Goal: Task Accomplishment & Management: Use online tool/utility

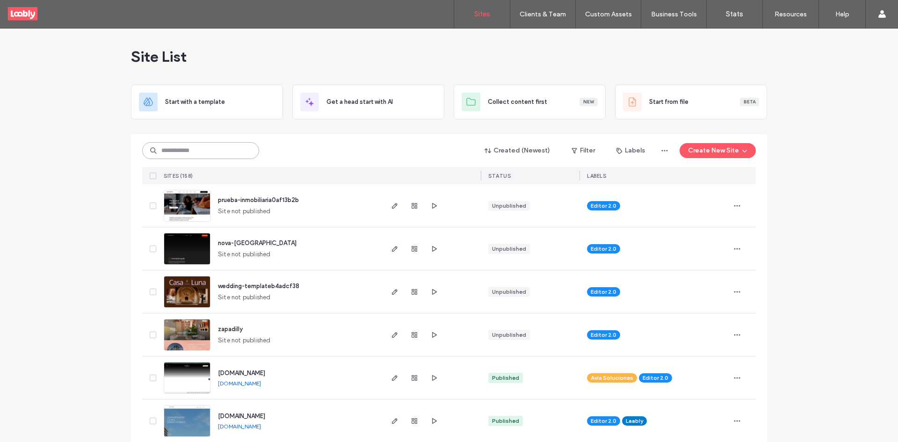
click at [200, 150] on input at bounding box center [200, 150] width 117 height 17
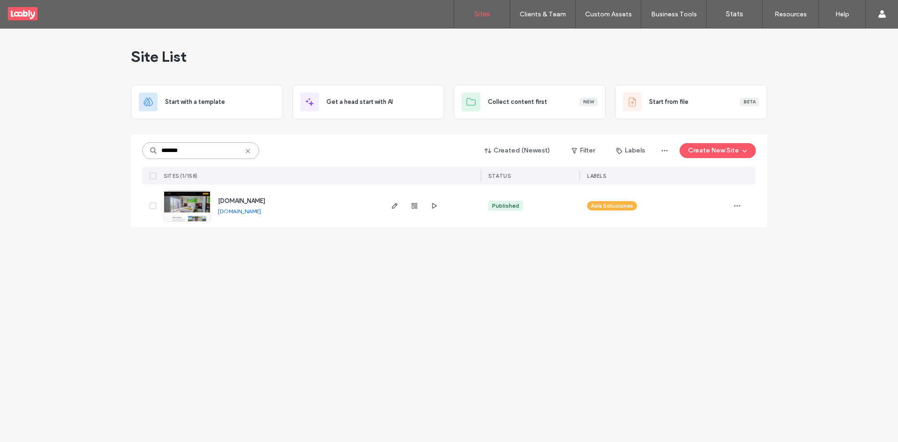
type input "*******"
click at [248, 151] on use at bounding box center [248, 151] width 4 height 4
type input "******"
click at [220, 195] on icon at bounding box center [221, 195] width 7 height 7
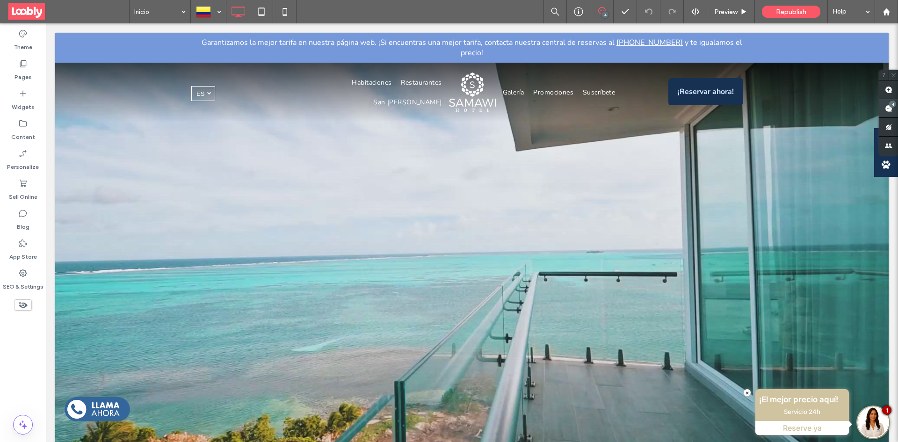
drag, startPoint x: 743, startPoint y: 149, endPoint x: 894, endPoint y: 113, distance: 154.9
click at [895, 113] on span at bounding box center [889, 108] width 19 height 18
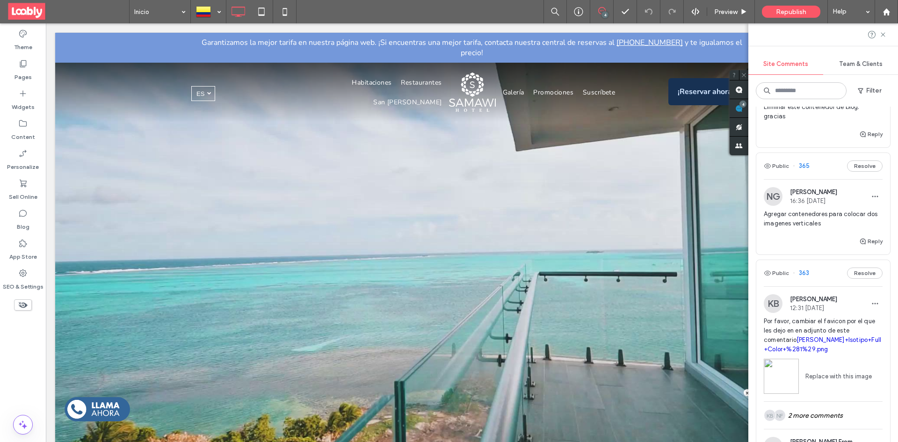
scroll to position [47, 0]
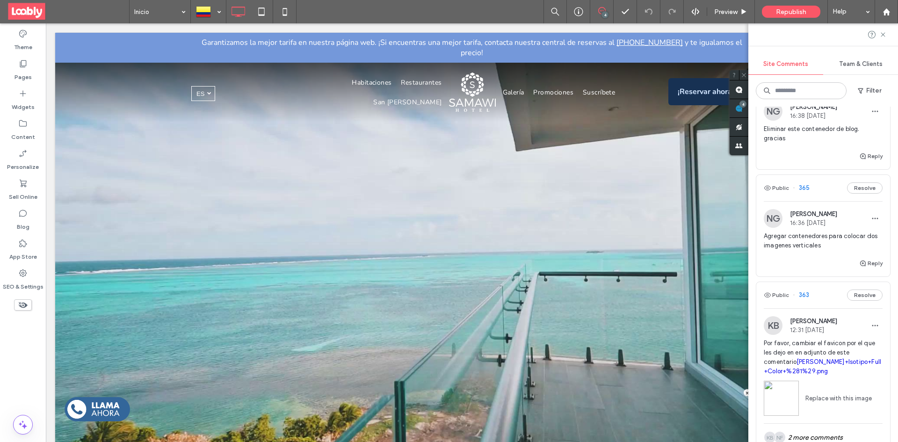
click at [828, 194] on div "Public 365 Resolve" at bounding box center [823, 188] width 134 height 26
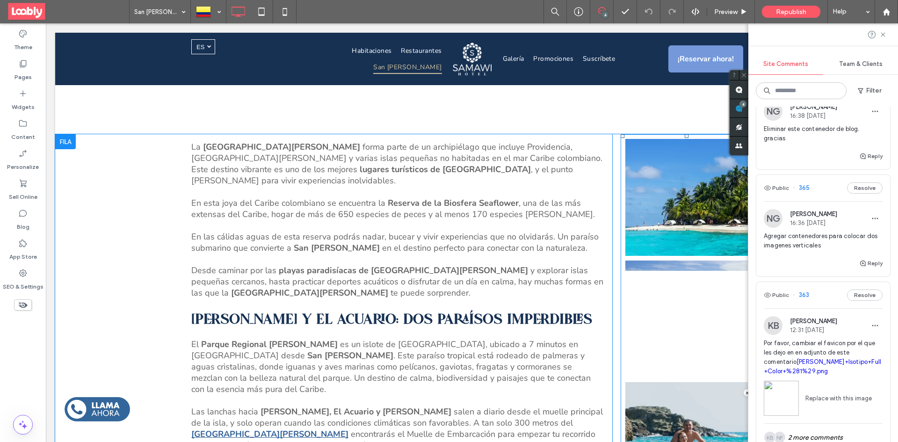
scroll to position [293, 0]
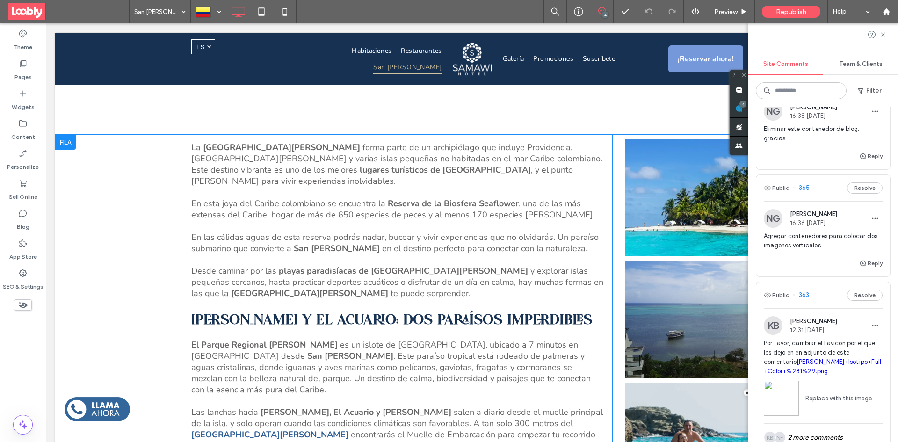
click at [718, 271] on link at bounding box center [686, 319] width 123 height 117
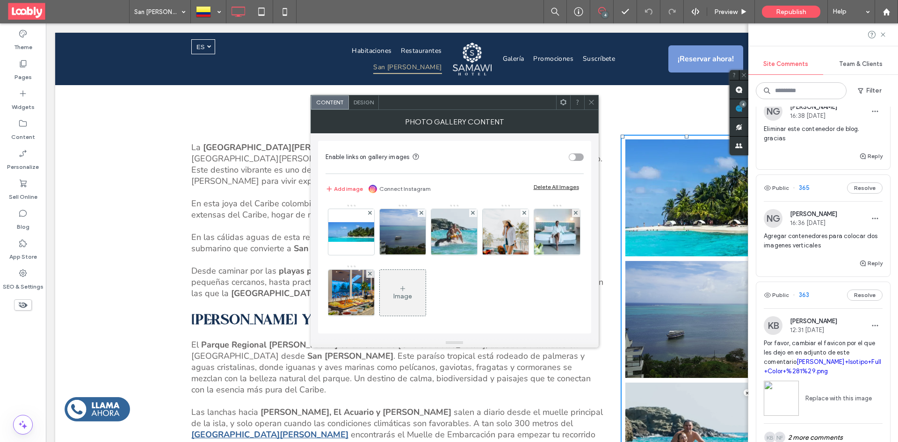
click at [412, 299] on div "Image" at bounding box center [402, 296] width 19 height 8
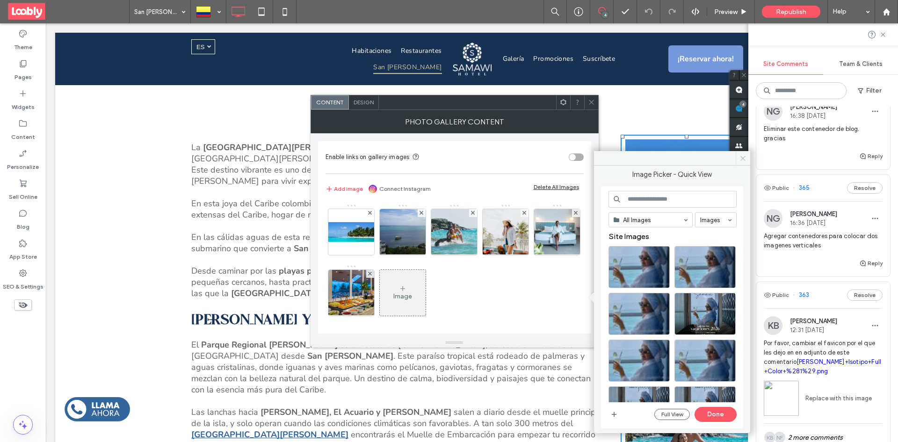
click at [741, 160] on icon at bounding box center [743, 158] width 7 height 7
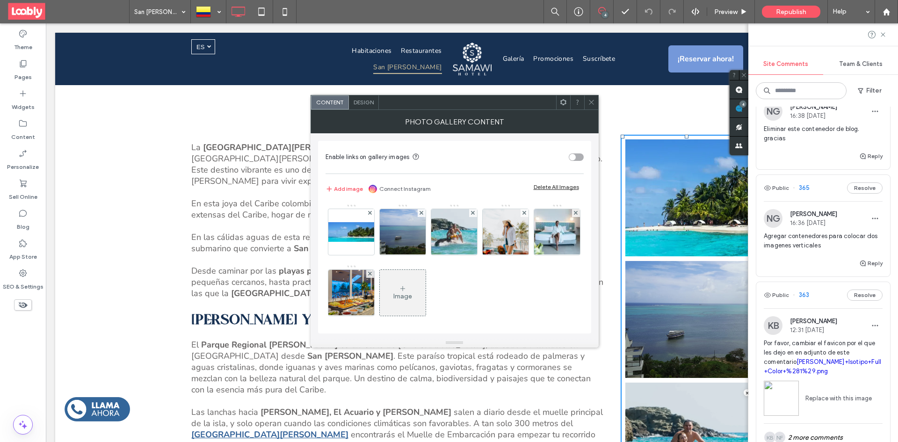
click at [592, 107] on span at bounding box center [591, 102] width 7 height 14
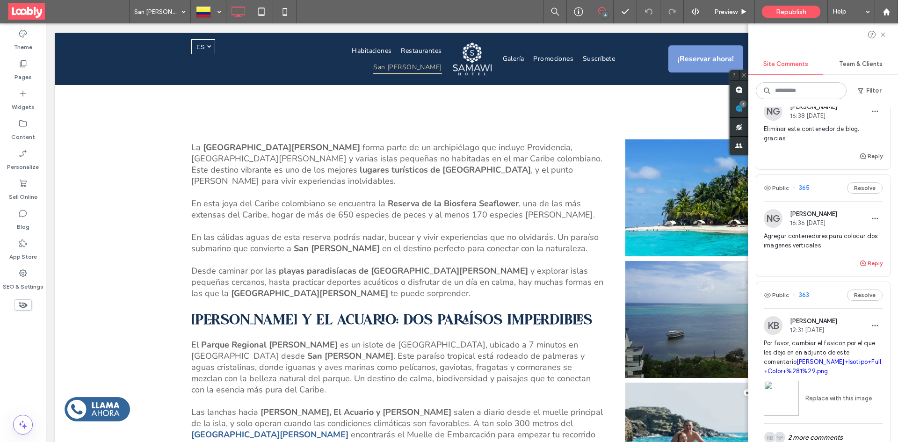
click at [865, 262] on button "Reply" at bounding box center [870, 263] width 23 height 11
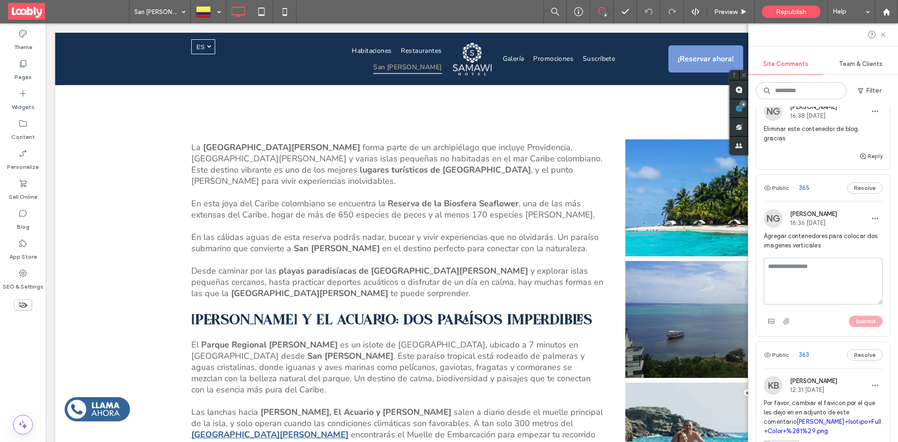
click at [813, 273] on textarea at bounding box center [823, 281] width 119 height 47
type textarea "**********"
drag, startPoint x: 860, startPoint y: 311, endPoint x: 862, endPoint y: 320, distance: 9.1
click at [860, 312] on div "**********" at bounding box center [823, 293] width 119 height 71
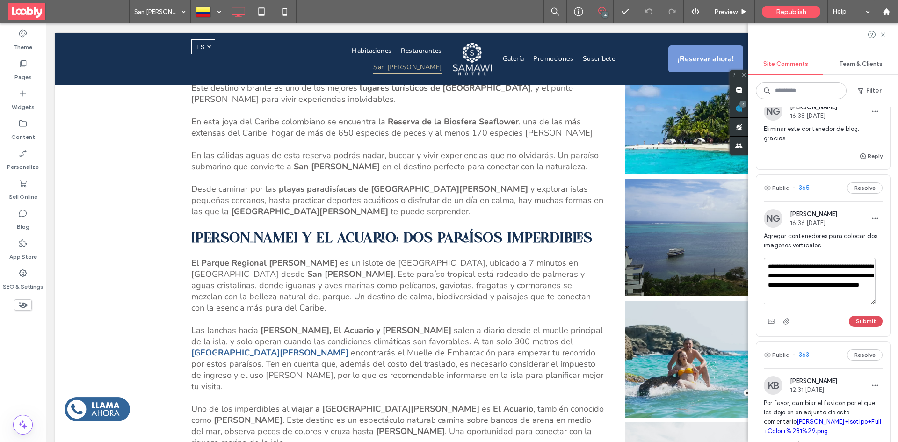
click at [863, 321] on button "Submit" at bounding box center [866, 321] width 34 height 11
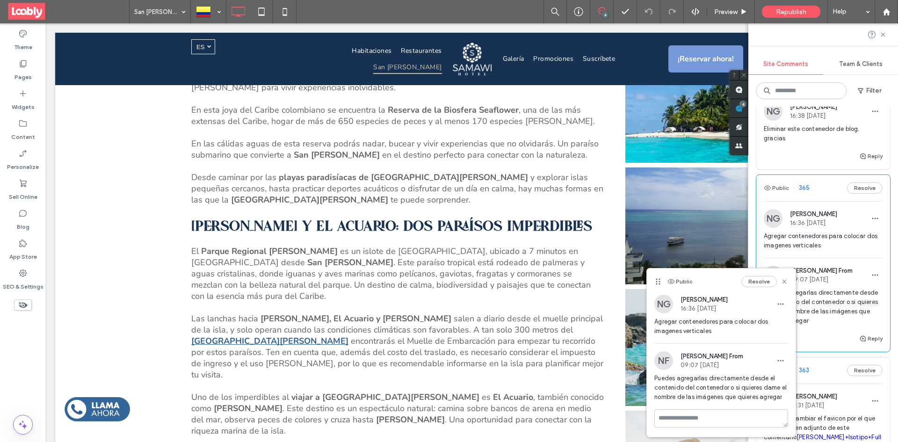
scroll to position [0, 0]
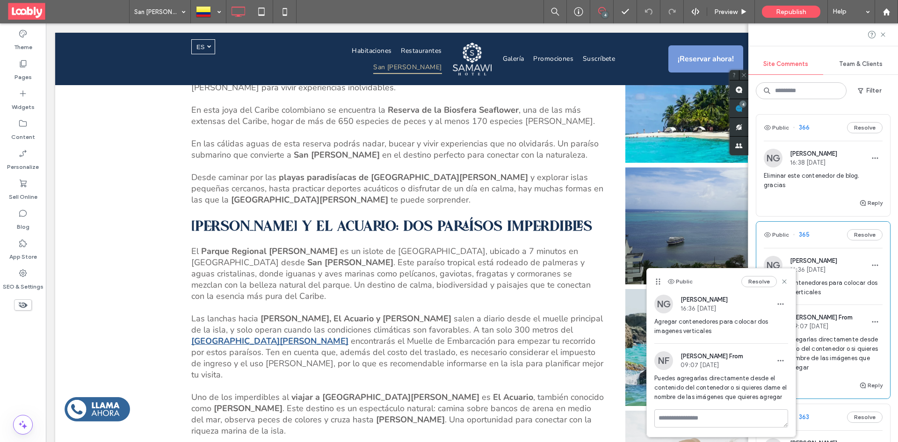
click at [814, 136] on div "Public 366 Resolve" at bounding box center [823, 128] width 134 height 26
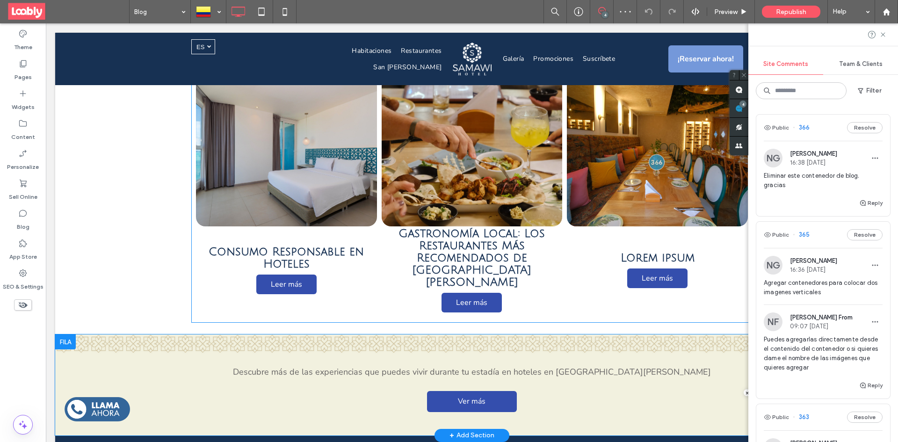
scroll to position [687, 0]
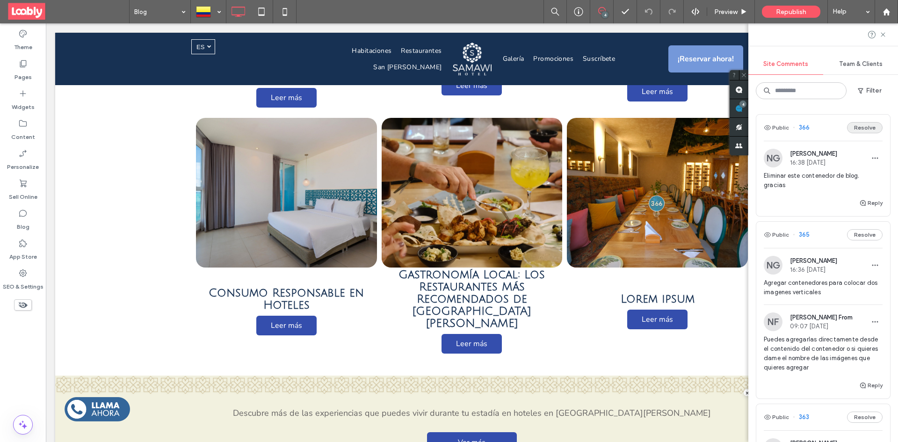
click at [849, 131] on button "Resolve" at bounding box center [865, 127] width 36 height 11
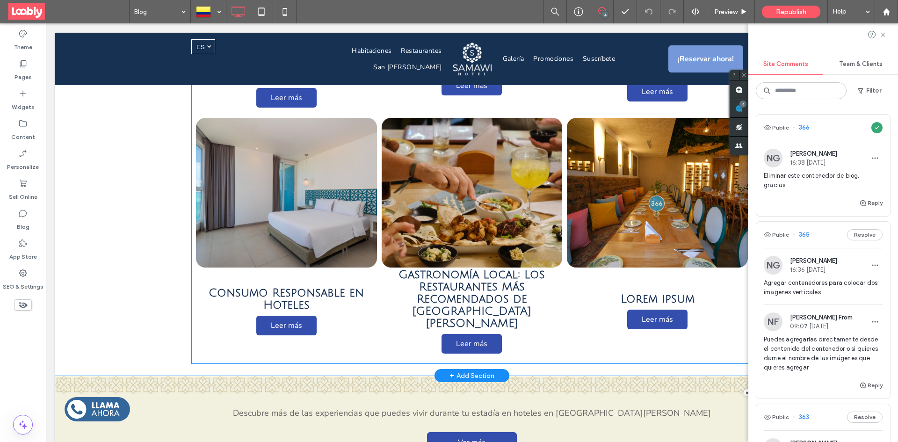
click at [651, 242] on link at bounding box center [657, 193] width 181 height 150
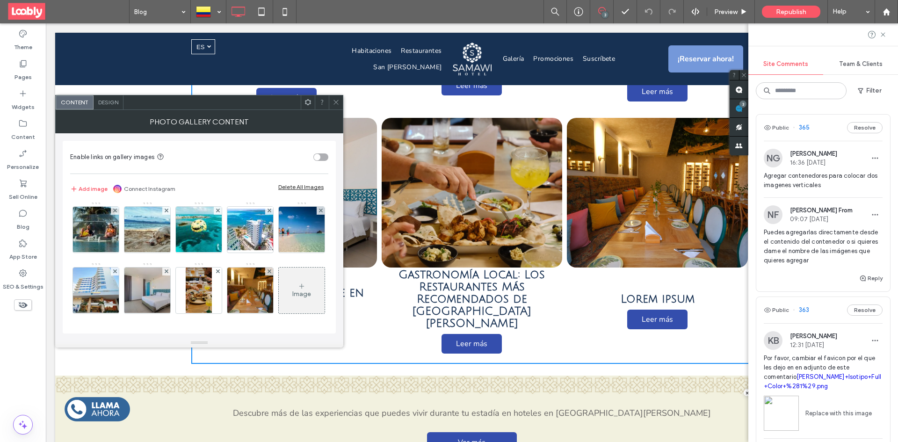
scroll to position [63, 0]
click at [268, 271] on icon at bounding box center [270, 271] width 4 height 4
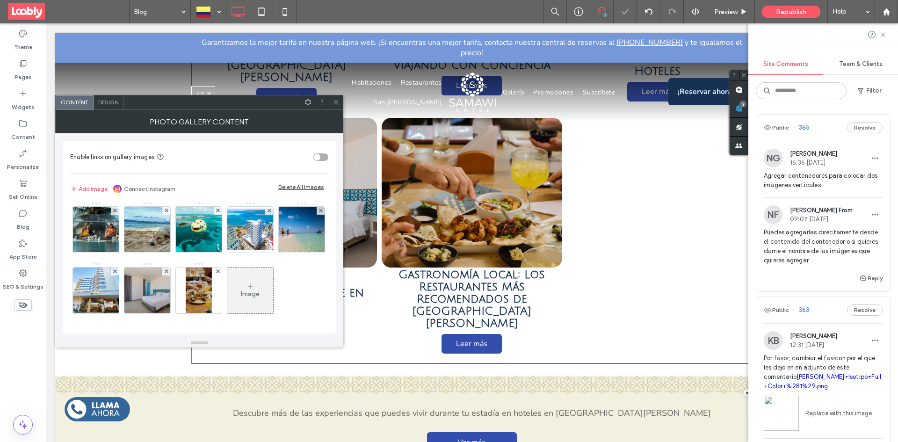
click at [335, 100] on icon at bounding box center [336, 102] width 7 height 7
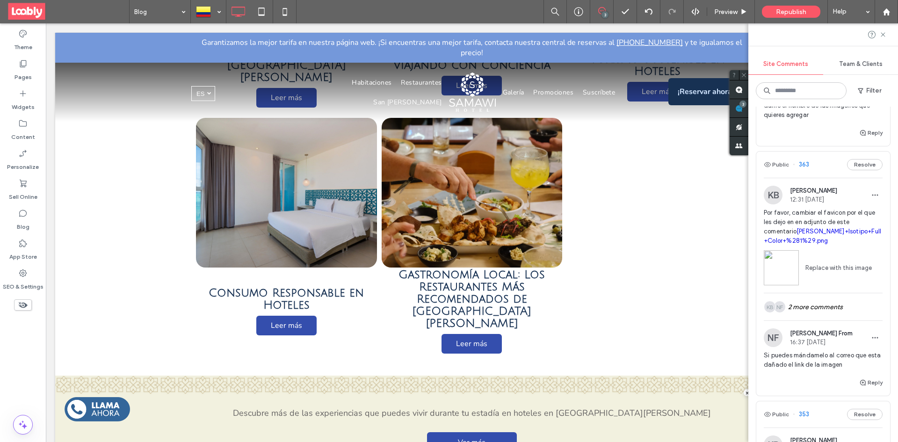
scroll to position [46, 0]
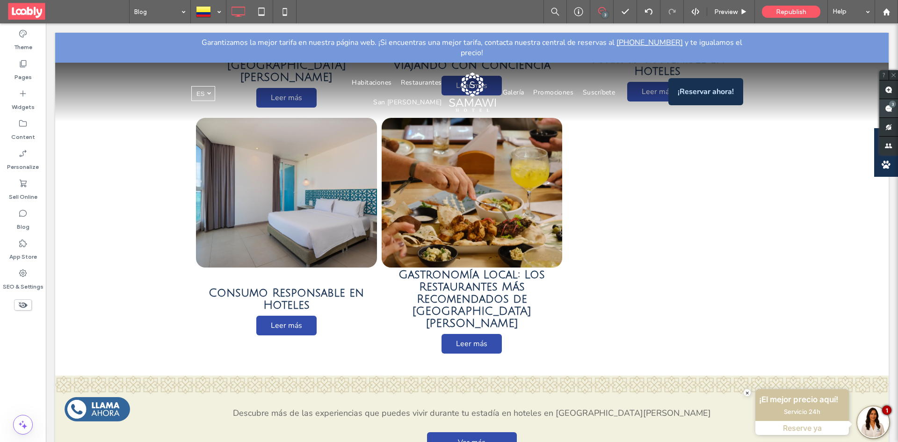
drag, startPoint x: 744, startPoint y: 107, endPoint x: 720, endPoint y: 83, distance: 33.4
click at [889, 107] on div "3" at bounding box center [892, 104] width 7 height 7
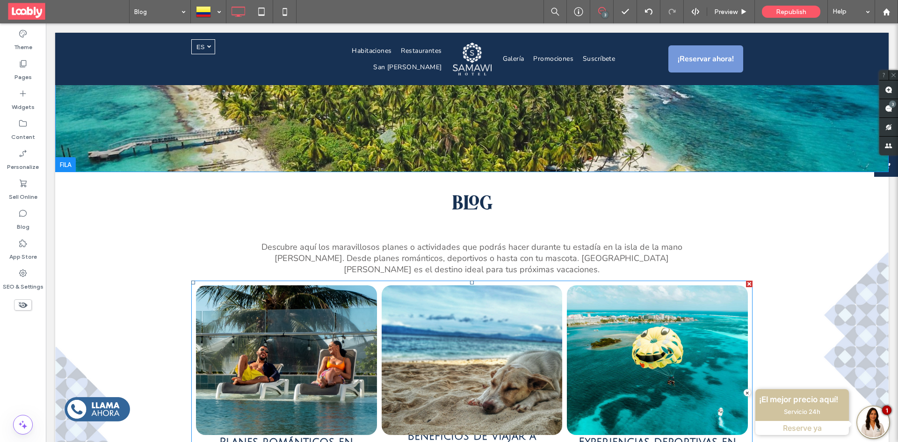
scroll to position [32, 0]
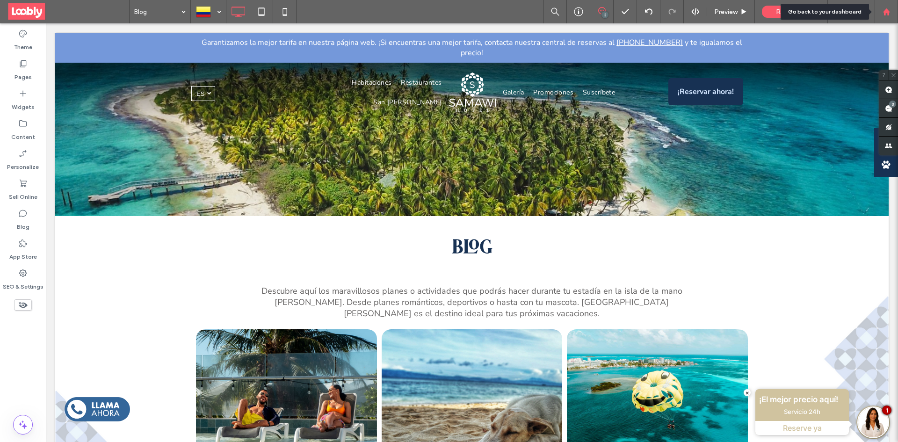
click at [888, 9] on icon at bounding box center [887, 12] width 8 height 8
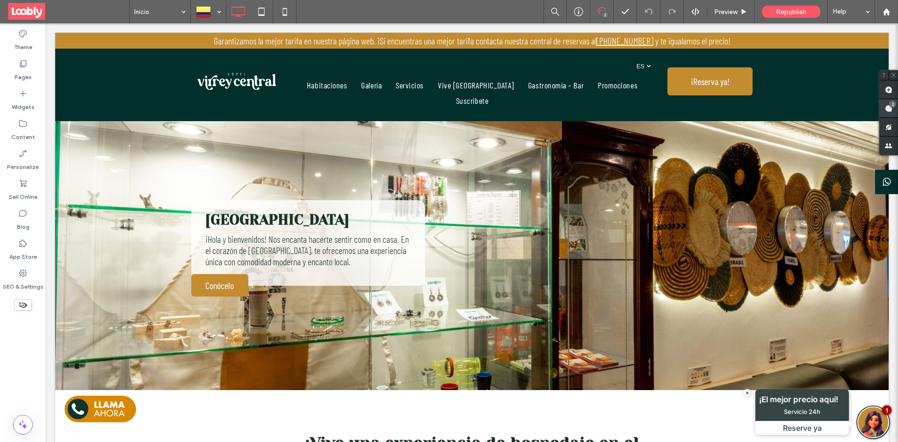
click at [890, 106] on div "2" at bounding box center [892, 104] width 7 height 7
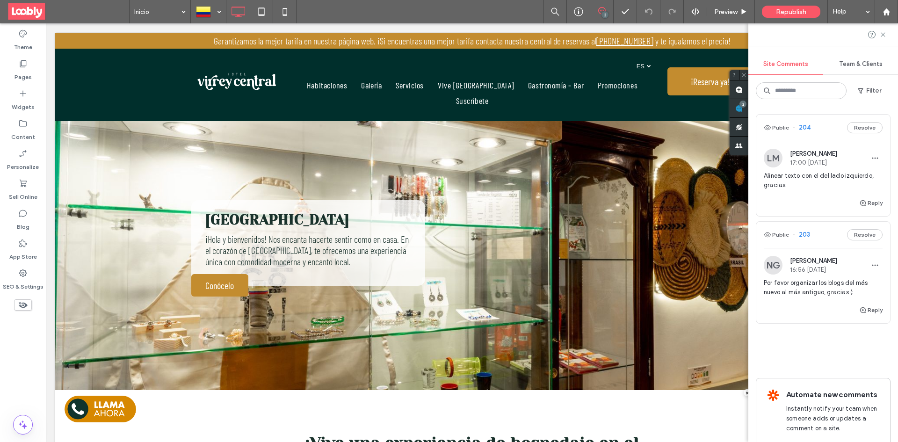
click at [818, 231] on div "Public 203 Resolve" at bounding box center [823, 235] width 134 height 26
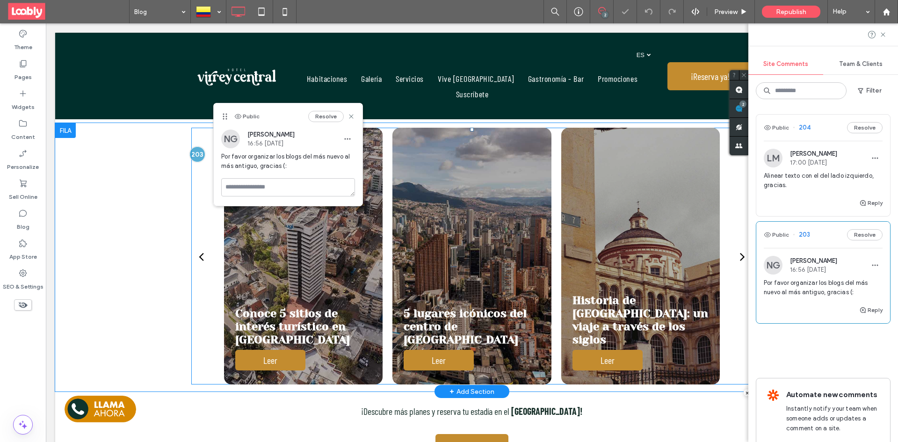
scroll to position [239, 0]
click at [404, 277] on div at bounding box center [472, 256] width 159 height 257
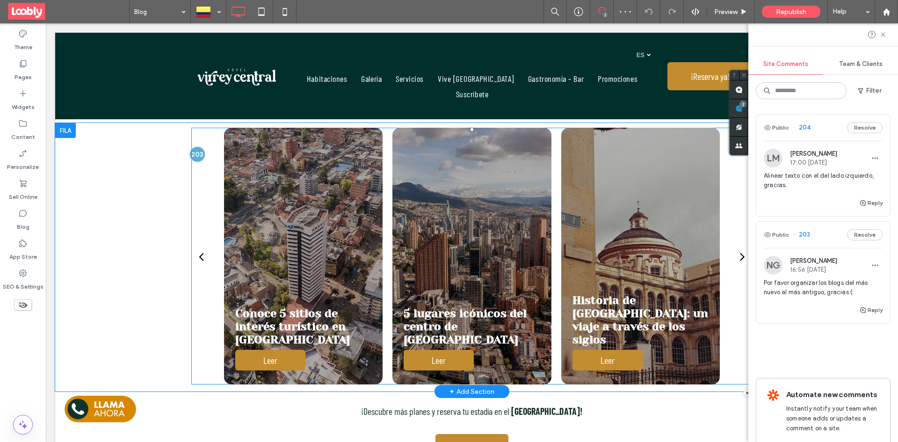
click at [406, 277] on div at bounding box center [472, 256] width 159 height 257
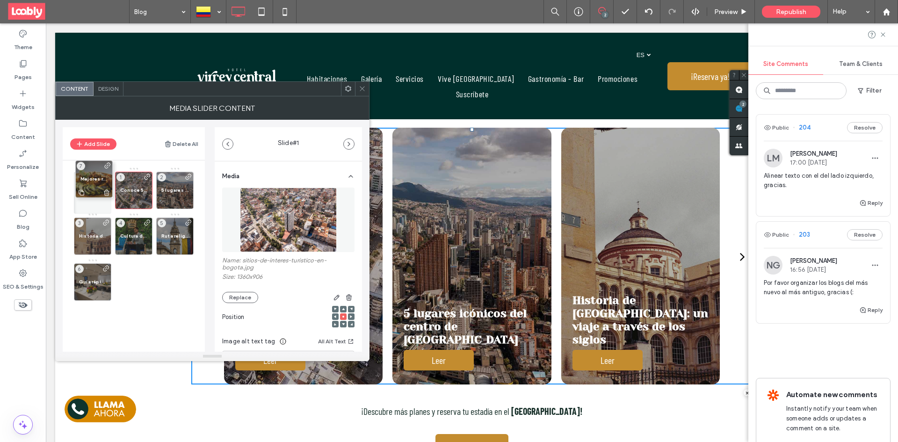
drag, startPoint x: 88, startPoint y: 282, endPoint x: 93, endPoint y: 176, distance: 105.8
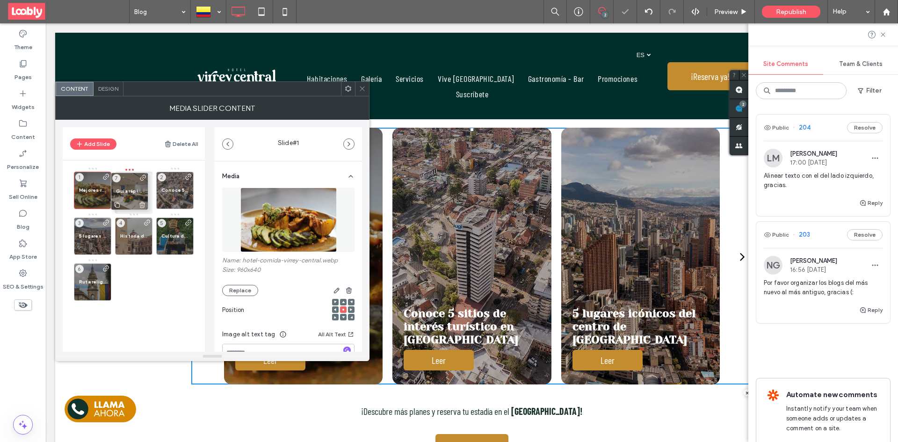
drag, startPoint x: 94, startPoint y: 278, endPoint x: 131, endPoint y: 188, distance: 98.0
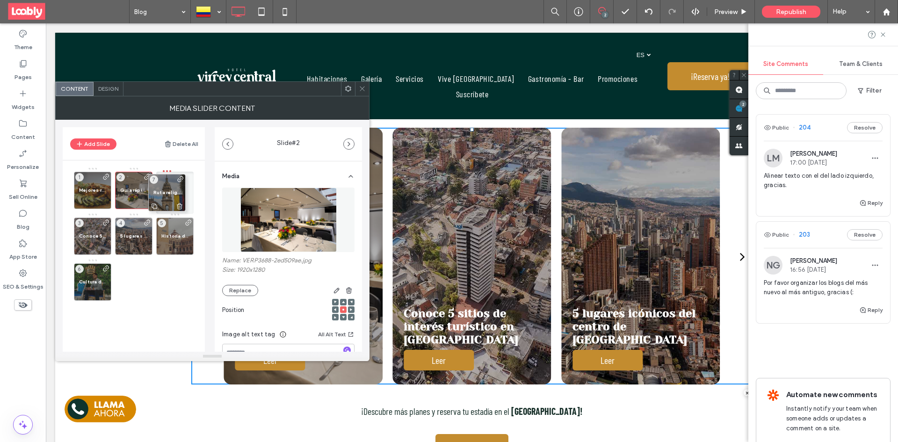
drag, startPoint x: 97, startPoint y: 283, endPoint x: 181, endPoint y: 186, distance: 127.7
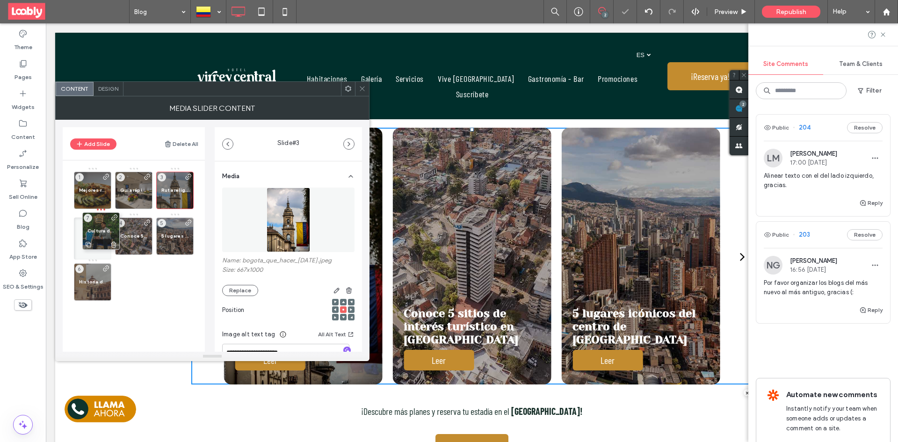
drag, startPoint x: 84, startPoint y: 285, endPoint x: 92, endPoint y: 234, distance: 51.7
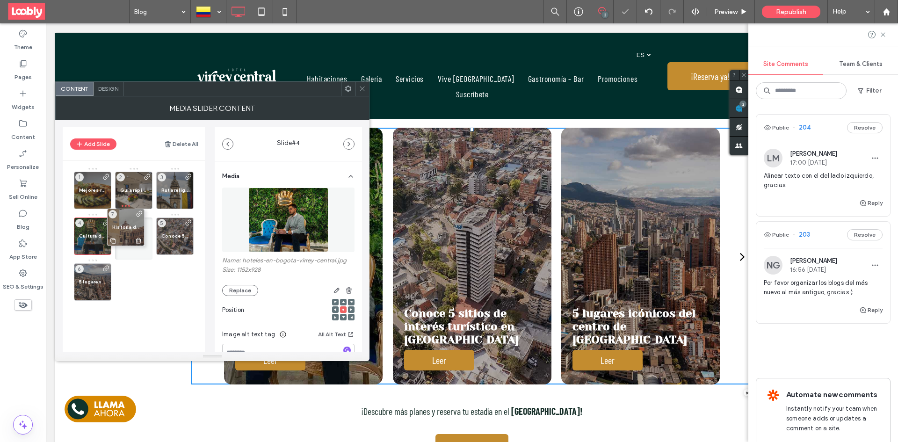
drag, startPoint x: 98, startPoint y: 285, endPoint x: 131, endPoint y: 230, distance: 64.0
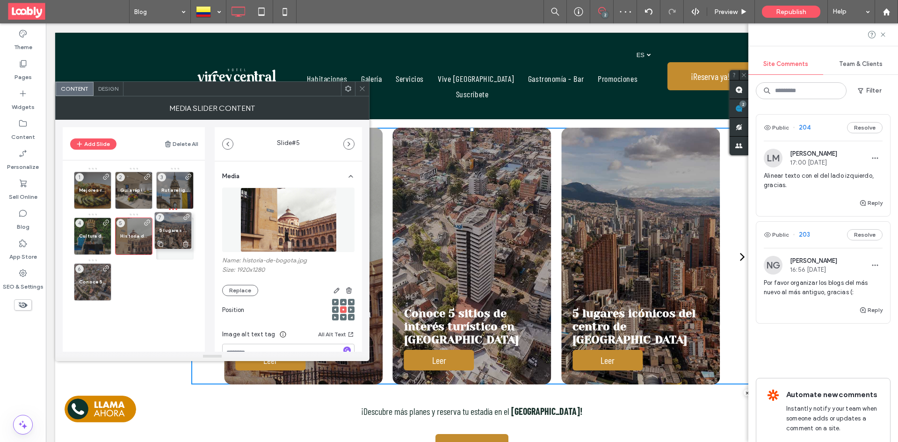
drag, startPoint x: 98, startPoint y: 289, endPoint x: 178, endPoint y: 239, distance: 94.0
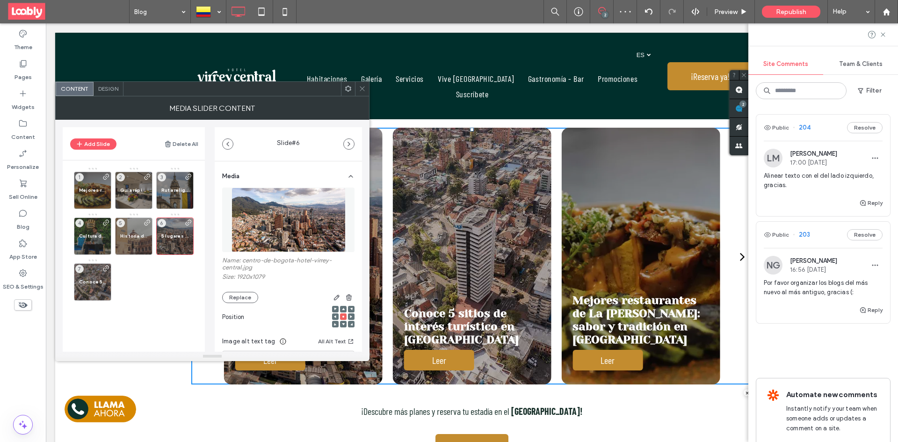
drag, startPoint x: 361, startPoint y: 91, endPoint x: 330, endPoint y: 83, distance: 31.8
click at [361, 91] on icon at bounding box center [362, 88] width 7 height 7
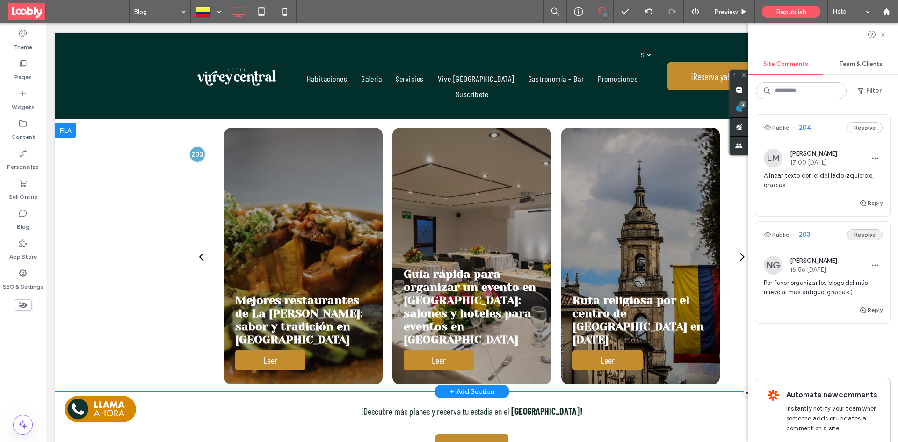
click at [856, 237] on button "Resolve" at bounding box center [865, 234] width 36 height 11
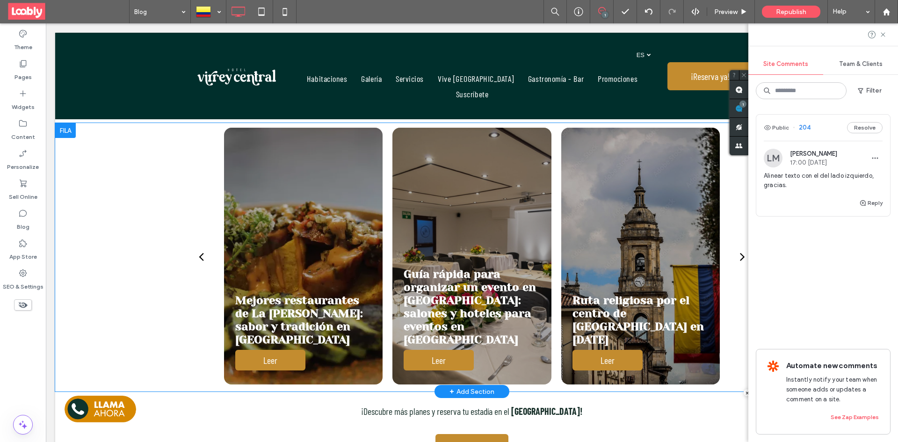
click at [816, 129] on div "Public 204 Resolve" at bounding box center [823, 128] width 134 height 26
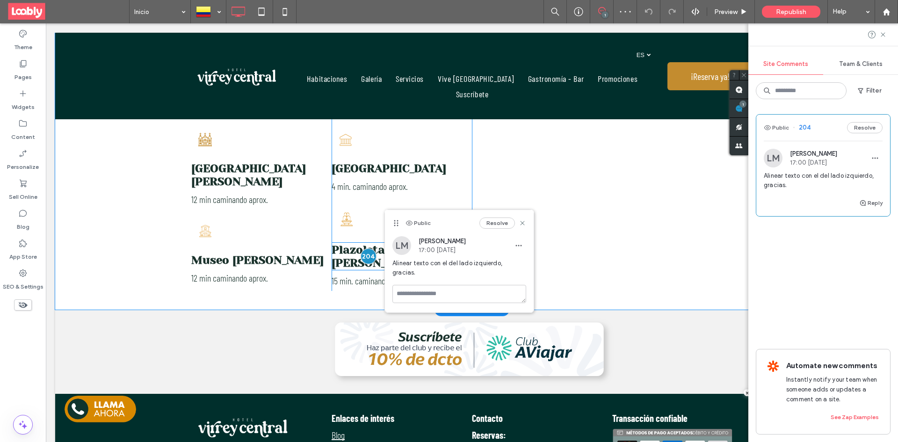
scroll to position [1852, 0]
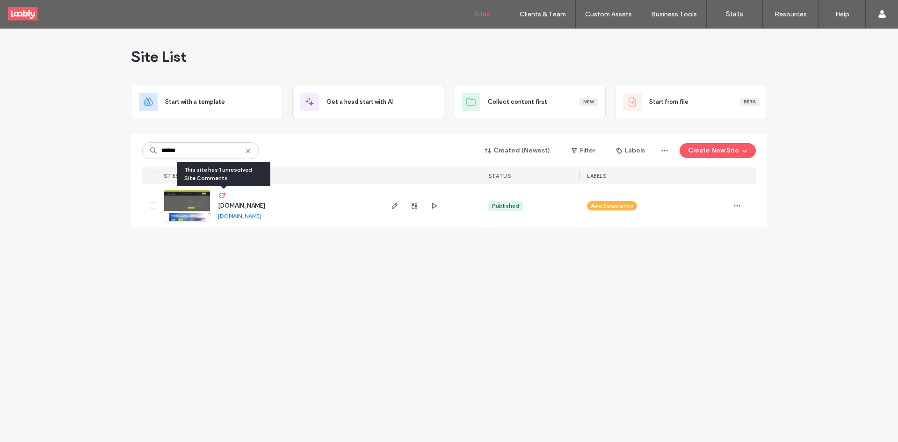
type input "******"
click at [223, 197] on icon at bounding box center [221, 195] width 7 height 7
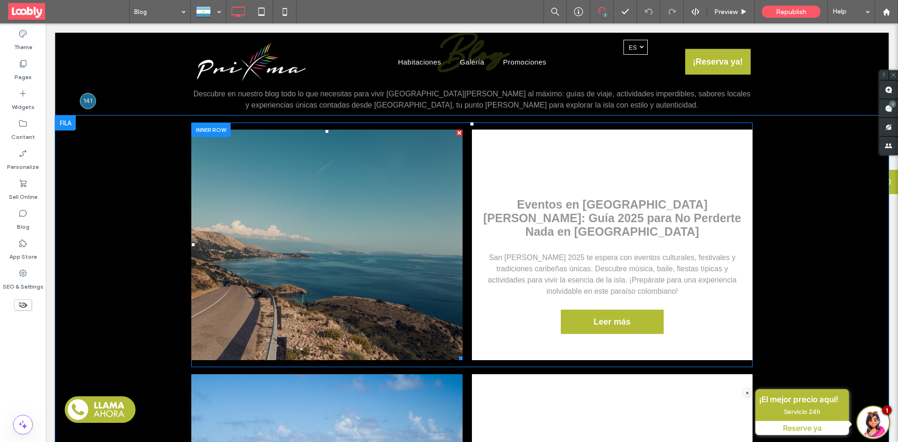
scroll to position [241, 0]
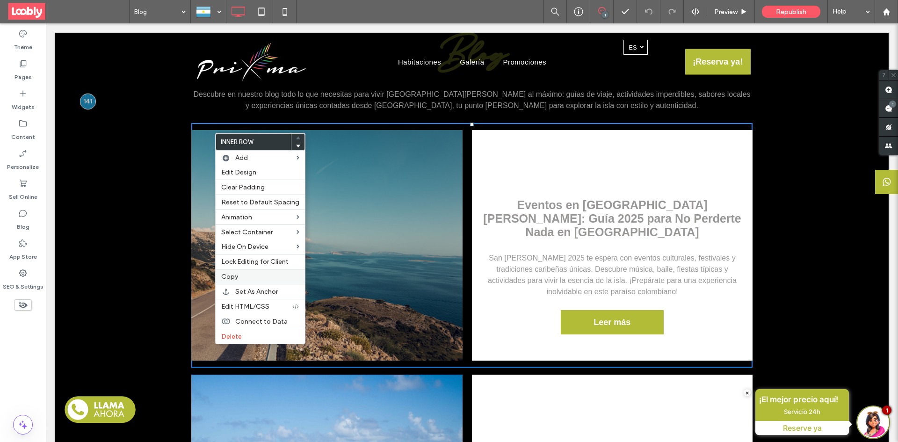
click at [248, 281] on div "Copy" at bounding box center [260, 276] width 89 height 15
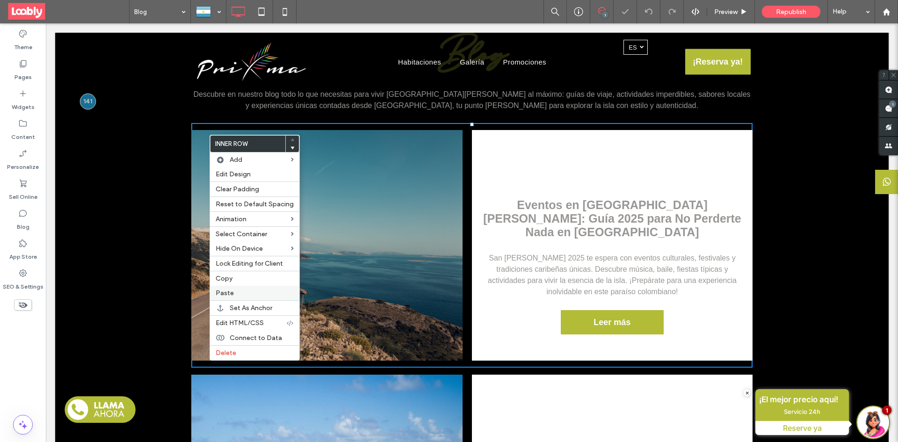
click at [240, 291] on label "Paste" at bounding box center [255, 293] width 78 height 8
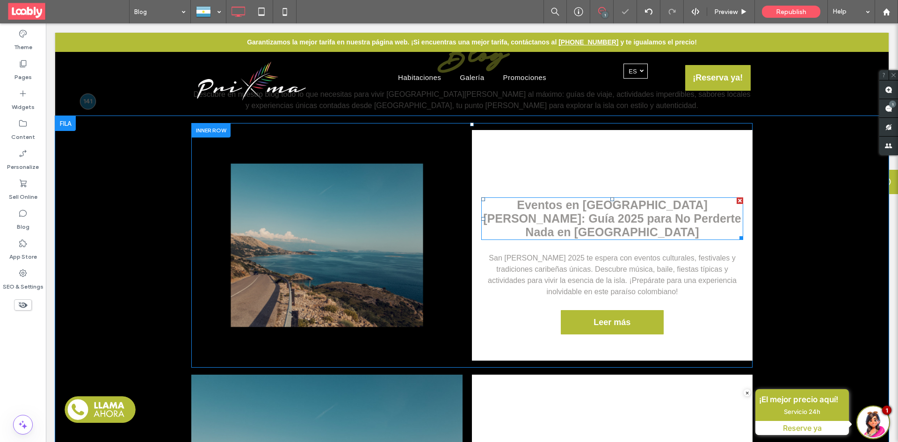
click at [673, 222] on span "Eventos en San Andrés: Guía 2025 para No Perderte Nada en la Isla" at bounding box center [612, 218] width 258 height 40
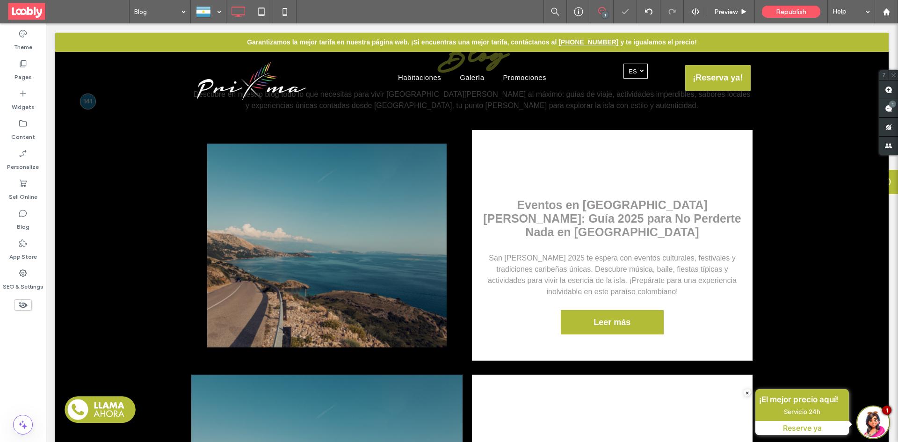
click at [684, 222] on h2 "Eventos en San Andrés: Guía 2025 para No Perderte Nada en la Isla" at bounding box center [612, 218] width 262 height 41
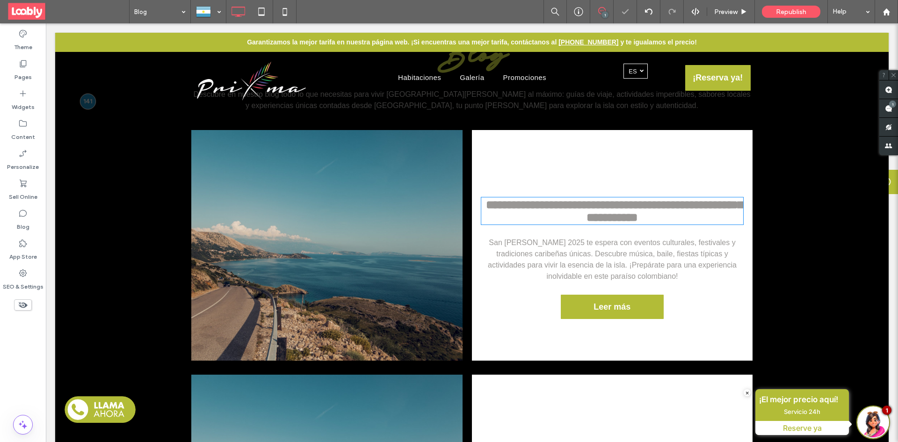
type input "*********"
type input "**"
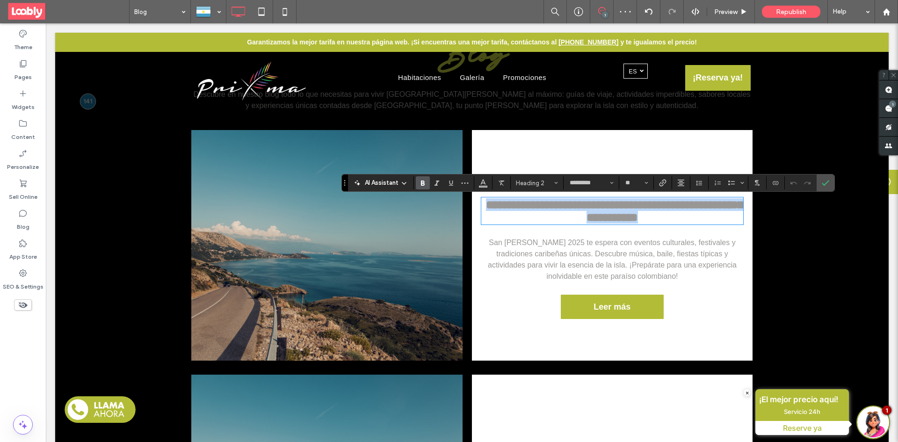
click at [681, 222] on h2 "**********" at bounding box center [612, 210] width 262 height 25
drag, startPoint x: 710, startPoint y: 219, endPoint x: 640, endPoint y: 219, distance: 70.2
click at [640, 219] on span "**********" at bounding box center [614, 211] width 257 height 24
copy span "**********"
click at [487, 206] on h2 "**********" at bounding box center [612, 210] width 262 height 25
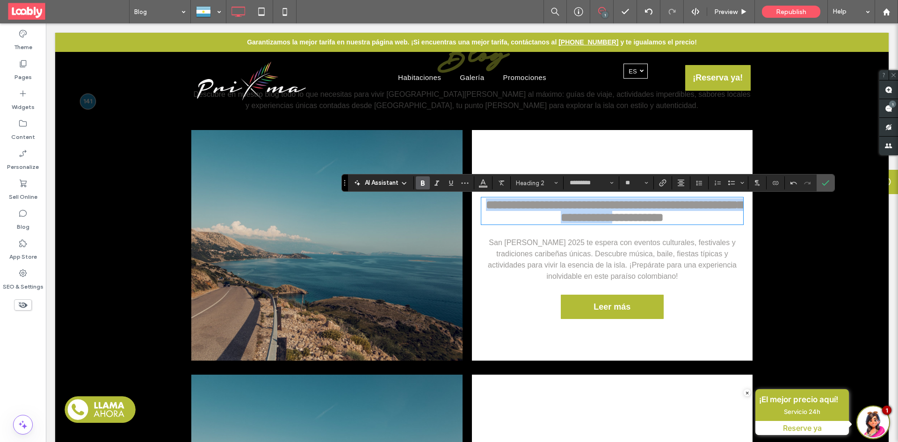
drag, startPoint x: 488, startPoint y: 206, endPoint x: 634, endPoint y: 222, distance: 147.2
click at [634, 222] on h2 "**********" at bounding box center [612, 210] width 262 height 25
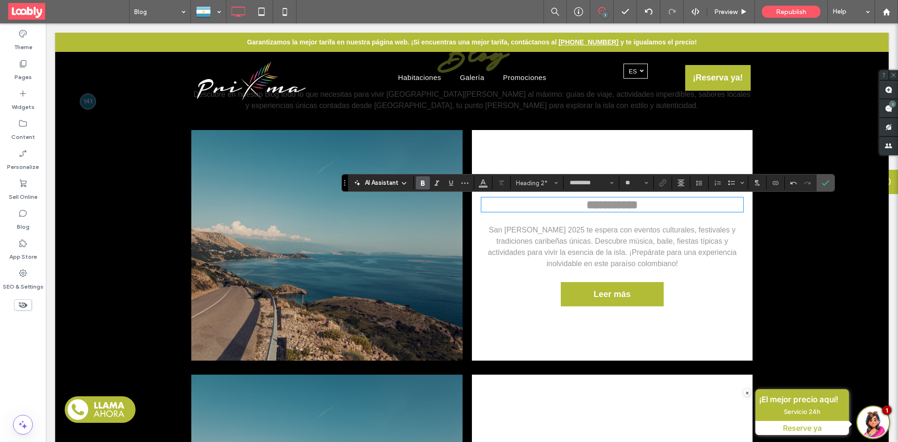
click at [659, 252] on span "San Andrés 2025 te espera con eventos culturales, festivales y tradiciones cari…" at bounding box center [612, 247] width 249 height 42
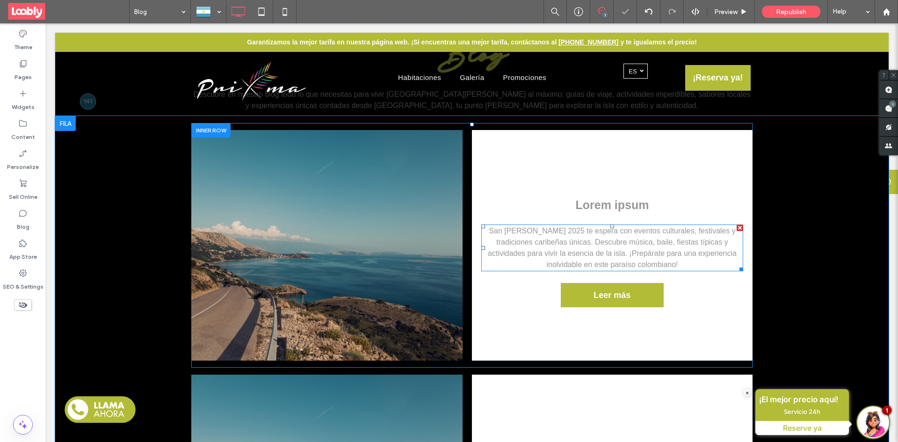
click at [647, 265] on p "San Andrés 2025 te espera con eventos culturales, festivales y tradiciones cari…" at bounding box center [612, 247] width 262 height 45
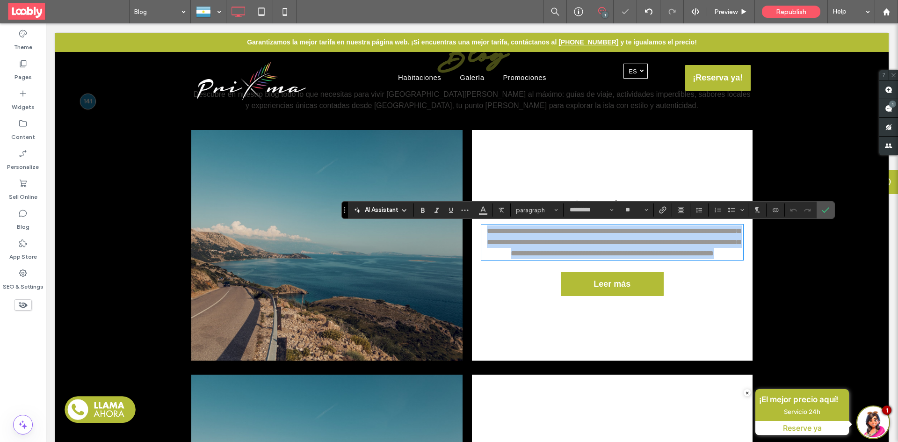
click at [645, 259] on p "**********" at bounding box center [612, 242] width 262 height 34
drag, startPoint x: 488, startPoint y: 232, endPoint x: 620, endPoint y: 269, distance: 137.0
click at [620, 257] on span "**********" at bounding box center [614, 241] width 254 height 29
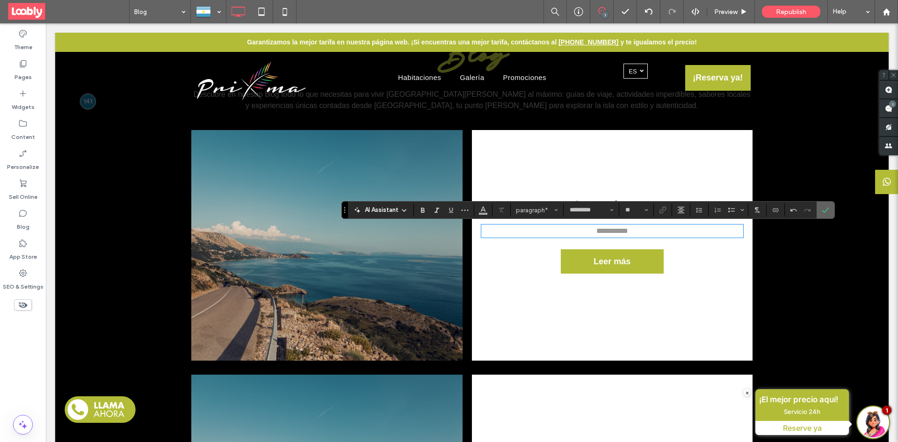
drag, startPoint x: 825, startPoint y: 213, endPoint x: 777, endPoint y: 190, distance: 53.6
click at [825, 213] on icon "Confirm" at bounding box center [825, 209] width 7 height 7
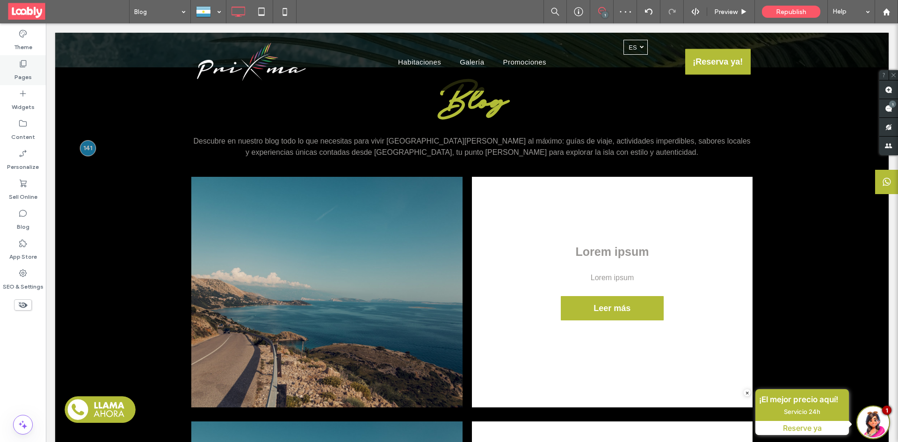
click at [22, 69] on label "Pages" at bounding box center [23, 74] width 17 height 13
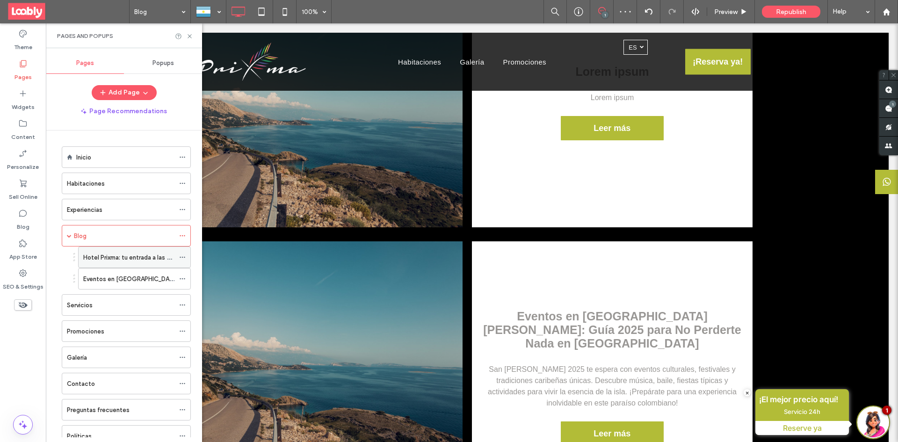
scroll to position [428, 0]
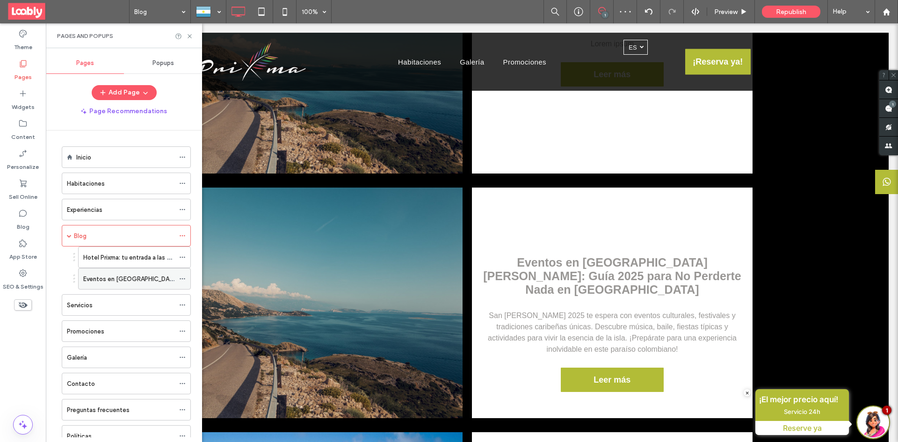
click at [151, 280] on label "Eventos en San Andrés: Guía 2025 para No Perderte Nada en la Isla" at bounding box center [239, 279] width 313 height 16
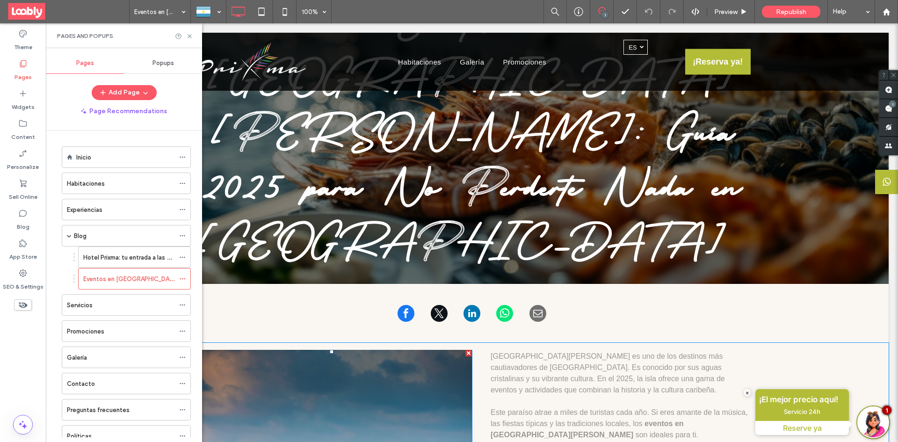
scroll to position [187, 0]
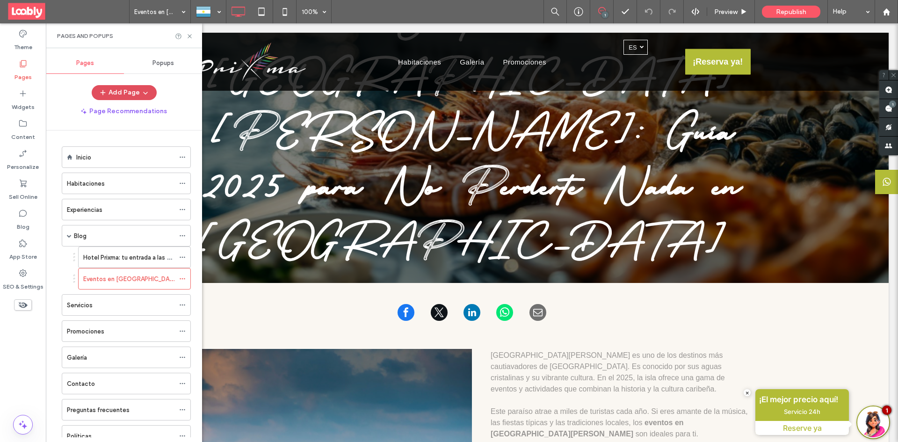
click at [146, 96] on span "button" at bounding box center [144, 93] width 9 height 14
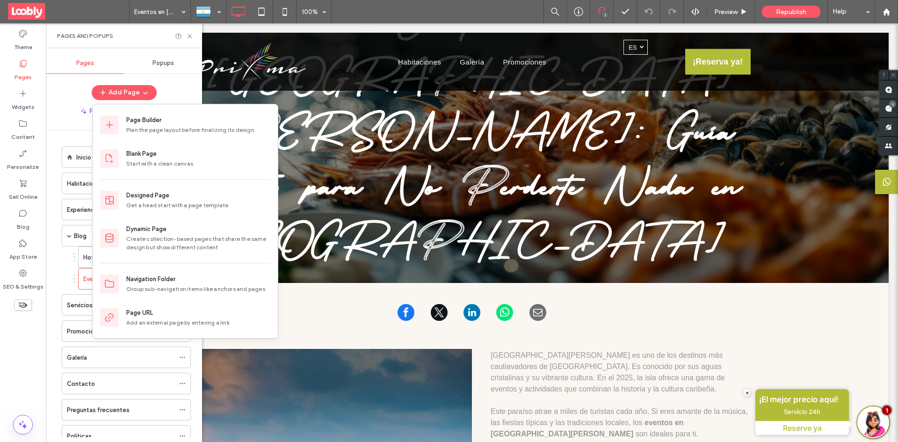
drag, startPoint x: 166, startPoint y: 122, endPoint x: 172, endPoint y: 123, distance: 6.1
click at [166, 122] on div "Page Builder" at bounding box center [198, 120] width 144 height 9
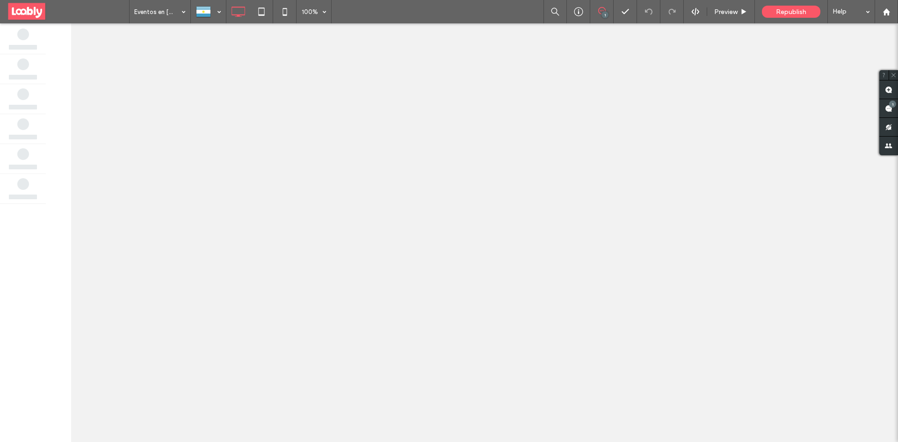
scroll to position [0, 0]
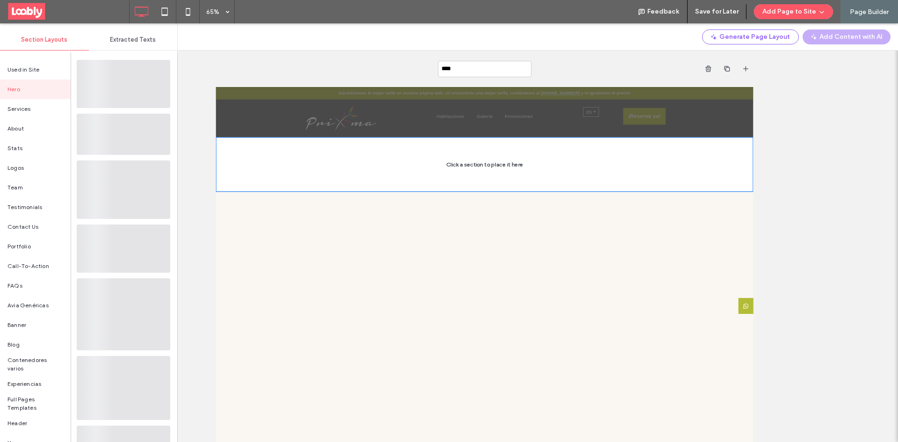
type input "*****"
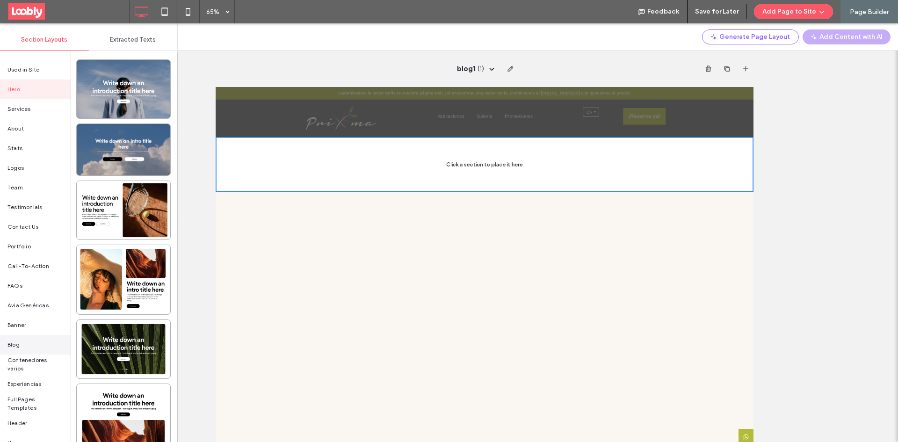
click at [30, 344] on div "Blog" at bounding box center [35, 345] width 71 height 20
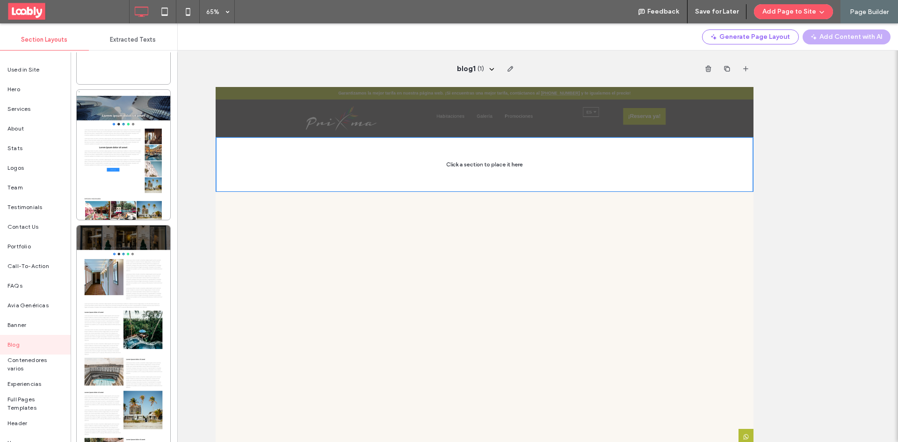
scroll to position [2667, 0]
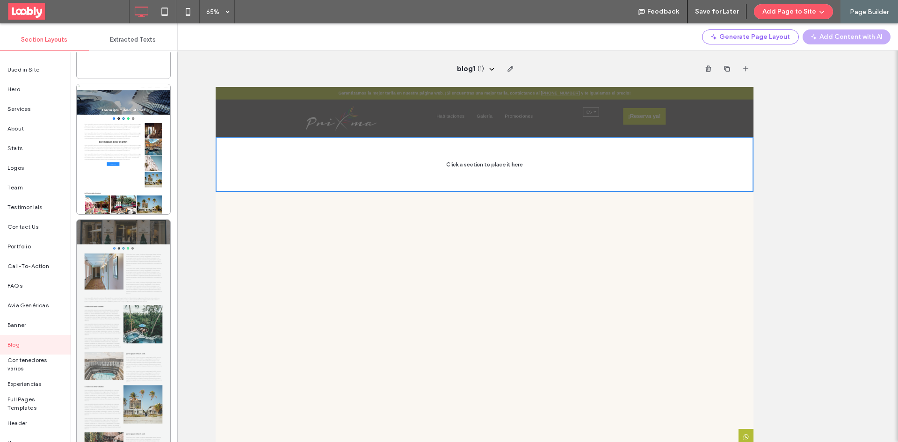
click at [151, 257] on div at bounding box center [124, 363] width 94 height 287
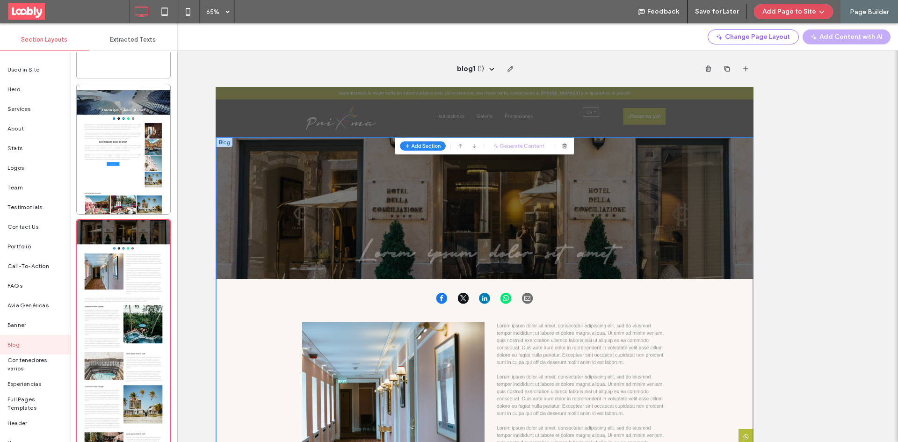
click at [800, 12] on button "Add Page to Site" at bounding box center [793, 11] width 79 height 15
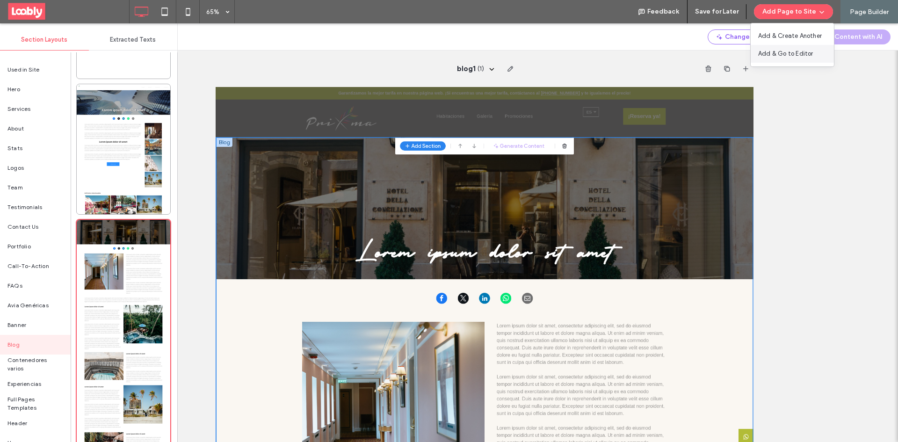
click at [790, 55] on span "Add & Go to Editor" at bounding box center [785, 53] width 55 height 9
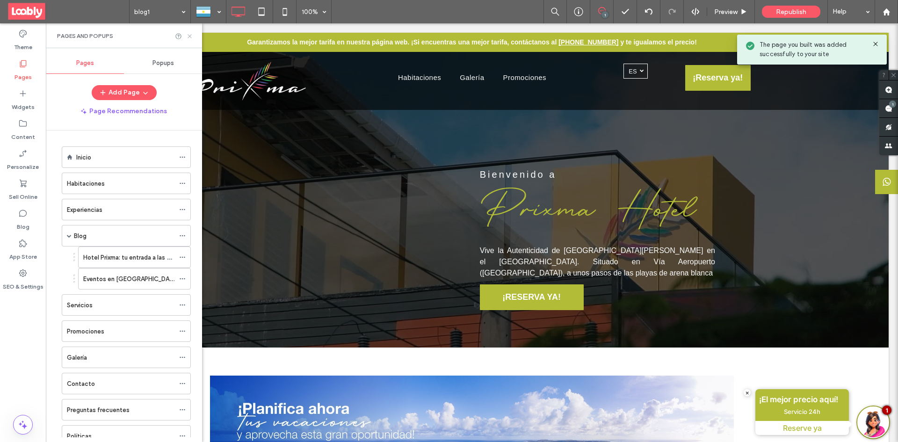
click at [190, 34] on icon at bounding box center [189, 36] width 7 height 7
click at [188, 37] on icon at bounding box center [189, 36] width 7 height 7
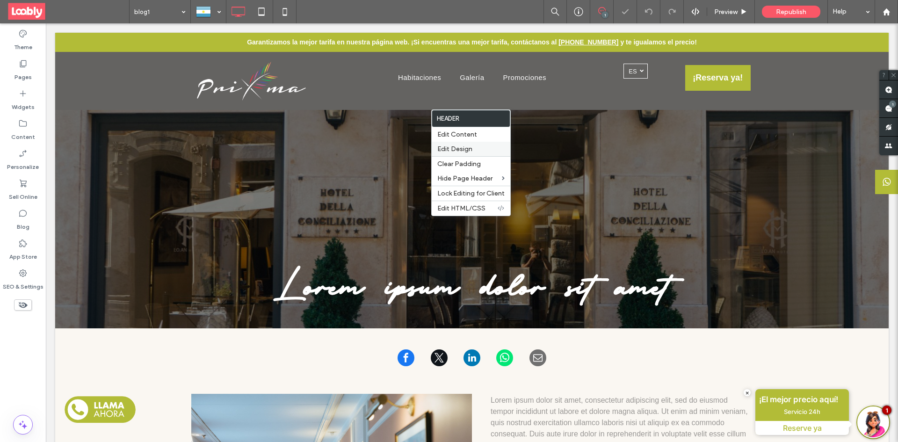
click at [473, 151] on label "Edit Design" at bounding box center [470, 149] width 67 height 8
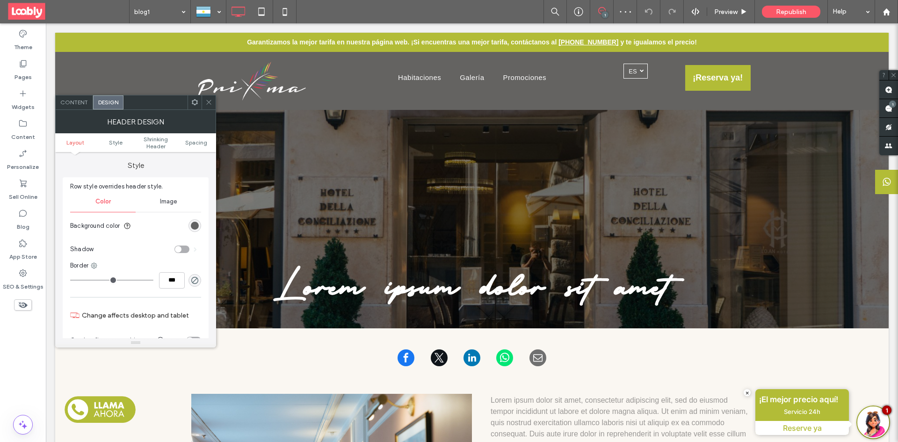
scroll to position [94, 0]
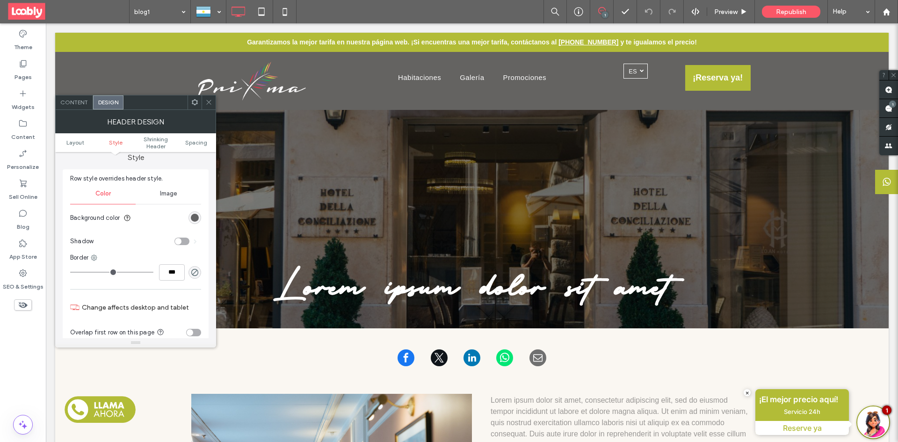
click at [196, 329] on div "toggle" at bounding box center [193, 332] width 15 height 7
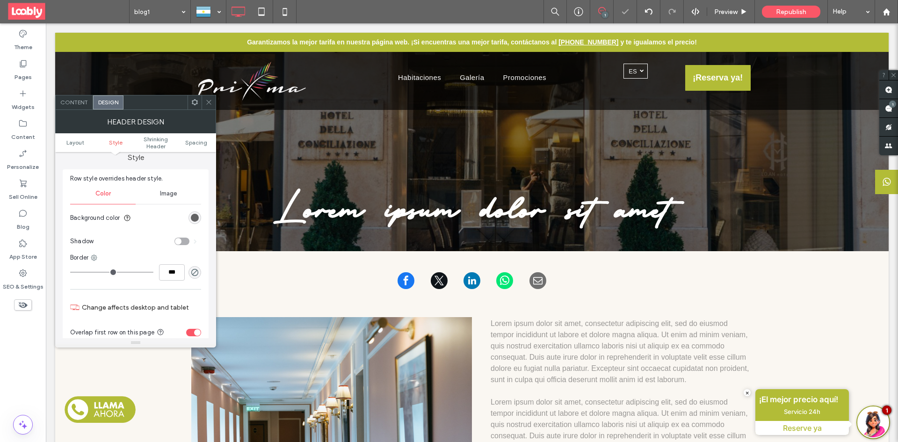
drag, startPoint x: 209, startPoint y: 106, endPoint x: 209, endPoint y: 114, distance: 8.4
click at [209, 106] on span at bounding box center [208, 102] width 7 height 14
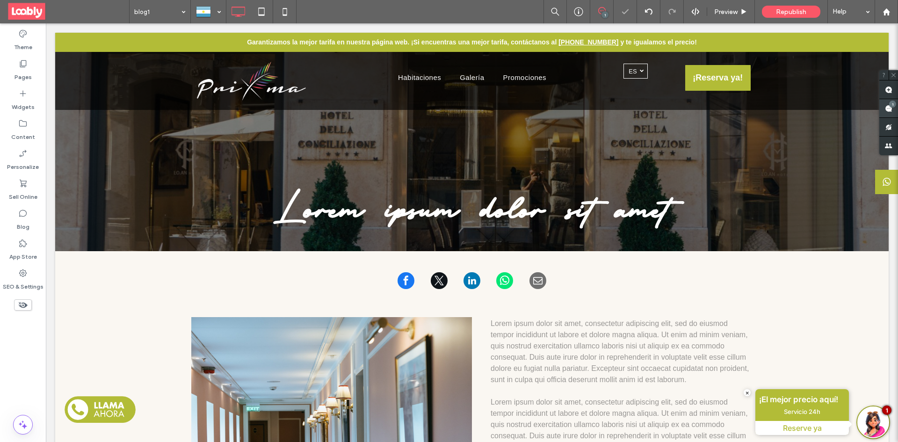
click at [897, 104] on span at bounding box center [889, 108] width 19 height 18
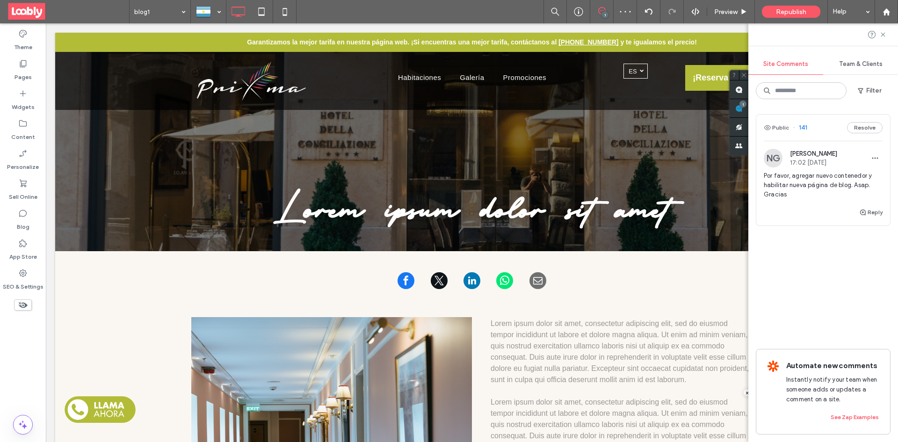
click at [862, 125] on button "Resolve" at bounding box center [865, 127] width 36 height 11
click at [21, 74] on label "Pages" at bounding box center [23, 74] width 17 height 13
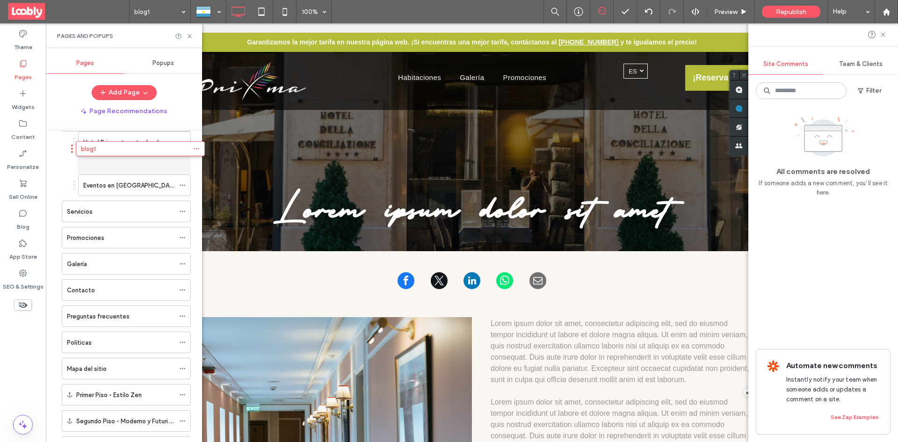
scroll to position [78, 0]
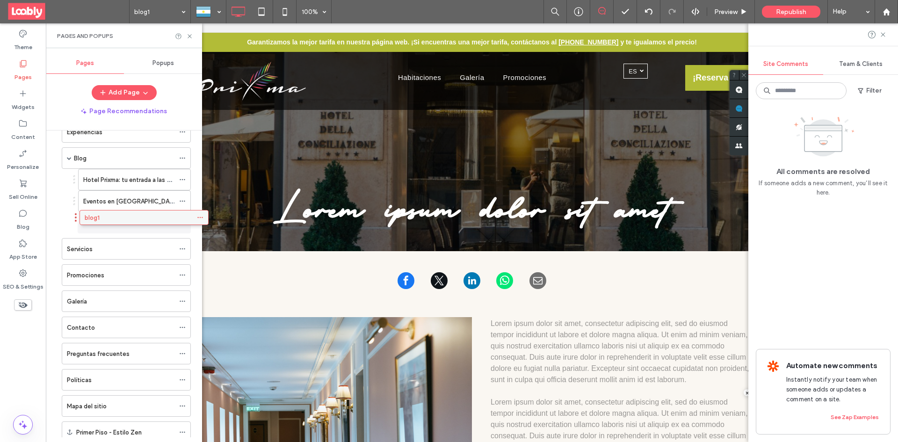
drag, startPoint x: 130, startPoint y: 407, endPoint x: 147, endPoint y: 225, distance: 183.3
click at [191, 36] on icon at bounding box center [189, 36] width 7 height 7
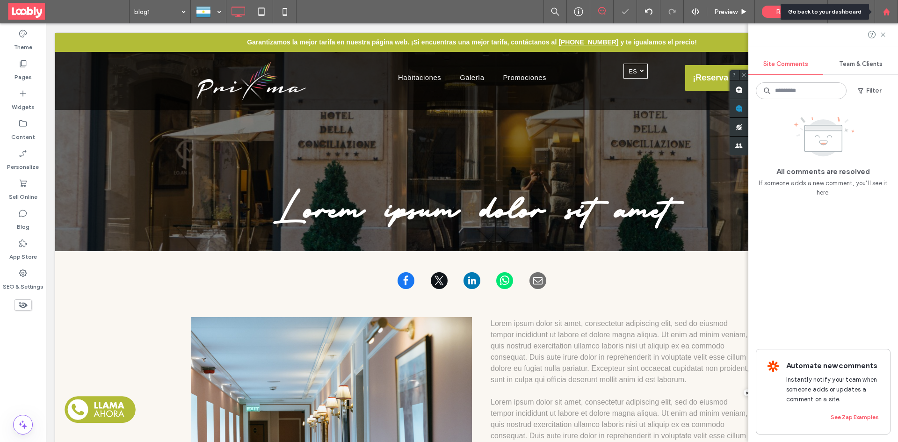
click at [891, 14] on div at bounding box center [886, 12] width 22 height 8
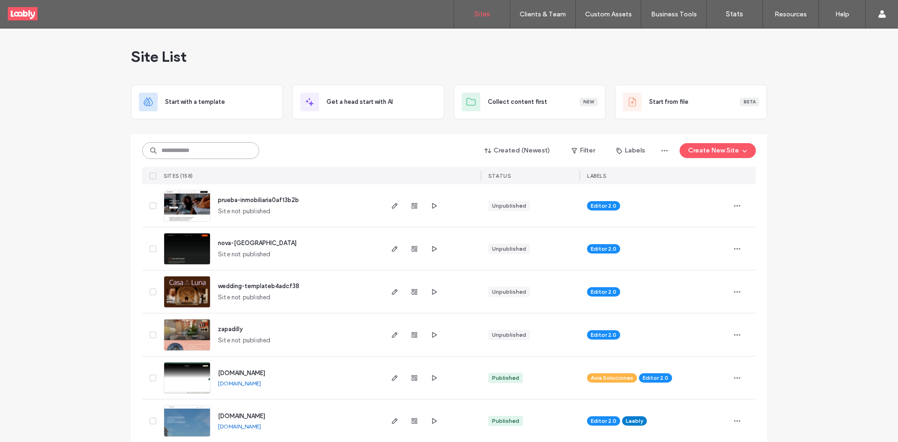
click at [211, 153] on input at bounding box center [200, 150] width 117 height 17
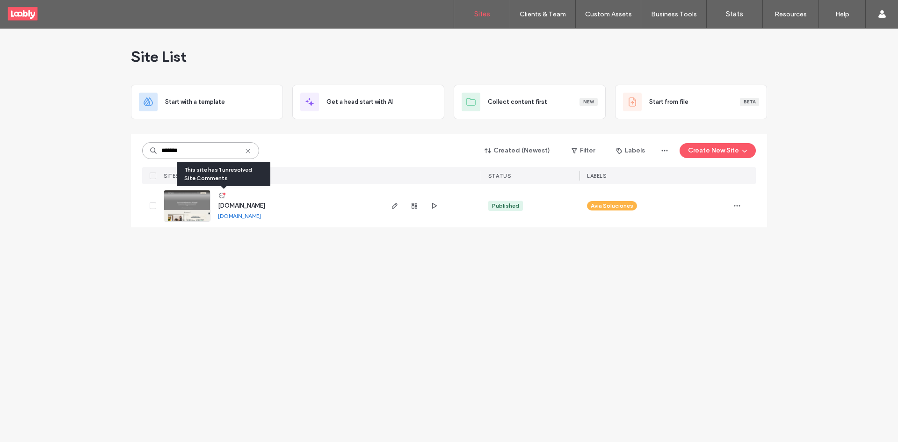
type input "*******"
click at [222, 195] on icon at bounding box center [221, 195] width 7 height 7
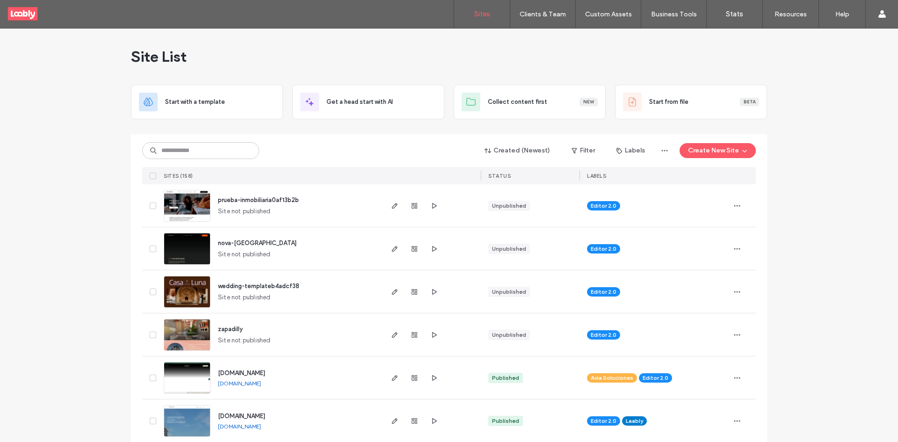
click at [225, 139] on div "Created (Newest) Filter Labels Create New Site SITES (158) STATUS LABELS" at bounding box center [449, 159] width 614 height 50
click at [227, 149] on input at bounding box center [200, 150] width 117 height 17
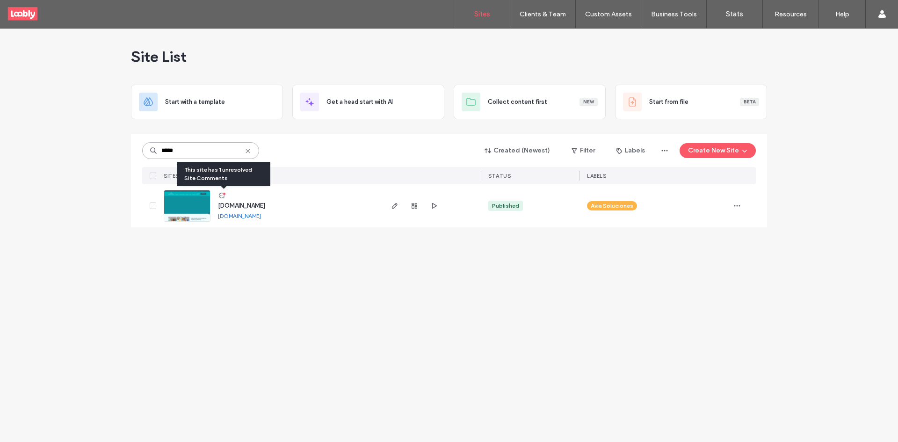
type input "*****"
click at [220, 196] on icon at bounding box center [221, 195] width 7 height 7
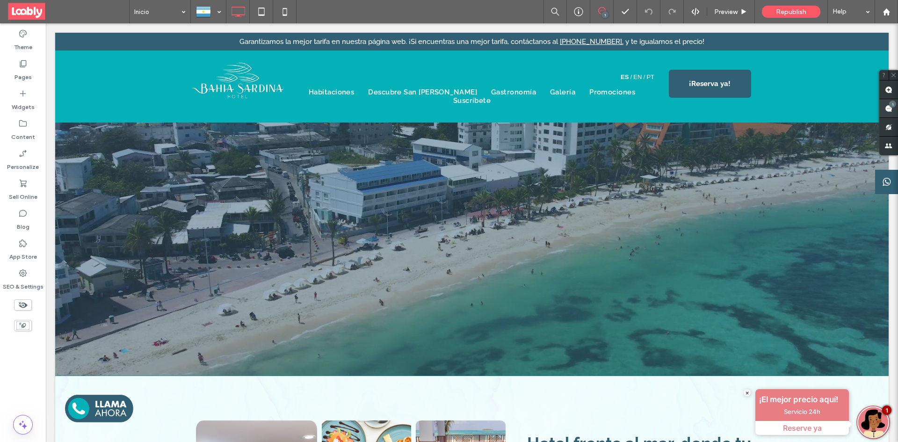
click at [889, 112] on use at bounding box center [888, 108] width 7 height 7
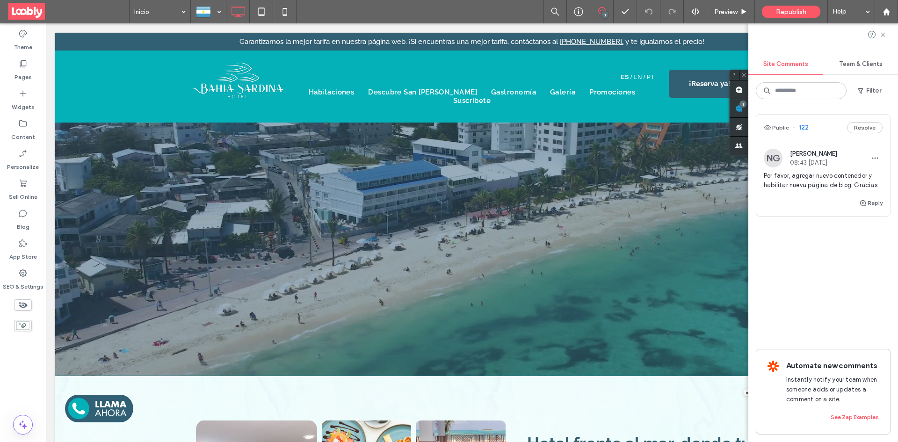
click at [816, 134] on div "Public 122 Resolve" at bounding box center [823, 128] width 134 height 26
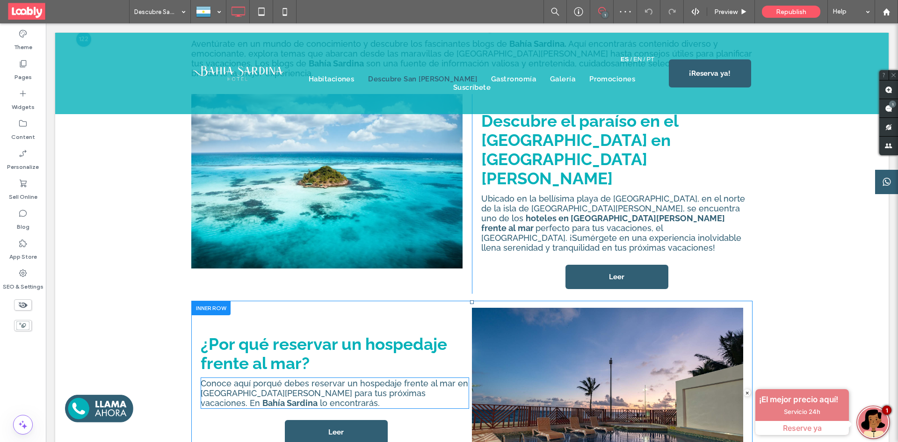
scroll to position [365, 0]
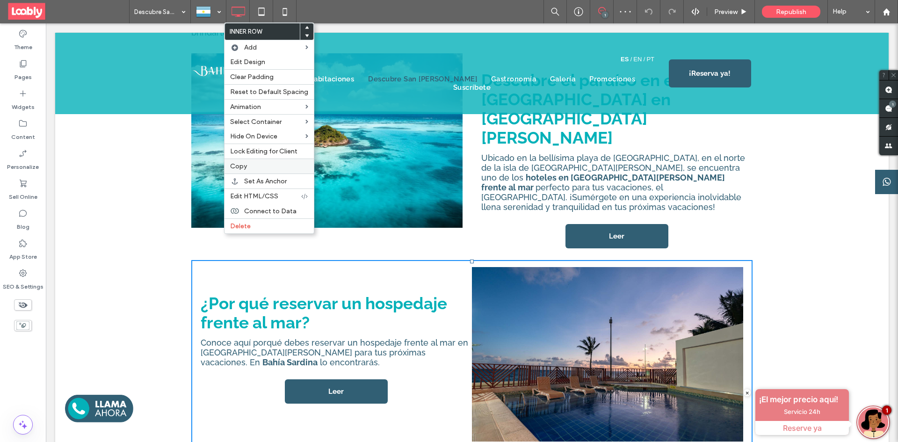
click at [261, 166] on label "Copy" at bounding box center [269, 166] width 78 height 8
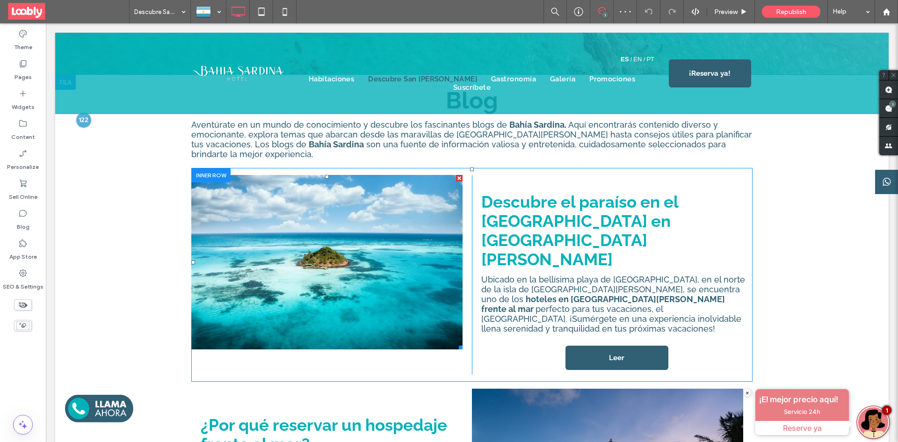
scroll to position [225, 0]
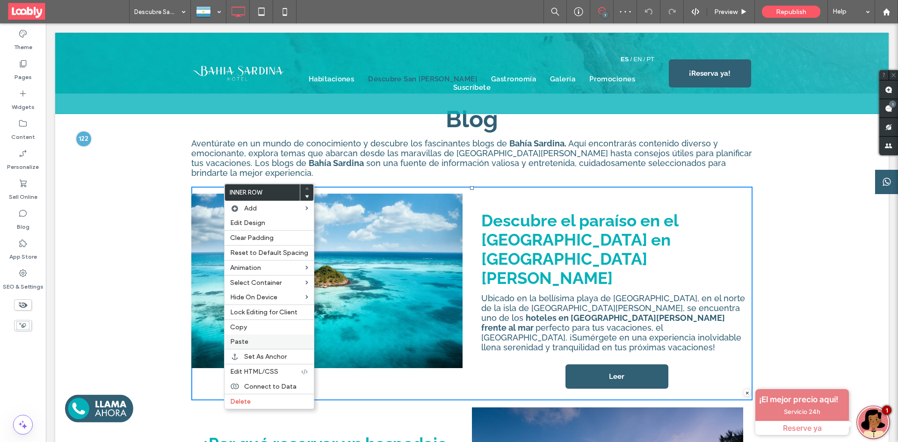
click at [266, 342] on label "Paste" at bounding box center [269, 342] width 78 height 8
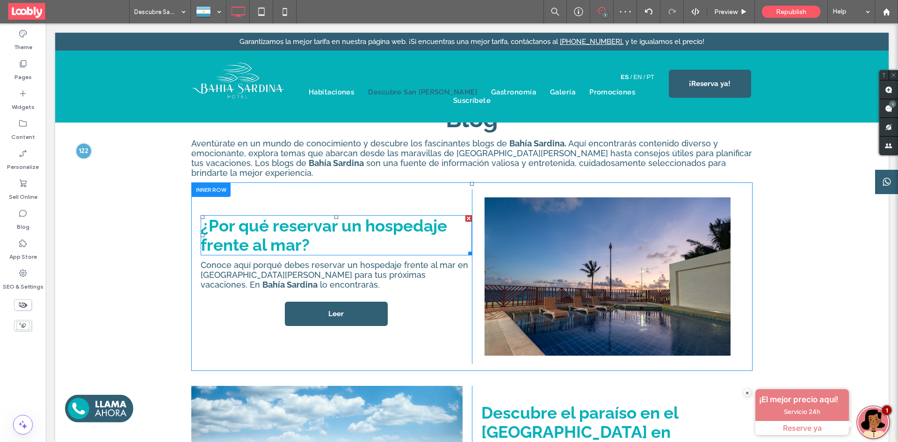
click at [328, 239] on h2 "¿Por qué reservar un hospedaje frente al mar?" at bounding box center [336, 235] width 271 height 38
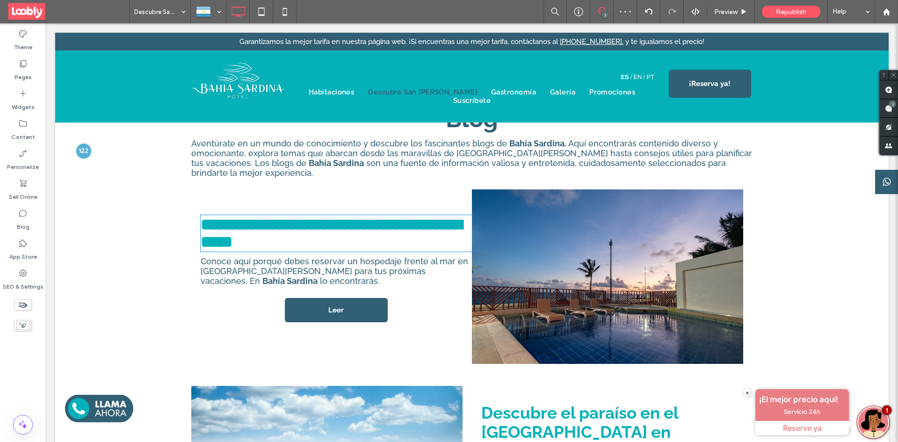
type input "*******"
type input "**"
click at [318, 235] on h2 "**********" at bounding box center [336, 233] width 271 height 35
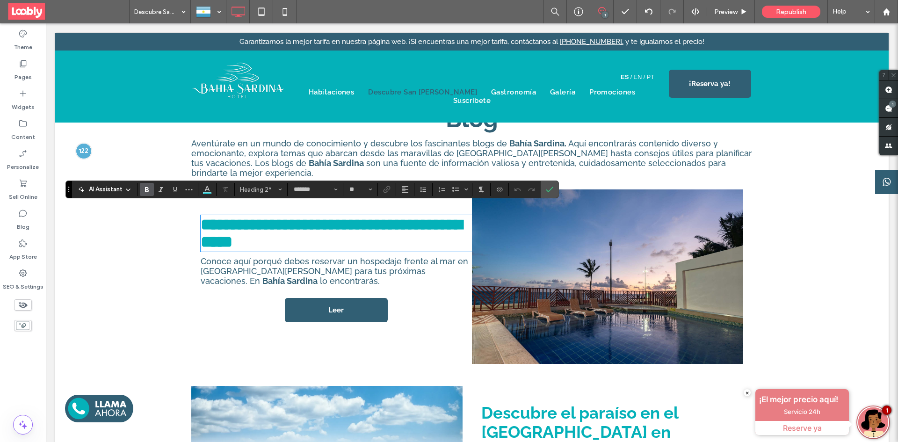
paste div
type input "**"
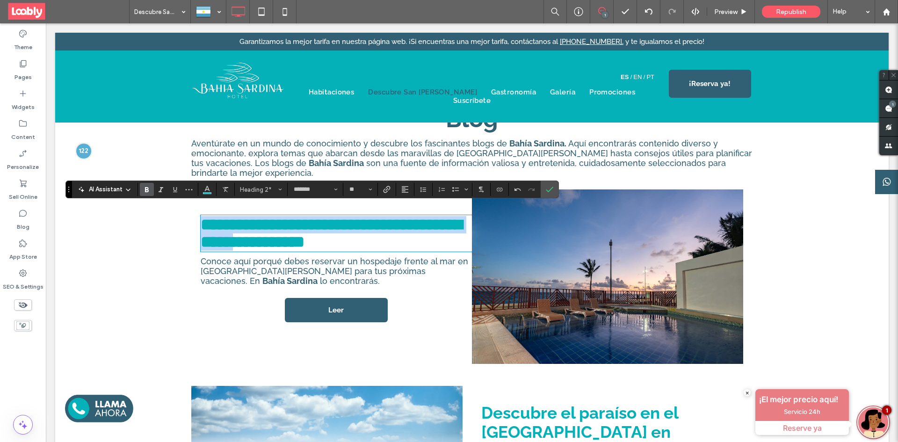
drag, startPoint x: 199, startPoint y: 216, endPoint x: 309, endPoint y: 239, distance: 111.9
click at [309, 239] on strong "**********" at bounding box center [332, 233] width 262 height 33
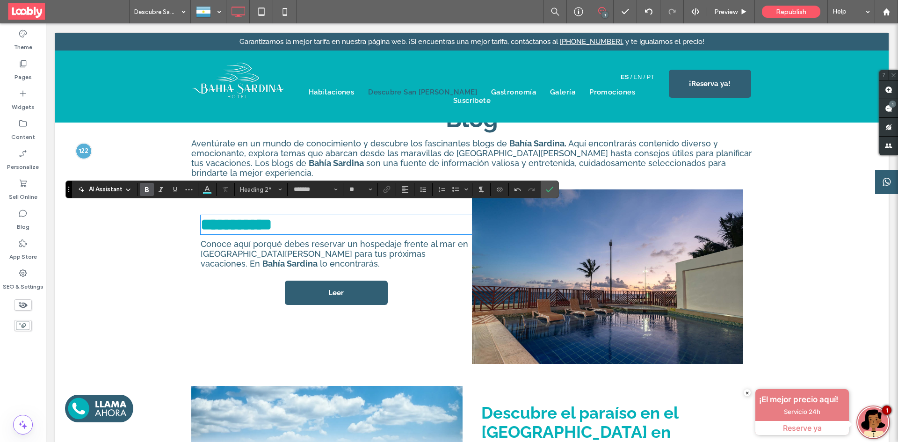
click at [257, 249] on span "Conoce aquí porqué debes reservar un hospedaje frente al mar en San Andrés para…" at bounding box center [335, 253] width 268 height 29
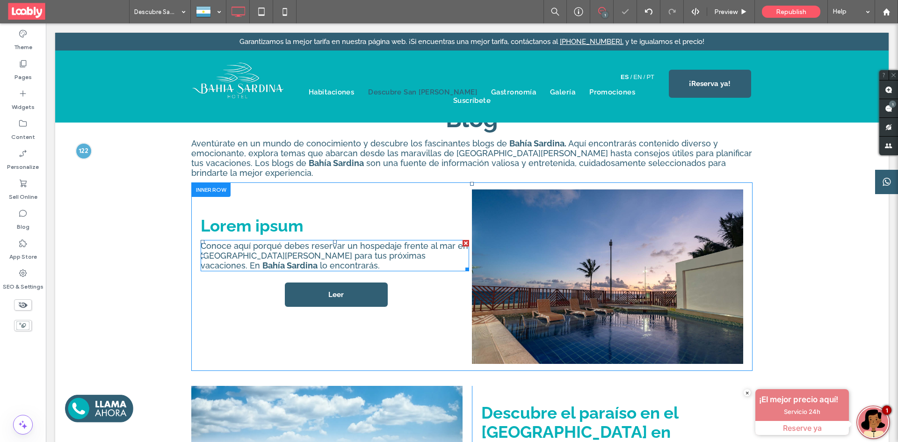
click at [254, 254] on p "Conoce aquí porqué debes reservar un hospedaje frente al mar en San Andrés para…" at bounding box center [335, 255] width 269 height 29
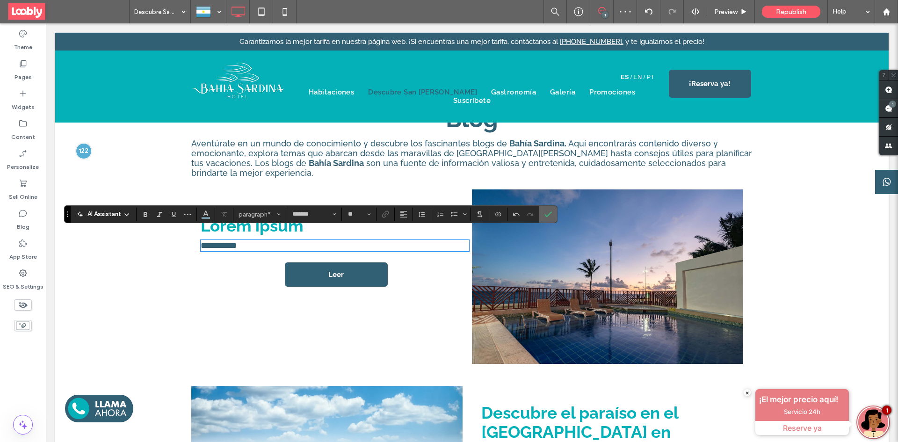
click at [545, 213] on icon "Confirm" at bounding box center [548, 214] width 7 height 7
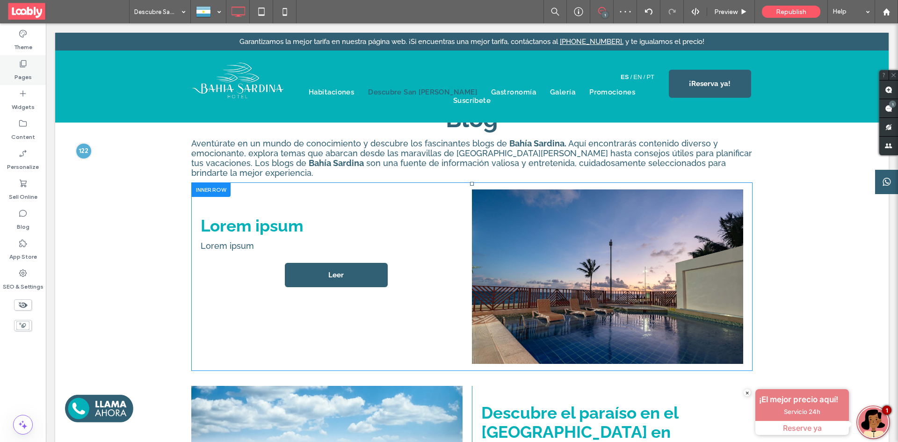
click at [22, 78] on label "Pages" at bounding box center [23, 74] width 17 height 13
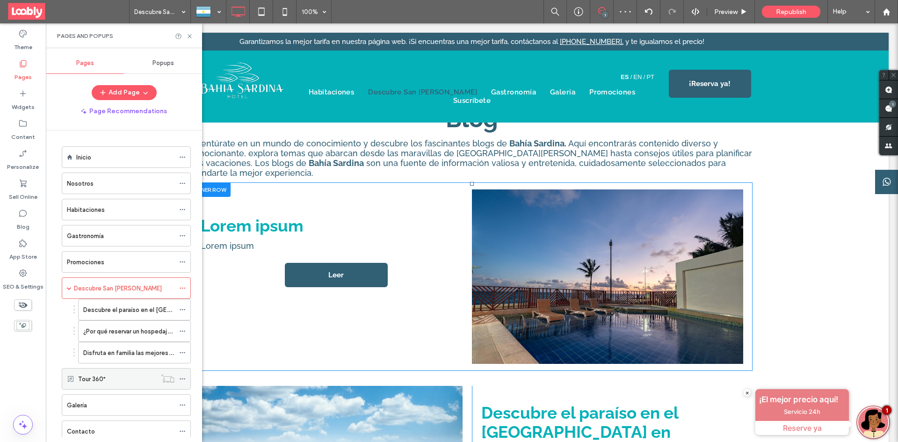
scroll to position [94, 0]
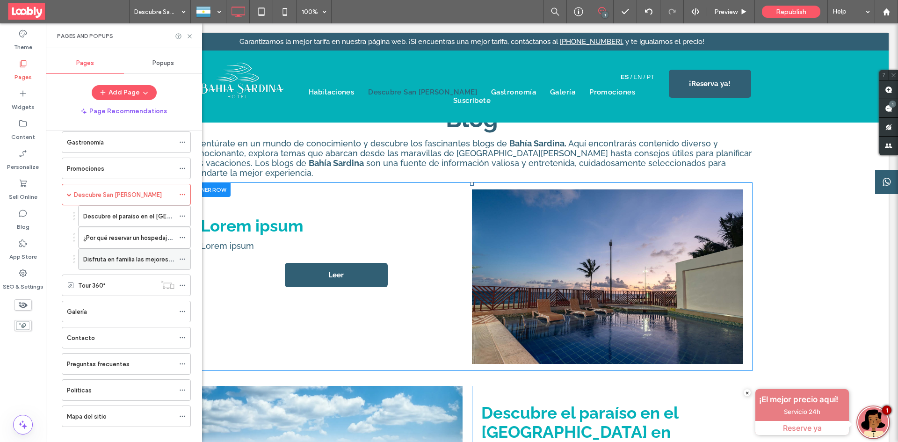
click at [121, 262] on label "Disfruta en familia las mejores vacaciones en San Andrés con Bahía Sardina" at bounding box center [240, 259] width 315 height 16
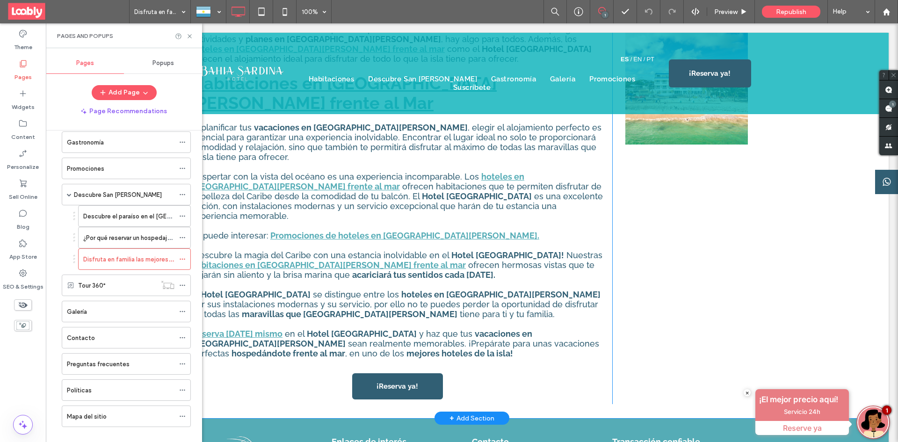
scroll to position [1165, 0]
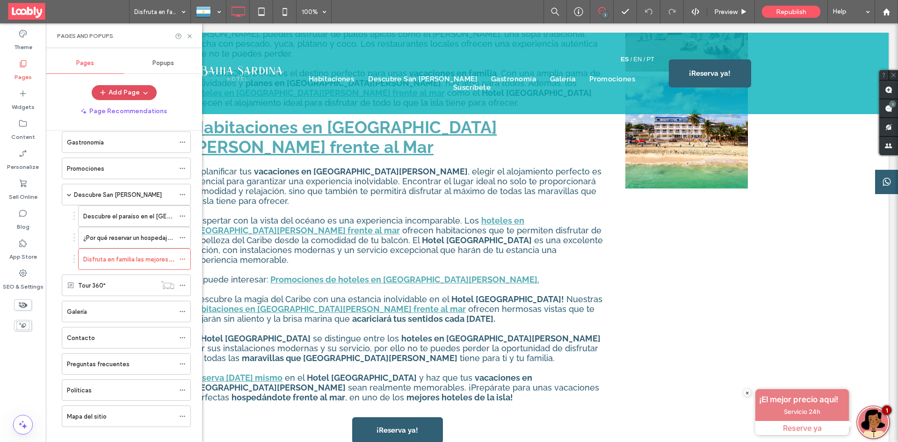
click at [130, 97] on button "Add Page" at bounding box center [124, 92] width 65 height 15
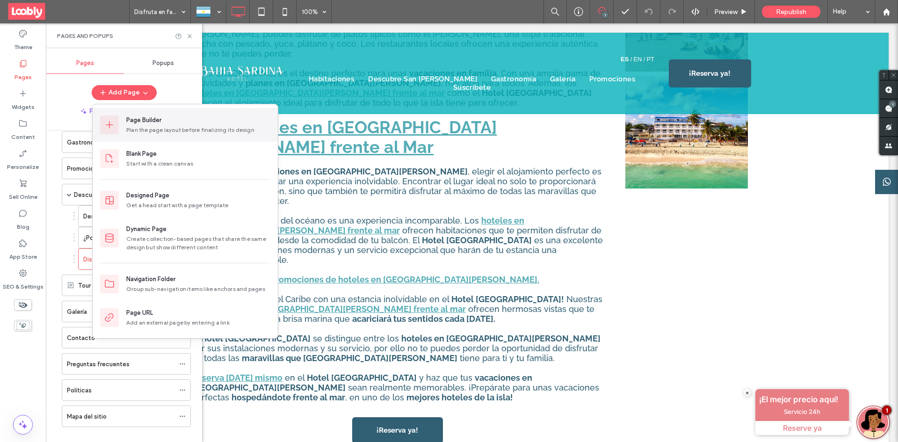
click at [167, 118] on div "Page Builder" at bounding box center [198, 120] width 144 height 9
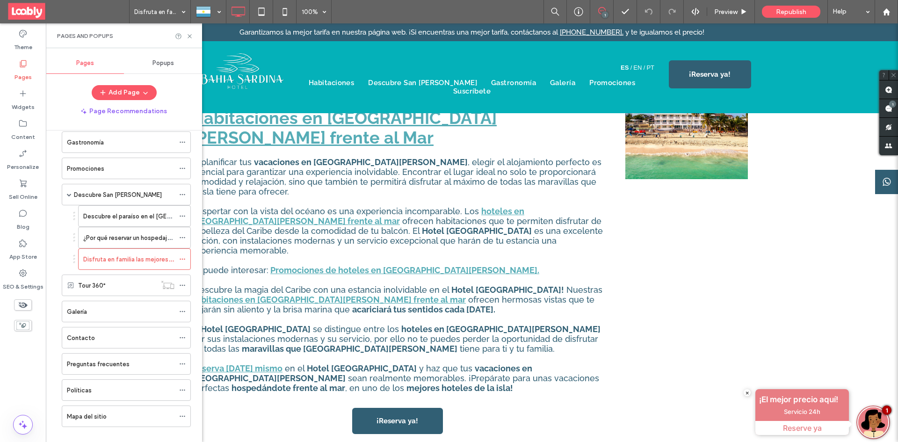
scroll to position [0, 0]
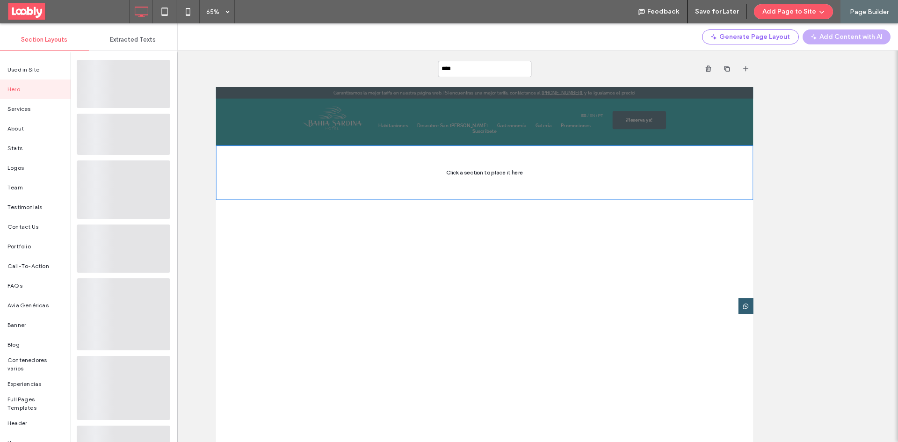
type input "*****"
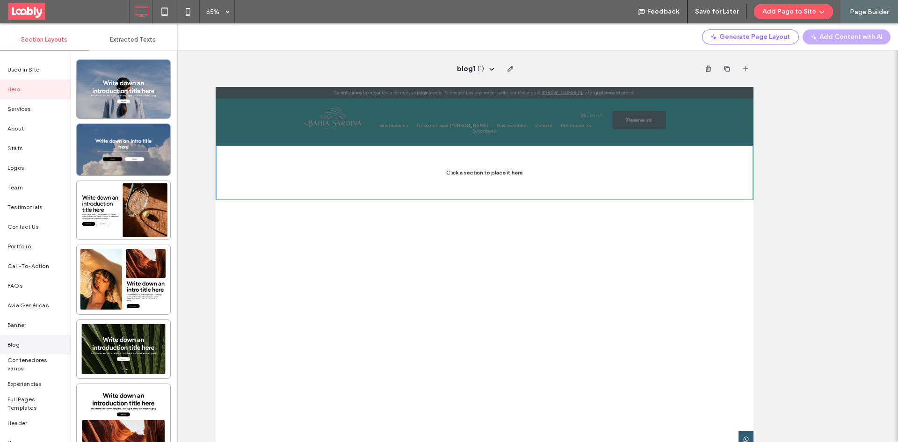
click at [48, 339] on div "Blog" at bounding box center [35, 345] width 71 height 20
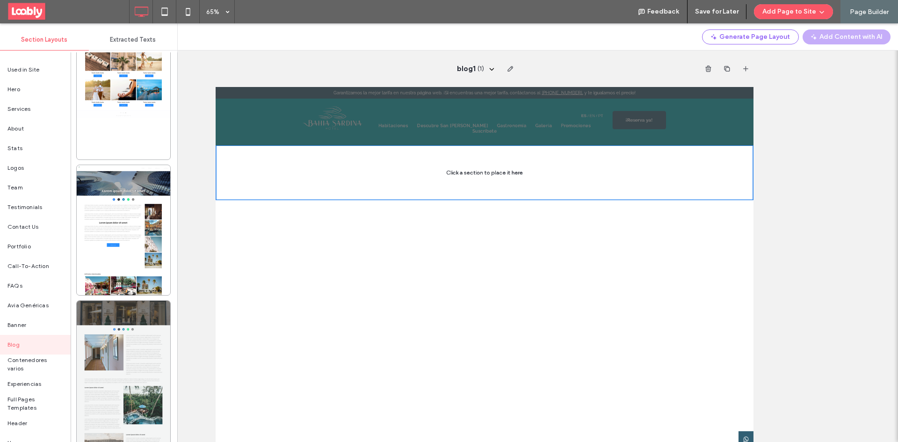
scroll to position [2667, 0]
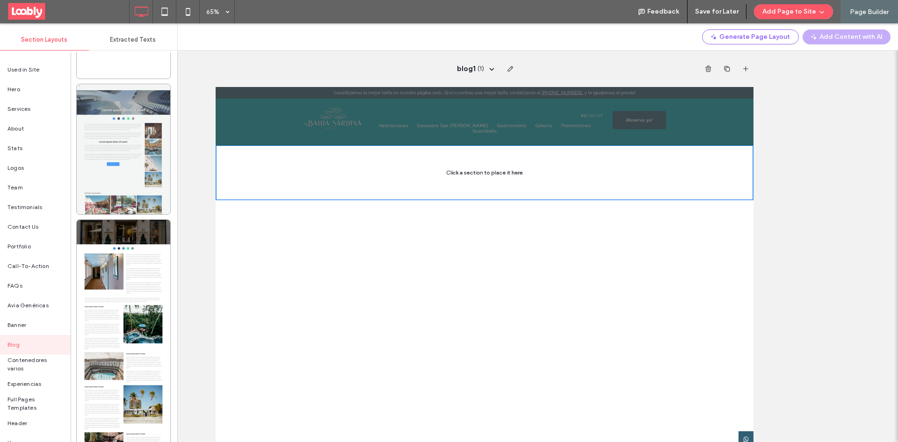
click at [155, 173] on div at bounding box center [124, 149] width 94 height 130
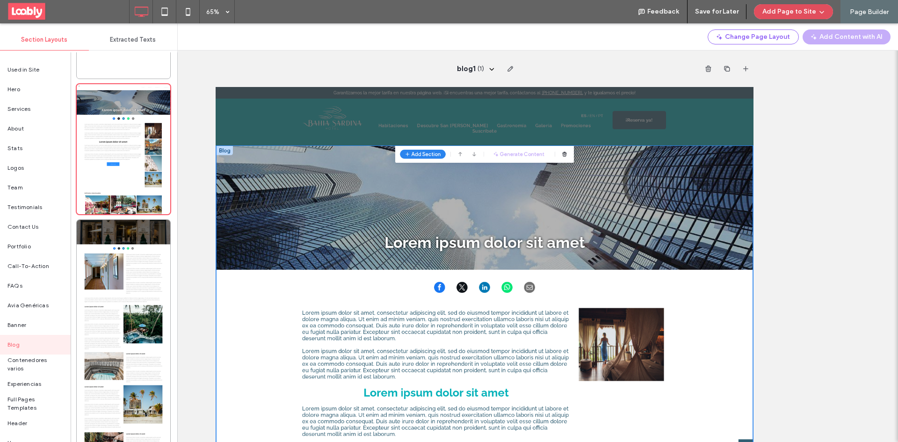
click at [771, 12] on button "Add Page to Site" at bounding box center [793, 11] width 79 height 15
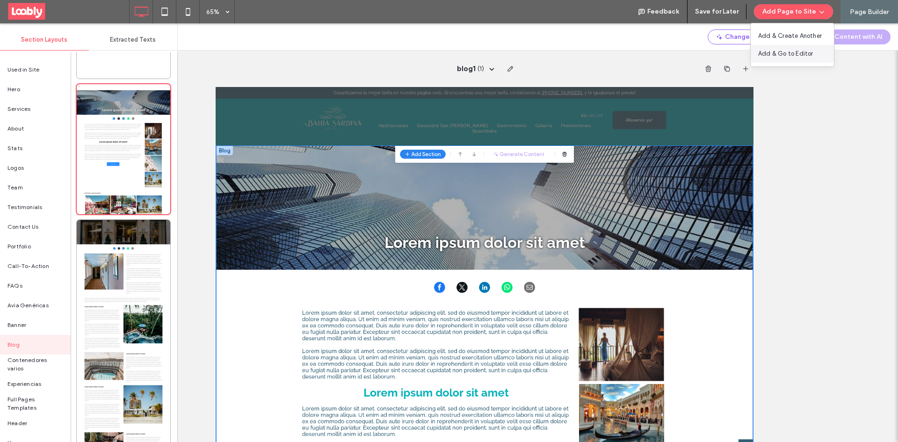
click at [780, 51] on span "Add & Go to Editor" at bounding box center [785, 53] width 55 height 9
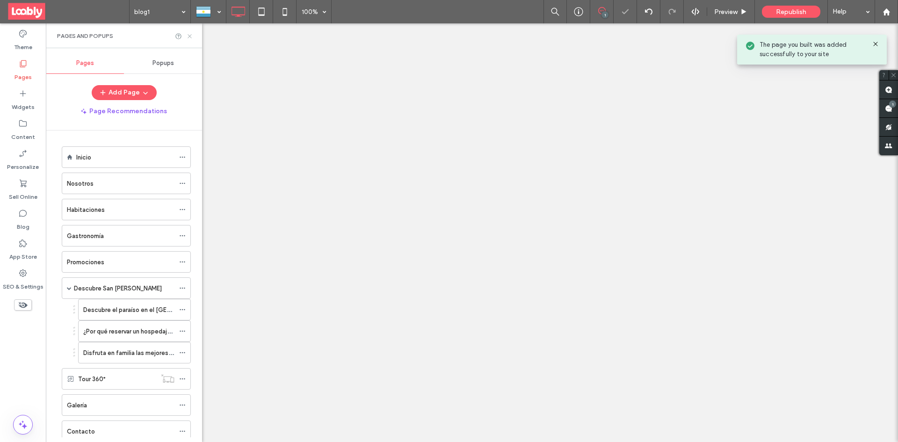
click at [189, 36] on use at bounding box center [190, 36] width 4 height 4
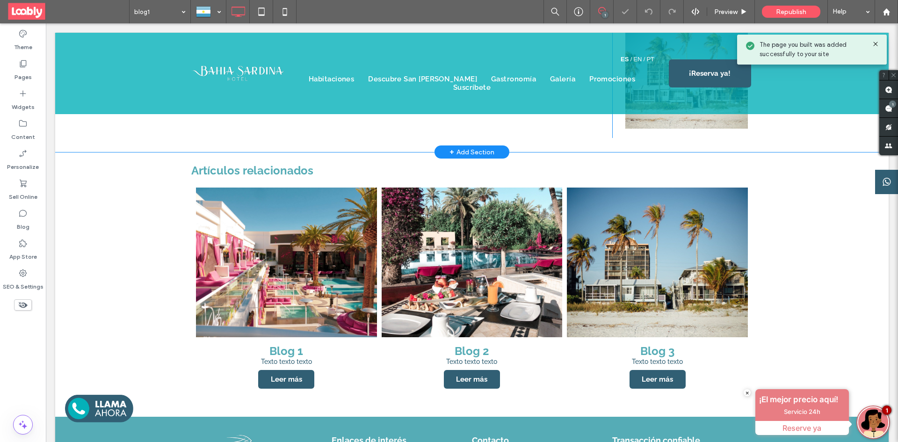
scroll to position [749, 0]
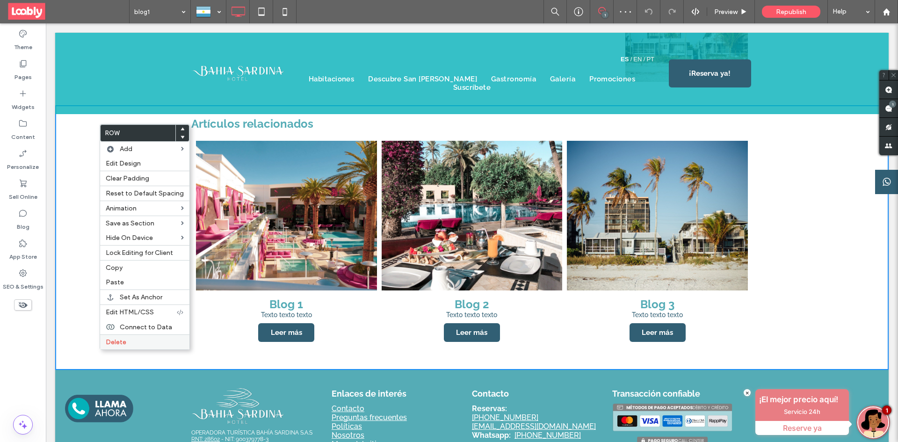
click at [154, 346] on div "Delete" at bounding box center [144, 341] width 89 height 15
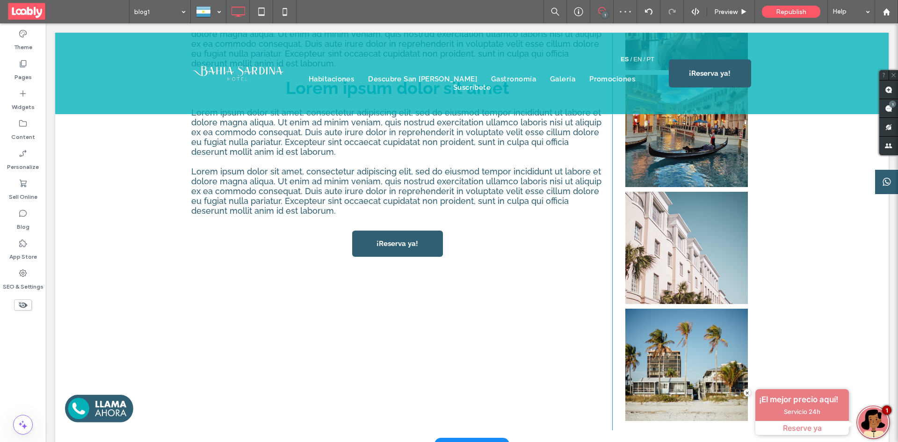
scroll to position [407, 0]
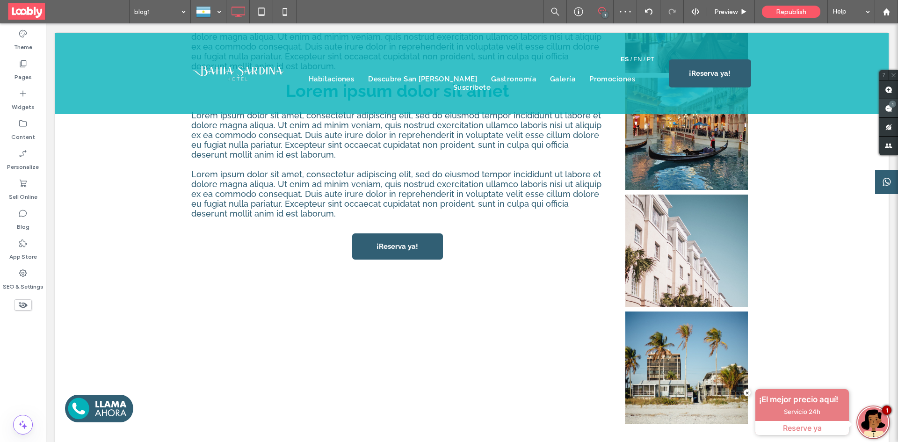
click at [889, 107] on use at bounding box center [888, 108] width 7 height 7
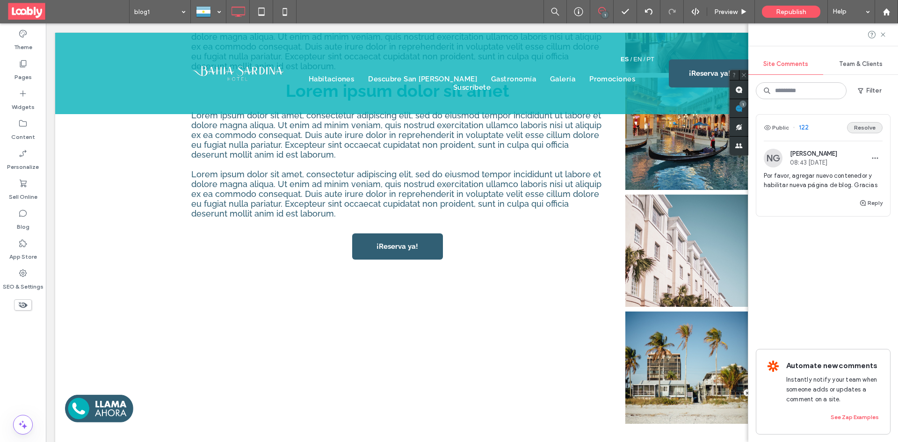
click at [860, 130] on button "Resolve" at bounding box center [865, 127] width 36 height 11
click at [26, 68] on icon at bounding box center [22, 63] width 9 height 9
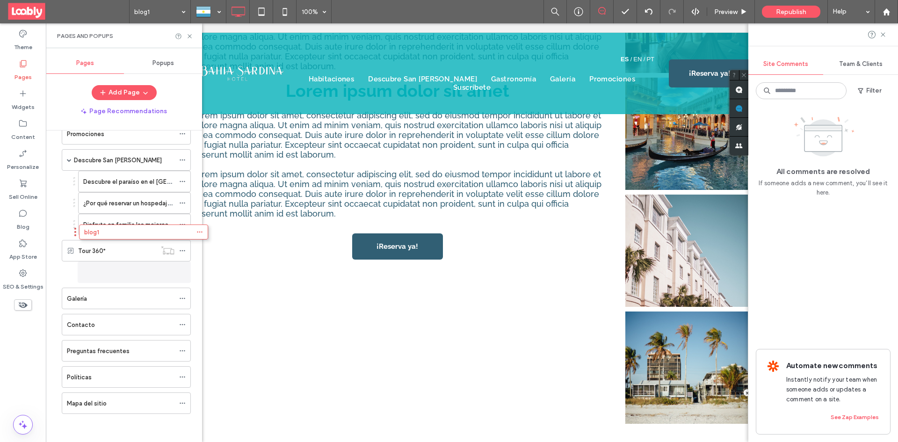
scroll to position [128, 0]
drag, startPoint x: 135, startPoint y: 304, endPoint x: 154, endPoint y: 234, distance: 72.4
click at [187, 34] on icon at bounding box center [189, 36] width 7 height 7
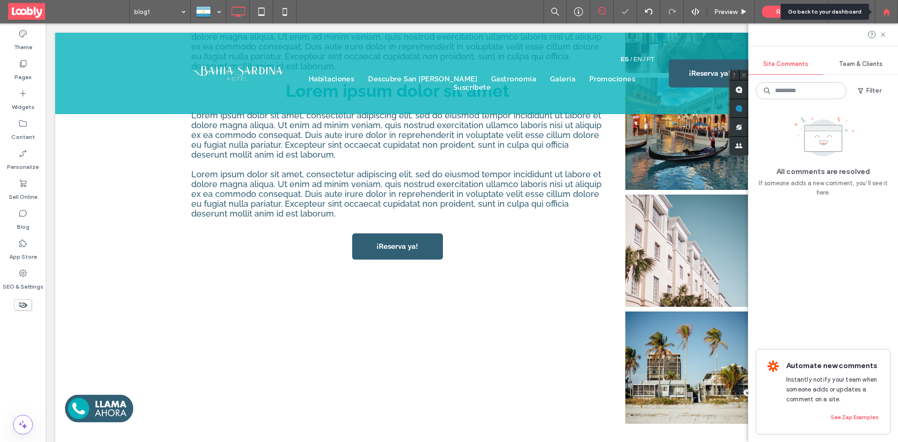
click at [891, 13] on div at bounding box center [886, 12] width 22 height 8
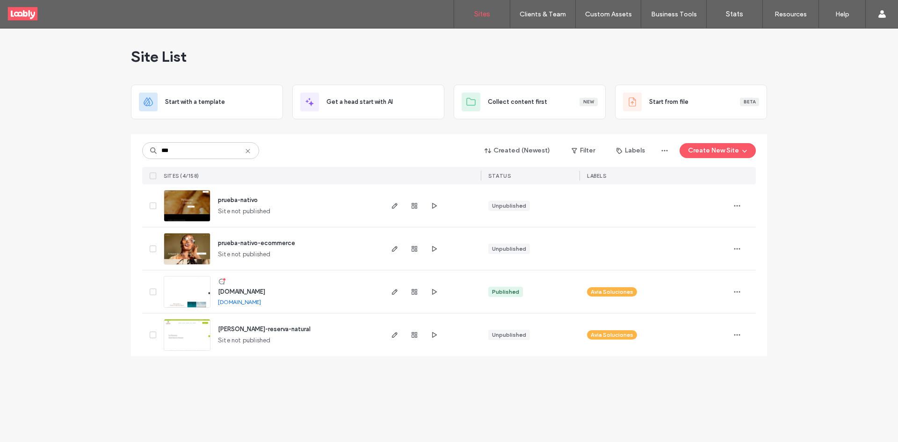
type input "***"
click at [225, 283] on icon at bounding box center [221, 281] width 7 height 7
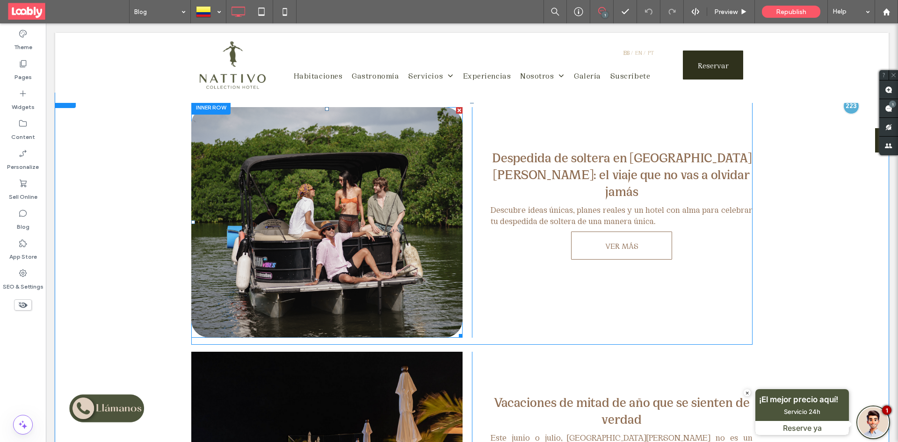
scroll to position [211, 0]
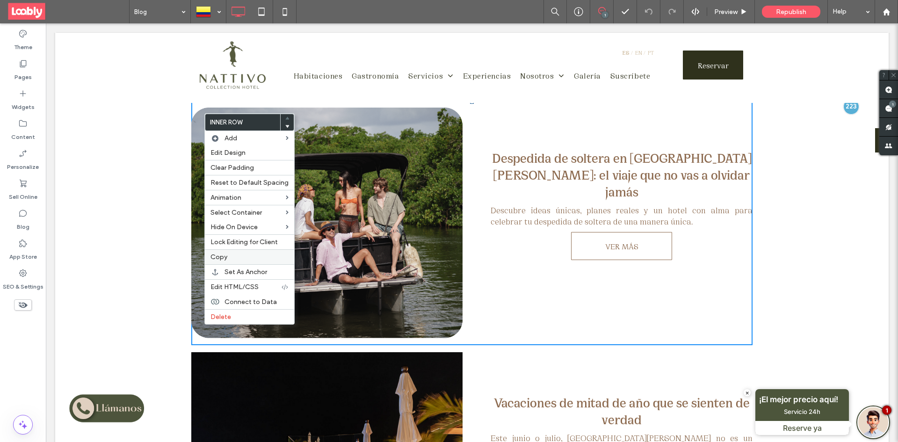
click at [241, 254] on label "Copy" at bounding box center [250, 257] width 78 height 8
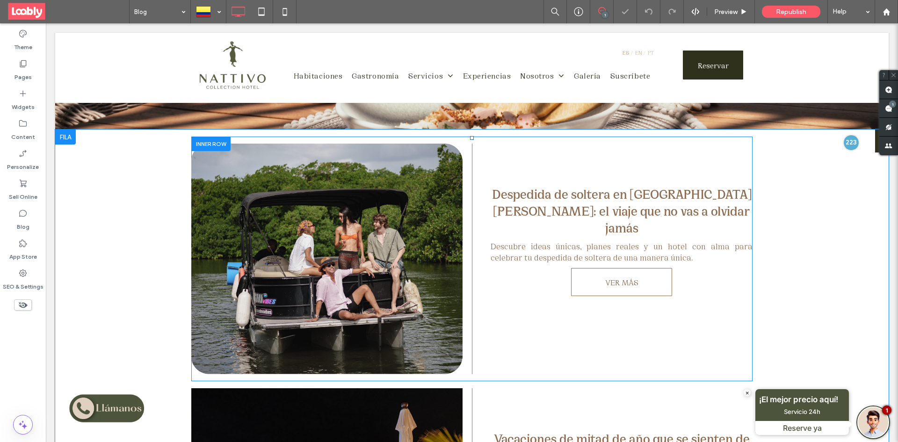
scroll to position [164, 0]
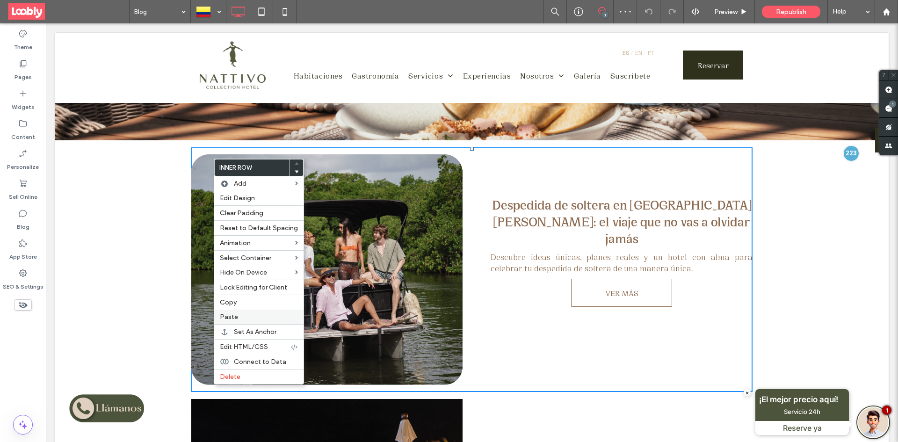
click at [250, 320] on label "Paste" at bounding box center [259, 317] width 78 height 8
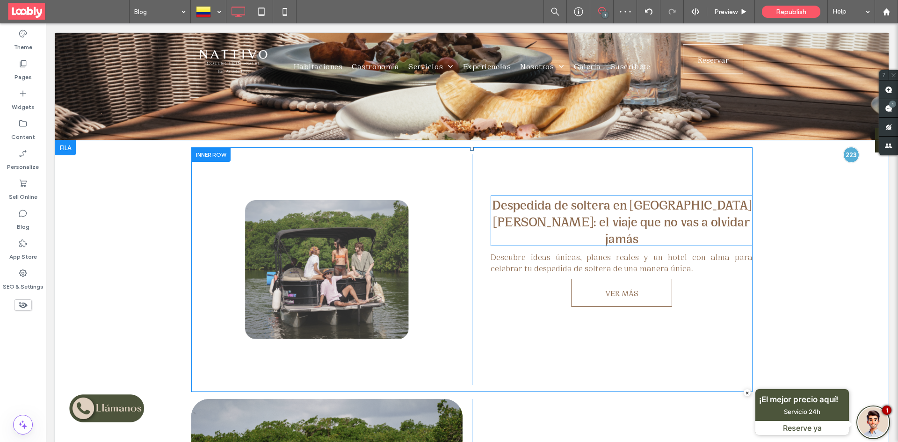
click at [660, 220] on strong "Despedida de soltera en San Andrés: el viaje que no vas a olvidar jamás" at bounding box center [622, 221] width 260 height 51
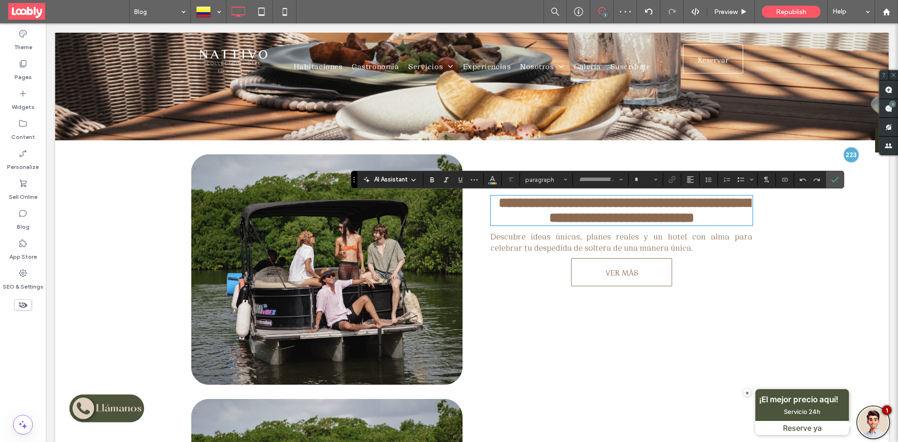
type input "**********"
type input "**"
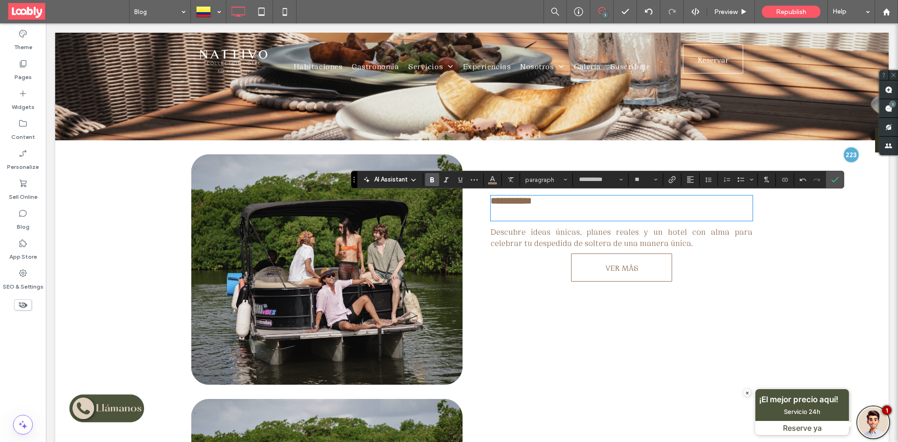
type input "**********"
type input "**"
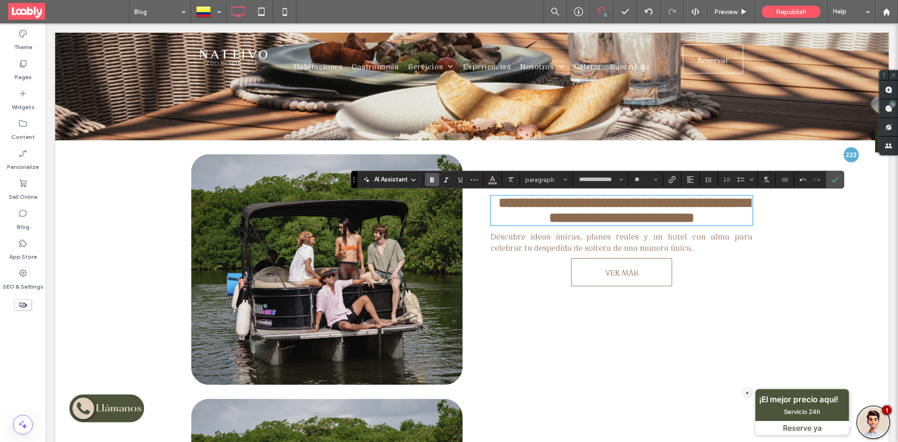
type input "**********"
type input "**"
type input "**********"
type input "**"
type input "**********"
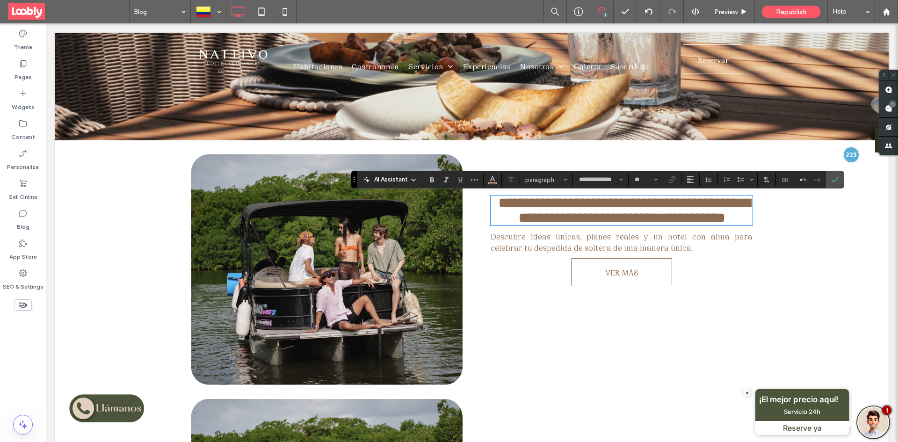
type input "**"
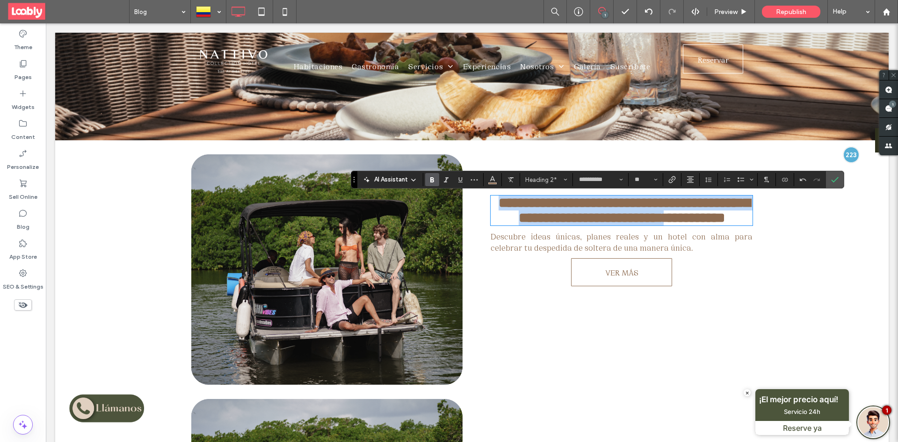
drag, startPoint x: 496, startPoint y: 206, endPoint x: 654, endPoint y: 219, distance: 159.2
click at [654, 219] on h2 "**********" at bounding box center [622, 211] width 262 height 30
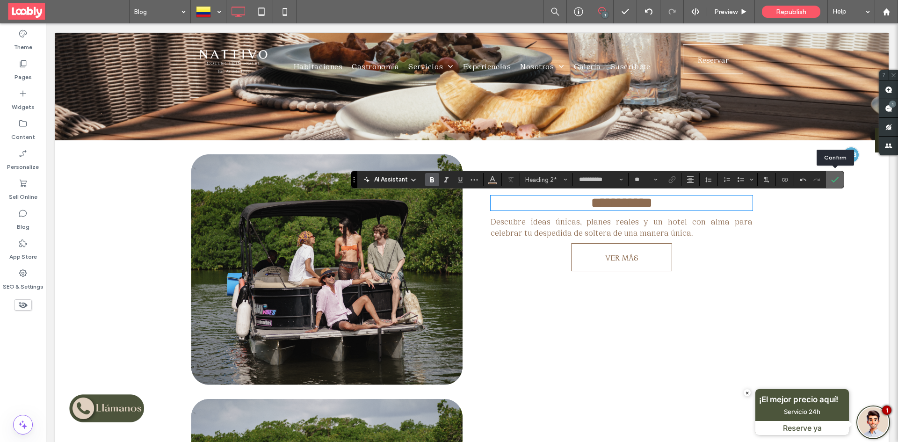
click at [830, 184] on label "Confirm" at bounding box center [835, 179] width 14 height 17
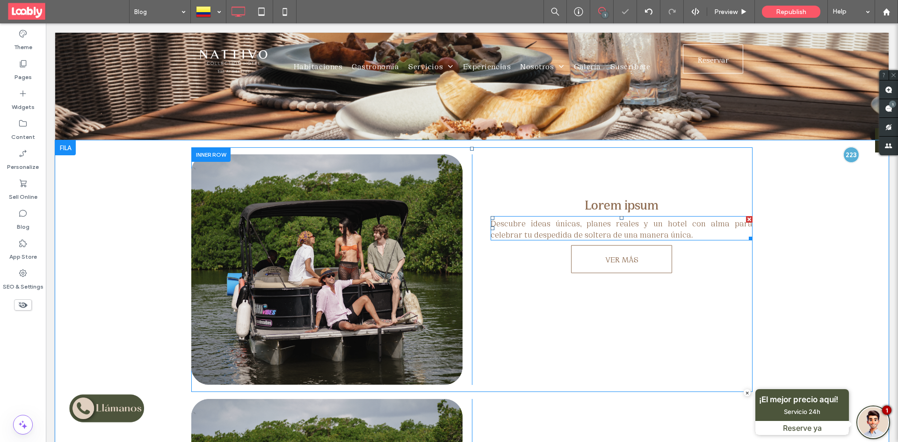
click at [625, 232] on span "Descubre ideas únicas, planes reales y un hotel con alma para celebrar tu despe…" at bounding box center [622, 228] width 262 height 22
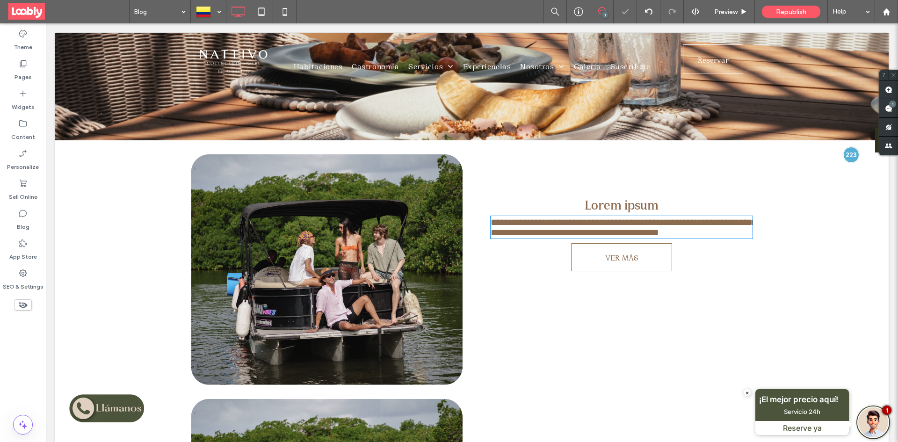
click at [653, 235] on p "**********" at bounding box center [622, 227] width 262 height 21
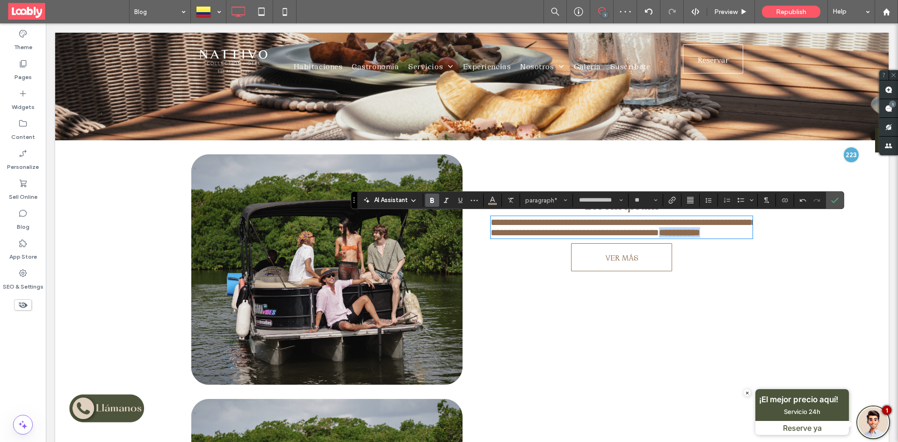
drag, startPoint x: 698, startPoint y: 234, endPoint x: 652, endPoint y: 236, distance: 46.8
click at [652, 236] on p "**********" at bounding box center [622, 227] width 262 height 21
click at [433, 202] on use "Bold" at bounding box center [432, 200] width 4 height 5
click at [492, 224] on span "**********" at bounding box center [624, 228] width 266 height 20
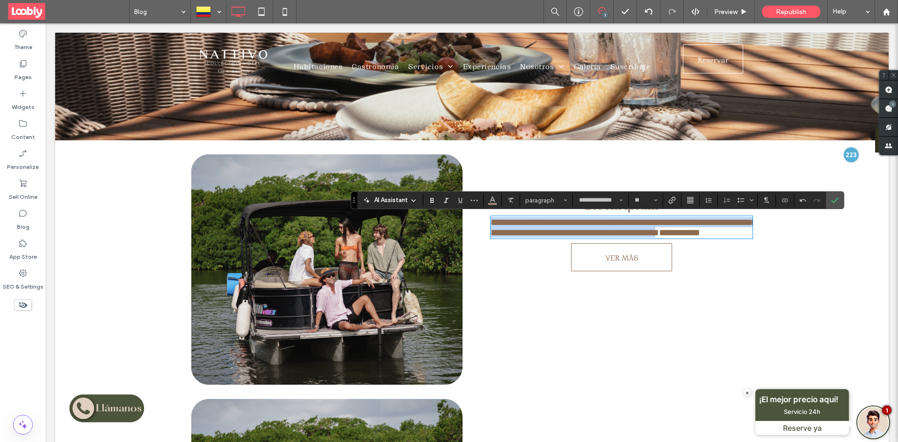
drag, startPoint x: 489, startPoint y: 224, endPoint x: 654, endPoint y: 234, distance: 165.5
click at [653, 235] on p "**********" at bounding box center [622, 227] width 262 height 21
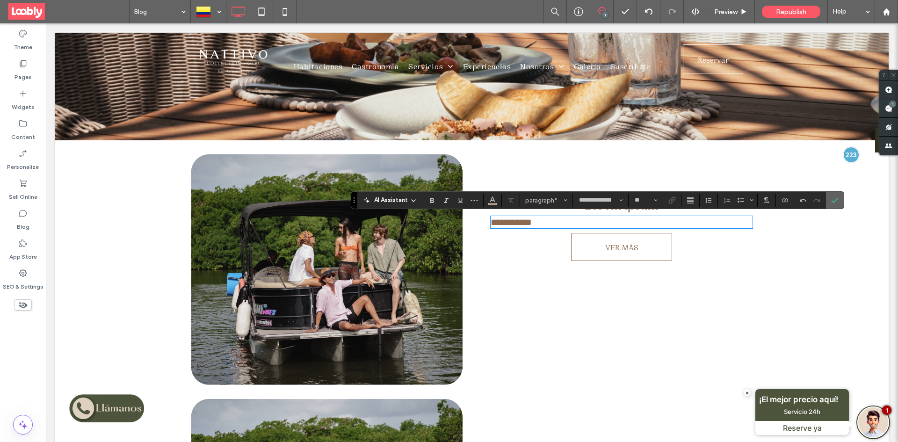
drag, startPoint x: 836, startPoint y: 203, endPoint x: 791, endPoint y: 179, distance: 50.2
click at [836, 203] on icon "Confirm" at bounding box center [834, 199] width 7 height 7
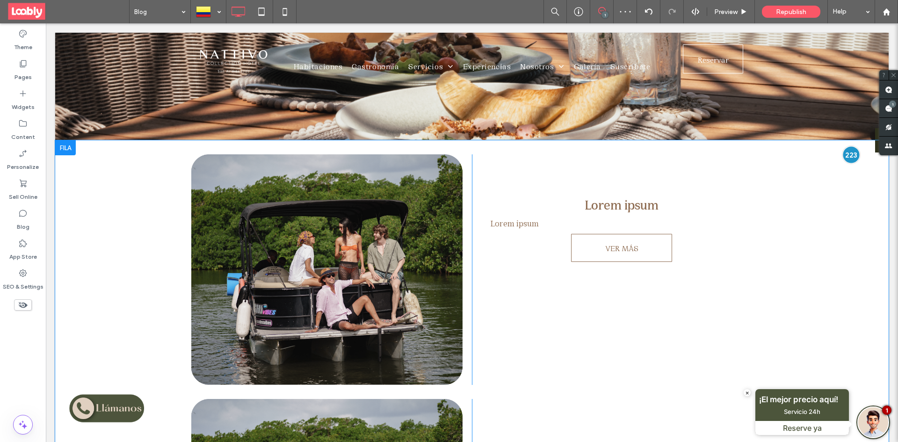
click at [843, 154] on div at bounding box center [851, 154] width 17 height 17
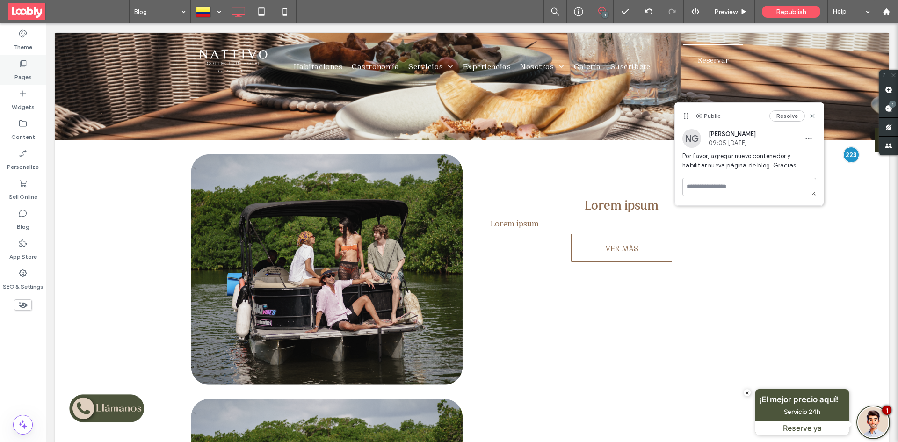
click at [34, 64] on div "Pages" at bounding box center [23, 70] width 46 height 30
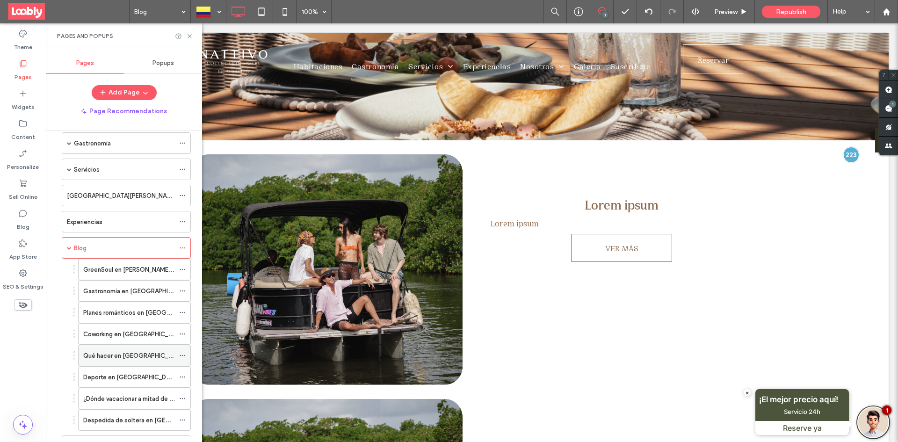
scroll to position [94, 0]
click at [135, 269] on label "GreenSoul en Nattivo: encuentro sostenible en San Andrés" at bounding box center [218, 269] width 271 height 16
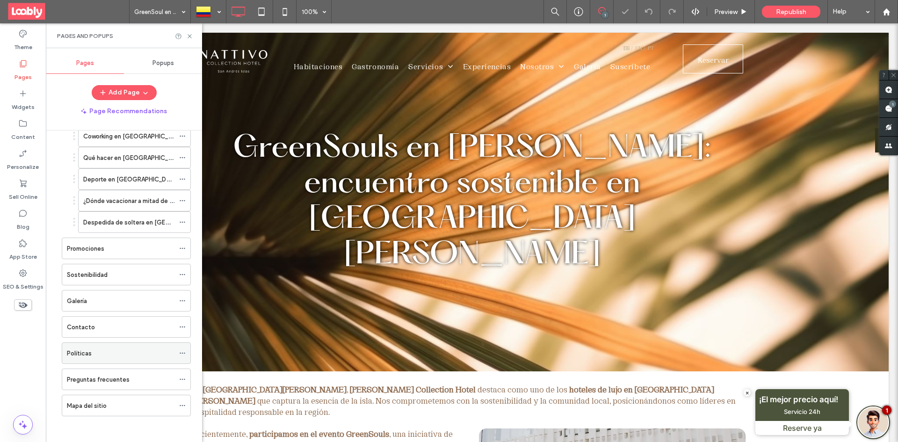
scroll to position [293, 0]
click at [148, 220] on label "Despedida de soltera en San Andrés: el viaje que no vas a olvidar jamás" at bounding box center [221, 220] width 276 height 16
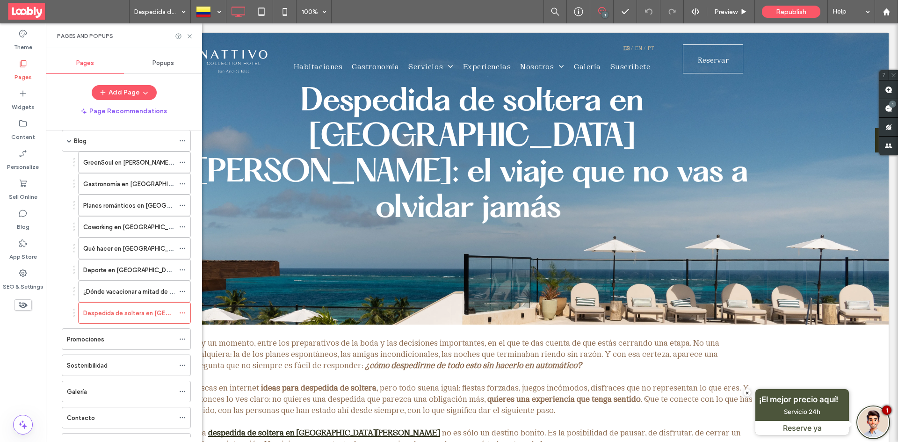
scroll to position [199, 0]
click at [133, 88] on button "Add Page" at bounding box center [124, 92] width 65 height 15
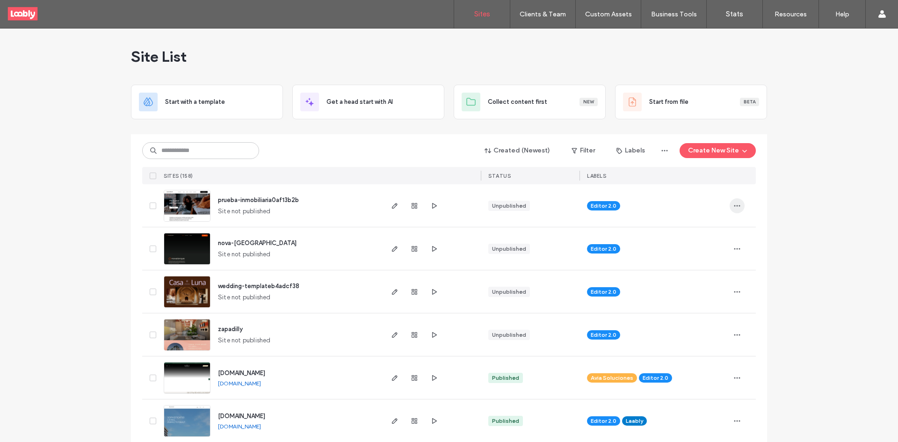
click at [730, 204] on span "button" at bounding box center [737, 205] width 15 height 15
click at [204, 156] on input at bounding box center [200, 150] width 117 height 17
click at [705, 155] on button "Create New Site" at bounding box center [718, 150] width 76 height 15
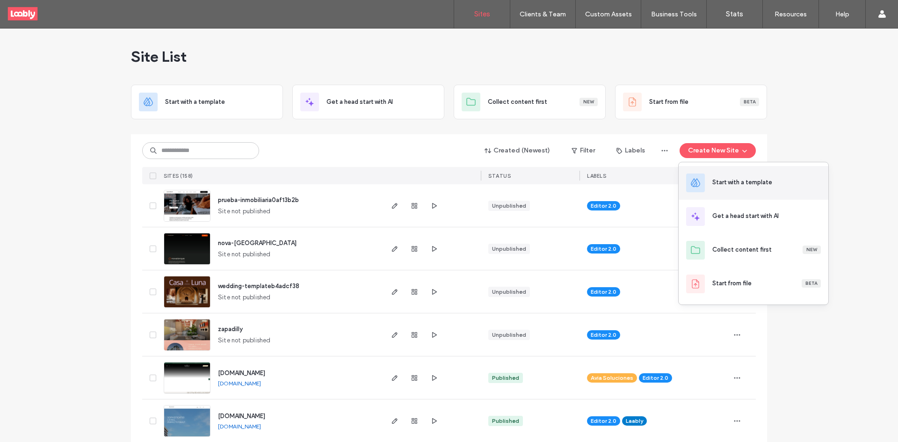
click at [790, 184] on div "Start with a template" at bounding box center [767, 182] width 109 height 9
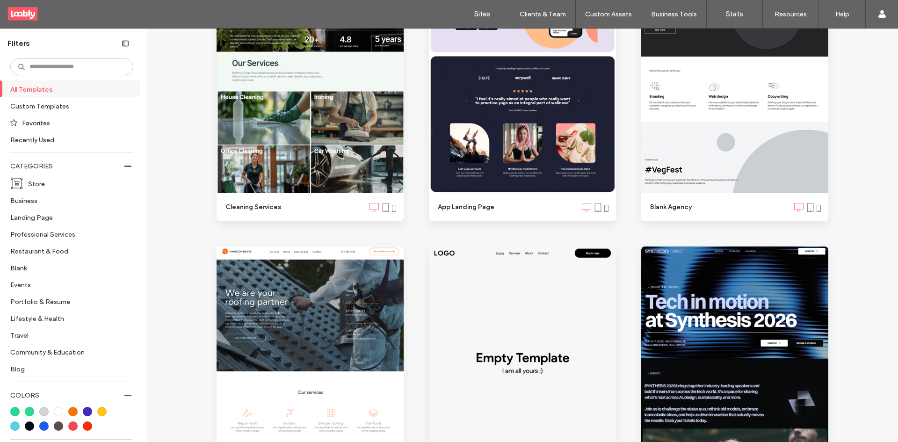
scroll to position [187, 0]
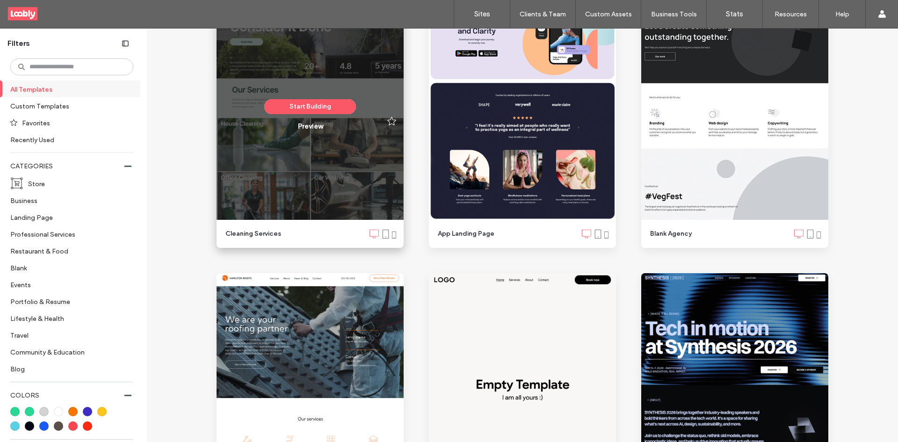
click at [293, 195] on div "Start Building Preview" at bounding box center [310, 115] width 187 height 266
click at [314, 112] on button "Start Building" at bounding box center [310, 106] width 92 height 15
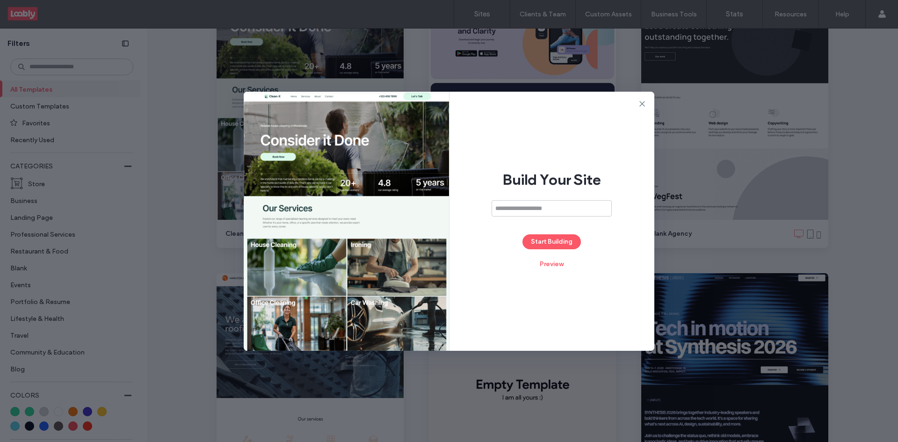
click at [557, 205] on input at bounding box center [552, 208] width 120 height 16
drag, startPoint x: 541, startPoint y: 208, endPoint x: 562, endPoint y: 210, distance: 21.2
click at [541, 208] on input "*******" at bounding box center [547, 208] width 120 height 16
type input "**********"
click at [541, 246] on button "Start Building" at bounding box center [552, 241] width 58 height 15
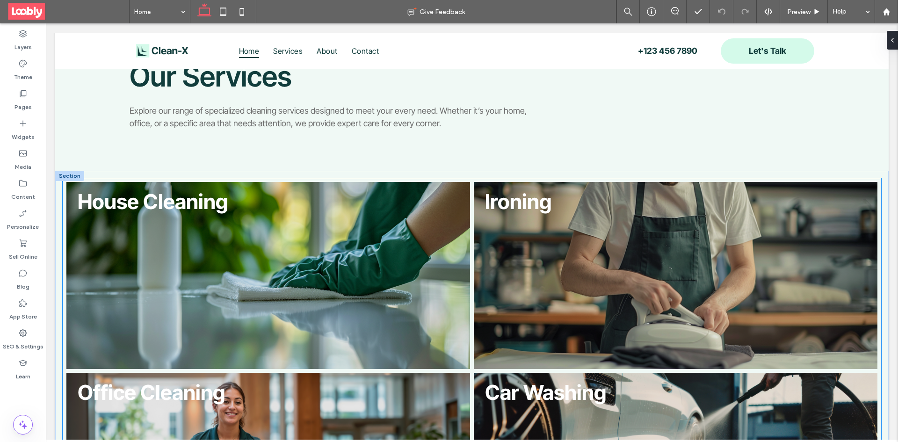
scroll to position [412, 0]
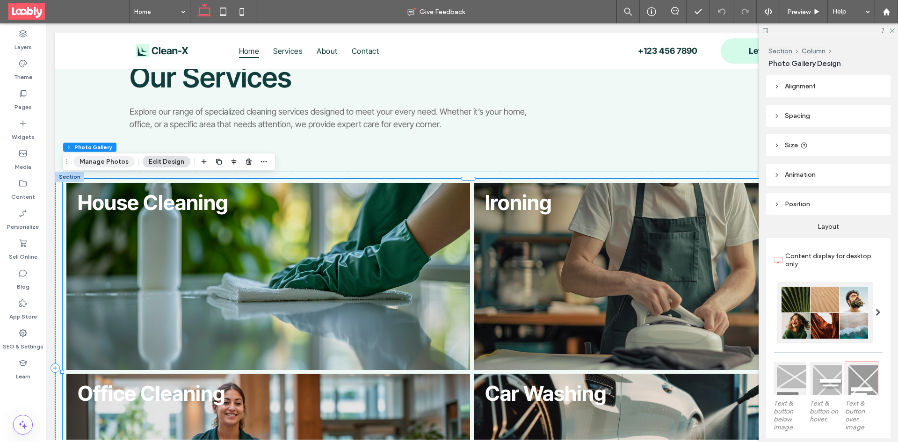
drag, startPoint x: 105, startPoint y: 160, endPoint x: 359, endPoint y: 186, distance: 255.3
click at [105, 160] on button "Manage Photos" at bounding box center [103, 161] width 61 height 11
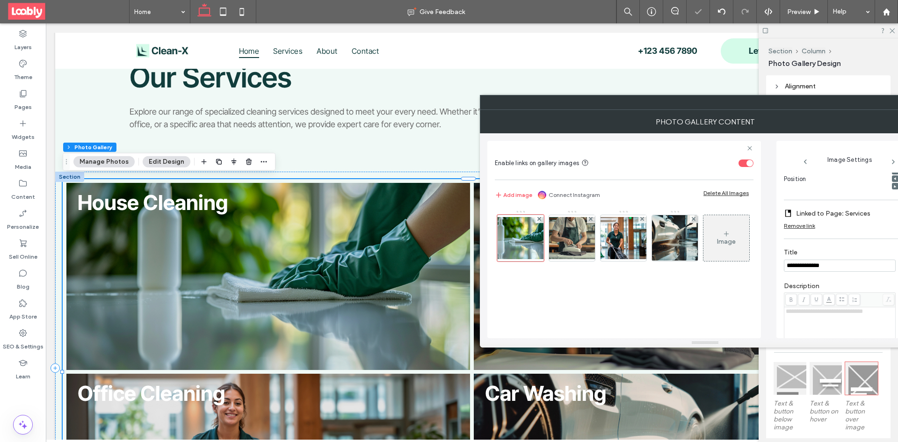
scroll to position [0, 0]
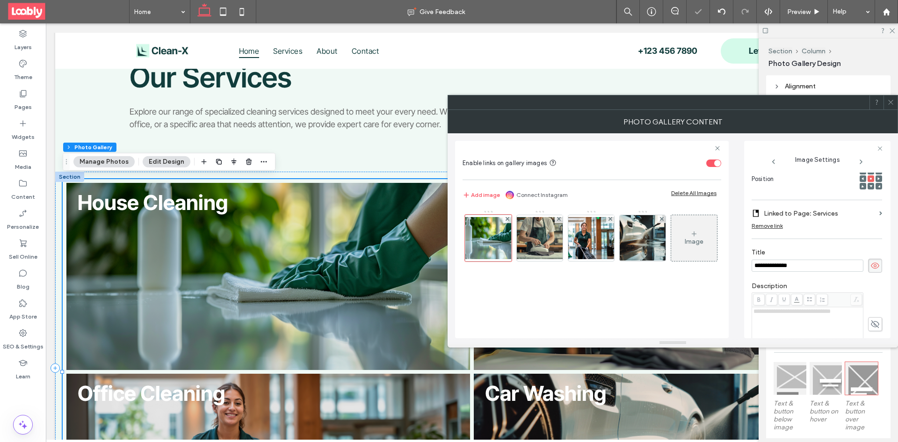
drag, startPoint x: 818, startPoint y: 263, endPoint x: 714, endPoint y: 263, distance: 104.3
click at [713, 264] on div "**********" at bounding box center [673, 235] width 436 height 205
type input "**********"
click at [546, 236] on img at bounding box center [539, 238] width 75 height 42
click at [721, 266] on div "**********" at bounding box center [673, 235] width 436 height 205
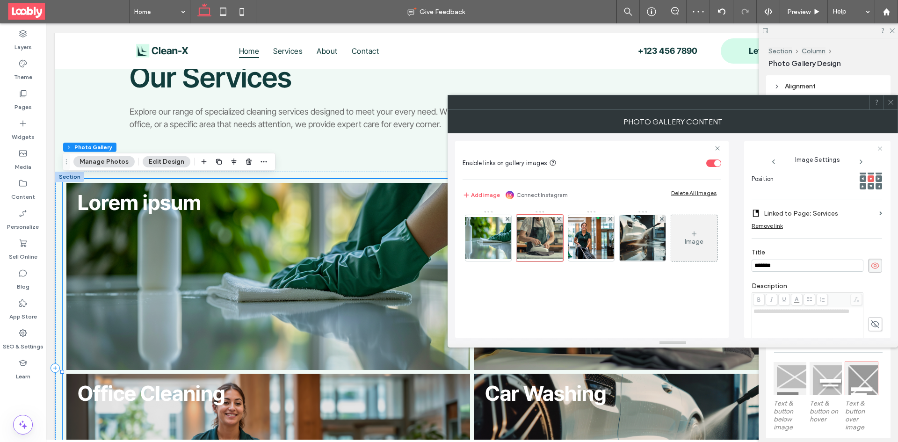
type input "**********"
click at [576, 237] on img at bounding box center [591, 238] width 75 height 42
drag, startPoint x: 805, startPoint y: 263, endPoint x: 745, endPoint y: 264, distance: 59.9
click at [745, 264] on div "**********" at bounding box center [817, 239] width 146 height 197
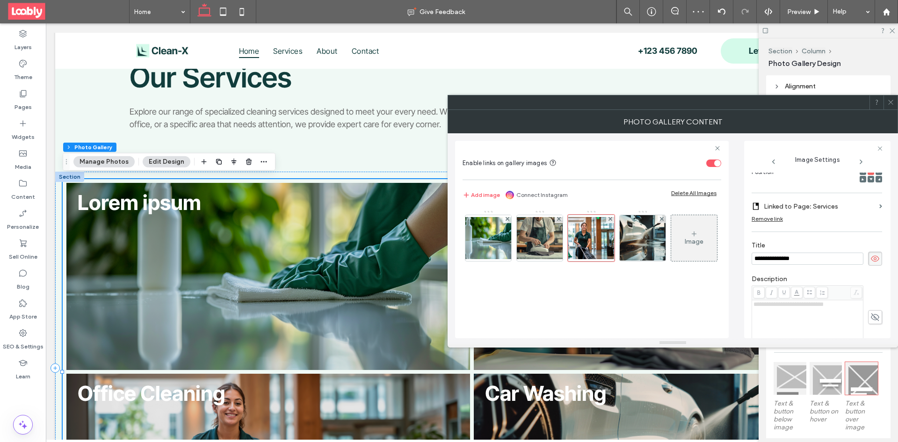
type input "**********"
click at [630, 236] on img at bounding box center [642, 238] width 69 height 46
drag, startPoint x: 797, startPoint y: 266, endPoint x: 733, endPoint y: 266, distance: 64.1
click at [733, 266] on div "**********" at bounding box center [673, 235] width 436 height 205
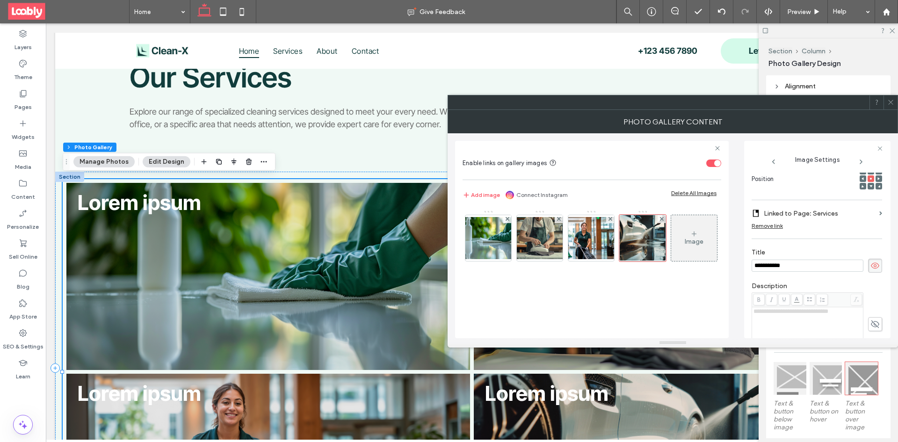
type input "**********"
click at [892, 101] on icon at bounding box center [890, 102] width 7 height 7
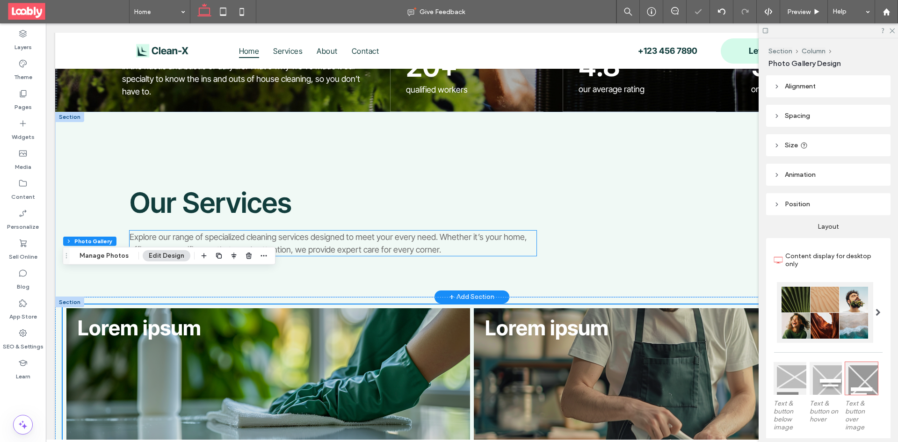
scroll to position [271, 0]
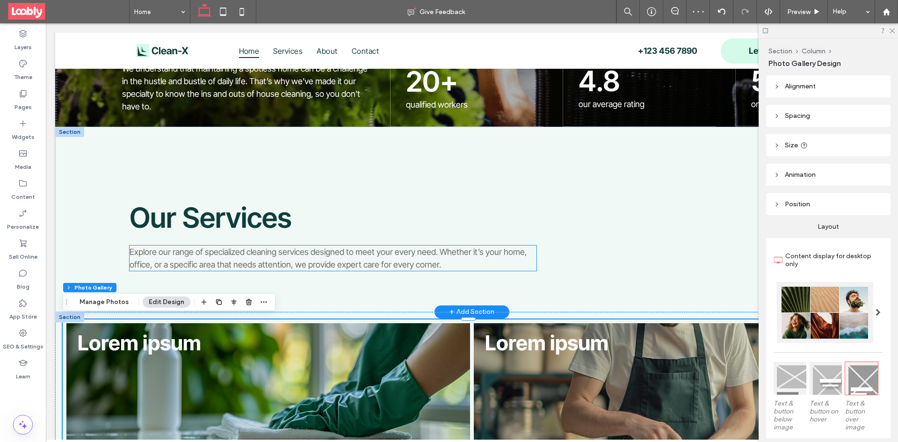
click at [461, 256] on div "Explore our range of specialized cleaning services designed to meet your every …" at bounding box center [333, 258] width 407 height 25
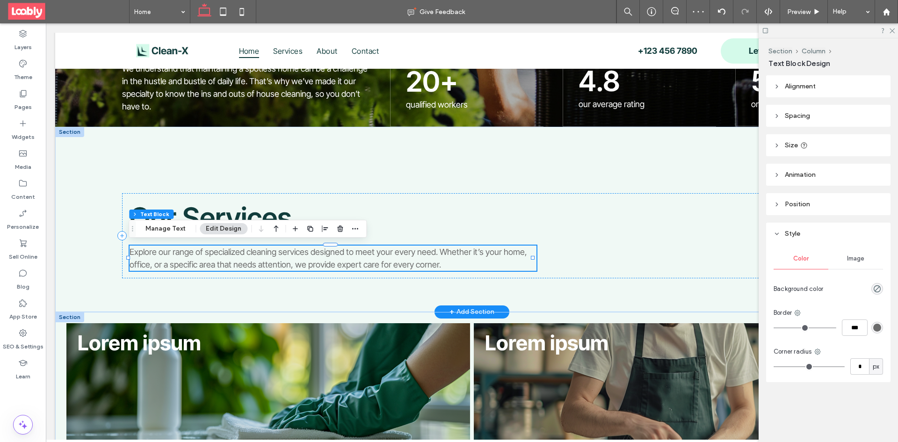
click at [451, 263] on p "Explore our range of specialized cleaning services designed to meet your every …" at bounding box center [333, 258] width 407 height 25
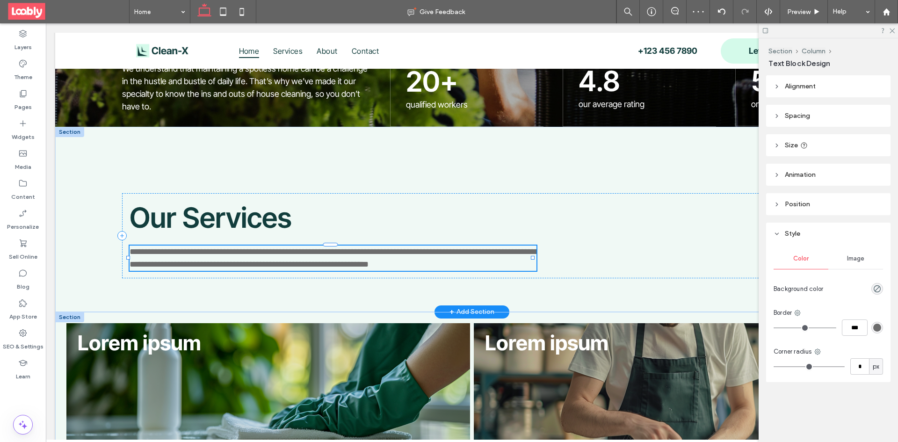
type input "**********"
type input "**"
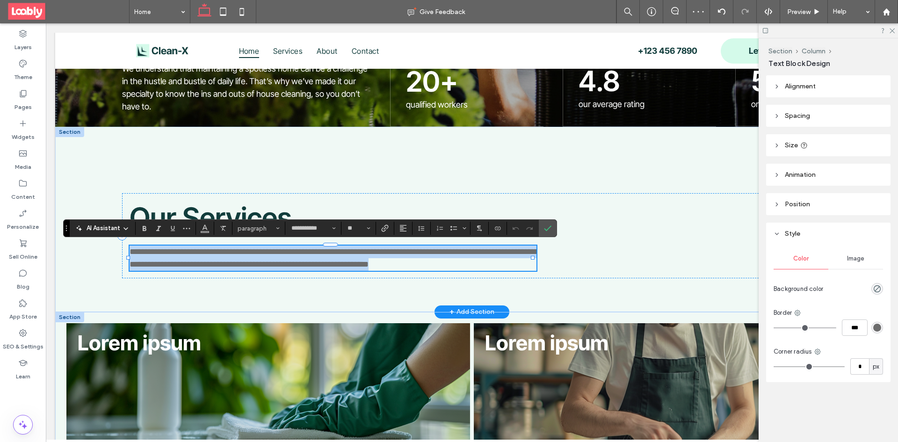
click at [440, 264] on p "**********" at bounding box center [333, 258] width 407 height 25
drag, startPoint x: 131, startPoint y: 249, endPoint x: 438, endPoint y: 266, distance: 307.4
click at [438, 266] on span "**********" at bounding box center [334, 257] width 409 height 21
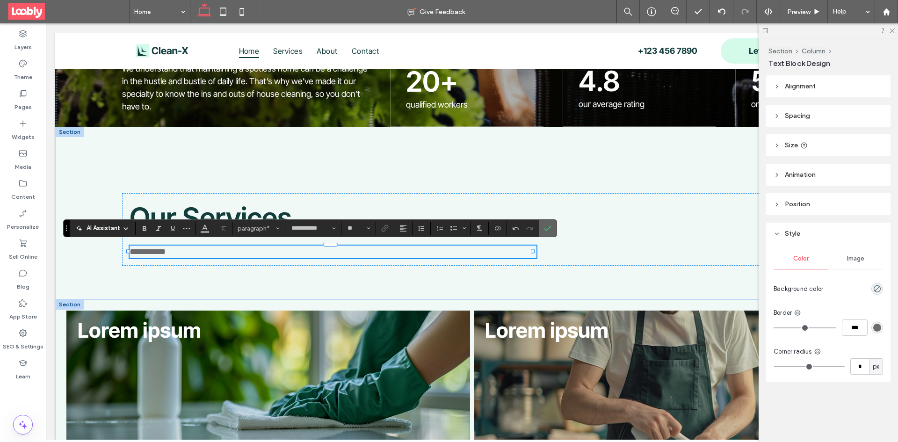
drag, startPoint x: 548, startPoint y: 228, endPoint x: 518, endPoint y: 211, distance: 34.8
click at [548, 228] on icon "Confirm" at bounding box center [547, 228] width 7 height 7
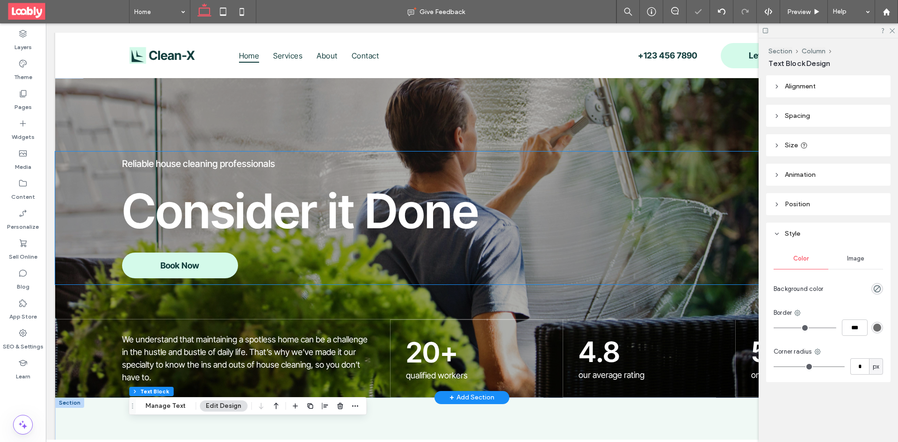
scroll to position [0, 0]
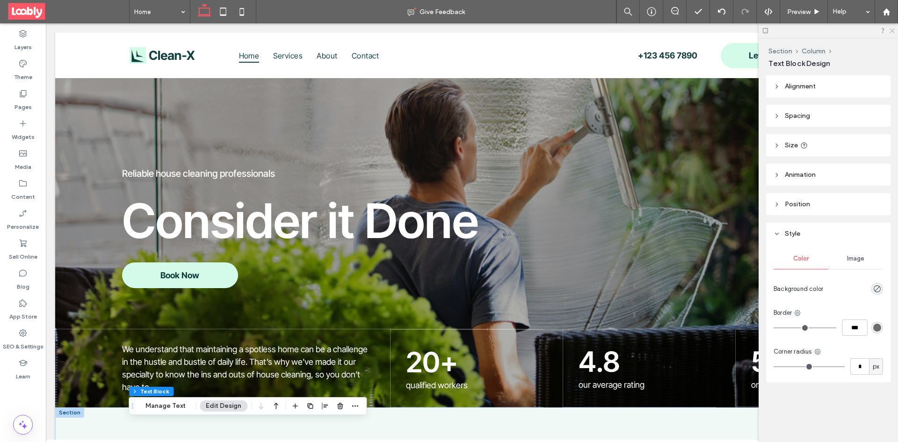
click at [890, 32] on icon at bounding box center [892, 30] width 6 height 6
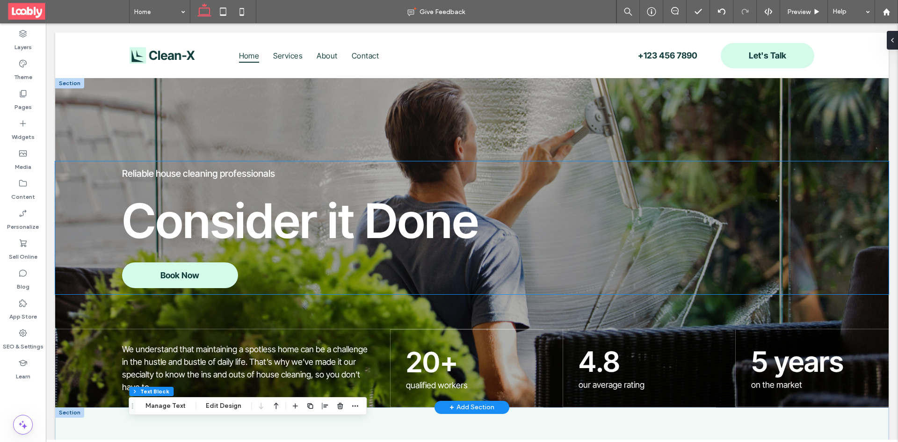
click at [409, 230] on span "Consider it Done" at bounding box center [300, 221] width 356 height 58
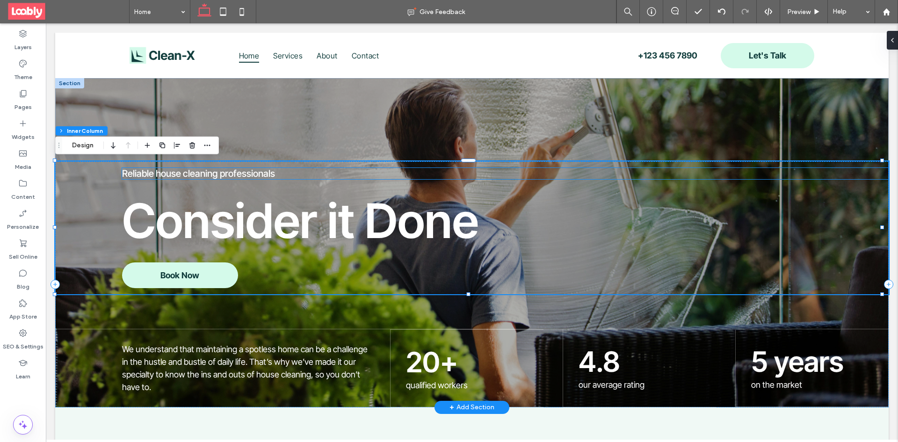
click at [297, 178] on h5 "Reliable house cleaning professionals" at bounding box center [505, 173] width 767 height 11
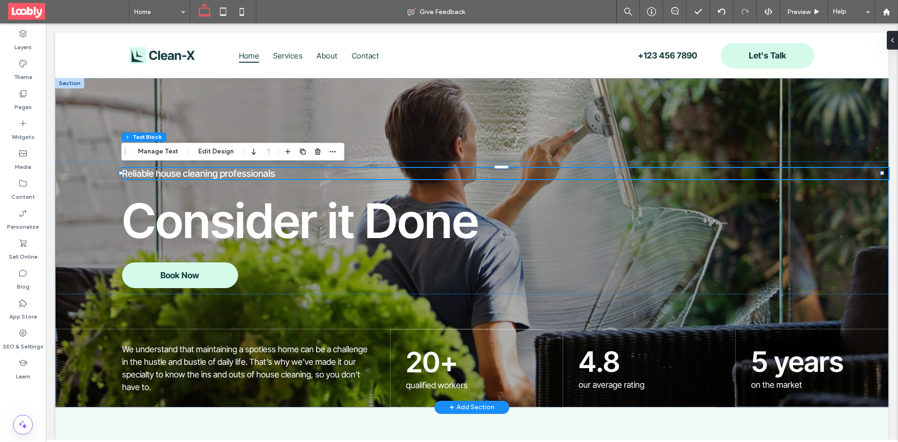
click at [296, 175] on h5 "Reliable house cleaning professionals" at bounding box center [505, 173] width 767 height 11
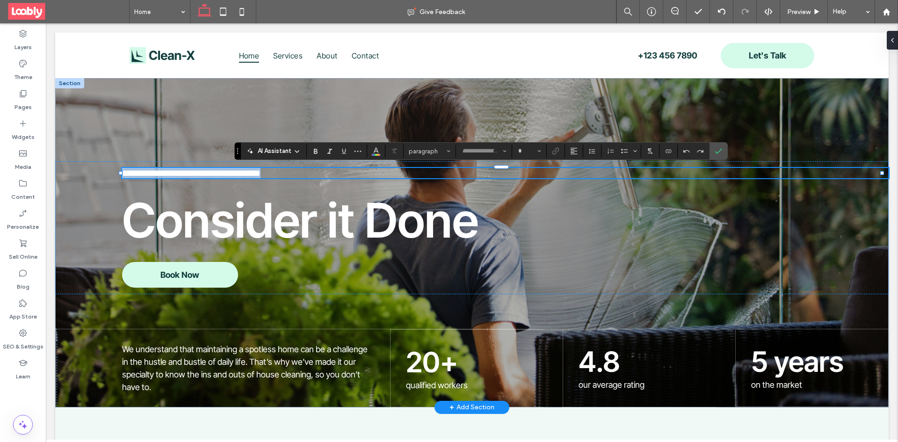
type input "**********"
click at [292, 174] on h5 "**********" at bounding box center [505, 173] width 767 height 10
type input "**"
drag, startPoint x: 124, startPoint y: 171, endPoint x: 275, endPoint y: 174, distance: 150.7
click at [275, 174] on span "**********" at bounding box center [212, 172] width 180 height 9
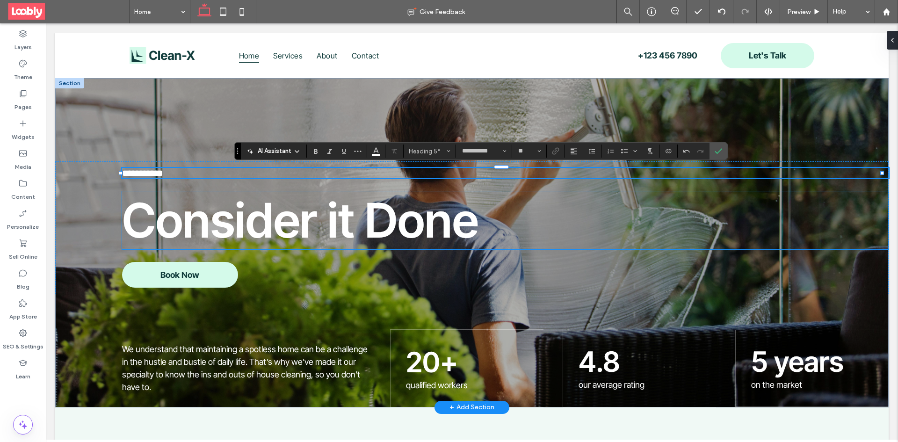
click at [500, 222] on h1 "Consider it Done" at bounding box center [505, 220] width 767 height 58
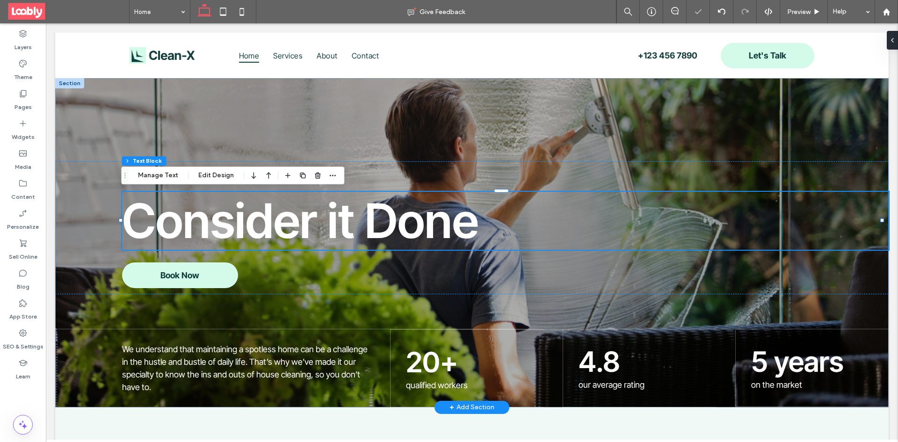
click at [490, 222] on h1 "Consider it Done" at bounding box center [505, 221] width 767 height 58
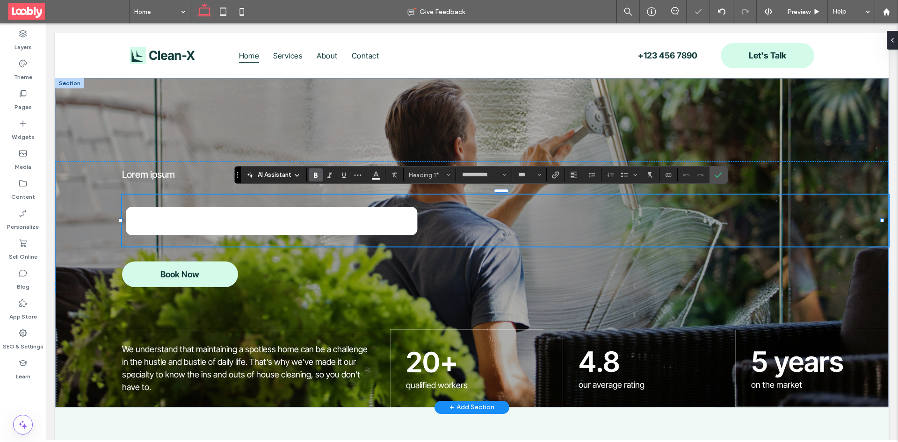
click at [486, 220] on h1 "**********" at bounding box center [505, 221] width 767 height 52
paste div
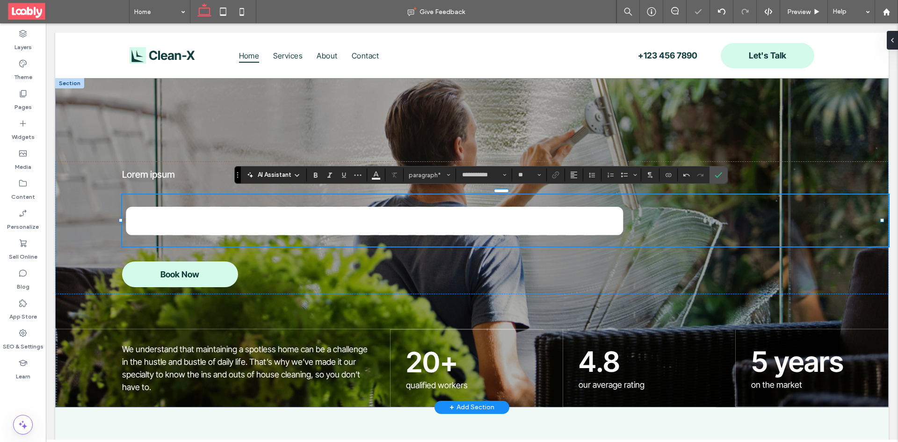
type input "**"
drag, startPoint x: 134, startPoint y: 218, endPoint x: 276, endPoint y: 222, distance: 141.8
click at [276, 222] on div "**********" at bounding box center [472, 227] width 834 height 133
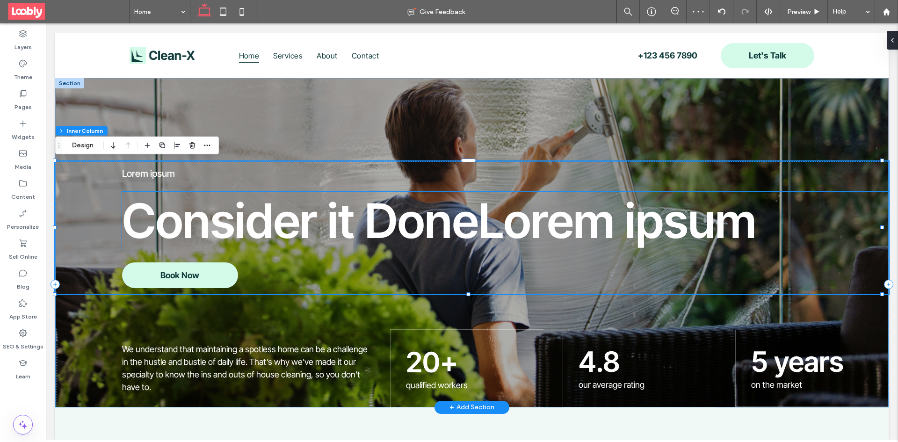
click at [130, 217] on span "Consider it DoneLorem ipsum" at bounding box center [439, 221] width 634 height 58
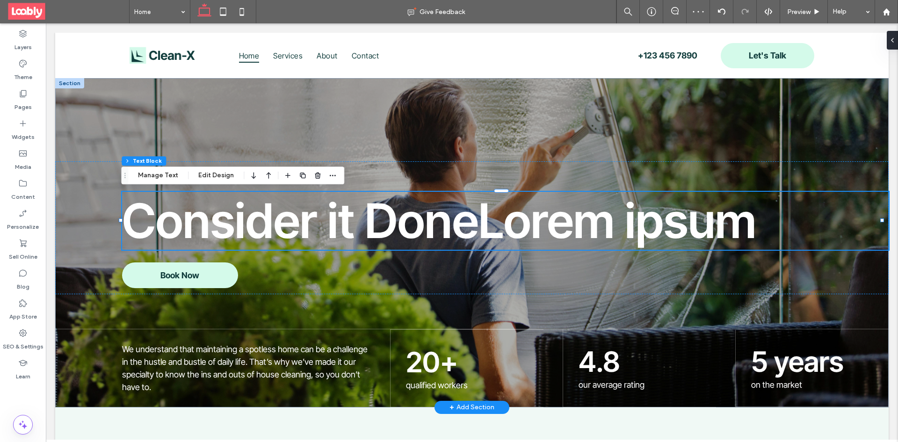
click at [130, 217] on span "Consider it DoneLorem ipsum" at bounding box center [439, 221] width 634 height 58
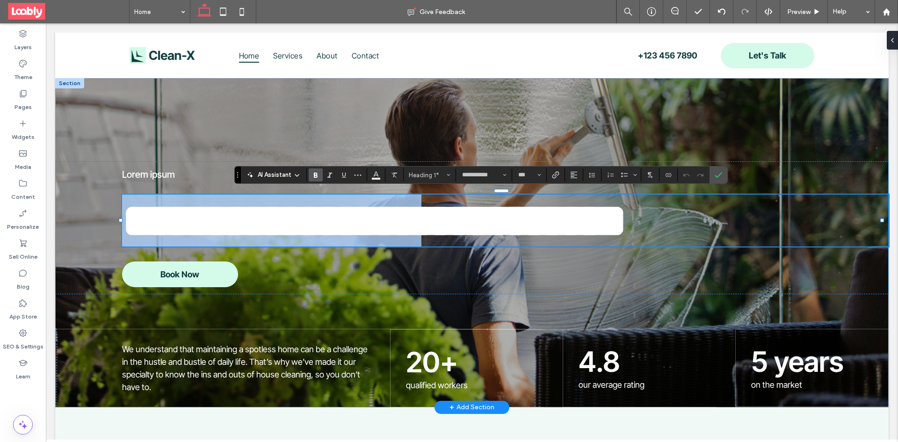
drag, startPoint x: 127, startPoint y: 218, endPoint x: 470, endPoint y: 230, distance: 342.6
click at [470, 230] on span "**********" at bounding box center [374, 220] width 505 height 47
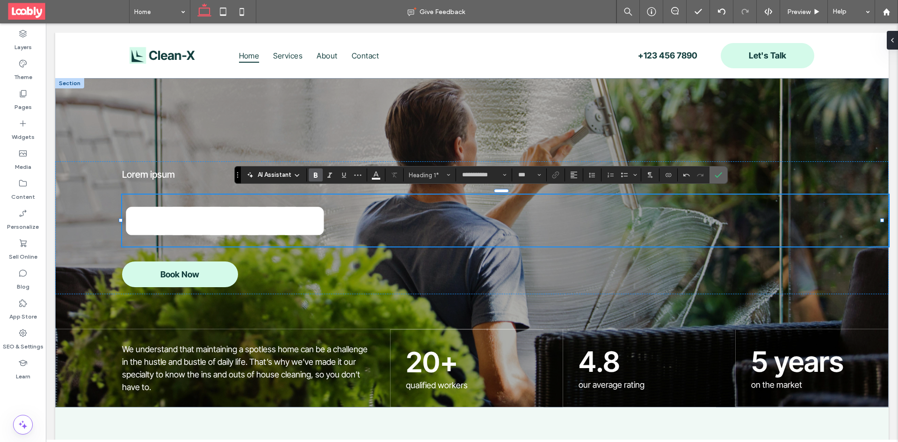
click at [725, 176] on label "Confirm" at bounding box center [719, 175] width 14 height 17
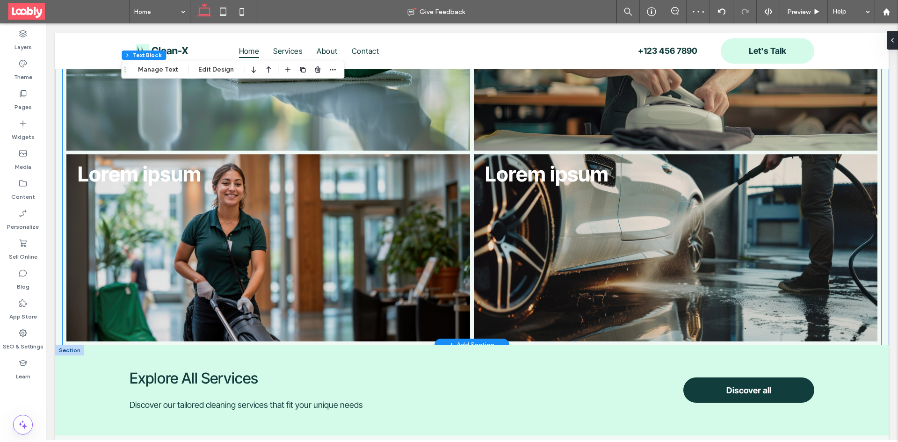
scroll to position [739, 0]
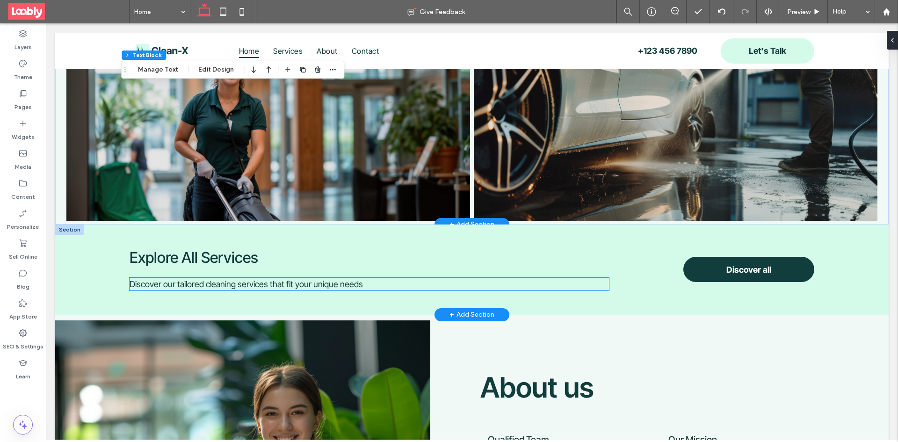
click at [370, 280] on p "Discover our tailored cleaning services that fit your unique needs" at bounding box center [370, 284] width 480 height 13
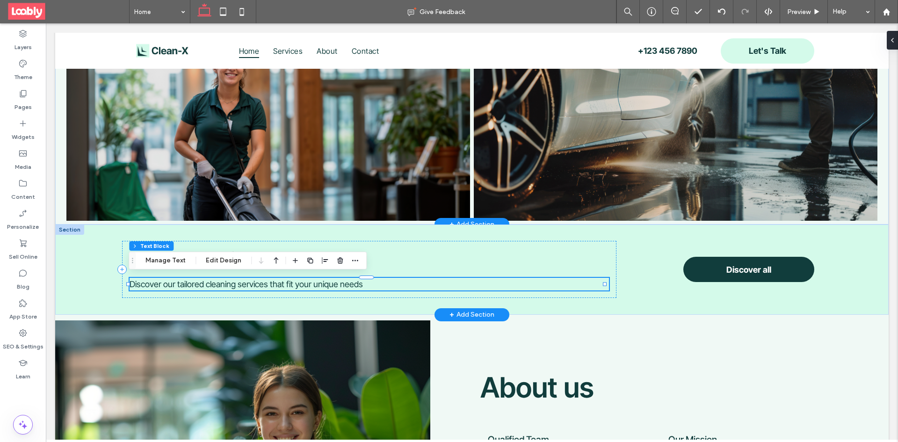
click at [373, 285] on p "Discover our tailored cleaning services that fit your unique needs" at bounding box center [370, 284] width 480 height 13
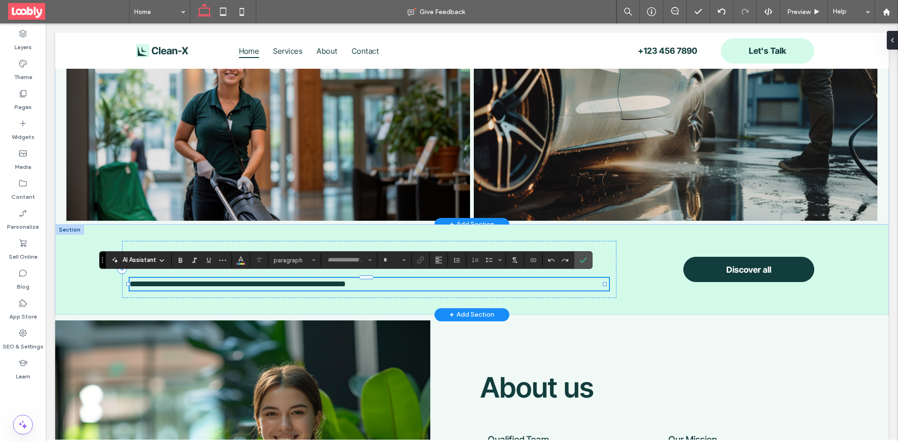
type input "**********"
type input "**"
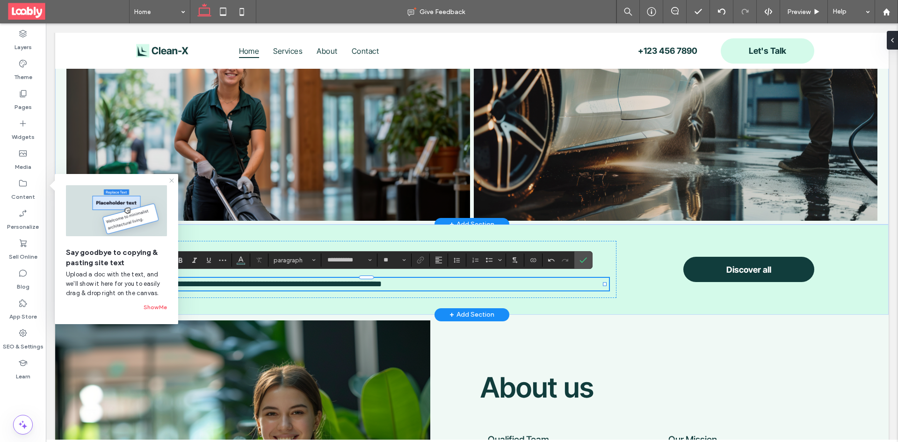
click at [172, 182] on icon at bounding box center [171, 180] width 7 height 7
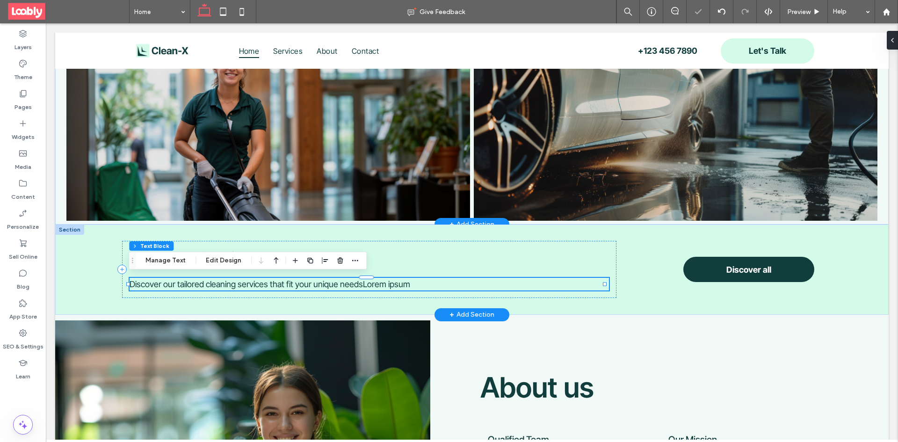
click at [137, 286] on span "Discover our tailored cleaning services that fit your unique needsLorem ipsum" at bounding box center [270, 284] width 281 height 10
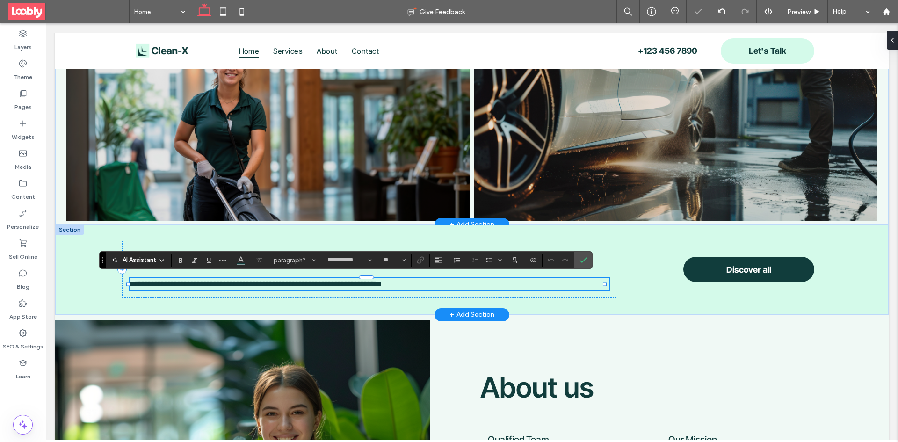
click at [133, 285] on span "**********" at bounding box center [256, 284] width 252 height 8
drag, startPoint x: 132, startPoint y: 283, endPoint x: 359, endPoint y: 285, distance: 226.9
click at [359, 285] on span "**********" at bounding box center [256, 284] width 252 height 8
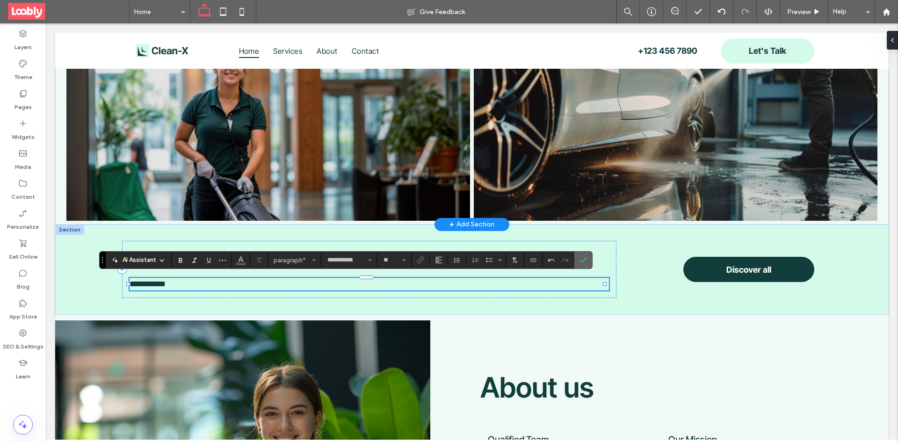
click at [582, 262] on icon "Confirm" at bounding box center [583, 259] width 7 height 7
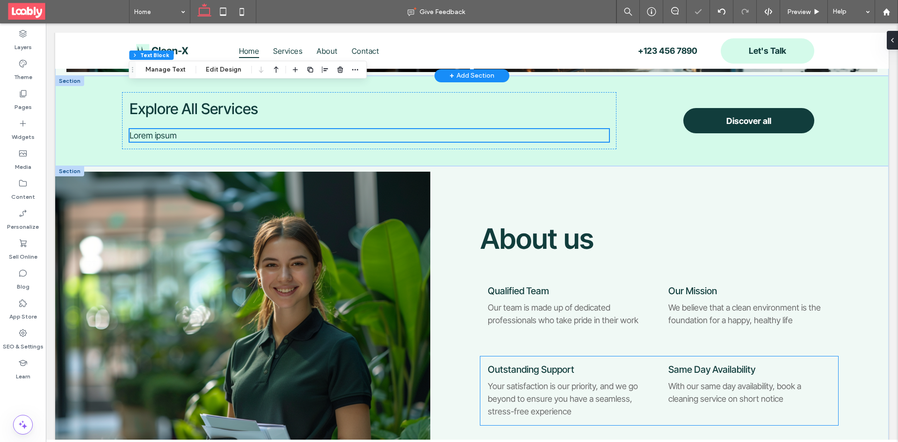
scroll to position [973, 0]
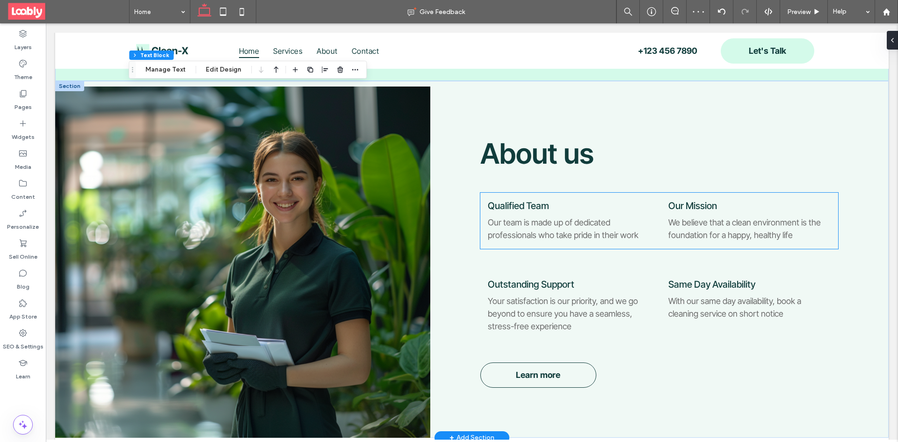
click at [540, 210] on div "Qualified Team Our team is made up of dedicated professionals who take pride in…" at bounding box center [565, 221] width 170 height 56
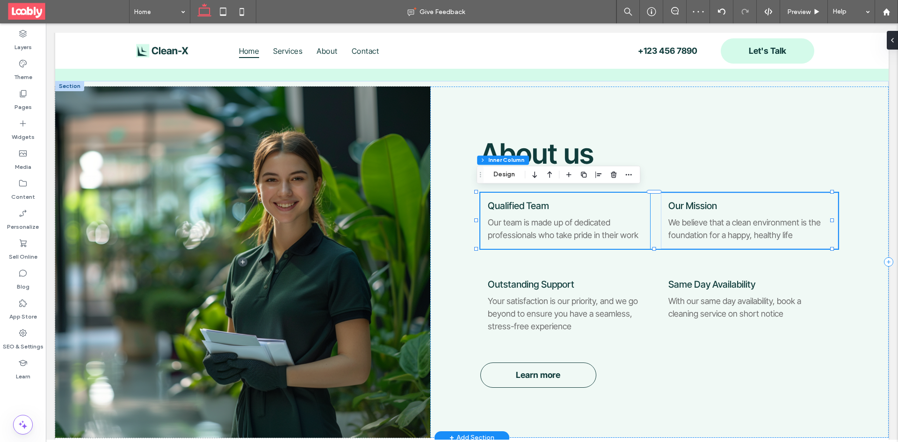
click at [565, 204] on h5 "Qualified Team" at bounding box center [565, 205] width 155 height 11
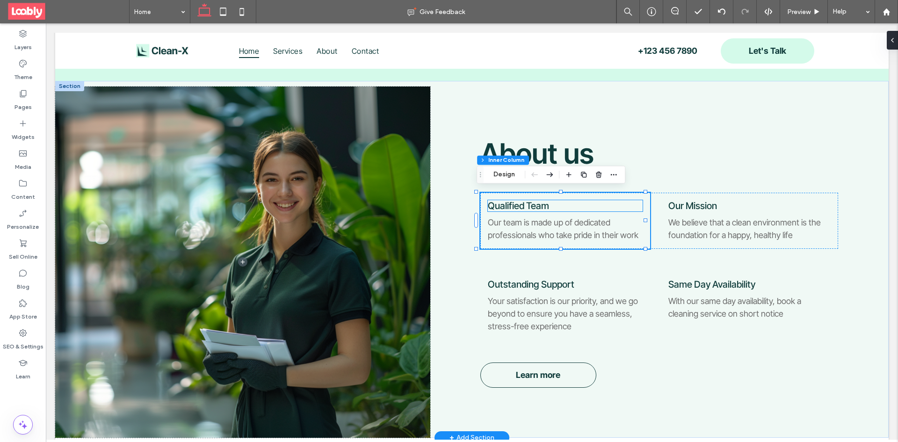
click at [544, 202] on span "Qualified Team" at bounding box center [518, 205] width 61 height 11
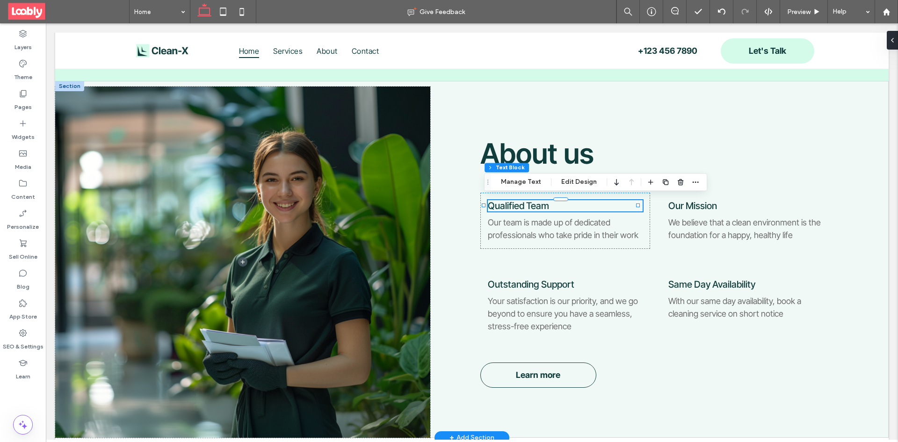
click at [549, 205] on h5 "Qualified Team" at bounding box center [565, 205] width 155 height 11
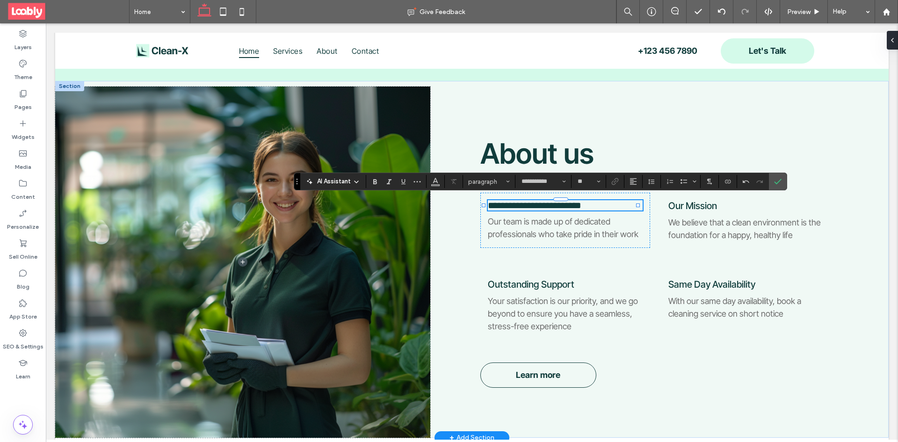
type input "**"
drag, startPoint x: 541, startPoint y: 203, endPoint x: 486, endPoint y: 204, distance: 54.8
click at [488, 204] on span "**********" at bounding box center [535, 205] width 94 height 9
click at [778, 185] on icon "Confirm" at bounding box center [777, 181] width 7 height 7
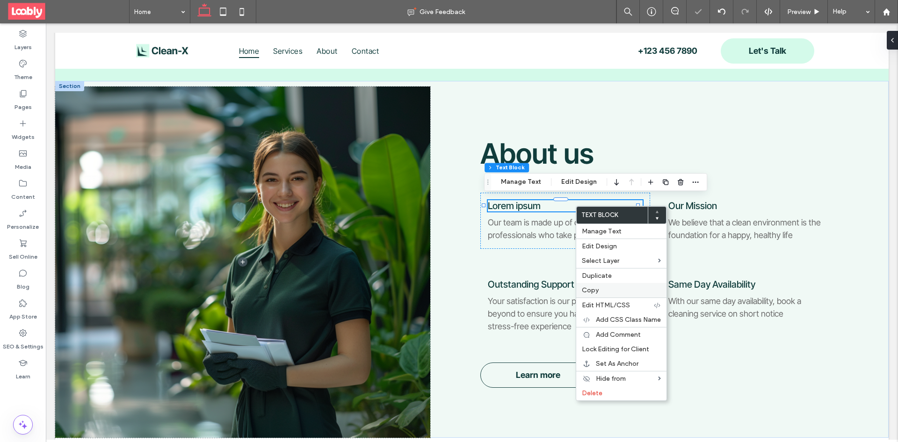
click at [608, 289] on label "Copy" at bounding box center [621, 290] width 79 height 8
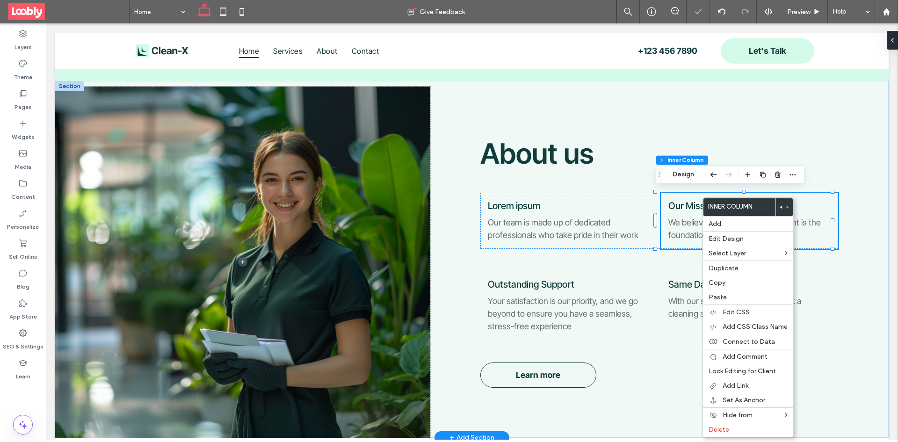
type input "**"
click at [676, 208] on span "Our Mission" at bounding box center [693, 205] width 49 height 11
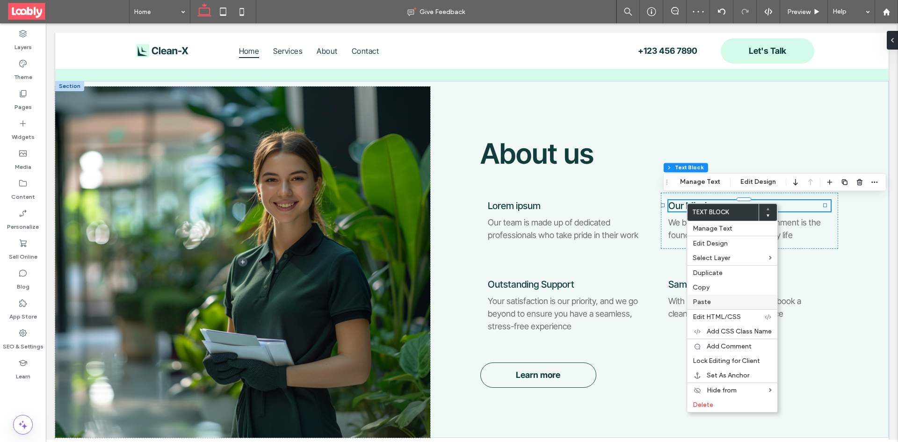
click at [727, 302] on label "Paste" at bounding box center [732, 302] width 79 height 8
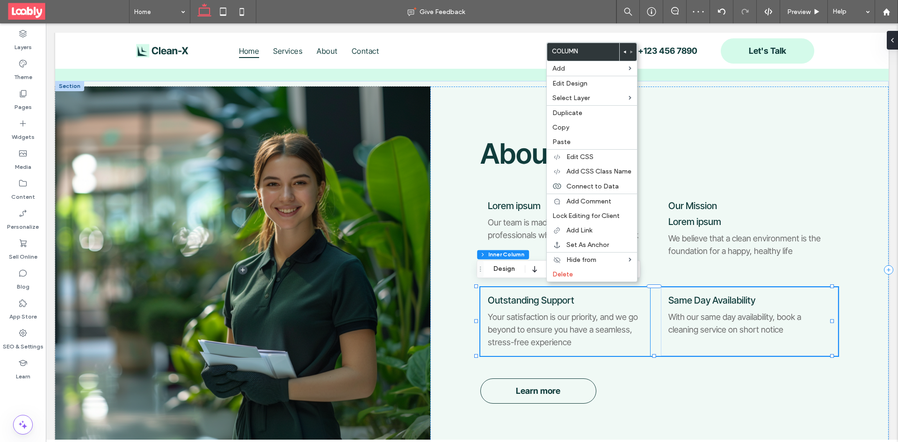
type input "**"
drag, startPoint x: 544, startPoint y: 297, endPoint x: 550, endPoint y: 297, distance: 5.6
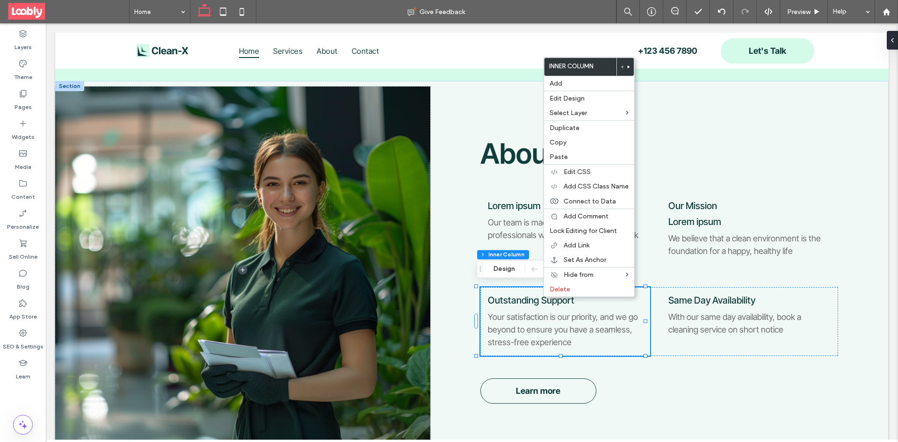
click at [519, 300] on span "Outstanding Support" at bounding box center [531, 300] width 87 height 11
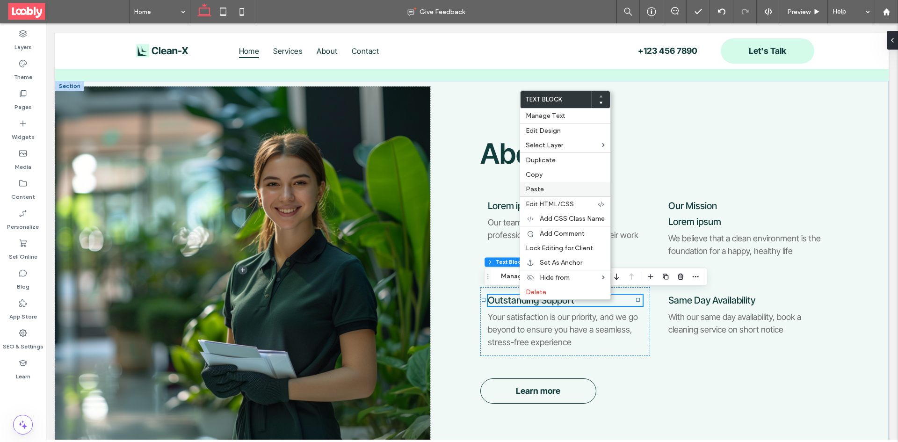
click at [547, 193] on div "Paste" at bounding box center [565, 189] width 90 height 15
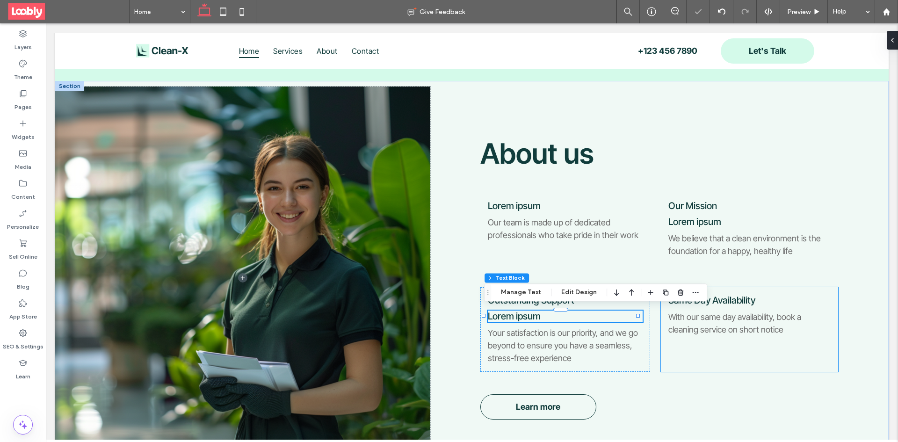
click at [731, 297] on span "Same Day Availability" at bounding box center [712, 300] width 87 height 11
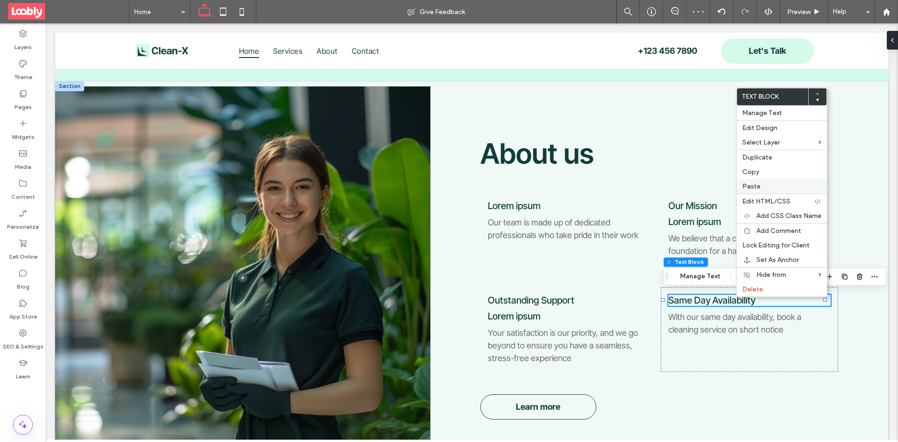
click at [750, 188] on span "Paste" at bounding box center [751, 186] width 18 height 8
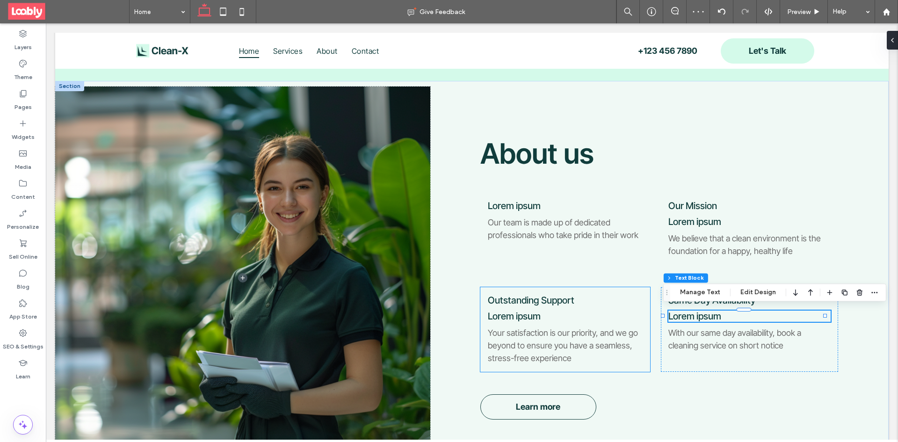
click at [571, 296] on h5 "Outstanding Support" at bounding box center [565, 300] width 155 height 11
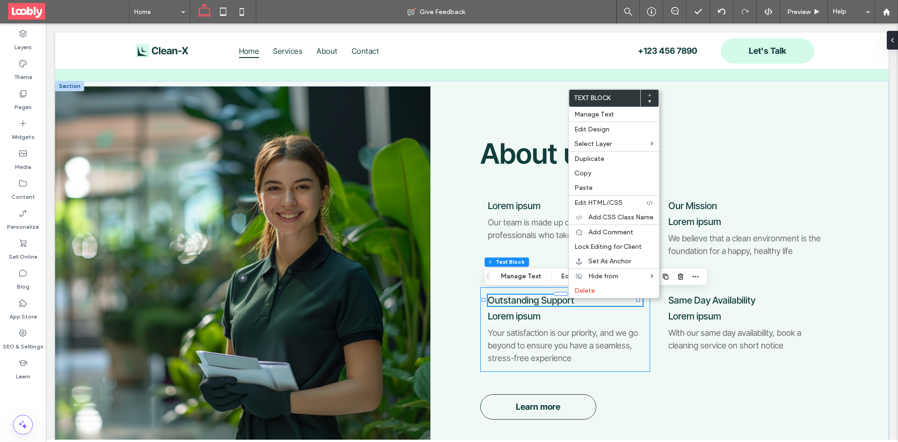
click at [606, 317] on h5 "Lorem ipsum" at bounding box center [565, 316] width 155 height 11
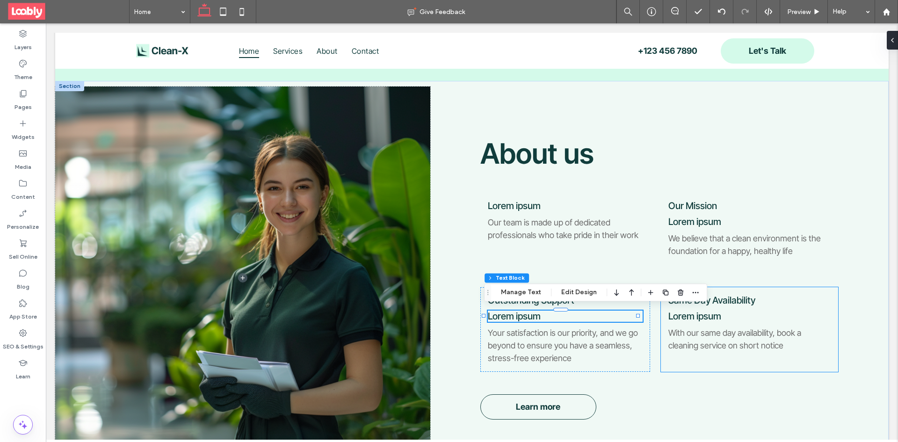
click at [748, 304] on div "Same Day Availability Lorem ipsum With our same day availability, book a cleani…" at bounding box center [750, 329] width 178 height 85
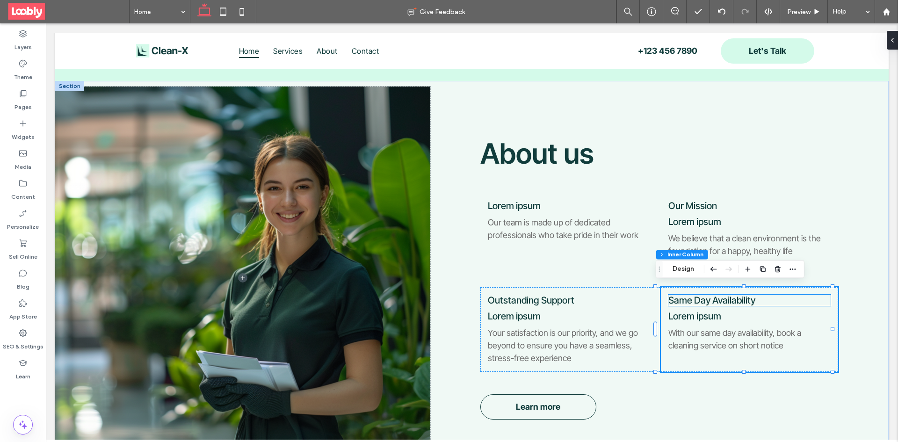
type input "**"
click at [761, 301] on h5 "Same Day Availability" at bounding box center [750, 300] width 163 height 11
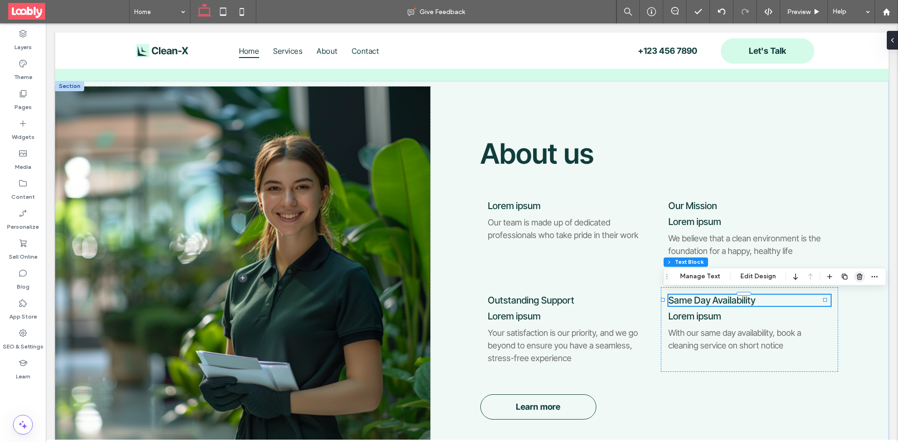
click at [857, 276] on use "button" at bounding box center [860, 277] width 6 height 6
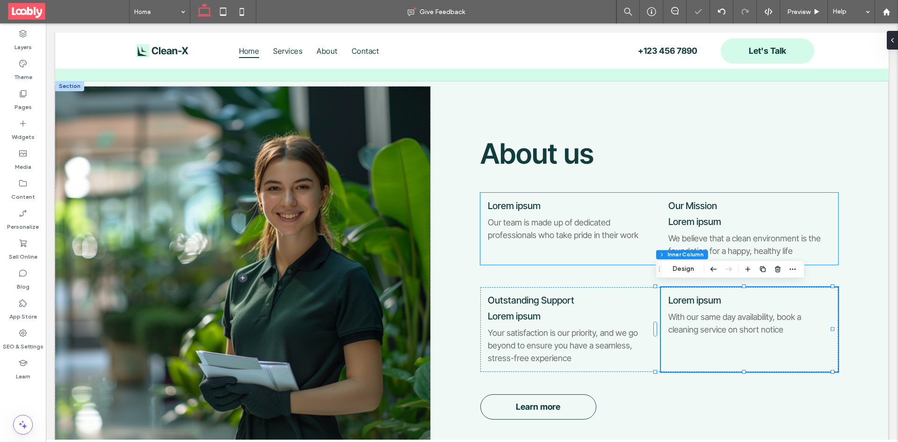
type input "**"
click at [692, 204] on span "Our Mission" at bounding box center [693, 205] width 49 height 11
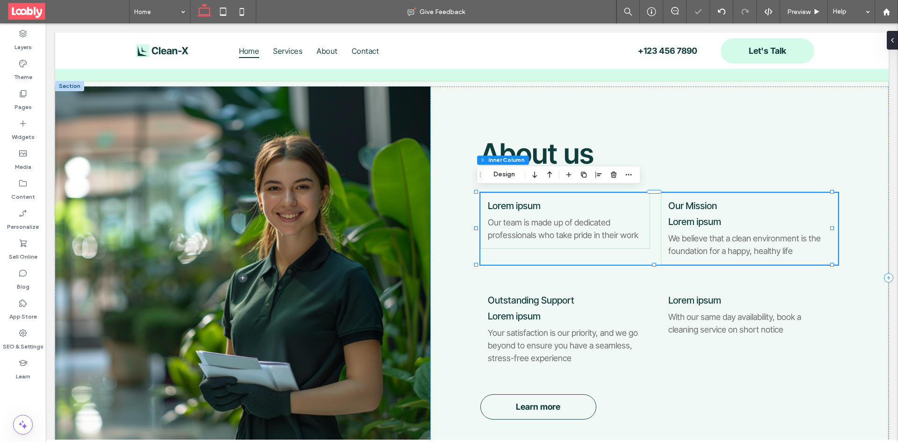
type input "**"
click at [692, 204] on span "Our Mission" at bounding box center [693, 205] width 49 height 11
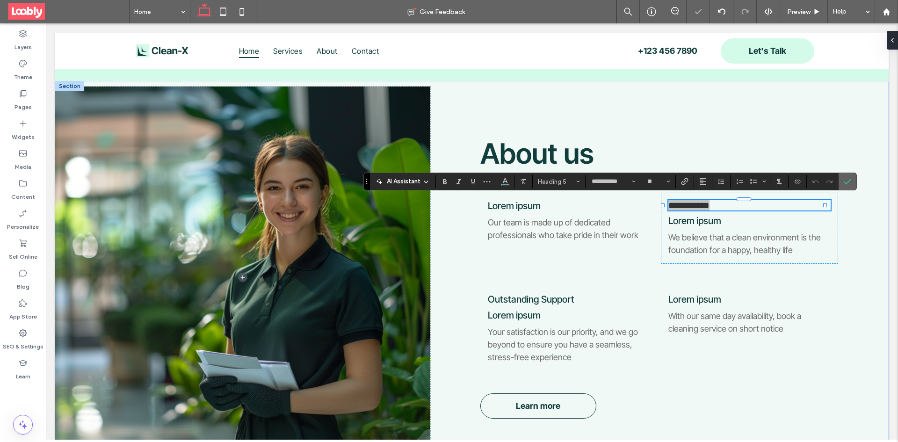
click at [849, 185] on icon "Confirm" at bounding box center [847, 181] width 7 height 7
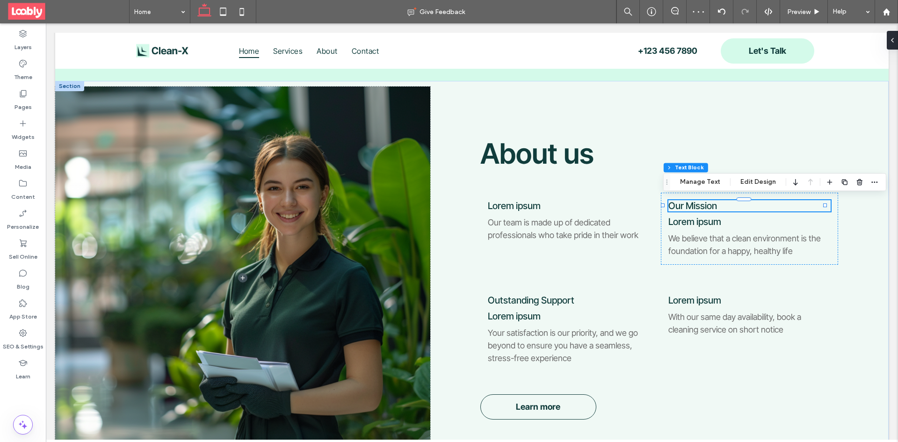
click at [770, 203] on h5 "Our Mission" at bounding box center [750, 205] width 163 height 11
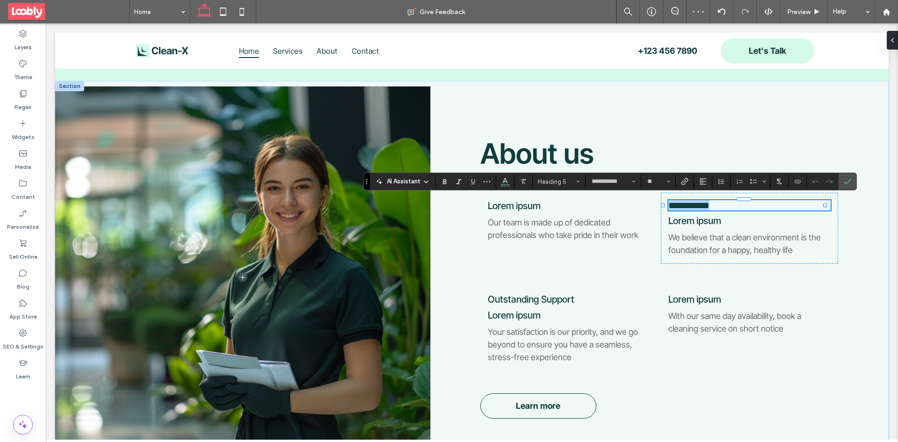
click at [814, 200] on h5 "**********" at bounding box center [750, 205] width 163 height 10
click at [858, 182] on div "**********" at bounding box center [659, 278] width 458 height 382
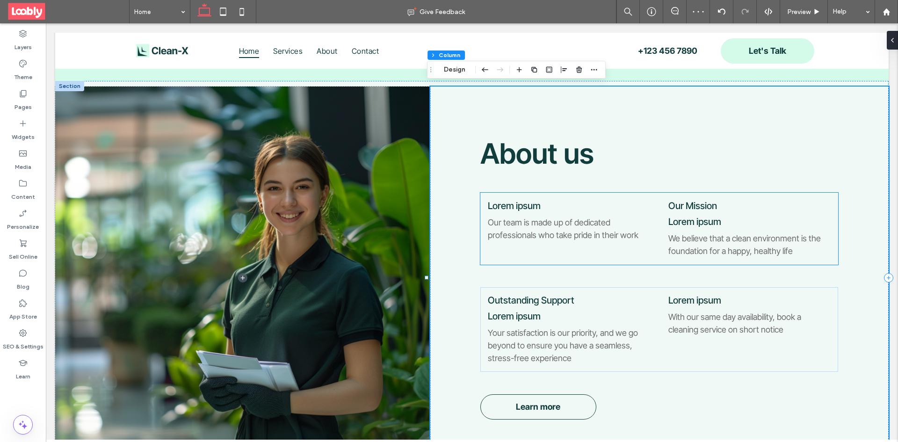
click at [777, 209] on h5 "Our Mission" at bounding box center [750, 205] width 163 height 11
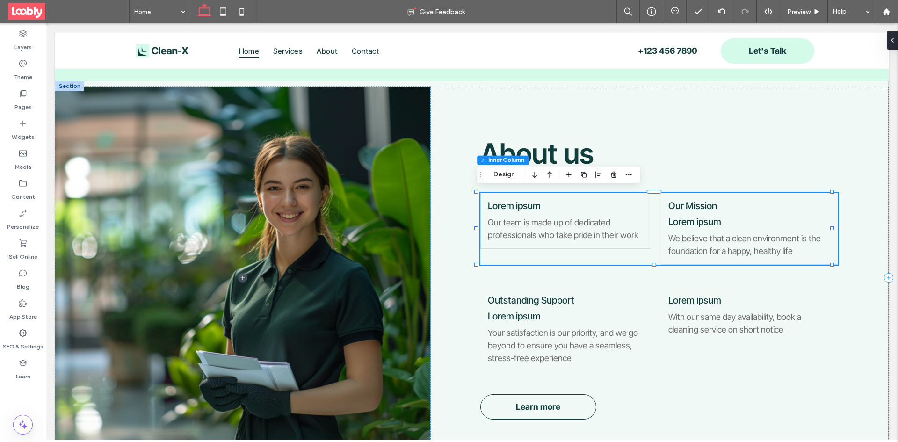
click at [780, 209] on h5 "Our Mission" at bounding box center [750, 205] width 163 height 11
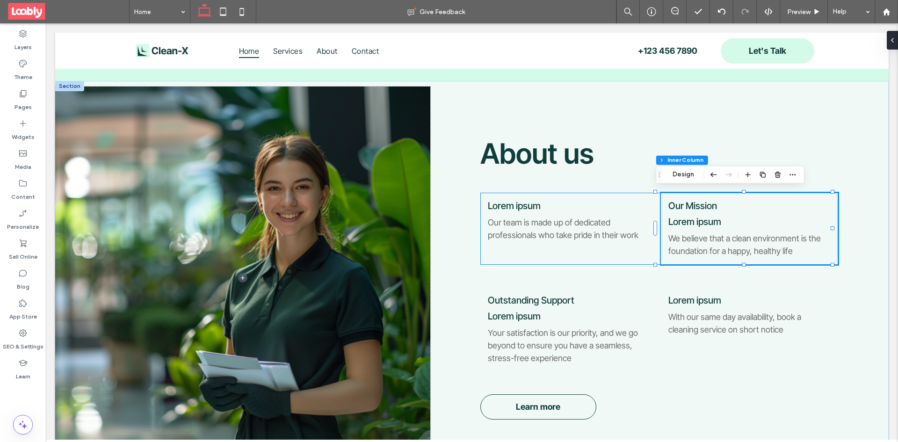
click at [757, 209] on h5 "Our Mission" at bounding box center [750, 205] width 163 height 11
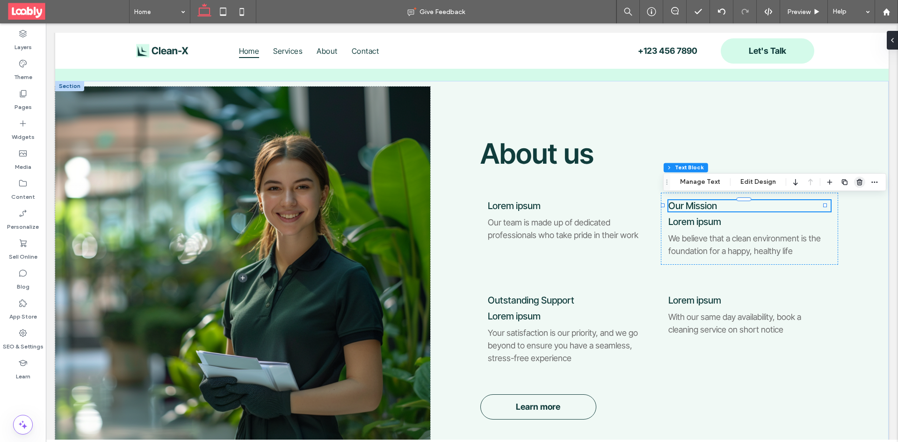
click at [857, 184] on icon "button" at bounding box center [859, 181] width 7 height 7
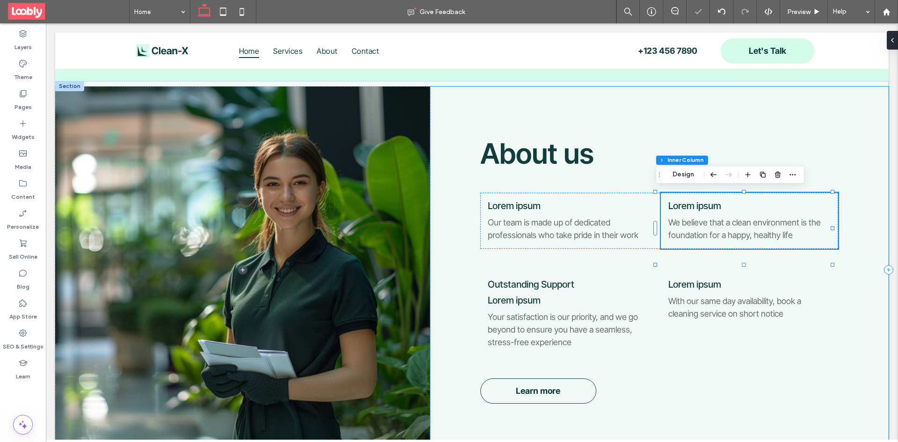
type input "**"
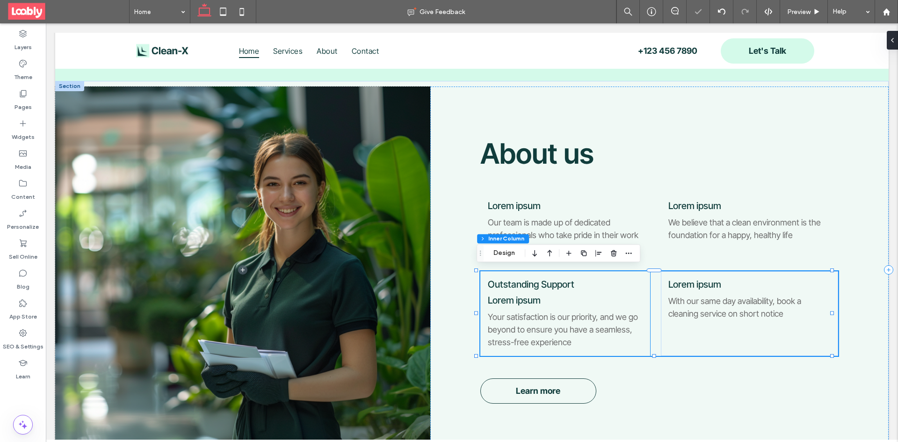
click at [575, 279] on h5 "Outstanding Support" at bounding box center [565, 284] width 155 height 11
click at [578, 280] on h5 "Outstanding Support" at bounding box center [565, 284] width 155 height 11
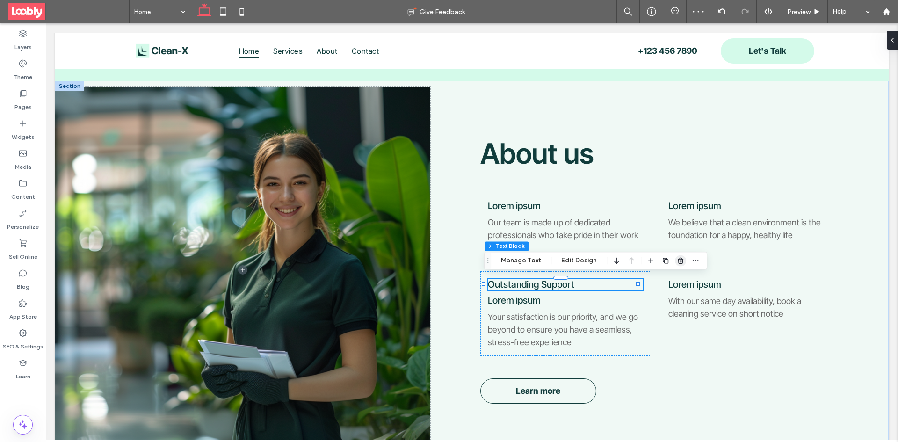
click at [677, 262] on icon "button" at bounding box center [680, 260] width 7 height 7
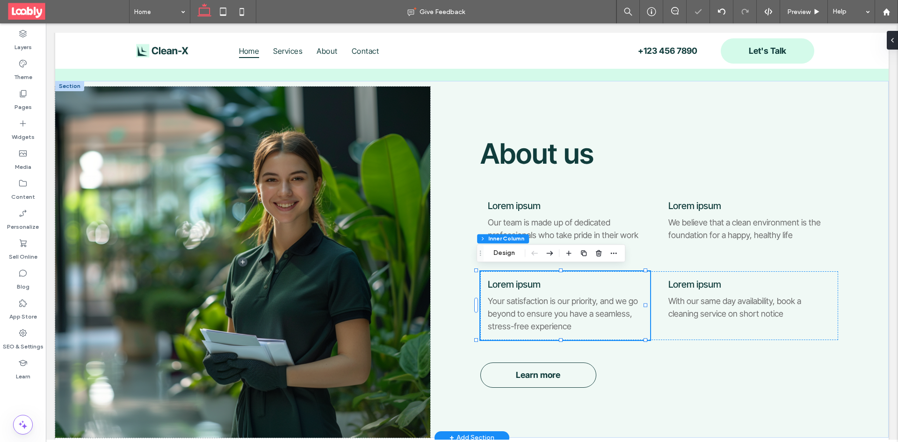
type input "**"
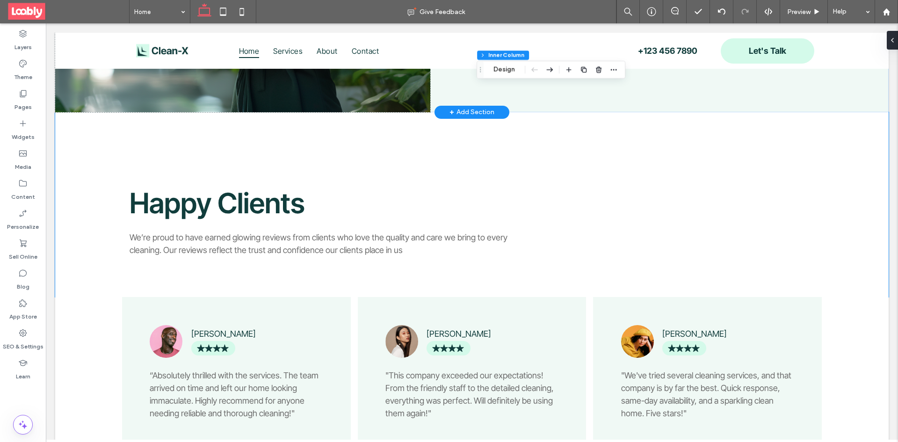
scroll to position [1164, 0]
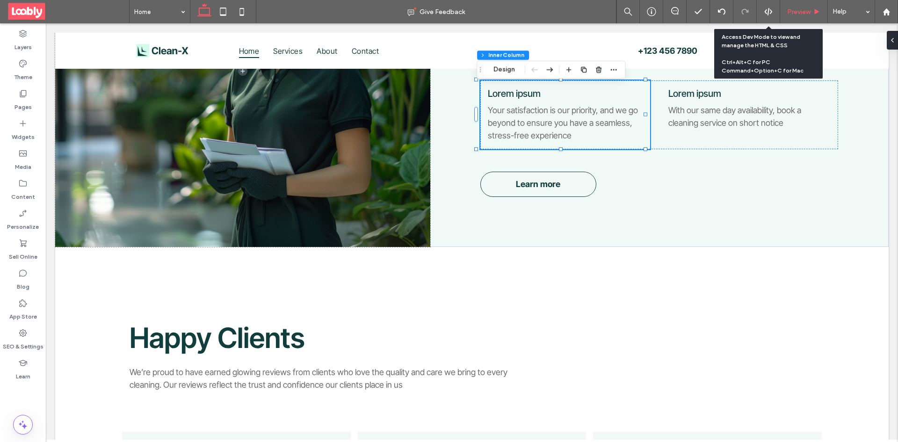
click at [808, 14] on span "Preview" at bounding box center [798, 12] width 23 height 8
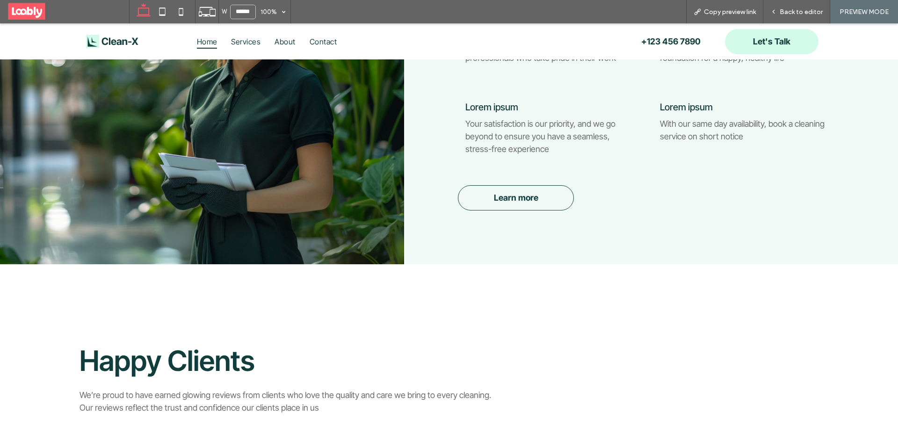
scroll to position [1178, 0]
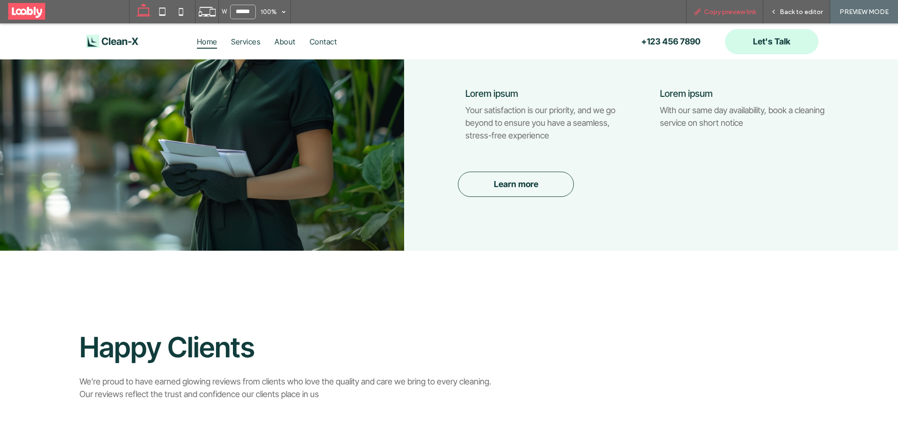
click at [705, 12] on span "Copy preview link" at bounding box center [730, 12] width 52 height 8
drag, startPoint x: 552, startPoint y: 46, endPoint x: 801, endPoint y: 10, distance: 252.5
click at [801, 10] on span "Back to editor" at bounding box center [801, 12] width 43 height 8
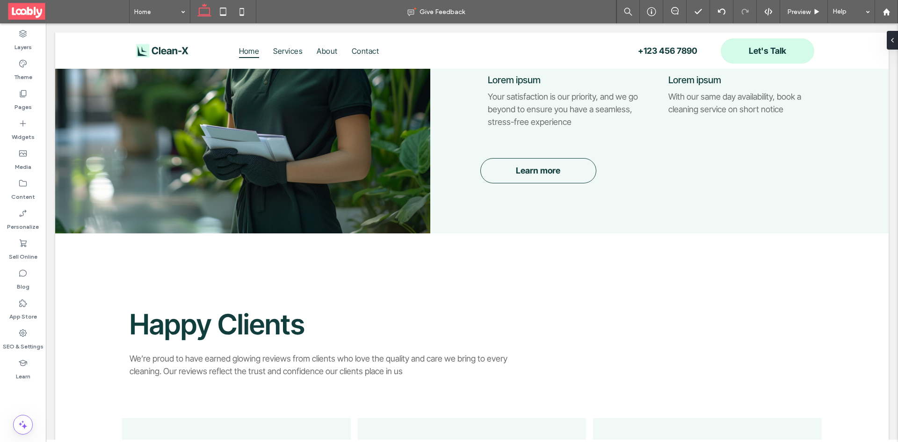
scroll to position [1161, 0]
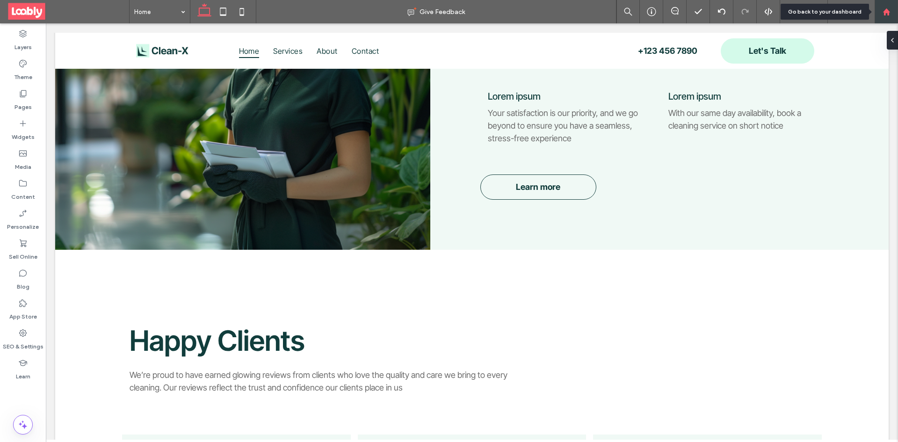
drag, startPoint x: 839, startPoint y: 0, endPoint x: 894, endPoint y: 15, distance: 56.1
click at [894, 15] on div at bounding box center [886, 12] width 22 height 8
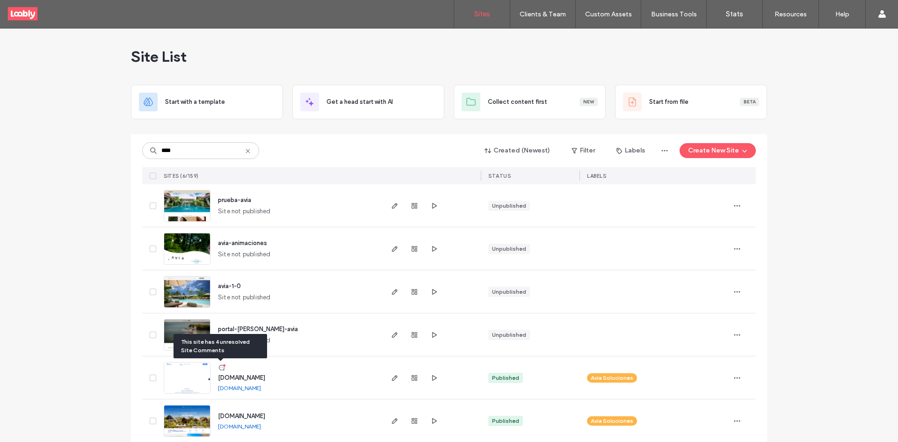
type input "****"
click at [221, 371] on icon at bounding box center [221, 367] width 7 height 7
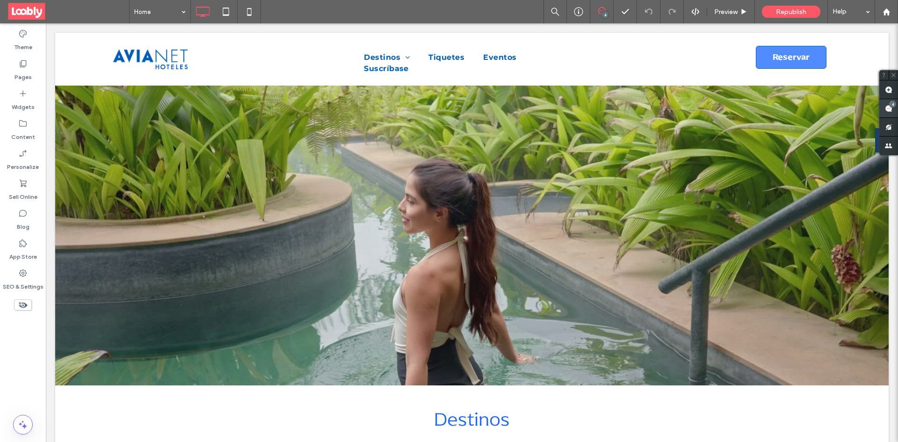
click at [894, 107] on div "4" at bounding box center [892, 104] width 7 height 7
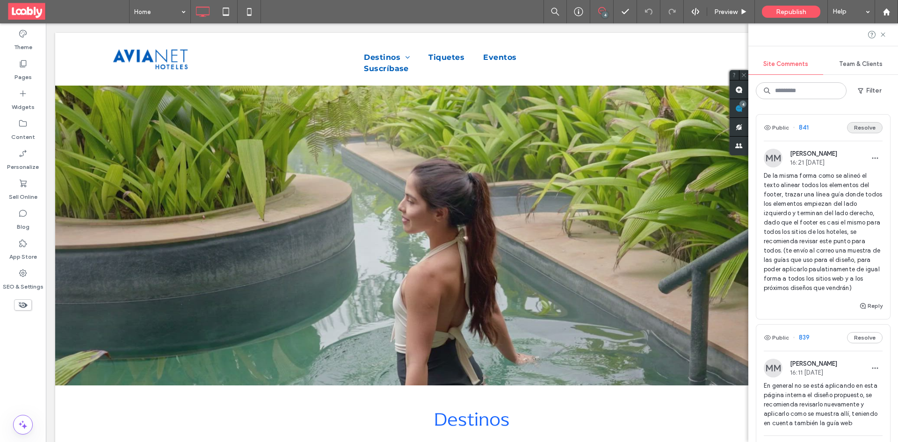
click at [865, 131] on button "Resolve" at bounding box center [865, 127] width 36 height 11
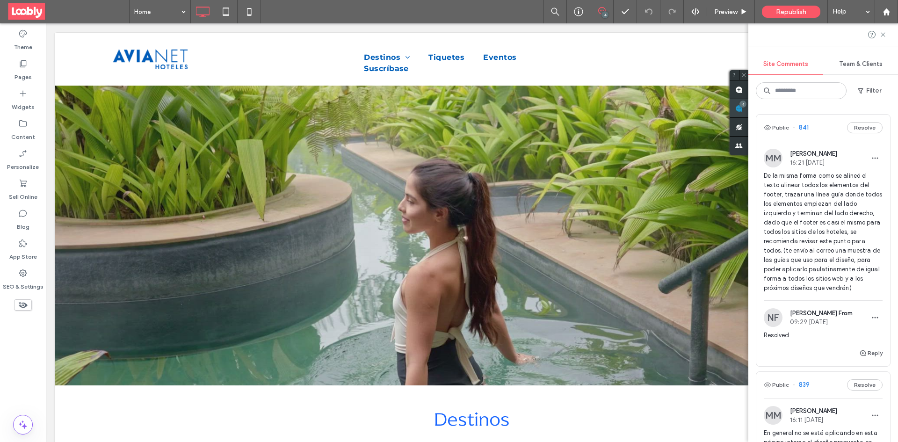
click at [745, 109] on span at bounding box center [739, 108] width 19 height 18
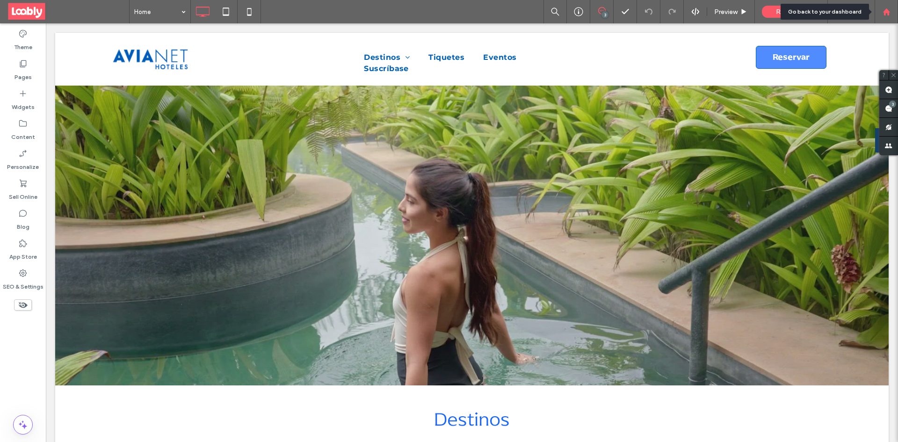
click at [887, 18] on div at bounding box center [886, 11] width 23 height 23
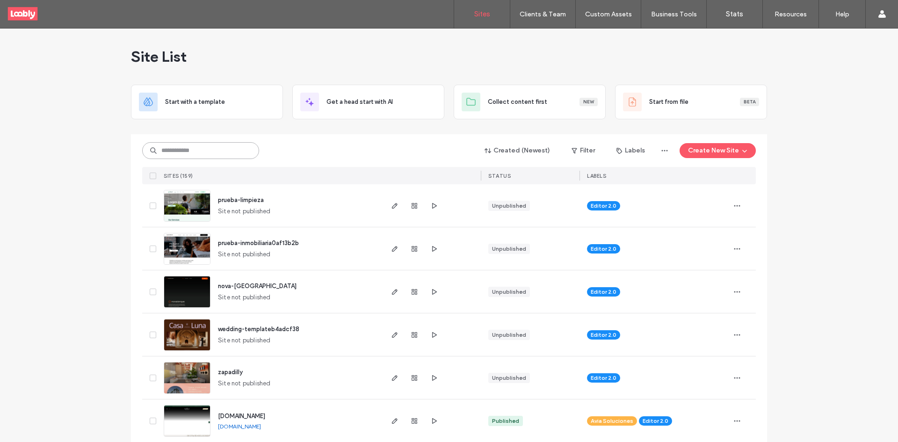
drag, startPoint x: 222, startPoint y: 154, endPoint x: 212, endPoint y: 153, distance: 9.5
click at [219, 155] on input at bounding box center [200, 150] width 117 height 17
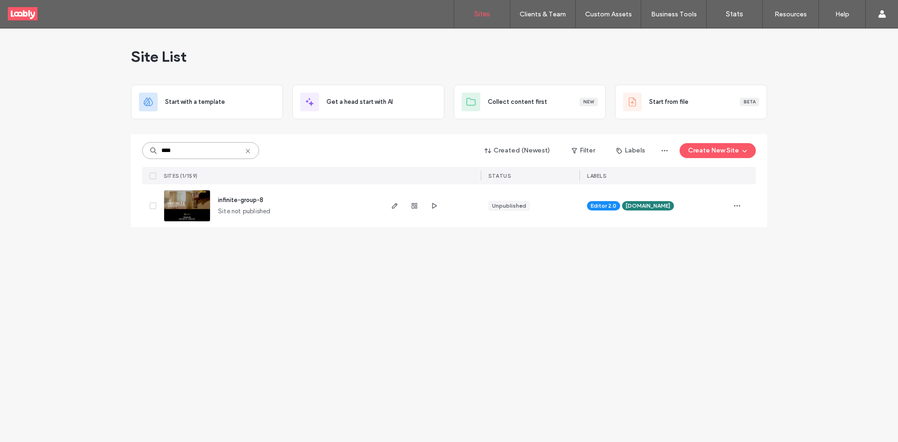
type input "****"
click at [254, 201] on span "infinite-group-8" at bounding box center [240, 199] width 45 height 7
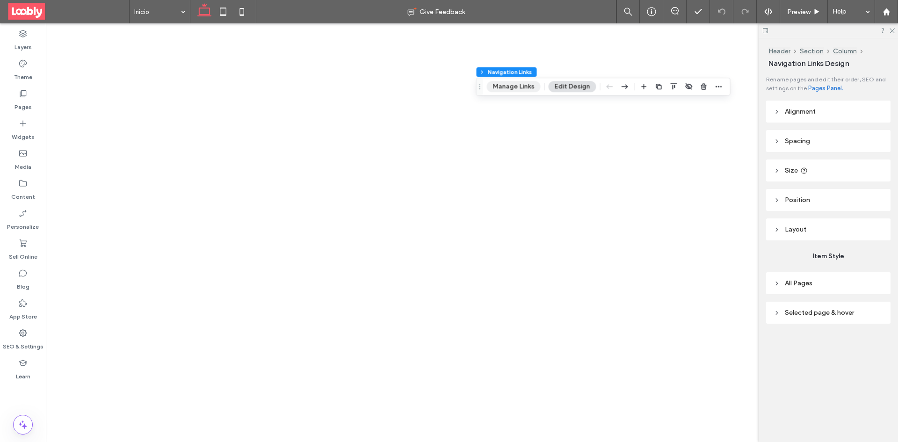
click at [502, 91] on button "Manage Links" at bounding box center [514, 86] width 54 height 11
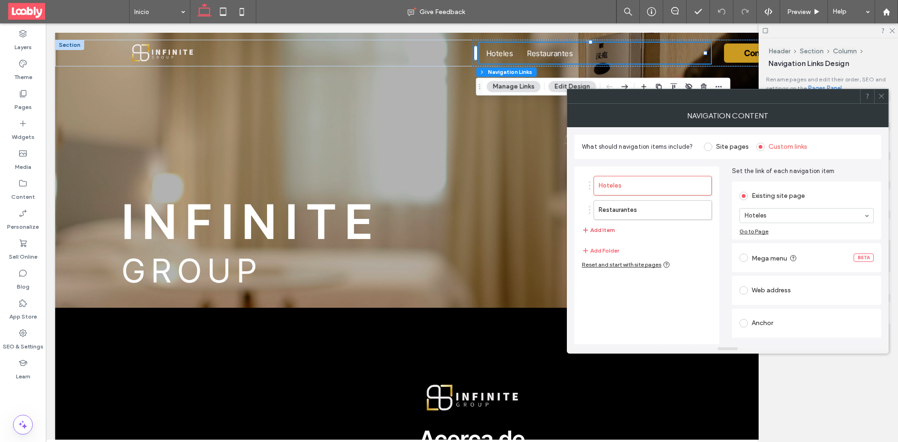
click at [607, 252] on button "Add Folder" at bounding box center [600, 250] width 37 height 11
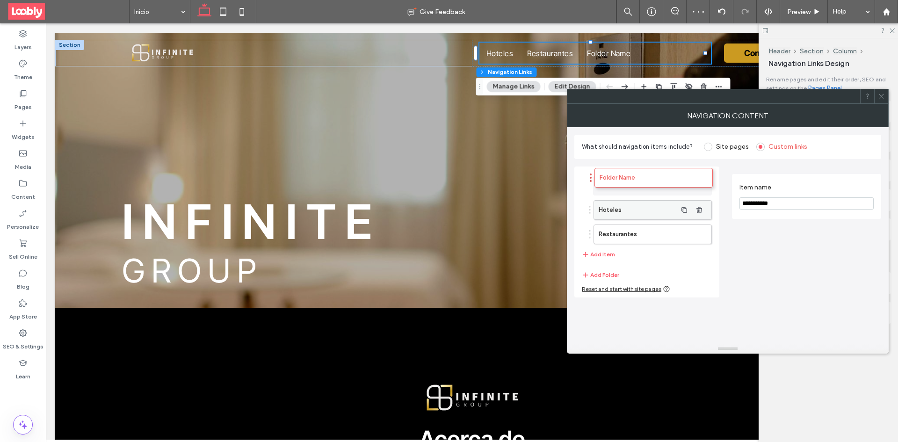
drag, startPoint x: 637, startPoint y: 235, endPoint x: 643, endPoint y: 192, distance: 43.0
click at [807, 205] on input "**********" at bounding box center [807, 203] width 134 height 12
type input "*******"
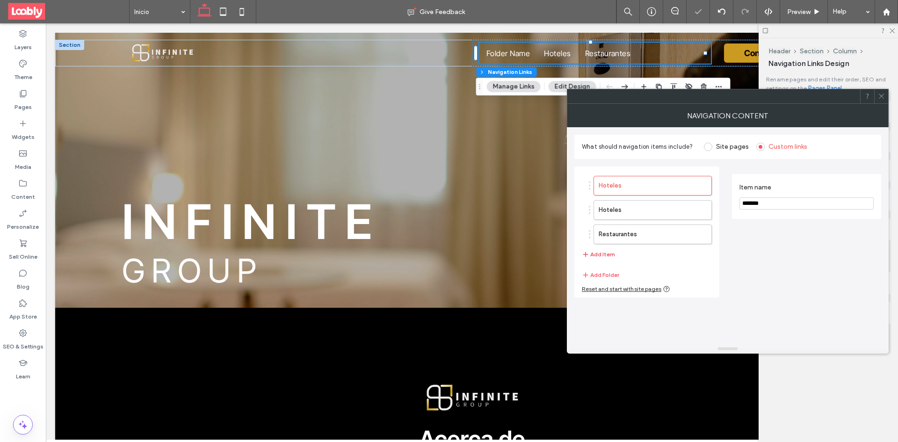
click at [606, 255] on button "Add Item" at bounding box center [598, 254] width 33 height 11
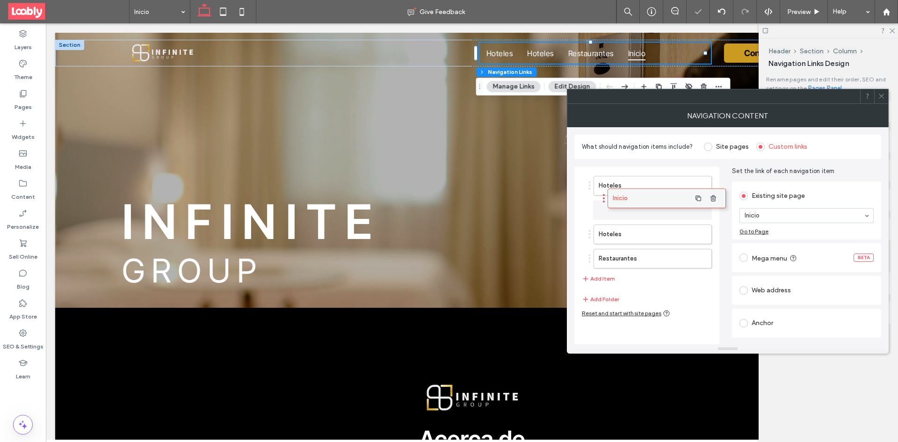
drag, startPoint x: 630, startPoint y: 261, endPoint x: 644, endPoint y: 201, distance: 62.0
drag, startPoint x: 644, startPoint y: 208, endPoint x: 665, endPoint y: 197, distance: 23.6
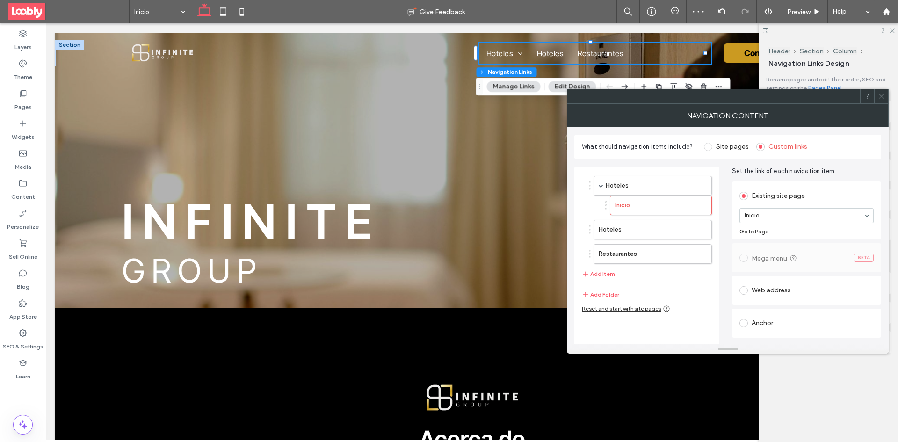
click at [786, 290] on div "Web address" at bounding box center [807, 290] width 134 height 15
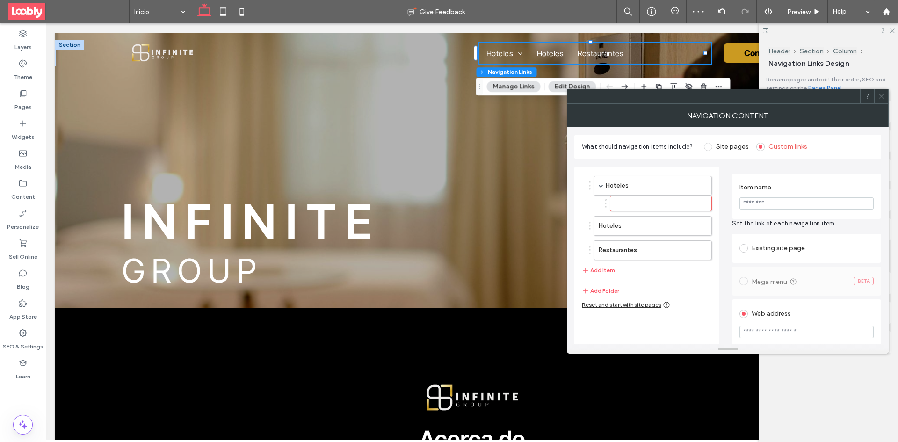
click at [792, 206] on input "Item name" at bounding box center [807, 203] width 134 height 12
type input "*******"
click at [815, 329] on input "url" at bounding box center [807, 332] width 134 height 12
paste input "**********"
type input "**********"
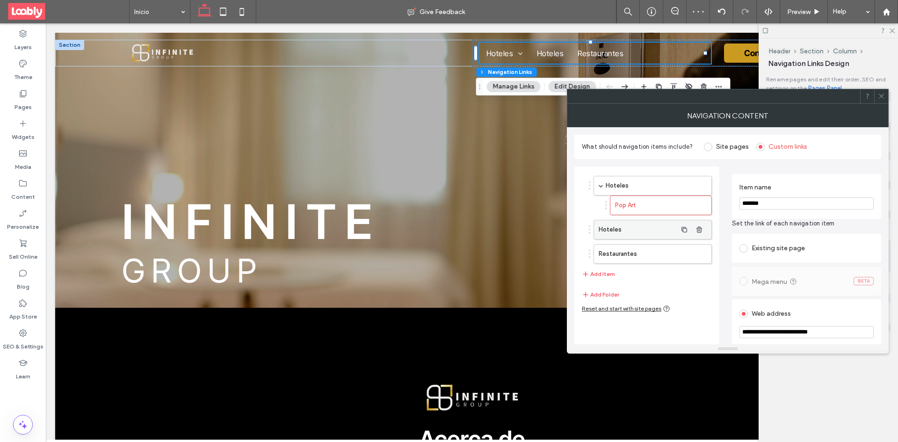
click at [650, 233] on label "Hoteles" at bounding box center [638, 229] width 78 height 19
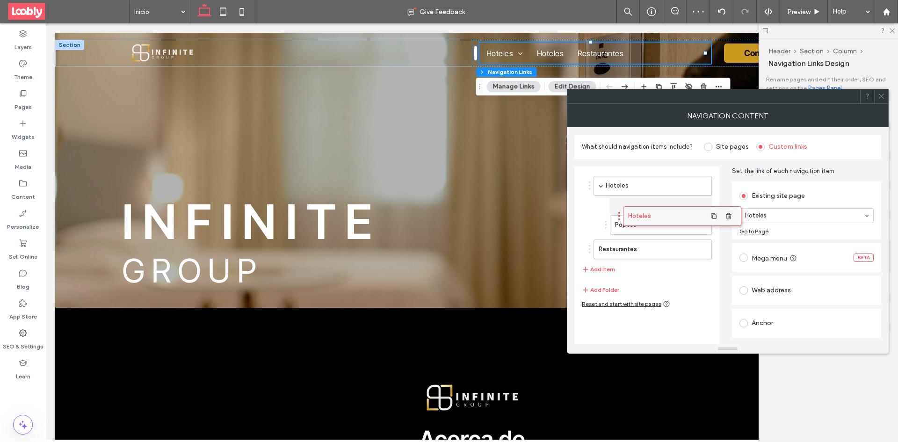
drag, startPoint x: 641, startPoint y: 233, endPoint x: 669, endPoint y: 219, distance: 31.2
click at [803, 293] on div "Web address" at bounding box center [807, 290] width 134 height 15
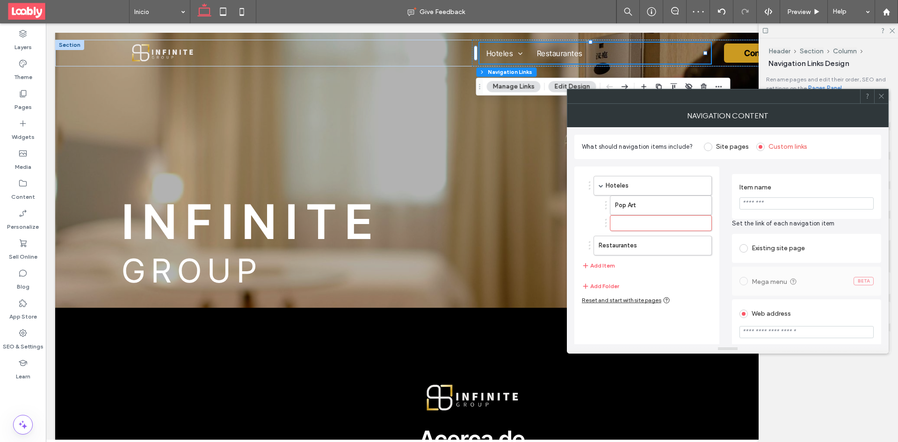
drag, startPoint x: 780, startPoint y: 209, endPoint x: 784, endPoint y: 204, distance: 6.0
click at [780, 208] on input "Item name" at bounding box center [807, 203] width 134 height 12
type input "*"
type input "**********"
click at [799, 334] on input "url" at bounding box center [807, 332] width 134 height 12
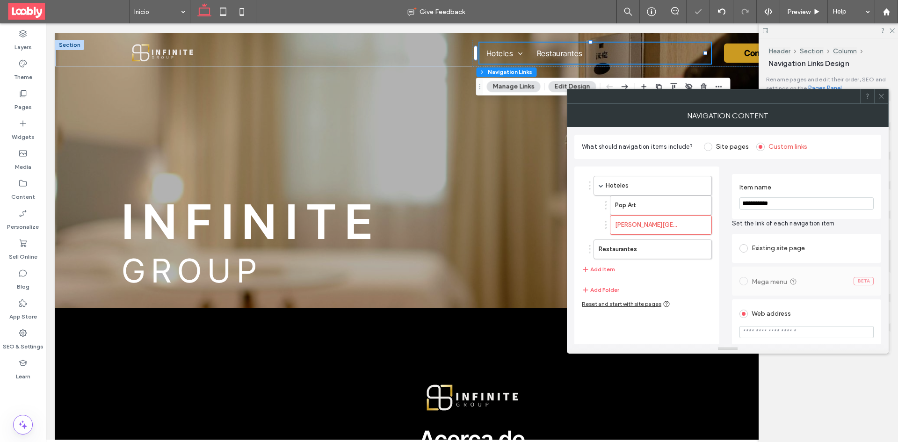
paste input "**********"
type input "**********"
drag, startPoint x: 835, startPoint y: 335, endPoint x: 732, endPoint y: 327, distance: 103.3
click at [727, 327] on div "**********" at bounding box center [727, 293] width 307 height 275
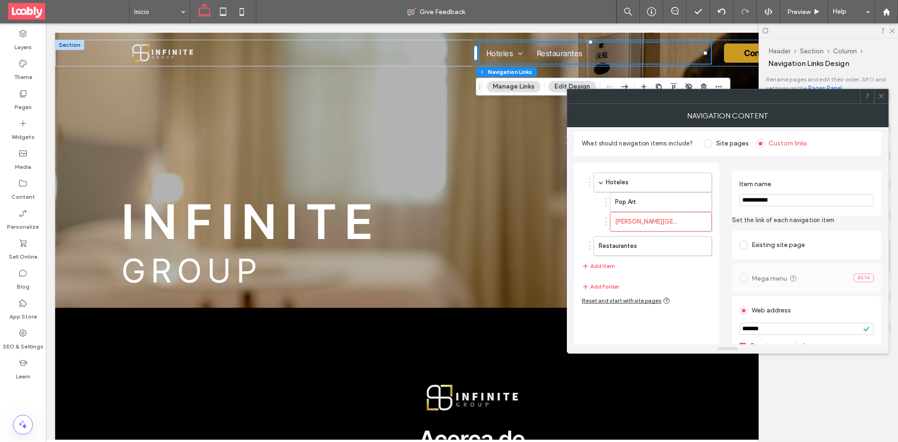
drag, startPoint x: 778, startPoint y: 327, endPoint x: 740, endPoint y: 328, distance: 38.4
click at [740, 328] on input "*******" at bounding box center [807, 329] width 134 height 12
paste input "**********"
type input "**********"
click at [880, 97] on icon at bounding box center [881, 96] width 7 height 7
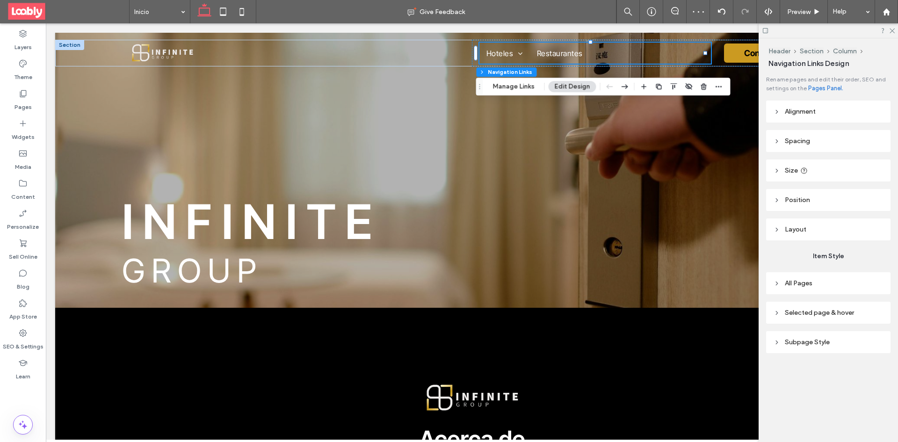
drag, startPoint x: 889, startPoint y: 32, endPoint x: 879, endPoint y: 40, distance: 12.4
click at [889, 32] on icon at bounding box center [892, 30] width 6 height 6
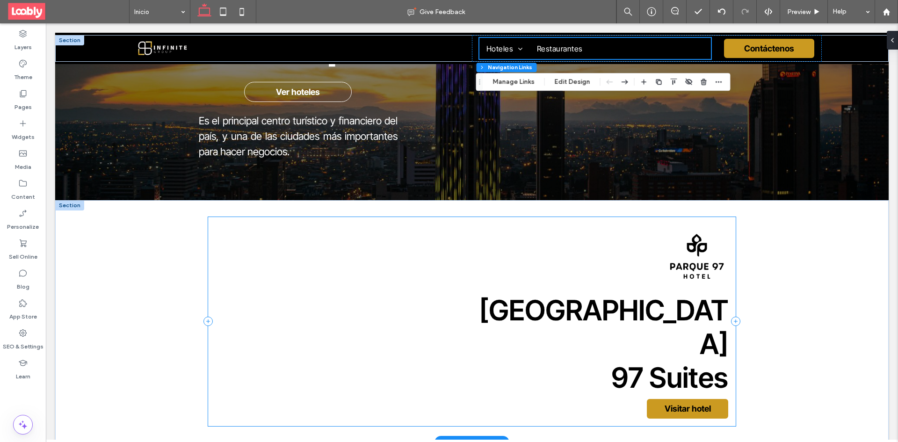
scroll to position [1310, 0]
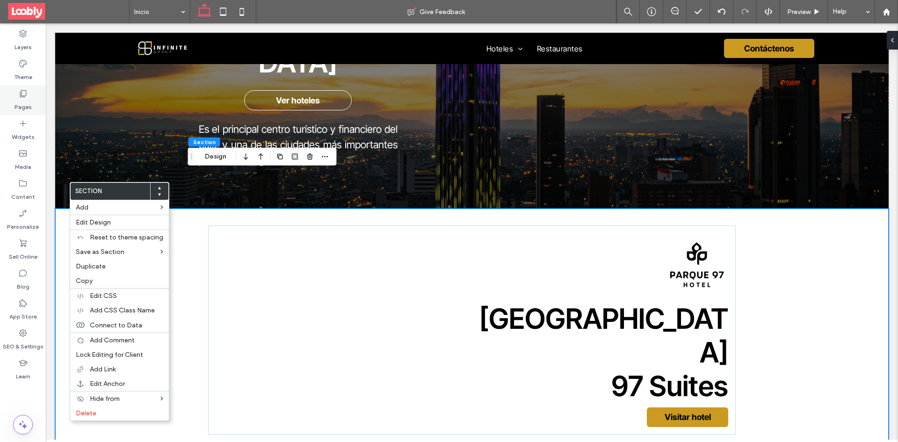
click at [29, 95] on div "Pages" at bounding box center [23, 100] width 46 height 30
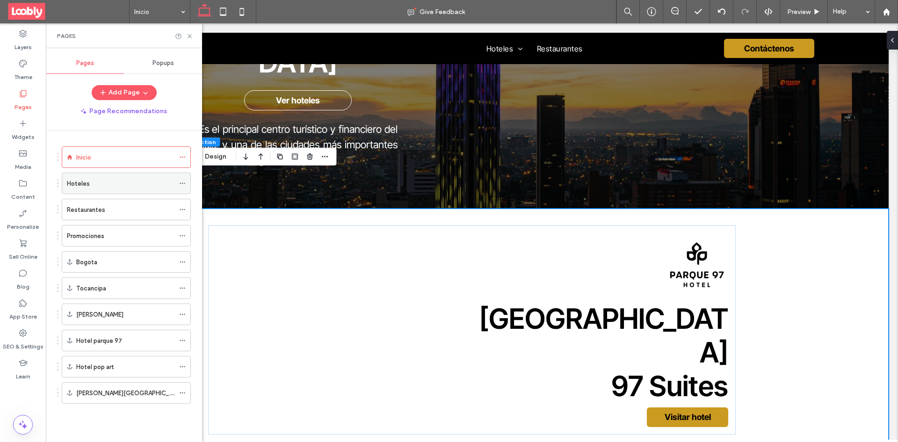
click at [152, 179] on div "Hoteles" at bounding box center [121, 184] width 108 height 10
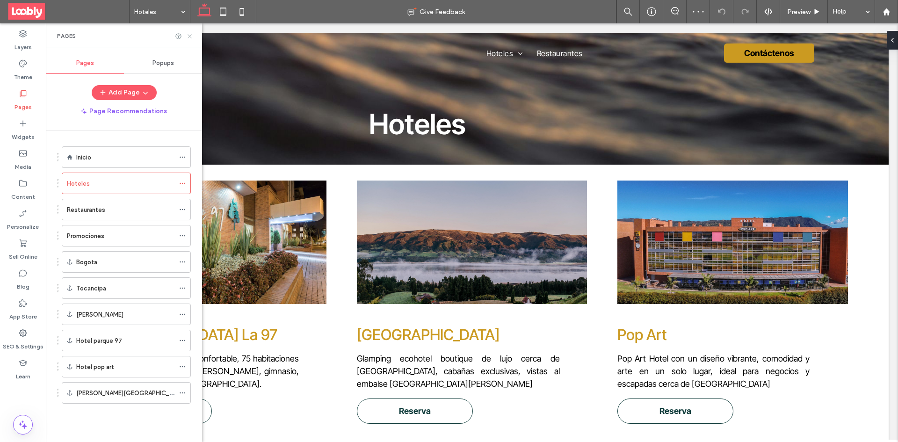
click at [188, 36] on icon at bounding box center [189, 36] width 7 height 7
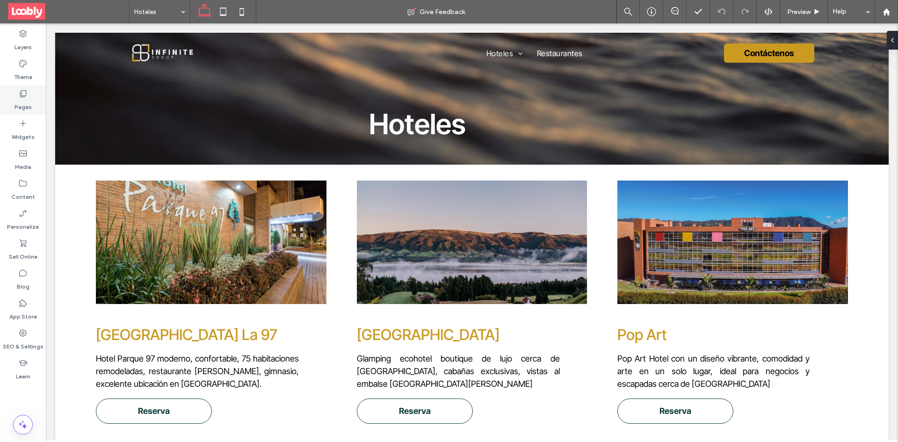
click at [26, 104] on label "Pages" at bounding box center [23, 104] width 17 height 13
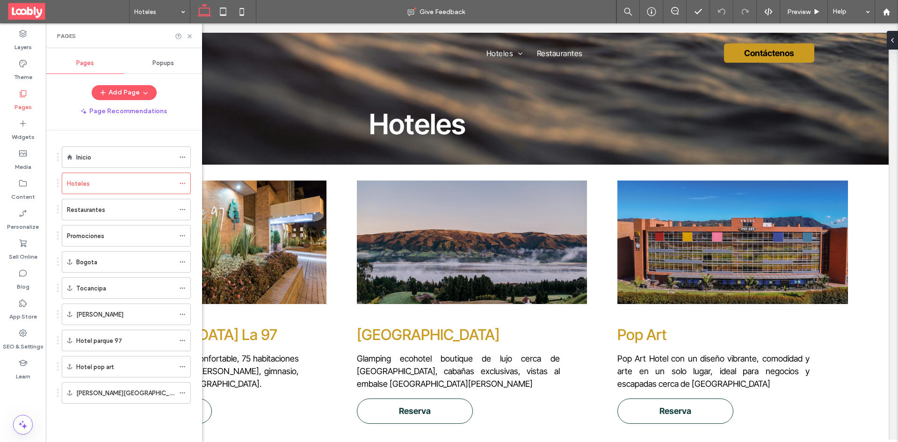
click at [32, 95] on div "Pages" at bounding box center [23, 100] width 46 height 30
click at [124, 155] on div "Inicio" at bounding box center [125, 158] width 98 height 10
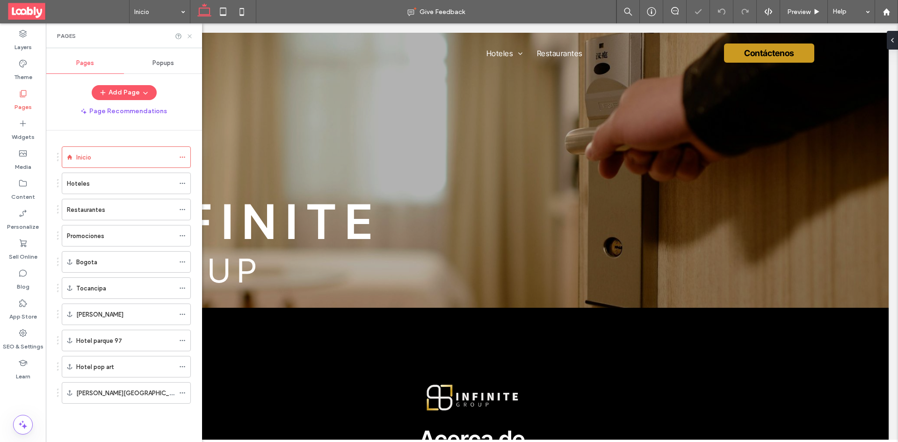
click at [188, 37] on use at bounding box center [190, 36] width 4 height 4
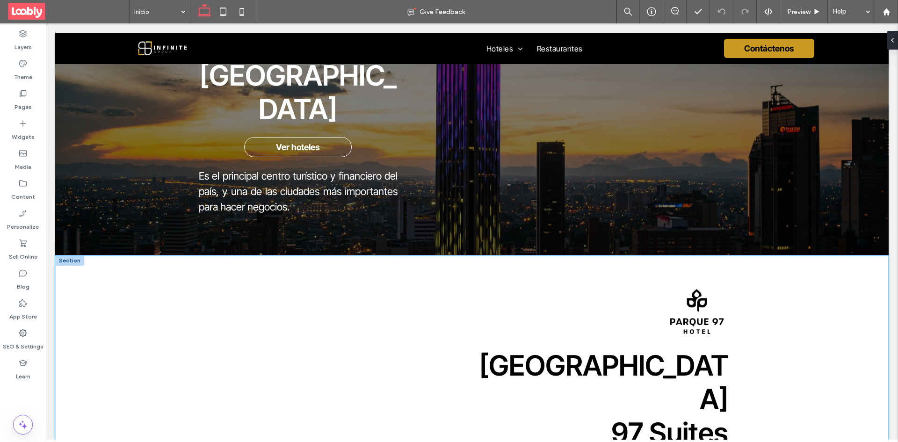
scroll to position [1310, 0]
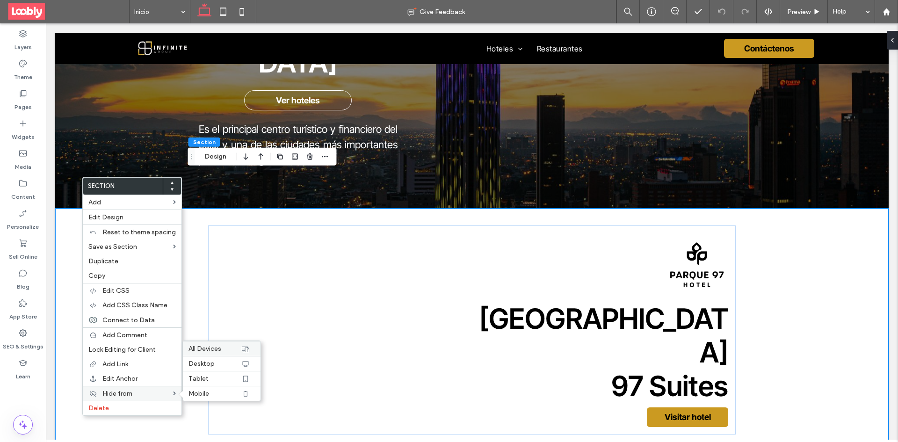
click at [229, 342] on div "All Devices" at bounding box center [222, 348] width 78 height 15
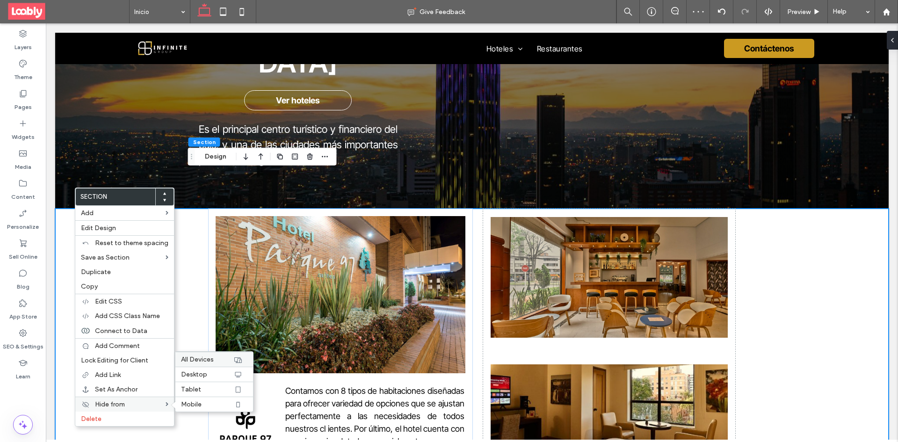
click at [220, 356] on label "All Devices" at bounding box center [207, 360] width 52 height 8
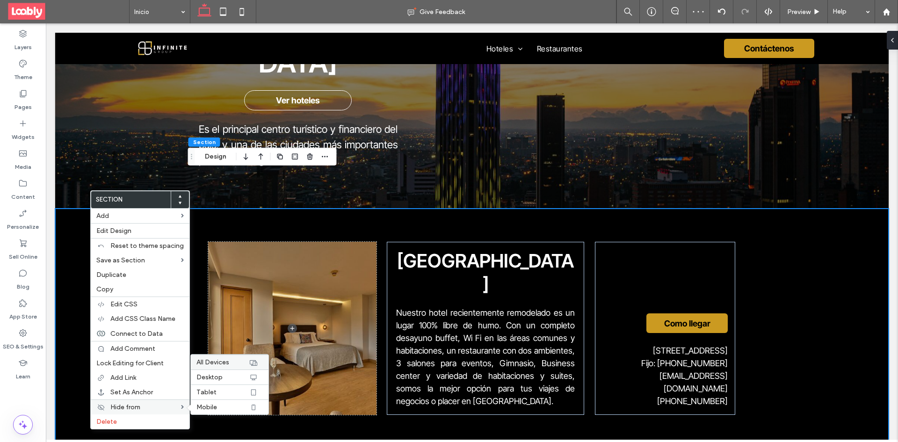
click at [225, 357] on div "All Devices" at bounding box center [230, 362] width 78 height 15
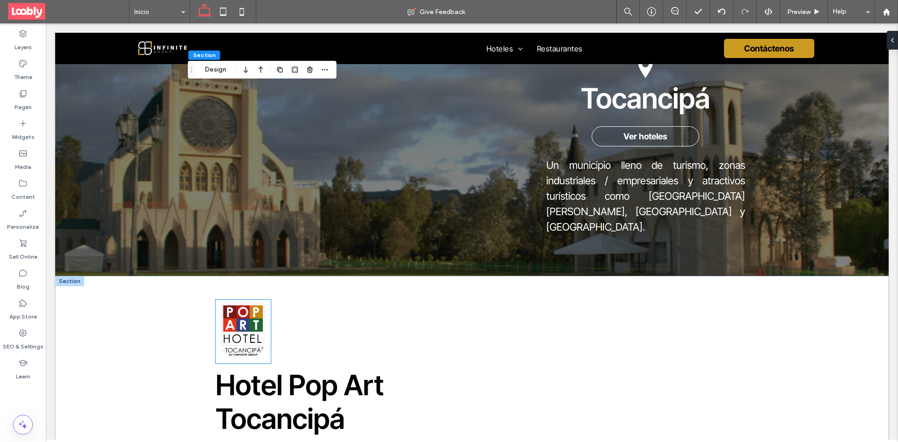
scroll to position [1544, 0]
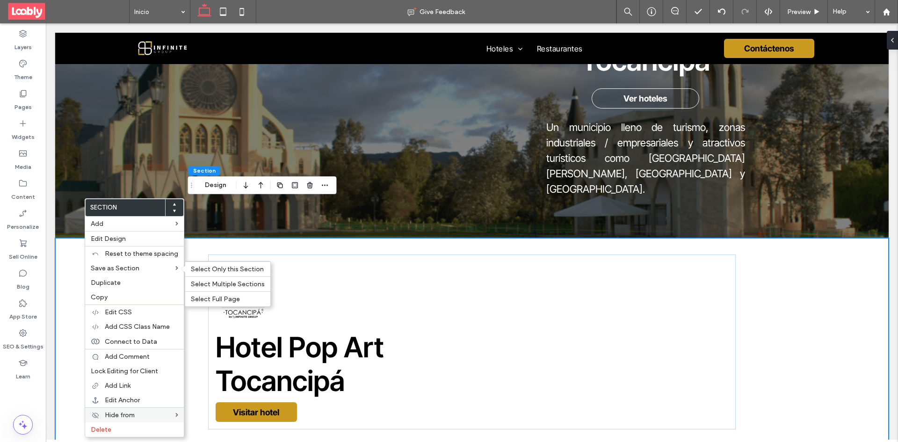
drag, startPoint x: 230, startPoint y: 301, endPoint x: 152, endPoint y: 420, distance: 141.8
click at [152, 420] on div "Hide from" at bounding box center [134, 414] width 99 height 15
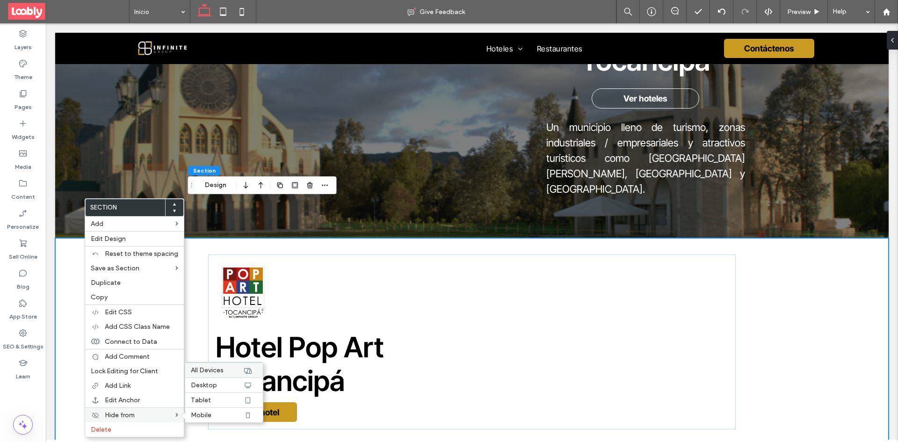
click at [219, 374] on span "All Devices" at bounding box center [207, 370] width 33 height 8
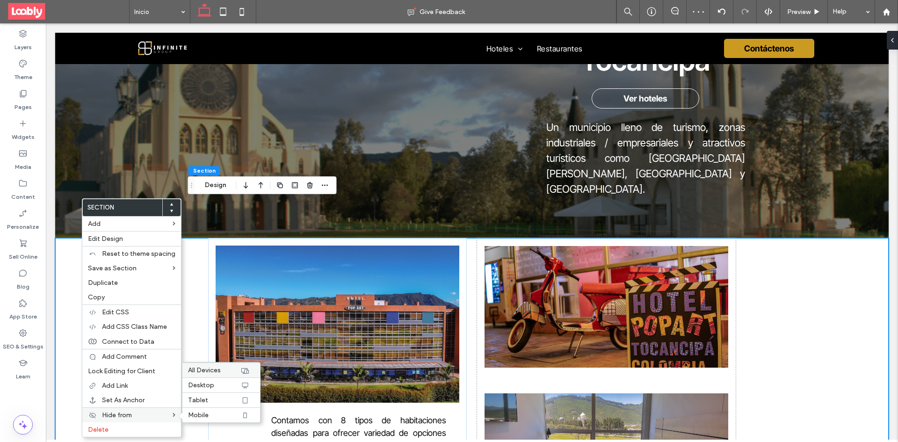
click at [214, 373] on span "All Devices" at bounding box center [204, 370] width 33 height 8
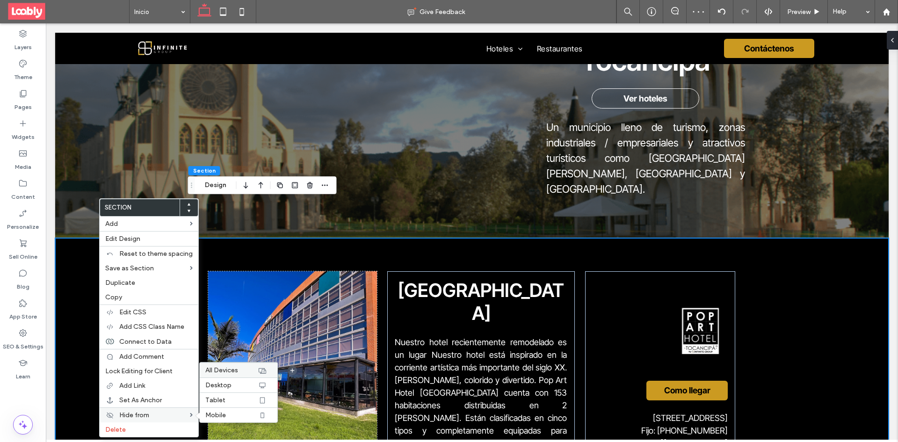
click at [224, 371] on span "All Devices" at bounding box center [221, 370] width 33 height 8
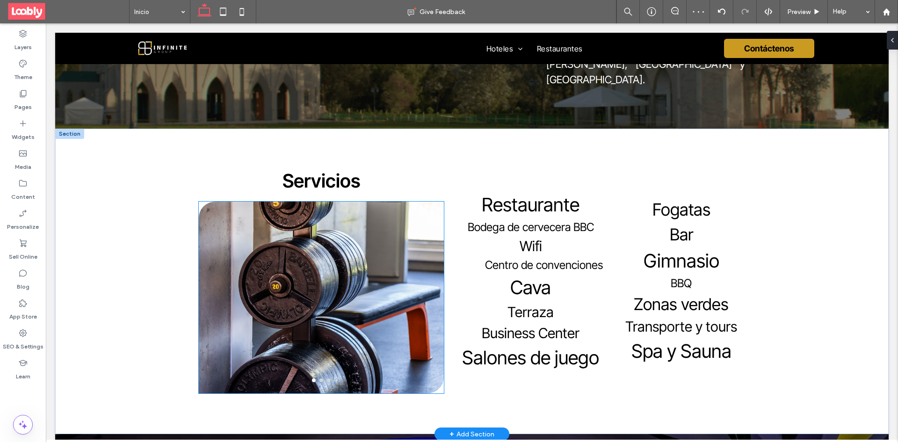
scroll to position [1637, 0]
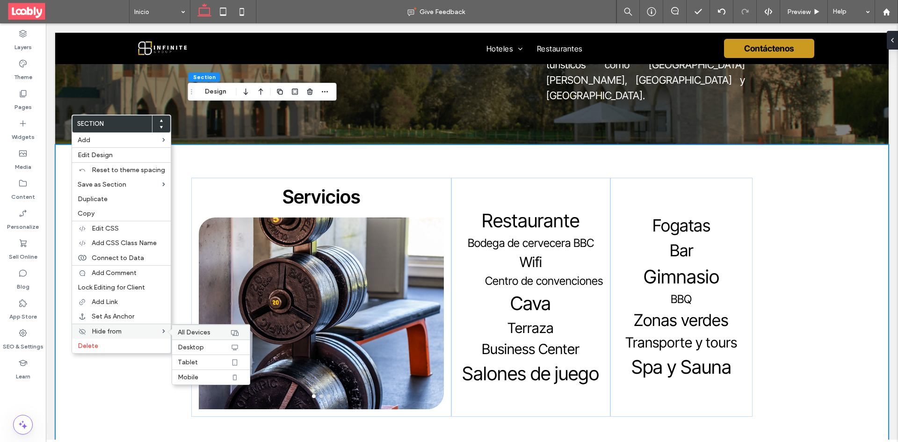
click at [189, 334] on span "All Devices" at bounding box center [194, 332] width 33 height 8
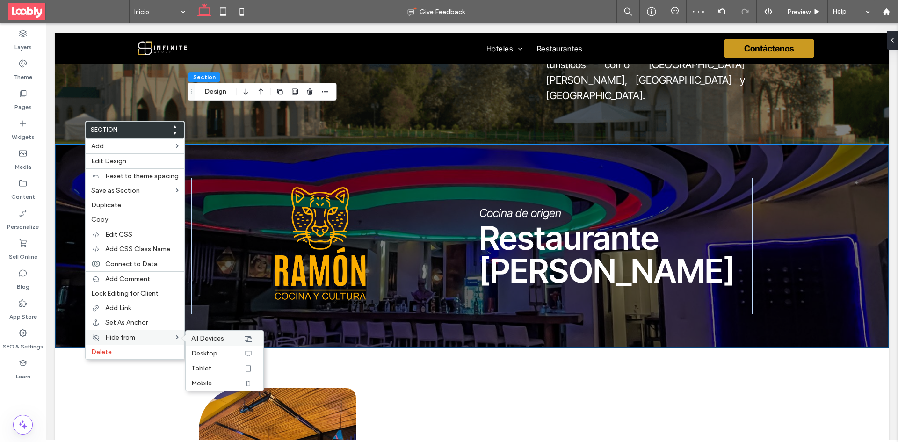
click at [203, 336] on span "All Devices" at bounding box center [207, 338] width 33 height 8
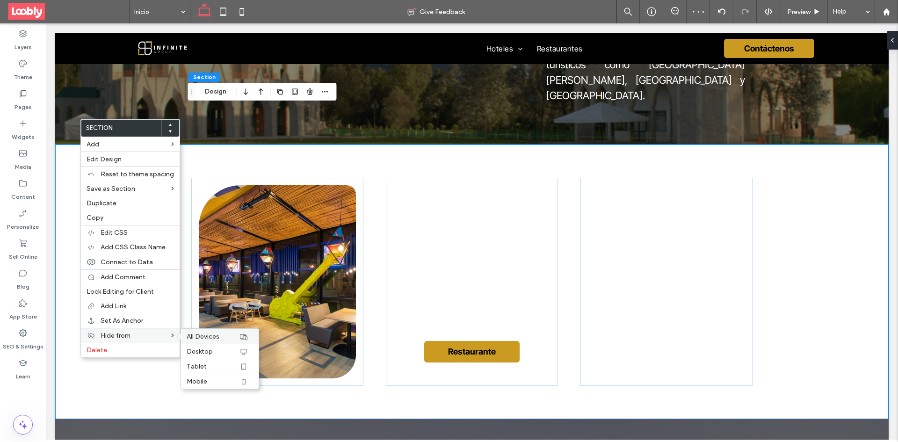
click at [188, 337] on span "All Devices" at bounding box center [203, 337] width 33 height 8
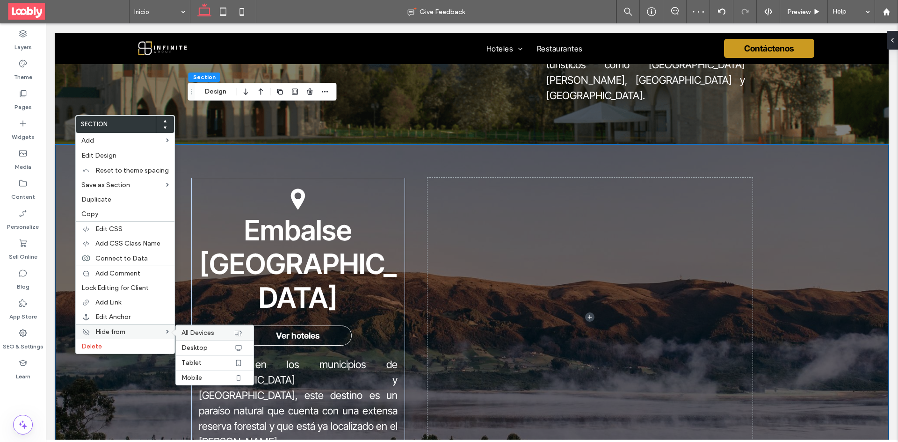
click at [188, 334] on span "All Devices" at bounding box center [198, 333] width 33 height 8
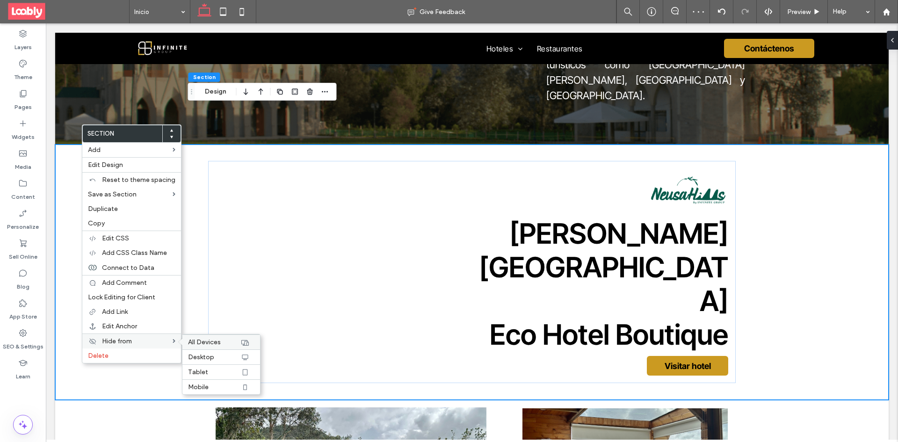
click at [213, 342] on span "All Devices" at bounding box center [204, 342] width 33 height 8
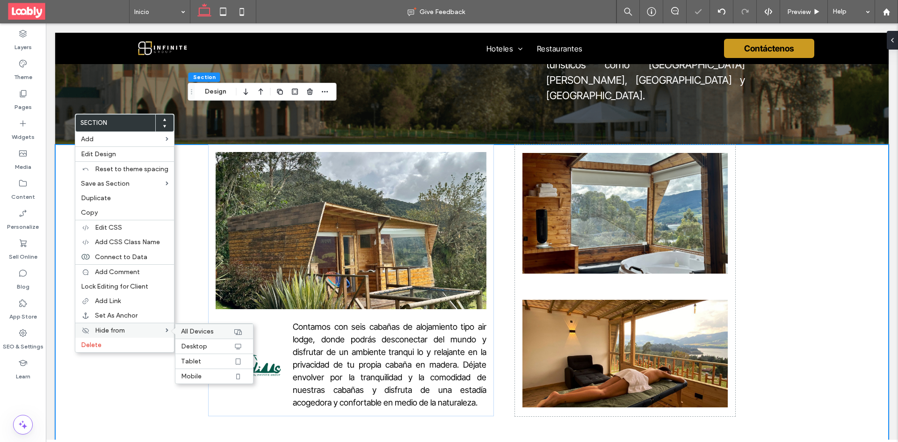
click at [184, 326] on div "All Devices" at bounding box center [214, 331] width 78 height 15
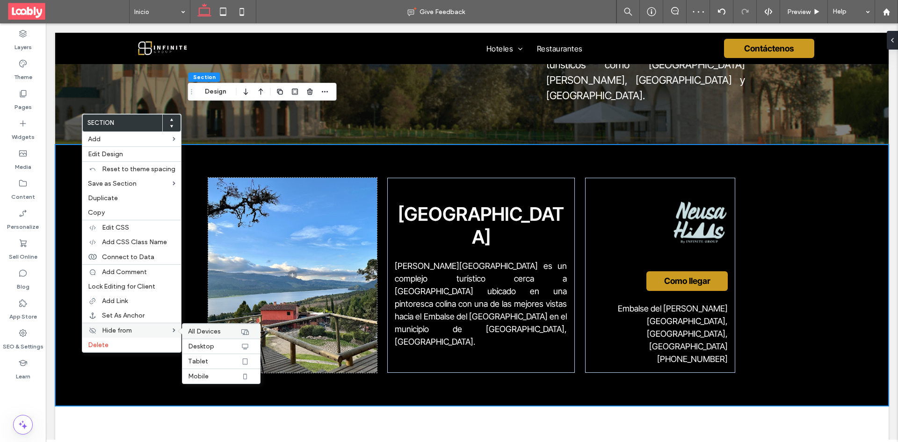
click at [190, 332] on span "All Devices" at bounding box center [204, 331] width 33 height 8
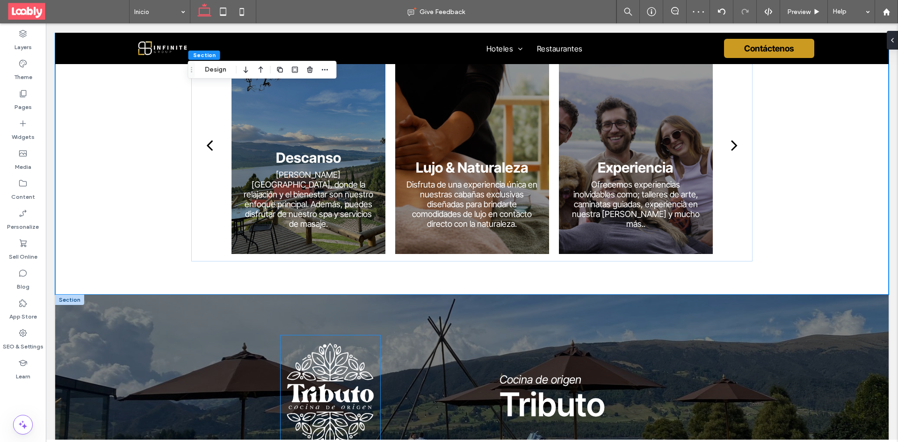
scroll to position [1825, 0]
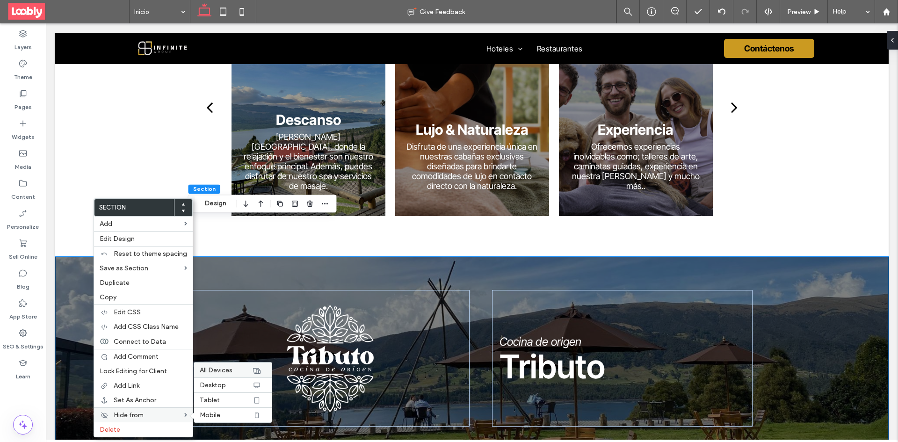
click at [227, 370] on span "All Devices" at bounding box center [216, 370] width 33 height 8
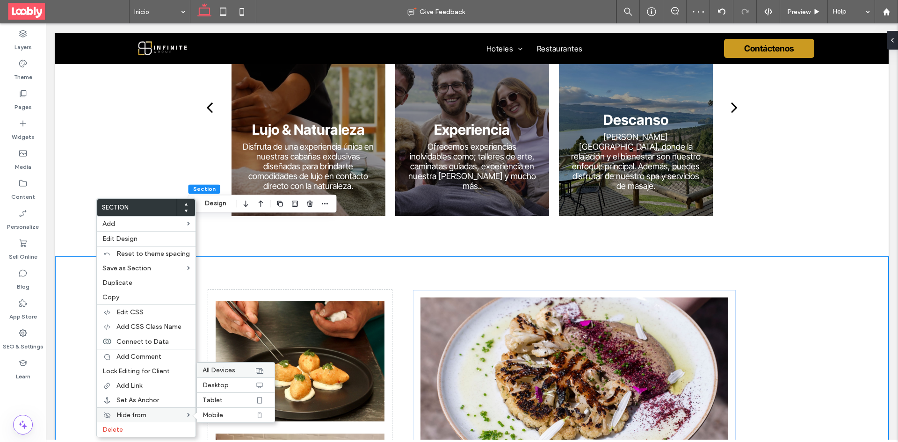
click at [229, 370] on span "All Devices" at bounding box center [219, 370] width 33 height 8
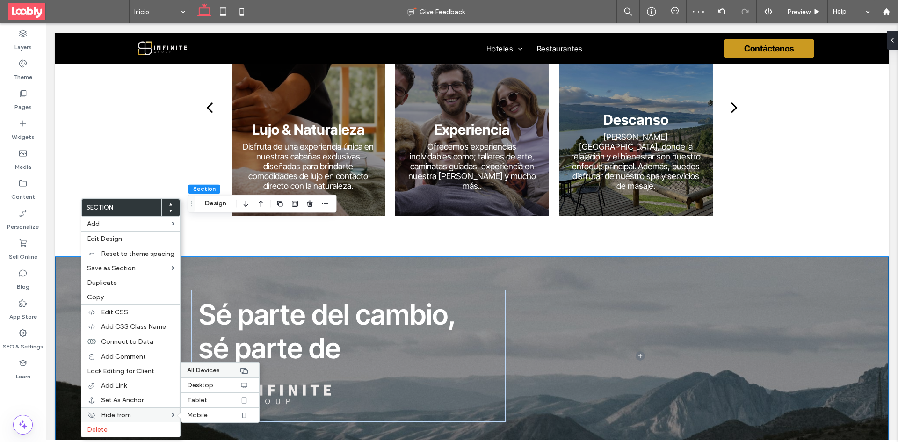
click at [201, 373] on span "All Devices" at bounding box center [203, 370] width 33 height 8
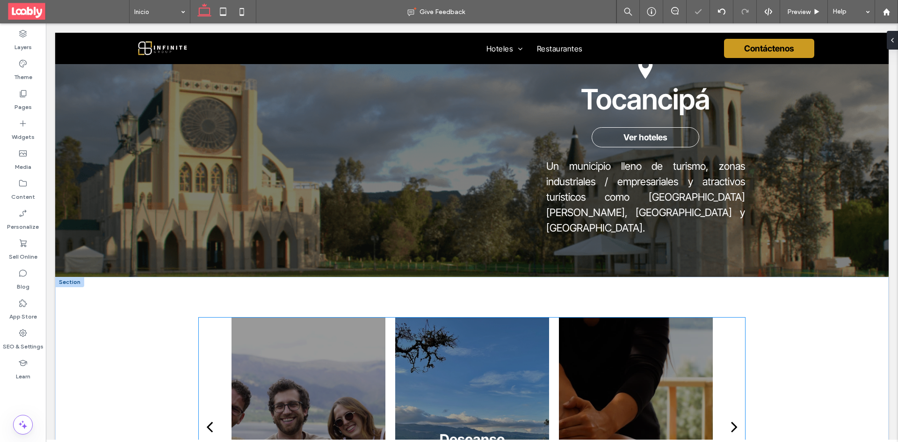
scroll to position [1488, 0]
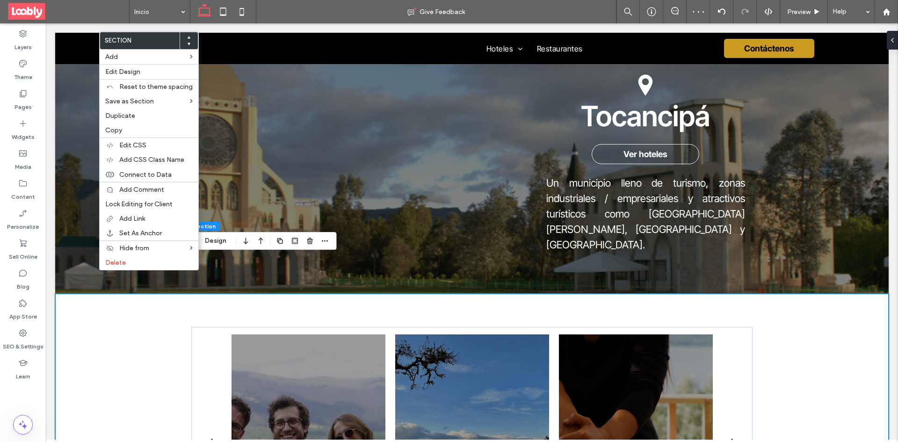
click at [187, 37] on icon at bounding box center [189, 38] width 4 height 4
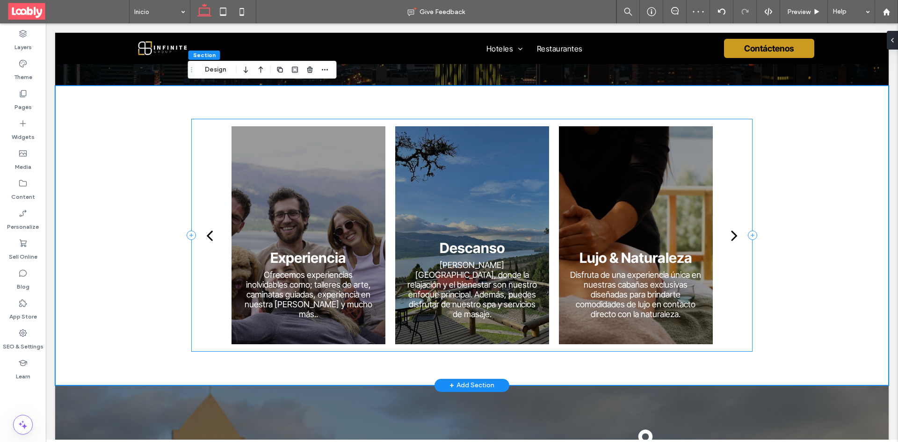
scroll to position [1348, 0]
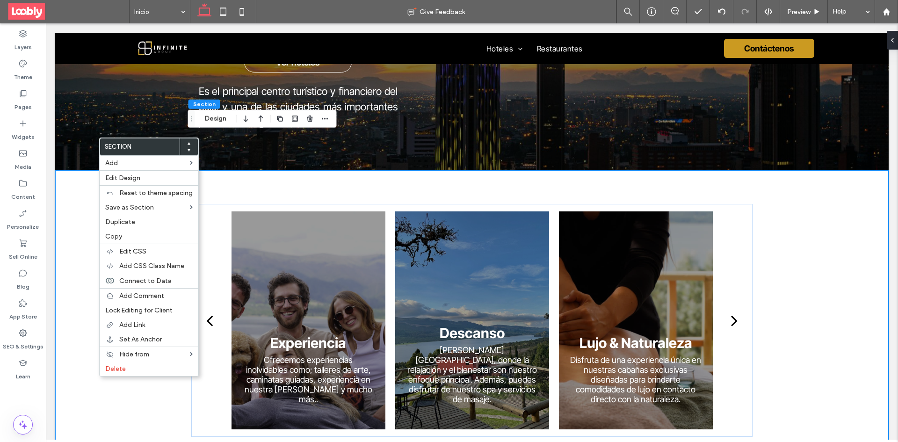
click at [184, 145] on div at bounding box center [189, 146] width 18 height 17
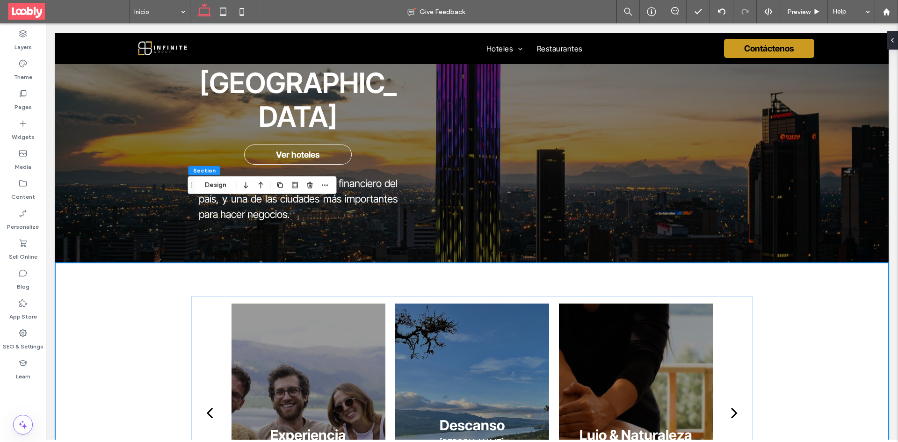
scroll to position [1301, 0]
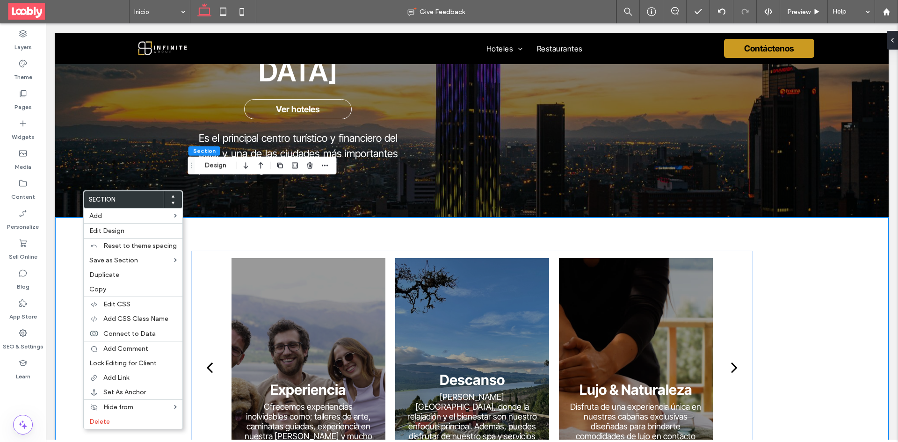
click at [172, 197] on use at bounding box center [173, 196] width 3 height 2
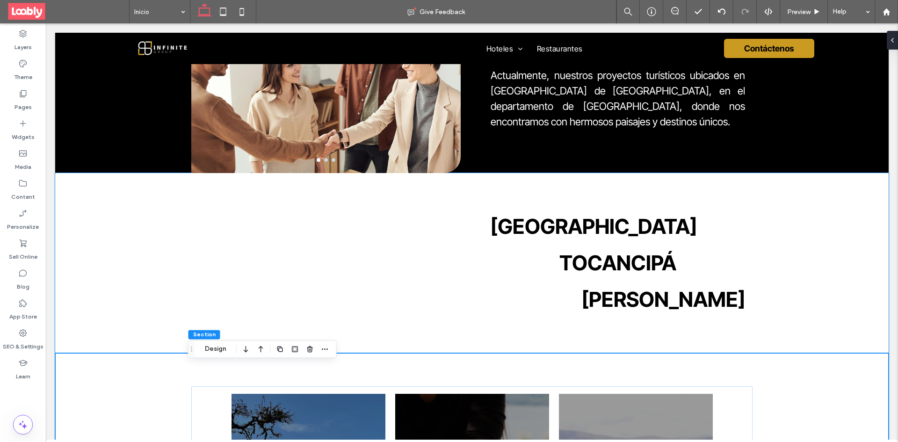
scroll to position [934, 0]
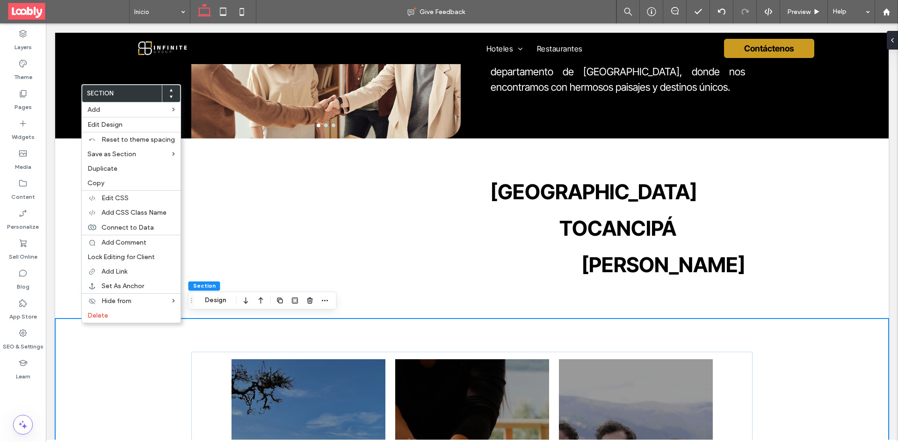
click at [169, 89] on icon at bounding box center [171, 90] width 4 height 4
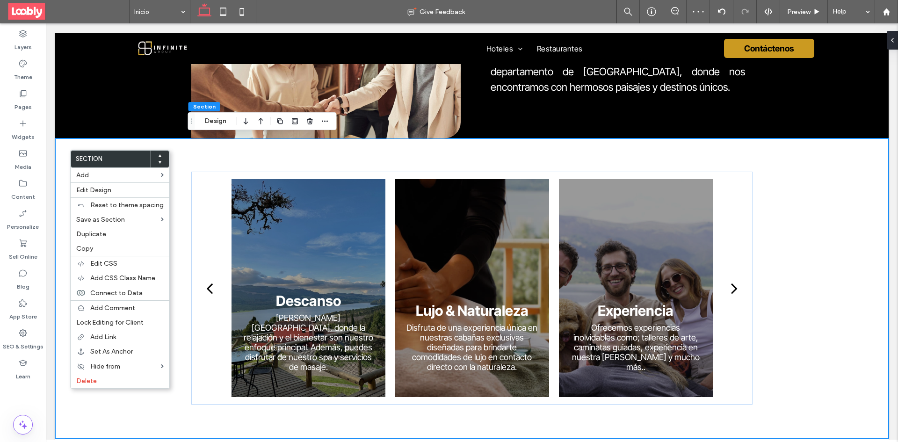
drag, startPoint x: 157, startPoint y: 155, endPoint x: 171, endPoint y: 155, distance: 14.0
click at [158, 155] on icon at bounding box center [160, 156] width 4 height 4
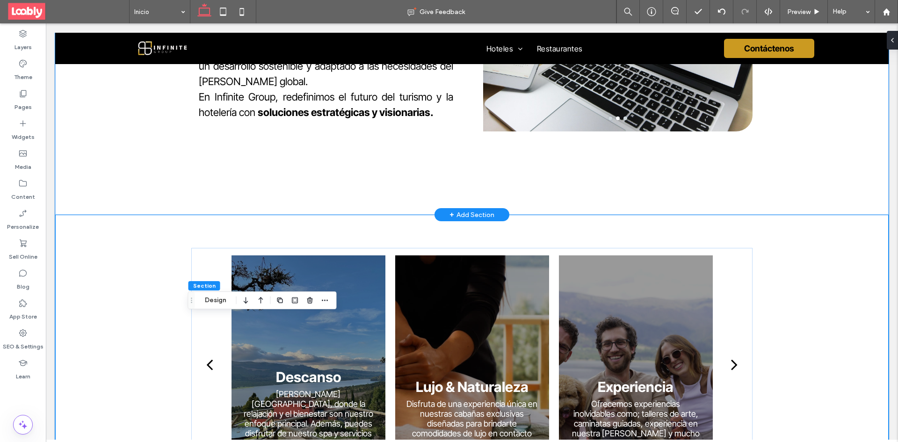
scroll to position [704, 0]
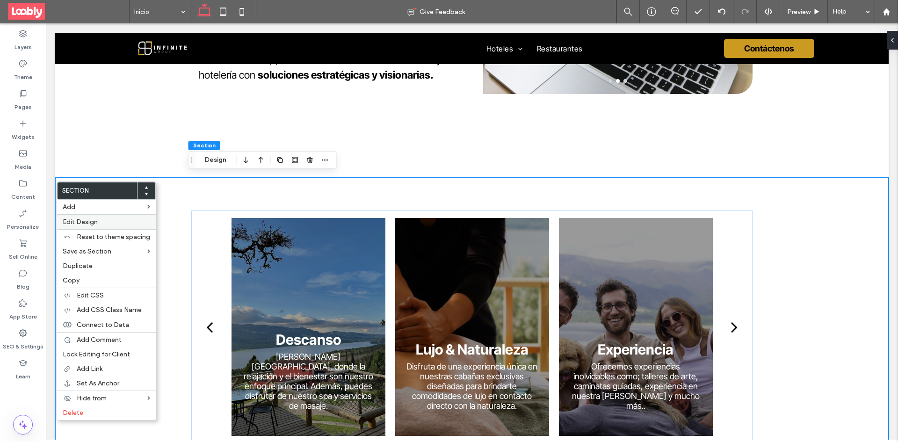
click at [122, 226] on div "Edit Design" at bounding box center [106, 221] width 99 height 15
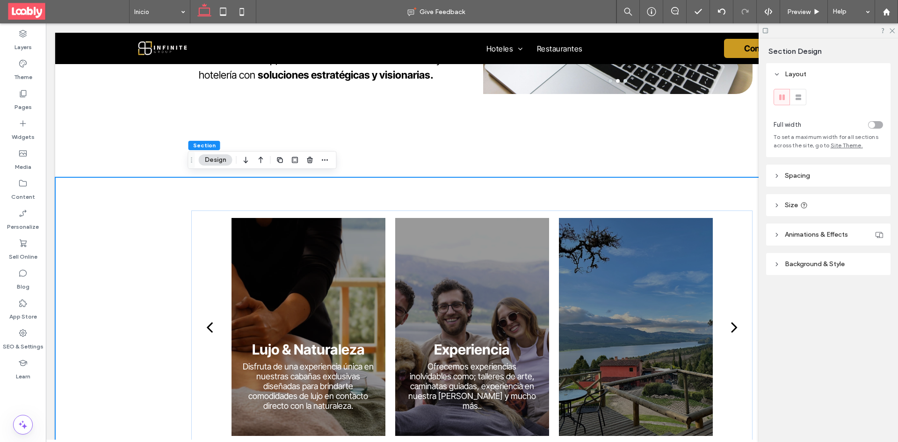
click at [825, 266] on span "Background & Style" at bounding box center [815, 264] width 60 height 8
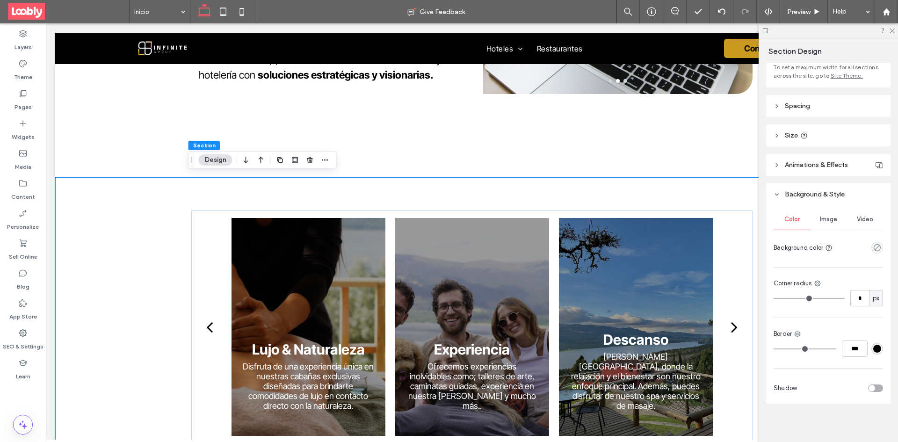
scroll to position [73, 0]
click at [879, 242] on div "Color Image Video Background color Corner radius * px Border *** Shadow" at bounding box center [828, 302] width 124 height 198
click at [875, 245] on div "empty color" at bounding box center [878, 245] width 12 height 12
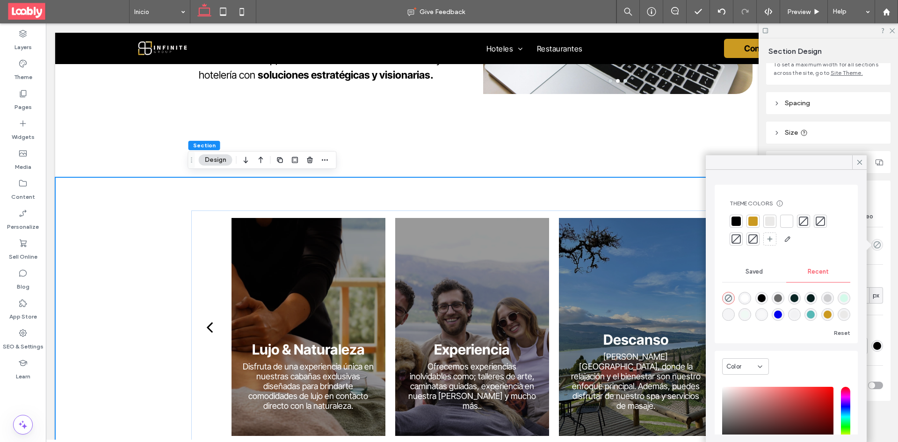
click at [734, 224] on div at bounding box center [736, 221] width 9 height 9
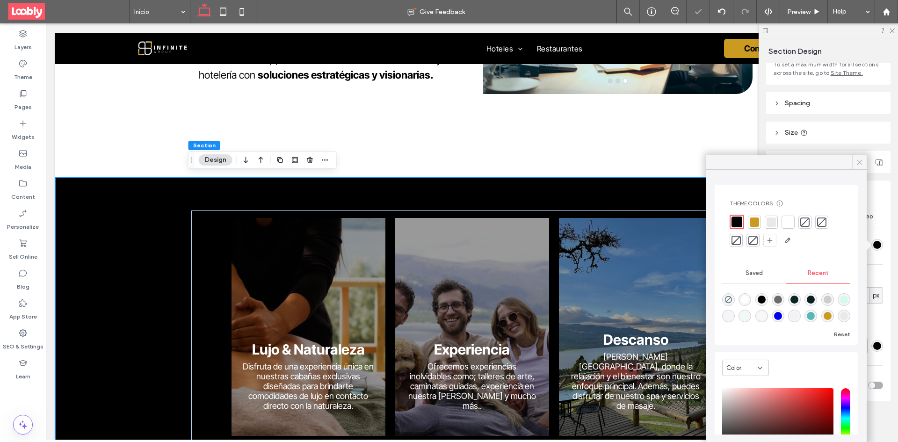
click at [861, 165] on icon at bounding box center [860, 162] width 8 height 8
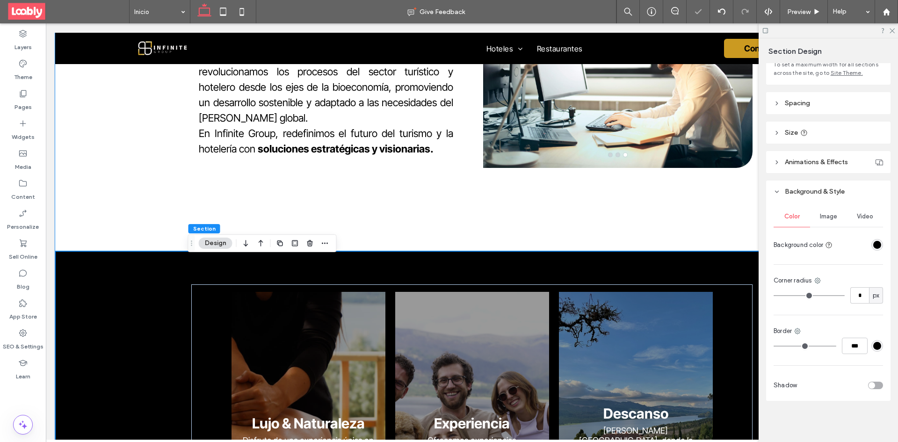
scroll to position [610, 0]
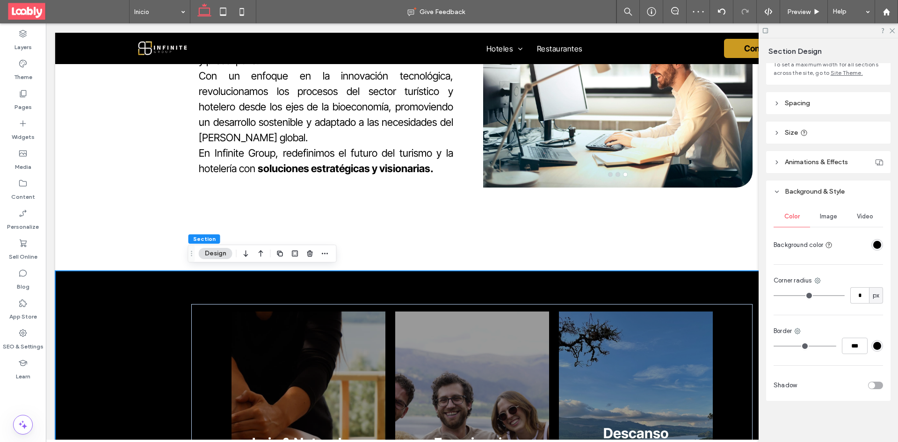
click at [895, 32] on div at bounding box center [828, 30] width 139 height 15
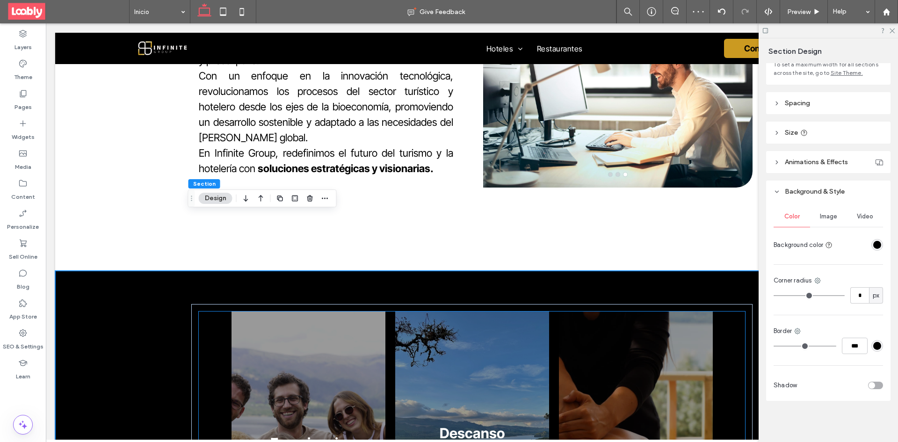
scroll to position [750, 0]
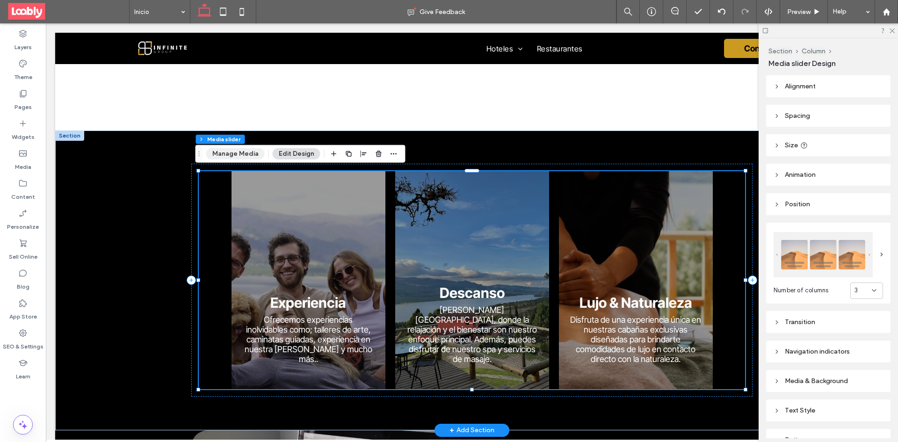
click at [248, 153] on button "Manage Media" at bounding box center [235, 153] width 58 height 11
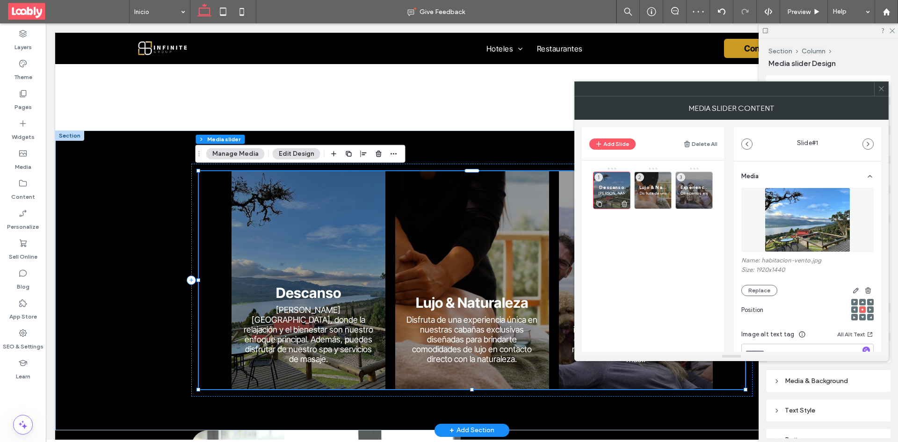
click at [618, 190] on span "Descanso" at bounding box center [611, 187] width 27 height 6
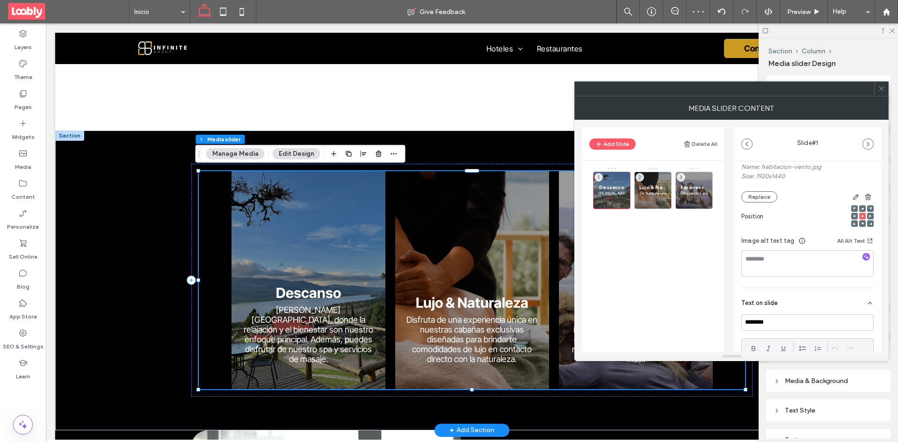
scroll to position [187, 0]
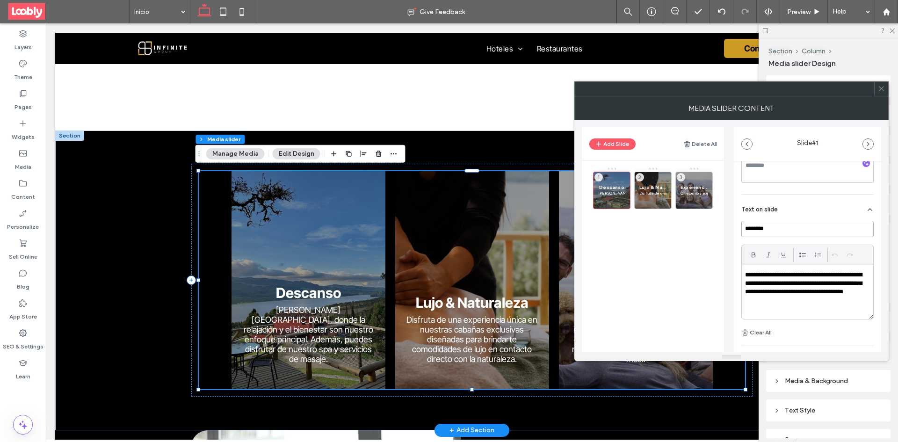
click at [808, 227] on input "********" at bounding box center [808, 229] width 132 height 16
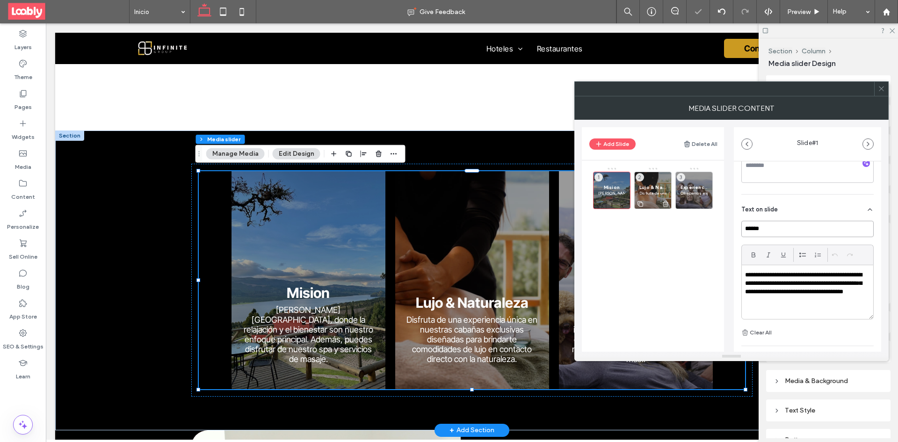
type input "******"
drag, startPoint x: 646, startPoint y: 187, endPoint x: 705, endPoint y: 191, distance: 60.1
click at [647, 187] on span "Lujo & Naturaleza" at bounding box center [653, 187] width 27 height 6
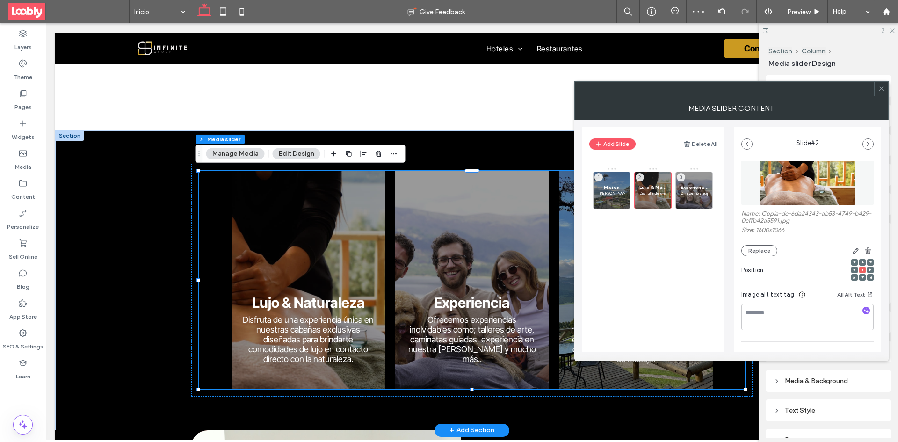
scroll to position [234, 0]
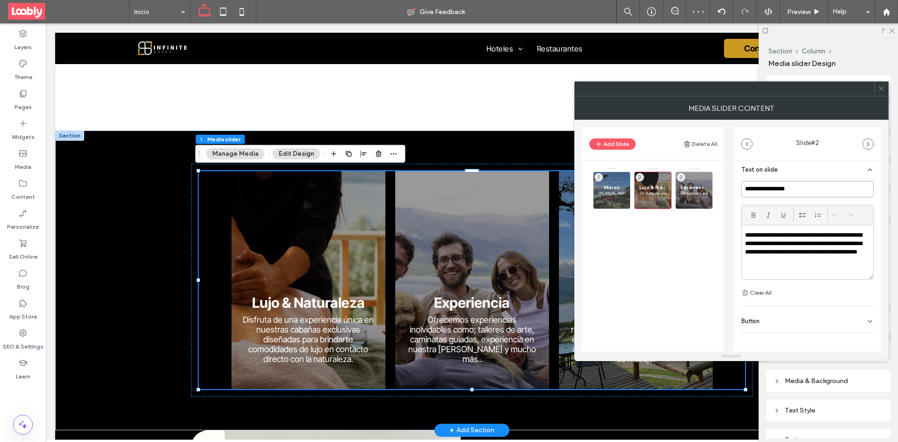
click at [809, 192] on input "**********" at bounding box center [808, 189] width 132 height 16
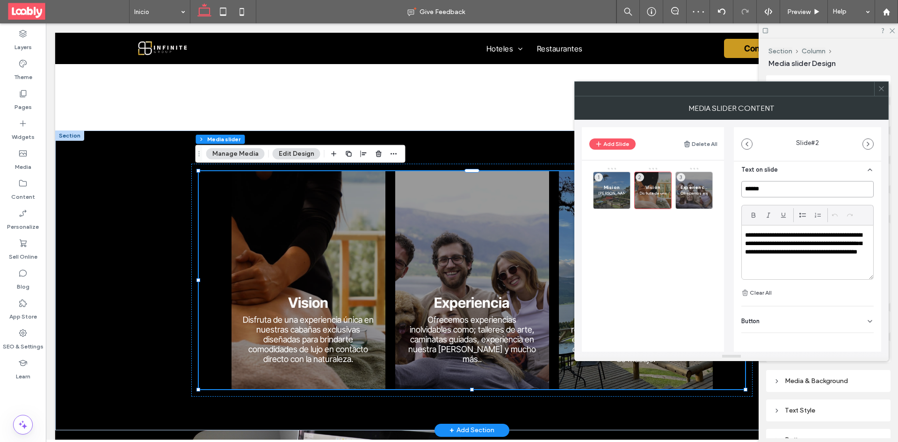
drag, startPoint x: 750, startPoint y: 191, endPoint x: 757, endPoint y: 193, distance: 7.2
type input "******"
click at [611, 191] on p "Neusa Hills, donde la relajación y el bienestar son nuestro enfoque principal. …" at bounding box center [611, 193] width 27 height 6
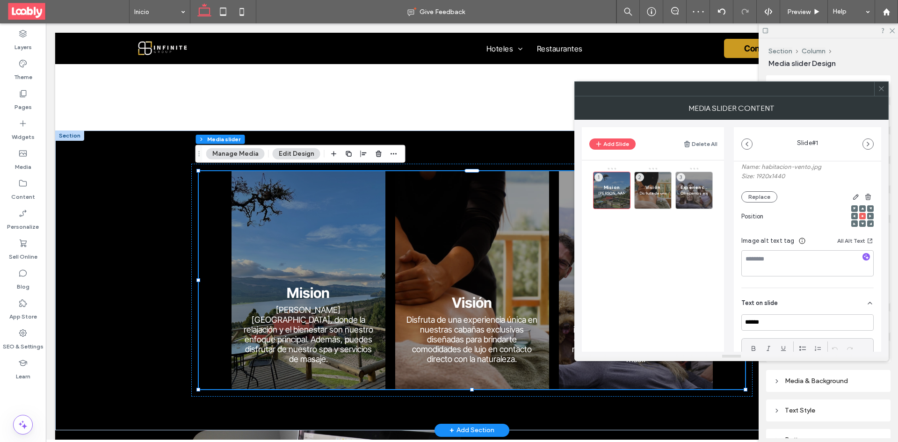
scroll to position [140, 0]
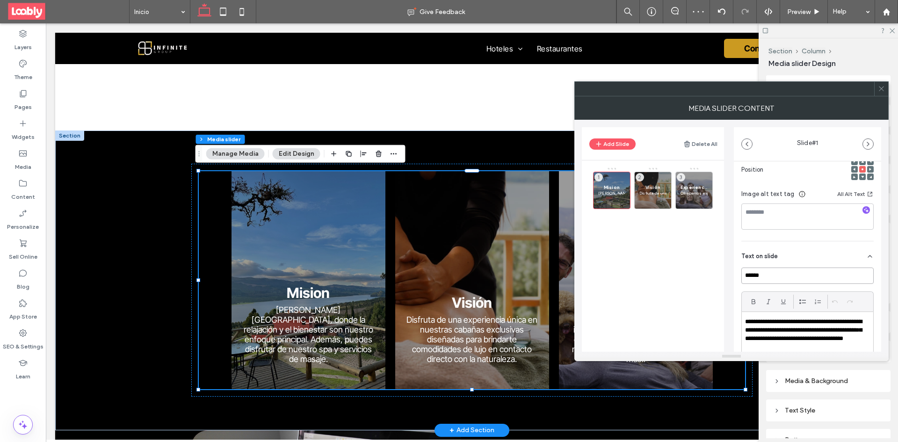
click at [779, 273] on input "******" at bounding box center [808, 276] width 132 height 16
type input "******"
click at [710, 191] on div "Misión Neusa Hills, donde la relajación y el bienestar son nuestro enfoque prin…" at bounding box center [658, 188] width 131 height 42
click at [695, 186] on span "Experiencia" at bounding box center [694, 187] width 27 height 6
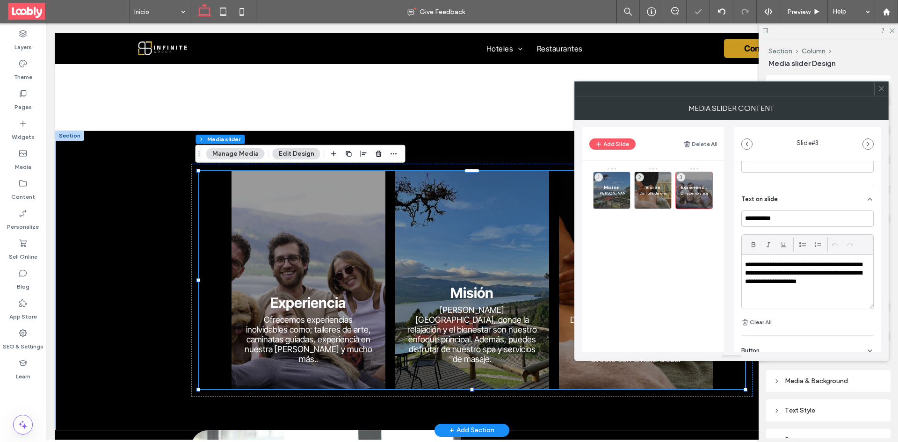
scroll to position [183, 0]
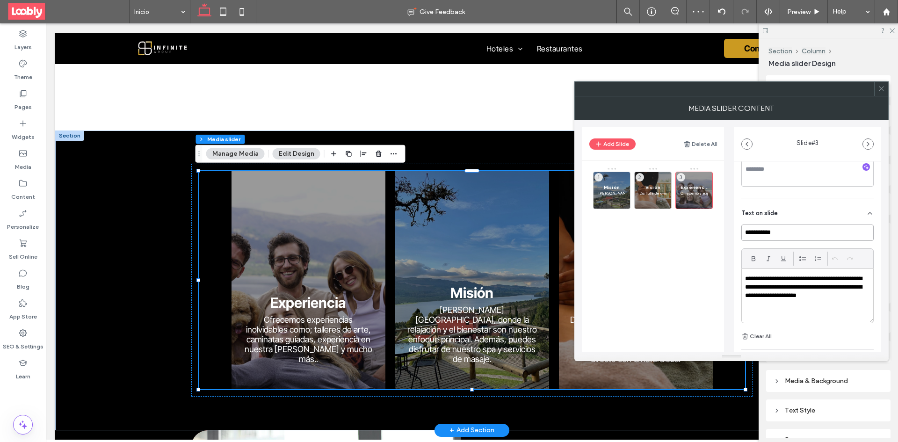
drag, startPoint x: 785, startPoint y: 235, endPoint x: 733, endPoint y: 230, distance: 52.2
click at [733, 230] on div "**********" at bounding box center [731, 236] width 299 height 232
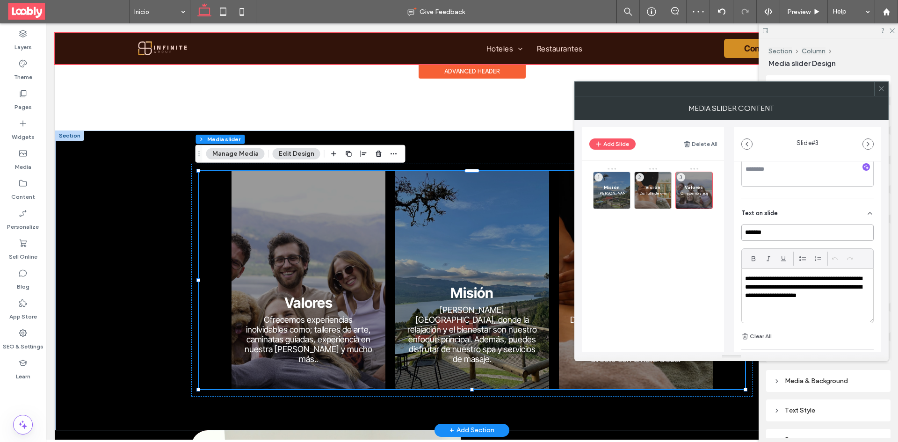
type input "*******"
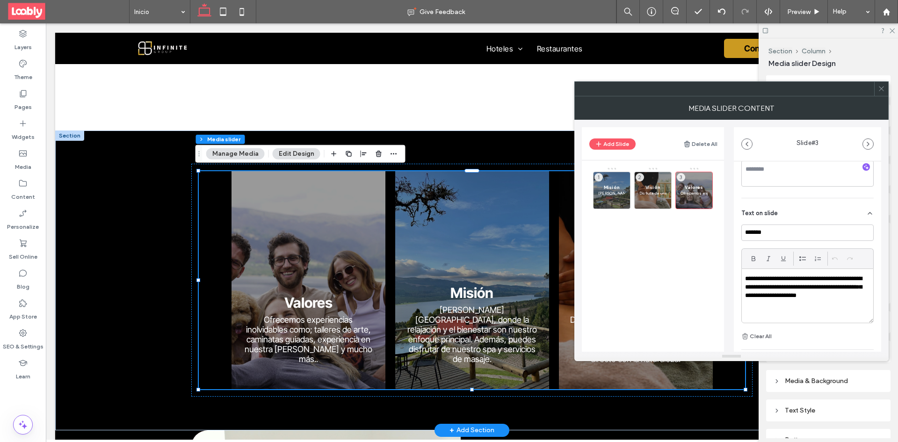
click at [603, 177] on span "1" at bounding box center [599, 177] width 8 height 8
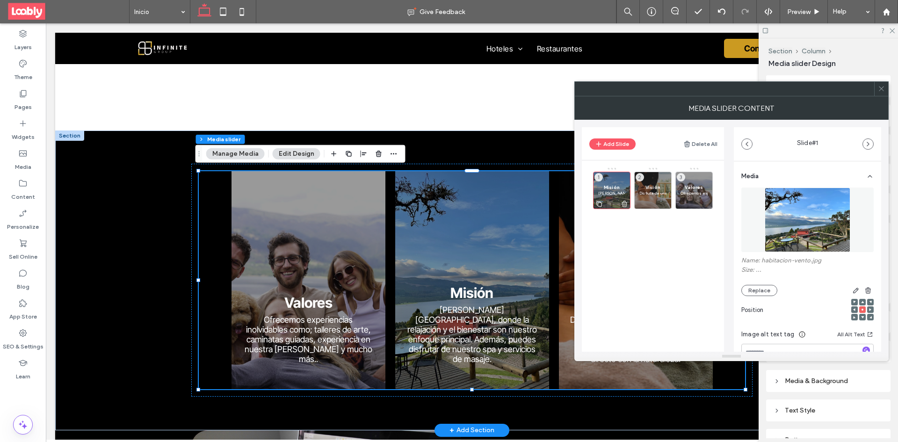
click at [619, 189] on span "Misión" at bounding box center [611, 187] width 27 height 6
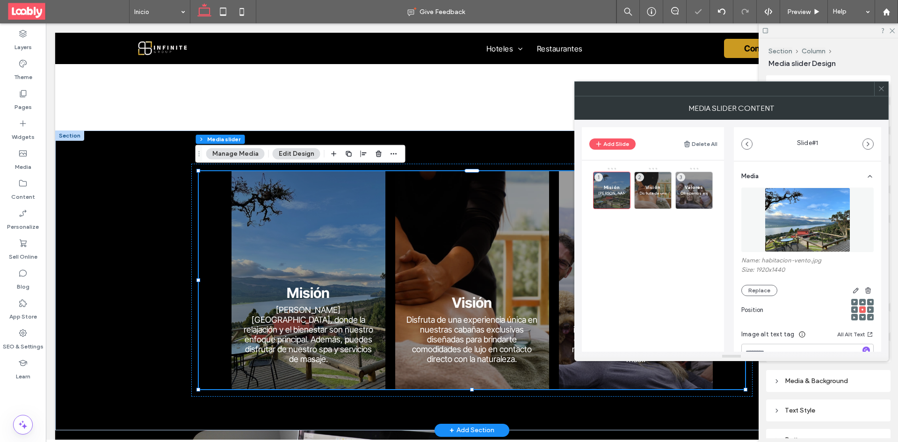
click at [792, 230] on img at bounding box center [808, 220] width 86 height 65
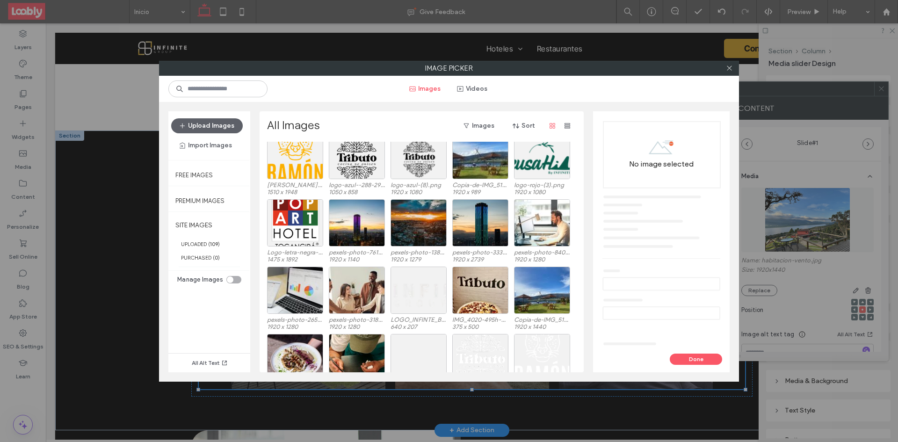
scroll to position [0, 0]
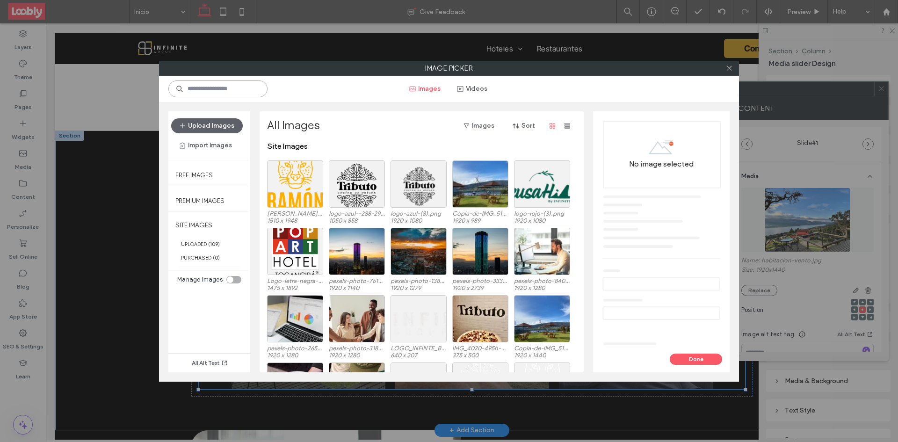
drag, startPoint x: 212, startPoint y: 90, endPoint x: 241, endPoint y: 100, distance: 30.2
click at [213, 90] on input at bounding box center [217, 88] width 99 height 17
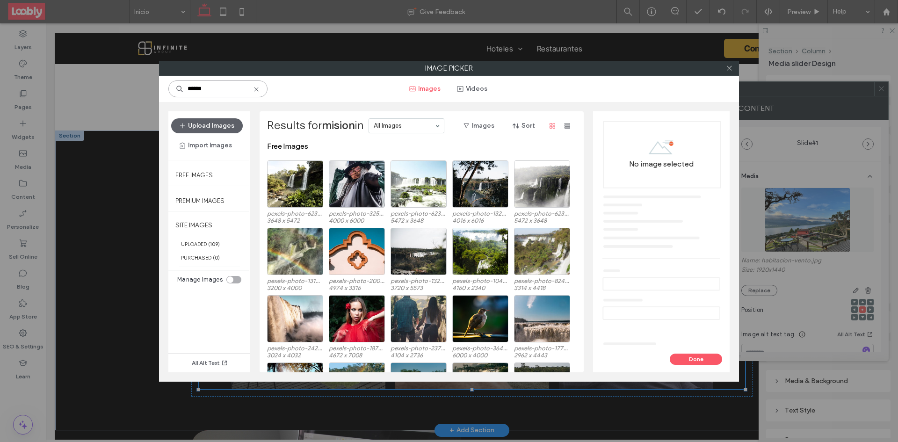
click at [210, 88] on input "******" at bounding box center [217, 88] width 99 height 17
click at [224, 90] on input "******" at bounding box center [217, 88] width 99 height 17
click at [224, 91] on input "******" at bounding box center [217, 88] width 99 height 17
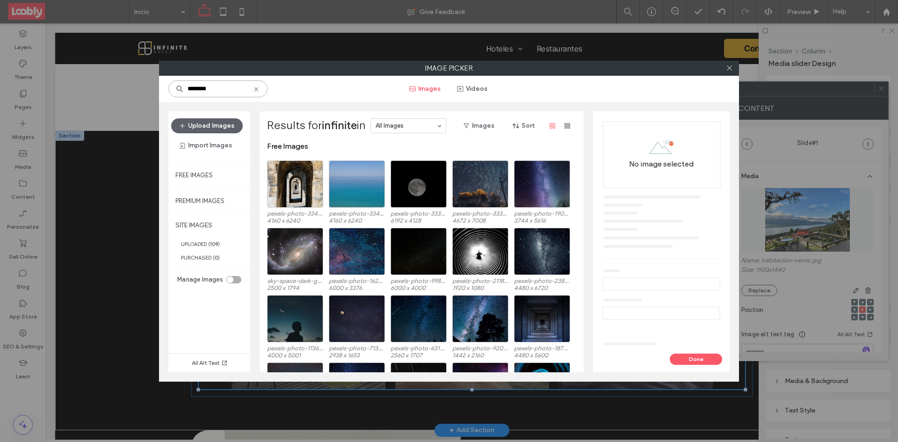
type input "********"
click at [259, 91] on icon at bounding box center [256, 89] width 7 height 7
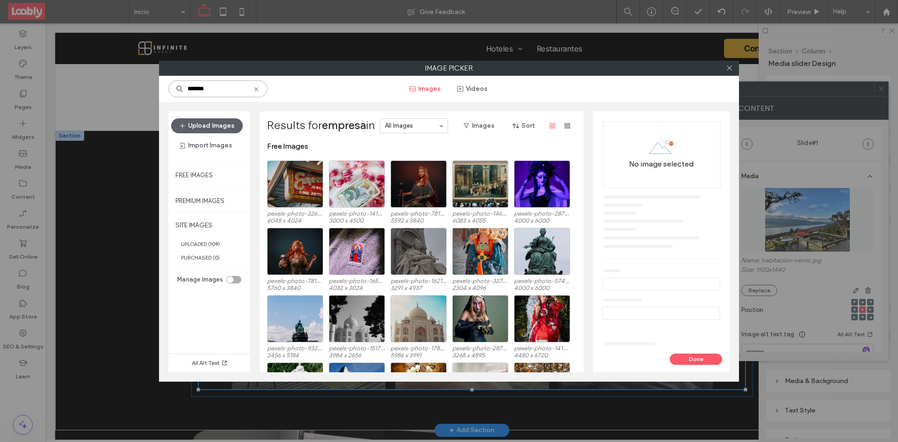
type input "*******"
click at [258, 93] on icon at bounding box center [256, 89] width 7 height 7
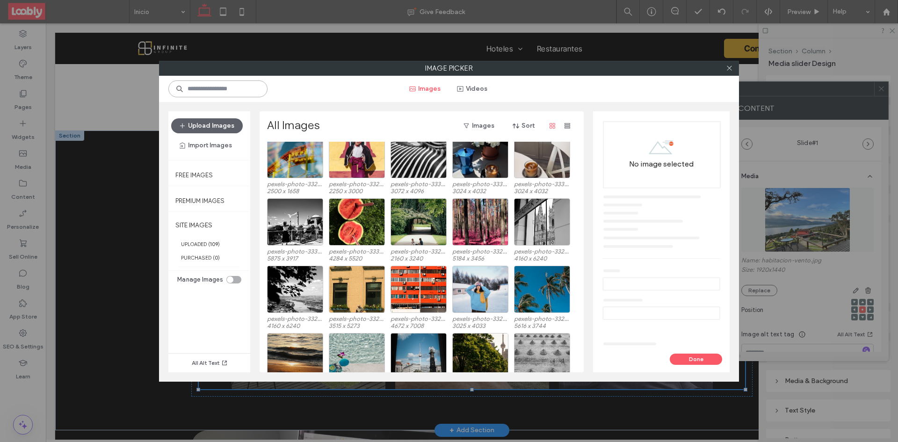
scroll to position [2222, 0]
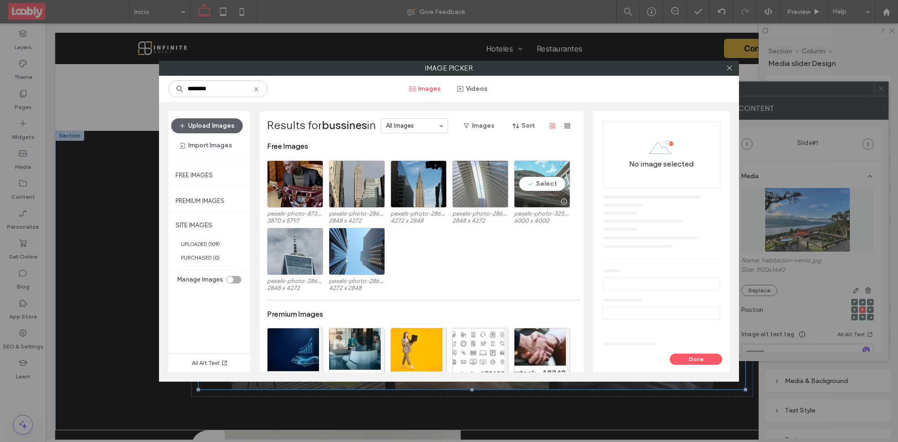
type input "********"
click at [546, 187] on div "Select" at bounding box center [542, 183] width 56 height 47
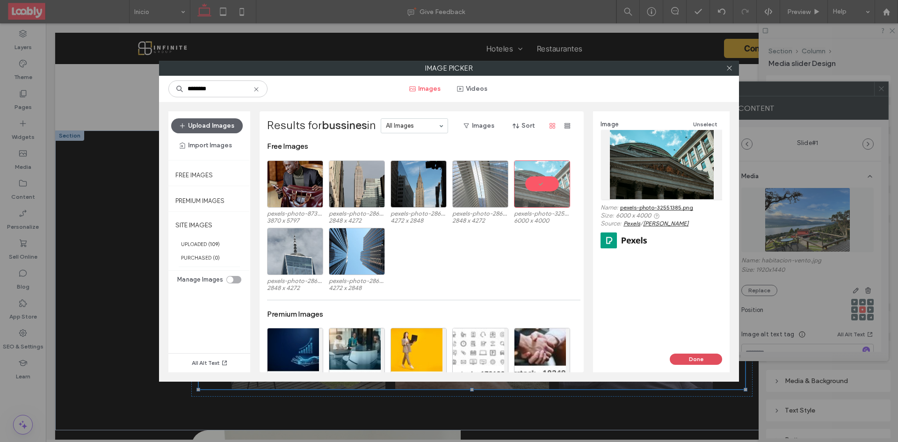
click at [698, 358] on button "Done" at bounding box center [696, 359] width 52 height 11
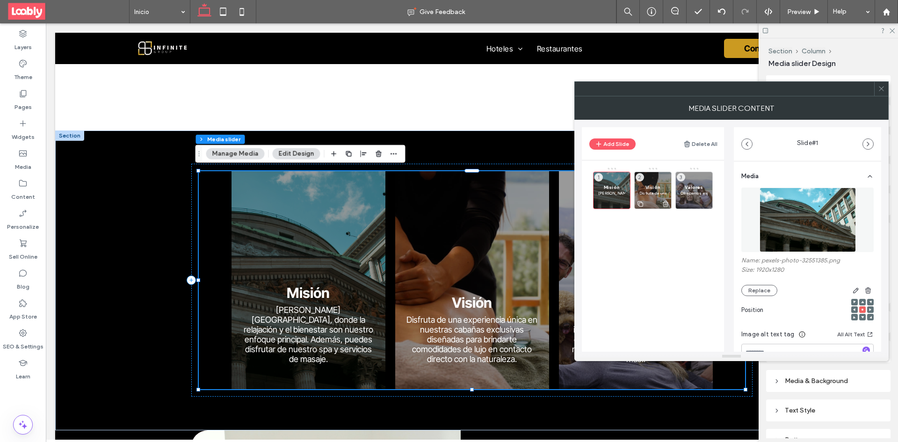
click at [661, 186] on span "Visión" at bounding box center [653, 187] width 27 height 6
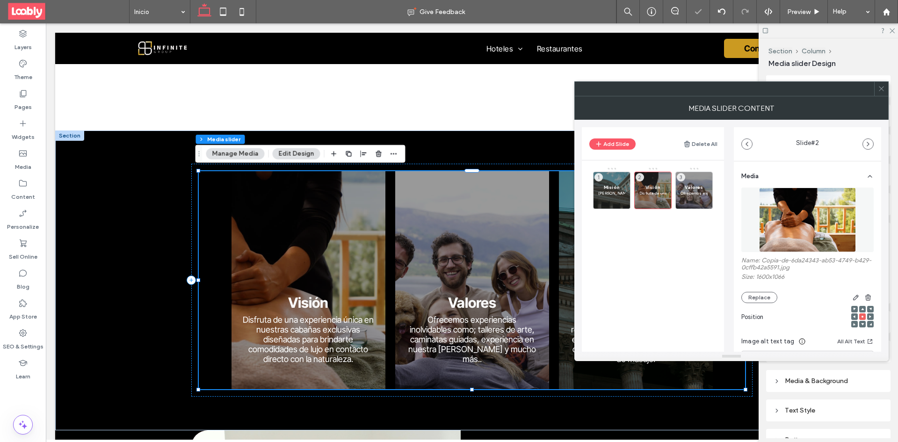
click at [878, 90] on div at bounding box center [881, 89] width 14 height 14
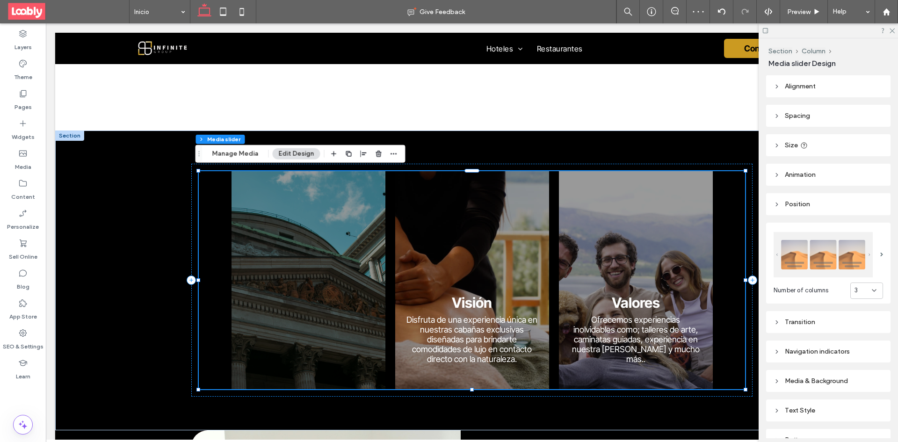
click at [897, 33] on div at bounding box center [828, 30] width 139 height 15
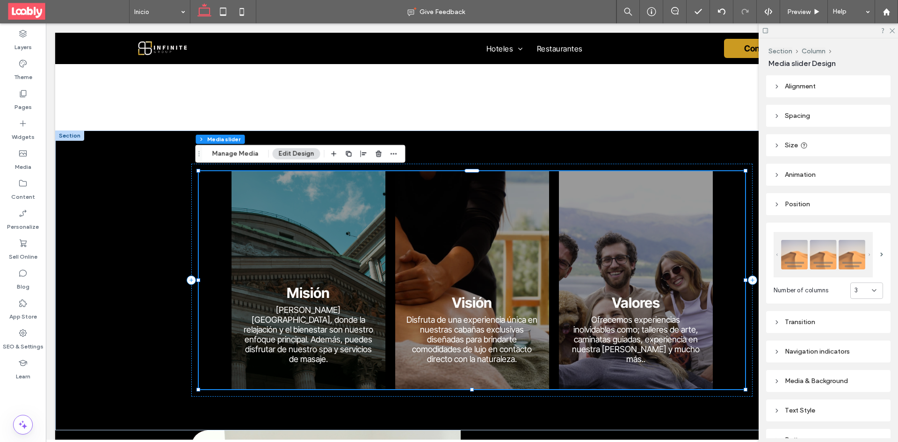
click at [895, 29] on div at bounding box center [828, 30] width 139 height 15
click at [894, 27] on div at bounding box center [828, 30] width 139 height 15
click at [893, 29] on icon at bounding box center [892, 30] width 6 height 6
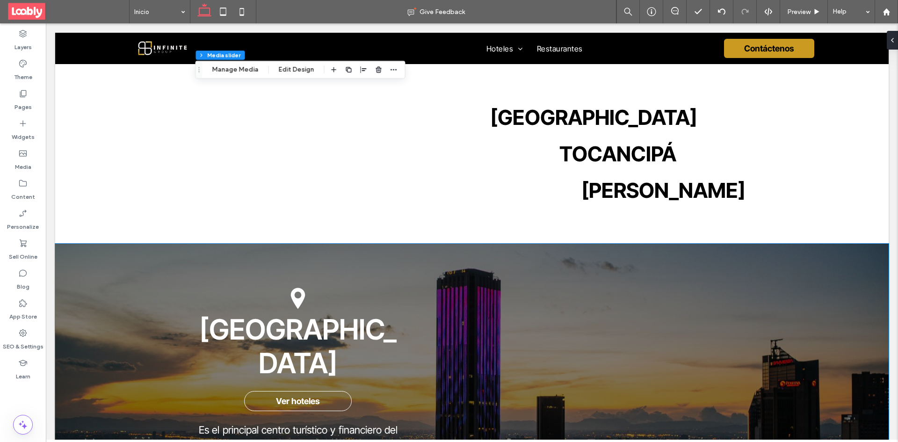
scroll to position [1301, 0]
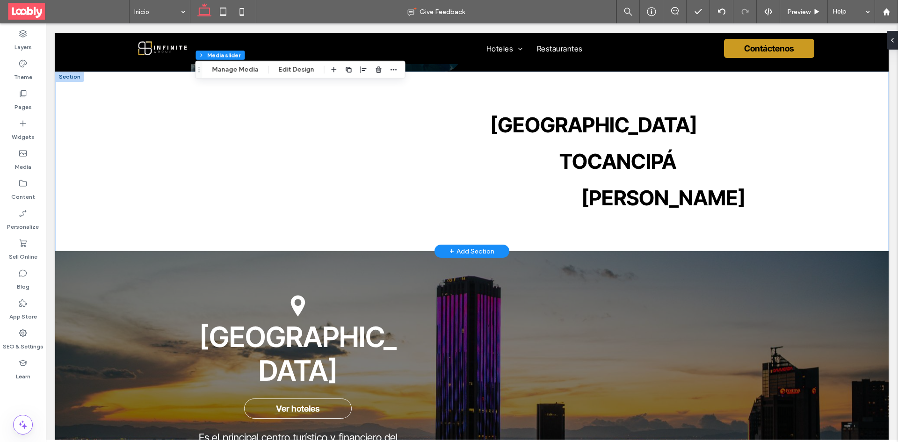
click at [469, 250] on div "+ Add Section" at bounding box center [472, 251] width 45 height 10
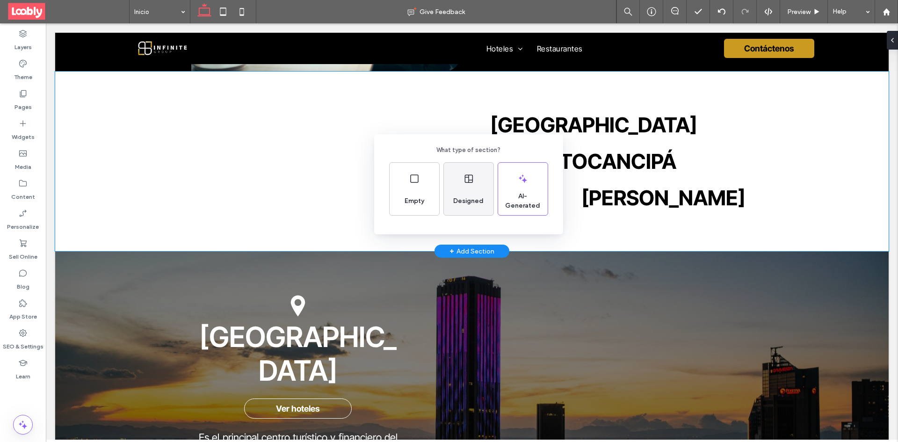
click at [483, 208] on div "Designed" at bounding box center [469, 201] width 38 height 21
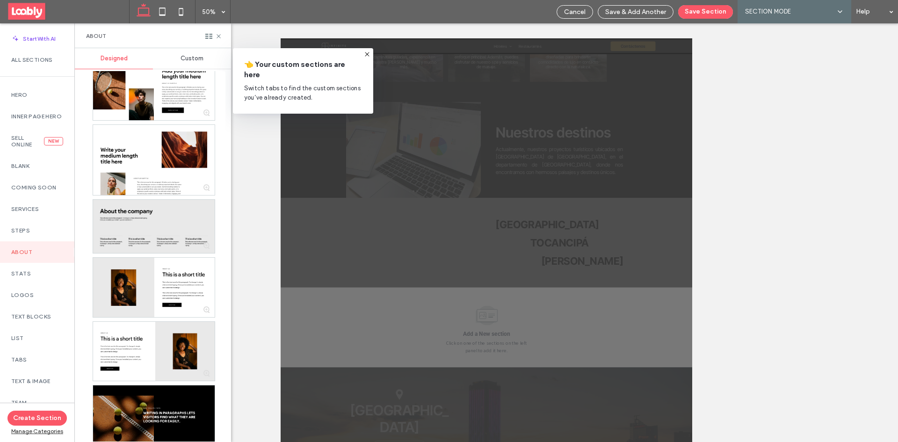
scroll to position [702, 0]
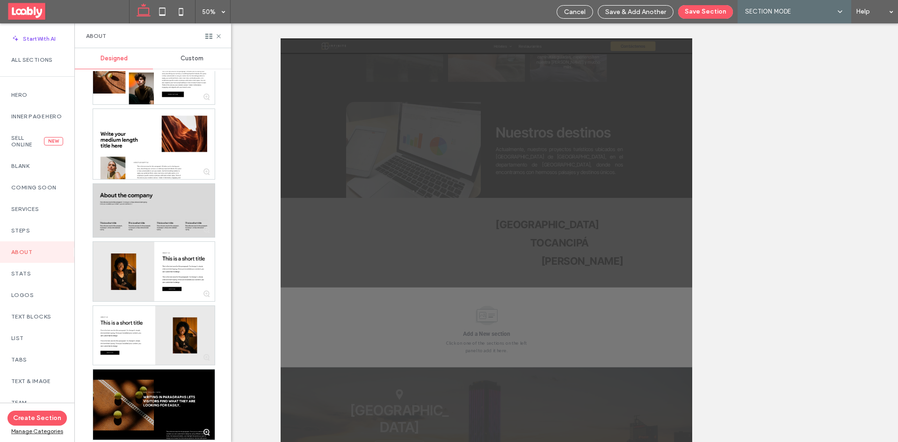
click at [168, 220] on div at bounding box center [154, 210] width 122 height 53
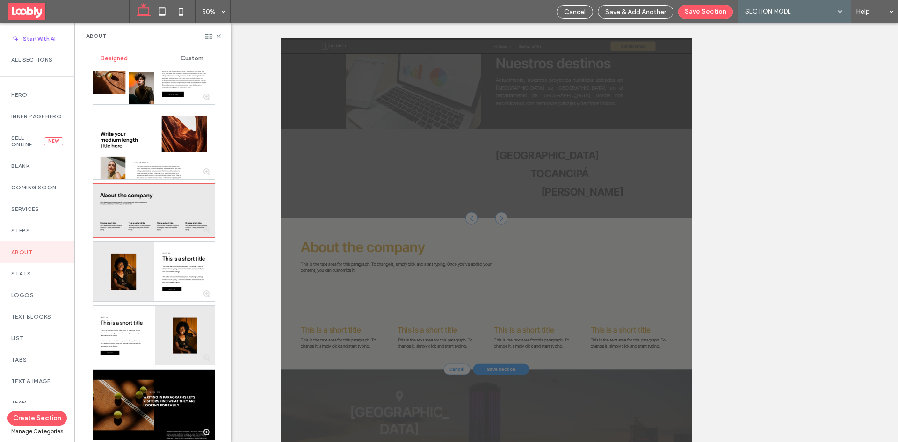
scroll to position [1157, 0]
click at [720, 16] on button "Save Section" at bounding box center [705, 12] width 55 height 14
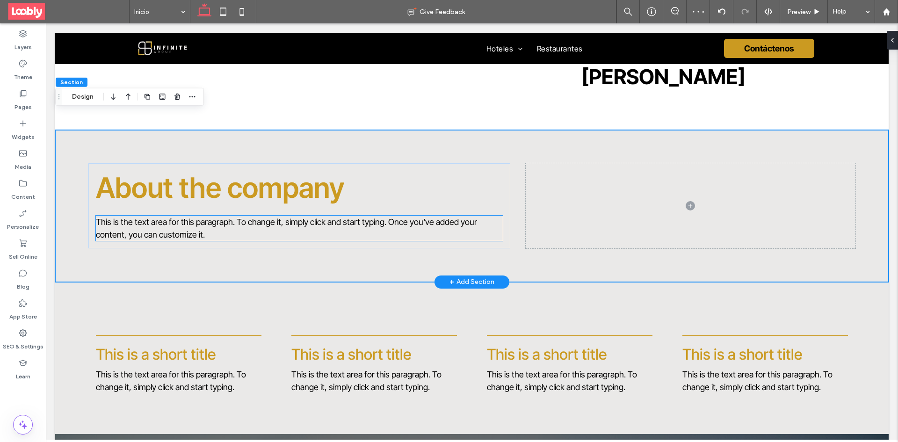
scroll to position [1438, 0]
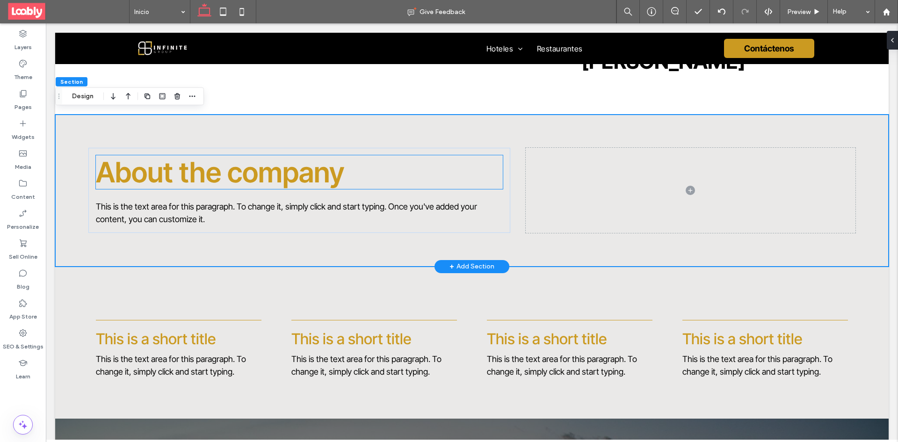
click at [376, 163] on h2 "About the company" at bounding box center [299, 172] width 407 height 34
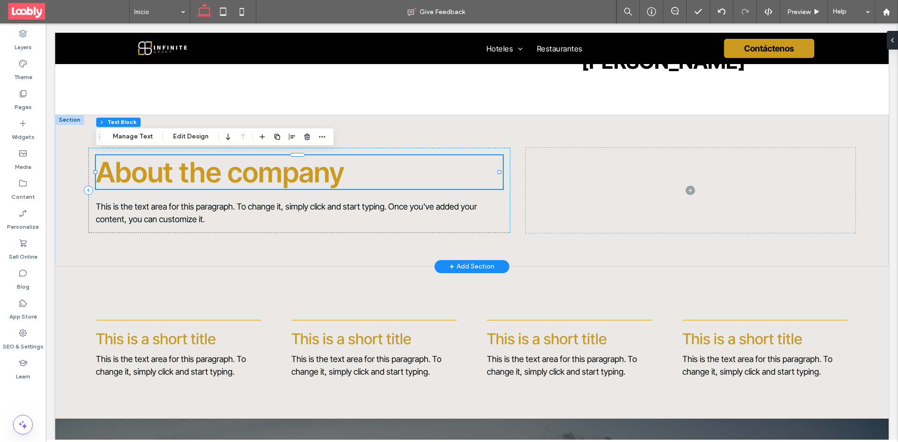
click at [369, 174] on h2 "About the company" at bounding box center [299, 172] width 407 height 34
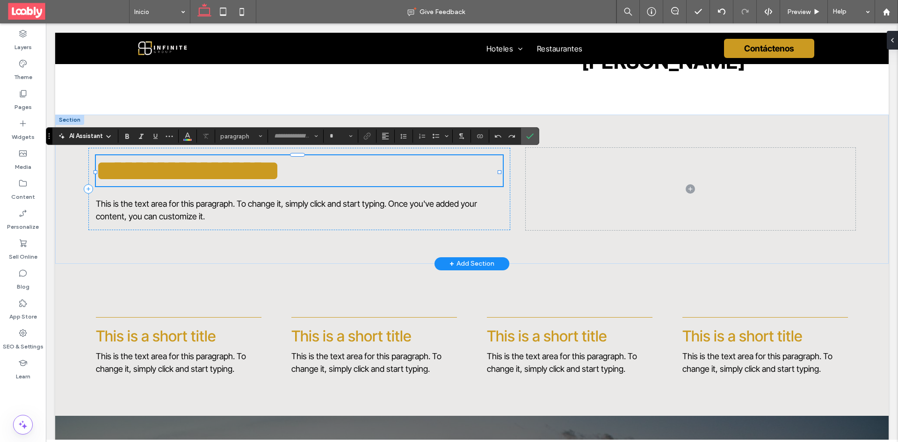
type input "**********"
type input "**"
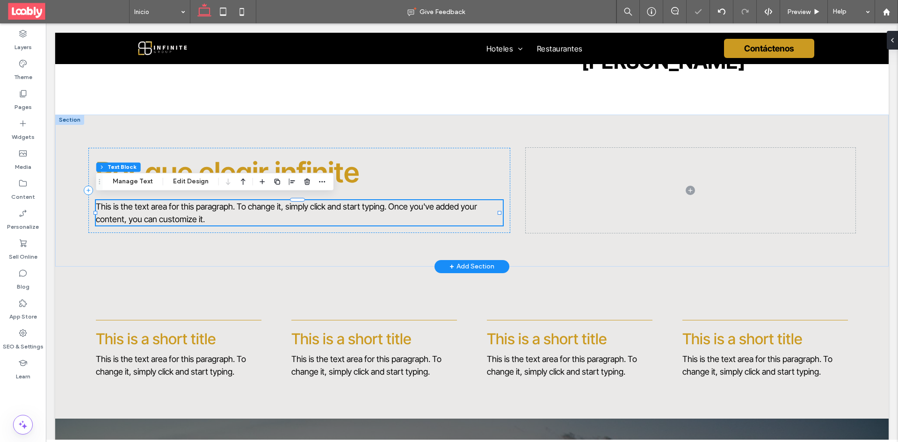
click at [254, 220] on p "This is the text area for this paragraph. To change it, simply click and start …" at bounding box center [299, 212] width 407 height 25
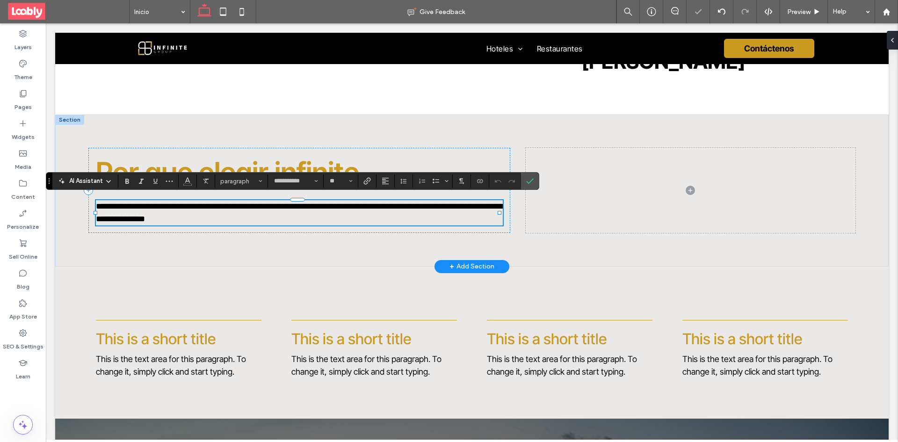
click at [236, 219] on p "**********" at bounding box center [299, 212] width 407 height 25
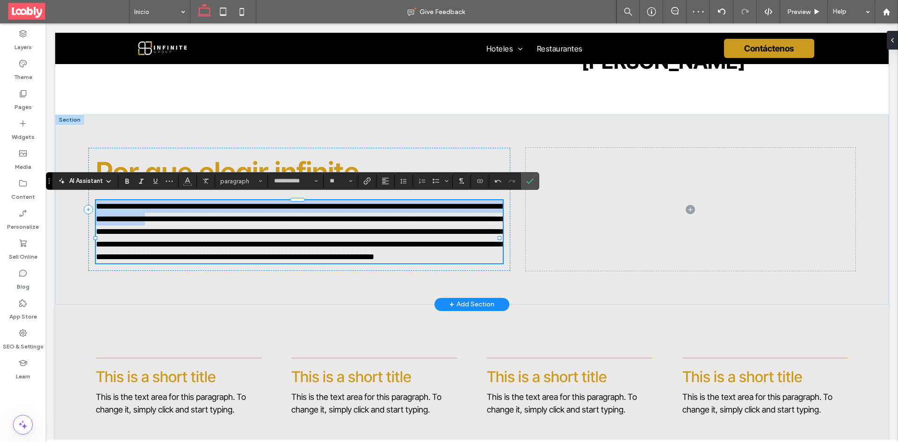
drag, startPoint x: 203, startPoint y: 216, endPoint x: 96, endPoint y: 208, distance: 107.0
click at [96, 208] on div "**********" at bounding box center [472, 210] width 834 height 190
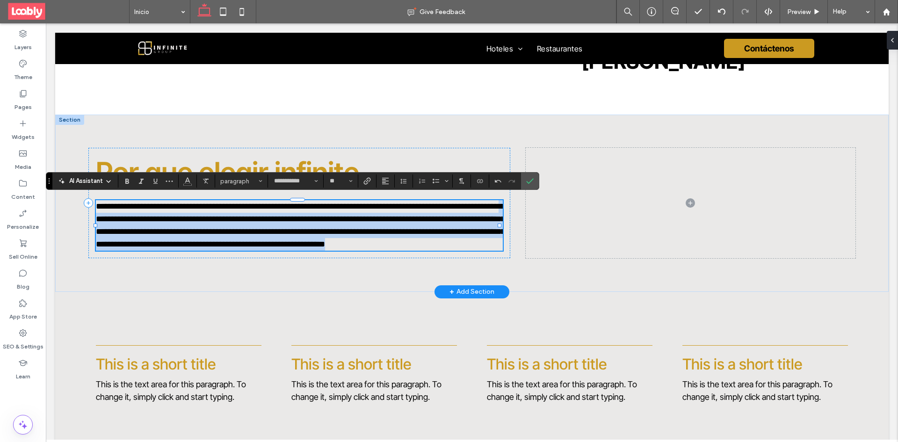
drag, startPoint x: 146, startPoint y: 216, endPoint x: 485, endPoint y: 243, distance: 339.3
click at [485, 243] on p "**********" at bounding box center [299, 225] width 407 height 51
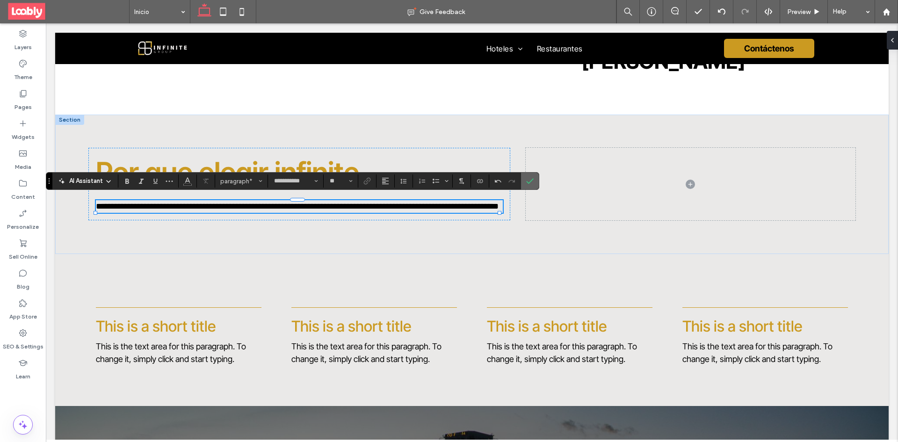
drag, startPoint x: 527, startPoint y: 187, endPoint x: 482, endPoint y: 164, distance: 50.6
click at [527, 187] on span "Confirm" at bounding box center [528, 181] width 4 height 17
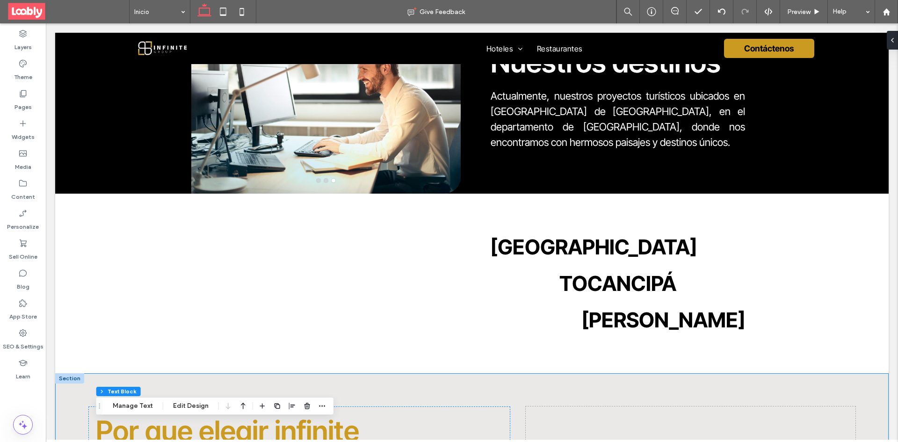
scroll to position [1344, 0]
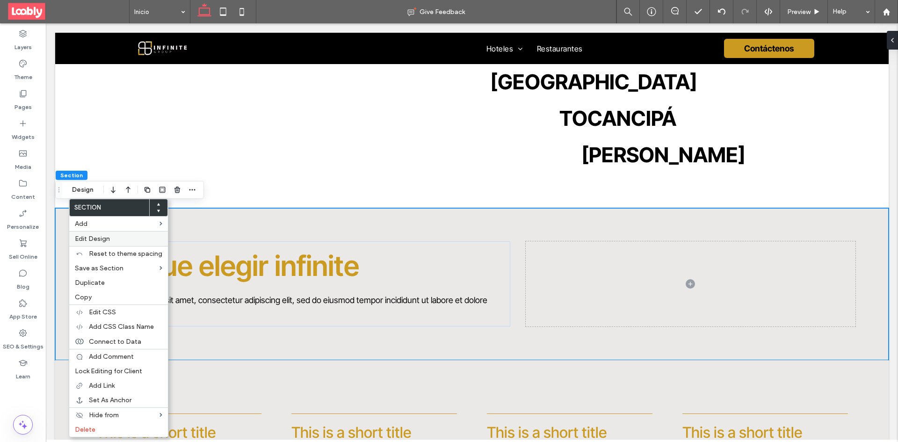
click at [121, 240] on label "Edit Design" at bounding box center [118, 239] width 87 height 8
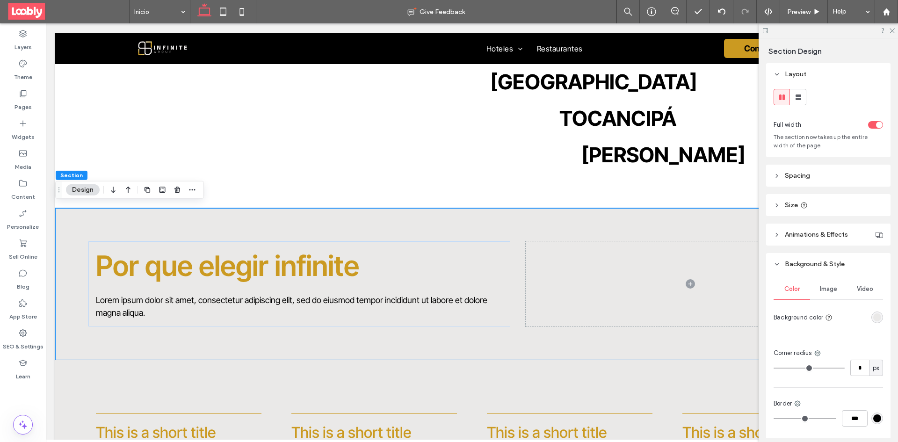
click at [873, 315] on div "rgba(234, 233, 232, 1)" at bounding box center [877, 317] width 8 height 8
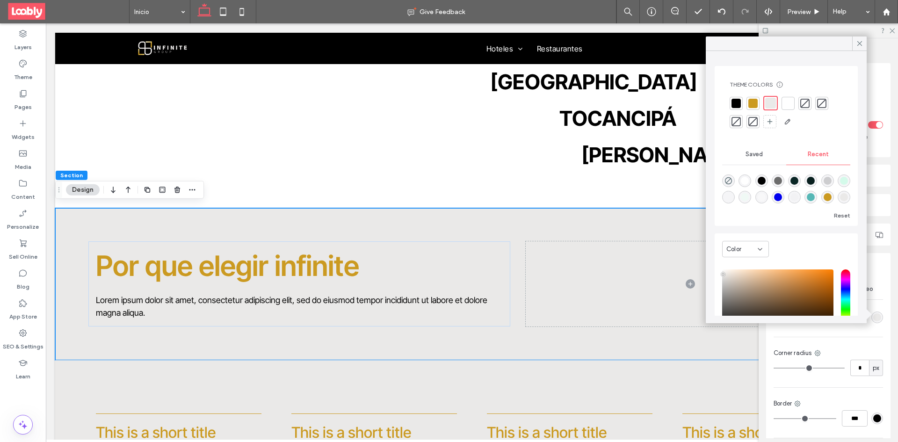
click at [742, 182] on div "rgba(255, 255, 255, 1)" at bounding box center [745, 181] width 8 height 8
type input "*******"
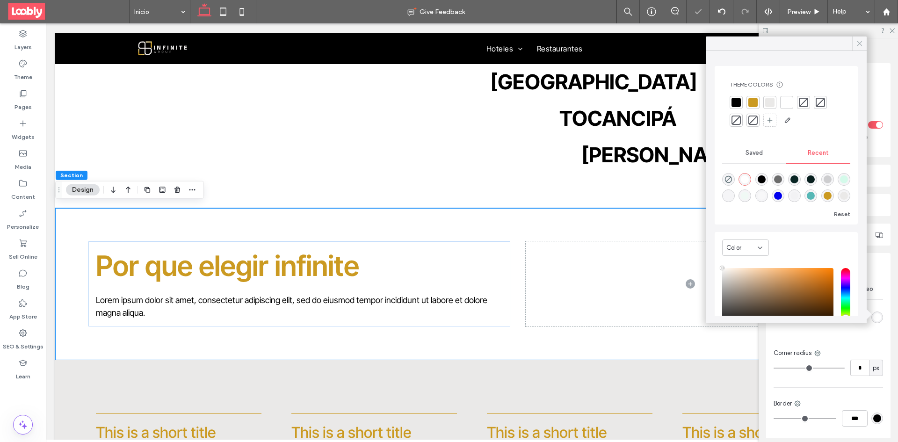
click at [861, 45] on icon at bounding box center [860, 43] width 8 height 8
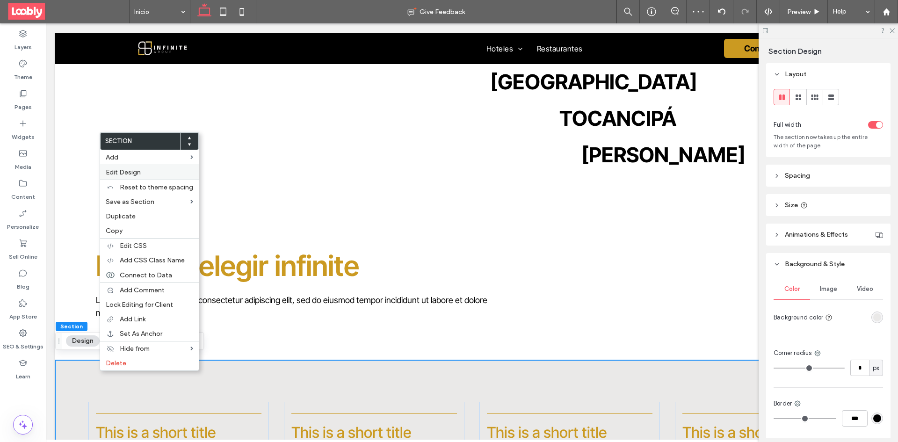
click at [154, 167] on div "Edit Design" at bounding box center [149, 172] width 99 height 15
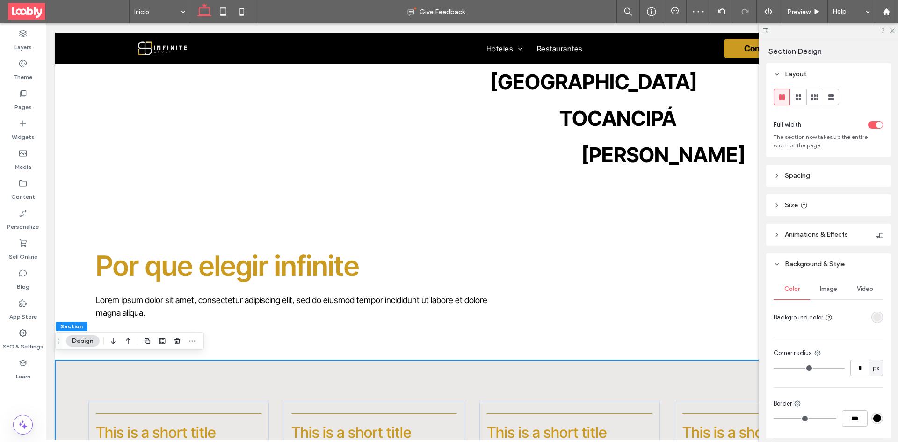
click at [873, 318] on div "rgba(234, 233, 232, 1)" at bounding box center [877, 317] width 8 height 8
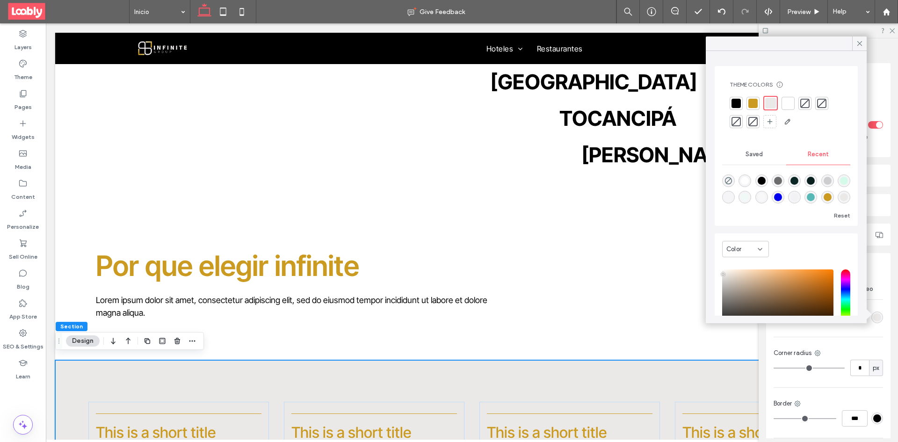
click at [743, 184] on div "rgba(255, 255, 255, 1)" at bounding box center [745, 181] width 8 height 8
type input "*******"
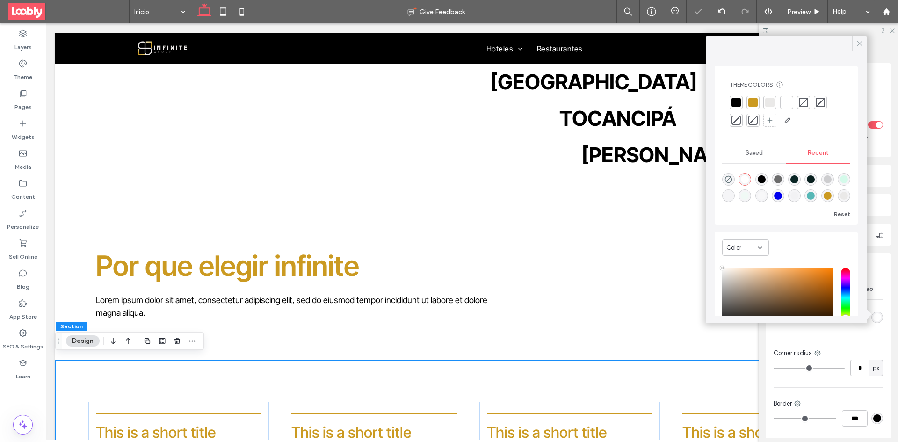
click at [859, 41] on icon at bounding box center [860, 43] width 8 height 8
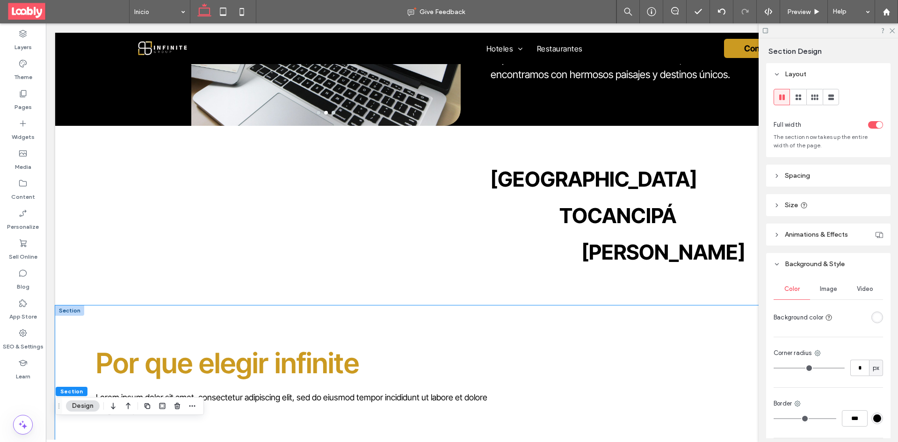
scroll to position [1251, 0]
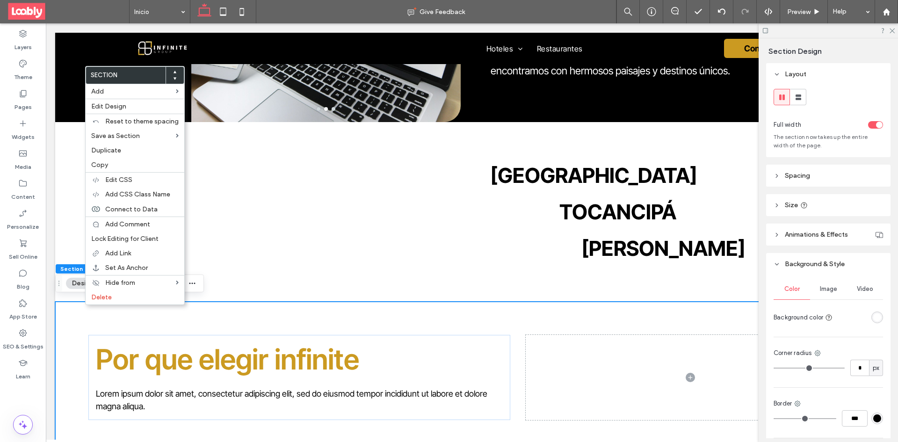
click at [173, 73] on icon at bounding box center [175, 72] width 4 height 4
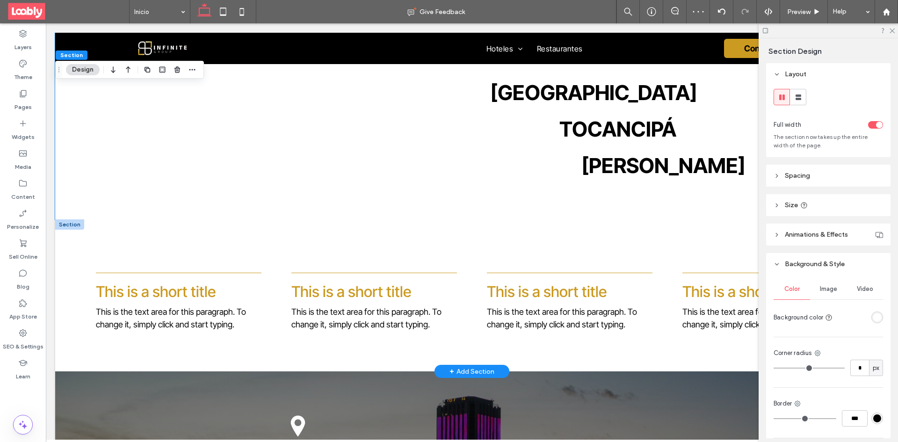
scroll to position [1484, 0]
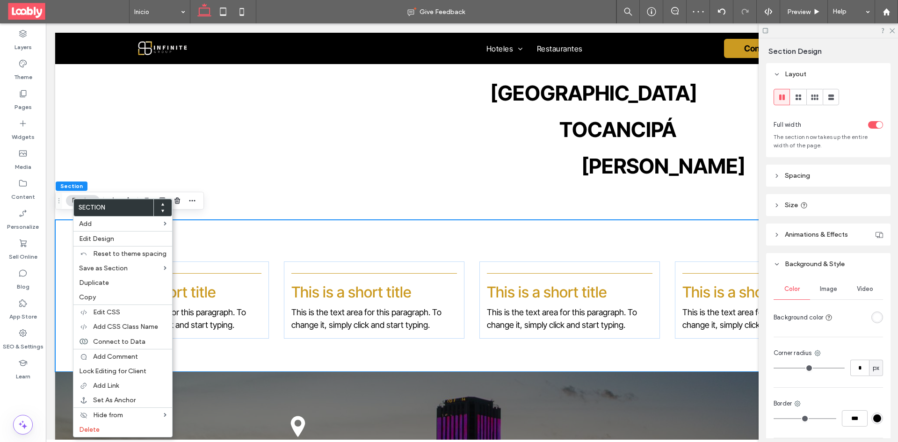
click at [161, 204] on div at bounding box center [163, 205] width 4 height 4
click at [162, 204] on icon at bounding box center [163, 205] width 4 height 4
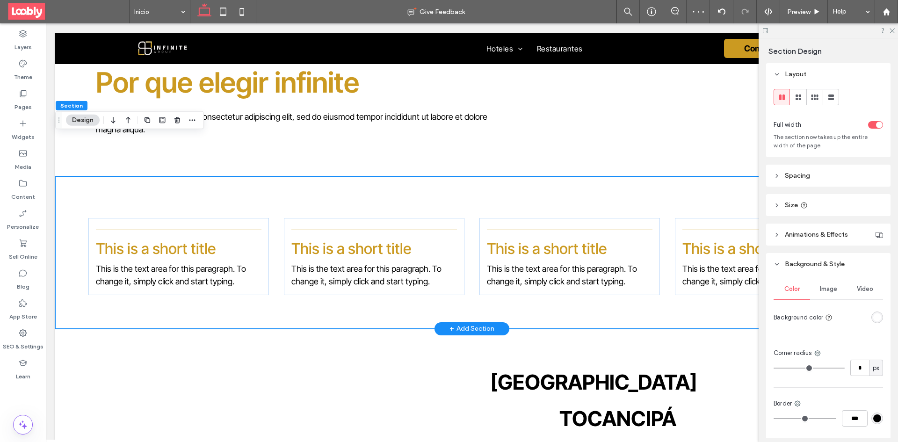
scroll to position [1344, 0]
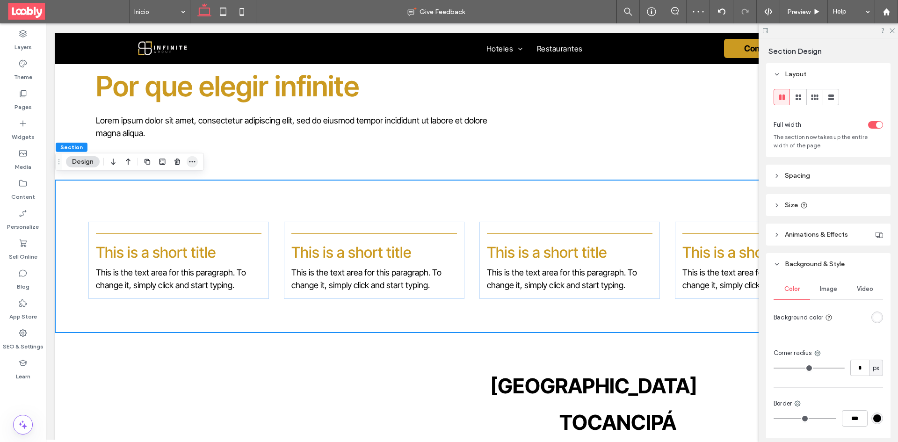
click at [196, 162] on icon "button" at bounding box center [192, 161] width 7 height 7
click at [816, 177] on header "Spacing" at bounding box center [828, 176] width 124 height 22
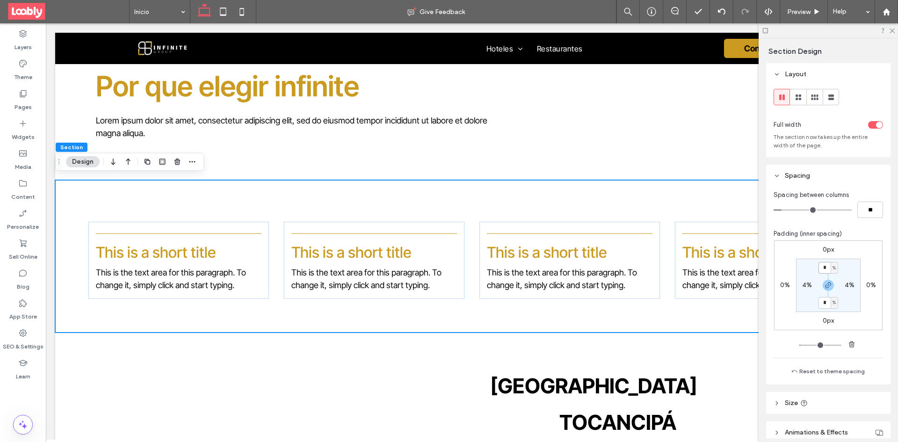
click at [826, 270] on input "*" at bounding box center [825, 268] width 12 height 12
type input "*"
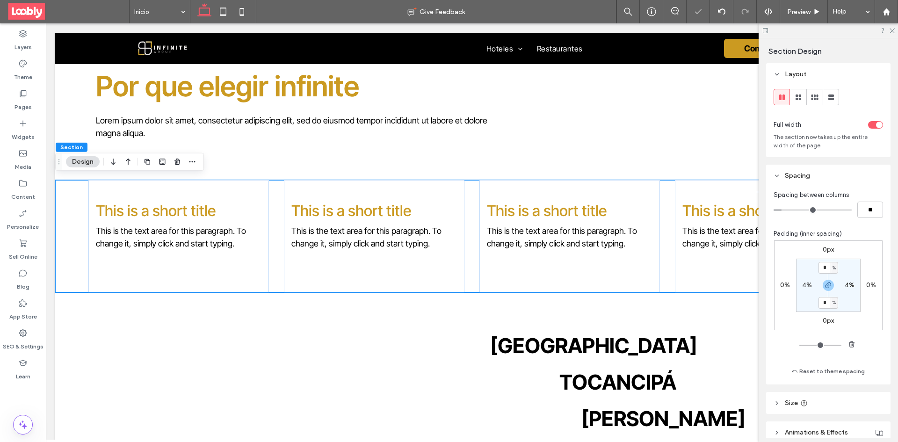
click at [201, 166] on div "Section Design" at bounding box center [129, 162] width 149 height 18
drag, startPoint x: 598, startPoint y: 145, endPoint x: 577, endPoint y: 145, distance: 21.1
click at [599, 145] on div "Por que elegir infinite Lorem ipsum dolor sit amet, consectetur adipiscing elit…" at bounding box center [472, 105] width 834 height 152
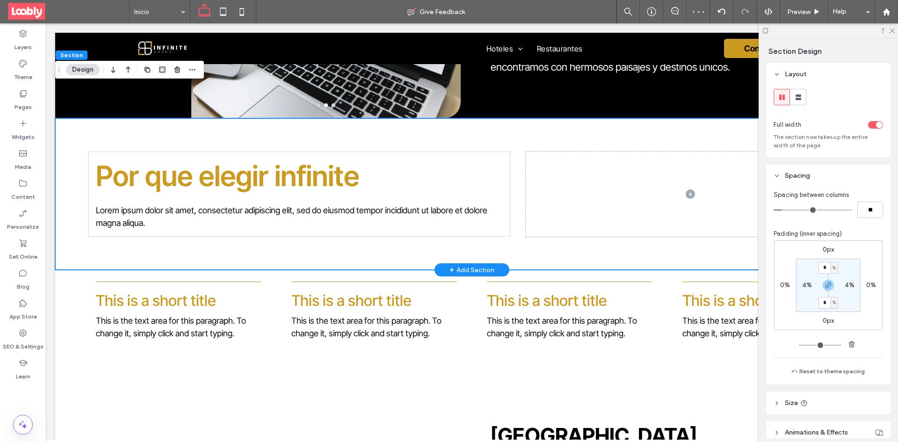
scroll to position [1251, 0]
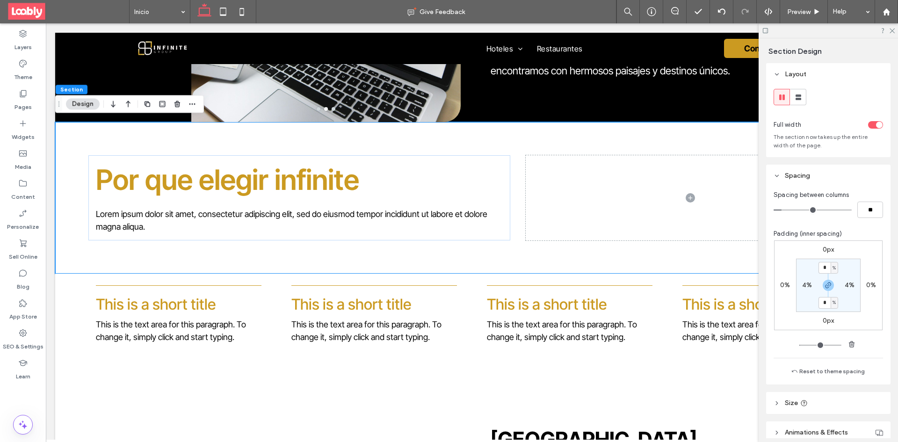
type input "*"
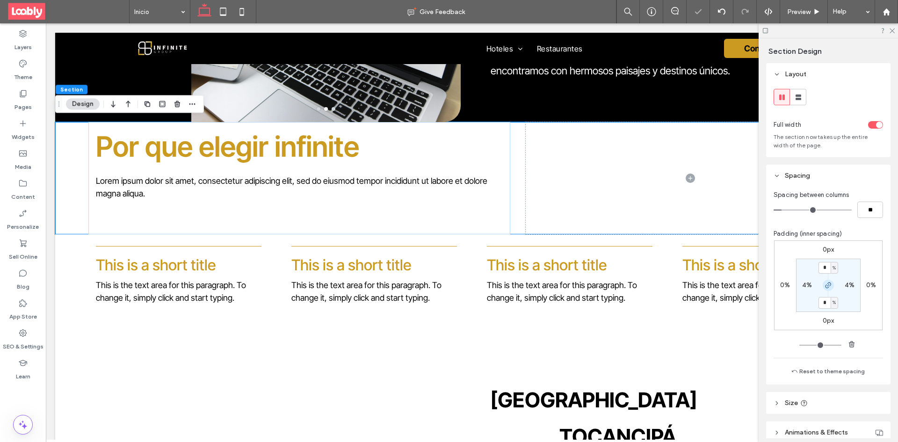
click at [827, 284] on use "button" at bounding box center [829, 286] width 6 height 6
click at [826, 269] on input "*" at bounding box center [825, 268] width 12 height 12
type input "*"
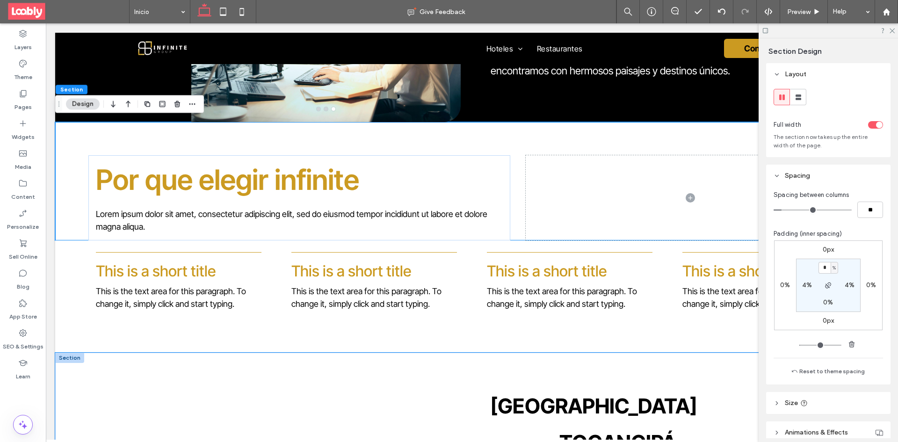
click at [211, 366] on div "BOGOTÁ TOCANCIPÁ NEUSA" at bounding box center [471, 443] width 561 height 180
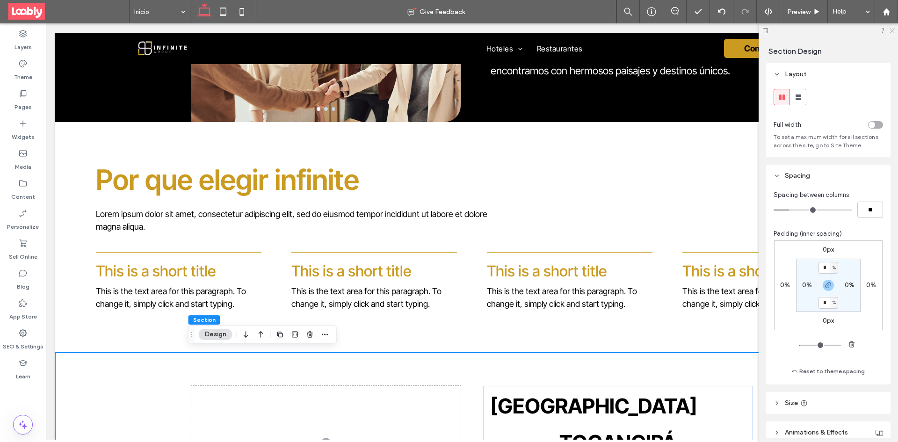
click at [890, 30] on icon at bounding box center [892, 30] width 6 height 6
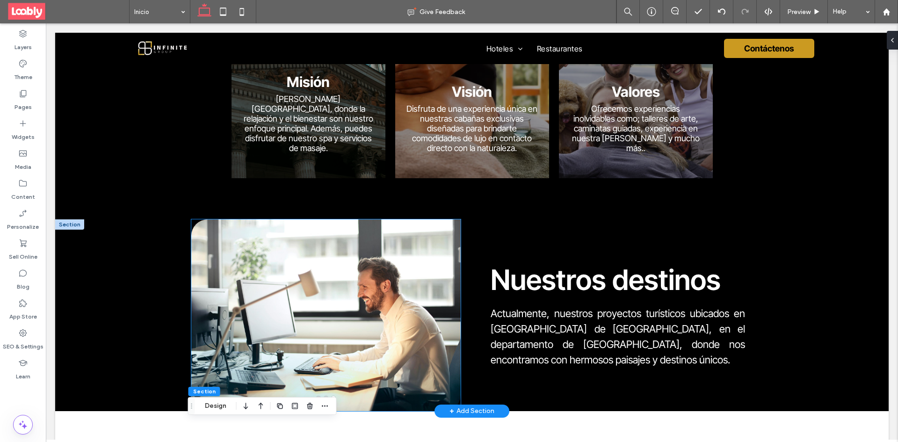
scroll to position [1017, 0]
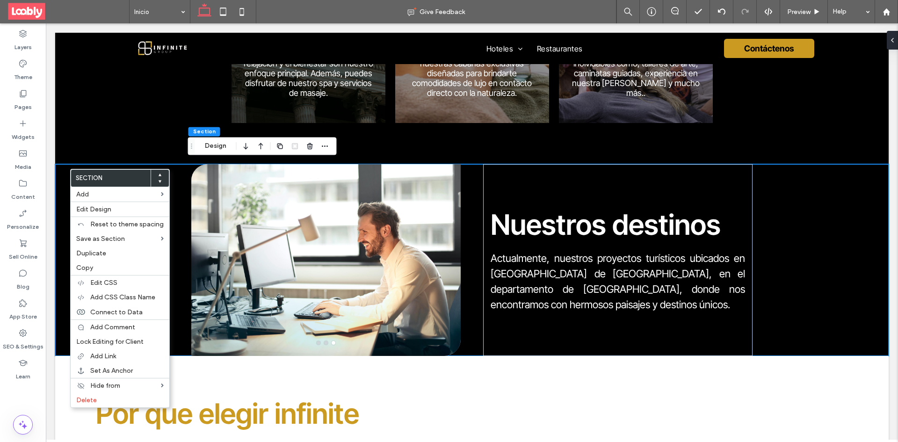
click at [159, 181] on use at bounding box center [160, 182] width 3 height 2
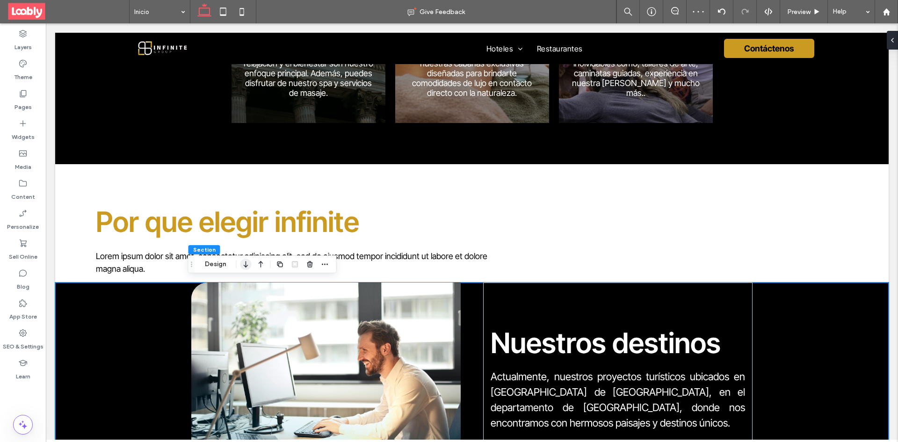
click at [248, 266] on icon "button" at bounding box center [245, 264] width 11 height 17
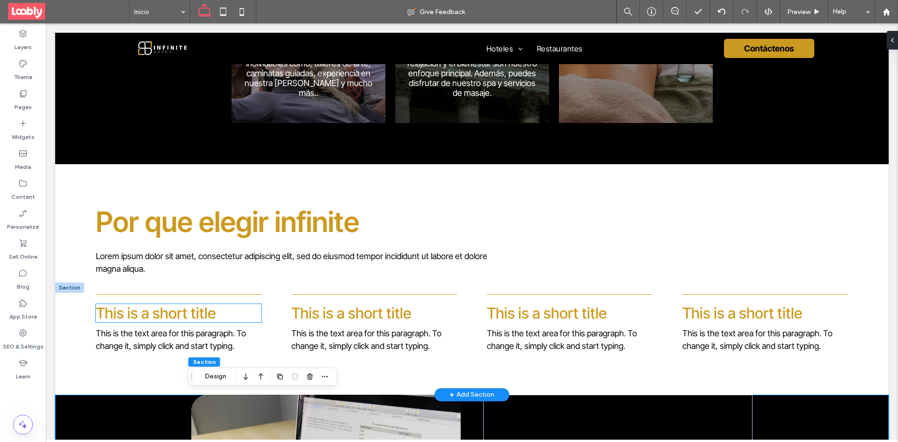
click at [182, 314] on span "This is a short title" at bounding box center [156, 313] width 120 height 18
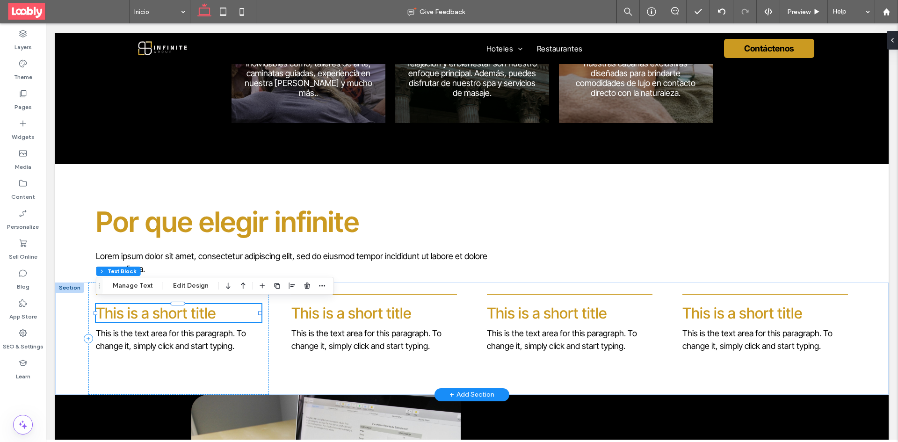
click at [210, 313] on span "This is a short title" at bounding box center [156, 313] width 120 height 18
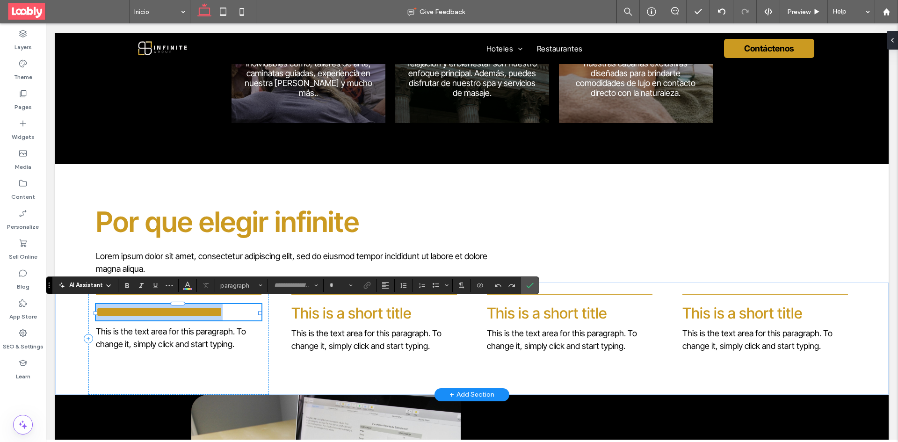
type input "**********"
type input "**"
click at [215, 313] on h4 "**********" at bounding box center [178, 312] width 165 height 16
drag, startPoint x: 215, startPoint y: 313, endPoint x: 102, endPoint y: 313, distance: 113.2
click at [102, 313] on h4 "**********" at bounding box center [178, 312] width 165 height 16
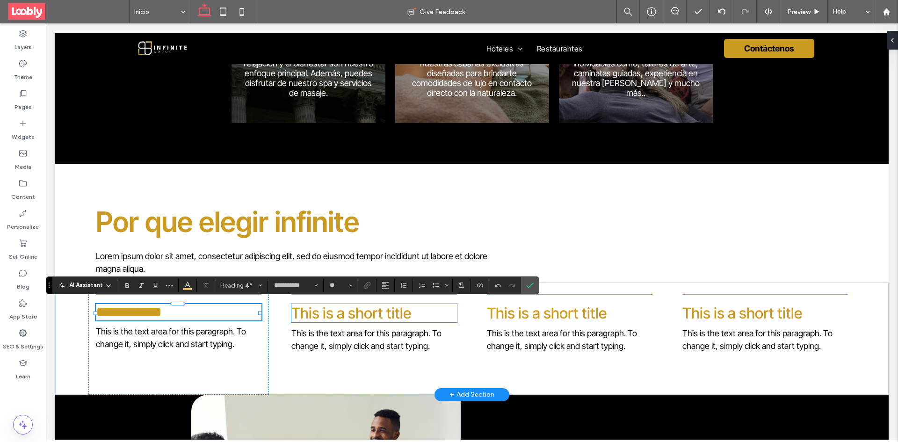
click at [425, 313] on h4 "This is a short title" at bounding box center [373, 313] width 165 height 18
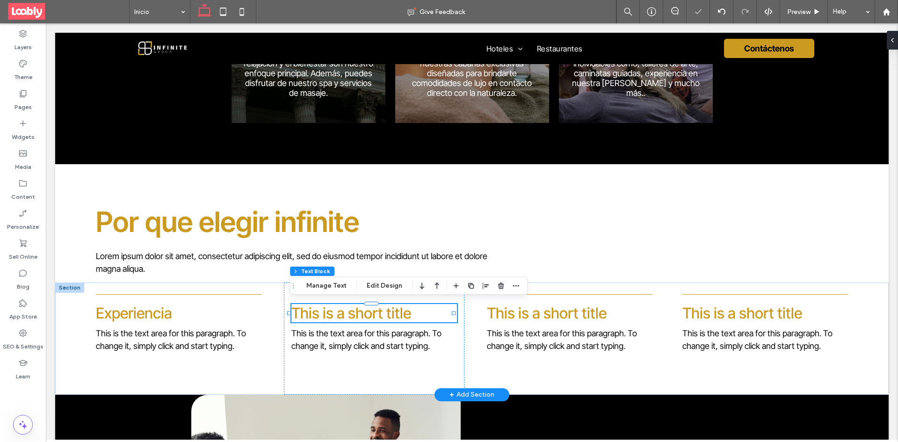
click at [422, 312] on h4 "This is a short title" at bounding box center [373, 313] width 165 height 18
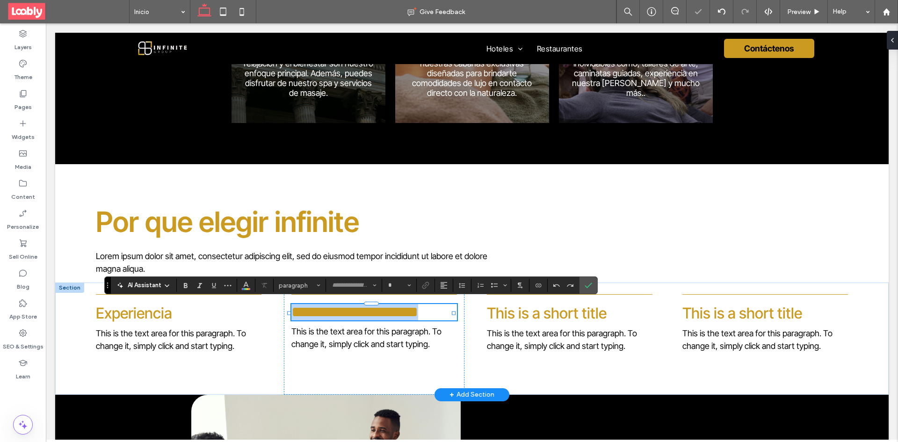
type input "**********"
type input "**"
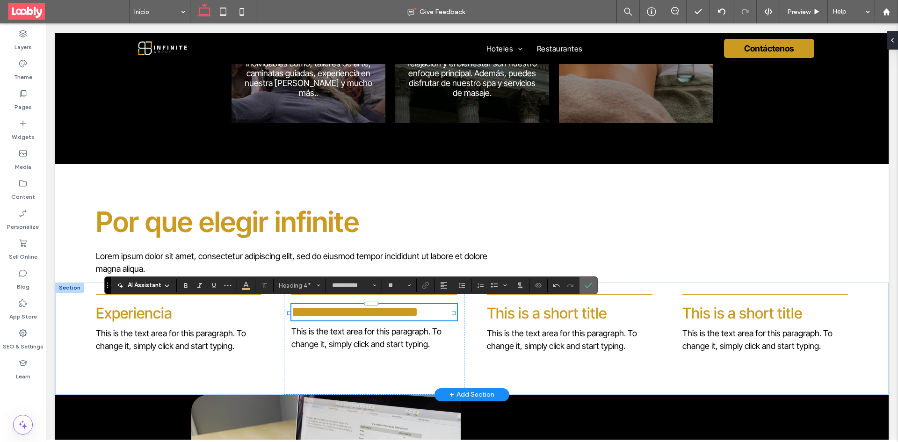
click at [582, 290] on label "Confirm" at bounding box center [589, 285] width 14 height 17
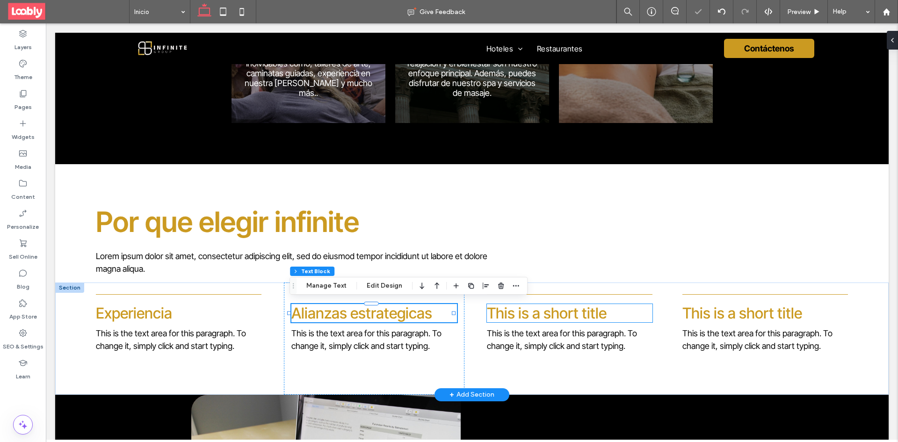
click at [582, 308] on span "This is a short title" at bounding box center [547, 313] width 120 height 18
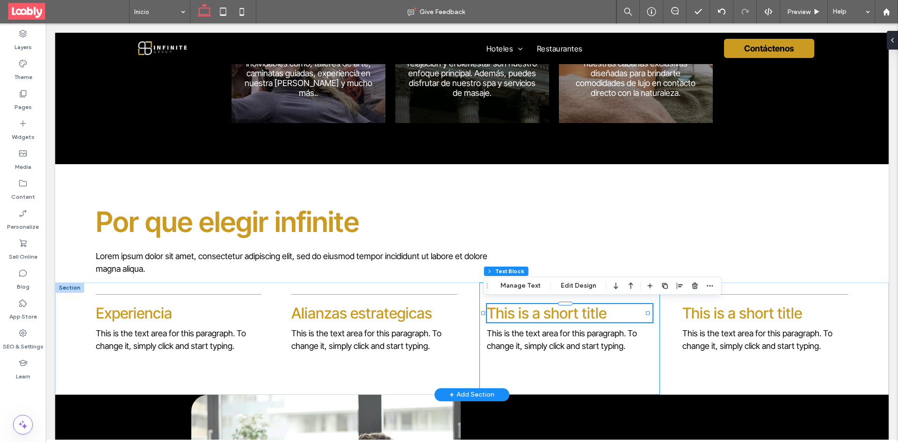
click at [603, 322] on div at bounding box center [566, 322] width 164 height 0
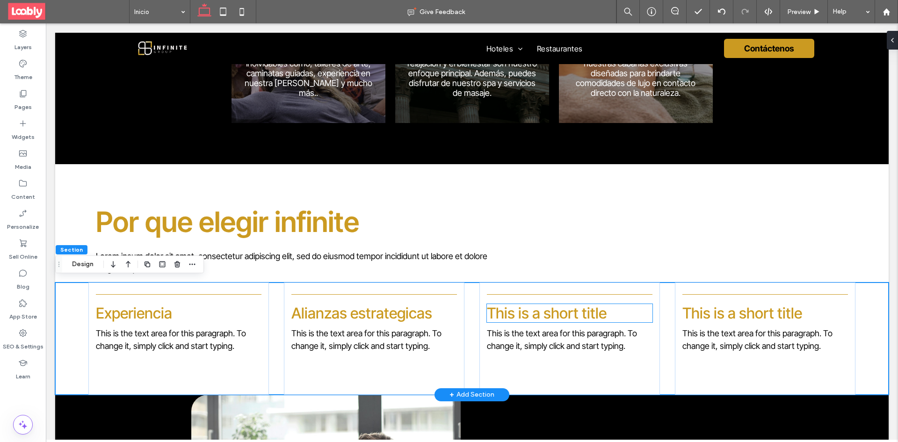
click at [603, 312] on h4 "This is a short title" at bounding box center [569, 313] width 165 height 18
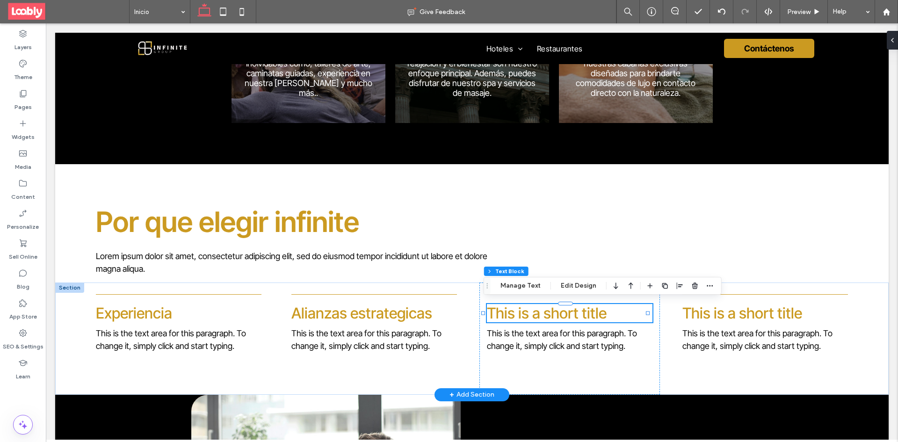
click at [603, 312] on h4 "This is a short title" at bounding box center [569, 313] width 165 height 18
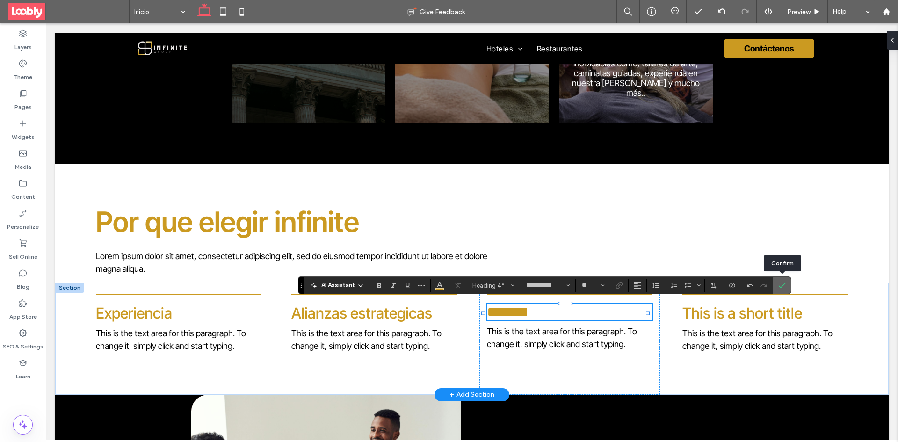
click at [777, 287] on label "Confirm" at bounding box center [782, 285] width 14 height 17
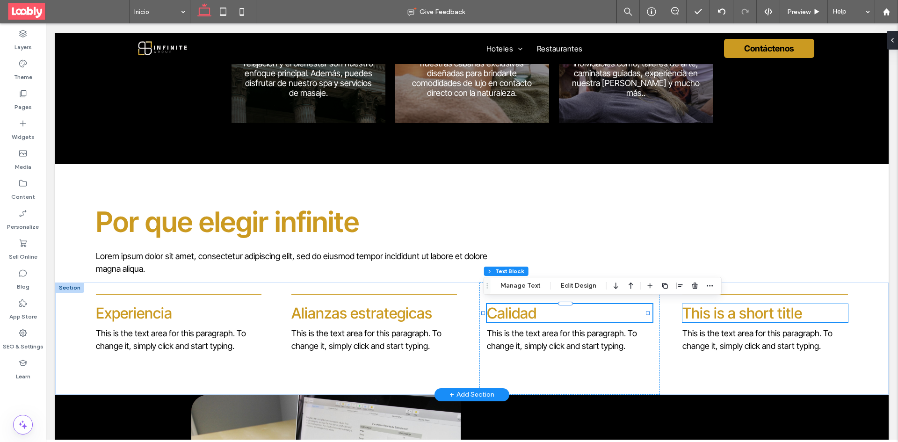
click at [737, 314] on span "This is a short title" at bounding box center [743, 313] width 120 height 18
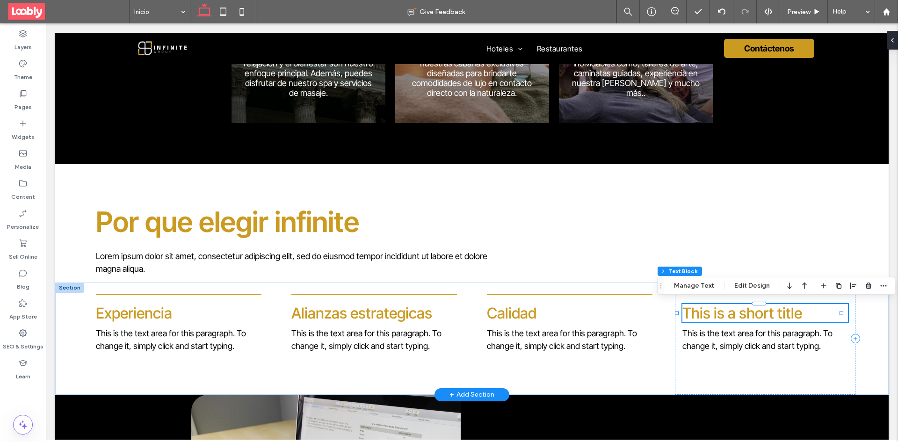
click at [800, 313] on h4 "This is a short title" at bounding box center [765, 313] width 165 height 18
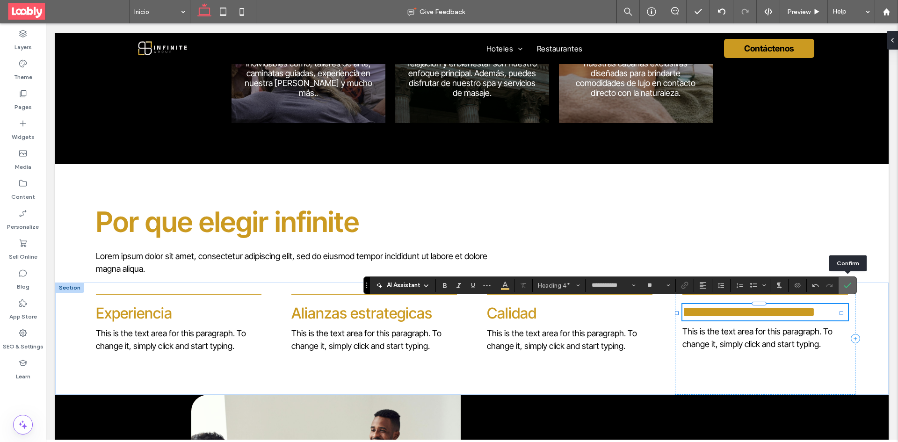
click at [848, 286] on use "Confirm" at bounding box center [847, 286] width 7 height 6
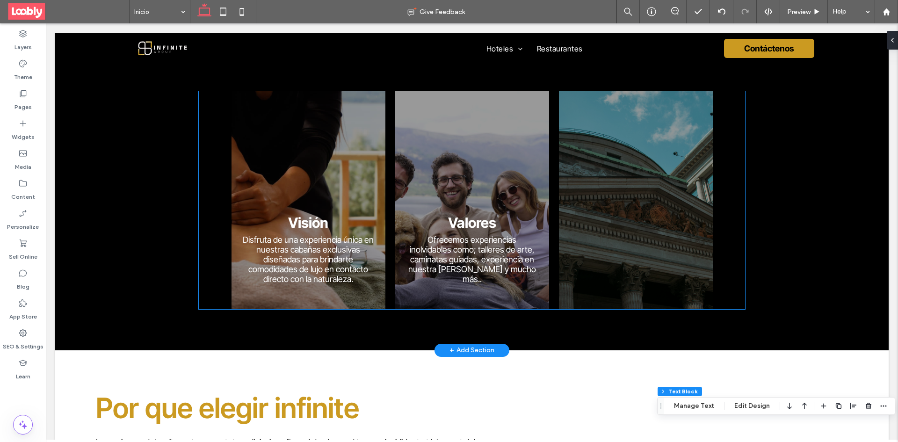
scroll to position [829, 0]
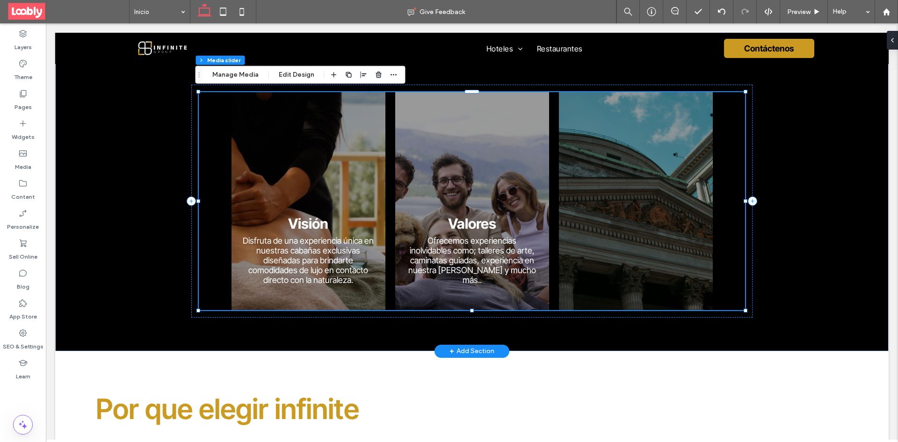
click at [463, 232] on h3 "Valores" at bounding box center [472, 223] width 48 height 17
click at [319, 237] on p "Disfruta de una experiencia única en nuestras cabañas exclusivas diseñadas para…" at bounding box center [308, 260] width 131 height 49
drag, startPoint x: 238, startPoint y: 73, endPoint x: 272, endPoint y: 75, distance: 33.8
click at [238, 73] on button "Manage Media" at bounding box center [235, 74] width 58 height 11
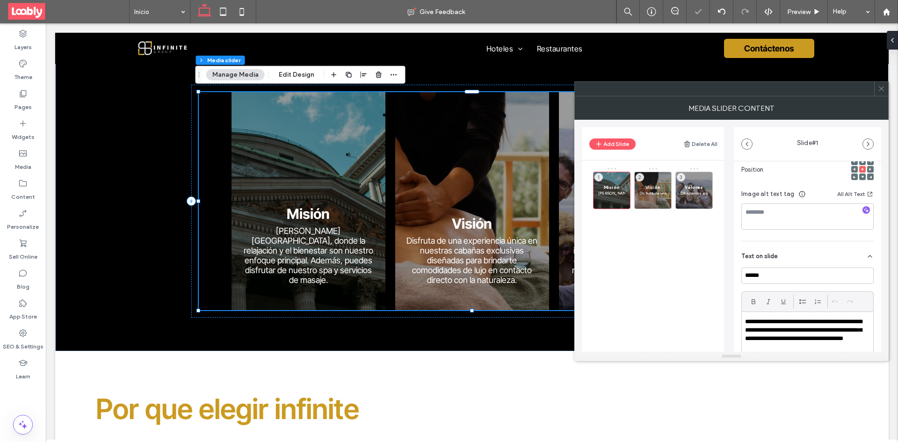
scroll to position [187, 0]
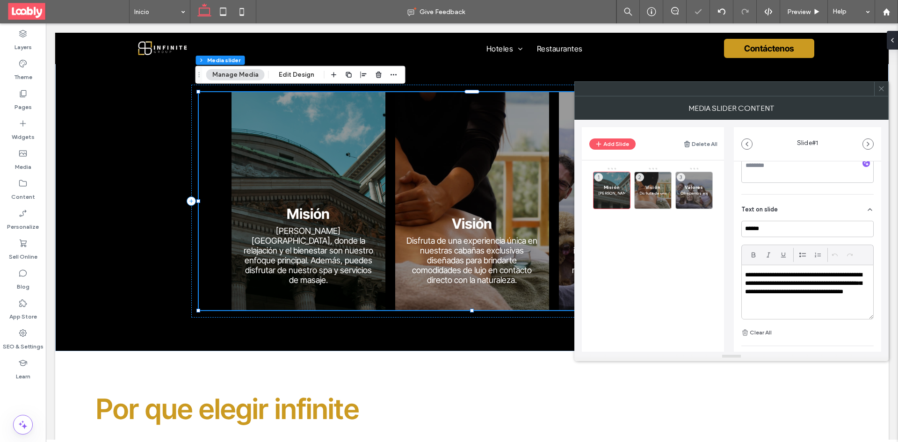
click at [794, 283] on p "**********" at bounding box center [805, 288] width 120 height 35
click at [794, 282] on p "**********" at bounding box center [805, 288] width 120 height 35
paste div
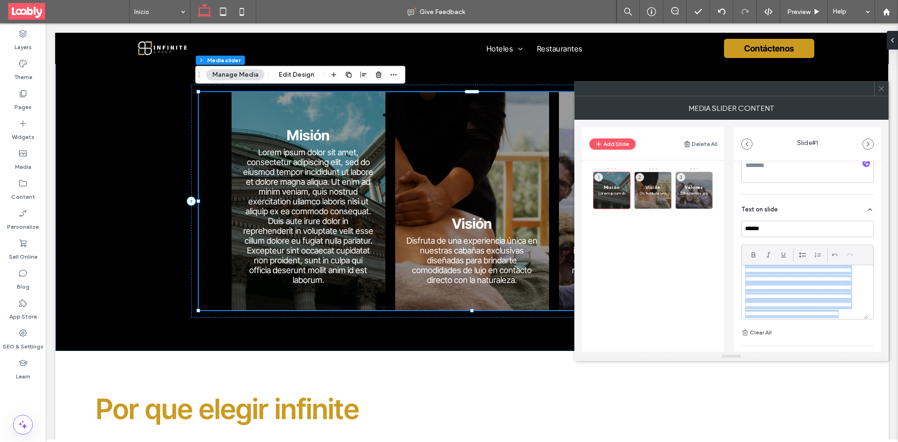
scroll to position [0, 0]
drag, startPoint x: 763, startPoint y: 314, endPoint x: 771, endPoint y: 291, distance: 24.7
click at [771, 291] on p "**********" at bounding box center [801, 322] width 113 height 103
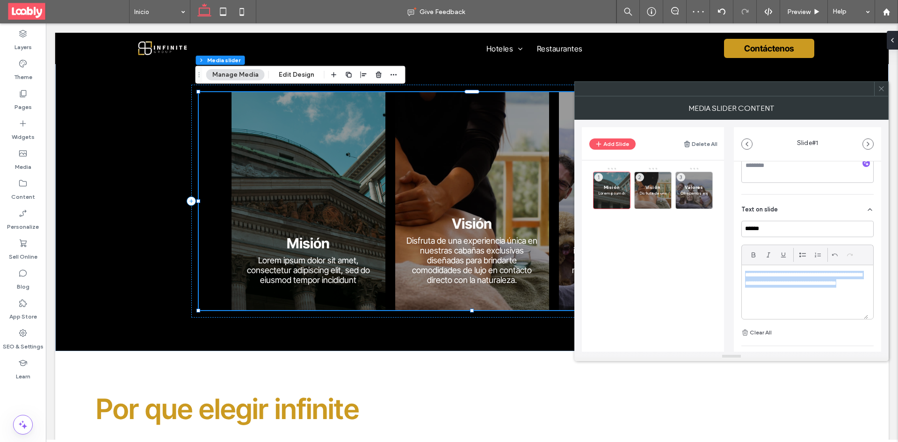
drag, startPoint x: 745, startPoint y: 273, endPoint x: 785, endPoint y: 302, distance: 48.6
click at [785, 302] on div "**********" at bounding box center [805, 292] width 126 height 54
copy p "**********"
click at [519, 240] on p "Disfruta de una experiencia única en nuestras cabañas exclusivas diseñadas para…" at bounding box center [472, 260] width 131 height 49
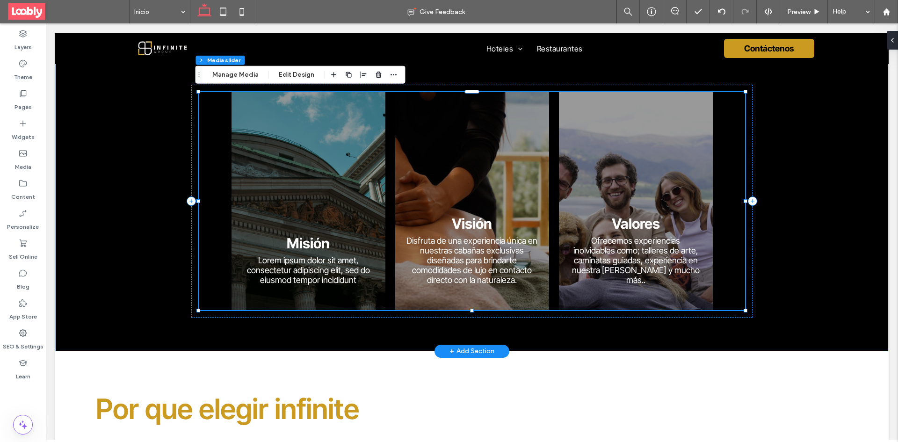
click at [529, 251] on p "Disfruta de una experiencia única en nuestras cabañas exclusivas diseñadas para…" at bounding box center [472, 260] width 131 height 49
click at [523, 225] on div "Visión Disfruta de una experiencia única en nuestras cabañas exclusivas diseñad…" at bounding box center [472, 248] width 154 height 95
click at [230, 72] on button "Manage Media" at bounding box center [235, 74] width 58 height 11
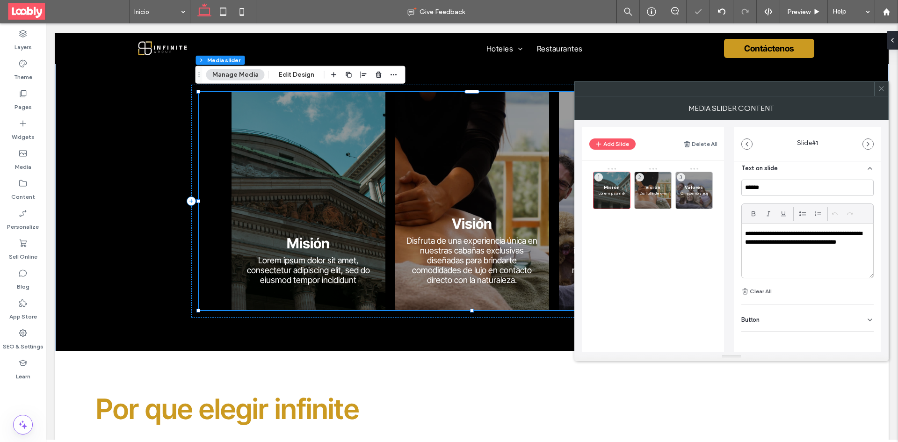
scroll to position [230, 0]
click at [647, 184] on div "Visión Disfruta de una experiencia única en nuestras cabañas exclusivas diseñad…" at bounding box center [652, 190] width 37 height 37
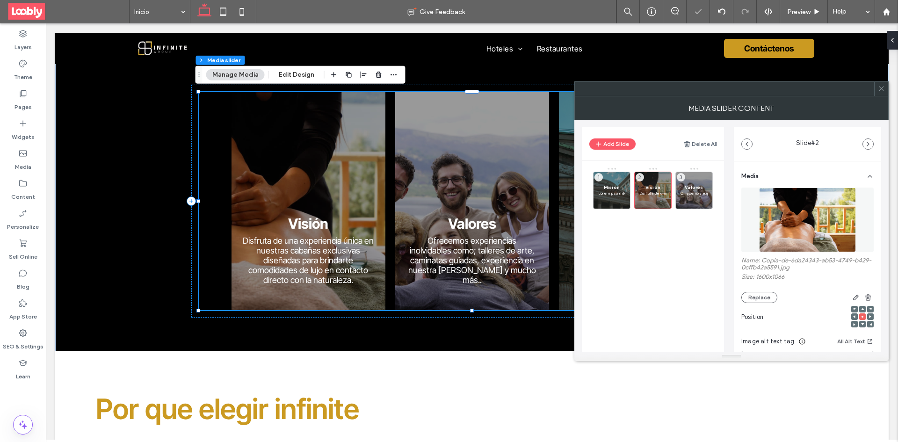
scroll to position [234, 0]
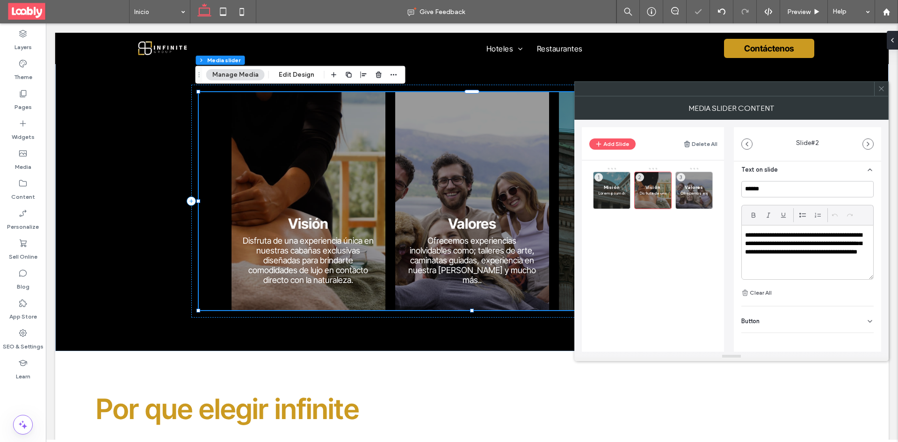
click at [827, 257] on p "**********" at bounding box center [805, 248] width 120 height 35
paste div
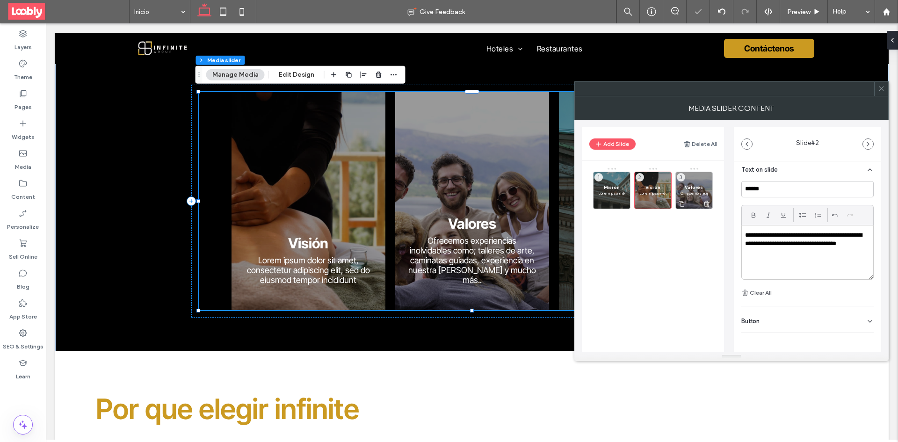
click at [694, 188] on span "Valores" at bounding box center [694, 187] width 27 height 6
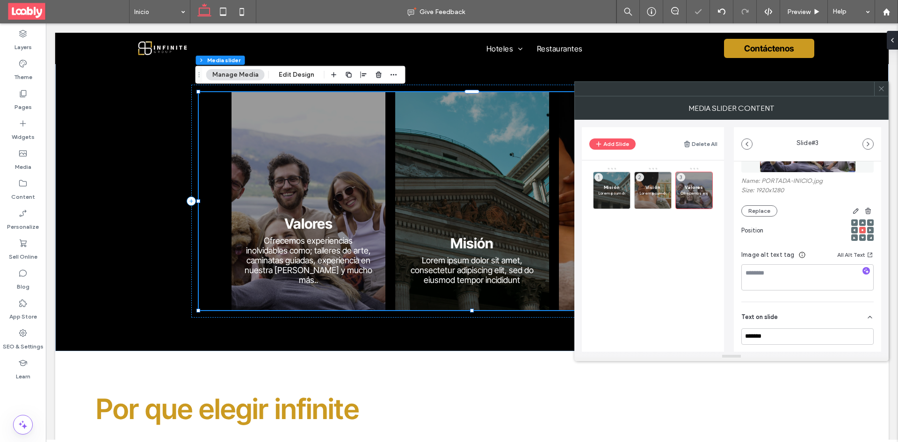
scroll to position [187, 0]
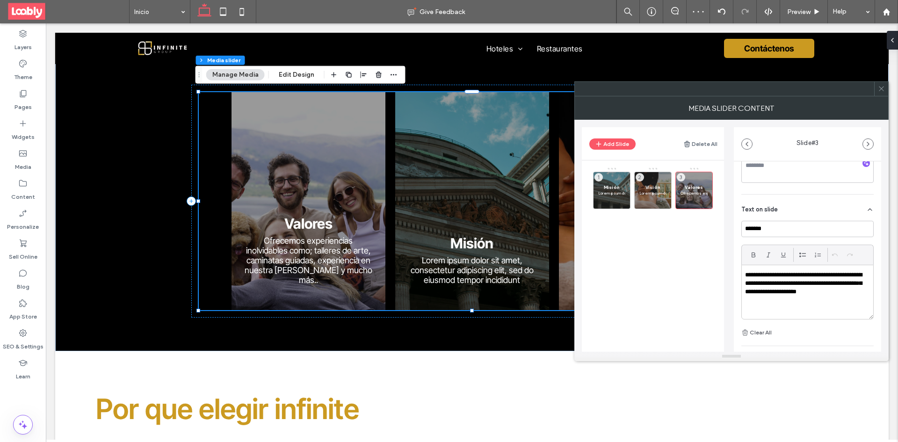
click at [816, 293] on p "**********" at bounding box center [805, 288] width 120 height 35
paste div
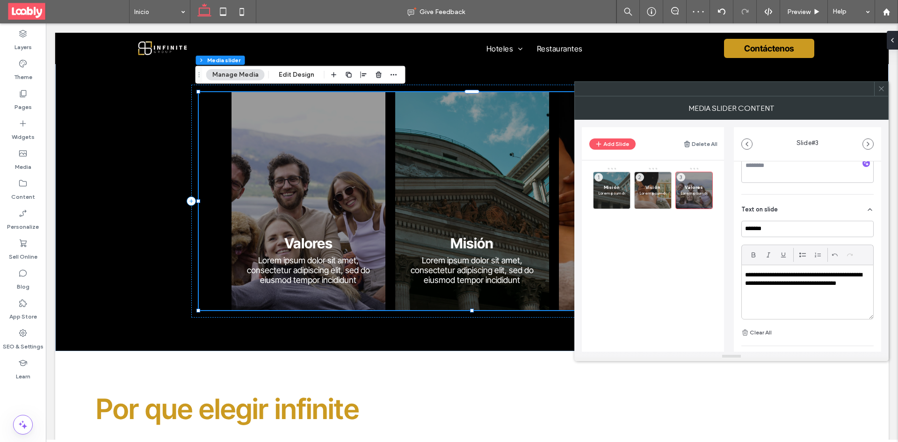
click at [883, 86] on icon at bounding box center [881, 88] width 7 height 7
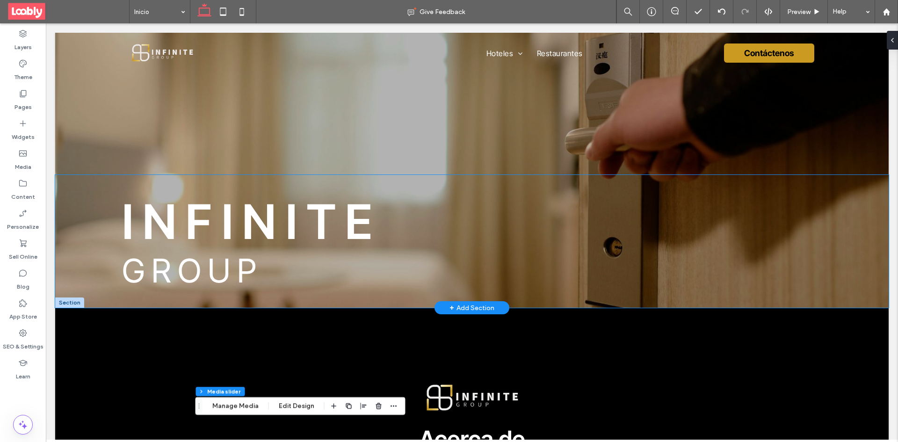
click at [337, 237] on span "INFINITE" at bounding box center [252, 222] width 260 height 58
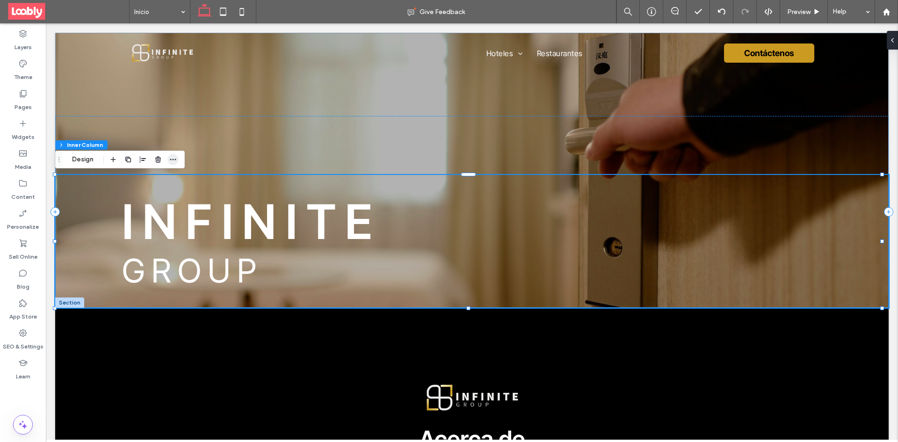
click at [170, 161] on icon "button" at bounding box center [172, 159] width 7 height 7
click at [94, 160] on button "Design" at bounding box center [83, 159] width 34 height 11
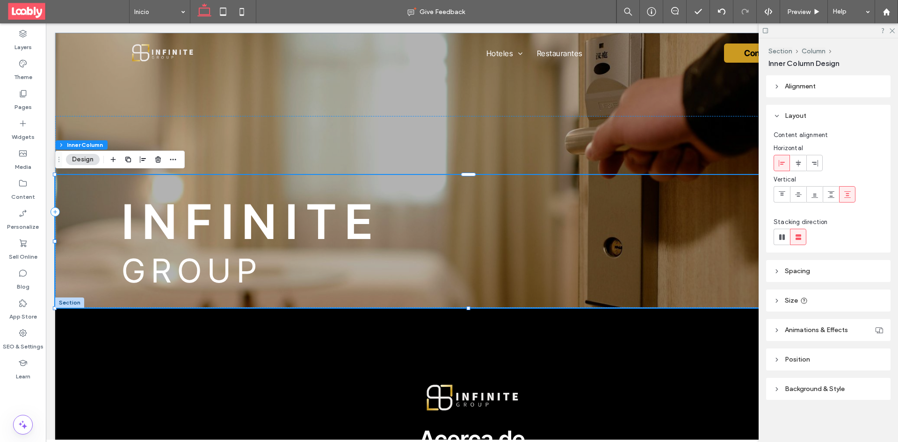
click at [832, 328] on span "Animations & Effects" at bounding box center [816, 330] width 63 height 8
drag, startPoint x: 851, startPoint y: 362, endPoint x: 871, endPoint y: 369, distance: 21.6
click at [851, 364] on div "None" at bounding box center [825, 364] width 94 height 9
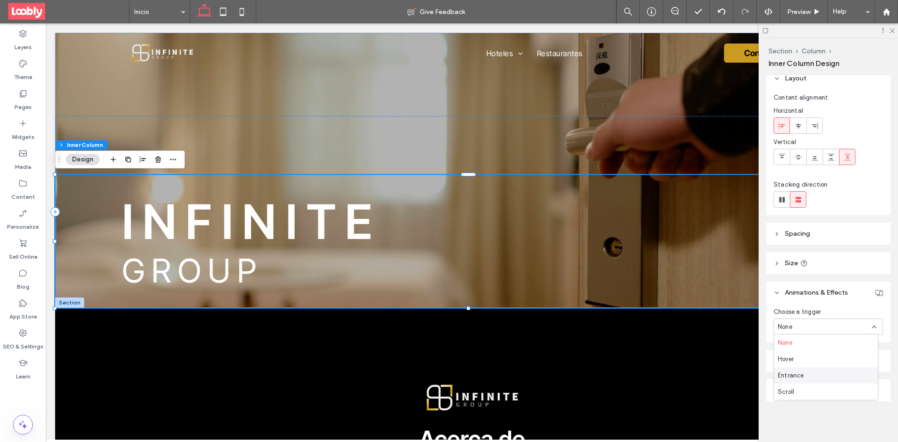
scroll to position [38, 0]
click at [824, 385] on div "Scroll" at bounding box center [826, 392] width 104 height 16
click at [824, 385] on div "Alignment Layout Content alignment Horizontal Vertical Stacking direction Spaci…" at bounding box center [831, 256] width 131 height 363
click at [872, 362] on use at bounding box center [874, 362] width 4 height 2
click at [812, 297] on div "Slide" at bounding box center [826, 296] width 104 height 16
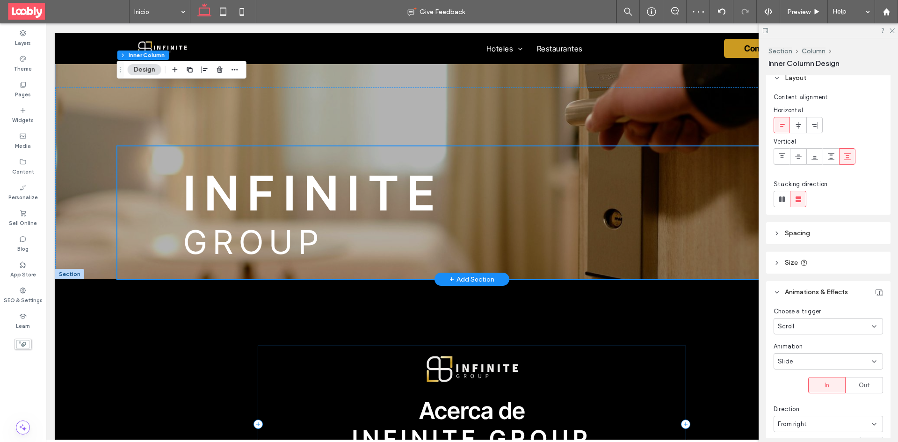
scroll to position [0, 0]
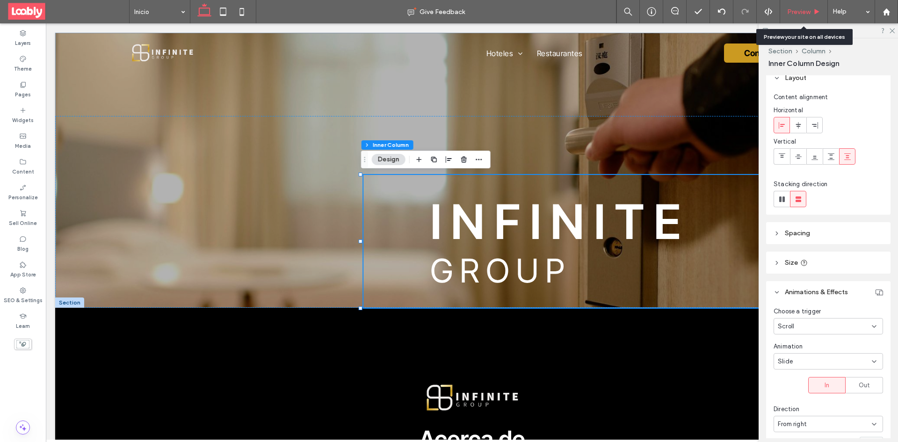
click at [797, 11] on span "Preview" at bounding box center [798, 12] width 23 height 8
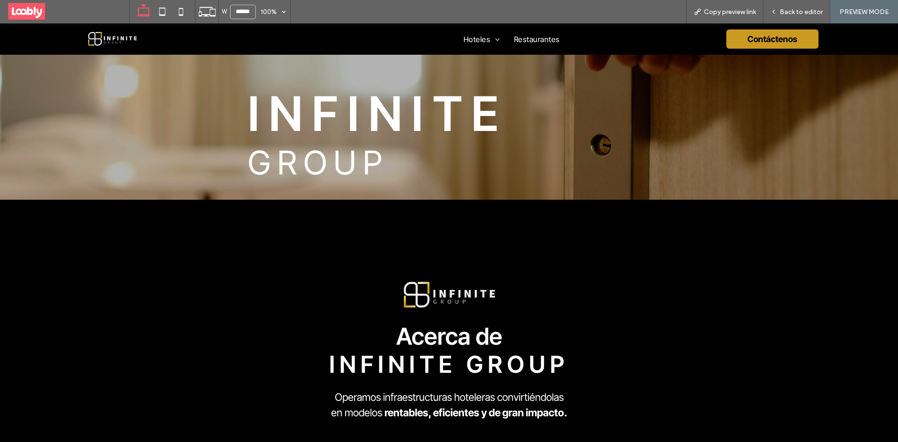
scroll to position [140, 0]
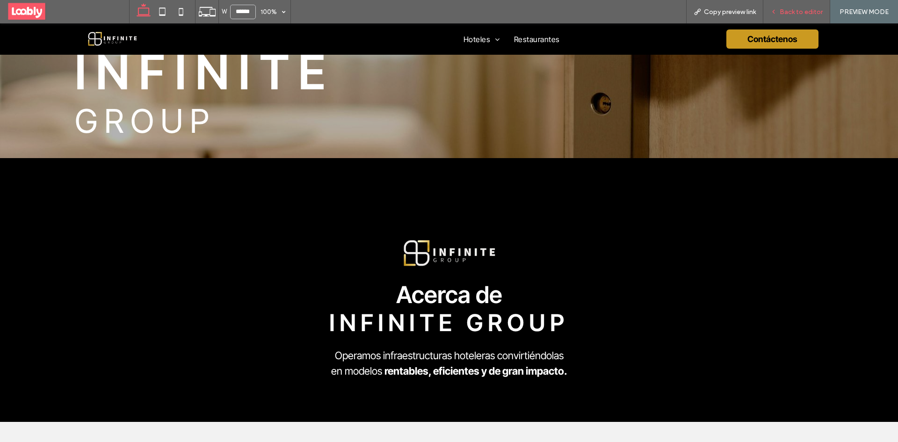
click at [797, 11] on span "Back to editor" at bounding box center [801, 12] width 43 height 8
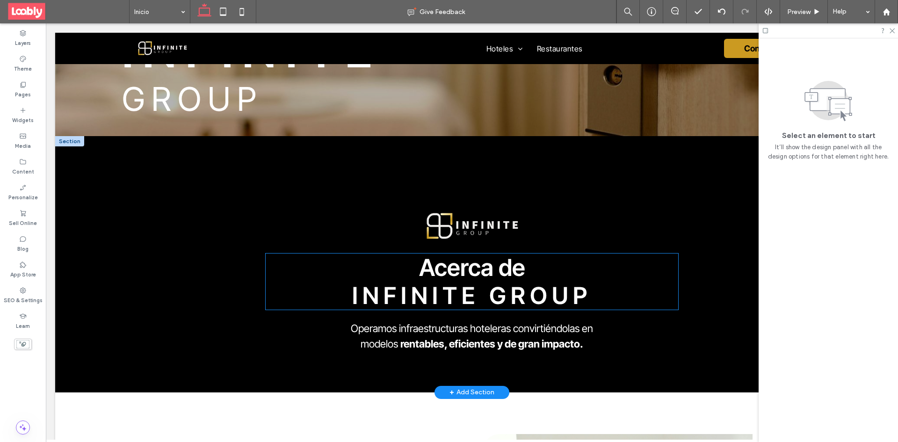
scroll to position [187, 0]
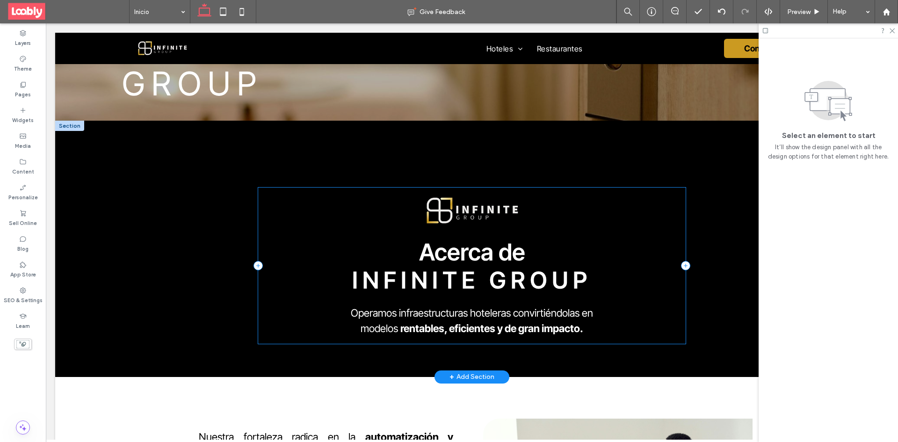
click at [269, 203] on div "Acerca de INFINITE GROUP Operamos infraestructuras hoteleras convirtiéndolas en…" at bounding box center [472, 266] width 428 height 156
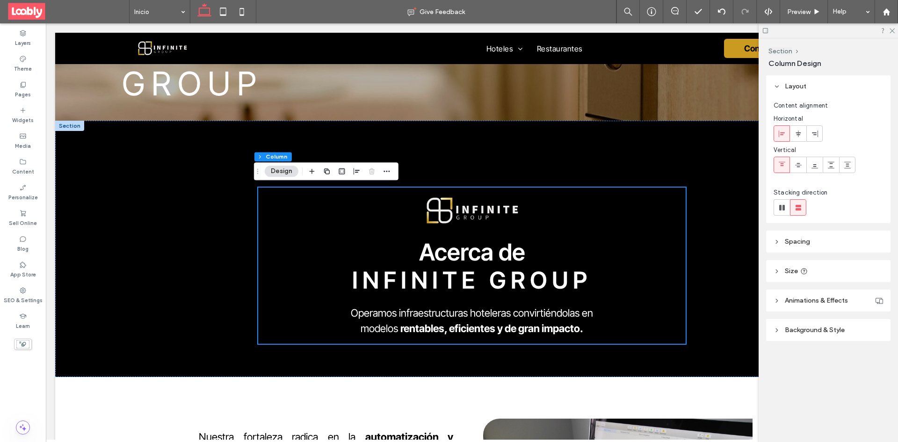
click at [825, 305] on header "Animations & Effects" at bounding box center [828, 301] width 124 height 22
click at [836, 334] on div "None" at bounding box center [825, 334] width 94 height 9
click at [810, 388] on div "Entrance" at bounding box center [828, 384] width 109 height 16
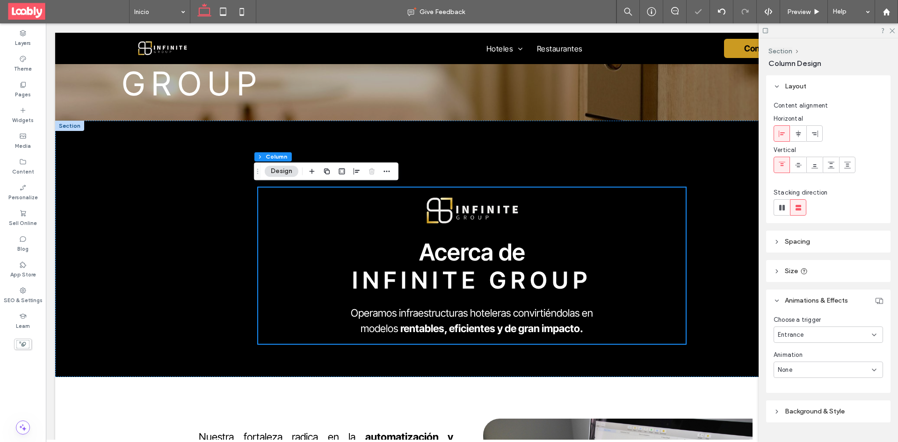
click at [853, 370] on div "None" at bounding box center [825, 369] width 94 height 9
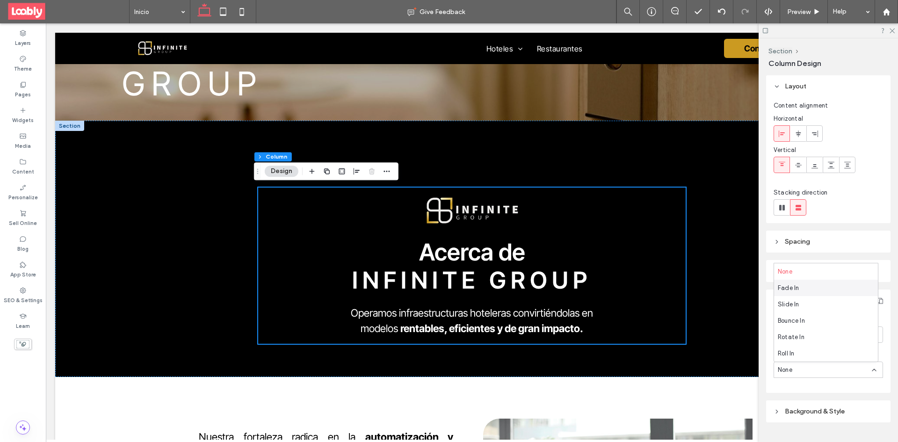
click at [784, 289] on span "Fade In" at bounding box center [788, 288] width 21 height 9
click at [891, 32] on use at bounding box center [892, 31] width 5 height 5
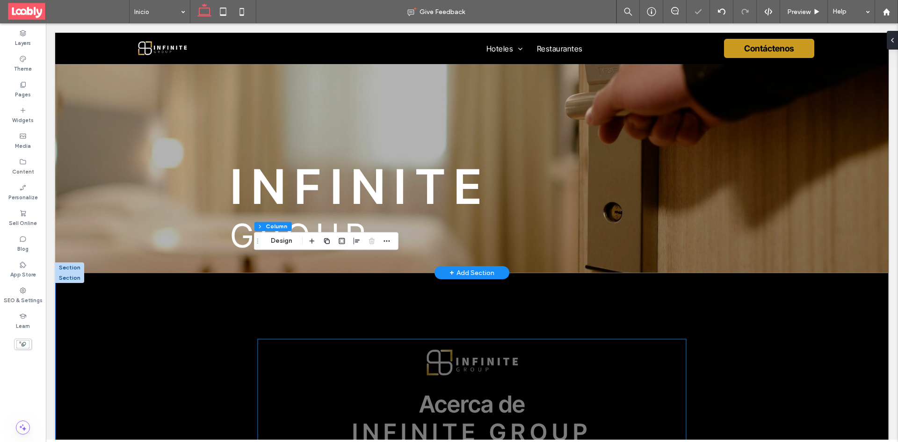
scroll to position [0, 0]
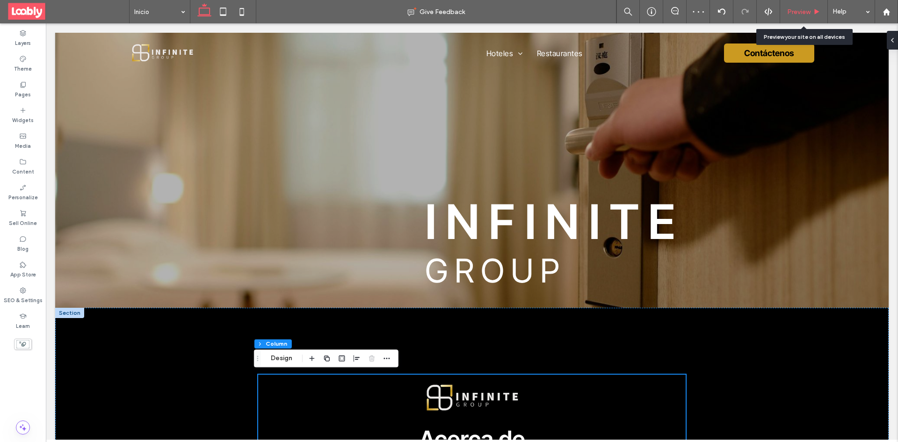
click at [791, 17] on div "Preview" at bounding box center [804, 11] width 48 height 23
click at [793, 19] on div "Preview" at bounding box center [804, 11] width 48 height 23
click at [786, 15] on div "Preview" at bounding box center [803, 12] width 47 height 8
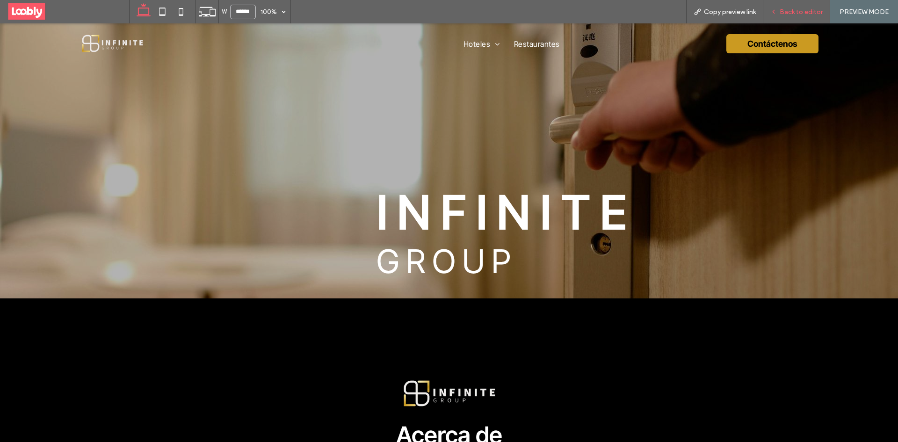
click at [800, 8] on span "Back to editor" at bounding box center [801, 12] width 43 height 8
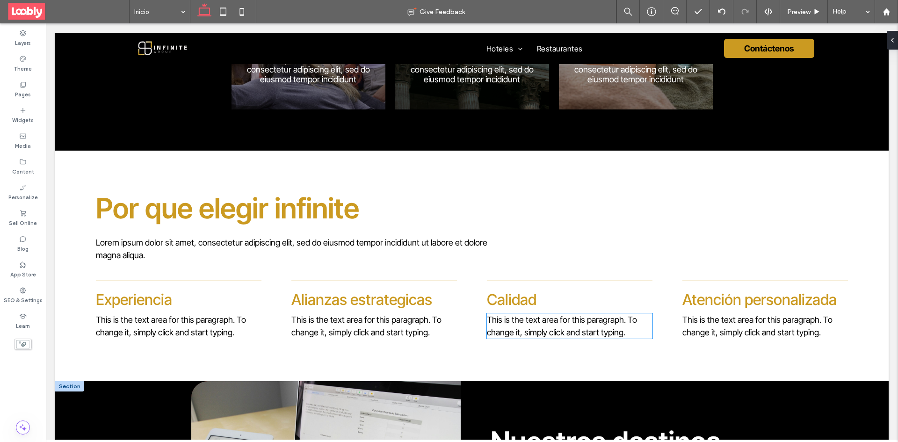
scroll to position [1029, 0]
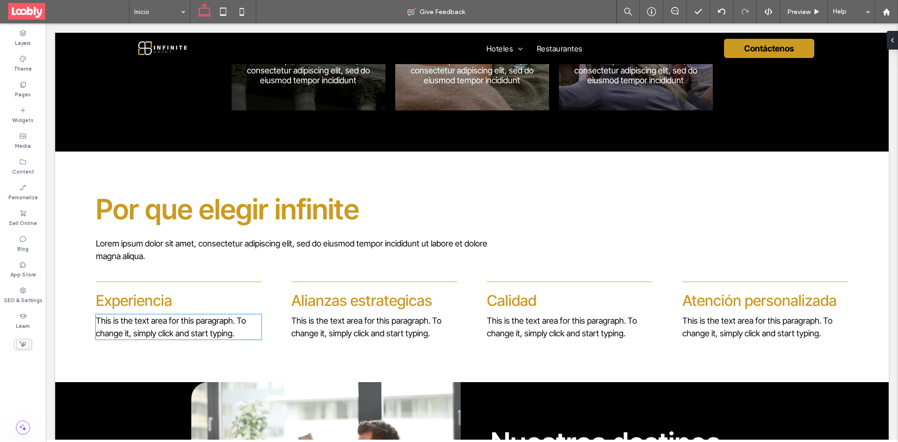
click at [216, 326] on span "This is the text area for this paragraph. To change it, simply click and start …" at bounding box center [171, 327] width 150 height 22
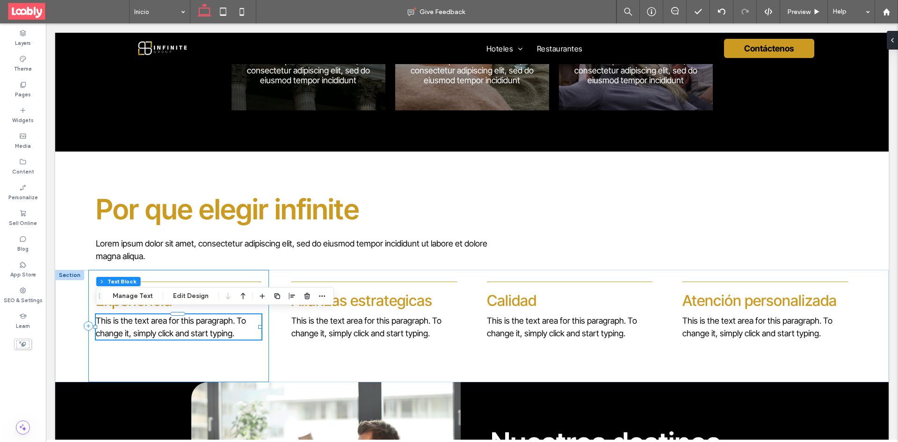
click at [240, 324] on p "This is the text area for this paragraph. To change it, simply click and start …" at bounding box center [178, 326] width 165 height 25
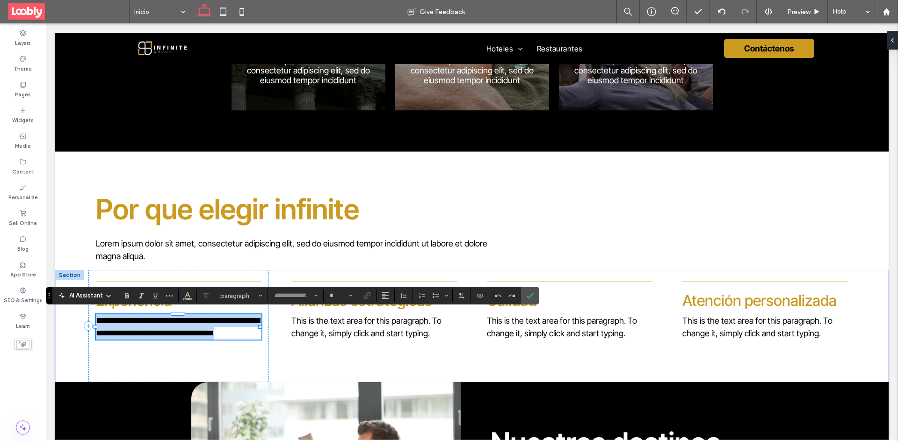
type input "**********"
type input "**"
click at [241, 330] on p "**********" at bounding box center [178, 326] width 165 height 25
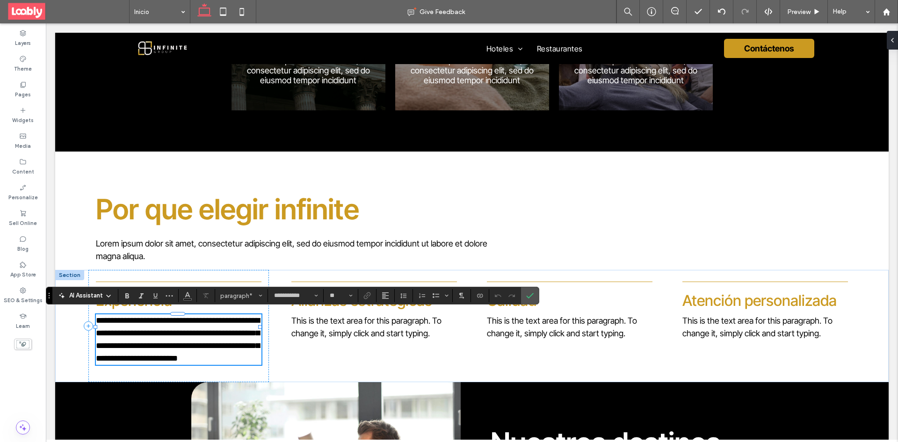
scroll to position [0, 0]
drag, startPoint x: 99, startPoint y: 317, endPoint x: 233, endPoint y: 333, distance: 134.7
click at [233, 333] on span "**********" at bounding box center [178, 339] width 164 height 46
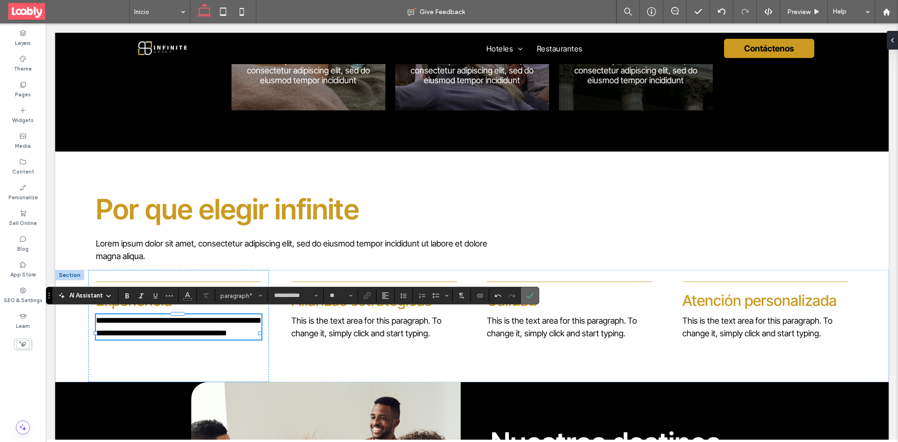
click at [530, 299] on icon "Confirm" at bounding box center [529, 295] width 7 height 7
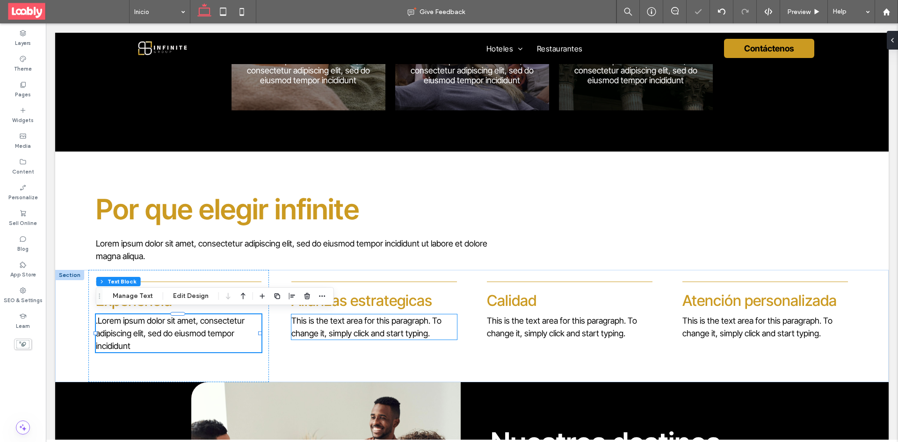
click at [342, 334] on span "This is the text area for this paragraph. To change it, simply click and start …" at bounding box center [366, 327] width 150 height 22
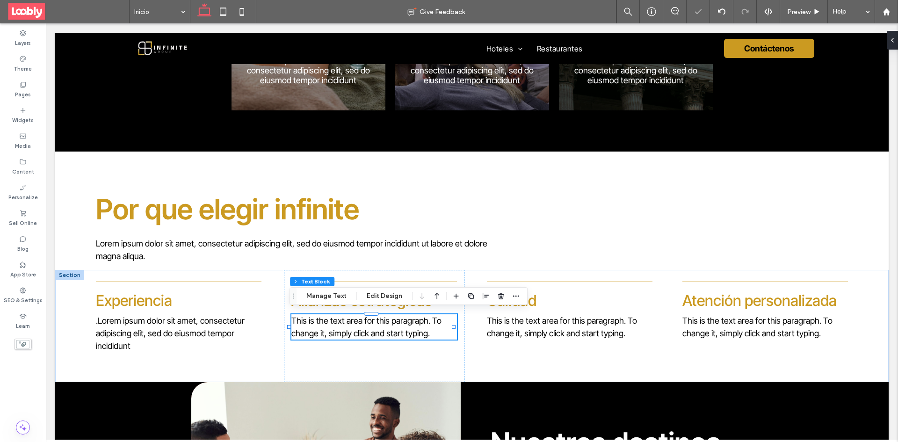
click at [385, 330] on span "This is the text area for this paragraph. To change it, simply click and start …" at bounding box center [366, 327] width 150 height 22
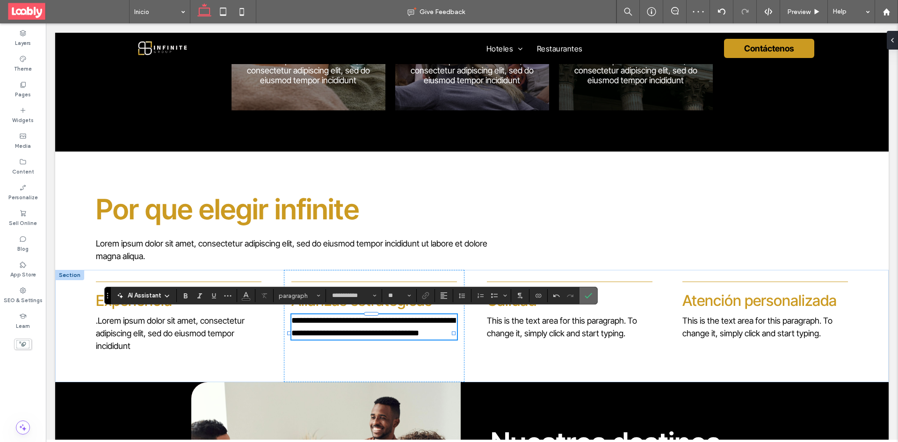
click at [590, 292] on icon "Confirm" at bounding box center [588, 295] width 7 height 7
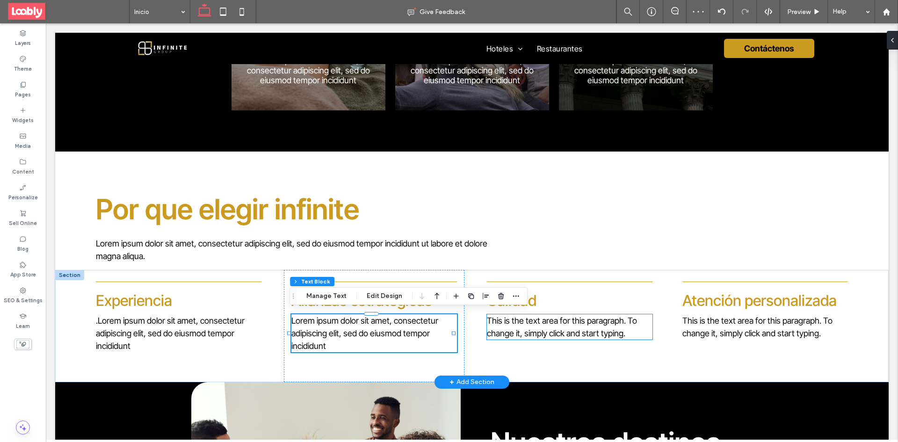
click at [575, 324] on div "This is the text area for this paragraph. To change it, simply click and start …" at bounding box center [569, 326] width 165 height 25
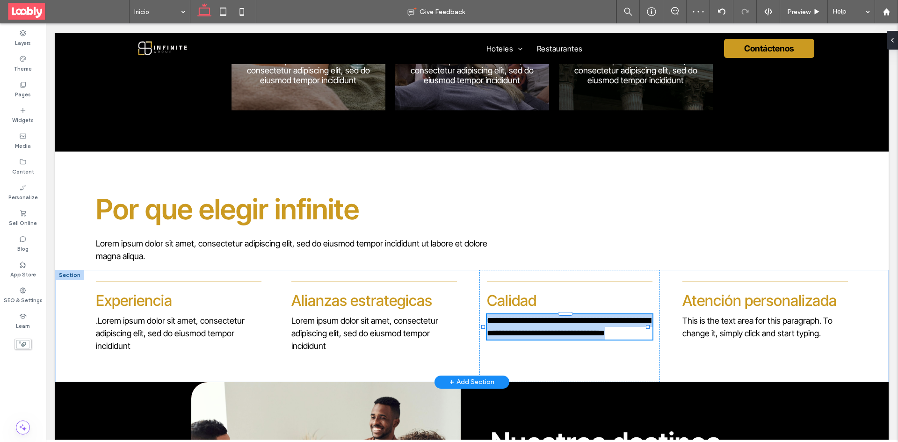
type input "**********"
type input "**"
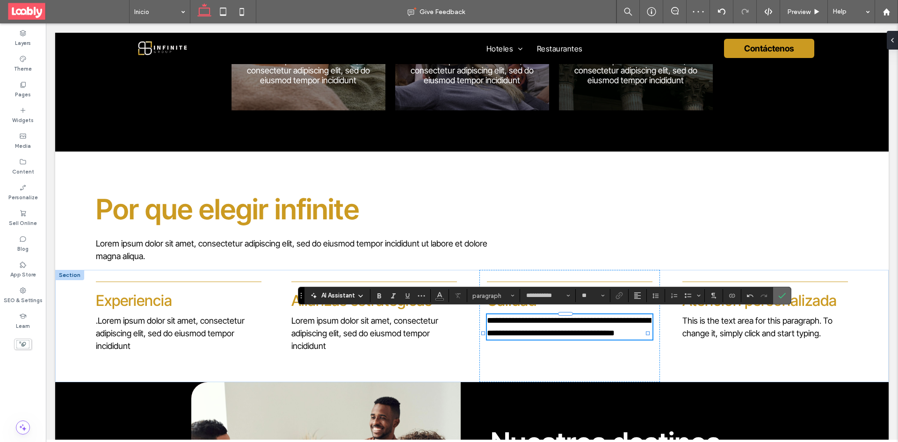
click at [788, 296] on label "Confirm" at bounding box center [782, 295] width 14 height 17
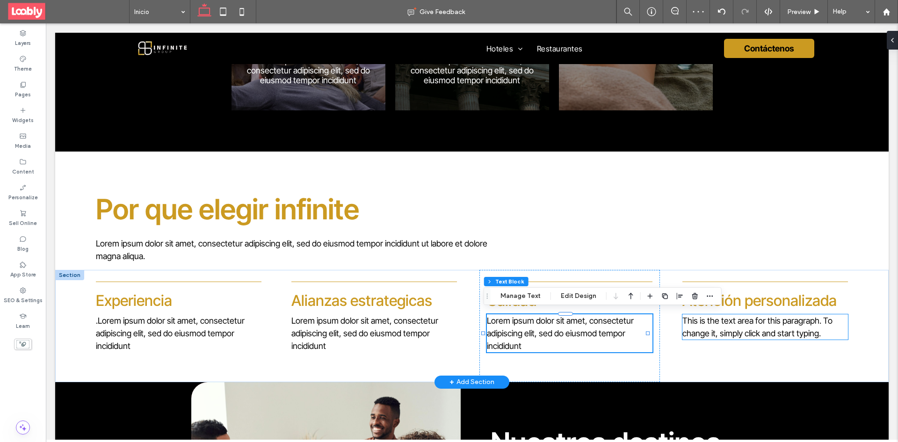
click at [767, 334] on span "This is the text area for this paragraph. To change it, simply click and start …" at bounding box center [758, 327] width 150 height 22
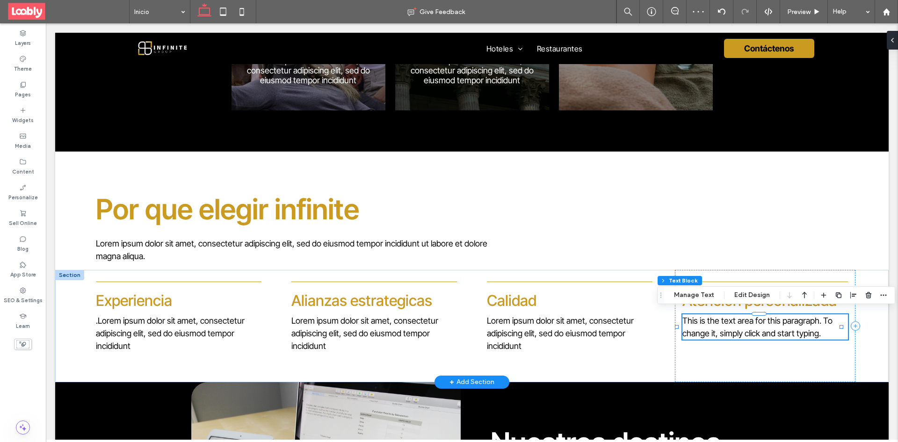
click at [771, 331] on span "This is the text area for this paragraph. To change it, simply click and start …" at bounding box center [758, 327] width 150 height 22
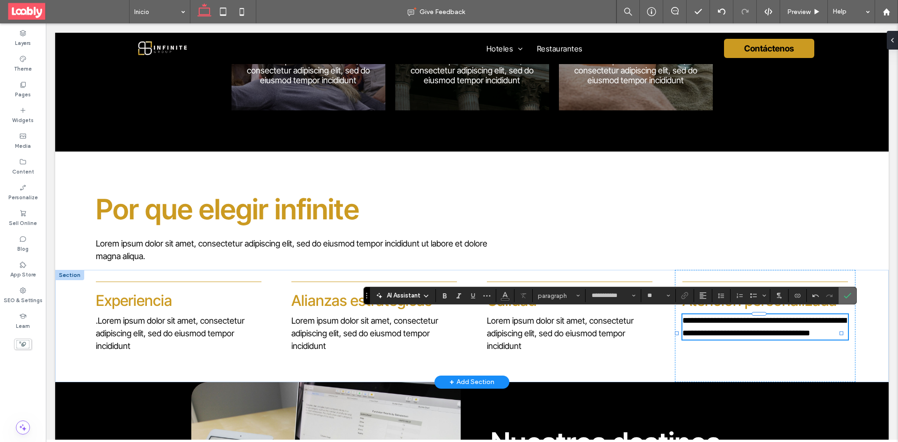
click at [847, 297] on use "Confirm" at bounding box center [847, 296] width 7 height 6
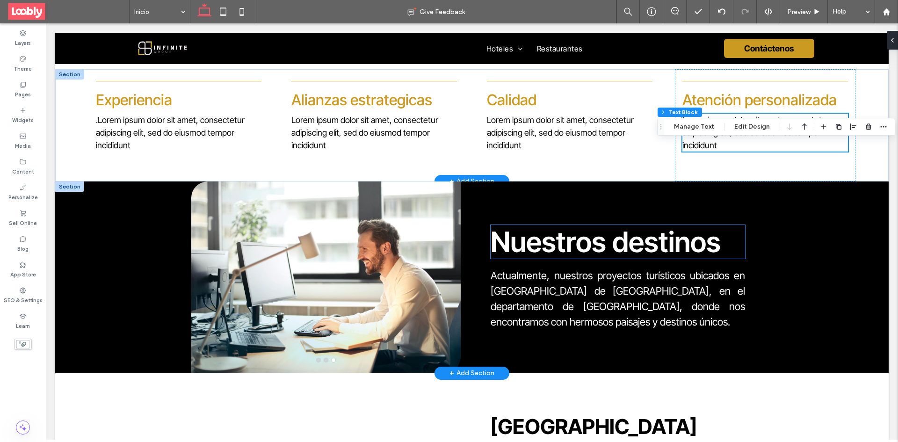
scroll to position [1170, 0]
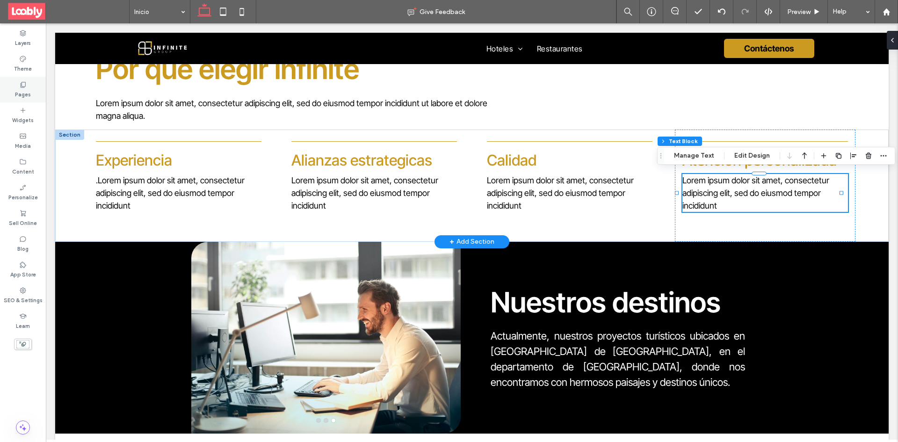
click at [29, 98] on label "Pages" at bounding box center [23, 93] width 16 height 10
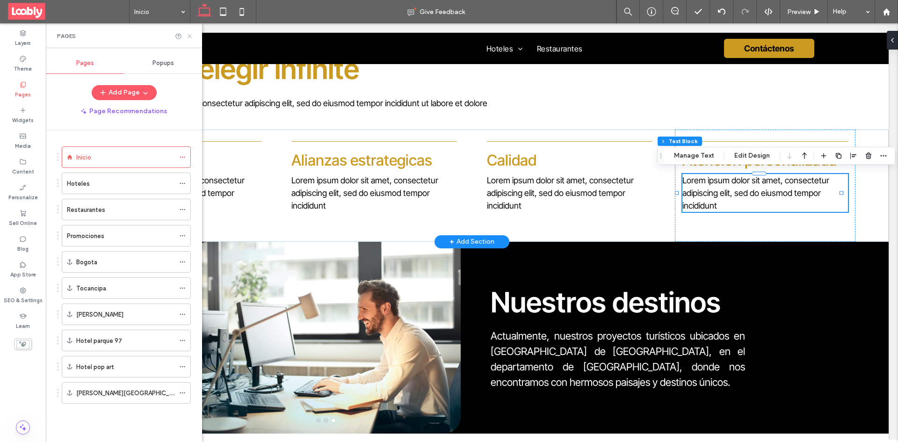
click at [192, 33] on icon at bounding box center [189, 36] width 7 height 7
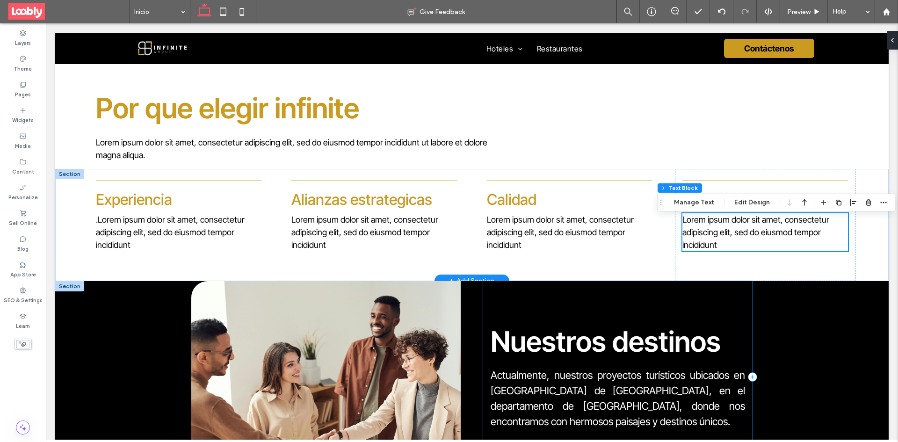
scroll to position [1123, 0]
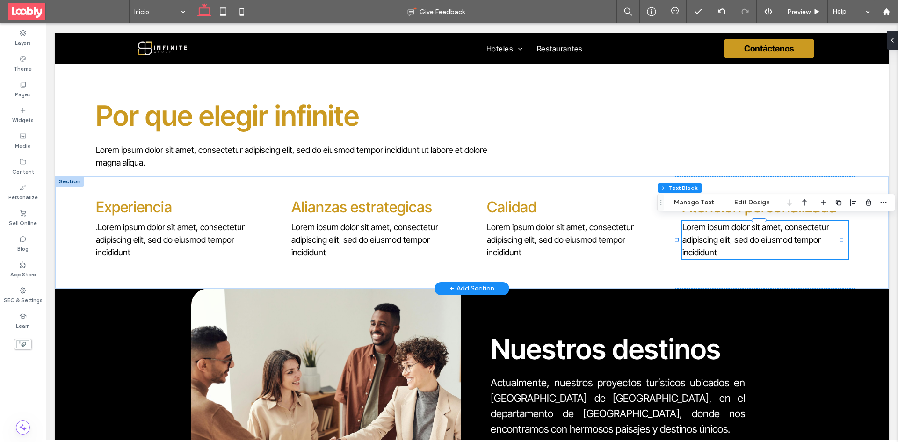
click at [471, 284] on div "+ Add Section" at bounding box center [472, 289] width 45 height 10
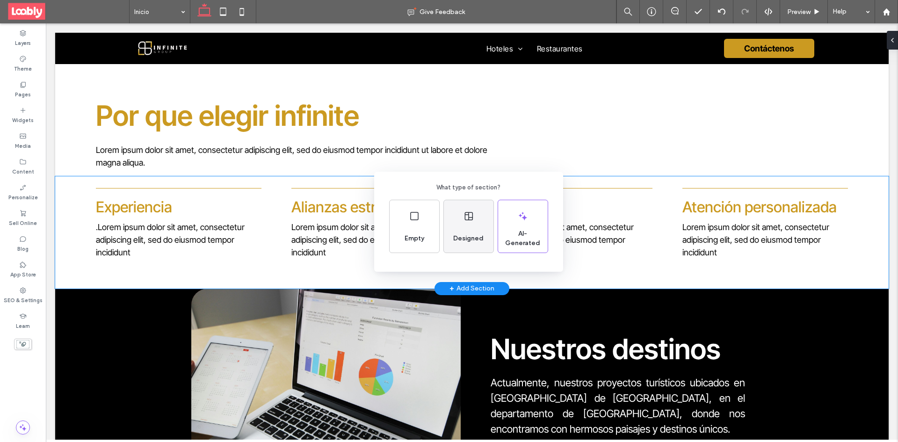
click at [476, 223] on div "Designed" at bounding box center [469, 226] width 50 height 52
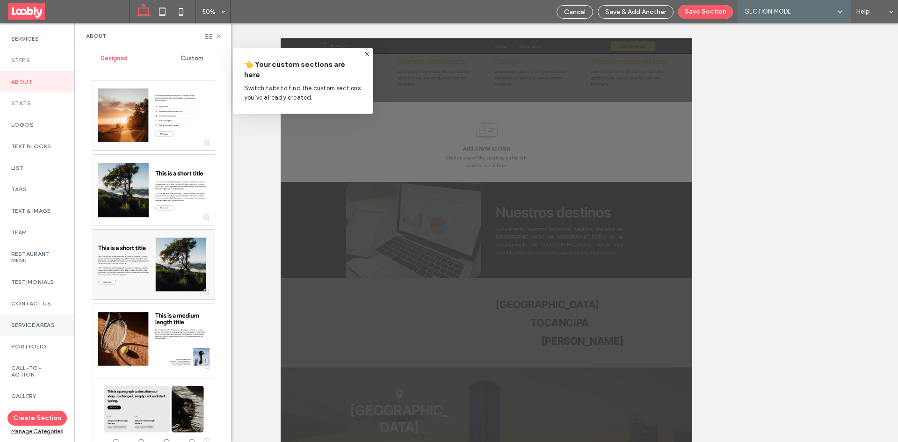
scroll to position [187, 0]
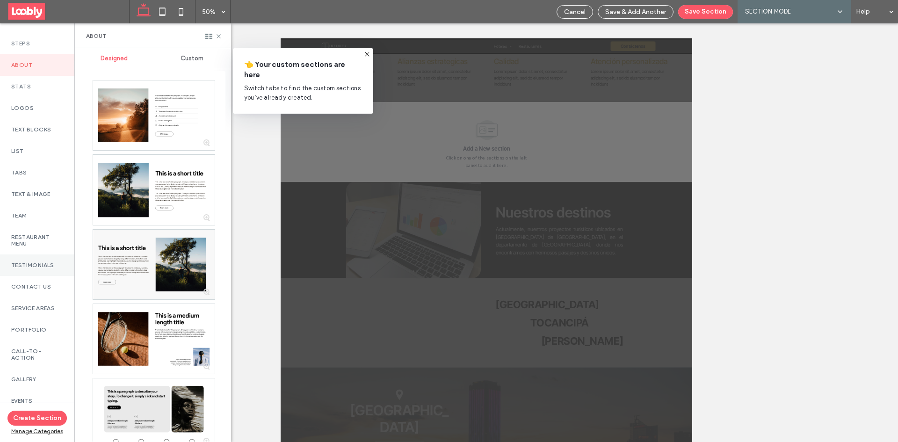
click at [43, 269] on label "Testimonials" at bounding box center [37, 265] width 52 height 7
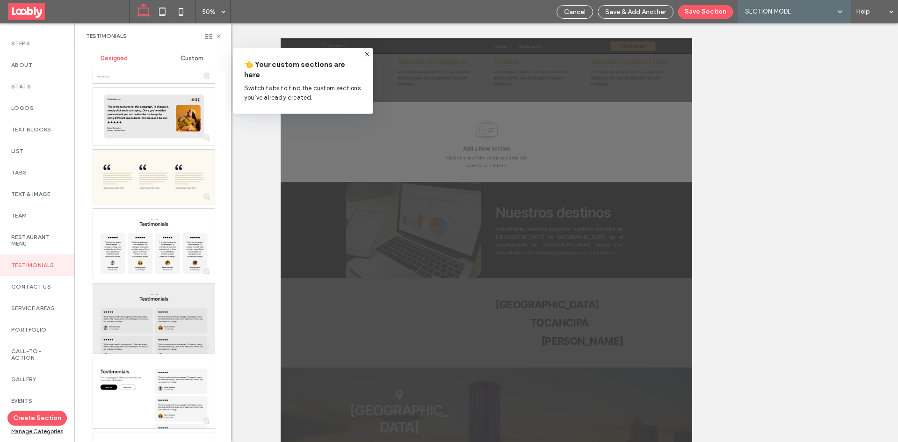
scroll to position [1029, 0]
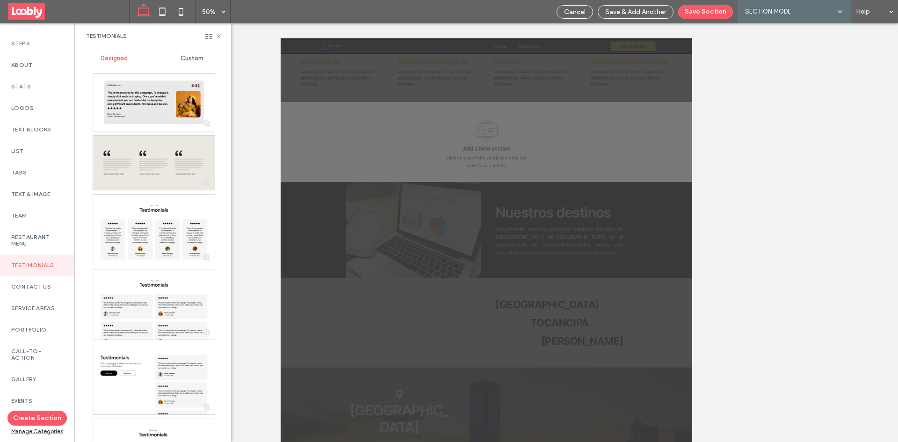
click at [185, 156] on div at bounding box center [154, 163] width 122 height 54
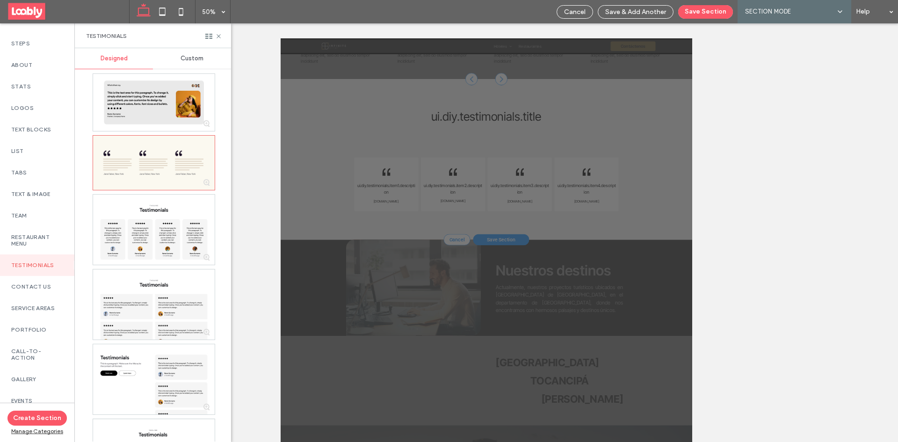
scroll to position [1294, 0]
click at [694, 12] on button "Save Section" at bounding box center [705, 12] width 55 height 14
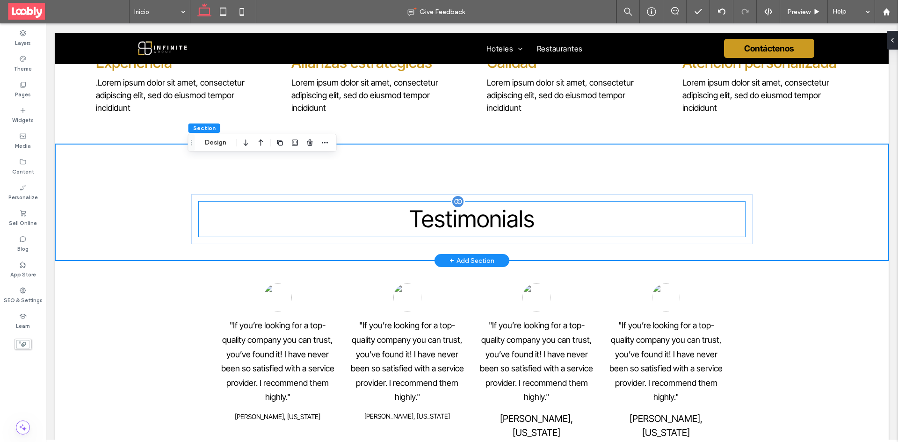
scroll to position [1251, 0]
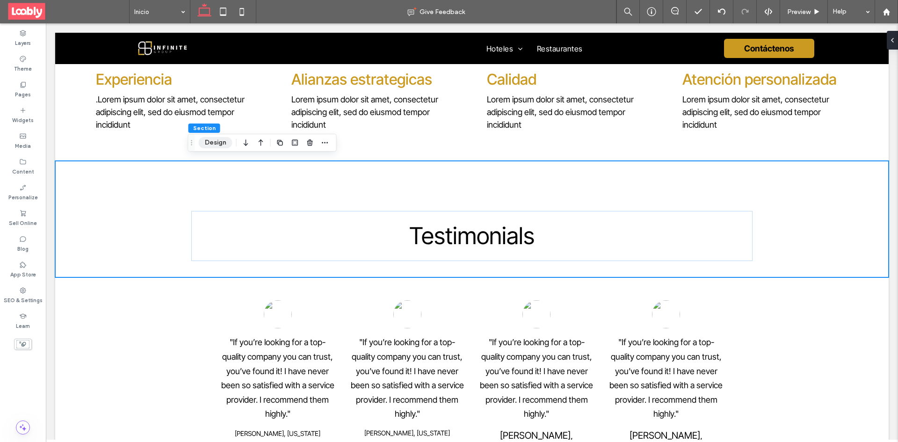
drag, startPoint x: 207, startPoint y: 145, endPoint x: 227, endPoint y: 148, distance: 20.8
click at [207, 145] on button "Design" at bounding box center [216, 142] width 34 height 11
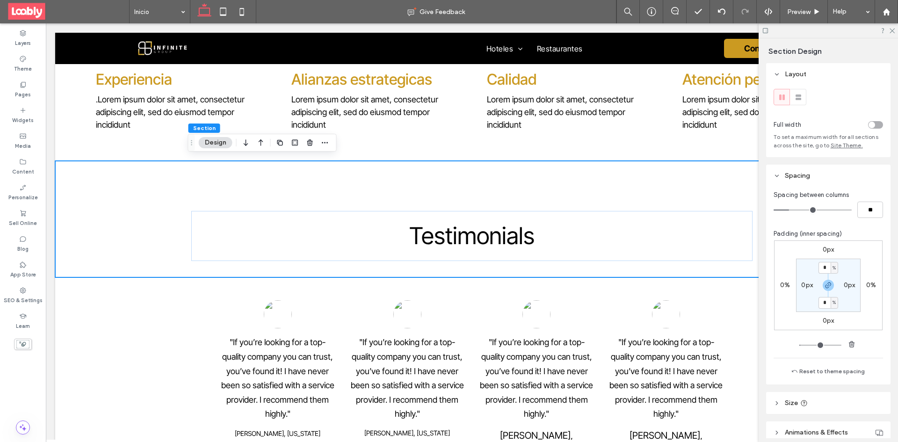
scroll to position [140, 0]
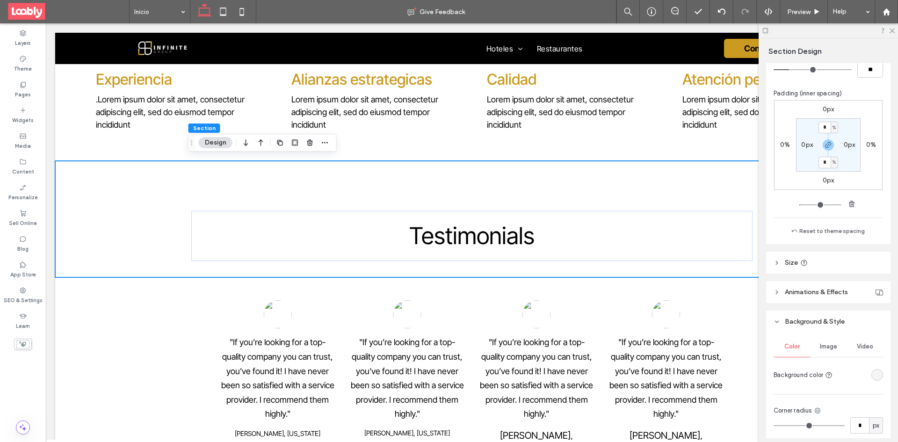
click at [873, 372] on div "rgba(0, 0, 0, 0)" at bounding box center [877, 375] width 8 height 8
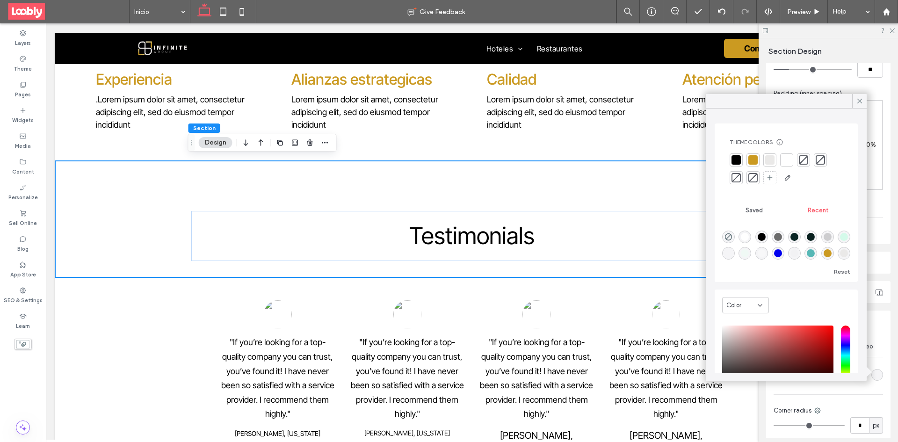
click at [733, 157] on div at bounding box center [736, 159] width 9 height 9
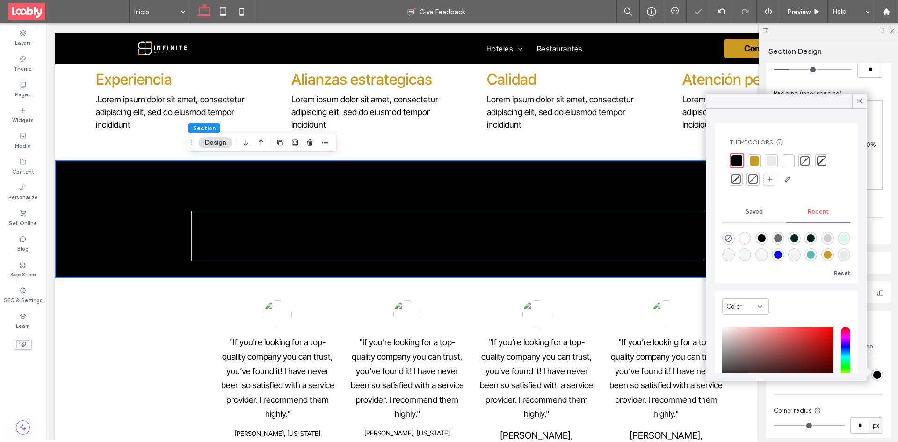
click at [861, 102] on use at bounding box center [860, 101] width 5 height 5
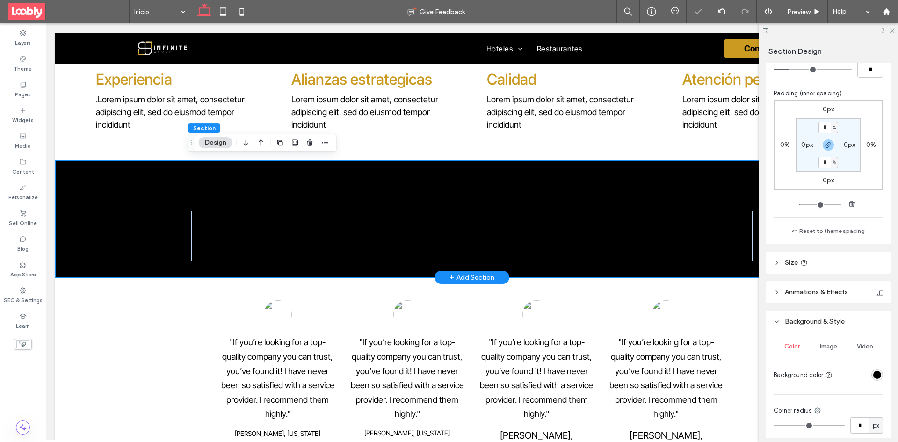
click at [568, 205] on div "Testimonials" at bounding box center [471, 219] width 561 height 117
click at [566, 228] on p "Testimonials" at bounding box center [472, 235] width 546 height 35
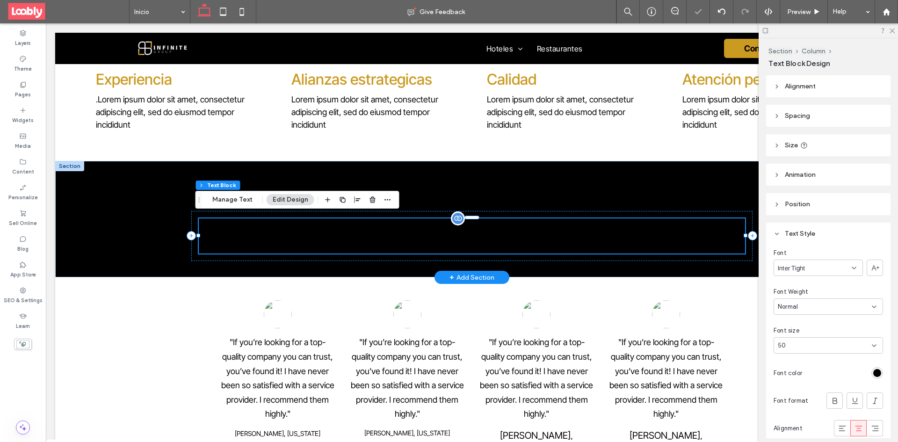
click at [517, 241] on span "Testimonials" at bounding box center [471, 236] width 125 height 28
click at [466, 237] on span "Testimonials" at bounding box center [471, 236] width 125 height 28
click at [403, 238] on p "Testimonials" at bounding box center [472, 235] width 546 height 35
click at [891, 31] on icon at bounding box center [892, 30] width 6 height 6
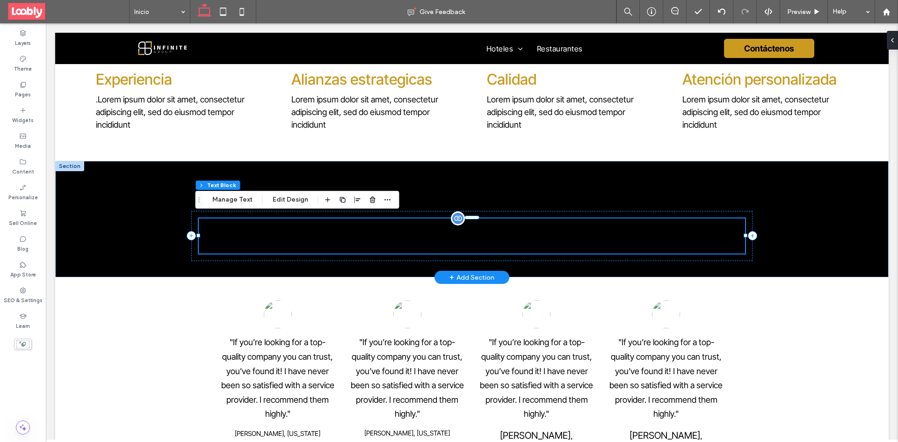
click at [423, 238] on span "Testimonials" at bounding box center [471, 236] width 125 height 28
click at [466, 233] on span "Testimonials" at bounding box center [471, 236] width 125 height 28
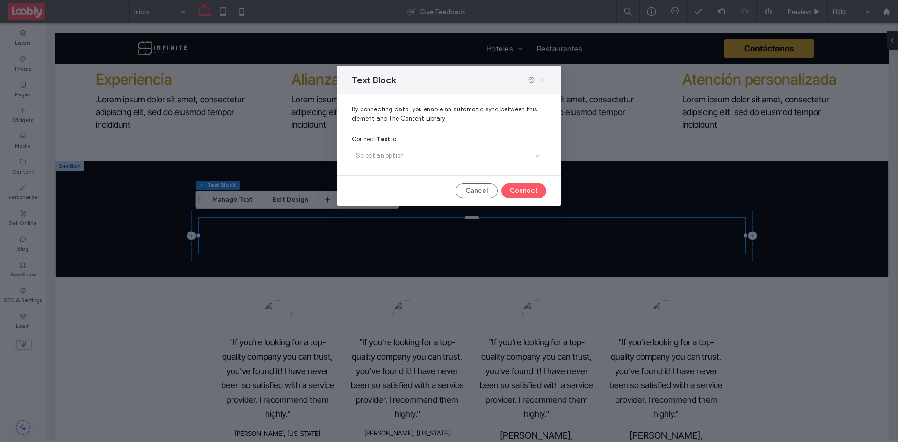
click at [543, 82] on icon at bounding box center [542, 79] width 7 height 7
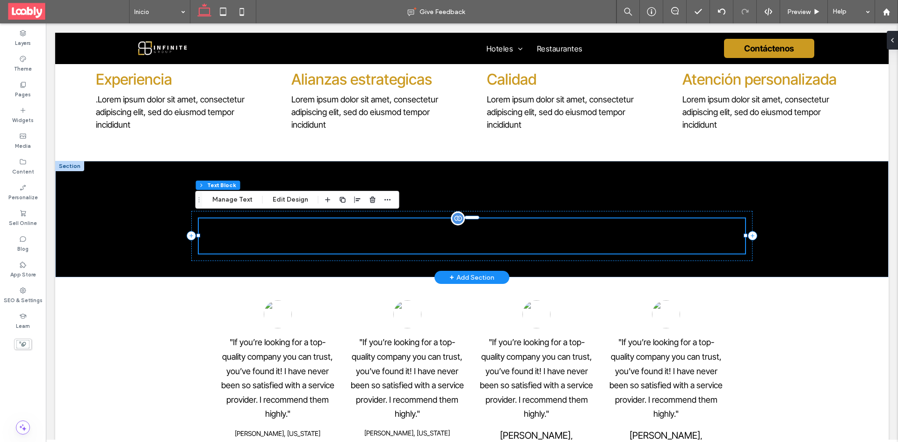
click at [461, 241] on span "Testimonials" at bounding box center [471, 236] width 125 height 28
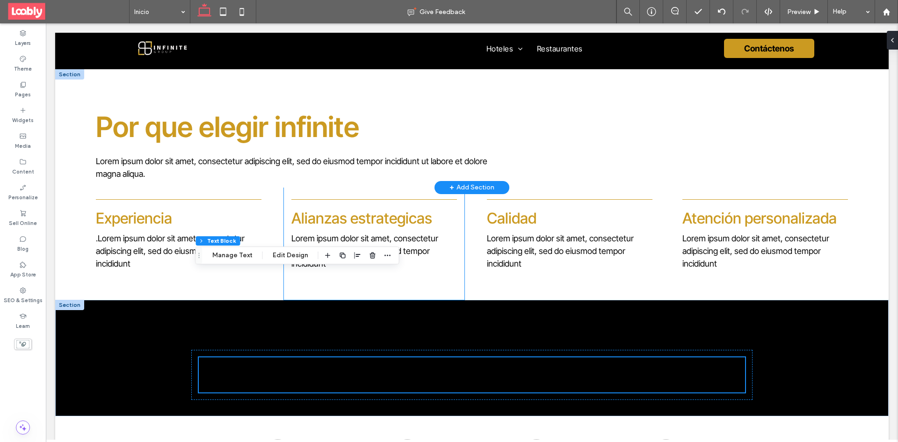
scroll to position [1110, 0]
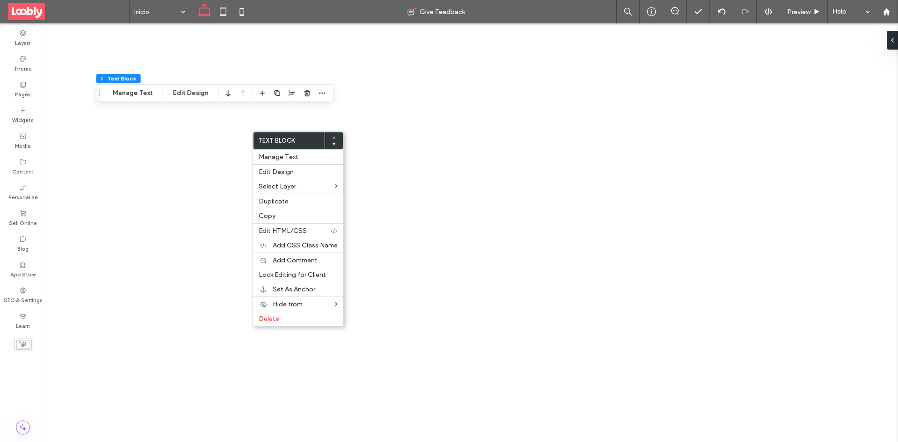
click at [293, 212] on label "Copy" at bounding box center [298, 216] width 79 height 8
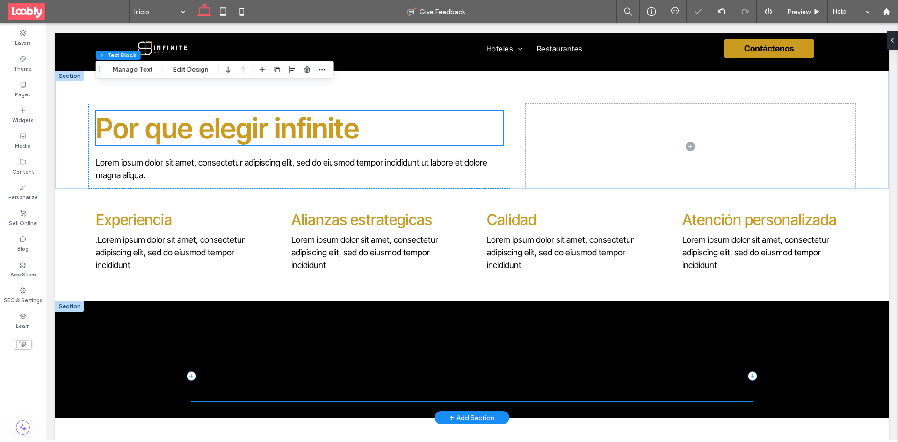
scroll to position [1204, 0]
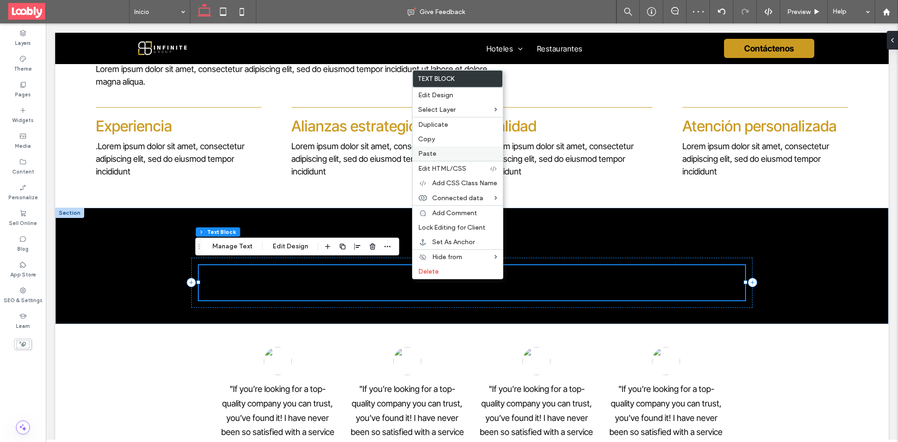
click at [449, 154] on label "Paste" at bounding box center [457, 154] width 79 height 8
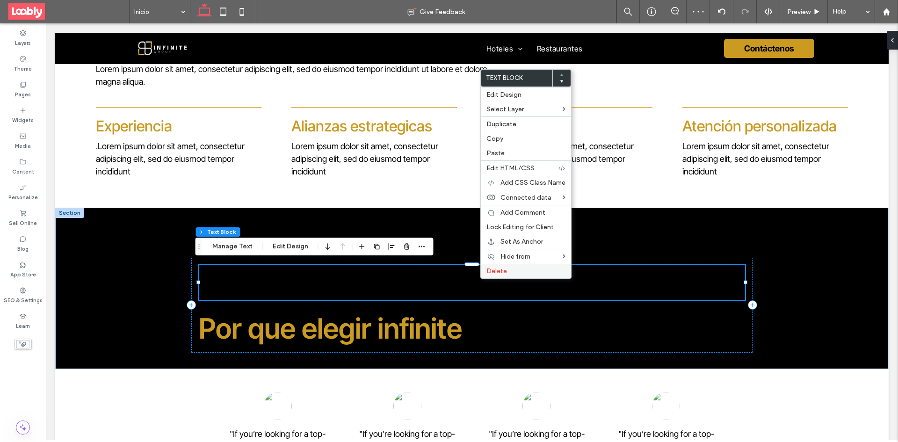
click at [502, 275] on span "Delete" at bounding box center [497, 271] width 21 height 8
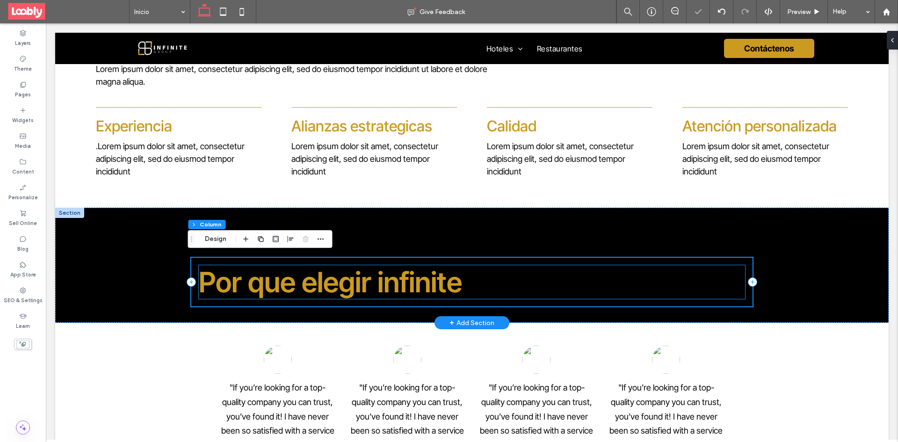
click at [456, 281] on span "Por que elegir infinite" at bounding box center [330, 282] width 263 height 34
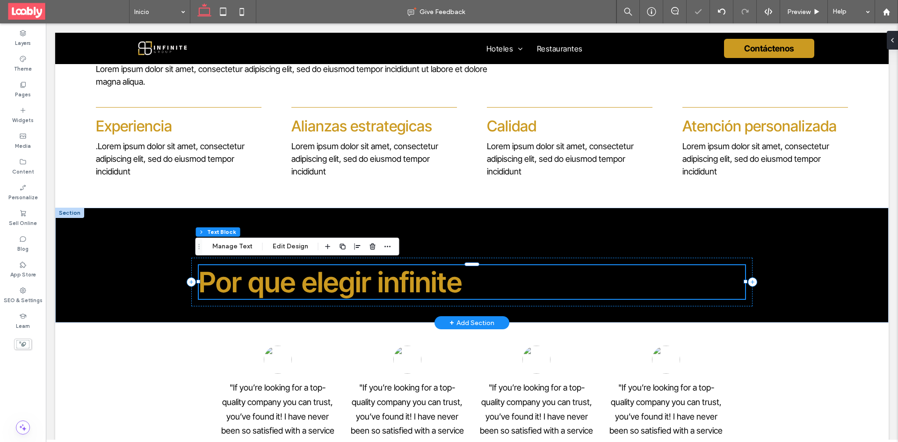
click at [463, 283] on h2 "Por que elegir infinite" at bounding box center [472, 282] width 546 height 34
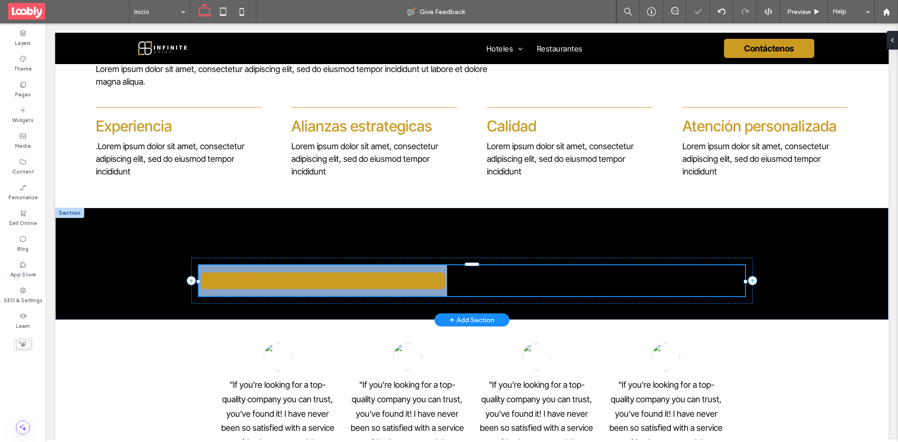
type input "**********"
type input "**"
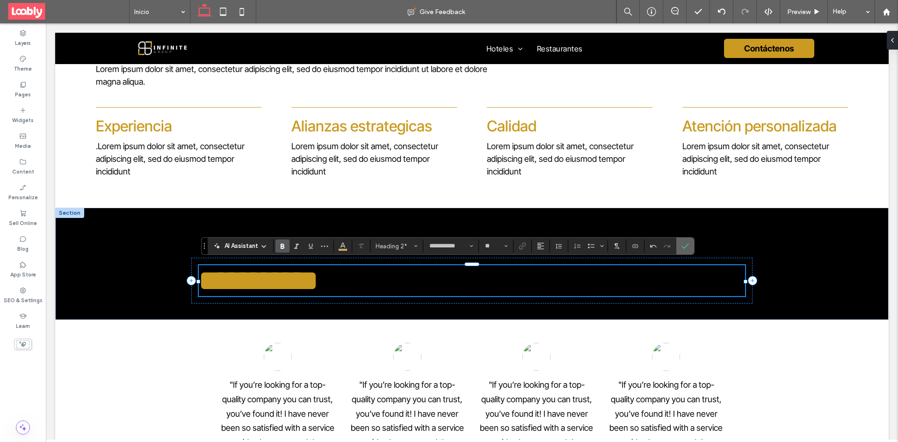
click at [689, 244] on use "Confirm" at bounding box center [685, 246] width 7 height 6
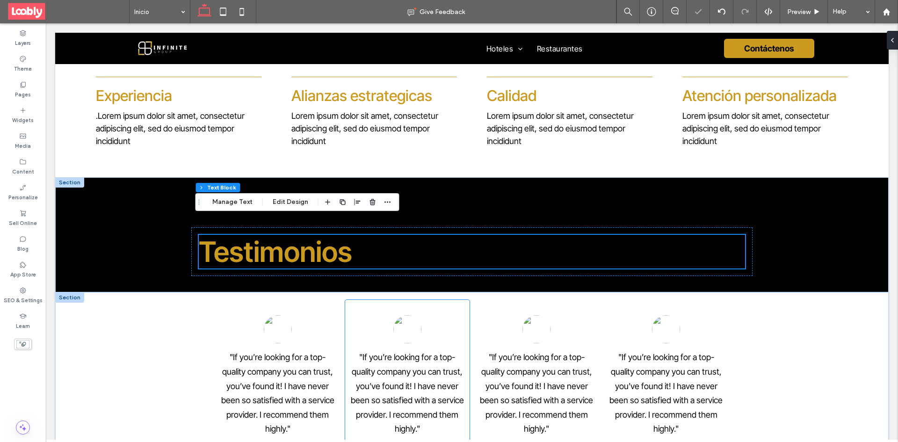
scroll to position [1251, 0]
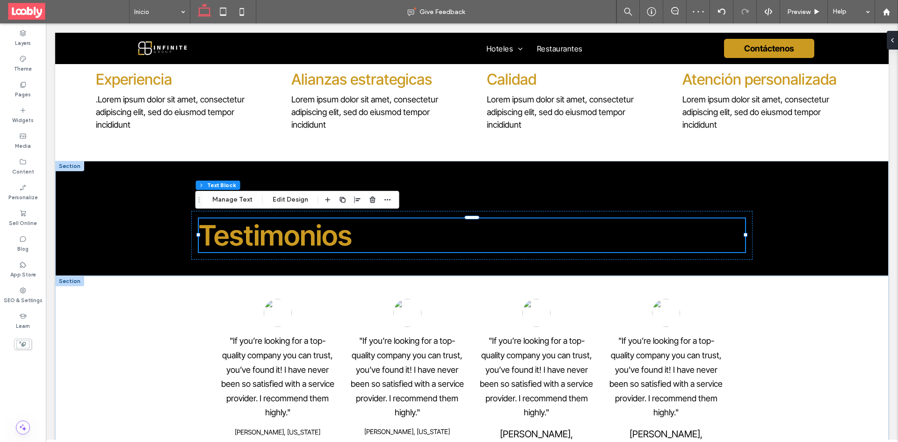
click at [77, 277] on div at bounding box center [69, 281] width 29 height 10
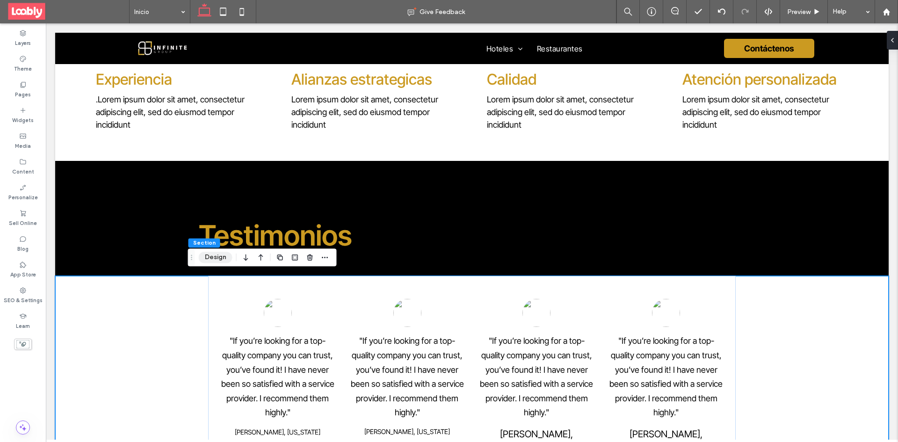
click at [209, 258] on button "Design" at bounding box center [216, 257] width 34 height 11
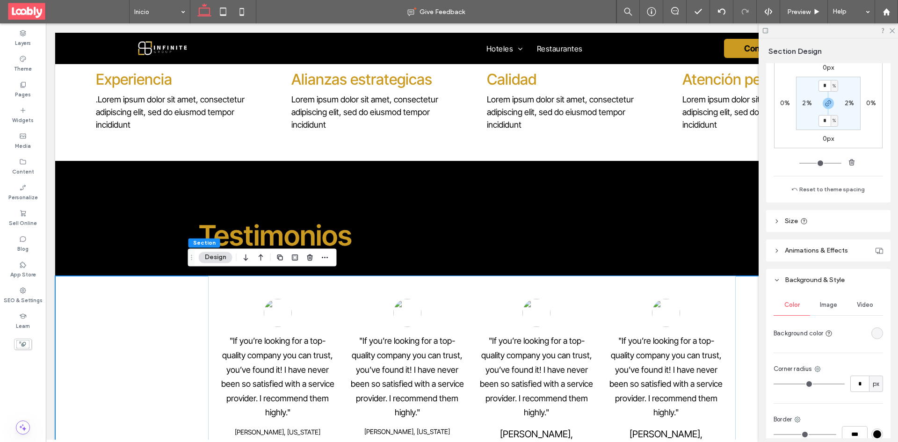
scroll to position [234, 0]
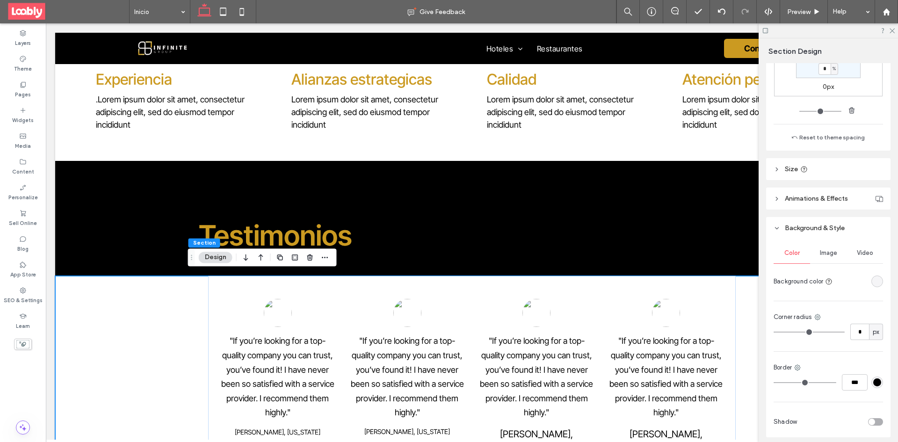
click at [873, 282] on div "rgba(0, 0, 0, 0)" at bounding box center [877, 281] width 8 height 8
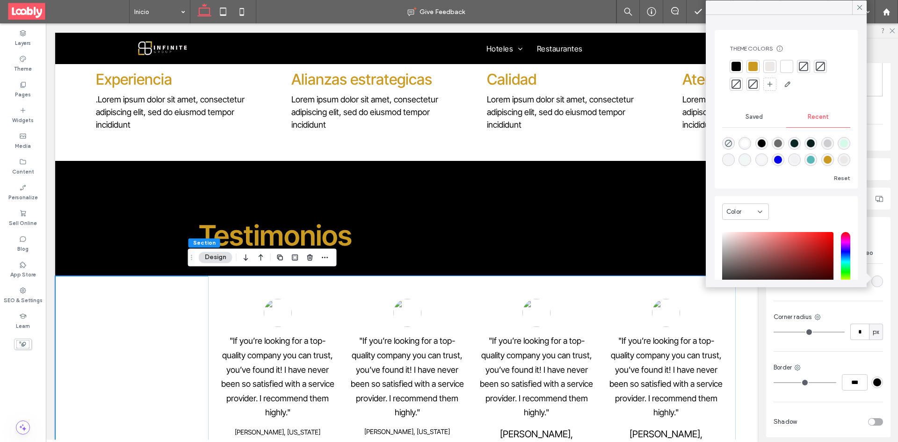
click at [815, 143] on div "rgba(9, 32, 31, 1)" at bounding box center [811, 143] width 8 height 8
type input "*******"
type input "***"
type input "****"
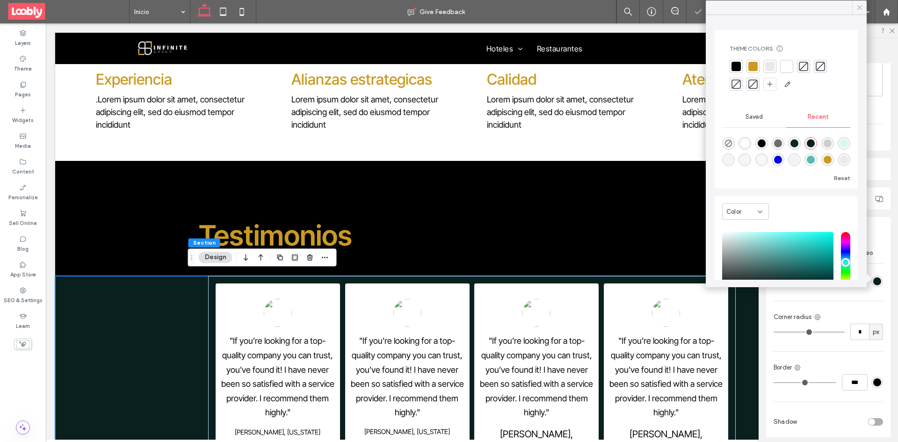
click at [857, 5] on icon at bounding box center [860, 7] width 8 height 8
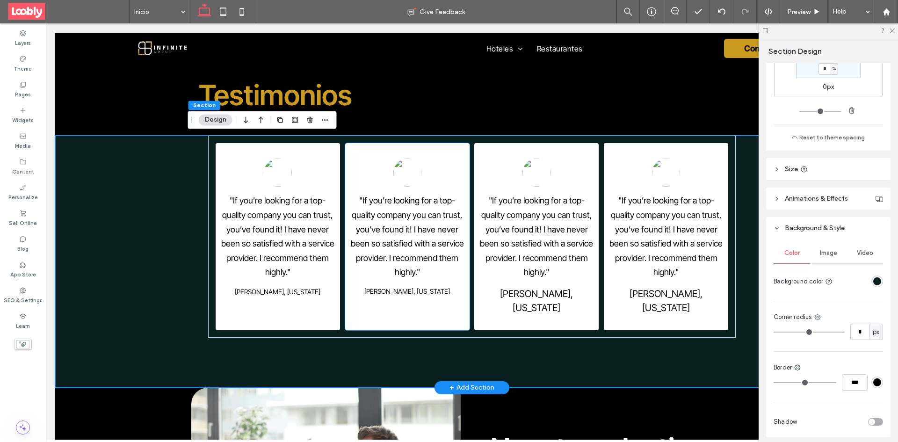
scroll to position [1344, 0]
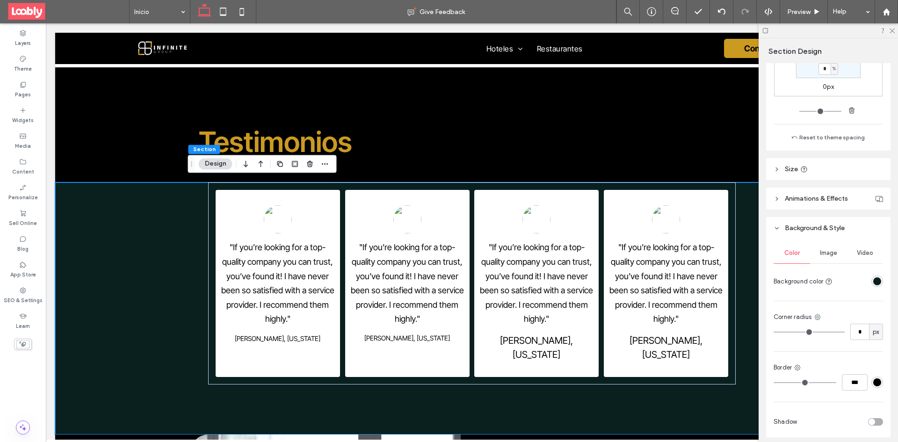
click at [888, 29] on div at bounding box center [828, 30] width 139 height 15
click at [276, 223] on img at bounding box center [278, 219] width 28 height 28
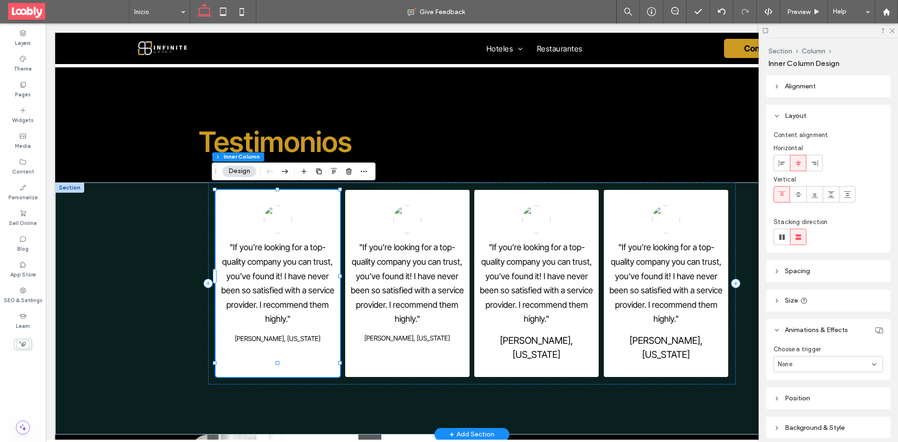
click at [277, 220] on img at bounding box center [278, 219] width 28 height 28
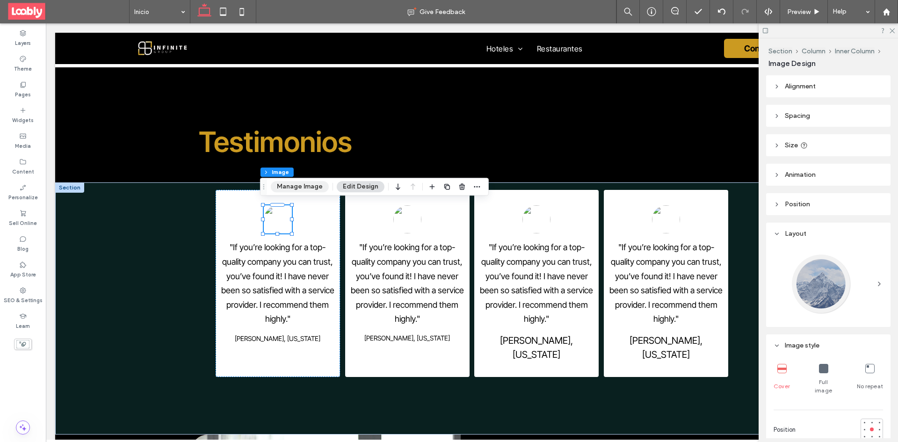
click at [300, 185] on button "Manage Image" at bounding box center [300, 186] width 58 height 11
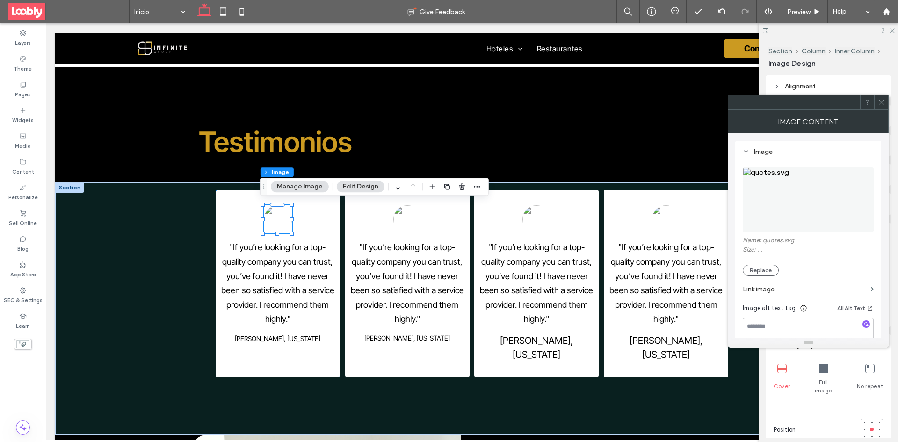
click at [790, 195] on img at bounding box center [808, 199] width 131 height 65
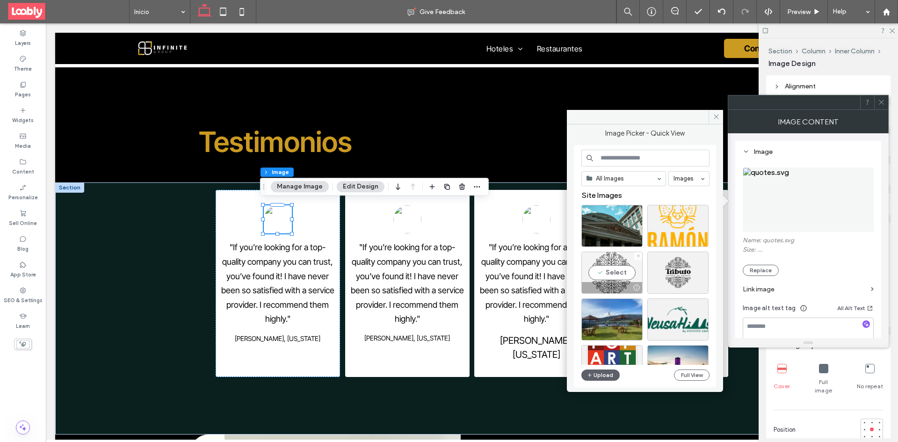
click at [618, 275] on div "Select" at bounding box center [612, 273] width 61 height 42
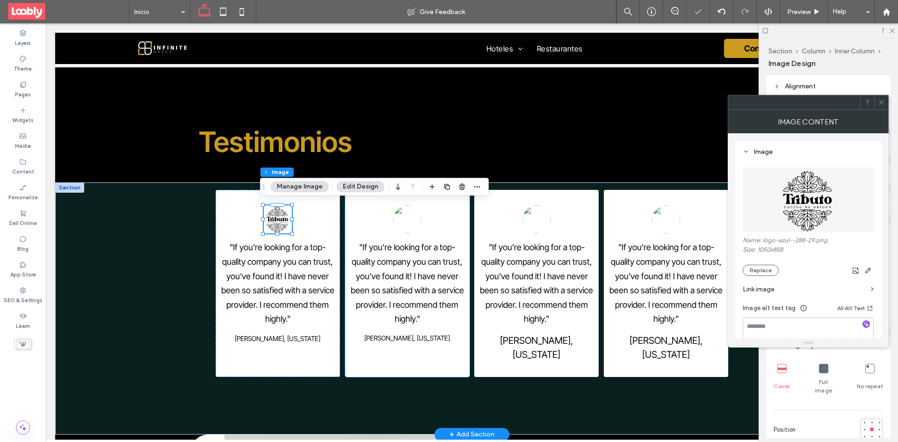
click at [398, 217] on img at bounding box center [407, 219] width 28 height 28
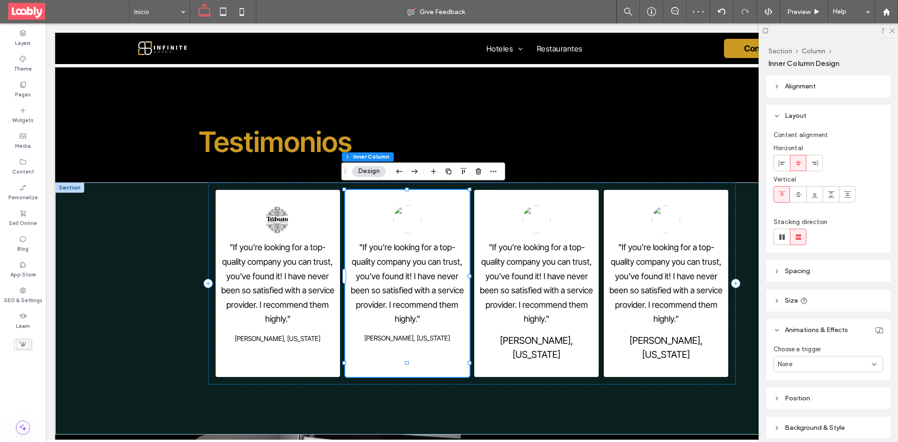
click at [375, 174] on button "Design" at bounding box center [369, 171] width 34 height 11
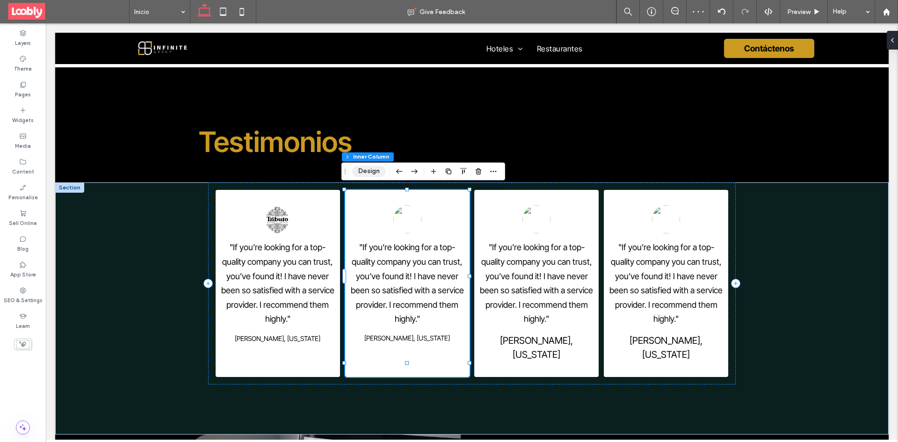
click at [382, 177] on button "Design" at bounding box center [369, 171] width 34 height 11
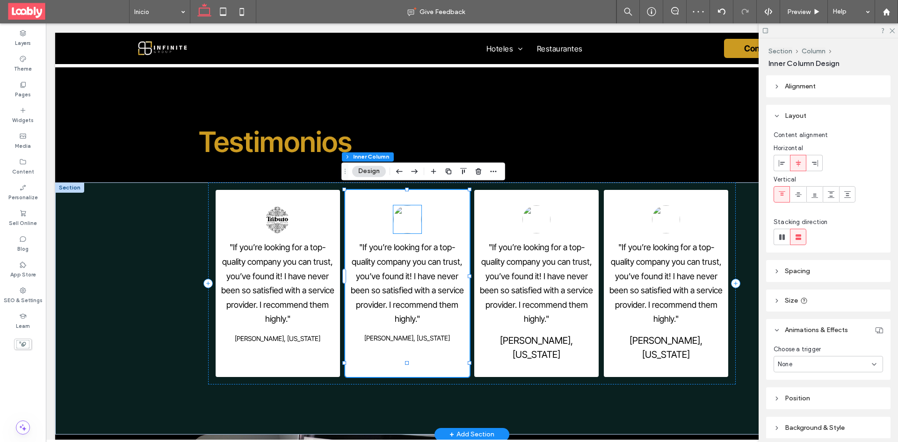
click at [397, 205] on img at bounding box center [407, 219] width 28 height 28
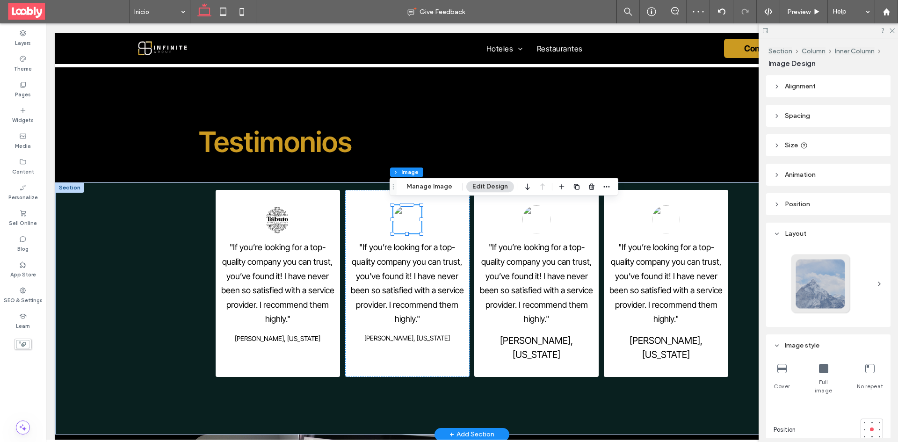
type input "**"
click at [434, 188] on button "Manage Image" at bounding box center [429, 186] width 58 height 11
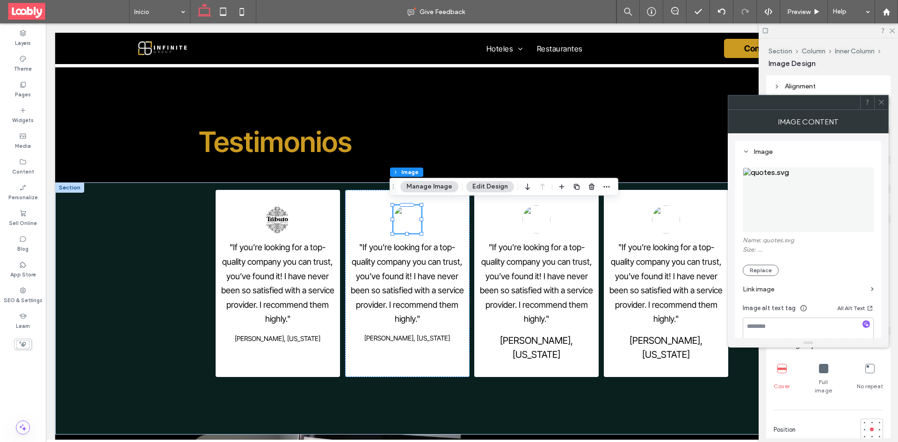
click at [795, 206] on img at bounding box center [808, 199] width 131 height 65
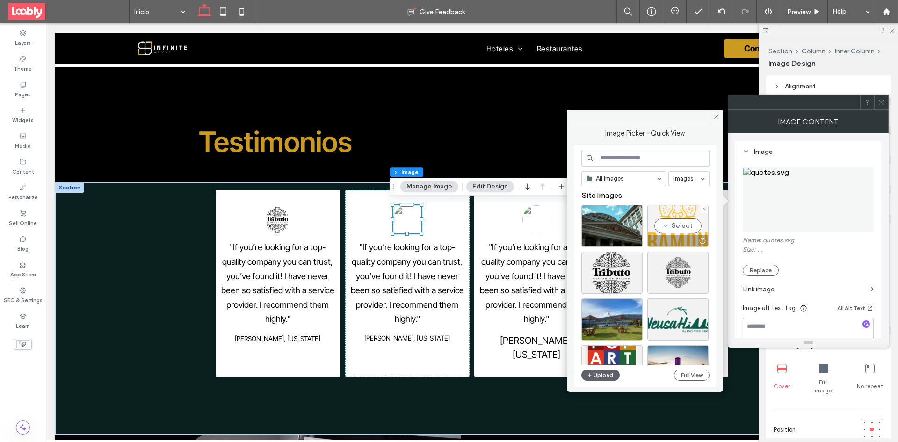
click at [677, 225] on div "Select" at bounding box center [677, 226] width 61 height 42
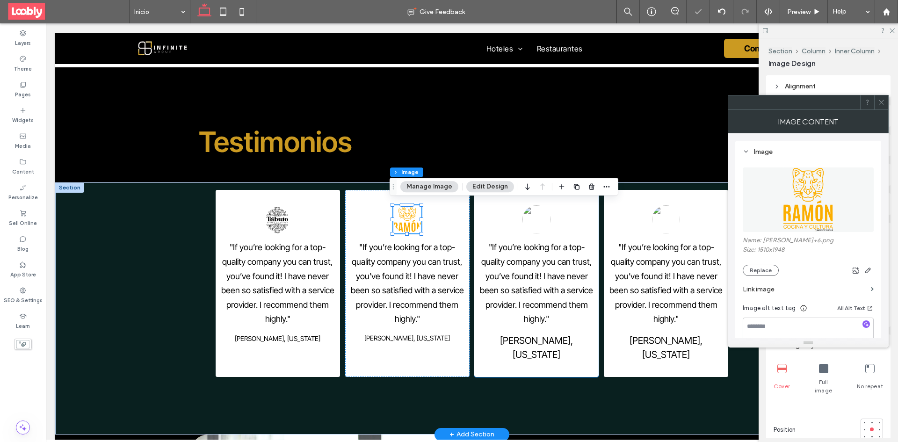
click at [531, 216] on img at bounding box center [537, 219] width 28 height 28
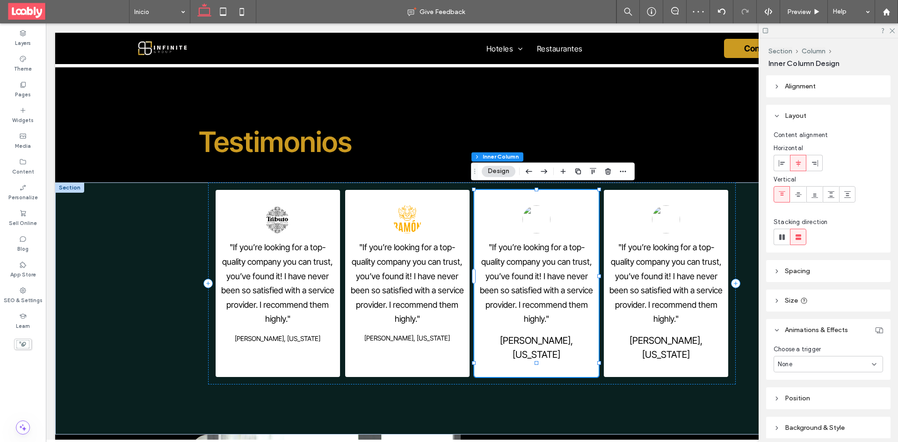
click at [504, 172] on button "Design" at bounding box center [499, 171] width 34 height 11
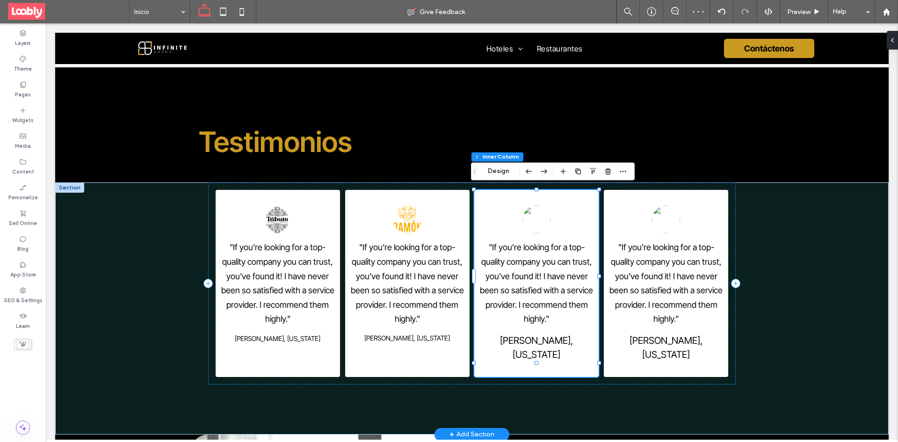
click at [536, 217] on img at bounding box center [537, 219] width 28 height 28
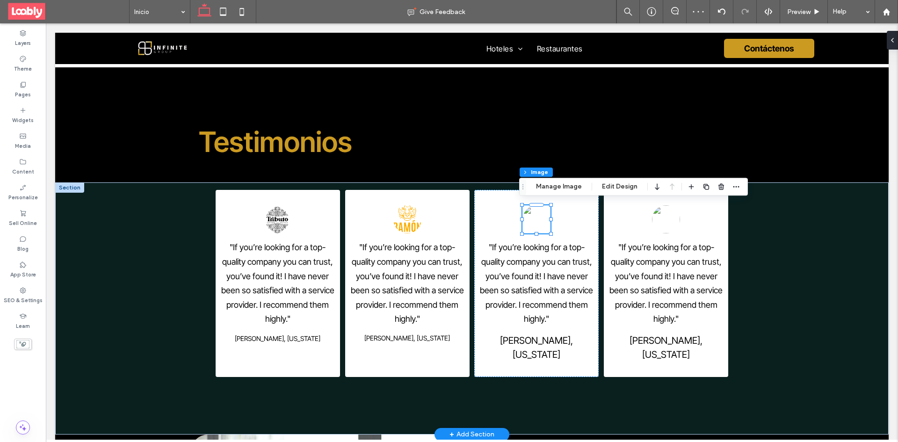
type input "**"
click at [551, 187] on button "Manage Image" at bounding box center [559, 186] width 58 height 11
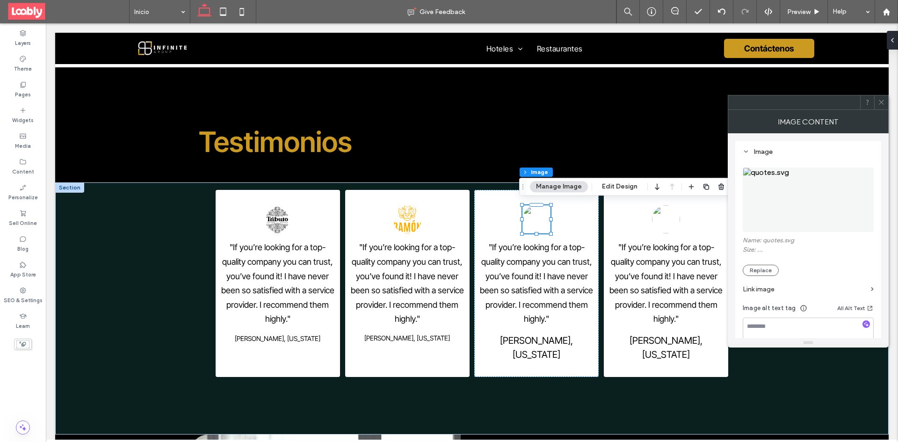
click at [805, 203] on img at bounding box center [808, 199] width 131 height 65
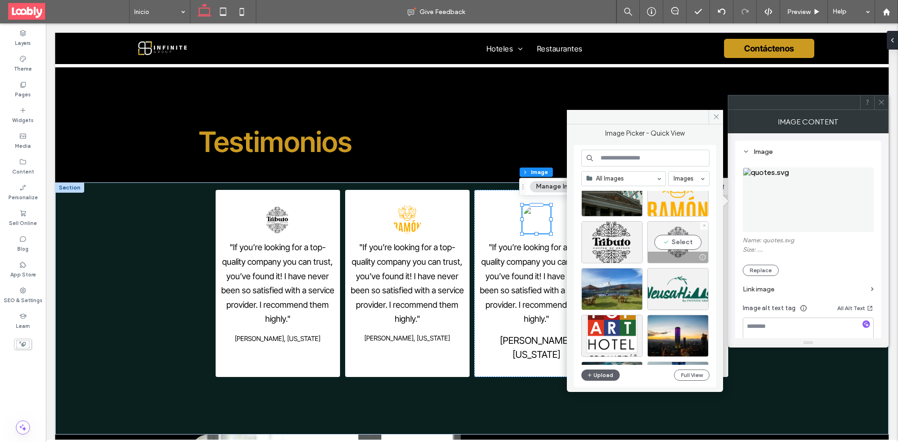
scroll to position [47, 0]
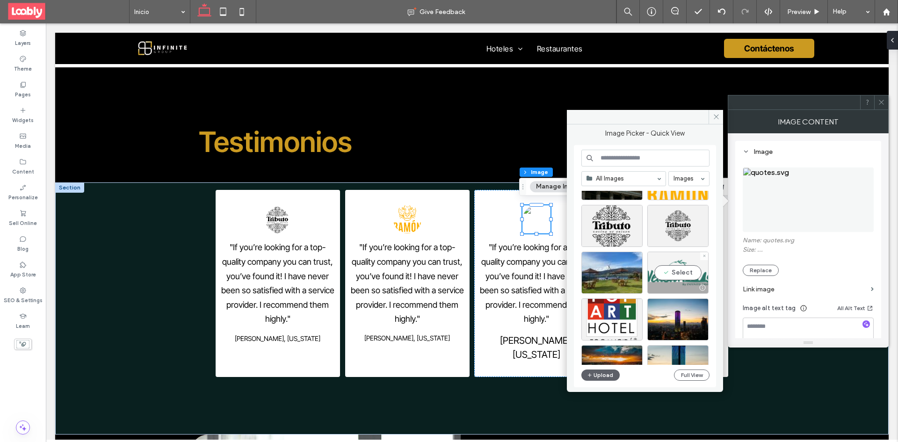
click at [670, 276] on div "Select" at bounding box center [677, 273] width 61 height 42
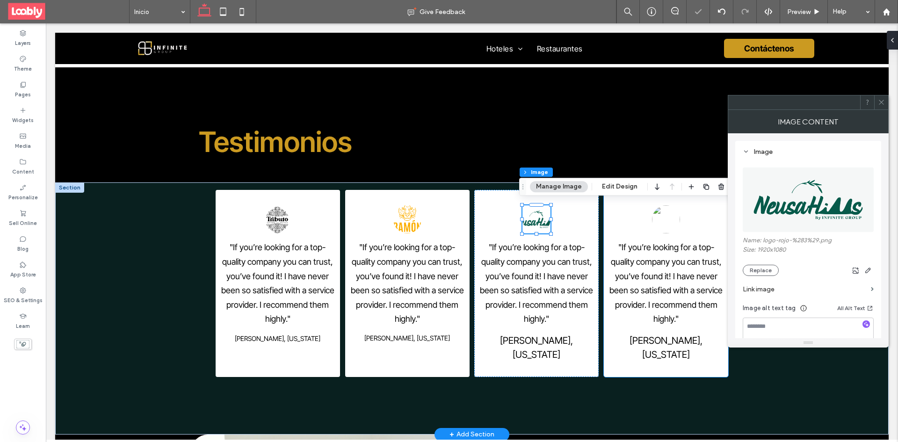
click at [664, 216] on img at bounding box center [666, 219] width 28 height 28
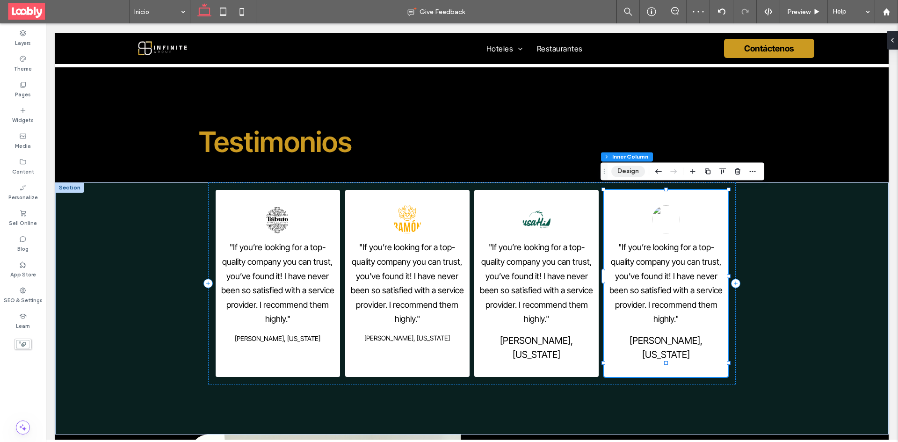
click at [614, 169] on button "Design" at bounding box center [628, 171] width 34 height 11
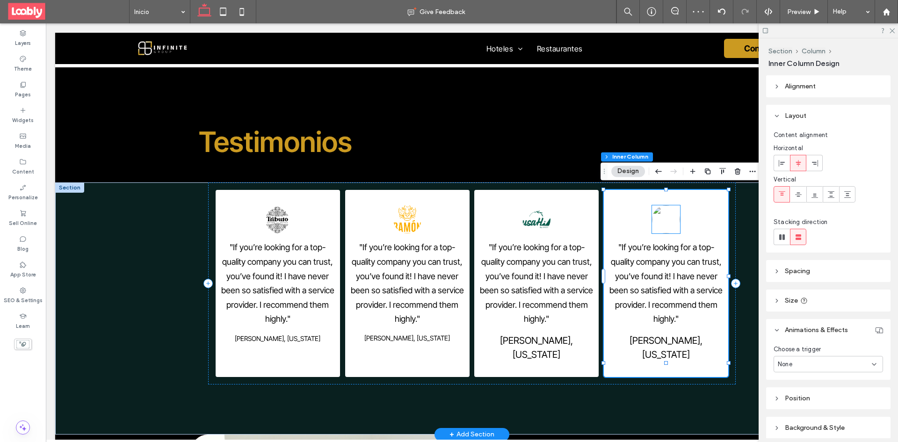
click at [662, 214] on img at bounding box center [666, 219] width 28 height 28
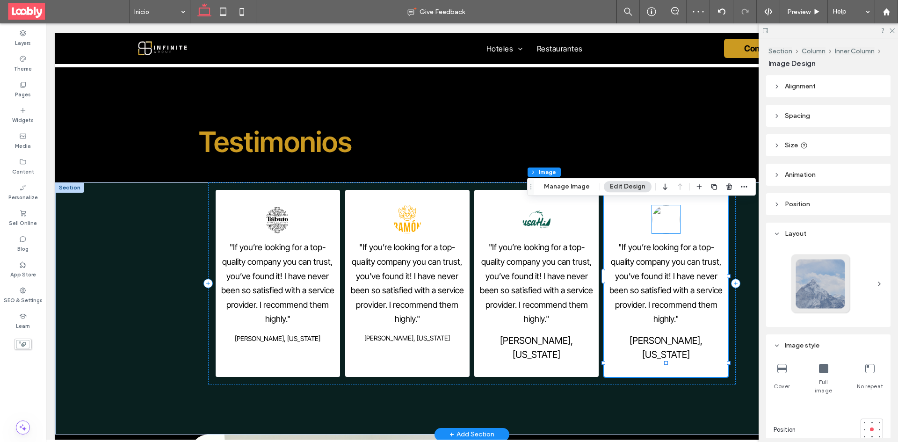
type input "**"
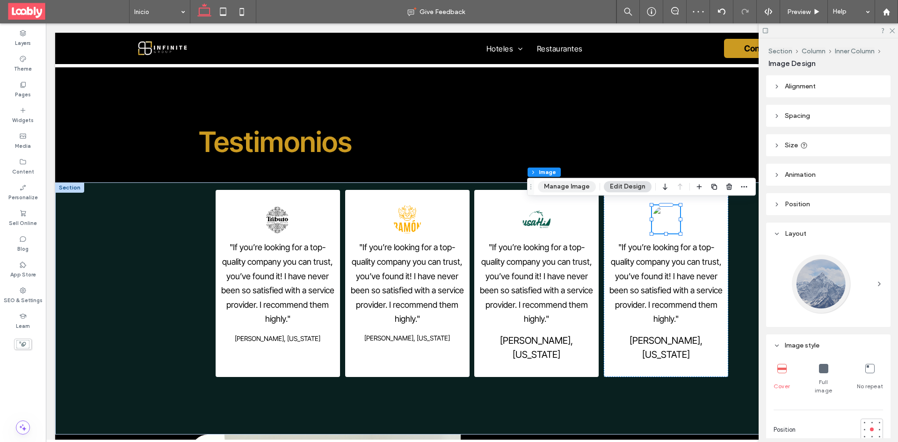
click at [568, 182] on button "Manage Image" at bounding box center [567, 186] width 58 height 11
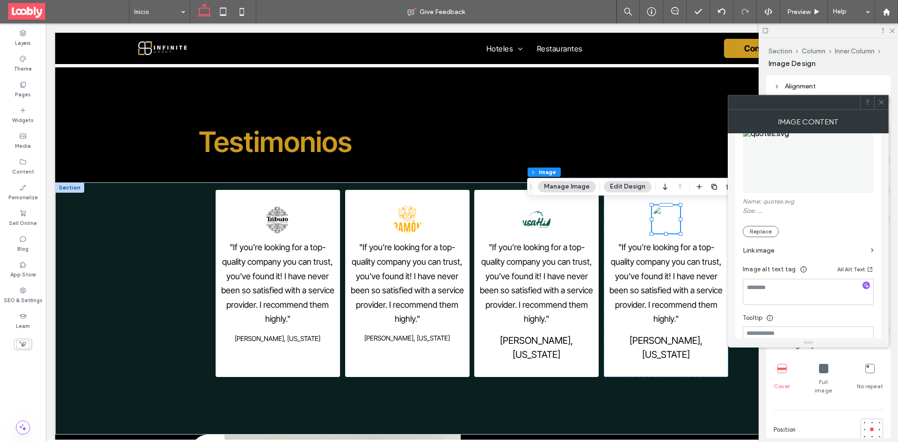
scroll to position [36, 0]
click at [803, 174] on img at bounding box center [808, 163] width 131 height 65
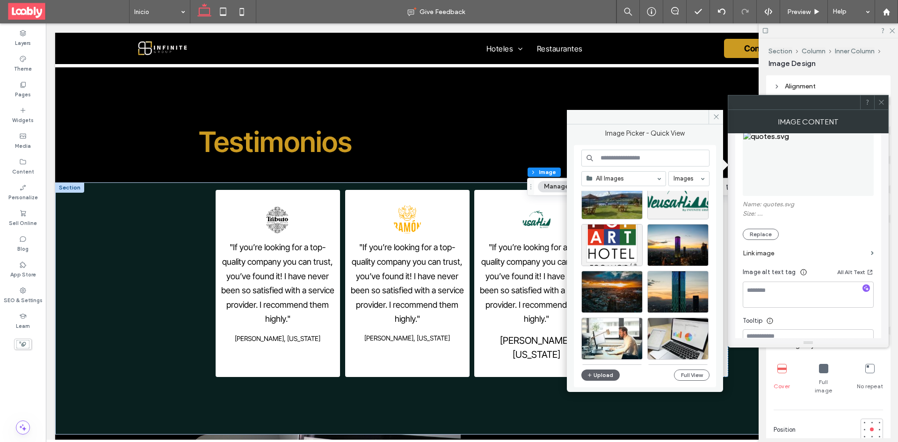
scroll to position [140, 0]
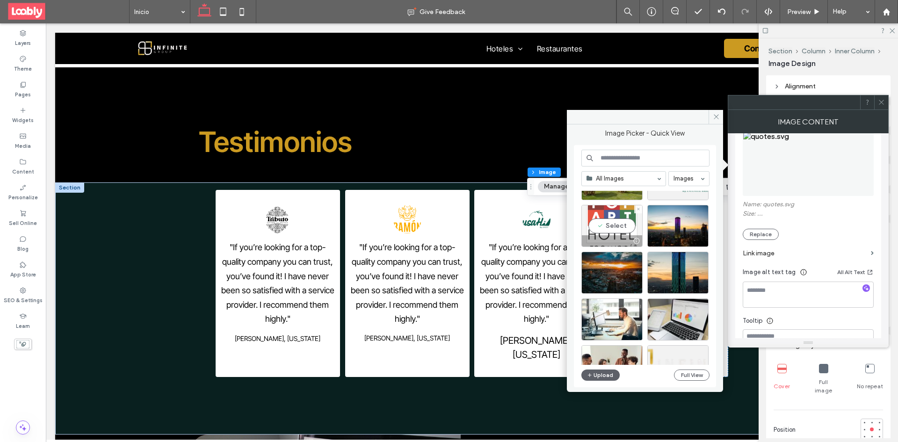
click at [625, 225] on div "Select" at bounding box center [612, 226] width 61 height 42
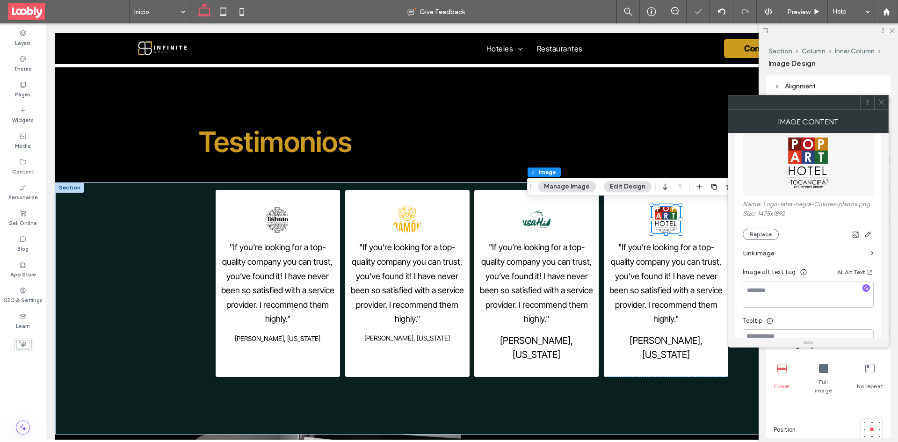
click at [878, 105] on icon at bounding box center [881, 102] width 7 height 7
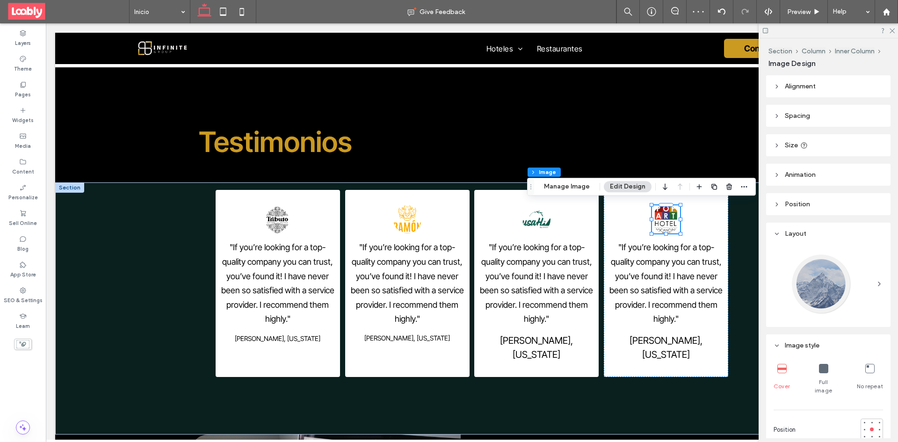
click at [892, 33] on div at bounding box center [828, 30] width 139 height 15
click at [895, 28] on div at bounding box center [828, 30] width 139 height 15
click at [892, 29] on icon at bounding box center [892, 30] width 6 height 6
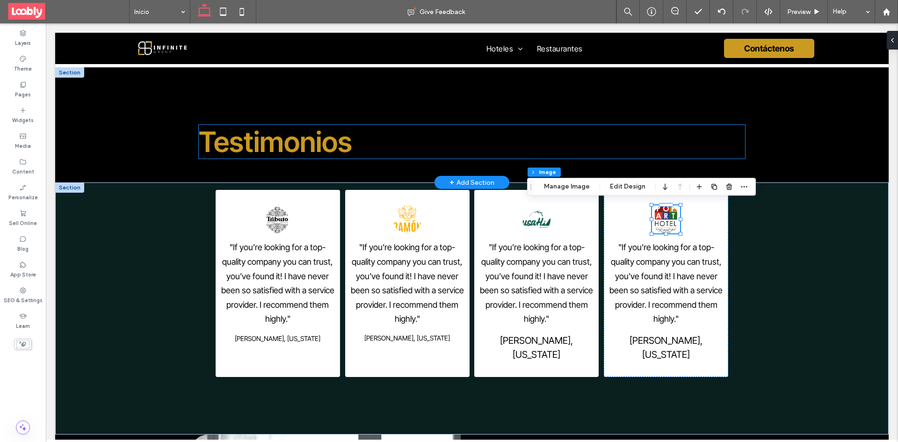
click at [718, 147] on h2 "Testimonios" at bounding box center [472, 142] width 546 height 34
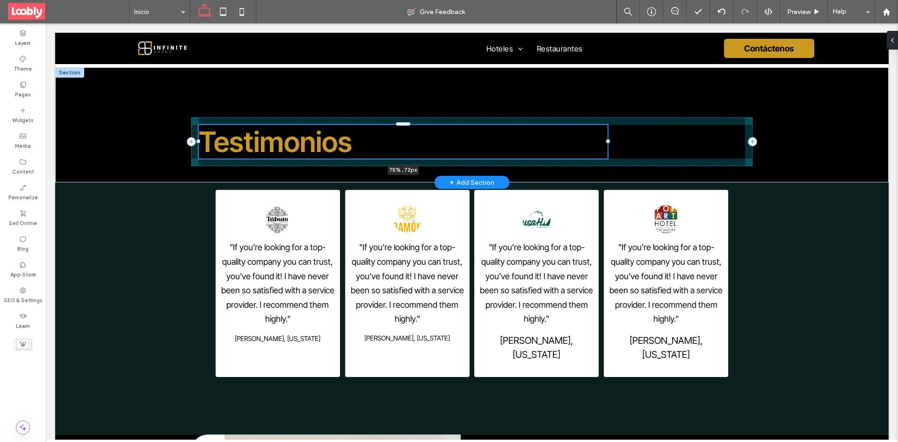
drag, startPoint x: 196, startPoint y: 139, endPoint x: 334, endPoint y: 148, distance: 137.8
click at [334, 148] on div "Testimonios 75% , 72px" at bounding box center [471, 125] width 561 height 116
type input "**"
type input "****"
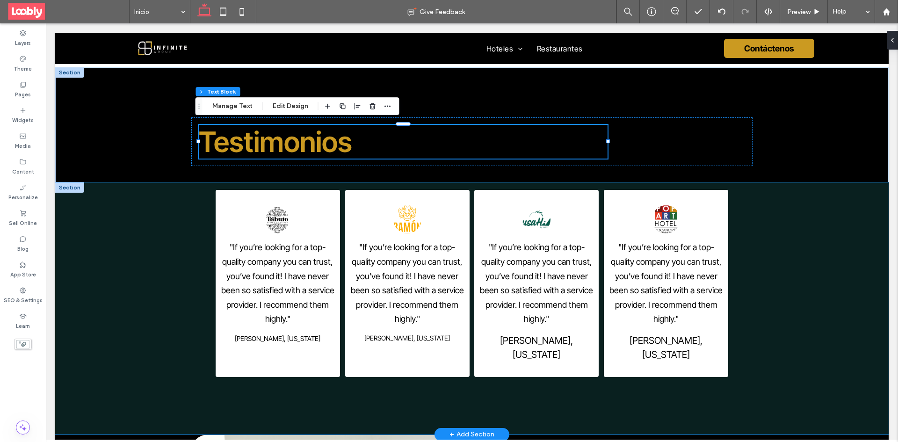
click at [825, 250] on div ""If you’re looking for a top-quality company you can trust, you’ve found it! I …" at bounding box center [472, 308] width 834 height 252
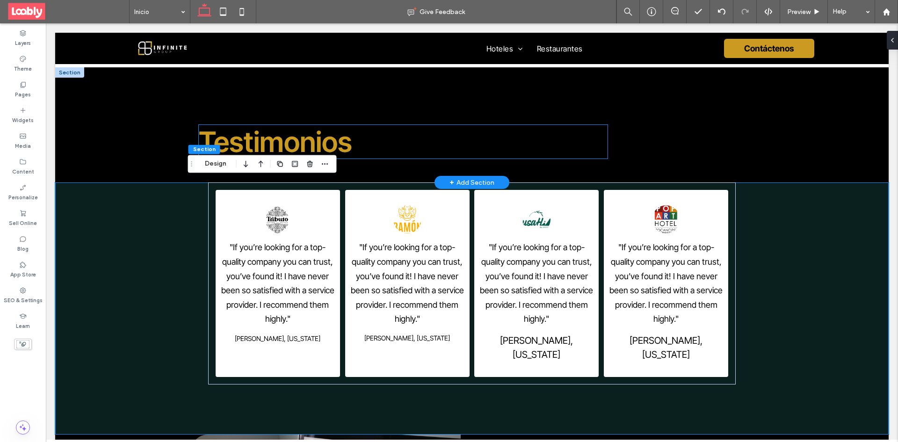
click at [493, 137] on h2 "Testimonios" at bounding box center [403, 142] width 409 height 34
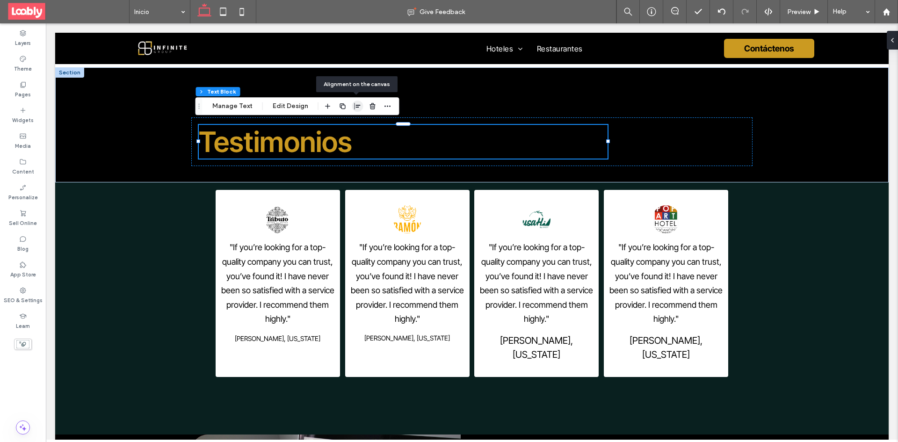
click at [354, 105] on icon "button" at bounding box center [357, 105] width 7 height 7
click at [344, 124] on icon "center" at bounding box center [347, 124] width 7 height 7
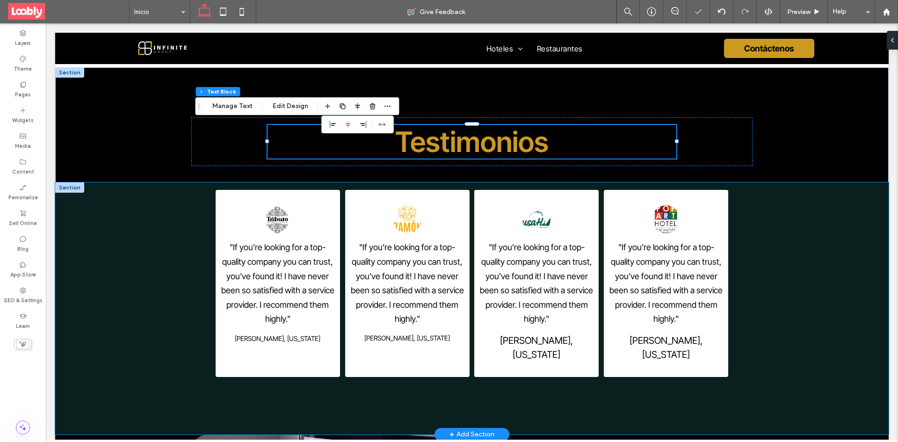
click at [770, 186] on div ""If you’re looking for a top-quality company you can trust, you’ve found it! I …" at bounding box center [472, 308] width 834 height 252
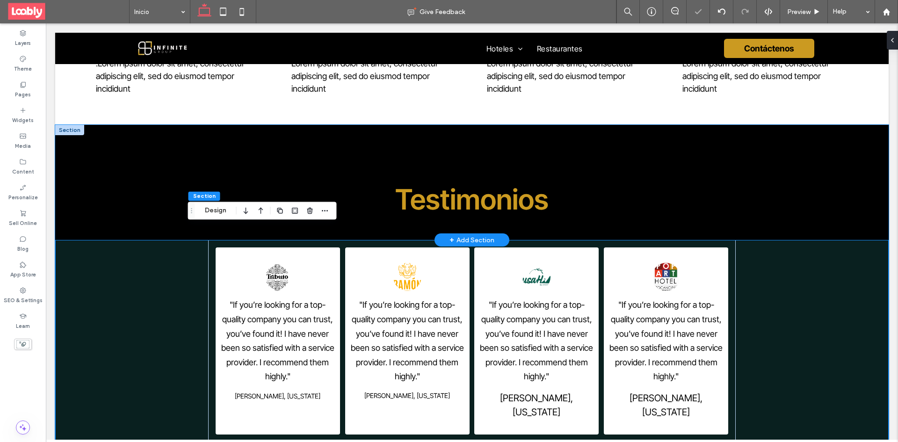
scroll to position [1251, 0]
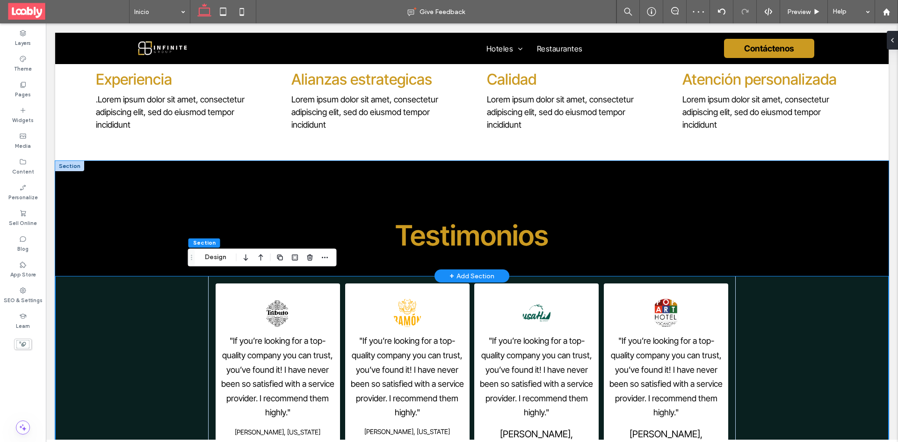
click at [100, 181] on div "Testimonios" at bounding box center [472, 219] width 834 height 116
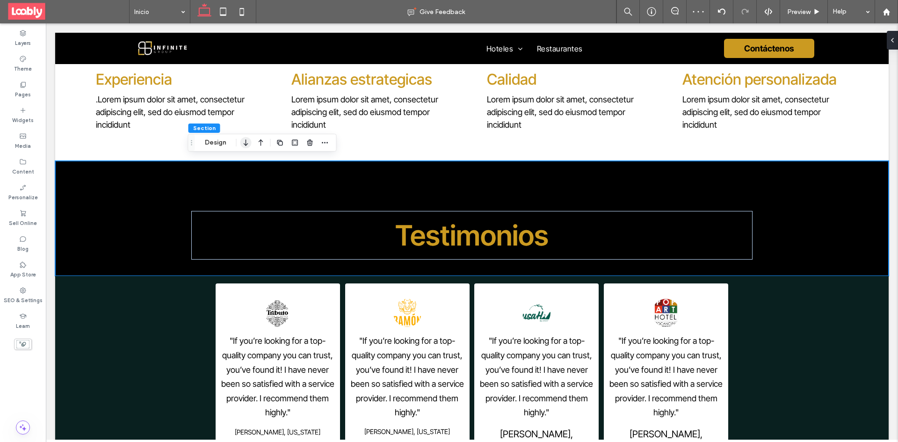
drag, startPoint x: 212, startPoint y: 145, endPoint x: 247, endPoint y: 151, distance: 34.6
click at [213, 145] on button "Design" at bounding box center [216, 142] width 34 height 11
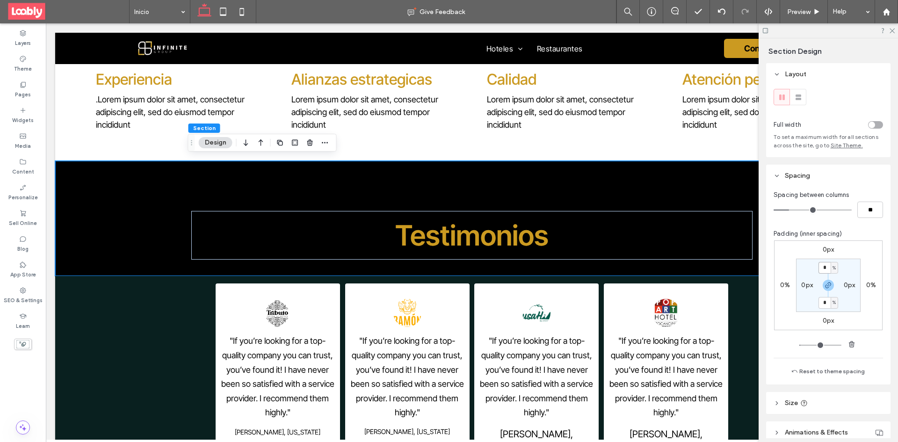
click at [825, 271] on input "*" at bounding box center [825, 268] width 12 height 12
type input "*"
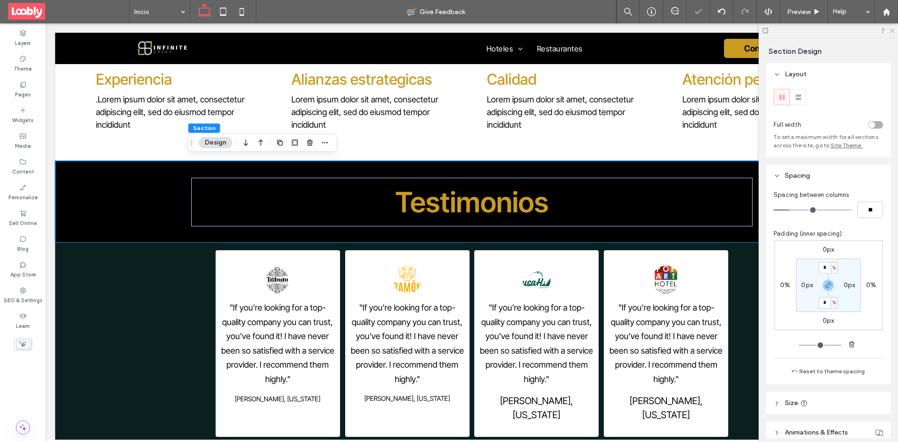
click at [893, 31] on use at bounding box center [892, 31] width 5 height 5
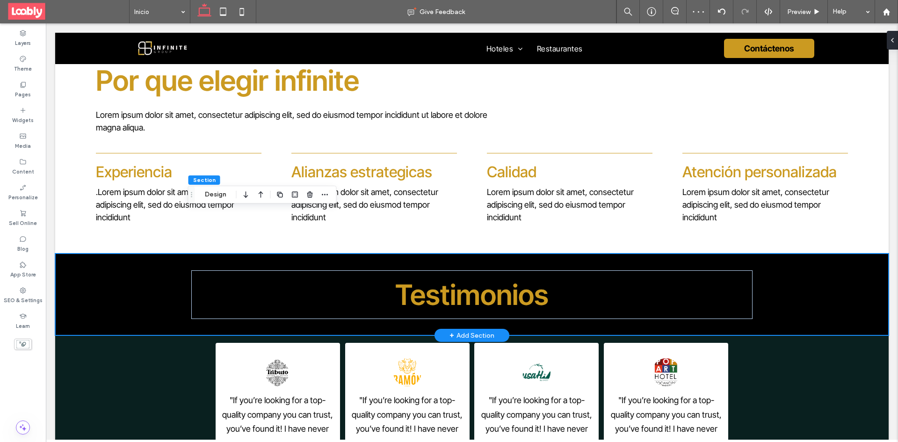
scroll to position [1157, 0]
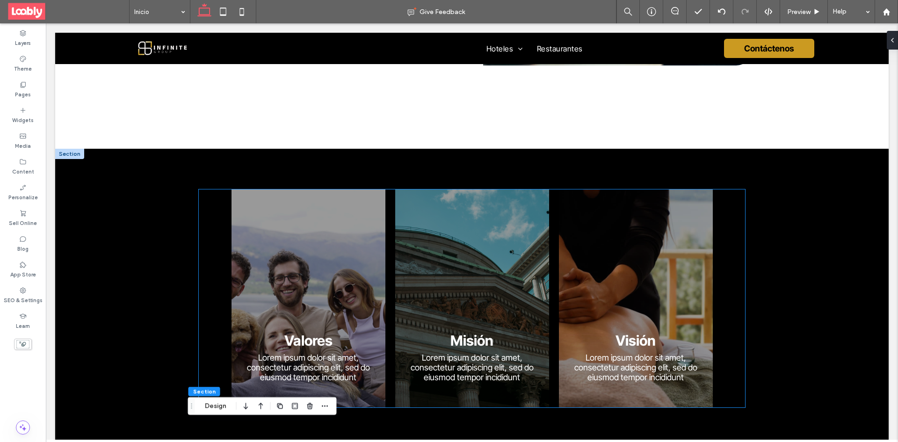
scroll to position [749, 0]
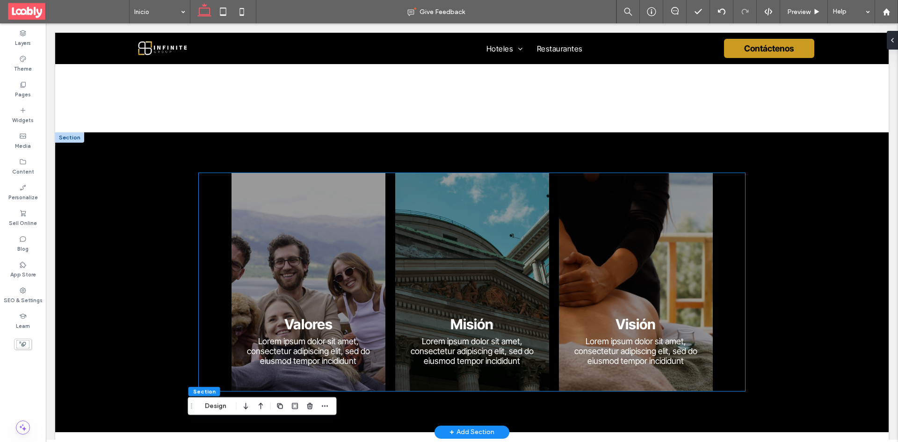
click at [214, 189] on div "Misión Lorem ipsum dolor sit amet, consectetur adipiscing elit, sed do eiusmod …" at bounding box center [472, 282] width 546 height 218
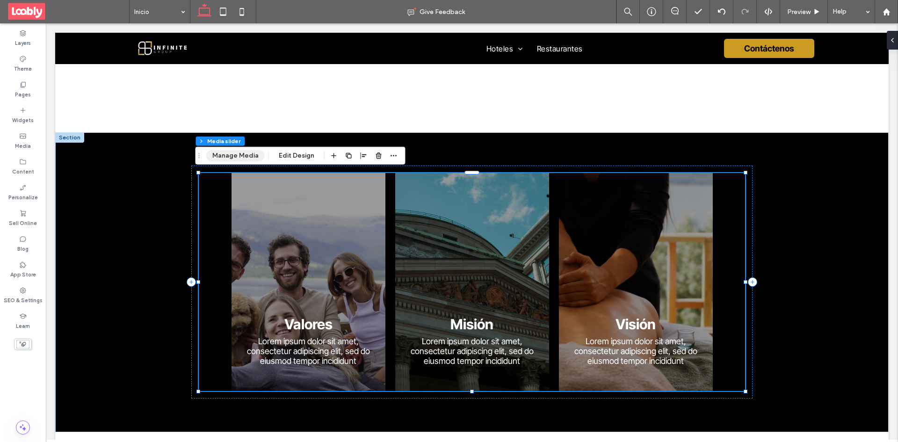
click at [244, 154] on button "Manage Media" at bounding box center [235, 155] width 58 height 11
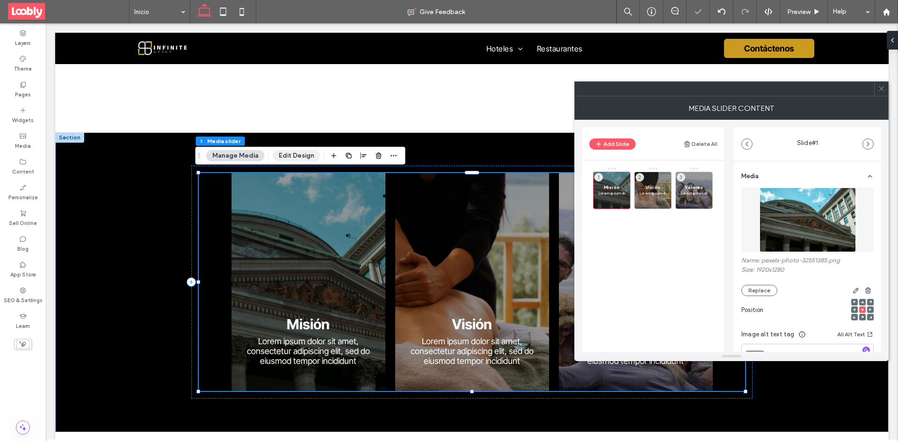
click at [305, 156] on button "Edit Design" at bounding box center [297, 155] width 48 height 11
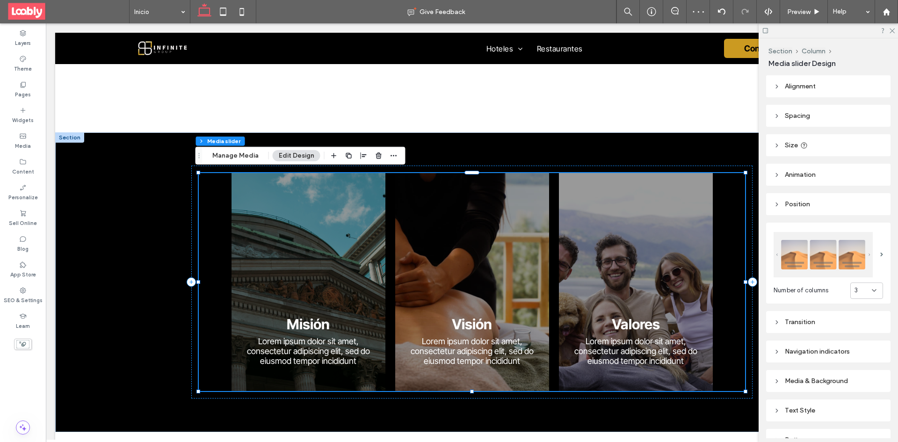
scroll to position [77, 0]
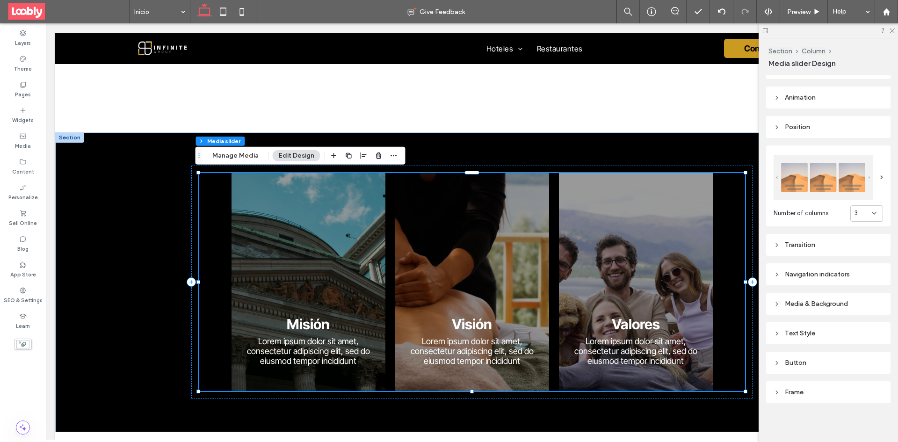
click at [821, 243] on div "Transition" at bounding box center [828, 245] width 109 height 8
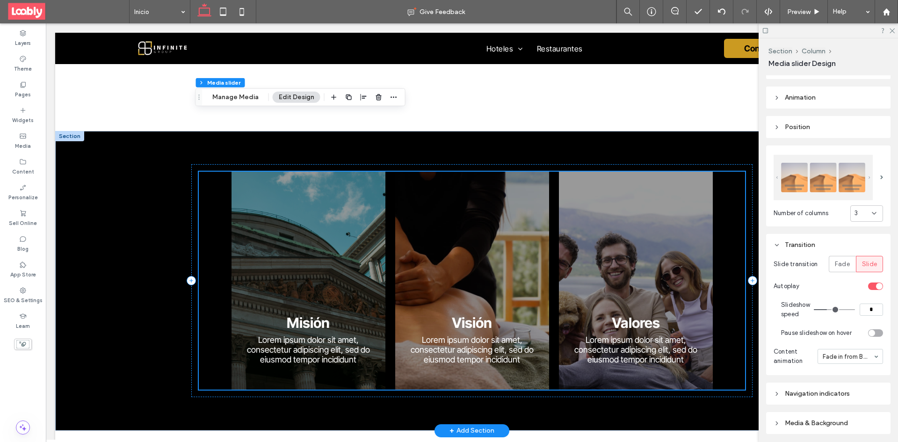
scroll to position [749, 0]
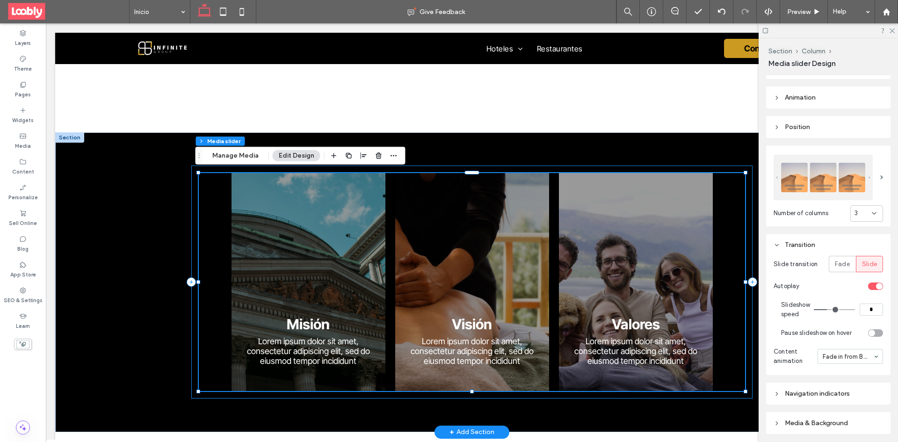
click at [191, 184] on div "Misión Lorem ipsum dolor sit amet, consectetur adipiscing elit, sed do eiusmod …" at bounding box center [471, 282] width 561 height 233
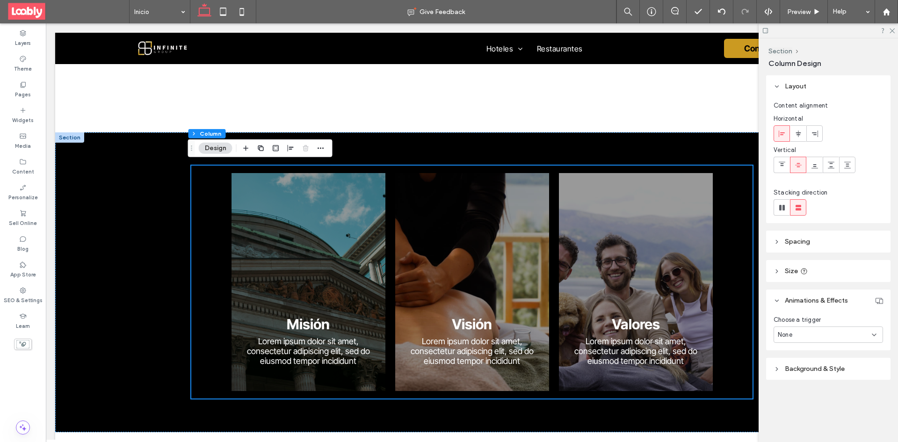
click at [871, 333] on icon at bounding box center [874, 334] width 7 height 7
click at [825, 371] on div "Hover" at bounding box center [828, 367] width 109 height 16
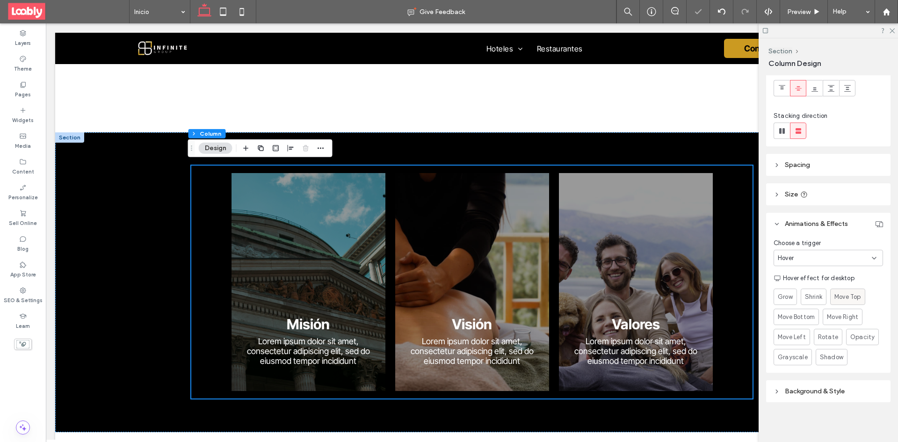
scroll to position [78, 0]
click at [814, 293] on span "Shrink" at bounding box center [813, 295] width 17 height 9
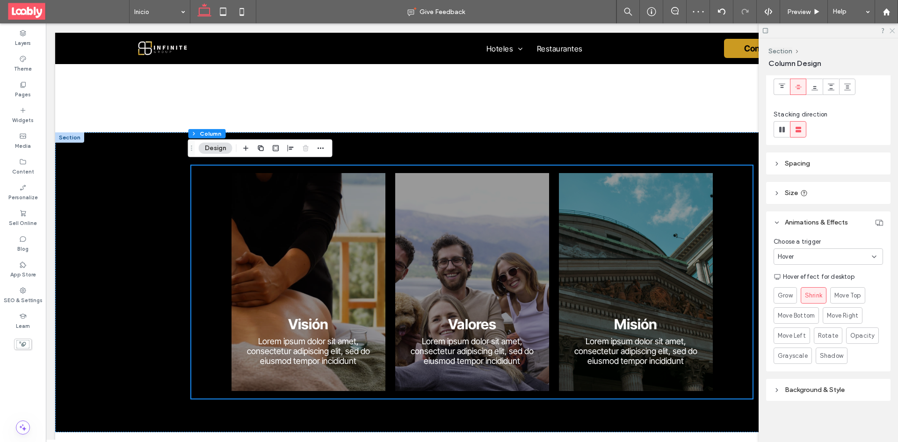
click at [891, 32] on use at bounding box center [892, 31] width 5 height 5
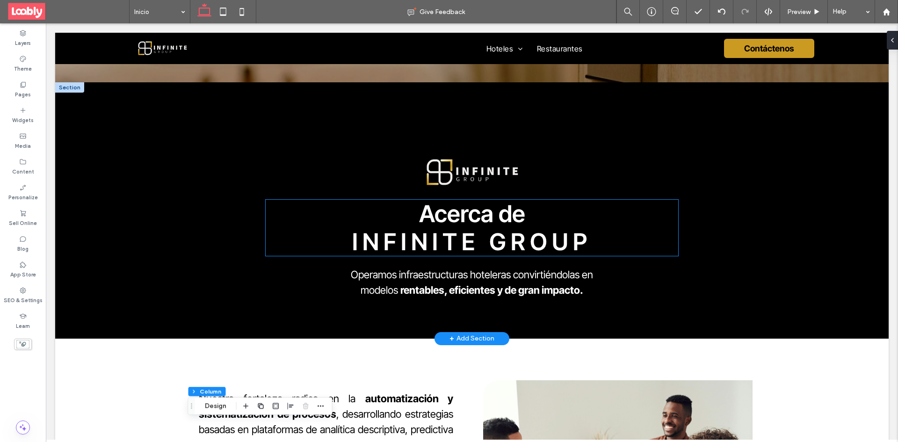
scroll to position [234, 0]
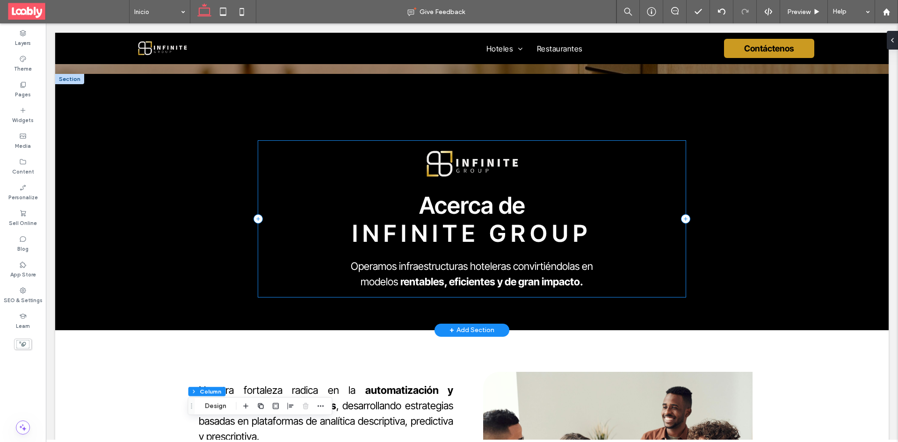
click at [282, 142] on div "Acerca de INFINITE GROUP Operamos infraestructuras hoteleras convirtiéndolas en…" at bounding box center [472, 219] width 428 height 156
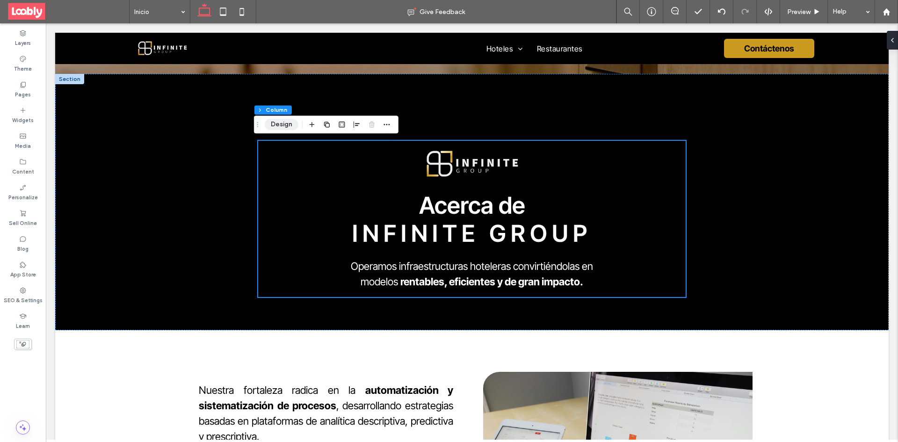
click at [282, 125] on button "Design" at bounding box center [282, 124] width 34 height 11
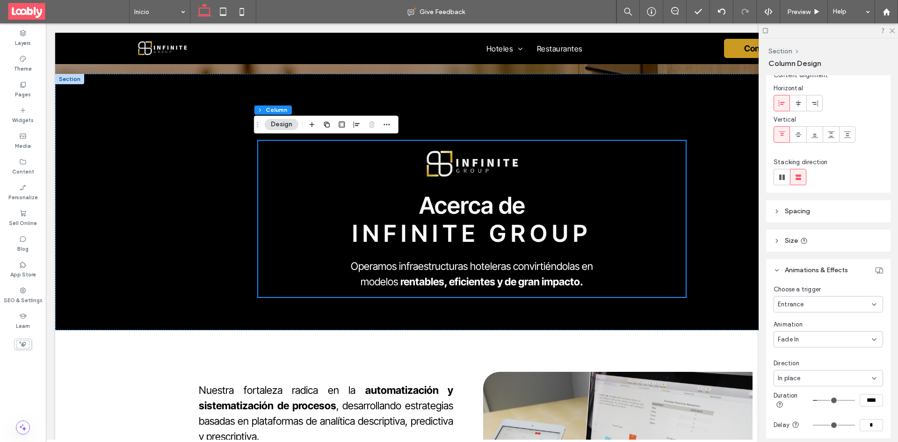
scroll to position [94, 0]
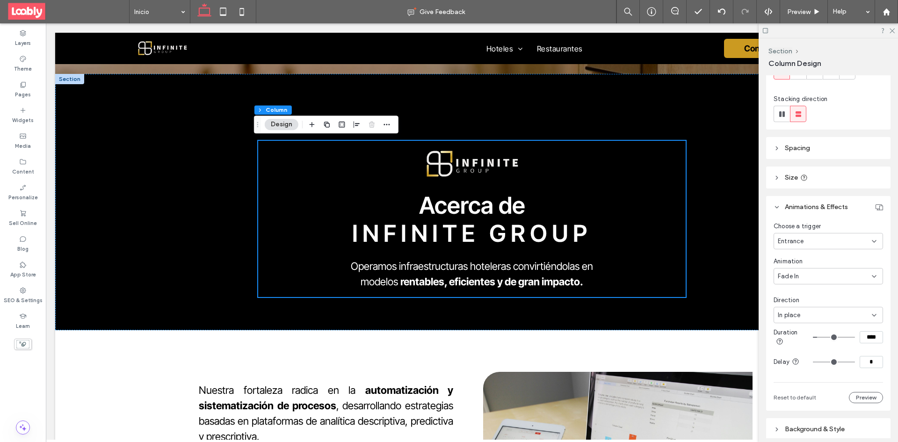
type input "****"
click at [836, 337] on input "range" at bounding box center [834, 337] width 42 height 1
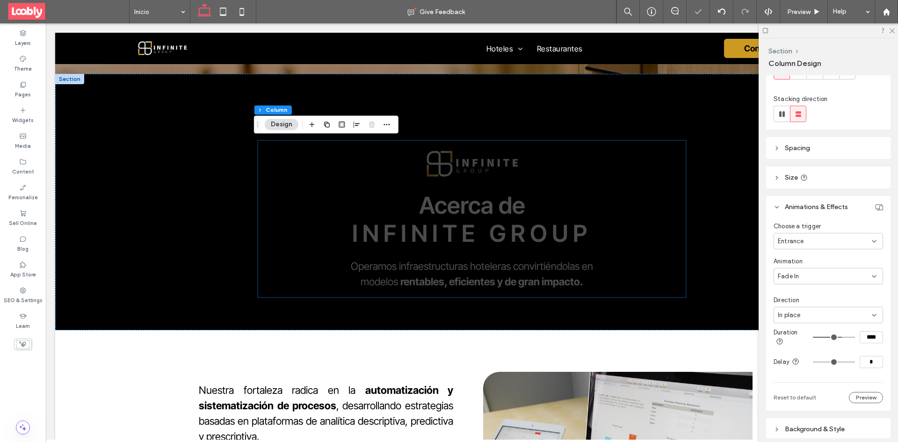
type input "****"
click at [830, 338] on input "range" at bounding box center [834, 337] width 42 height 1
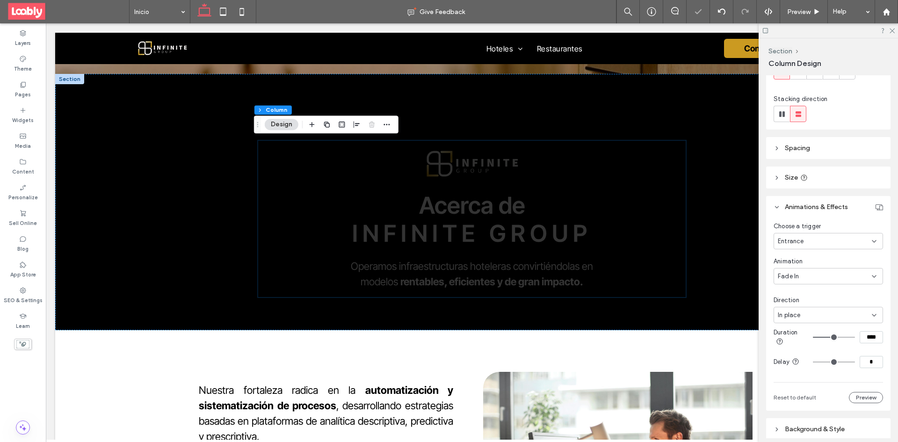
type input "****"
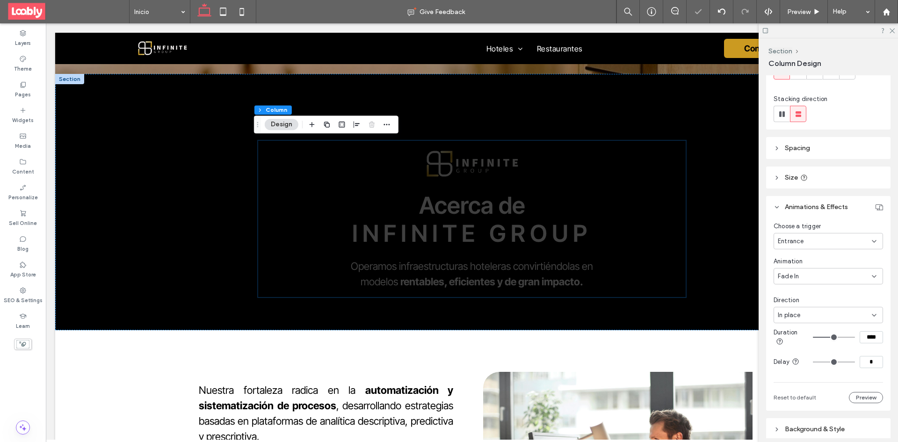
type input "****"
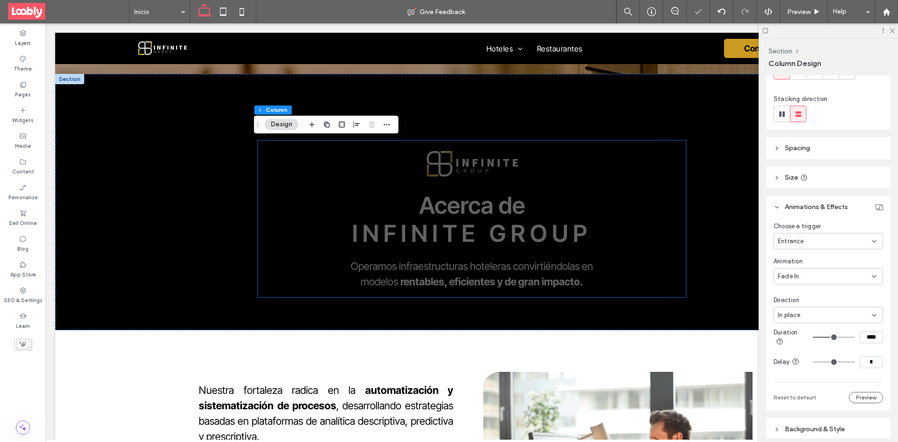
type input "****"
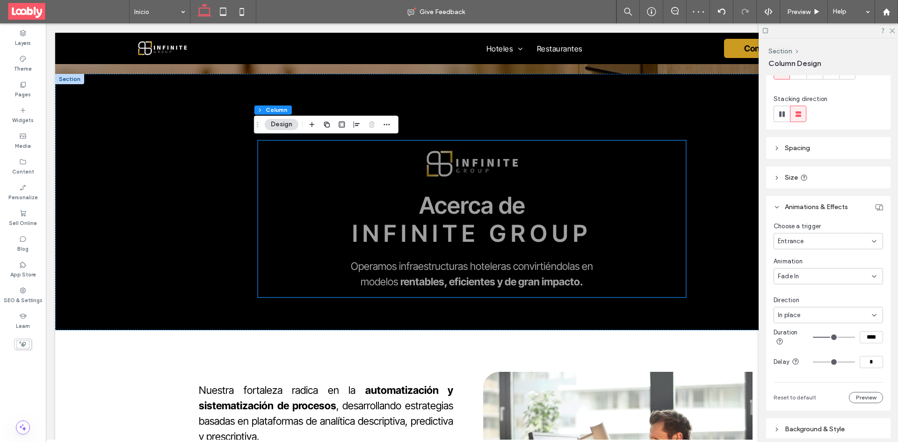
type input "****"
drag, startPoint x: 830, startPoint y: 339, endPoint x: 825, endPoint y: 341, distance: 5.3
type input "****"
click at [825, 338] on input "range" at bounding box center [834, 337] width 42 height 1
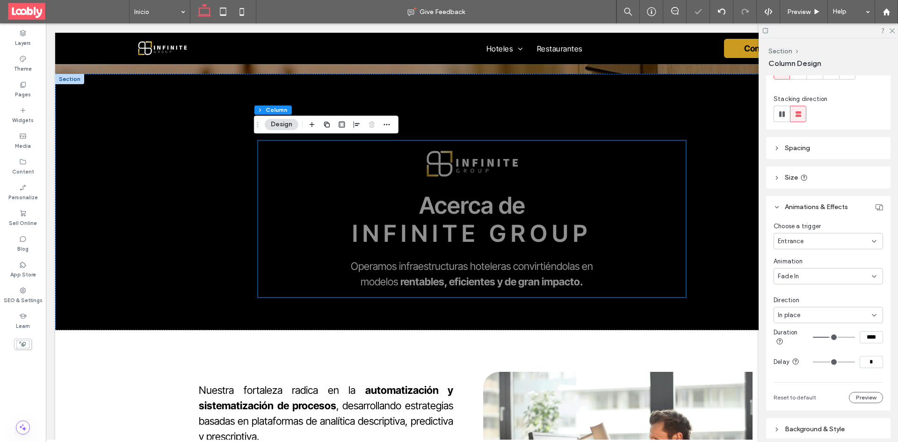
click at [864, 339] on input "****" at bounding box center [871, 337] width 23 height 12
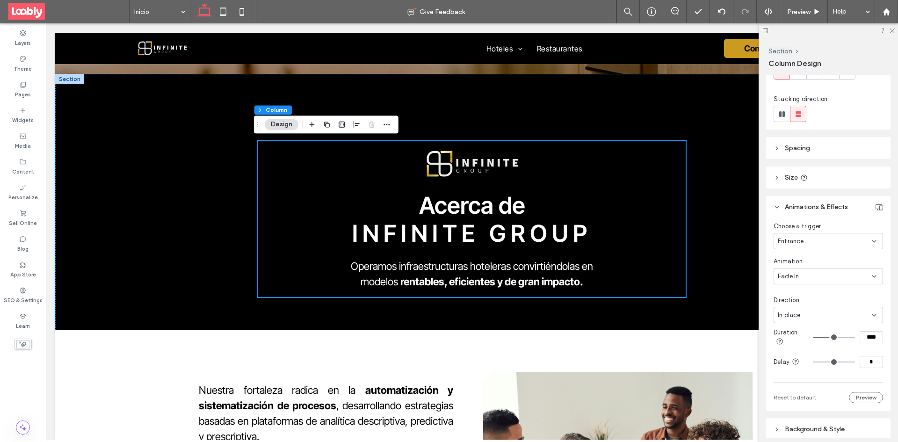
type input "****"
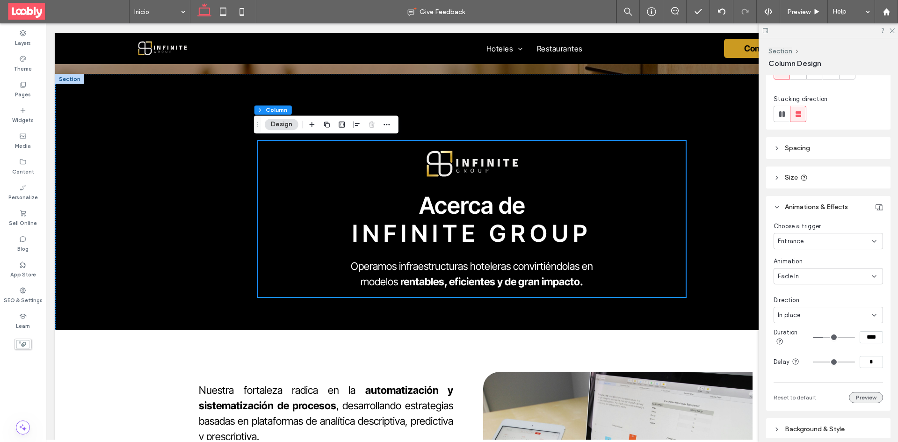
click at [873, 400] on button "Preview" at bounding box center [866, 397] width 34 height 11
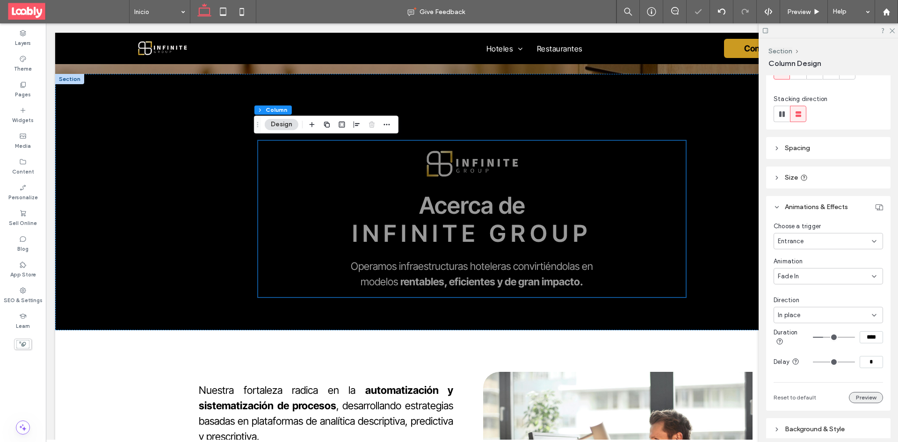
click at [873, 400] on button "Preview" at bounding box center [866, 397] width 34 height 11
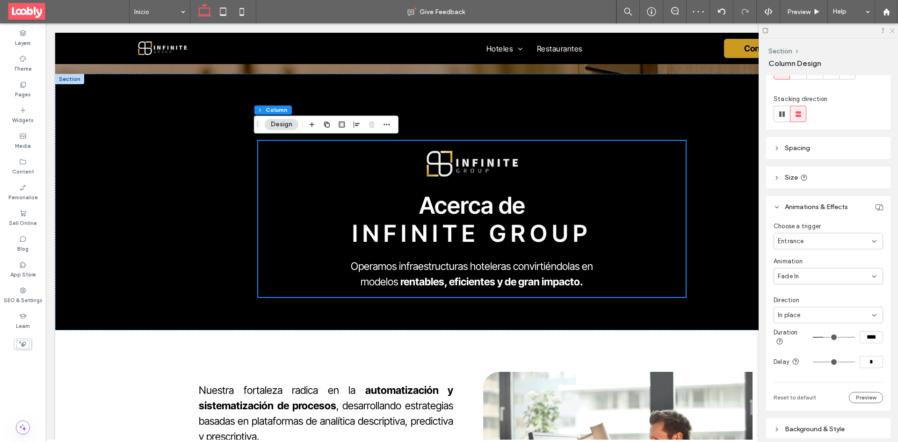
click at [893, 30] on icon at bounding box center [892, 30] width 6 height 6
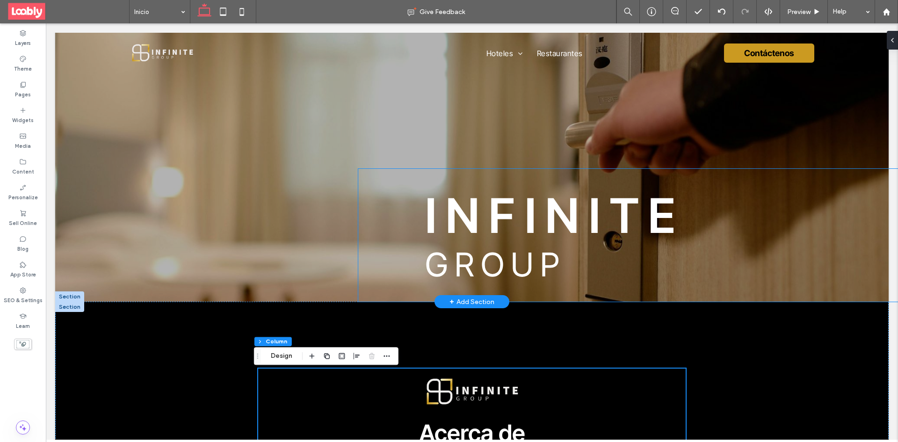
scroll to position [0, 0]
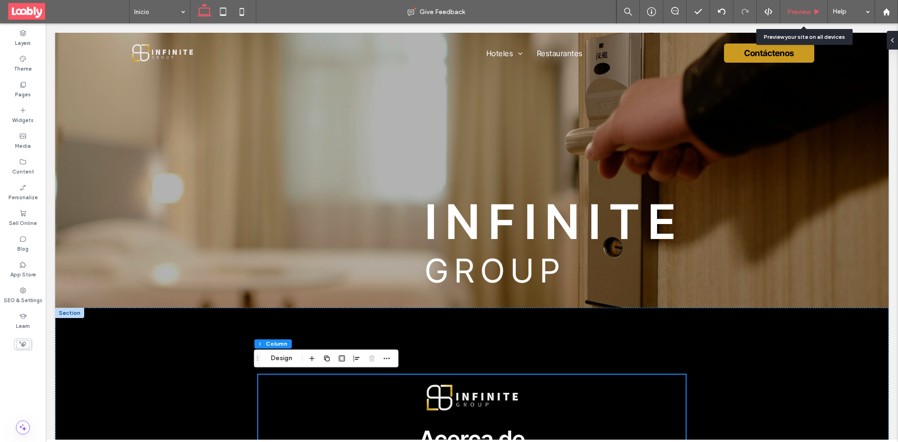
click at [822, 11] on div "Preview" at bounding box center [803, 12] width 47 height 8
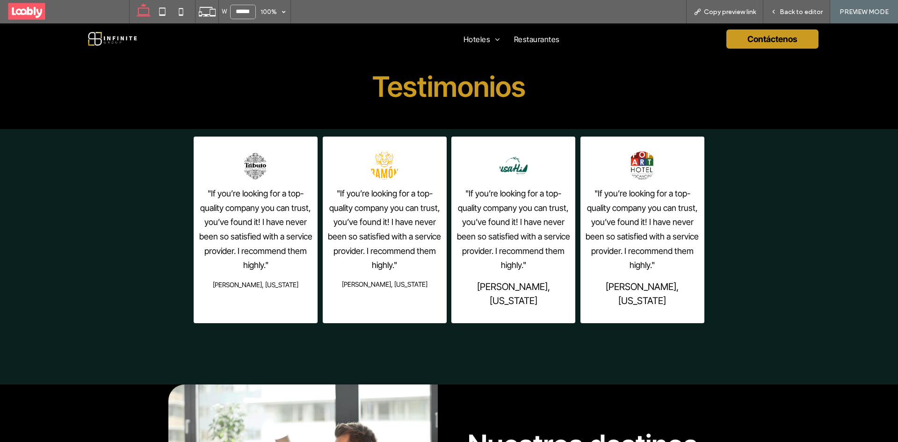
scroll to position [1357, 0]
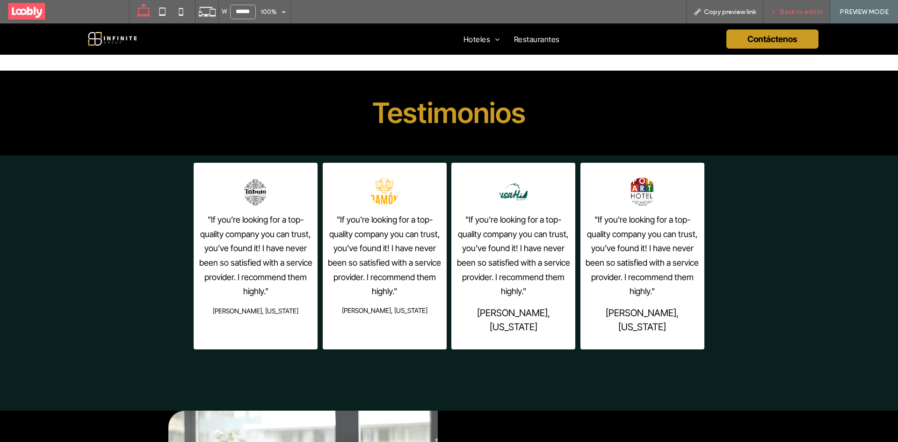
click at [781, 10] on div "Back to editor" at bounding box center [796, 12] width 66 height 8
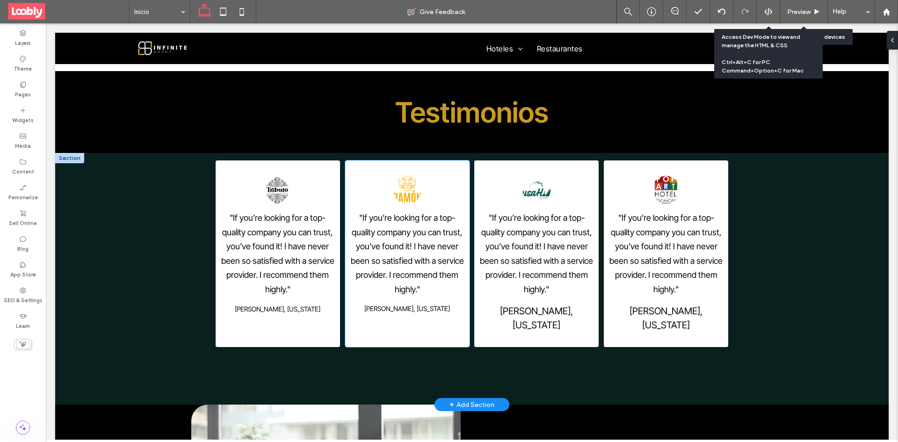
scroll to position [1339, 0]
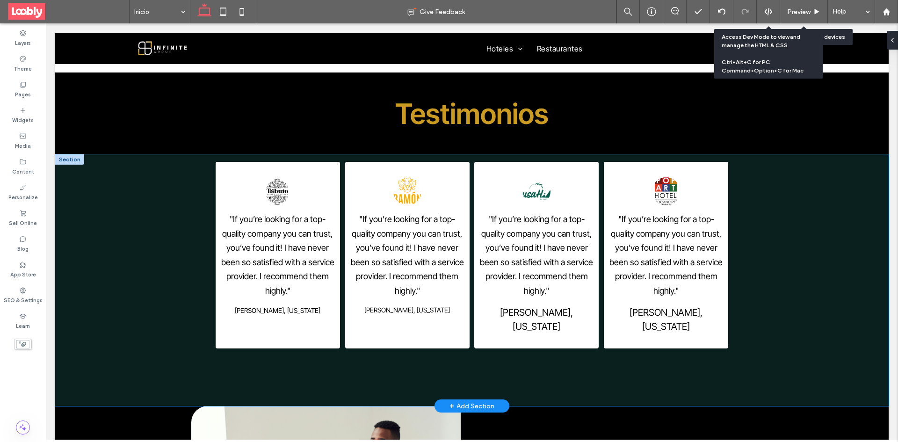
click at [107, 174] on div ""If you’re looking for a top-quality company you can trust, you’ve found it! I …" at bounding box center [472, 280] width 834 height 252
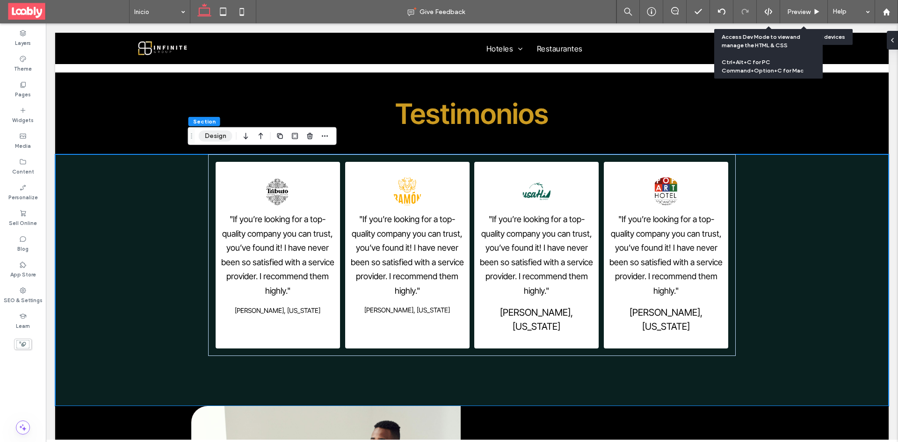
click at [214, 133] on button "Design" at bounding box center [216, 136] width 34 height 11
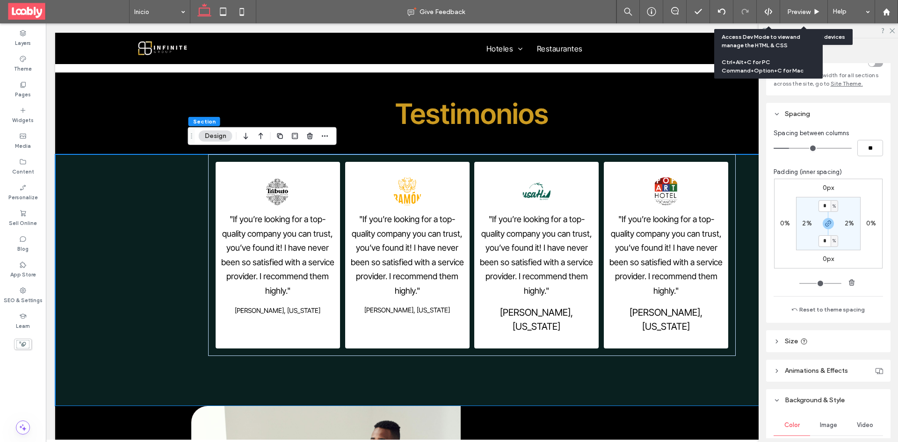
scroll to position [140, 0]
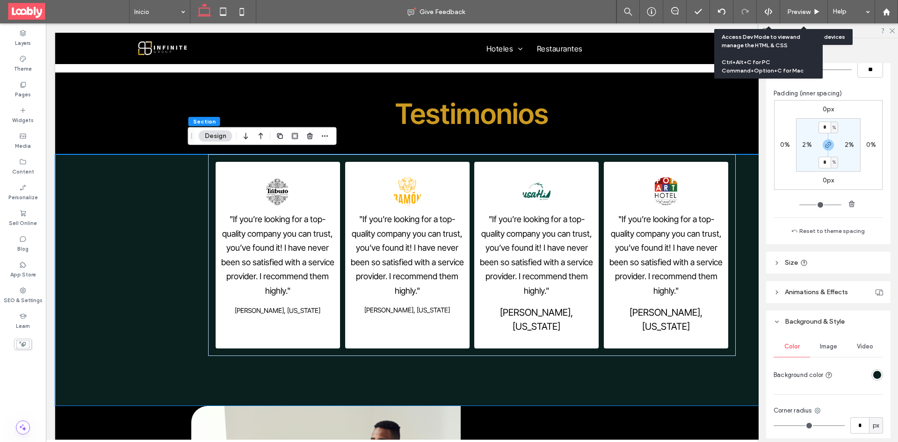
click at [875, 373] on div "rgba(9, 32, 31, 1)" at bounding box center [877, 375] width 8 height 8
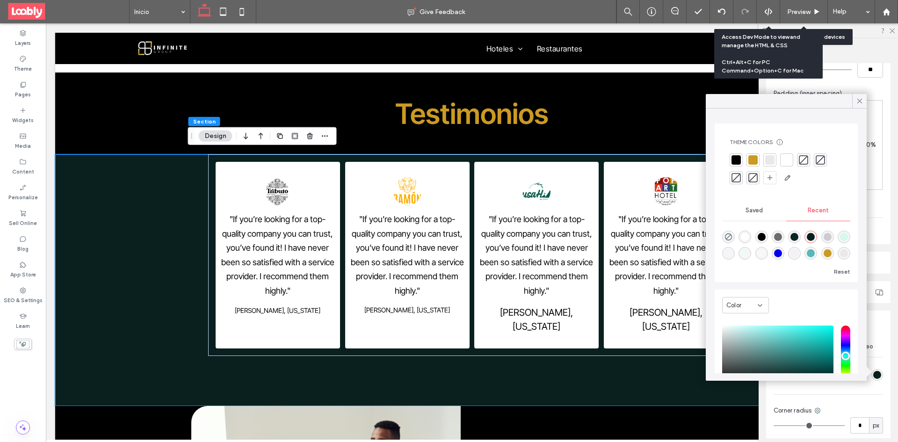
click at [736, 161] on div at bounding box center [736, 159] width 9 height 9
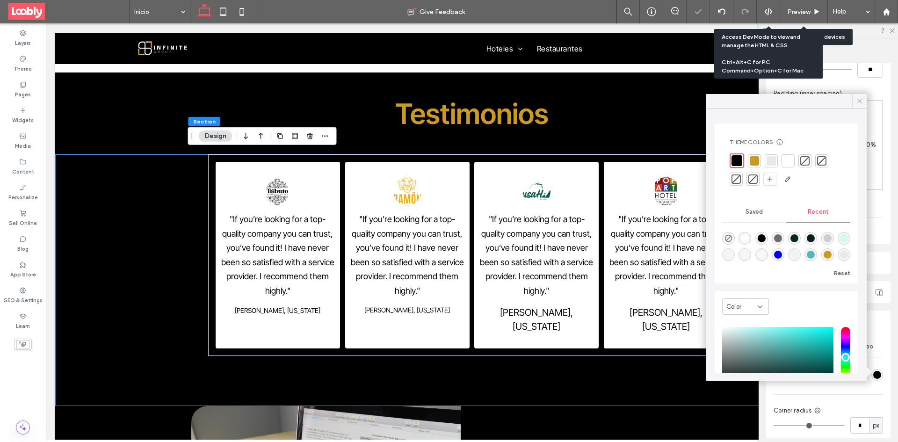
click at [857, 102] on icon at bounding box center [860, 101] width 8 height 8
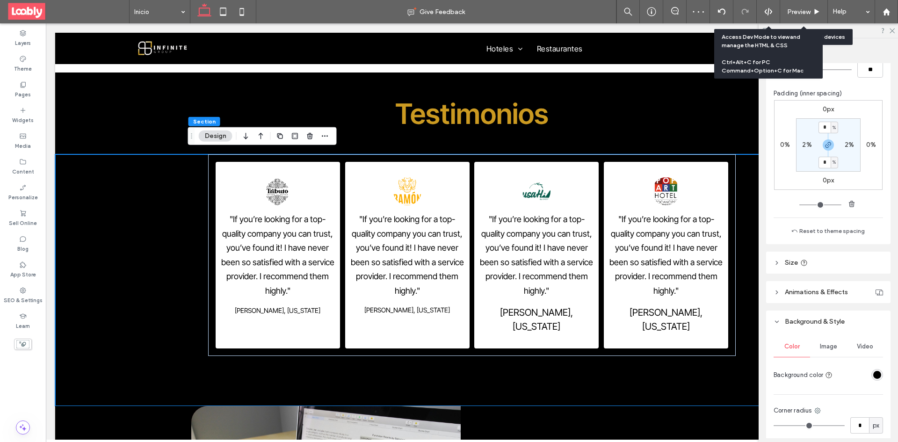
click at [895, 32] on div at bounding box center [828, 30] width 139 height 15
click at [892, 31] on icon at bounding box center [892, 30] width 6 height 6
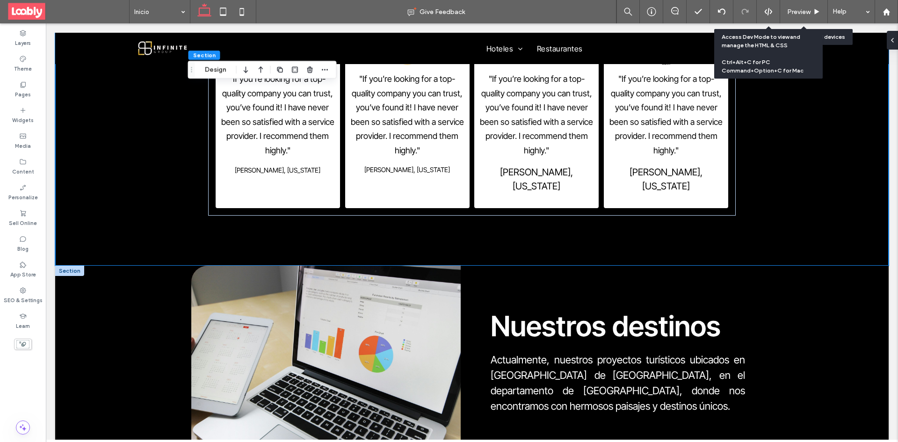
scroll to position [1245, 0]
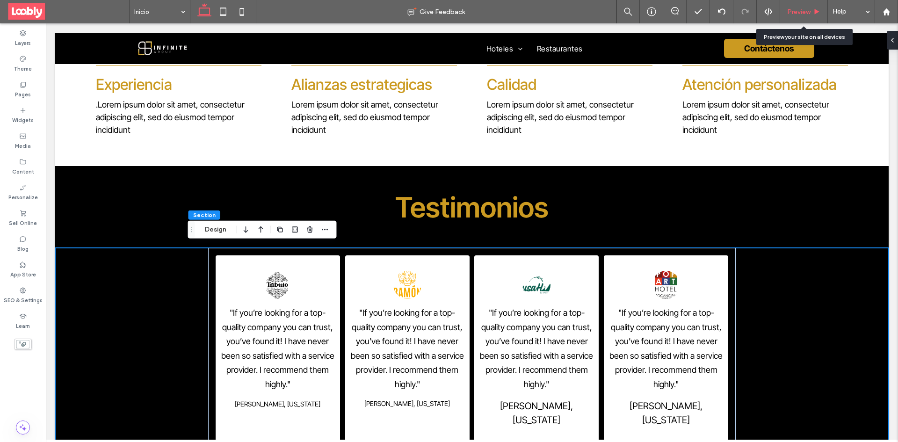
click at [797, 11] on span "Preview" at bounding box center [798, 12] width 23 height 8
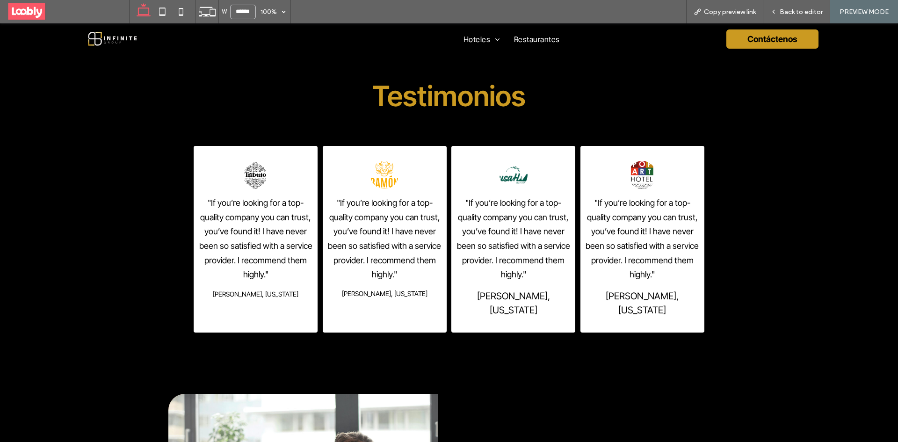
scroll to position [1357, 0]
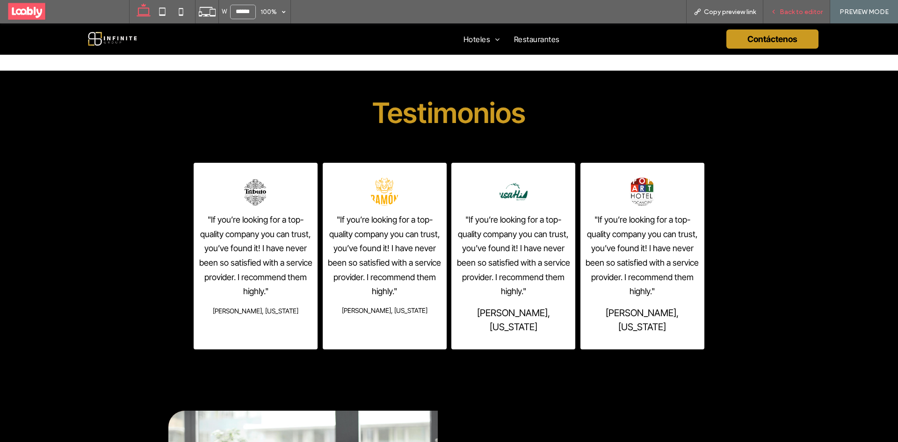
drag, startPoint x: 766, startPoint y: 0, endPoint x: 803, endPoint y: 15, distance: 40.3
click at [803, 15] on span "Back to editor" at bounding box center [801, 12] width 43 height 8
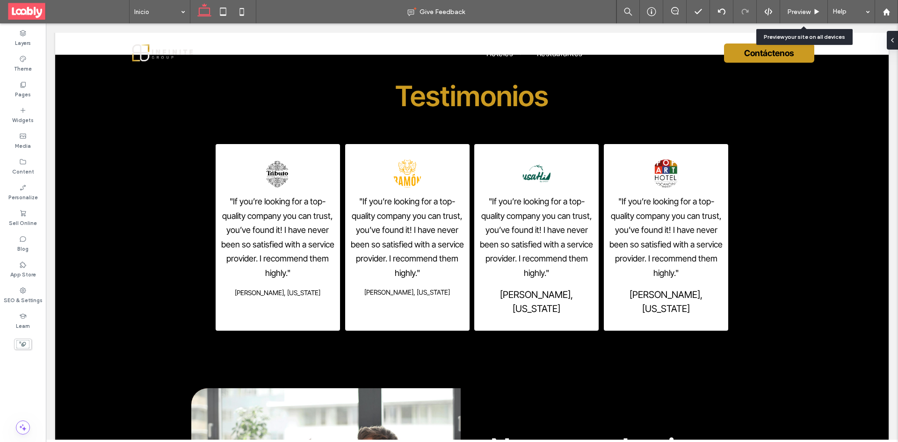
scroll to position [1339, 0]
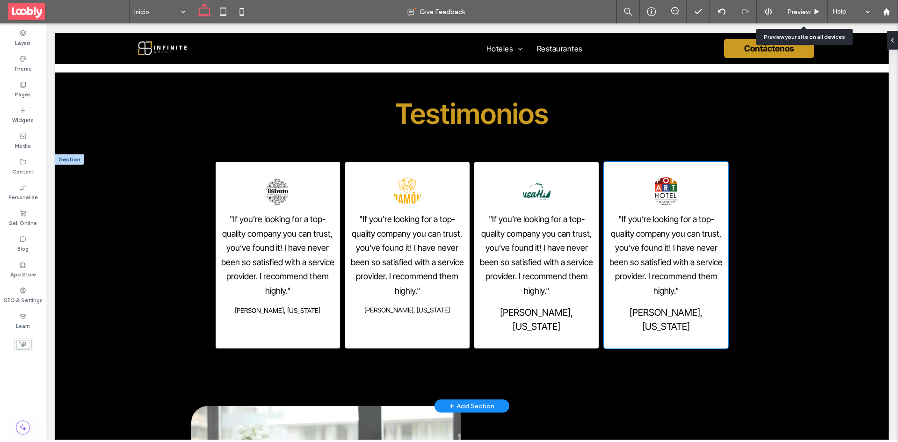
drag, startPoint x: 626, startPoint y: 272, endPoint x: 594, endPoint y: 284, distance: 34.9
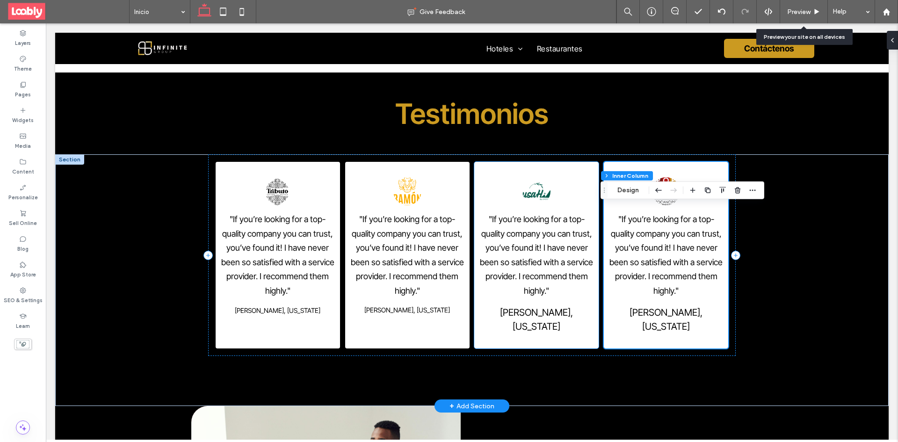
scroll to position [1292, 0]
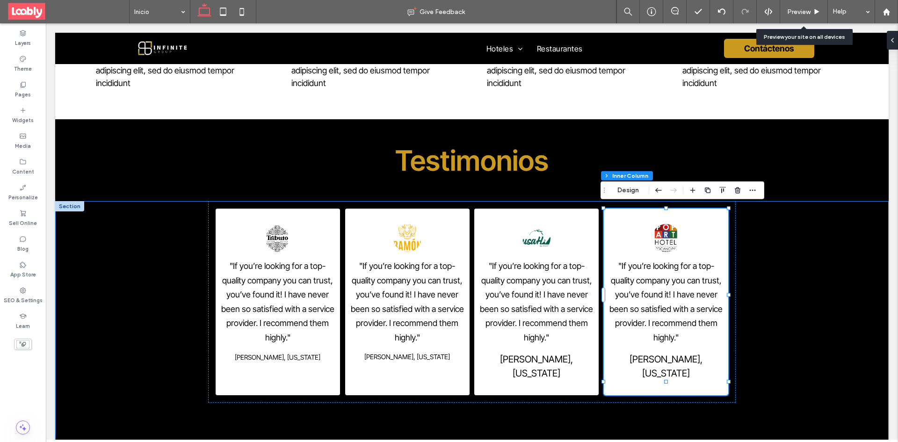
click at [779, 323] on div ""If you’re looking for a top-quality company you can trust, you’ve found it! I …" at bounding box center [472, 327] width 834 height 252
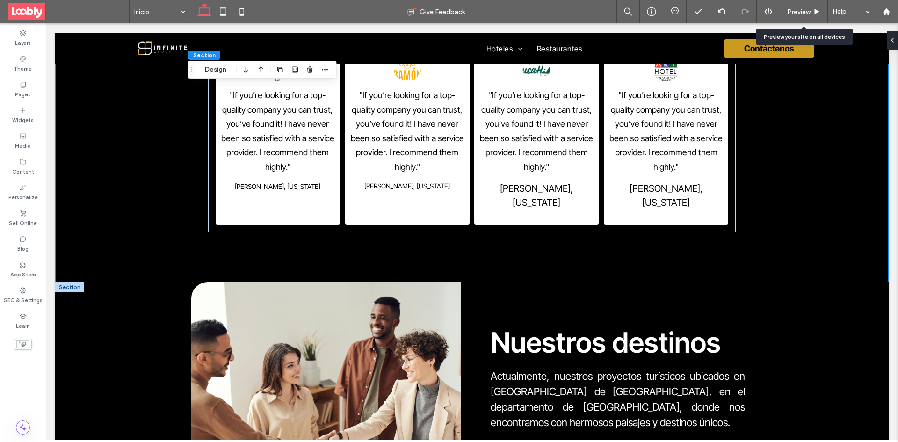
scroll to position [1479, 0]
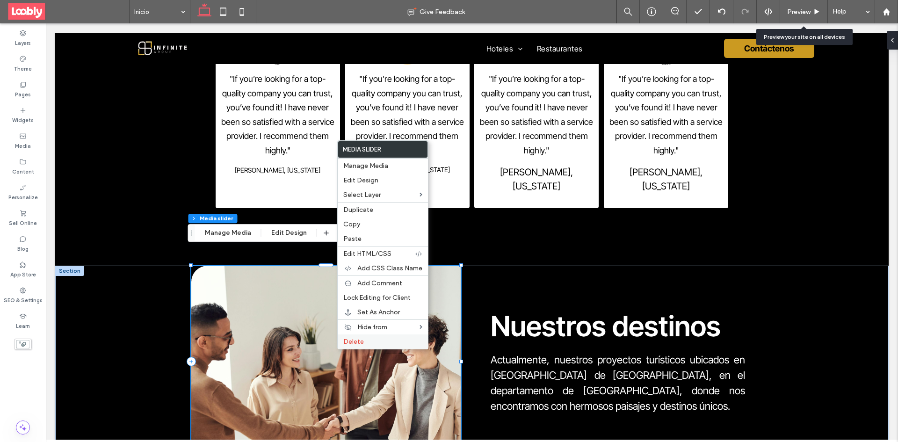
click at [379, 345] on label "Delete" at bounding box center [382, 342] width 79 height 8
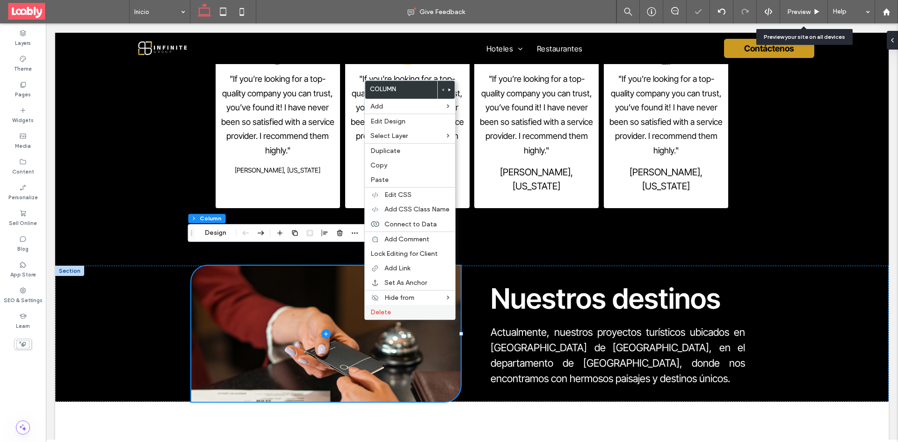
click at [407, 316] on div "Delete" at bounding box center [410, 312] width 90 height 15
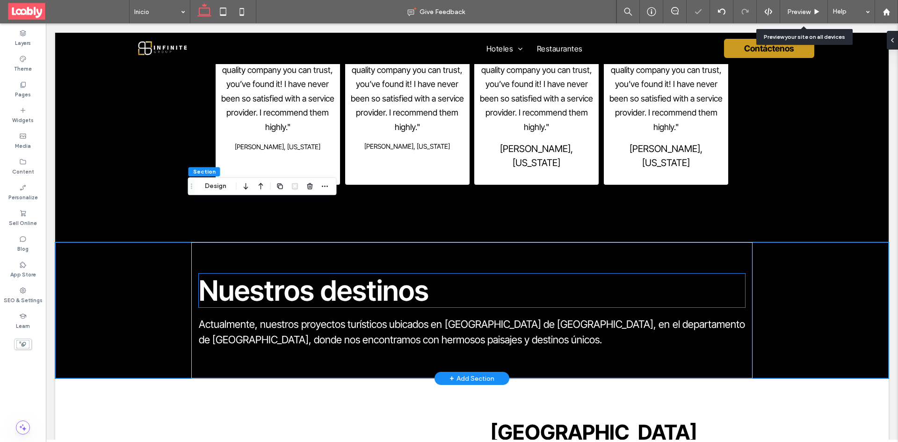
scroll to position [1526, 0]
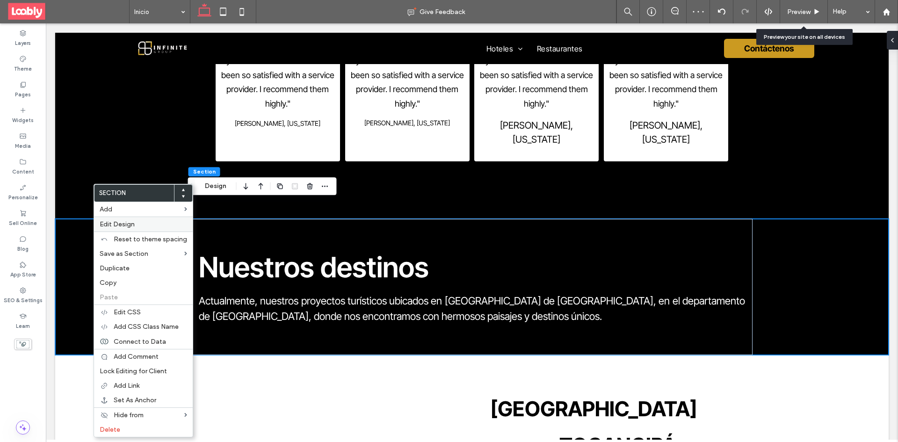
click at [164, 223] on label "Edit Design" at bounding box center [143, 224] width 87 height 8
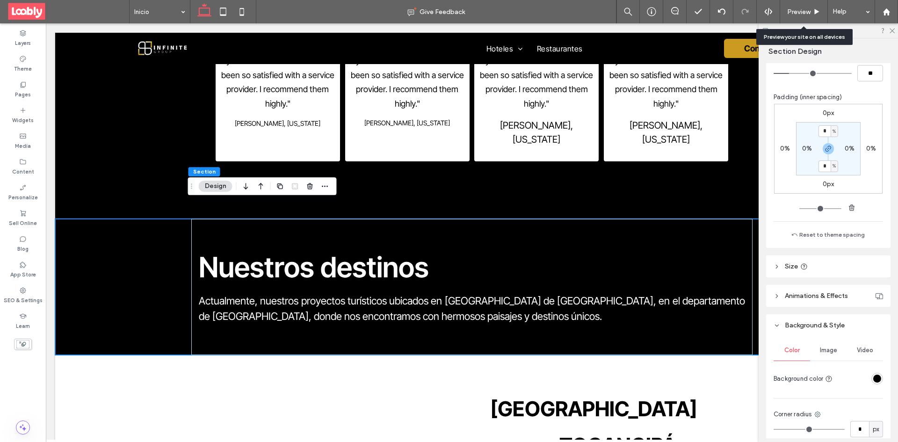
scroll to position [140, 0]
click at [878, 374] on div "Color Image Video Background color Corner radius * px Border *** Shadow" at bounding box center [828, 432] width 124 height 198
click at [873, 375] on div "rgba(0, 0, 0, 1)" at bounding box center [877, 375] width 8 height 8
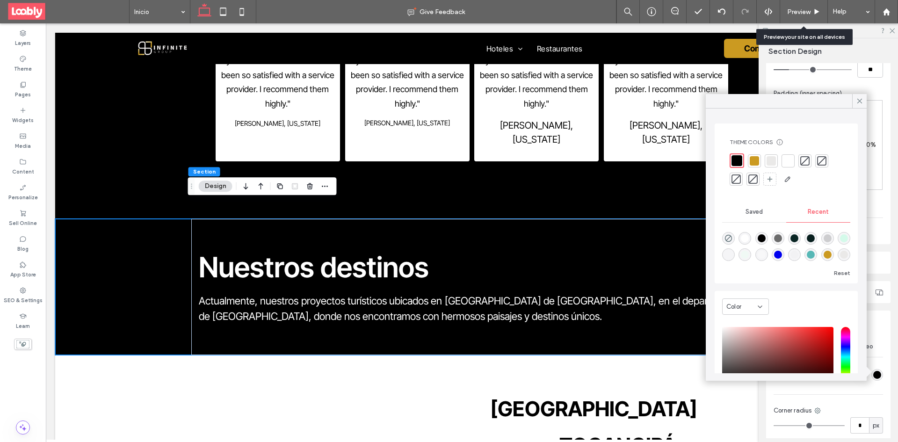
click at [790, 163] on div at bounding box center [788, 160] width 9 height 9
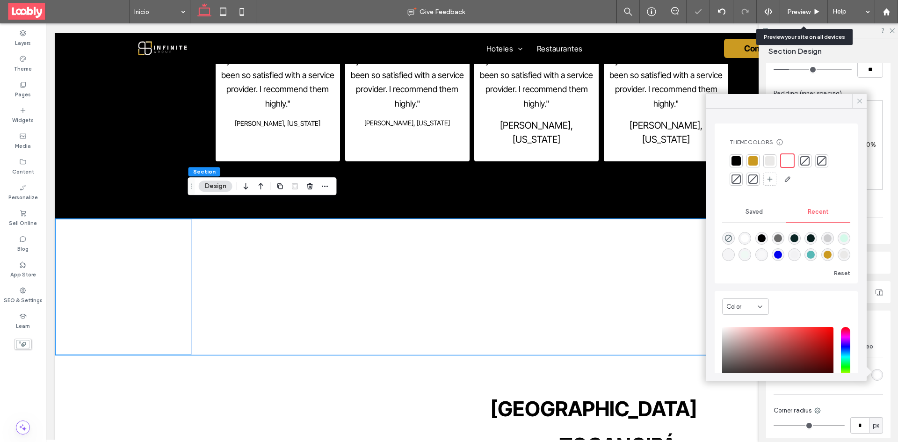
click at [860, 106] on span at bounding box center [860, 101] width 8 height 14
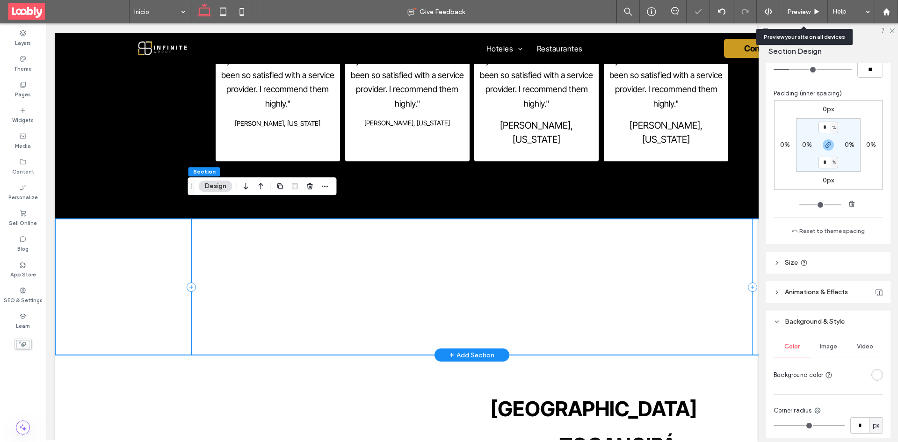
click at [487, 250] on h2 "Nuestros destinos" at bounding box center [472, 267] width 546 height 34
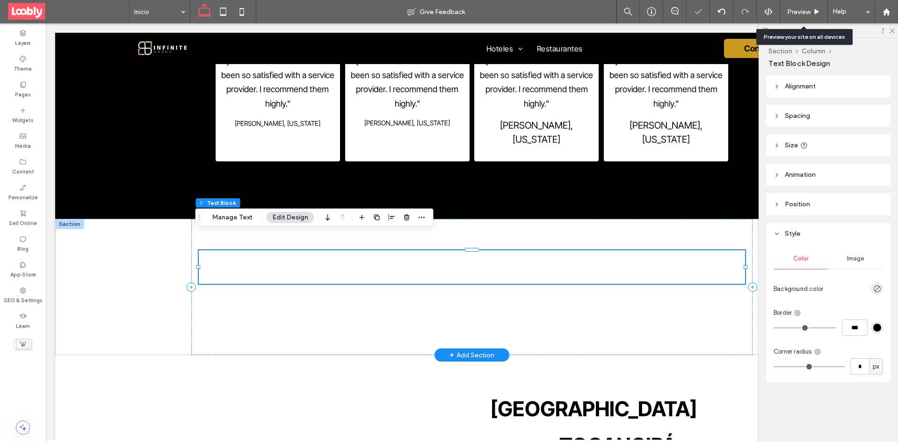
click at [489, 255] on h2 "Nuestros destinos" at bounding box center [472, 267] width 546 height 34
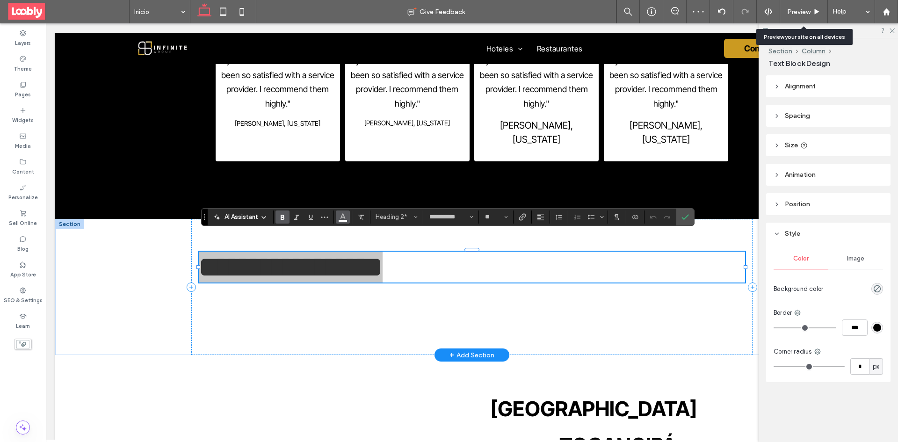
click at [346, 217] on icon "Color" at bounding box center [342, 215] width 7 height 7
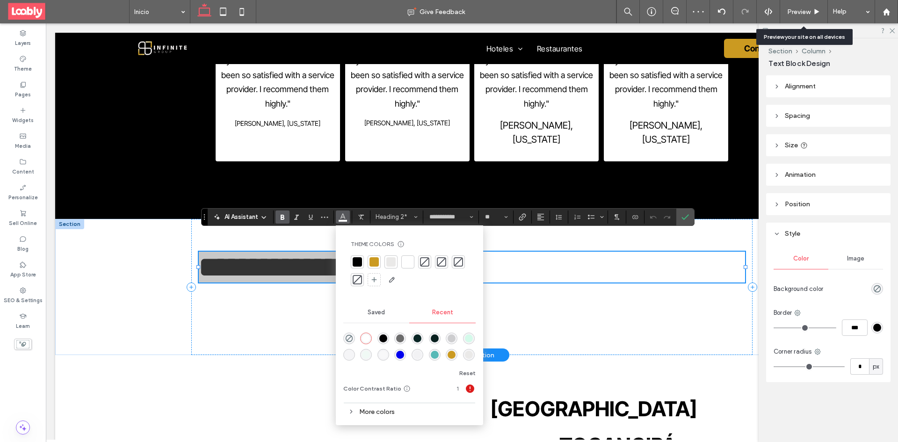
click at [373, 262] on div at bounding box center [374, 261] width 9 height 9
click at [684, 215] on icon "Confirm" at bounding box center [685, 216] width 7 height 7
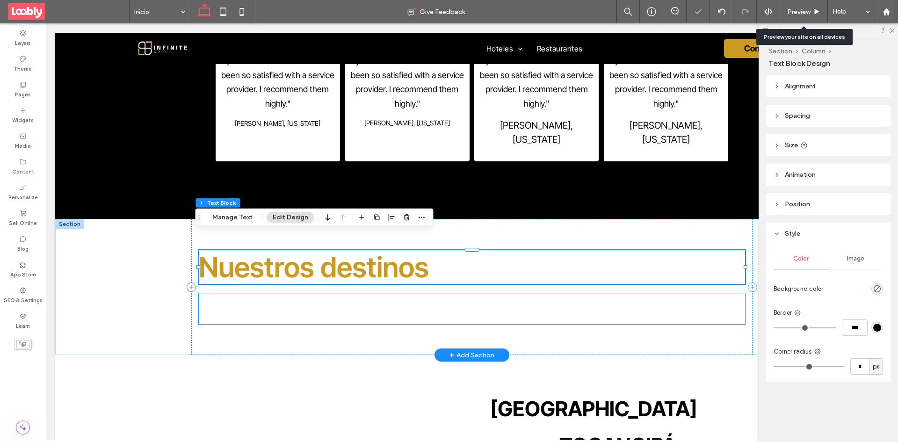
click at [450, 298] on span "Actualmente, nuestros proyectos turísticos ubicados en [GEOGRAPHIC_DATA] de [GE…" at bounding box center [472, 309] width 546 height 28
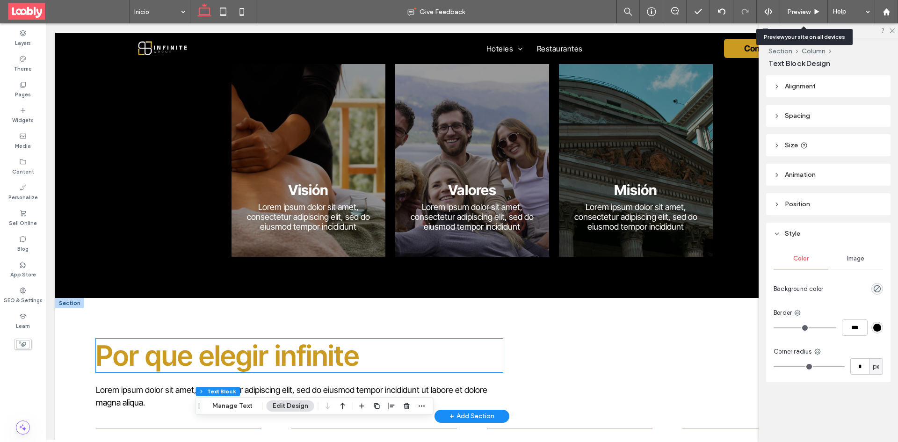
scroll to position [936, 0]
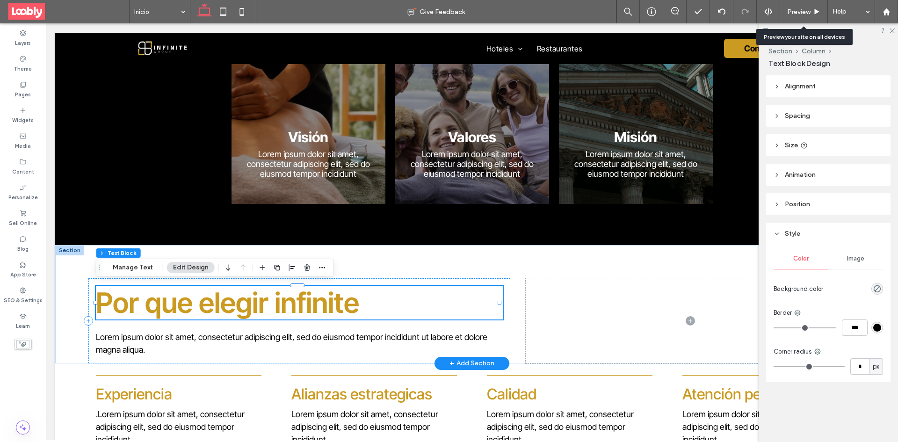
click at [386, 304] on h2 "Por que elegir infinite" at bounding box center [299, 303] width 407 height 34
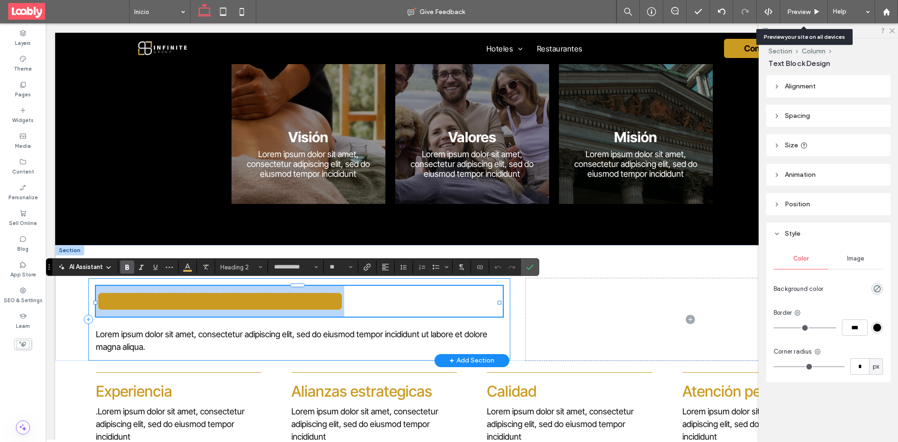
drag, startPoint x: 371, startPoint y: 302, endPoint x: 89, endPoint y: 288, distance: 282.0
click at [89, 288] on div "**********" at bounding box center [299, 319] width 422 height 82
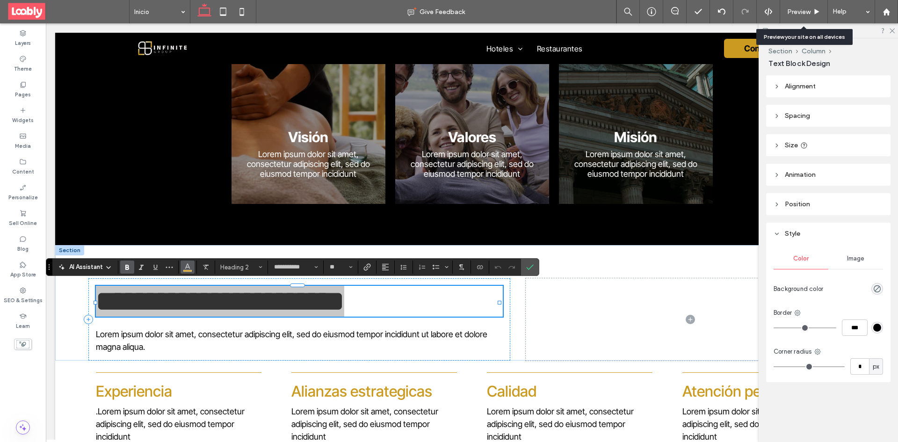
click at [188, 263] on icon "Color" at bounding box center [187, 265] width 7 height 7
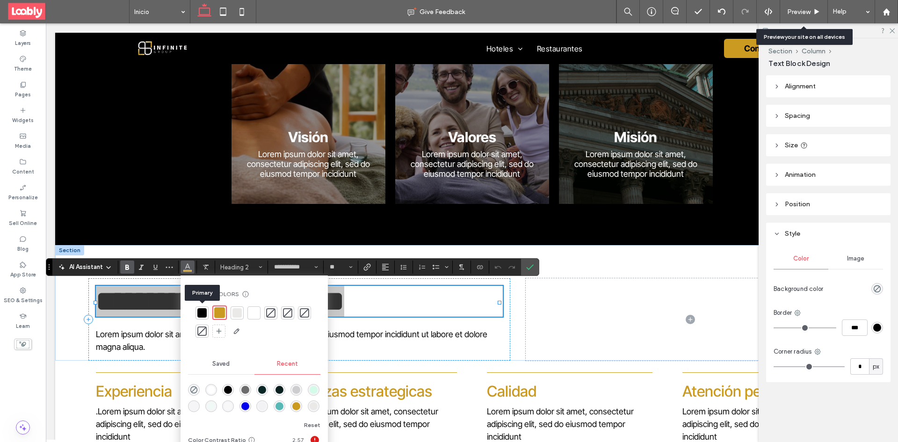
click at [205, 310] on div at bounding box center [201, 312] width 9 height 9
click at [535, 267] on label "Confirm" at bounding box center [530, 267] width 14 height 17
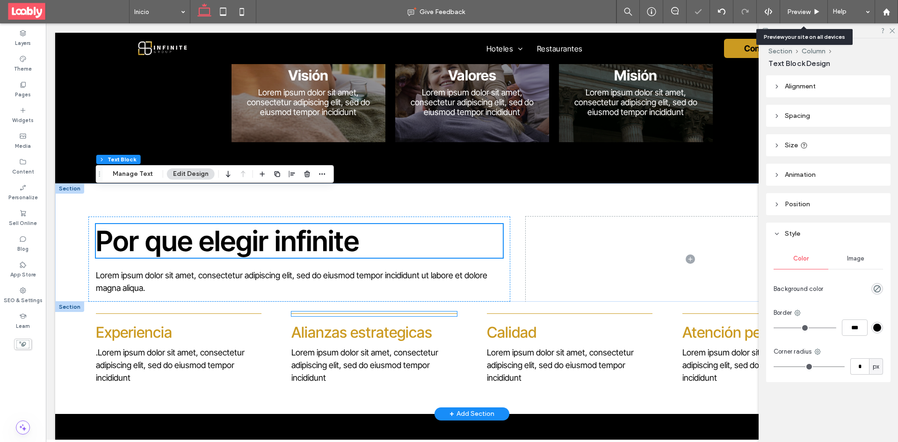
scroll to position [1029, 0]
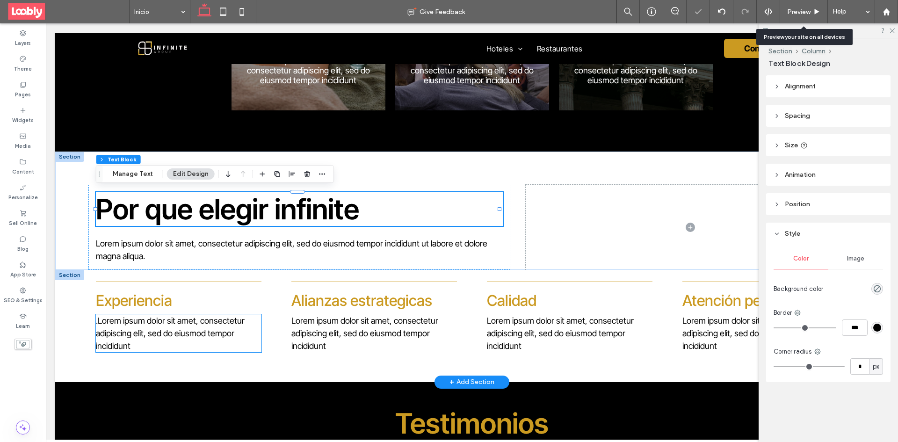
click at [189, 305] on h4 "Experiencia" at bounding box center [178, 300] width 165 height 18
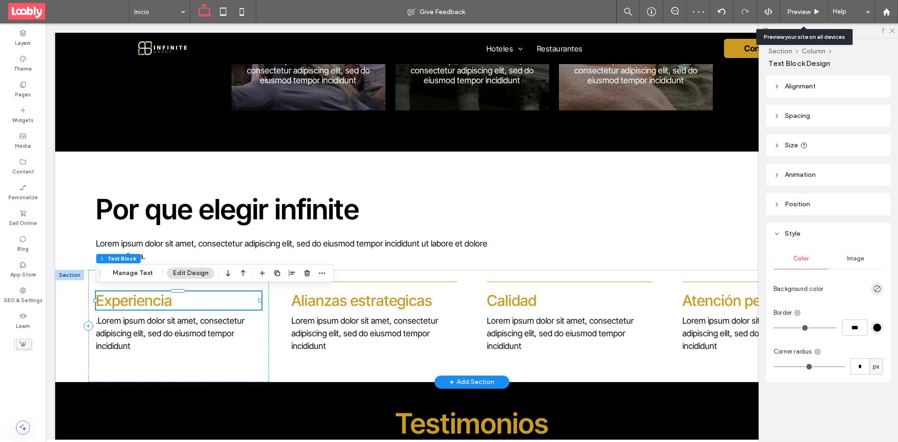
click at [175, 302] on h4 "Experiencia" at bounding box center [178, 300] width 165 height 18
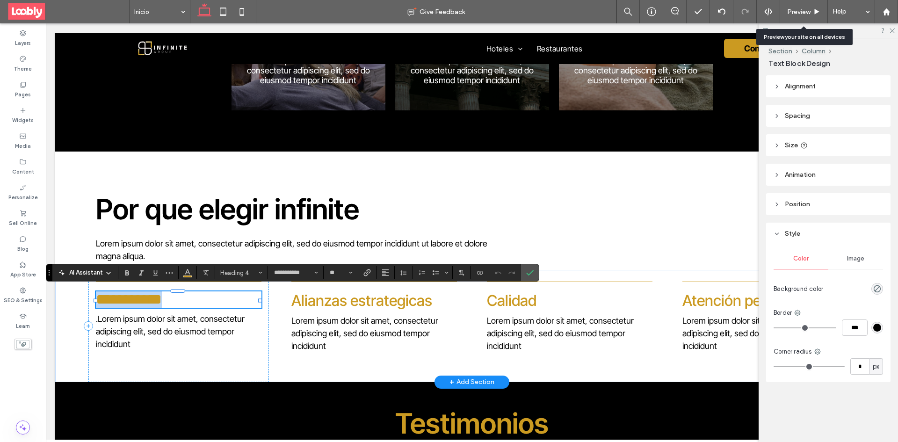
drag, startPoint x: 135, startPoint y: 301, endPoint x: 96, endPoint y: 298, distance: 39.0
click at [96, 298] on div "**********" at bounding box center [472, 326] width 834 height 112
click at [193, 274] on button "Color" at bounding box center [188, 272] width 14 height 13
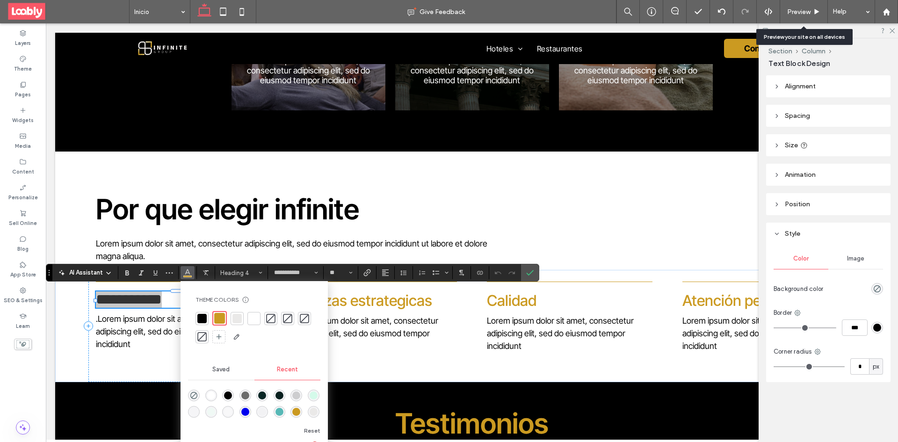
click at [202, 318] on div at bounding box center [201, 318] width 9 height 9
click at [525, 279] on label "Confirm" at bounding box center [530, 272] width 14 height 17
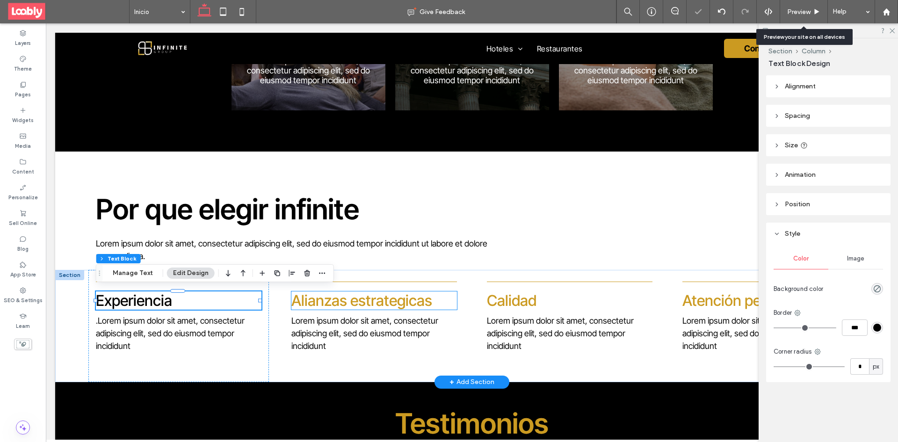
click at [431, 305] on h4 "Alianzas estrategicas" at bounding box center [373, 300] width 165 height 18
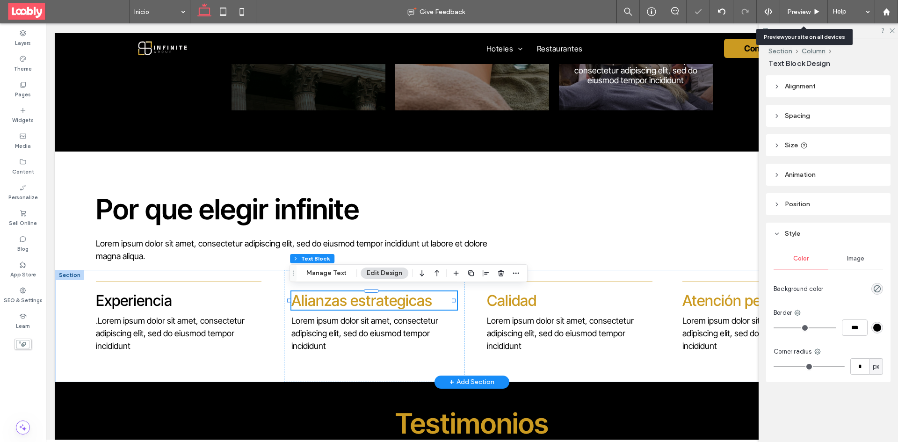
click at [435, 302] on h4 "Alianzas estrategicas" at bounding box center [373, 300] width 165 height 18
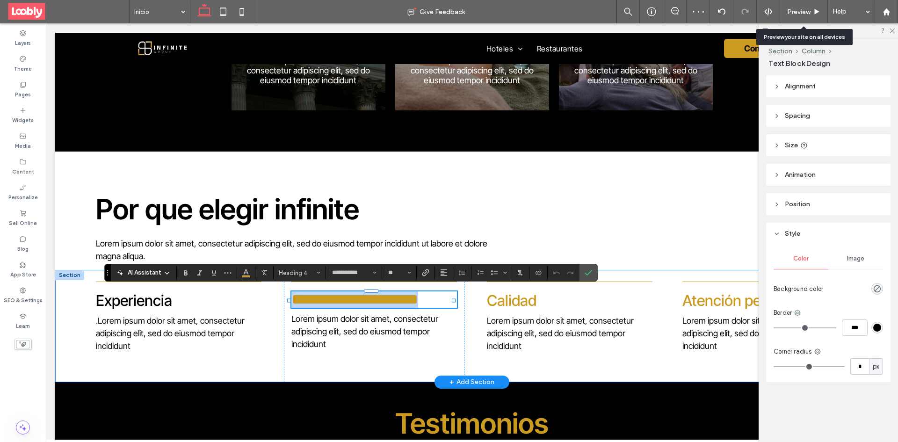
drag, startPoint x: 437, startPoint y: 300, endPoint x: 263, endPoint y: 299, distance: 174.5
click at [263, 302] on div "**********" at bounding box center [472, 326] width 834 height 112
click at [243, 275] on icon "Color" at bounding box center [245, 271] width 7 height 7
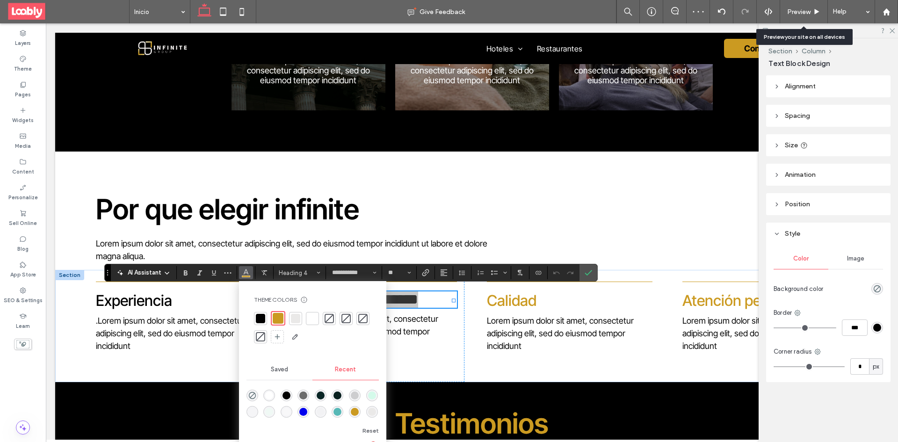
click at [262, 315] on div at bounding box center [260, 318] width 9 height 9
drag, startPoint x: 590, startPoint y: 274, endPoint x: 537, endPoint y: 263, distance: 54.5
click at [590, 274] on icon "Confirm" at bounding box center [588, 272] width 7 height 7
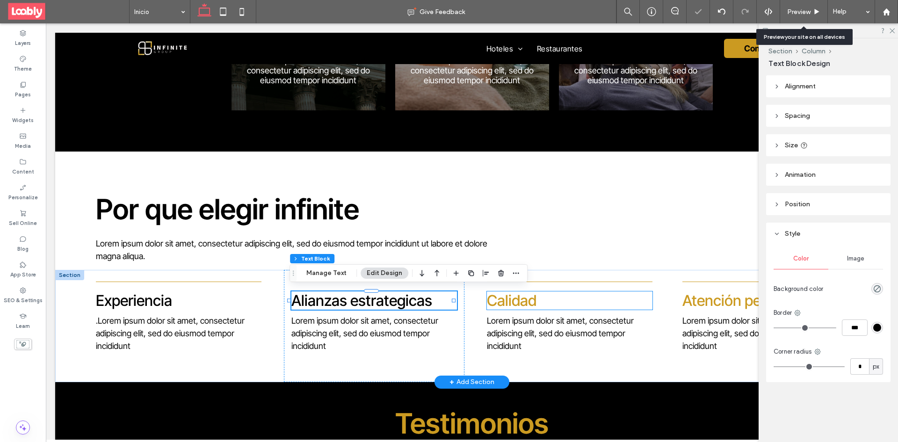
click at [574, 299] on h4 "Calidad" at bounding box center [569, 300] width 165 height 18
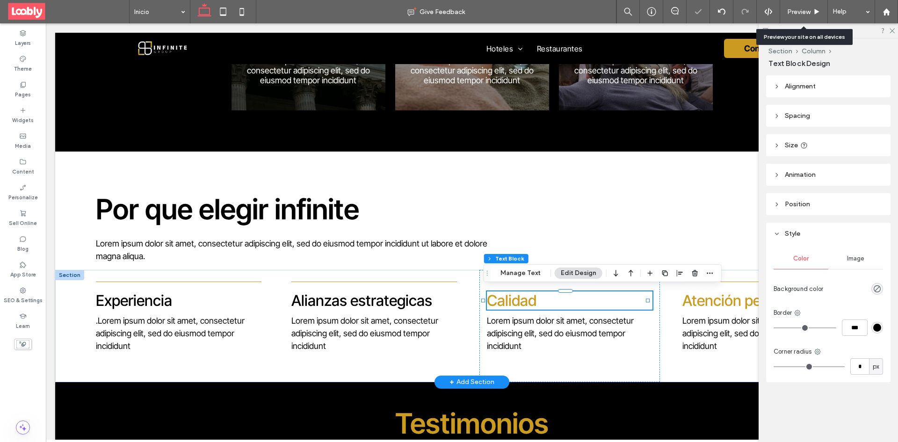
click at [564, 300] on h4 "Calidad" at bounding box center [569, 300] width 165 height 18
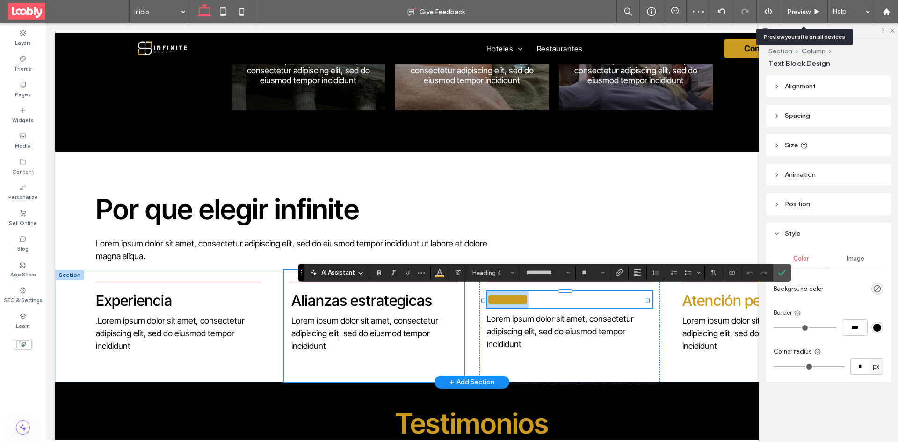
drag, startPoint x: 532, startPoint y: 303, endPoint x: 439, endPoint y: 296, distance: 93.8
click at [436, 303] on div "Experiencia .Lorem ipsum dolor sit amet, consectetur adipiscing elit, sed do ei…" at bounding box center [472, 326] width 834 height 112
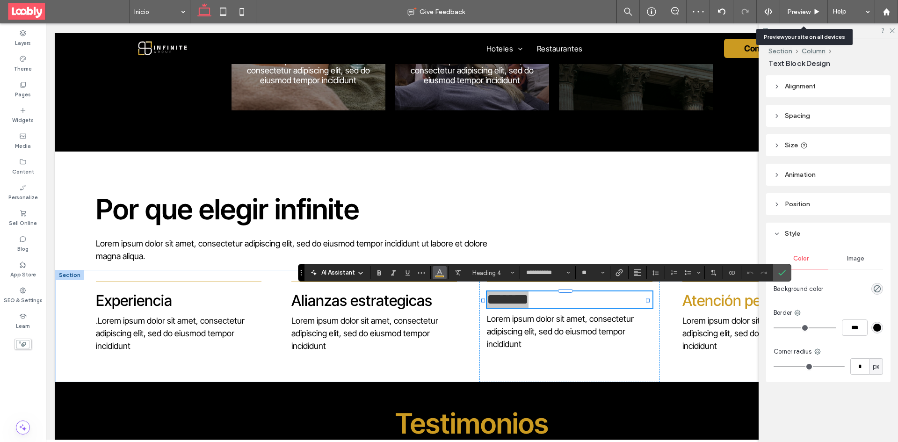
click at [440, 274] on icon "Color" at bounding box center [439, 271] width 7 height 7
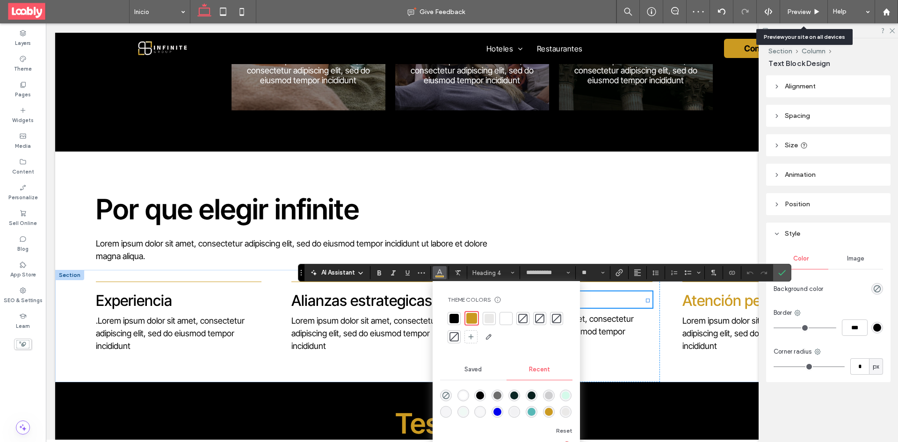
click at [453, 319] on div at bounding box center [454, 318] width 9 height 9
click at [775, 271] on section at bounding box center [782, 272] width 18 height 17
click at [789, 274] on label "Confirm" at bounding box center [782, 272] width 14 height 17
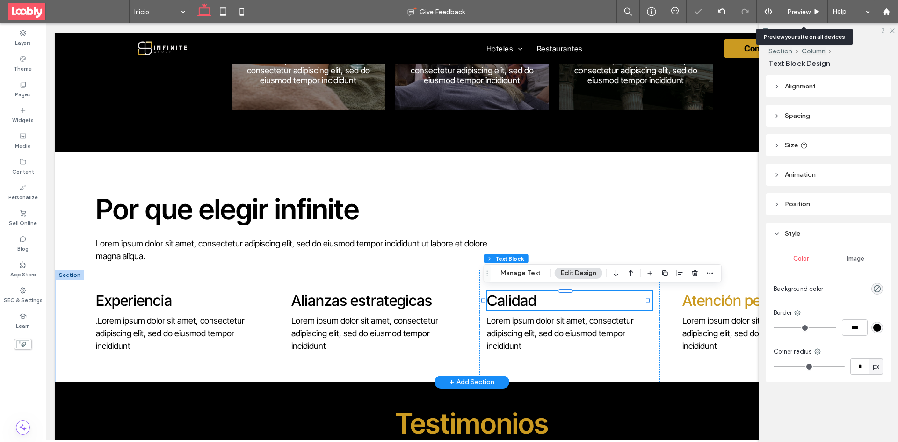
click at [724, 304] on span "Atención personalizada" at bounding box center [760, 300] width 154 height 18
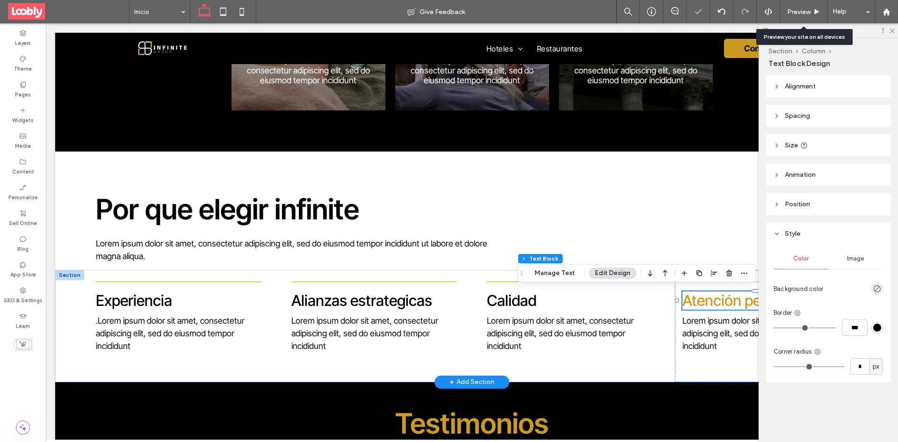
click at [725, 304] on span "Atención personalizada" at bounding box center [760, 300] width 154 height 18
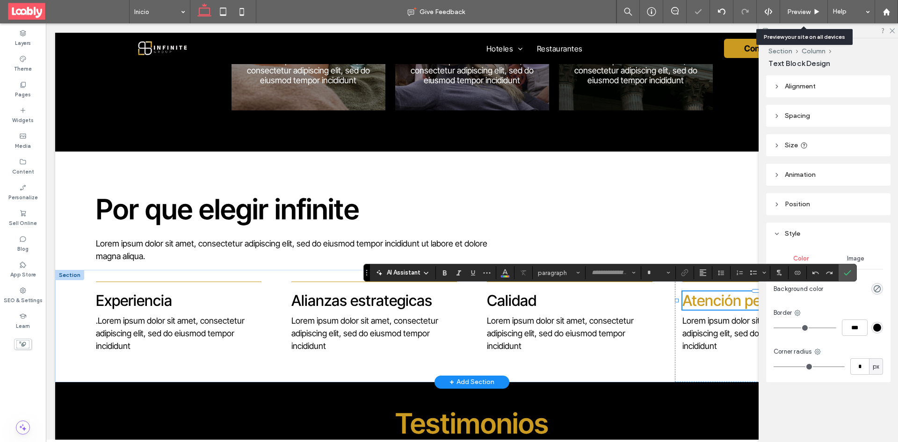
type input "**********"
type input "**"
click at [727, 304] on span "**********" at bounding box center [749, 299] width 133 height 15
click at [727, 302] on span "**********" at bounding box center [749, 299] width 133 height 15
click at [730, 302] on span "**********" at bounding box center [749, 299] width 133 height 15
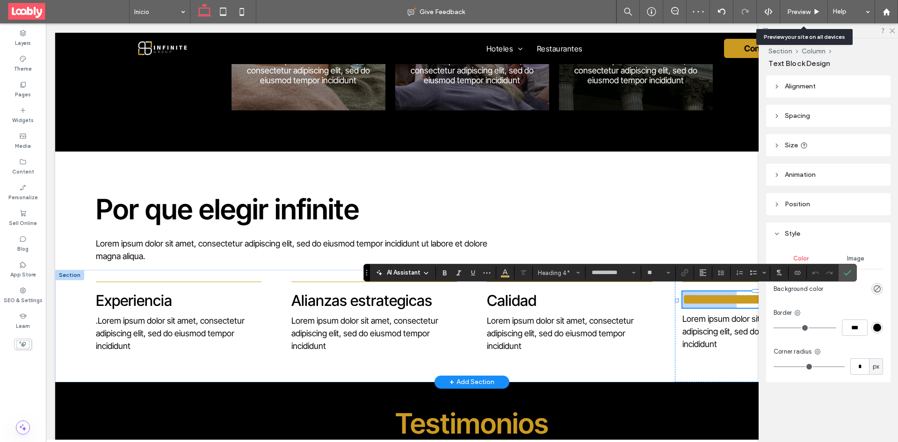
click at [731, 302] on span "**********" at bounding box center [749, 299] width 133 height 15
click at [732, 300] on span "**********" at bounding box center [749, 299] width 133 height 15
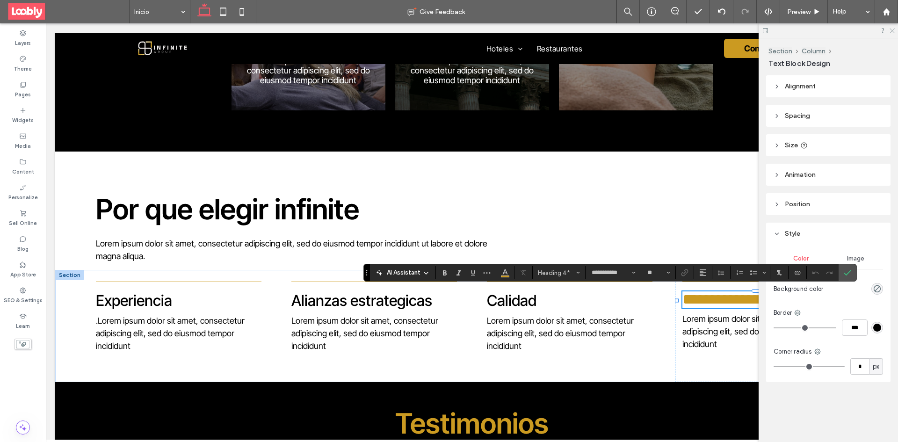
click at [890, 32] on icon at bounding box center [892, 30] width 6 height 6
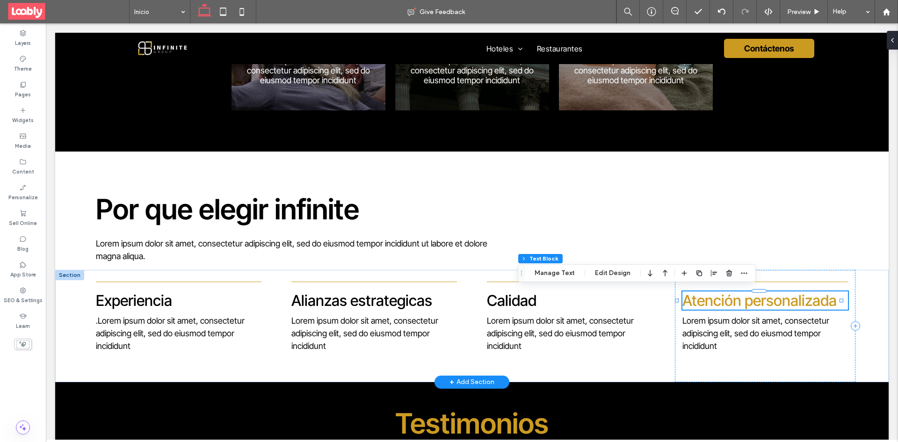
click at [828, 300] on span "Atención personalizada" at bounding box center [760, 300] width 154 height 18
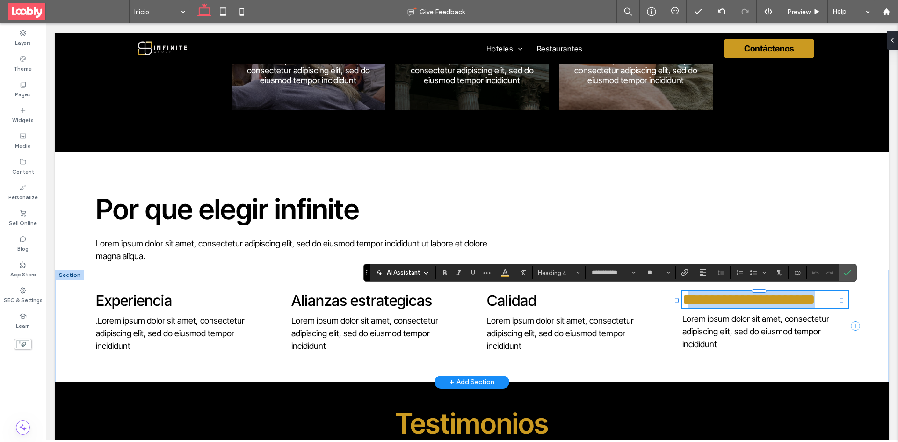
drag, startPoint x: 795, startPoint y: 298, endPoint x: 649, endPoint y: 298, distance: 146.0
click at [652, 298] on div "**********" at bounding box center [472, 326] width 834 height 112
click at [501, 274] on button "Color" at bounding box center [505, 272] width 14 height 13
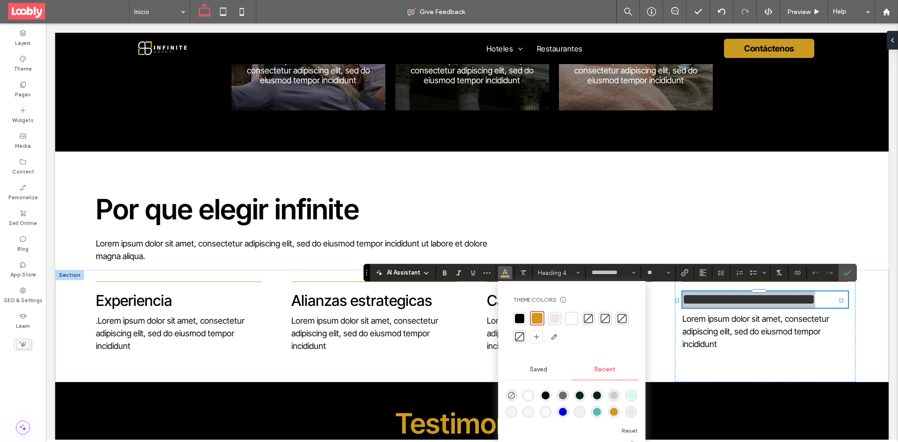
click at [521, 324] on div at bounding box center [519, 318] width 13 height 13
click at [846, 272] on icon "Confirm" at bounding box center [847, 272] width 7 height 7
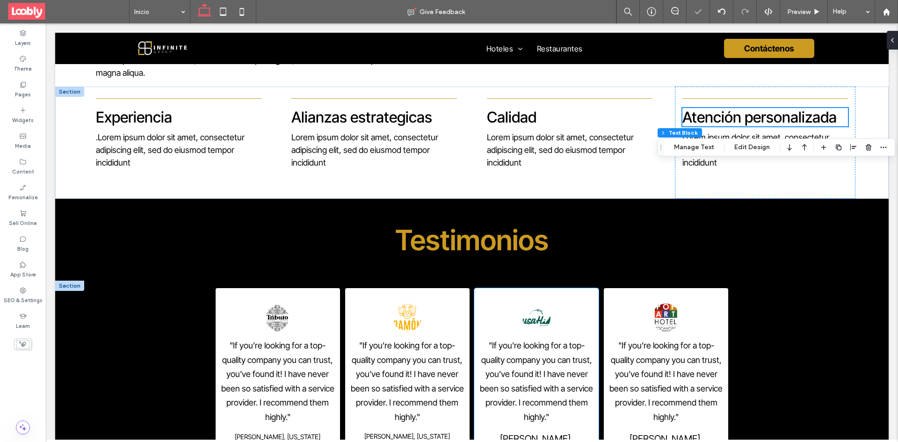
scroll to position [1216, 0]
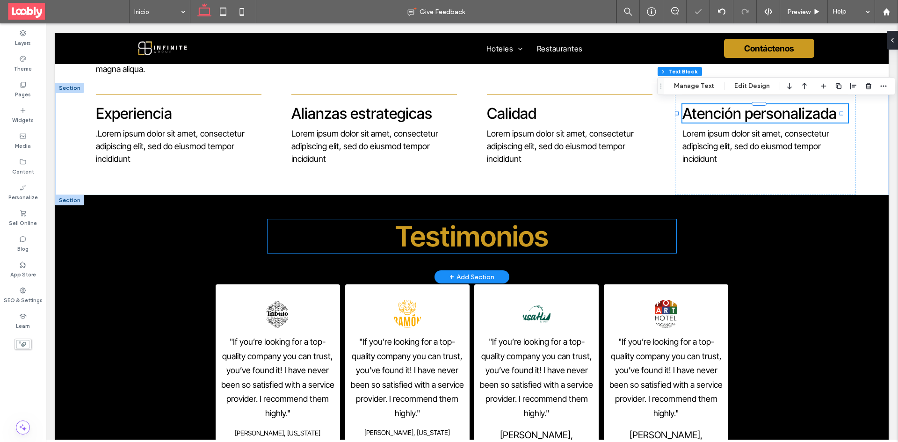
click at [485, 240] on span "Testimonios" at bounding box center [471, 236] width 153 height 34
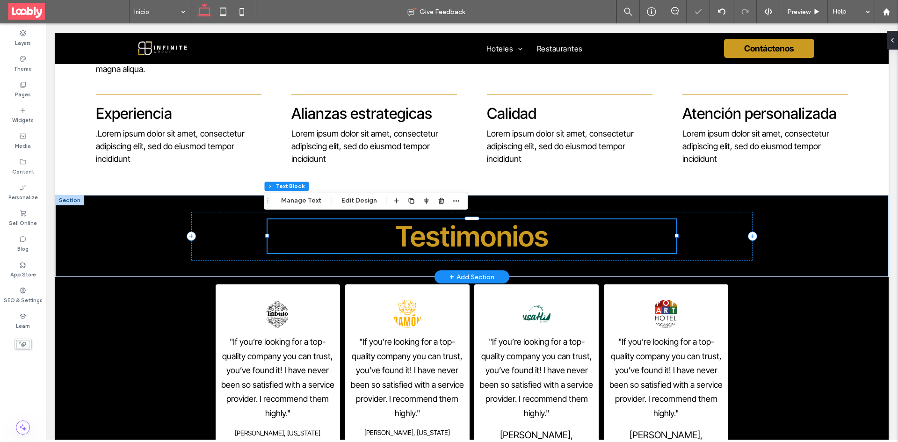
click at [519, 234] on span "Testimonios" at bounding box center [471, 236] width 153 height 34
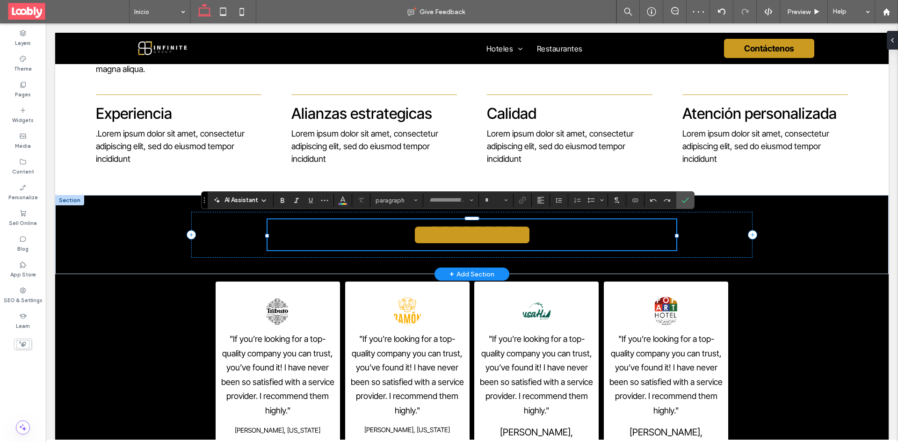
type input "**********"
type input "**"
drag, startPoint x: 501, startPoint y: 237, endPoint x: 349, endPoint y: 232, distance: 151.7
click at [363, 235] on h2 "**********" at bounding box center [472, 234] width 409 height 31
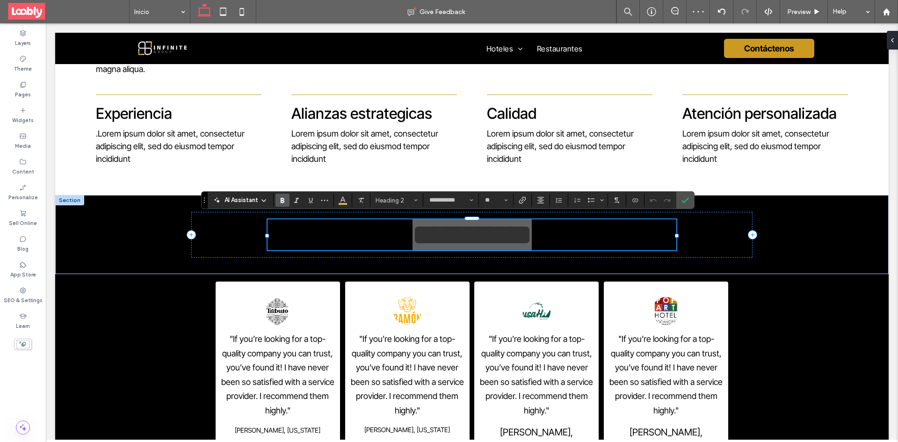
click at [282, 201] on use "Bold" at bounding box center [283, 200] width 4 height 5
click at [281, 202] on use "Bold" at bounding box center [283, 200] width 4 height 5
click at [341, 201] on icon "Color" at bounding box center [342, 199] width 7 height 7
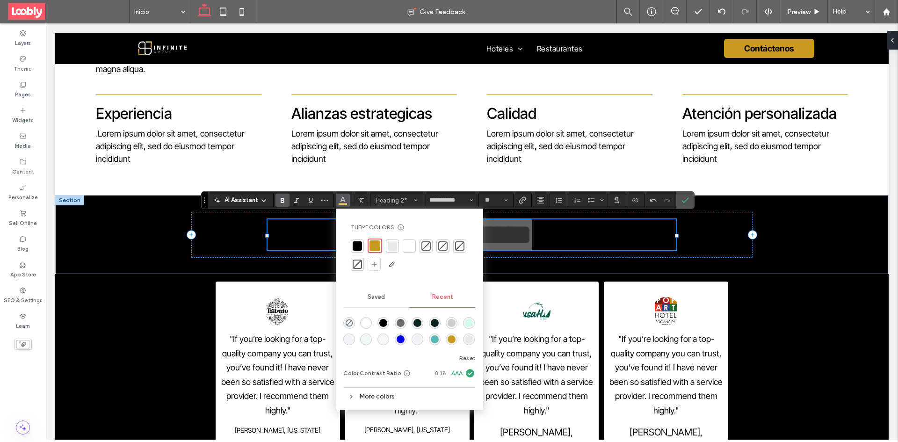
click at [414, 247] on div at bounding box center [409, 246] width 13 height 13
click at [689, 201] on icon "Confirm" at bounding box center [685, 199] width 7 height 7
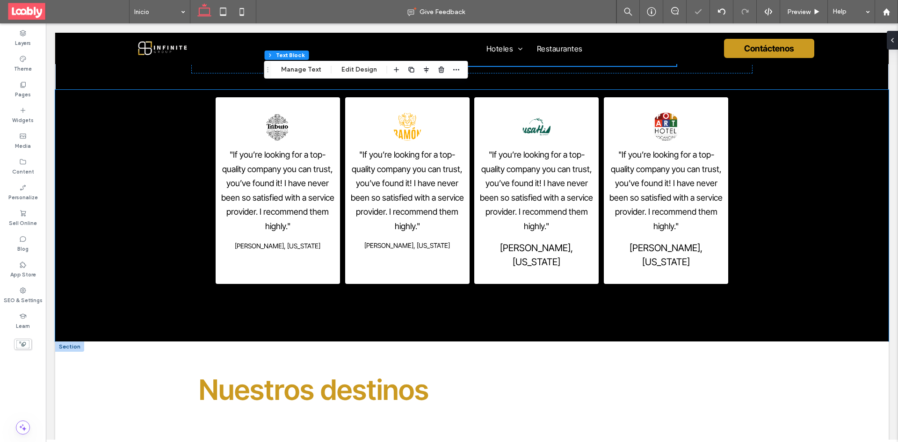
scroll to position [1544, 0]
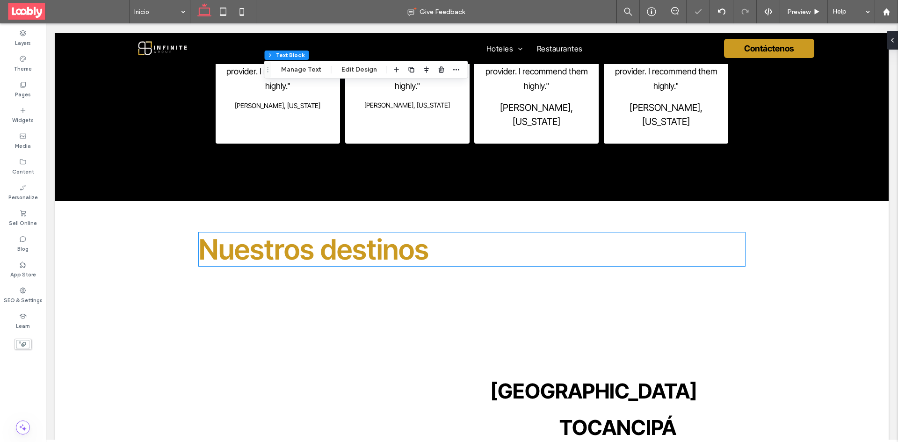
click at [446, 239] on h2 "Nuestros destinos" at bounding box center [472, 250] width 546 height 34
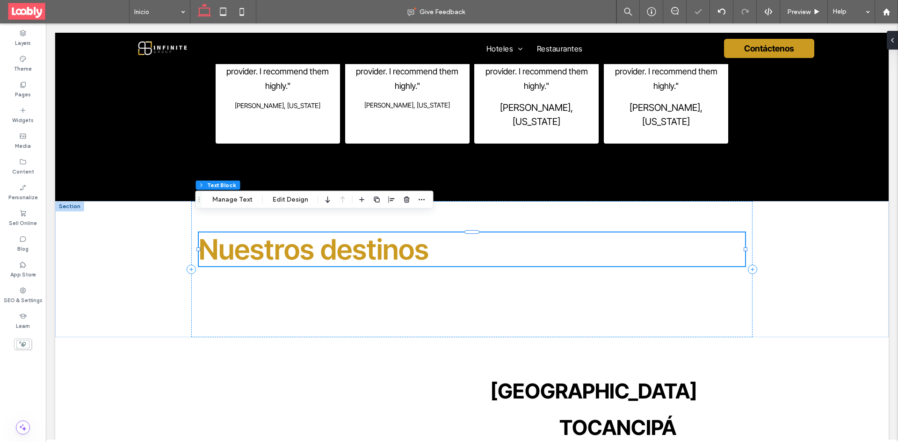
click at [448, 238] on h2 "Nuestros destinos" at bounding box center [472, 250] width 546 height 34
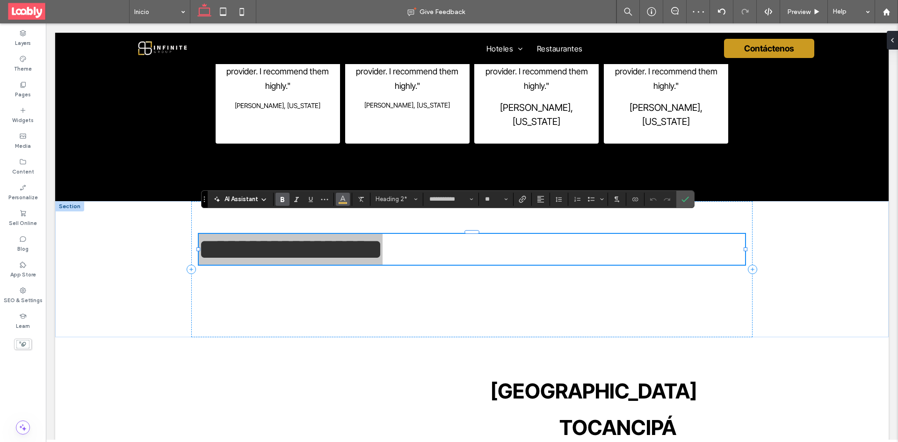
click at [346, 200] on icon "Color" at bounding box center [342, 198] width 7 height 7
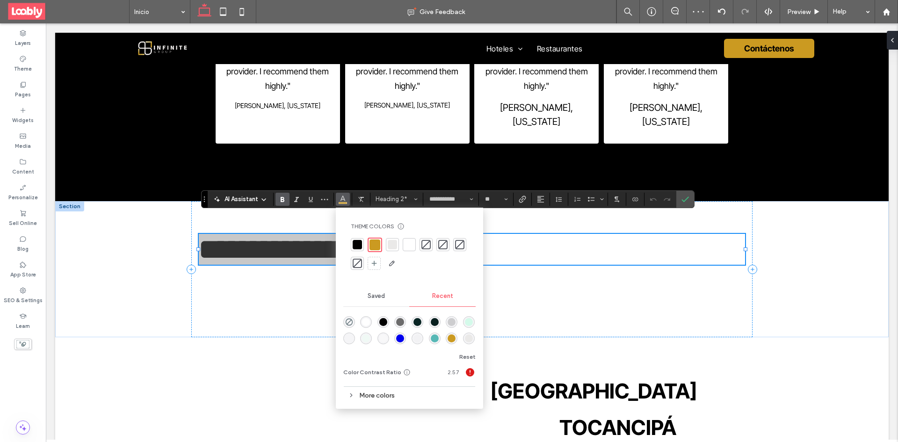
click at [356, 242] on div at bounding box center [357, 244] width 9 height 9
click at [683, 205] on span "Confirm" at bounding box center [684, 199] width 4 height 17
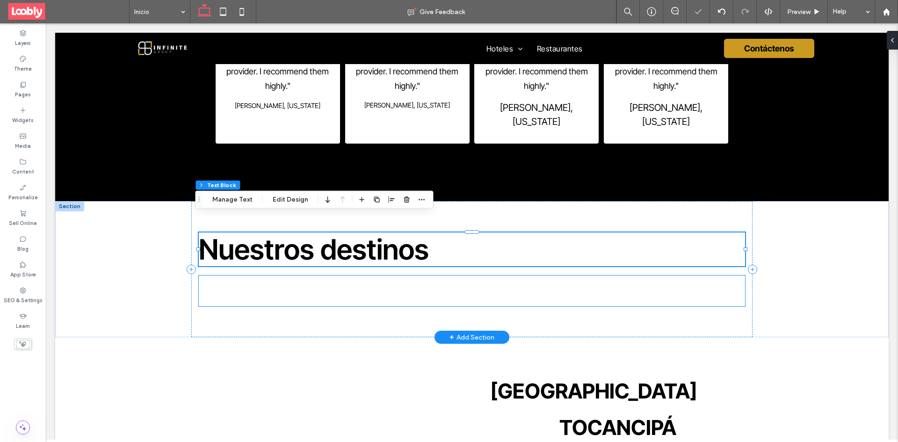
click at [325, 281] on span "Actualmente, nuestros proyectos turísticos ubicados en [GEOGRAPHIC_DATA] de [GE…" at bounding box center [472, 291] width 546 height 28
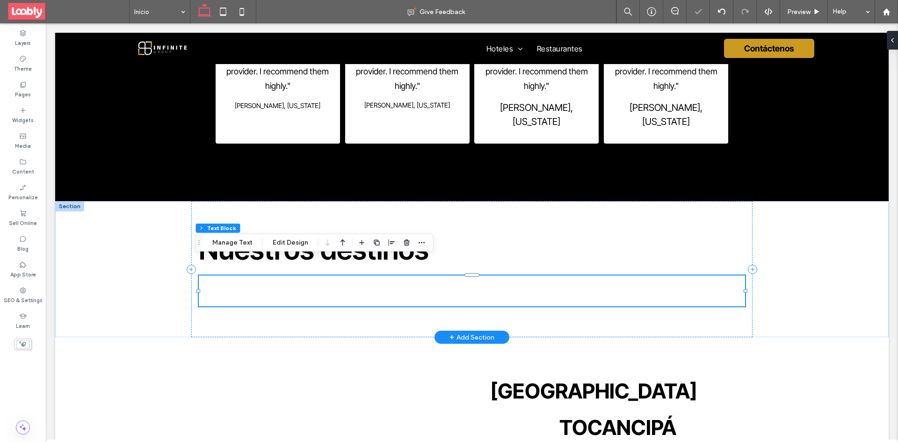
click at [371, 279] on span "Actualmente, nuestros proyectos turísticos ubicados en [GEOGRAPHIC_DATA] de [GE…" at bounding box center [472, 291] width 546 height 28
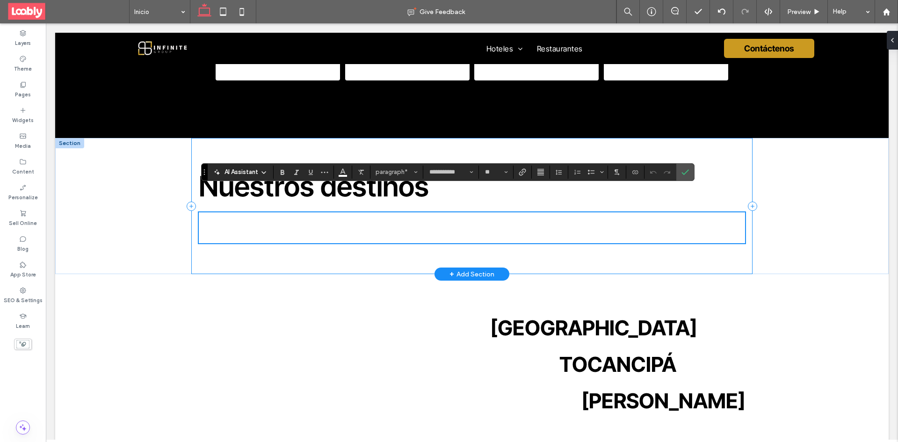
scroll to position [1591, 0]
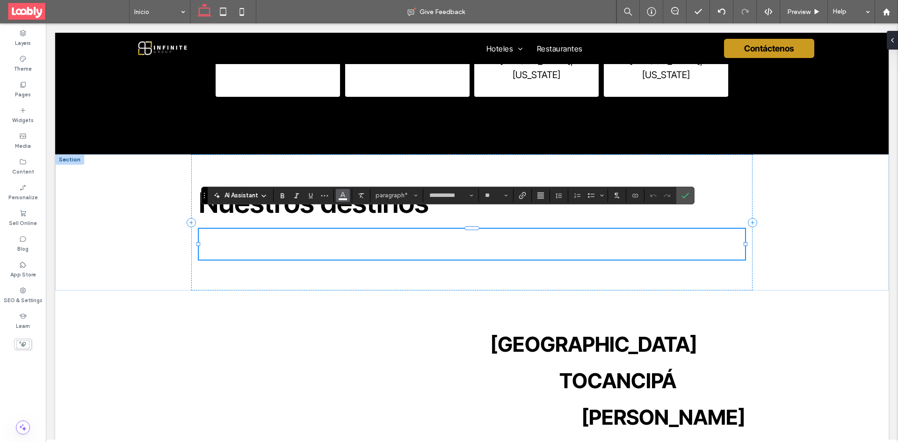
click at [345, 197] on use "Color" at bounding box center [342, 194] width 5 height 5
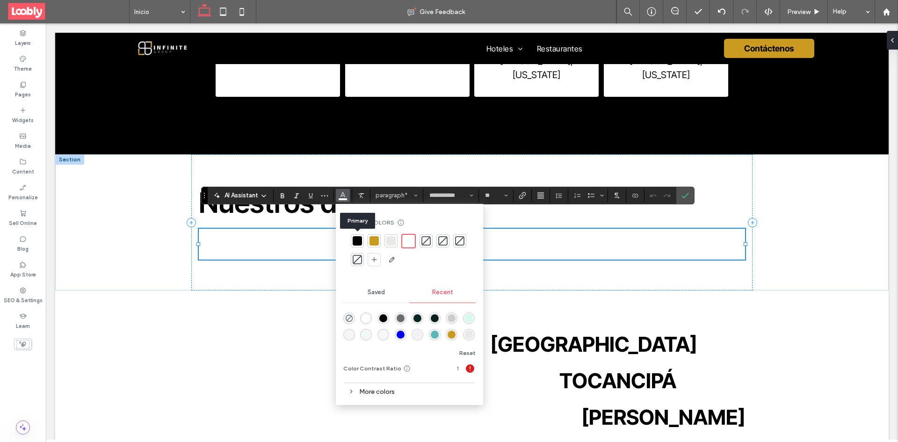
click at [357, 244] on div at bounding box center [357, 240] width 9 height 9
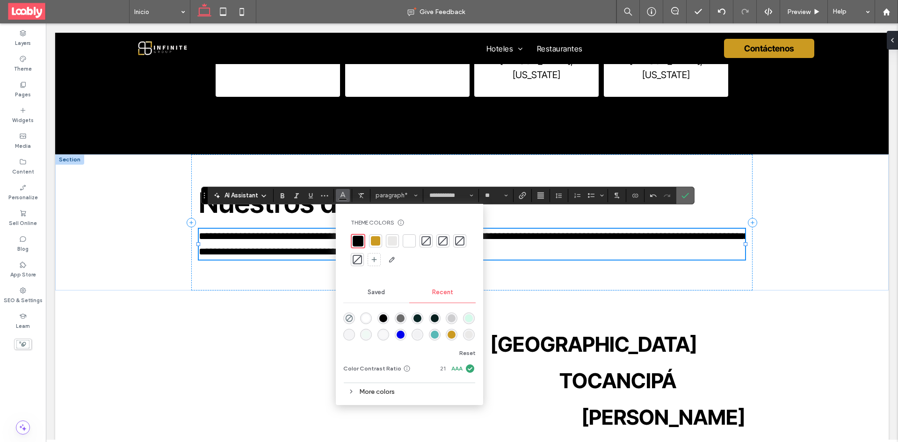
click at [682, 199] on label "Confirm" at bounding box center [685, 195] width 14 height 17
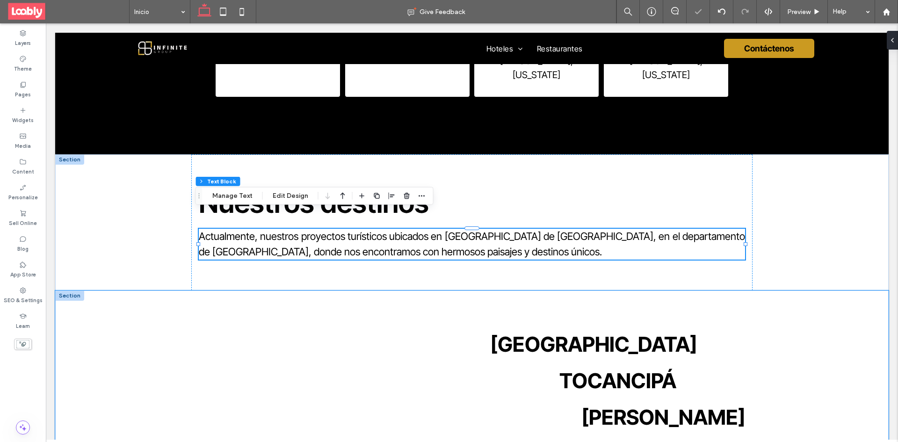
click at [97, 294] on div "BOGOTÁ TOCANCIPÁ NEUSA" at bounding box center [472, 381] width 834 height 180
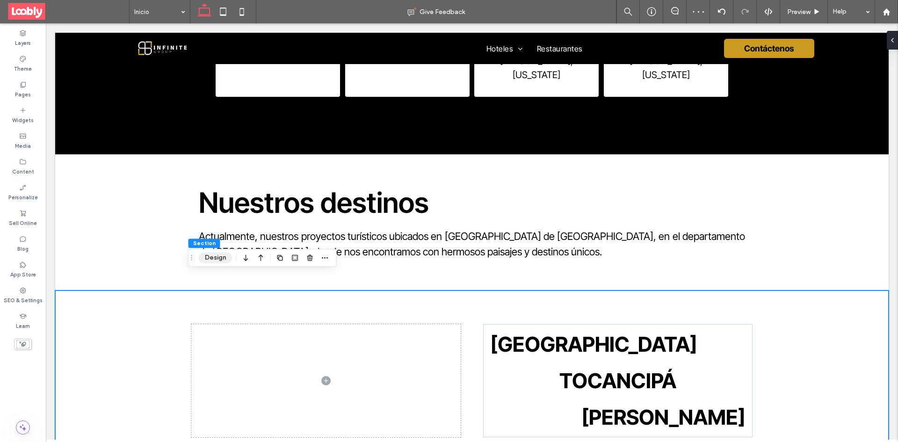
click at [218, 260] on button "Design" at bounding box center [216, 257] width 34 height 11
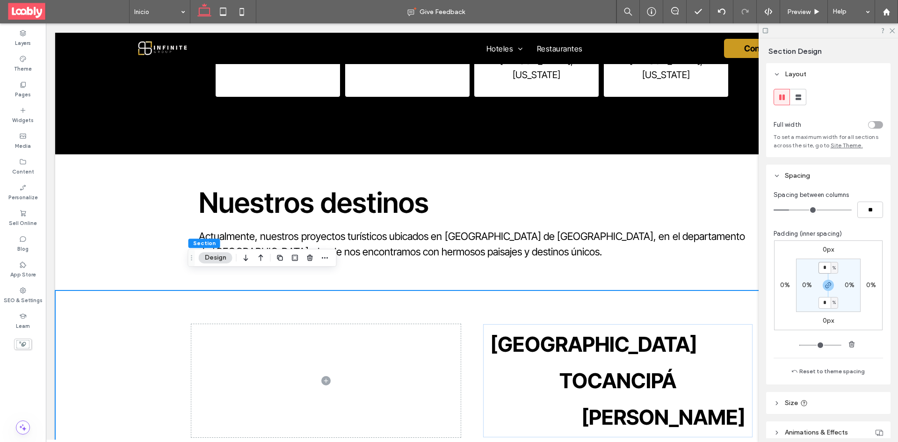
click at [822, 267] on input "*" at bounding box center [825, 268] width 12 height 12
type input "*"
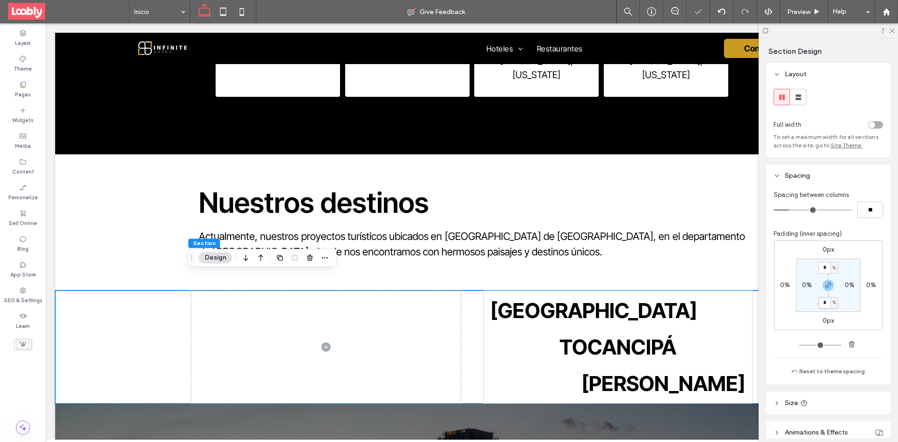
click at [826, 304] on input "*" at bounding box center [825, 303] width 12 height 12
type input "*"
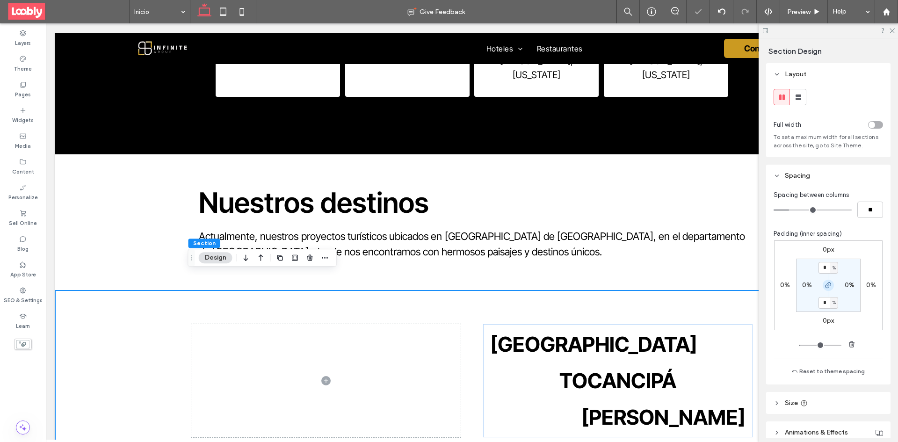
click at [829, 286] on icon "button" at bounding box center [828, 285] width 7 height 7
click at [823, 267] on input "*" at bounding box center [825, 268] width 12 height 12
type input "*"
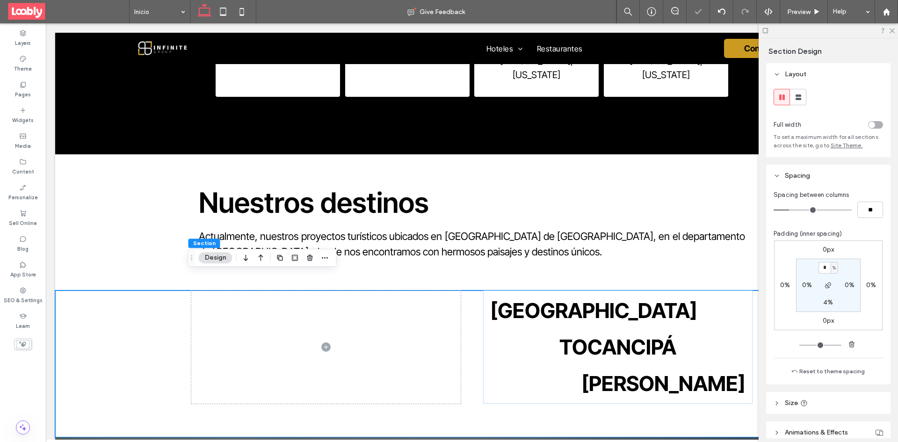
click at [897, 29] on div at bounding box center [828, 30] width 139 height 15
click at [892, 30] on use at bounding box center [892, 31] width 5 height 5
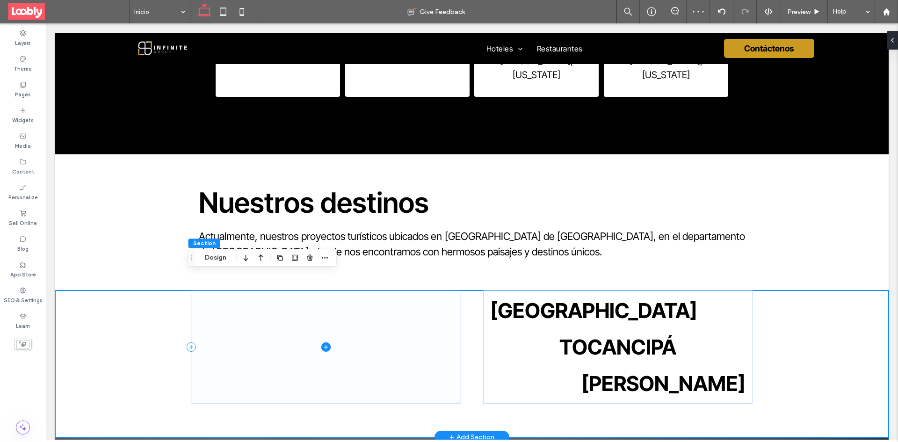
click at [371, 345] on span at bounding box center [325, 347] width 269 height 113
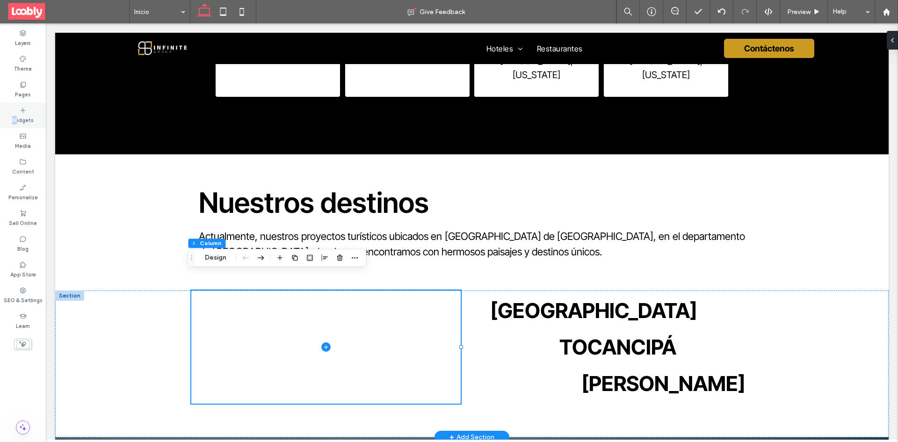
click at [19, 113] on div "Widgets" at bounding box center [23, 115] width 46 height 26
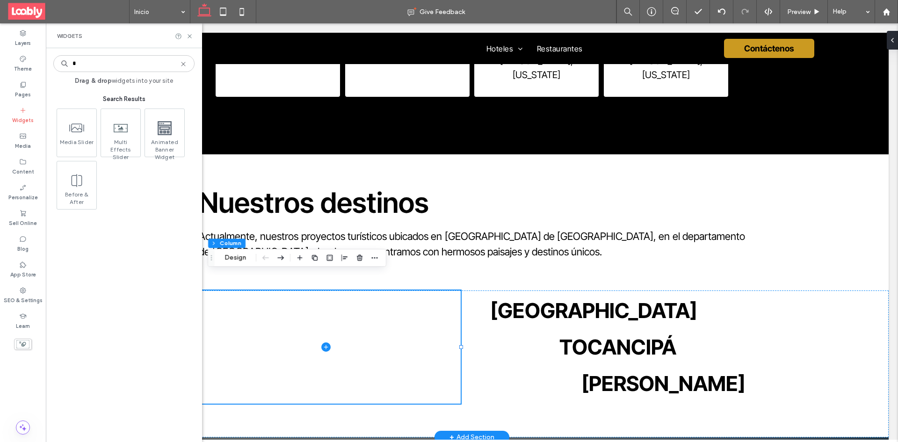
type input "*"
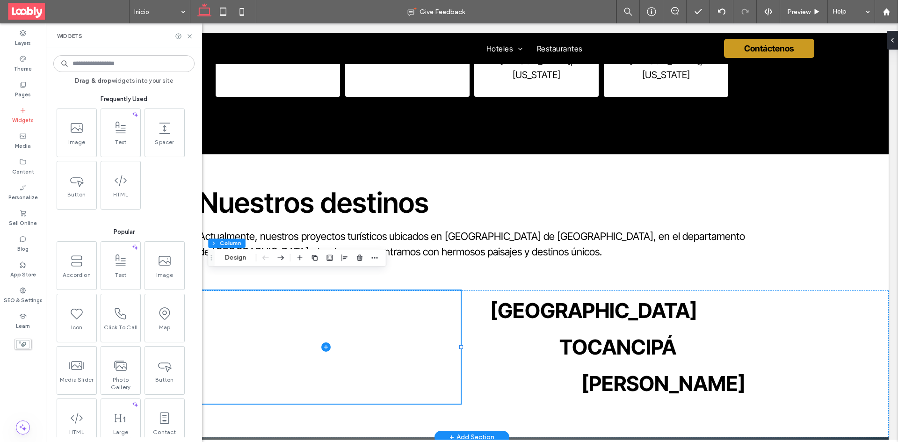
type input "*"
type input "*****"
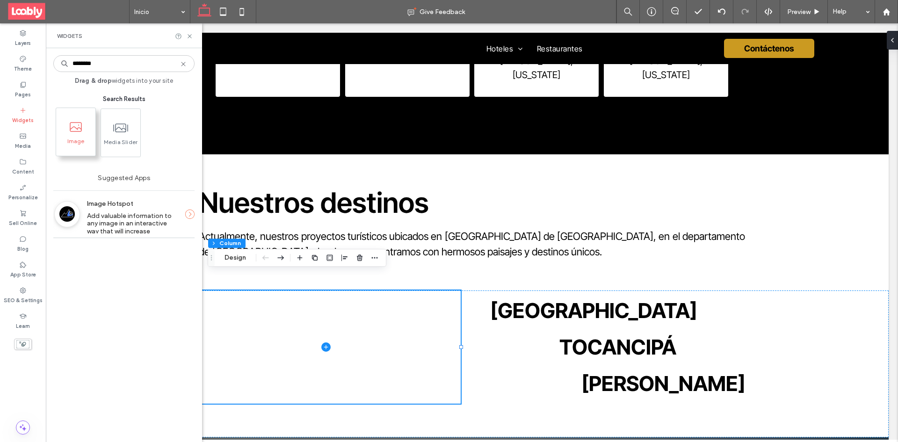
type input "********"
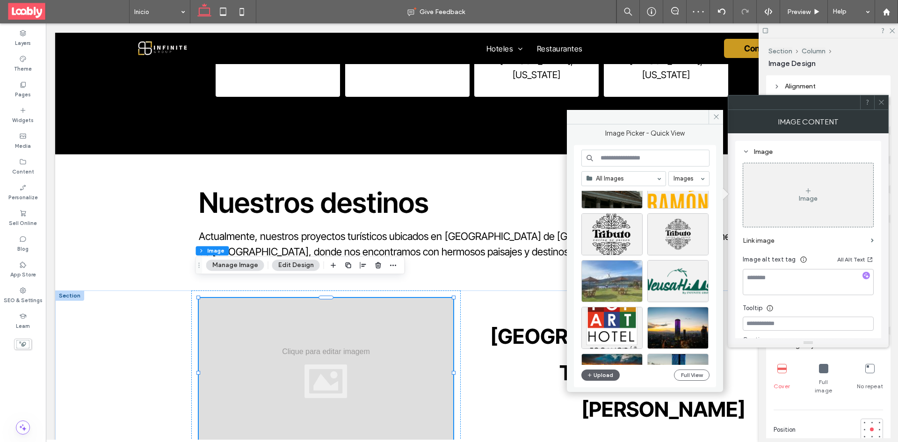
scroll to position [47, 0]
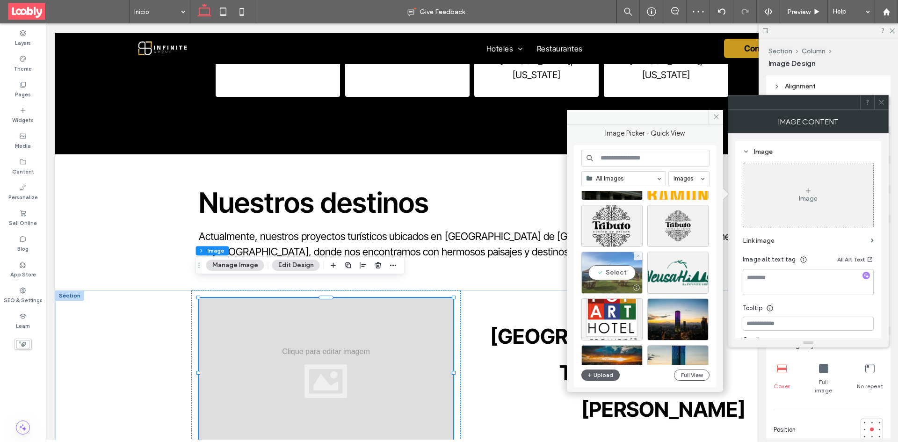
click at [625, 275] on div "Select" at bounding box center [612, 273] width 61 height 42
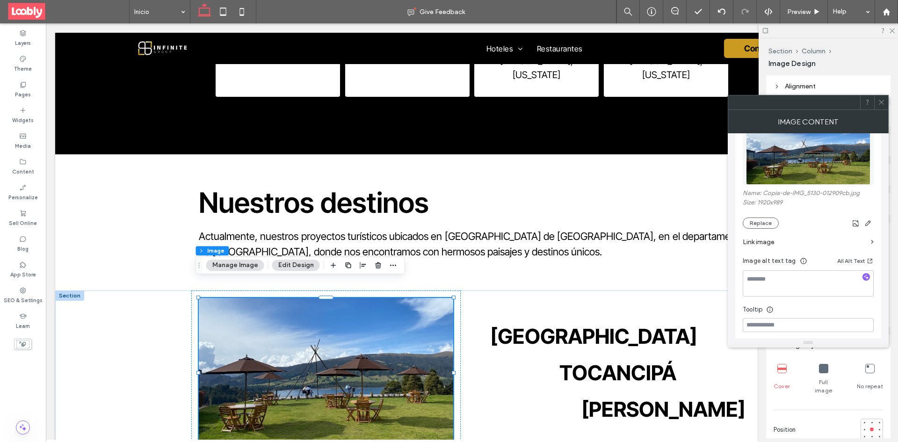
scroll to position [0, 0]
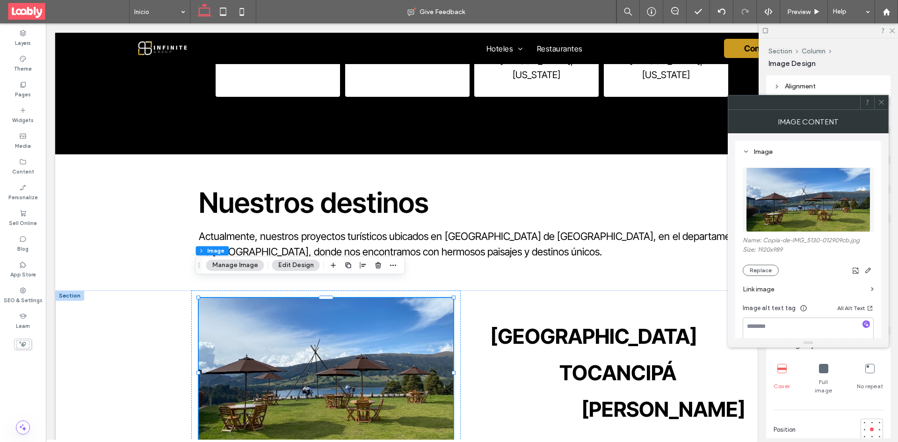
click at [883, 103] on icon at bounding box center [881, 102] width 7 height 7
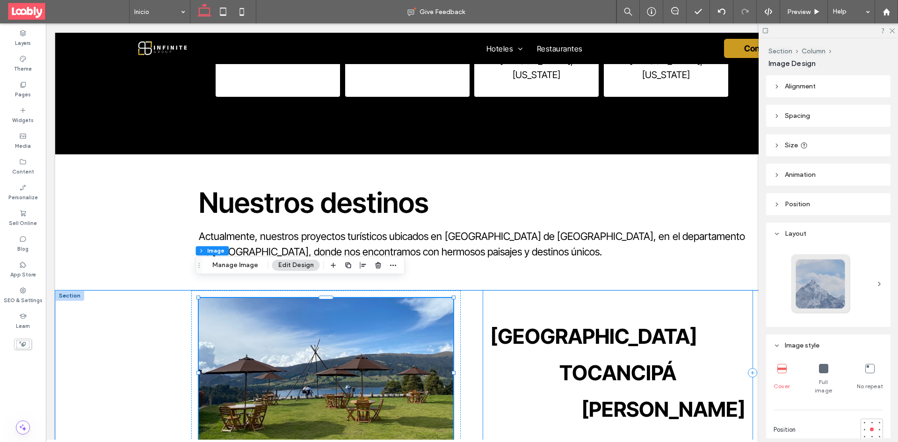
click at [407, 343] on img at bounding box center [326, 373] width 254 height 150
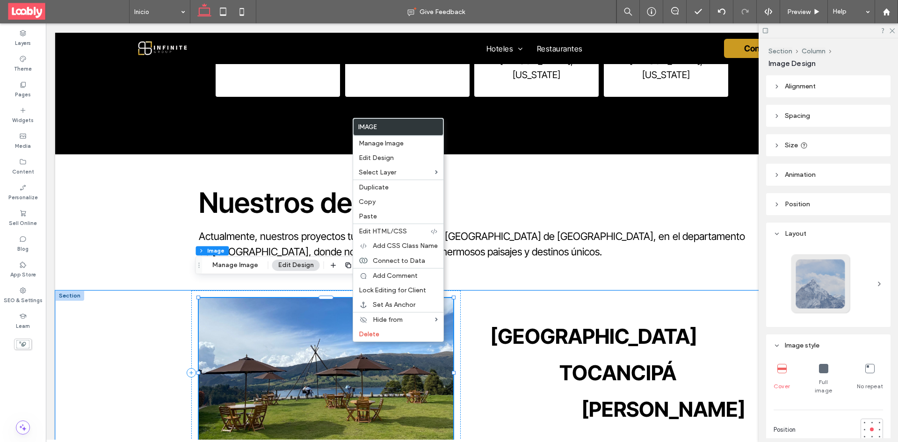
drag, startPoint x: 319, startPoint y: 328, endPoint x: 342, endPoint y: 303, distance: 34.1
click at [319, 327] on img at bounding box center [326, 373] width 254 height 150
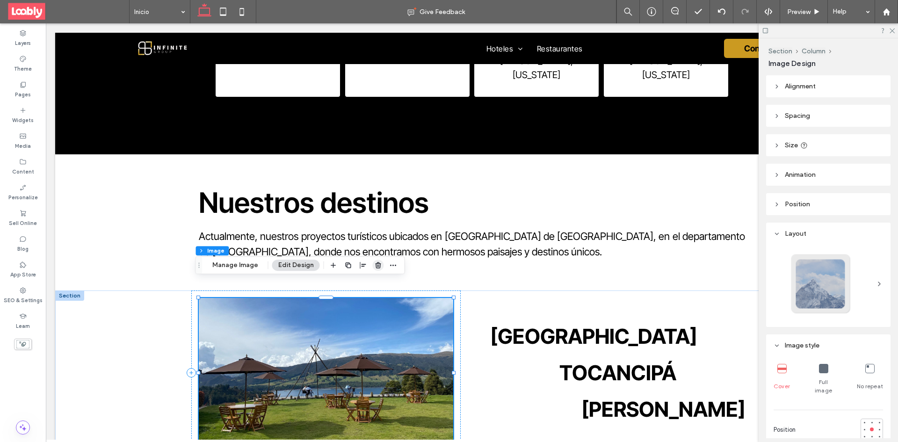
drag, startPoint x: 373, startPoint y: 266, endPoint x: 334, endPoint y: 258, distance: 40.1
click at [375, 266] on icon "button" at bounding box center [378, 265] width 7 height 7
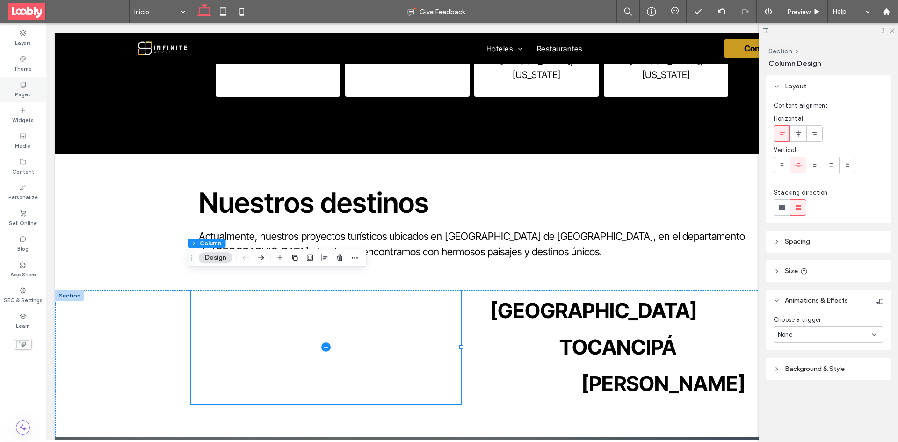
click at [22, 92] on label "Pages" at bounding box center [23, 93] width 16 height 10
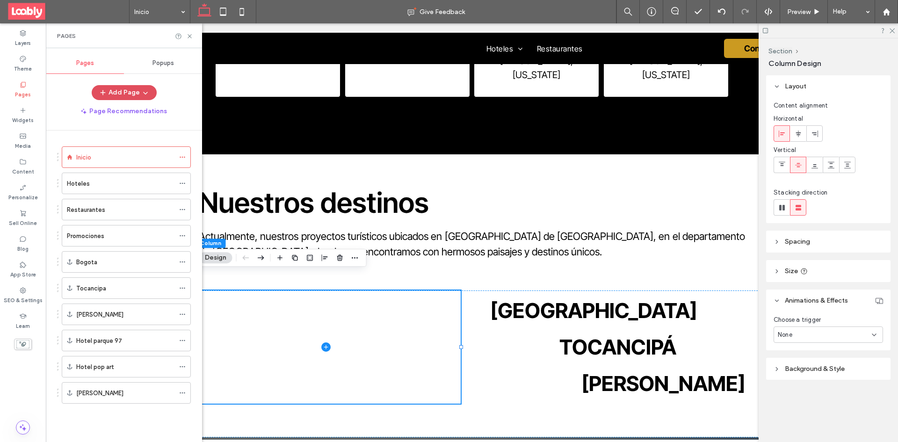
click at [20, 116] on label "Widgets" at bounding box center [23, 119] width 22 height 10
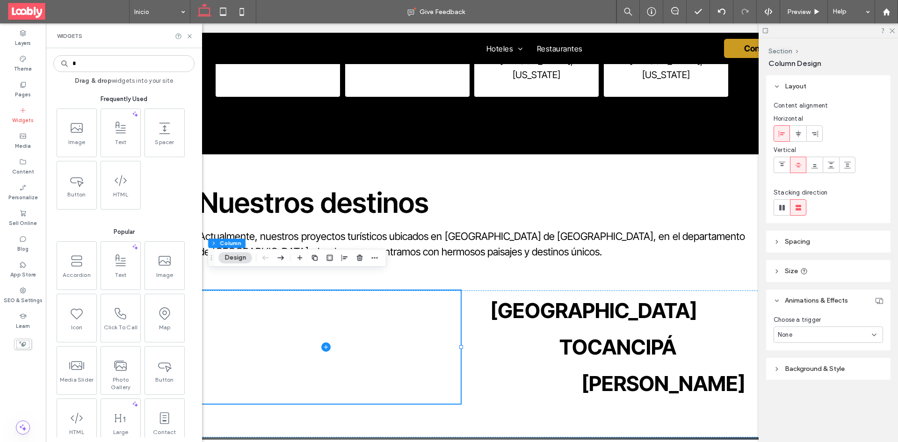
type input "*"
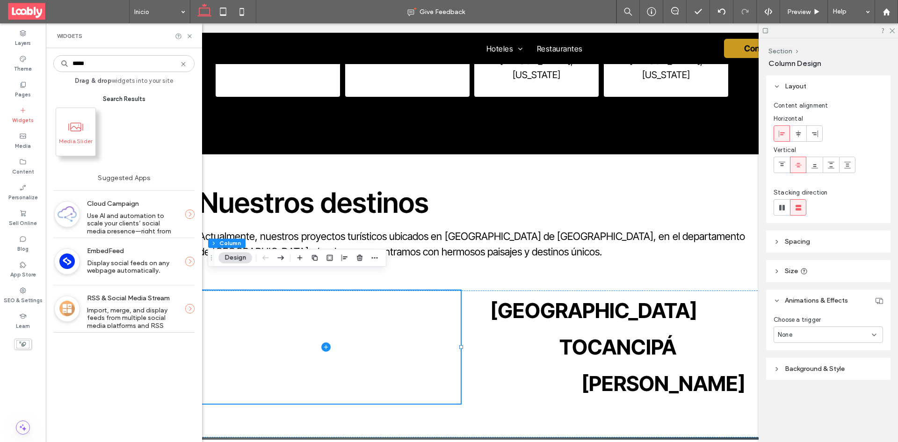
type input "*****"
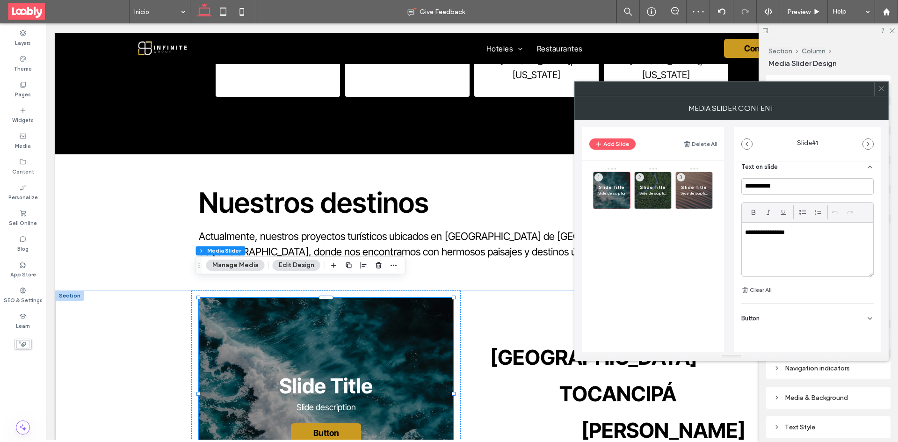
scroll to position [230, 0]
drag, startPoint x: 779, startPoint y: 231, endPoint x: 718, endPoint y: 230, distance: 61.3
click at [718, 230] on div "**********" at bounding box center [731, 236] width 299 height 232
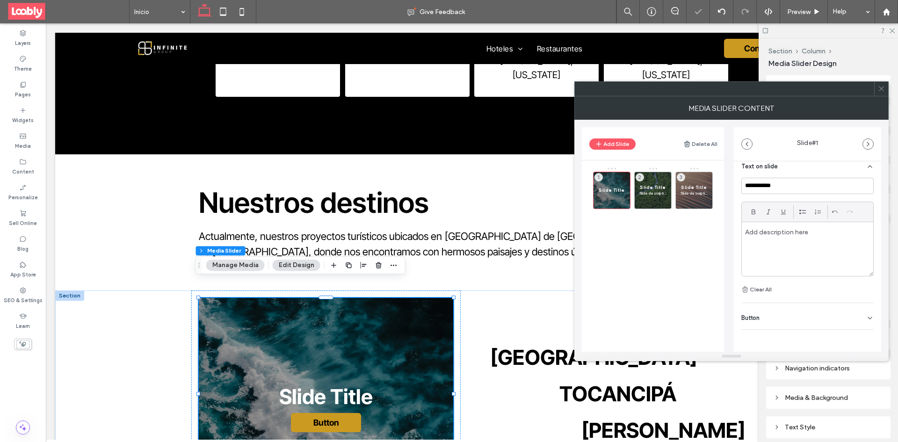
click at [869, 320] on div "**********" at bounding box center [807, 158] width 147 height 455
click at [867, 318] on icon at bounding box center [869, 317] width 7 height 7
click at [862, 332] on button at bounding box center [865, 337] width 17 height 16
click at [663, 192] on span "Slide description" at bounding box center [653, 193] width 27 height 6
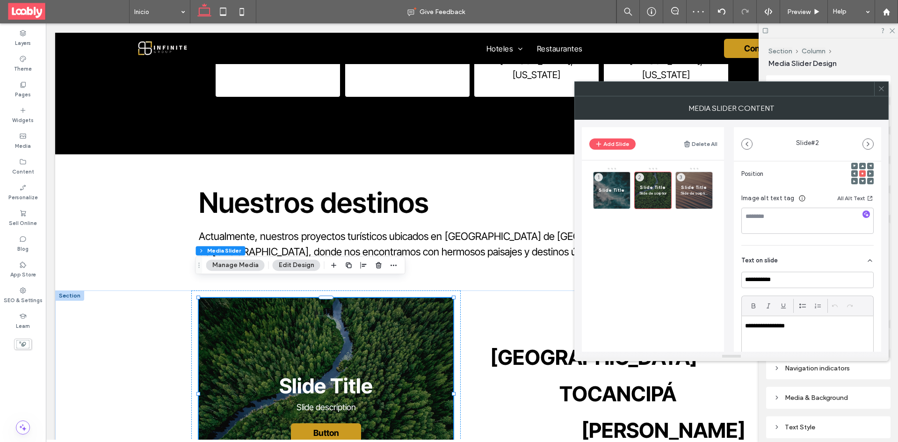
scroll to position [140, 0]
drag, startPoint x: 796, startPoint y: 327, endPoint x: 735, endPoint y: 324, distance: 60.4
click at [735, 324] on div "**********" at bounding box center [807, 248] width 147 height 455
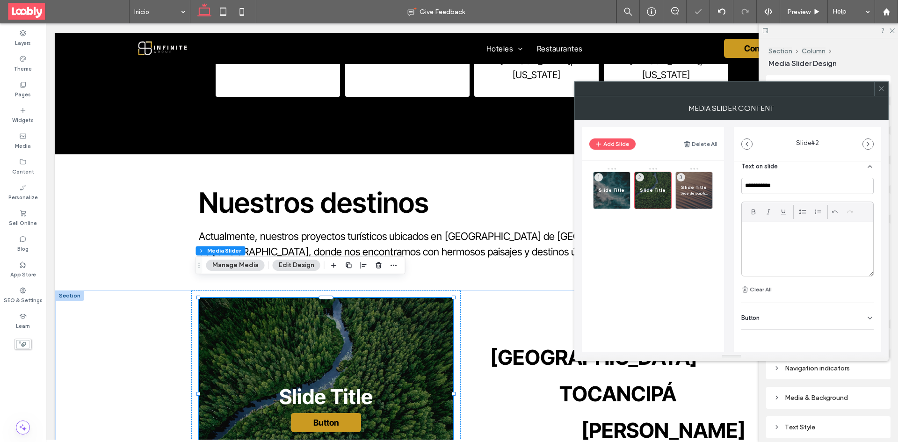
click at [850, 315] on div "Button" at bounding box center [808, 316] width 132 height 26
click at [861, 329] on button at bounding box center [865, 337] width 17 height 16
click at [702, 185] on span "Slide Title" at bounding box center [694, 187] width 27 height 6
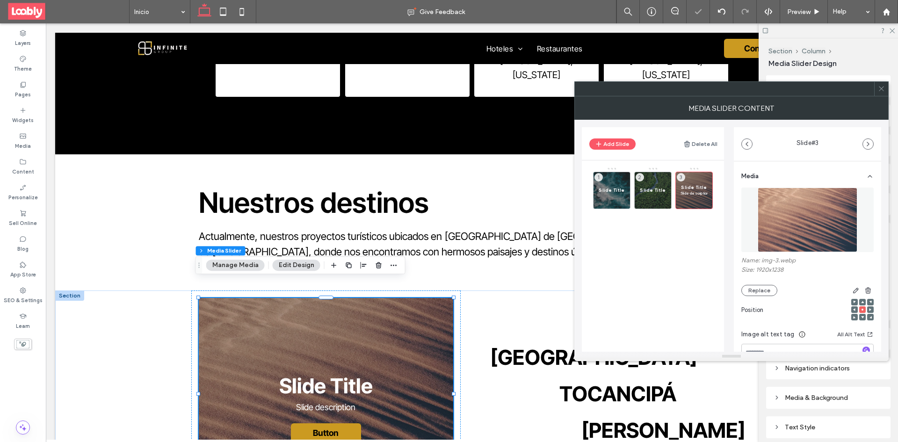
scroll to position [187, 0]
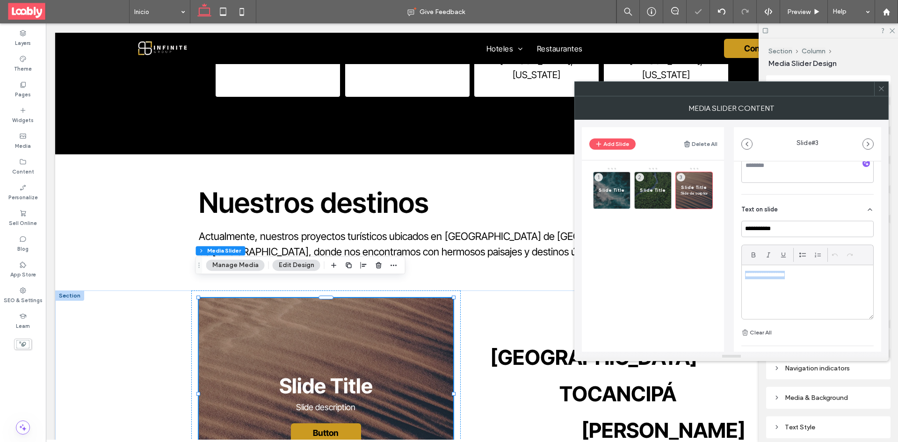
drag, startPoint x: 815, startPoint y: 270, endPoint x: 735, endPoint y: 277, distance: 80.3
click at [736, 277] on div "**********" at bounding box center [807, 201] width 147 height 455
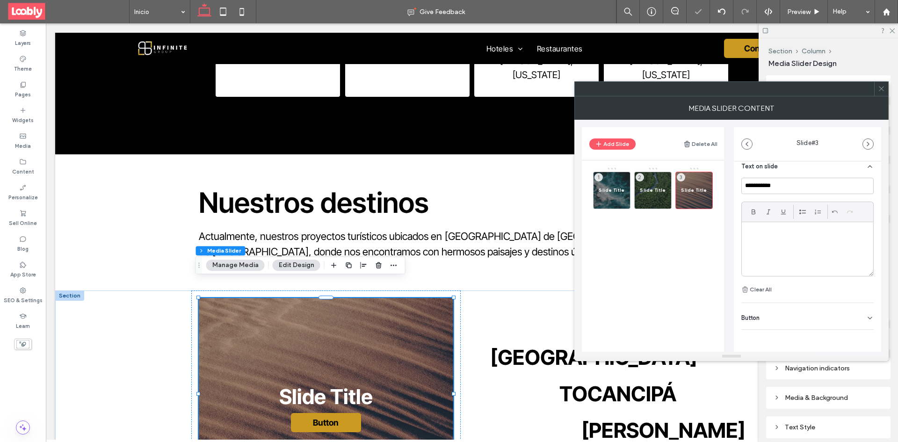
click at [862, 313] on div "Button" at bounding box center [808, 316] width 132 height 26
click at [862, 331] on button at bounding box center [865, 337] width 17 height 16
click at [618, 190] on span "Slide Title" at bounding box center [611, 190] width 27 height 6
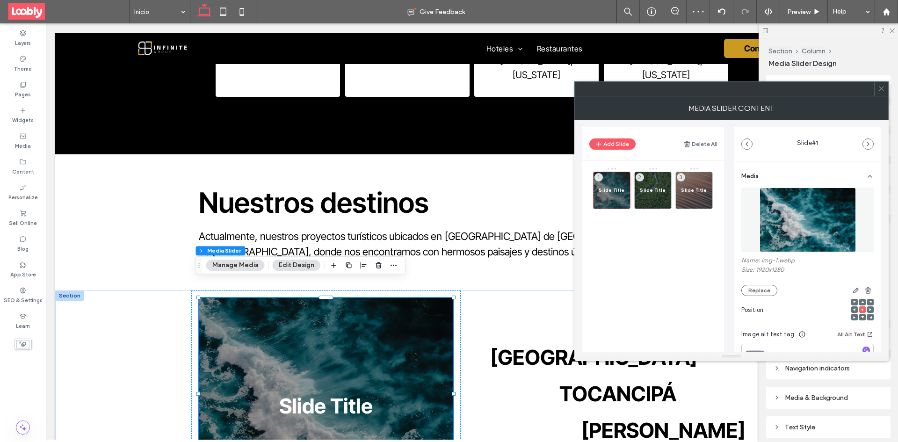
click at [773, 221] on img at bounding box center [808, 220] width 96 height 65
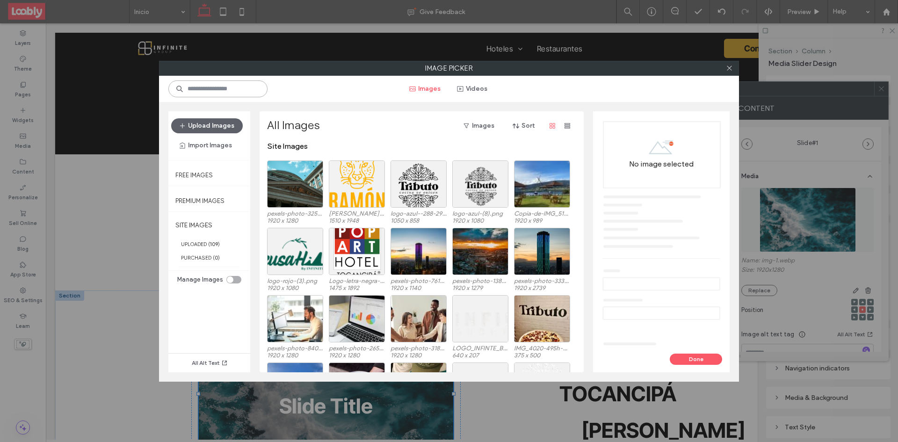
click at [236, 94] on input at bounding box center [217, 88] width 99 height 17
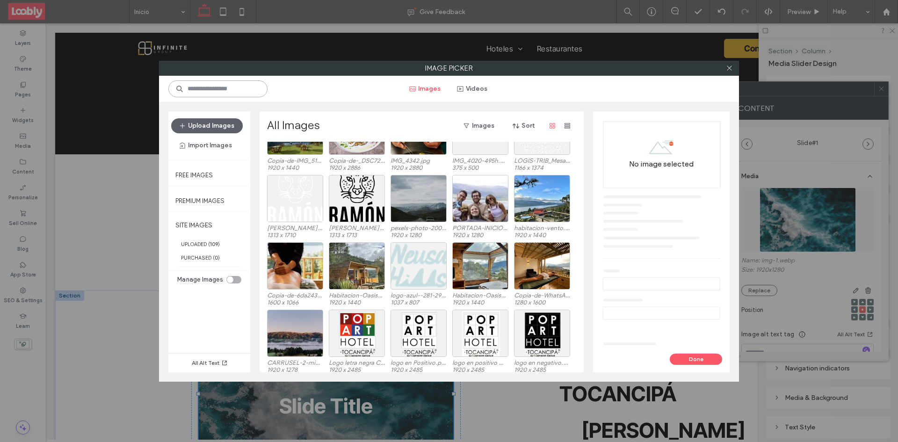
scroll to position [300, 0]
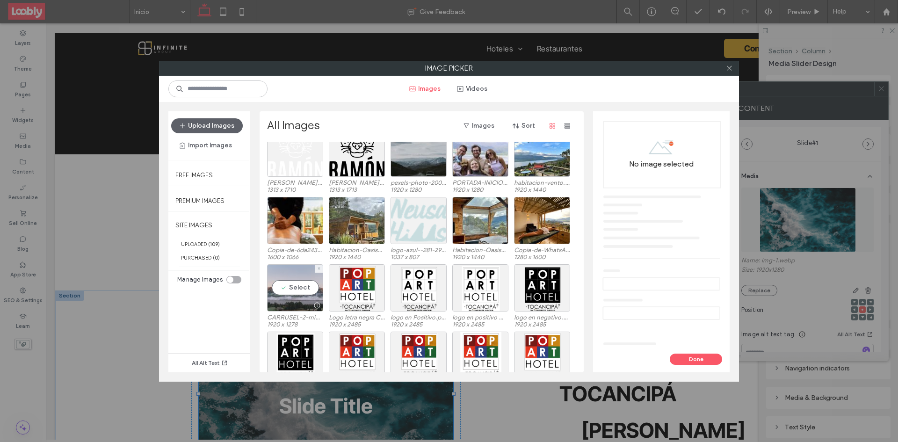
click at [294, 291] on div "Select" at bounding box center [295, 287] width 56 height 47
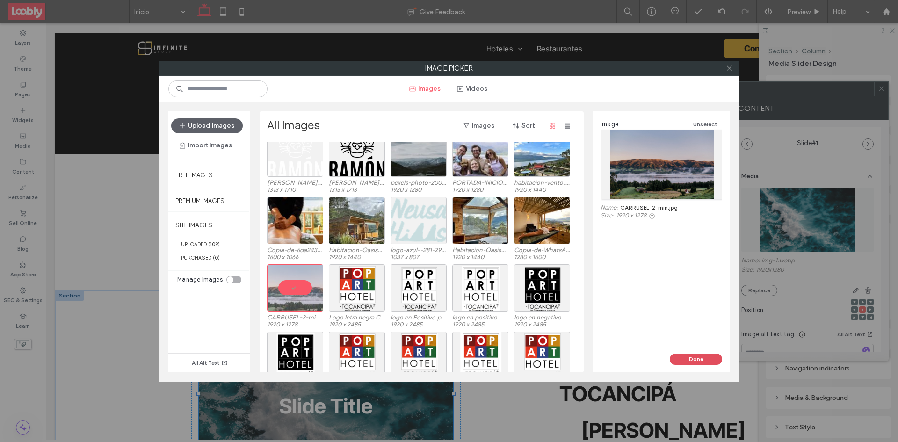
click at [682, 360] on button "Done" at bounding box center [696, 359] width 52 height 11
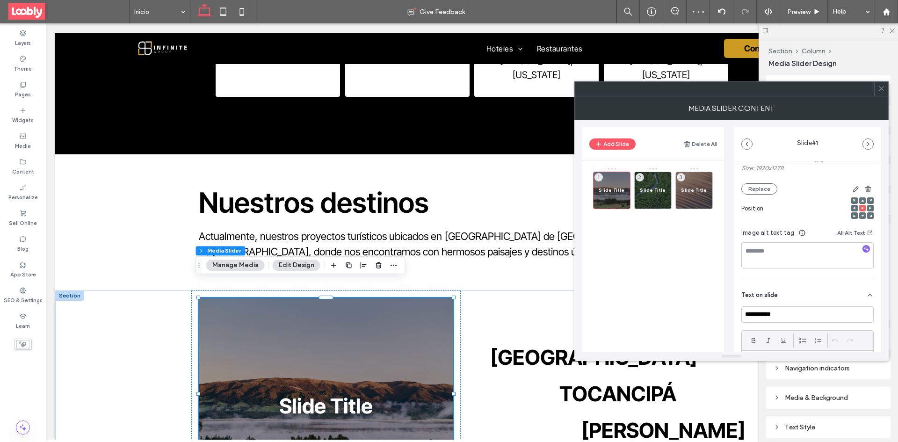
scroll to position [140, 0]
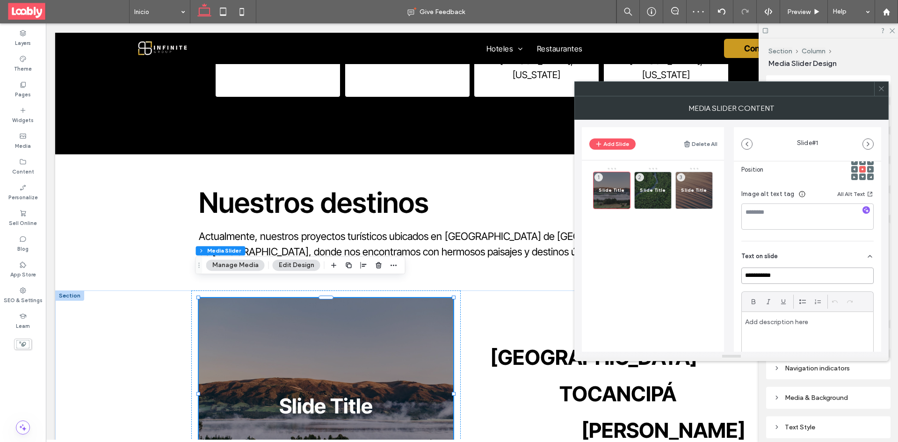
click at [796, 275] on input "**********" at bounding box center [808, 276] width 132 height 16
type input "*"
click at [654, 193] on div "Slide Title 2" at bounding box center [652, 190] width 37 height 37
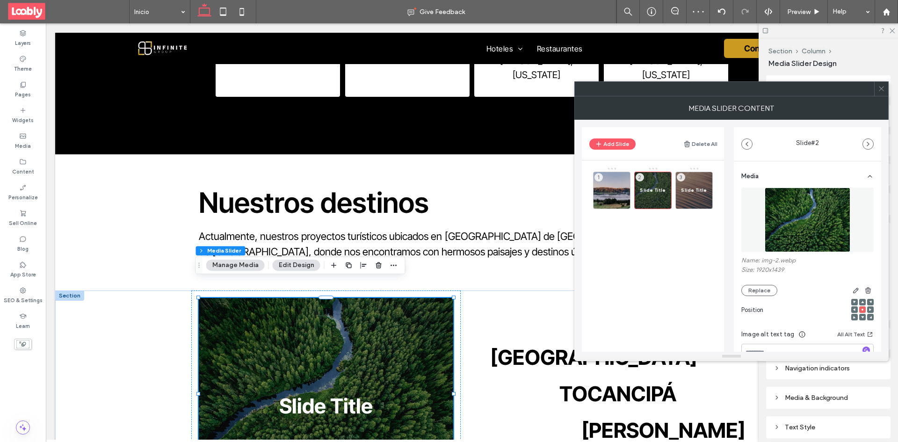
click at [795, 229] on img at bounding box center [808, 220] width 86 height 65
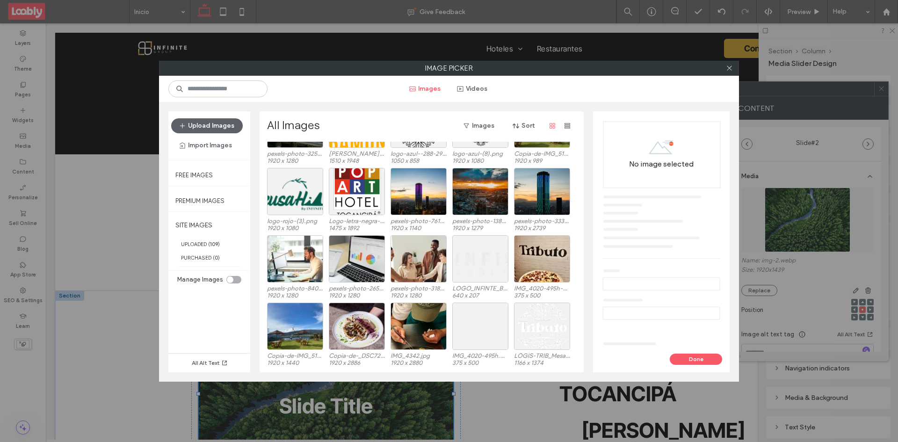
scroll to position [66, 0]
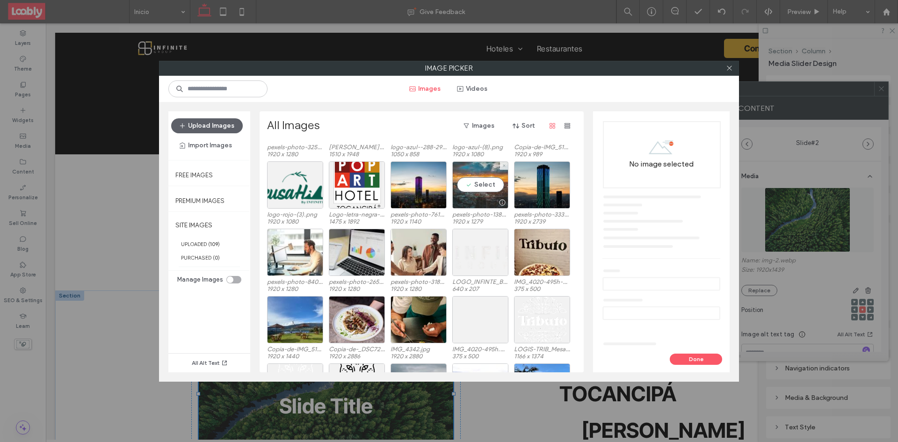
click at [478, 184] on div "Select" at bounding box center [480, 184] width 56 height 47
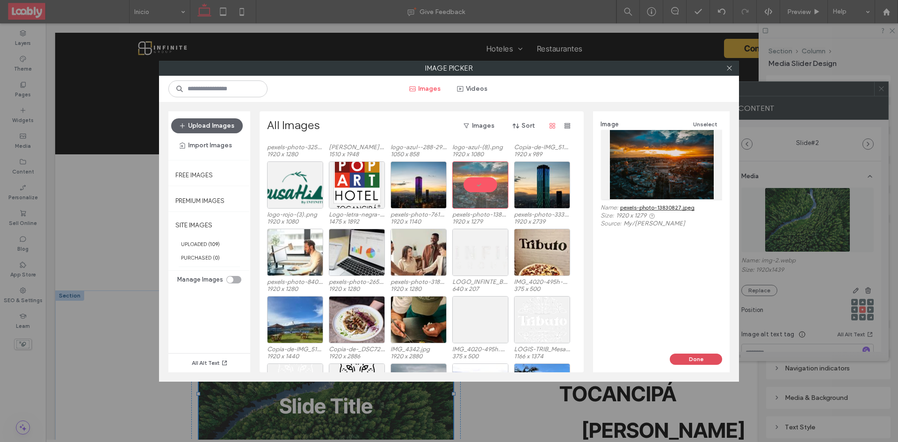
click at [689, 358] on button "Done" at bounding box center [696, 359] width 52 height 11
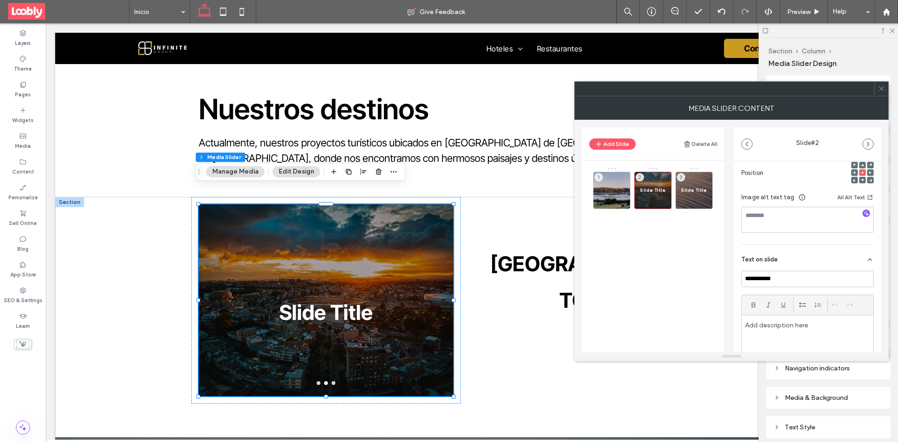
scroll to position [140, 0]
drag, startPoint x: 801, startPoint y: 279, endPoint x: 686, endPoint y: 277, distance: 115.1
click at [691, 277] on div "**********" at bounding box center [731, 236] width 299 height 232
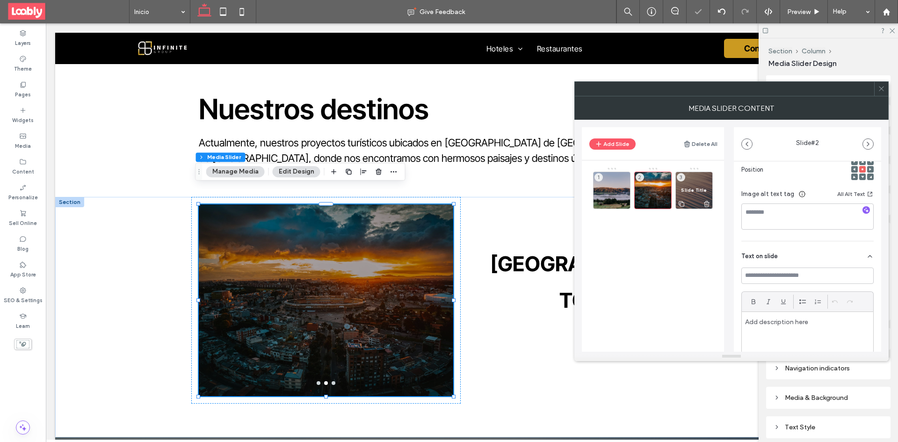
click at [697, 190] on span "Slide Title" at bounding box center [694, 190] width 27 height 6
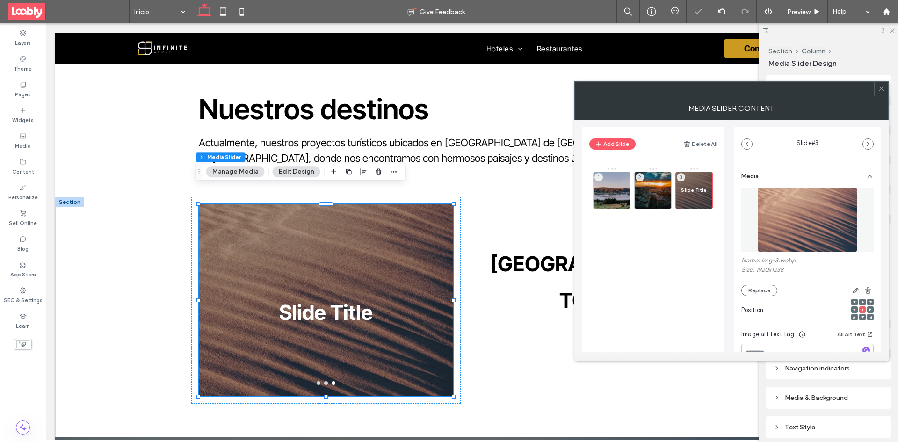
click at [810, 233] on img at bounding box center [808, 220] width 100 height 65
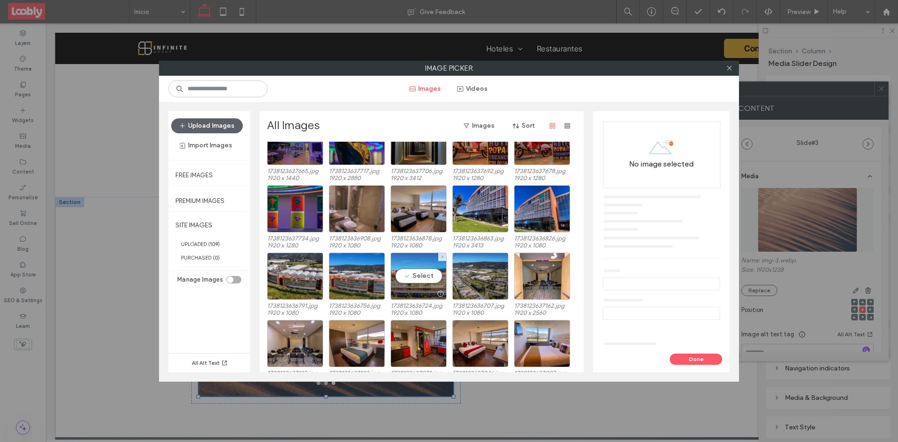
scroll to position [535, 0]
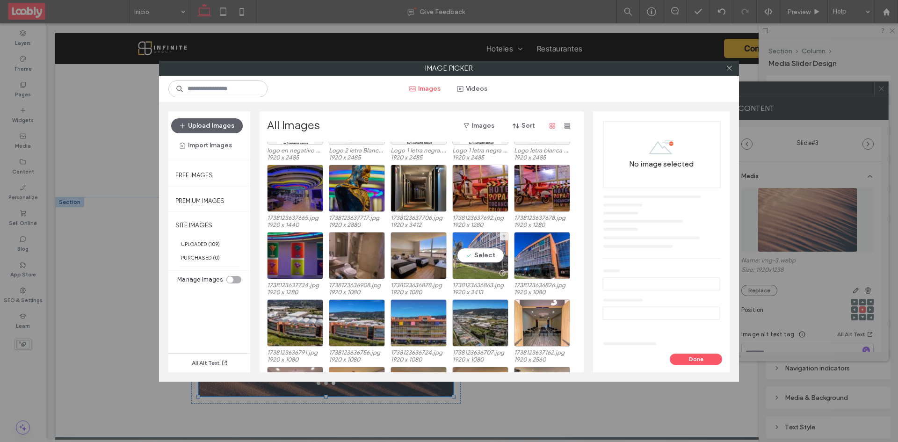
click at [483, 254] on div "Select" at bounding box center [480, 255] width 56 height 47
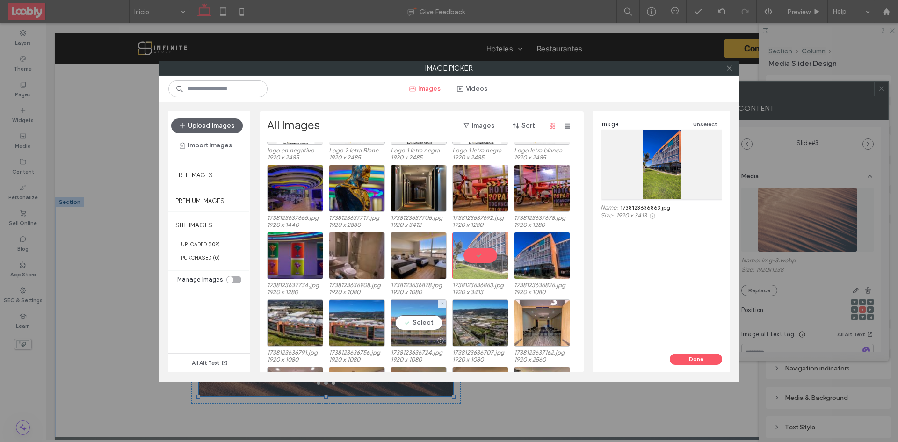
click at [431, 328] on div "Select" at bounding box center [419, 322] width 56 height 47
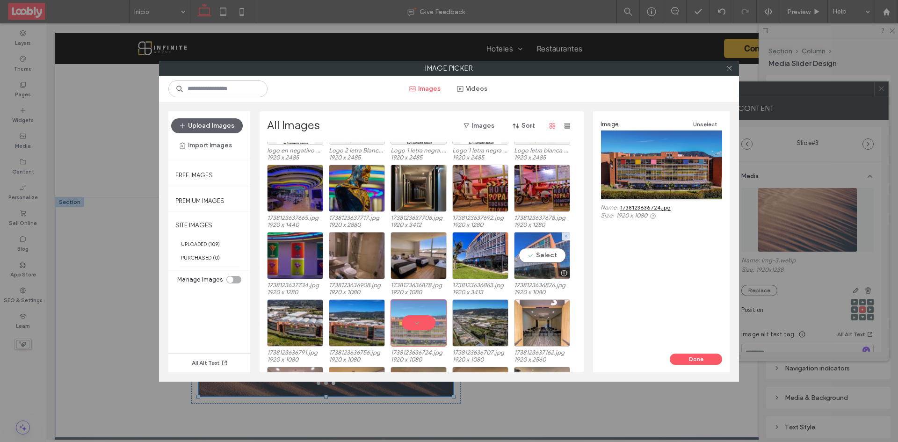
click at [536, 255] on div "Select" at bounding box center [542, 255] width 56 height 47
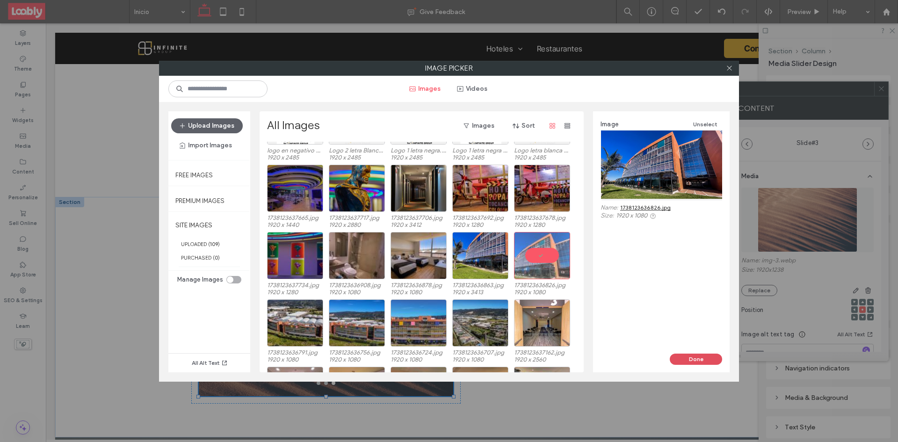
click at [697, 363] on button "Done" at bounding box center [696, 359] width 52 height 11
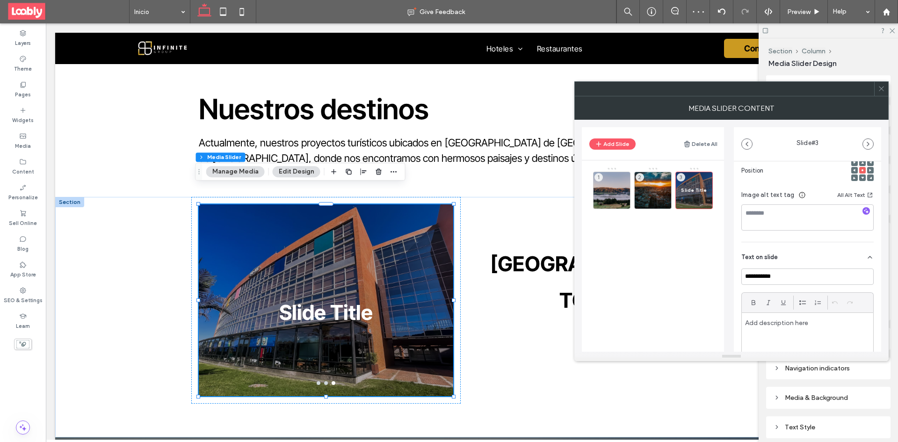
scroll to position [140, 0]
drag, startPoint x: 779, startPoint y: 274, endPoint x: 716, endPoint y: 273, distance: 63.2
click at [716, 273] on div "**********" at bounding box center [731, 236] width 299 height 232
click at [881, 91] on icon at bounding box center [881, 88] width 7 height 7
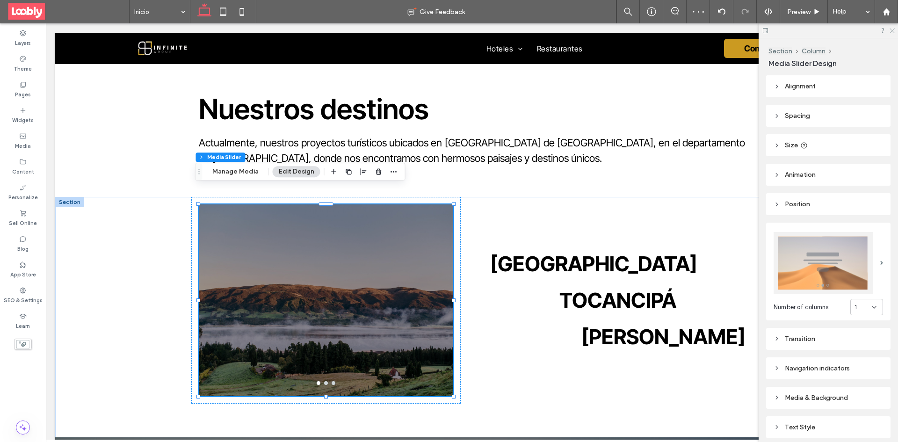
click at [894, 29] on icon at bounding box center [892, 30] width 6 height 6
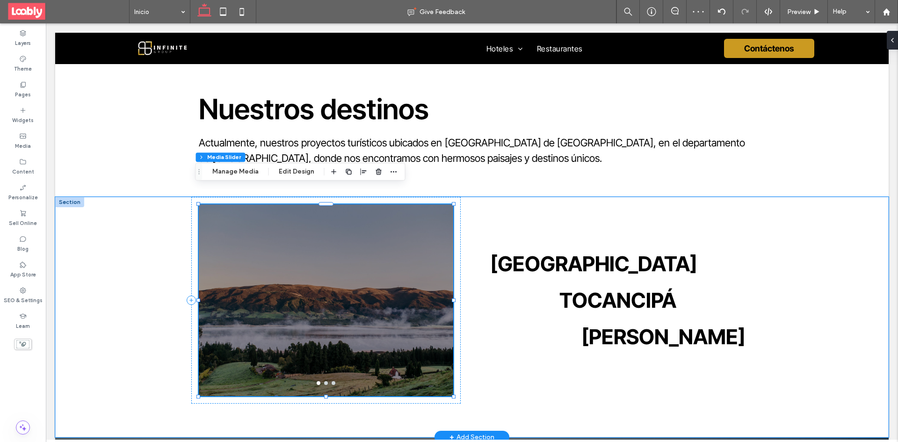
click at [375, 270] on div at bounding box center [326, 306] width 254 height 147
click at [225, 165] on div "Section Column Media Slider Manage Media Edit Design" at bounding box center [301, 172] width 210 height 18
click at [236, 176] on button "Manage Media" at bounding box center [235, 171] width 58 height 11
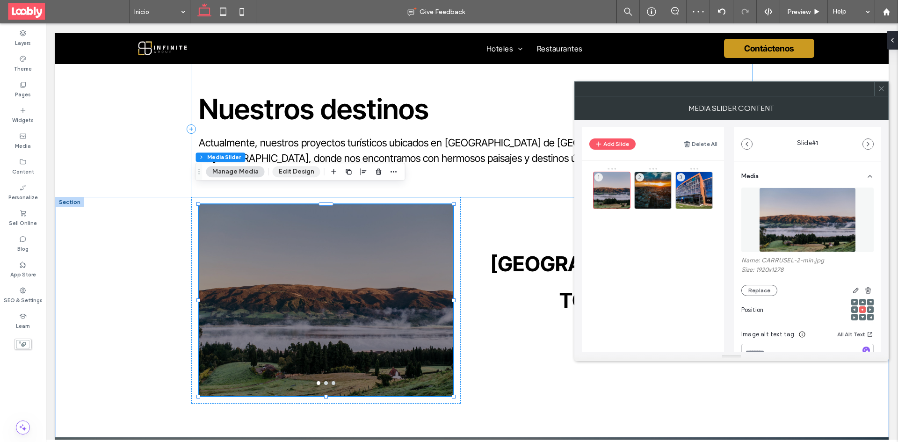
click at [299, 170] on button "Edit Design" at bounding box center [297, 171] width 48 height 11
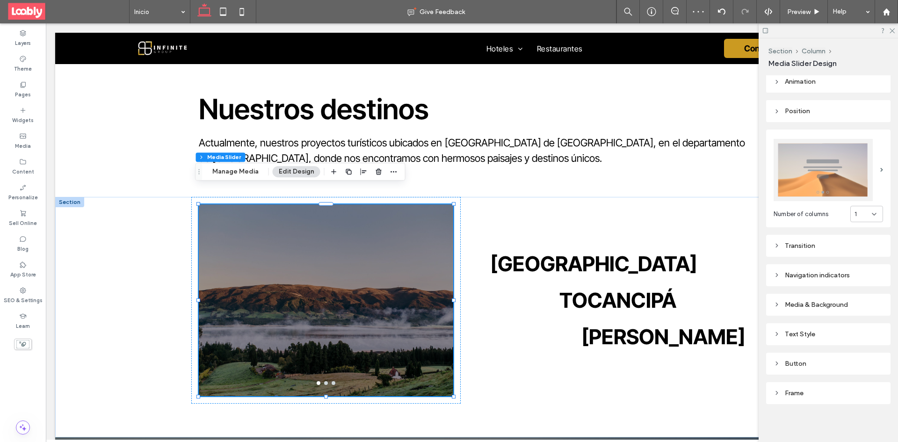
click at [833, 302] on div "Media & Background" at bounding box center [828, 305] width 109 height 8
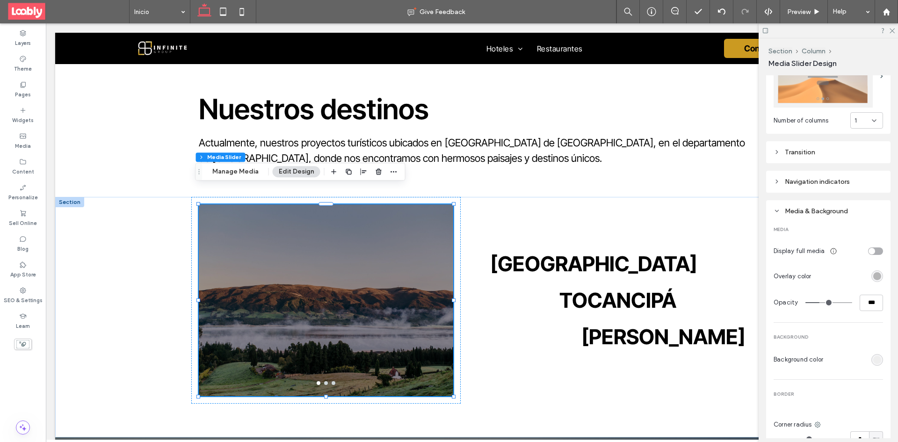
click at [874, 275] on div "rgba(0, 0, 0, 0.3)" at bounding box center [877, 276] width 8 height 8
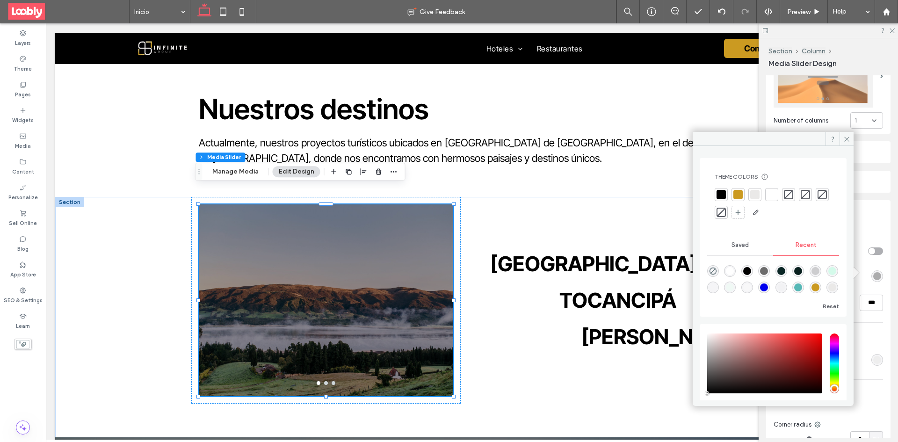
click at [715, 272] on icon "rgba(0, 0, 0, 0)" at bounding box center [713, 271] width 8 height 8
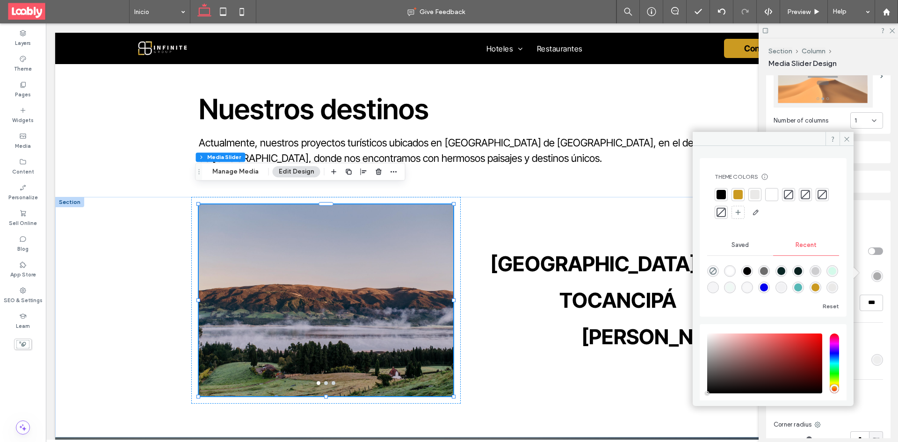
type input "*"
type input "**"
type input "*"
type input "**"
click at [843, 139] on span at bounding box center [847, 139] width 14 height 14
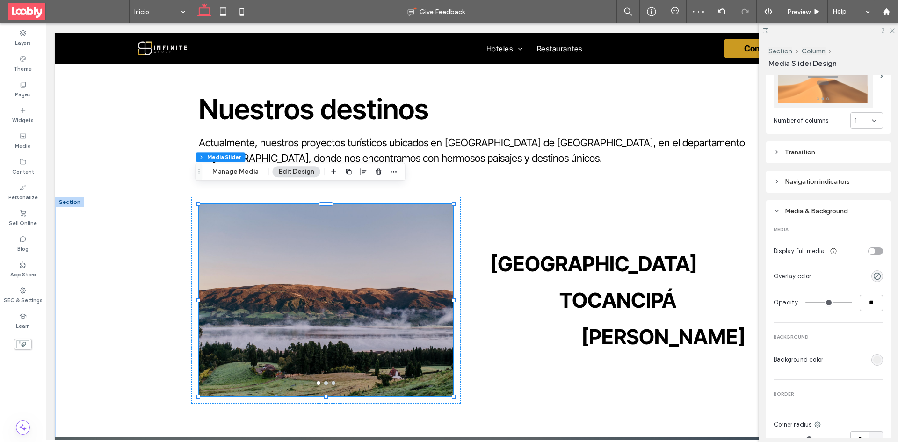
click at [888, 29] on div at bounding box center [828, 30] width 139 height 15
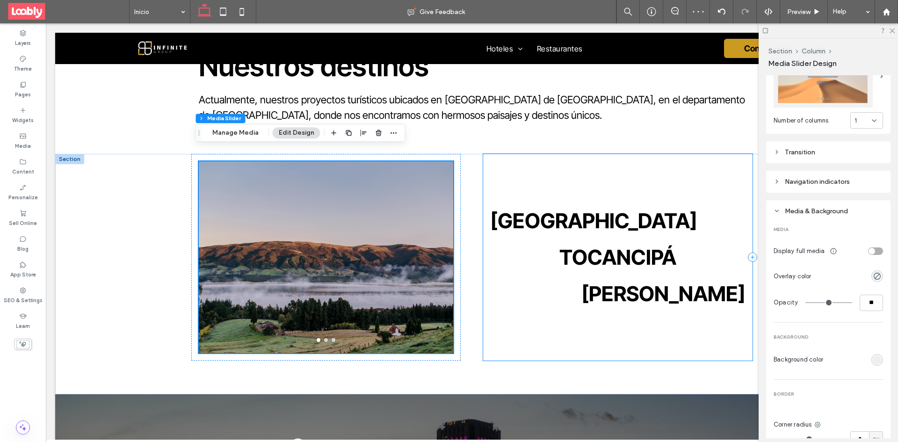
scroll to position [1731, 0]
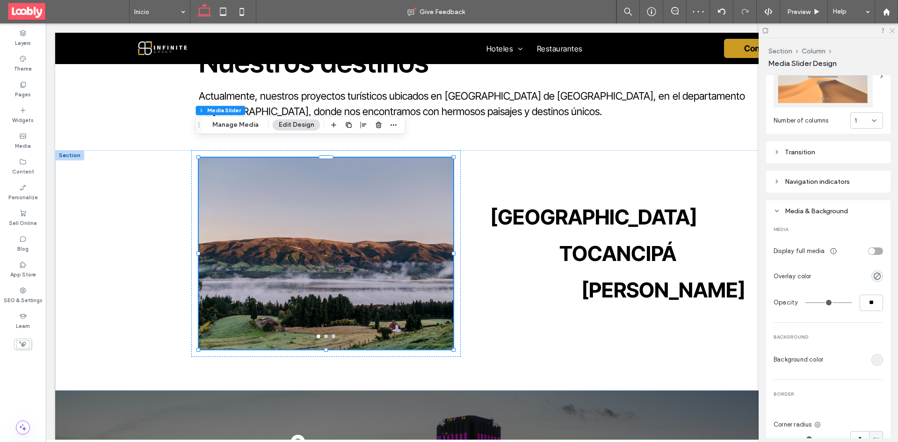
click at [891, 31] on icon at bounding box center [892, 30] width 6 height 6
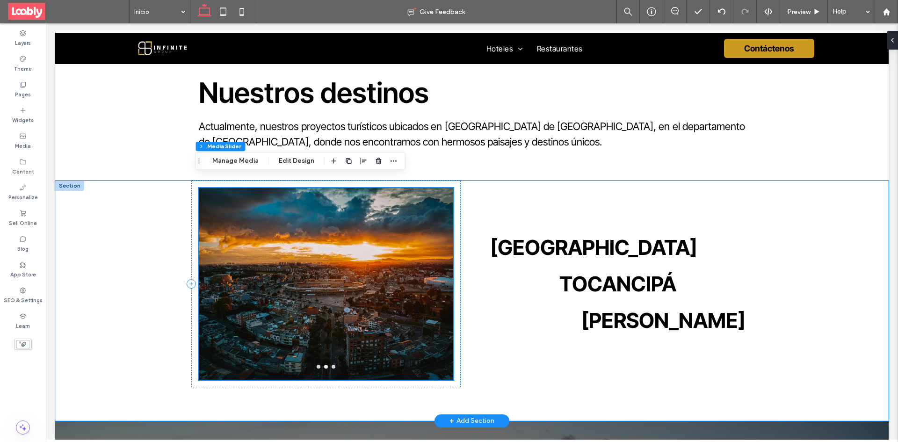
scroll to position [1684, 0]
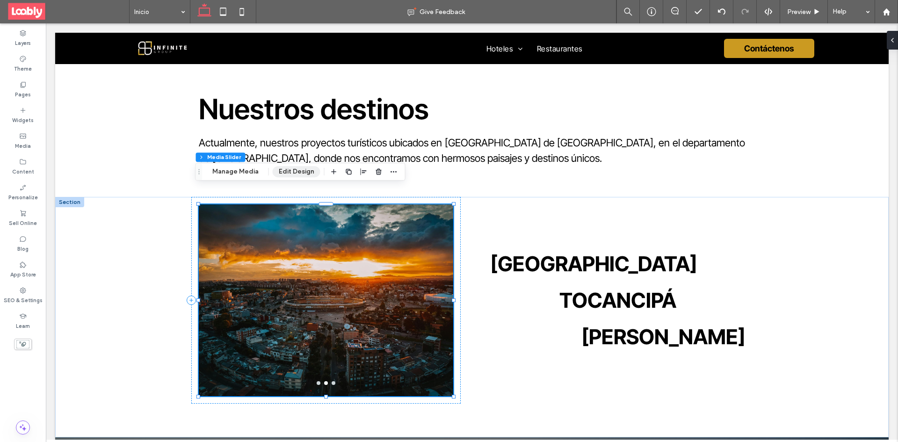
drag, startPoint x: 281, startPoint y: 171, endPoint x: 306, endPoint y: 171, distance: 25.3
click at [281, 171] on button "Edit Design" at bounding box center [297, 171] width 48 height 11
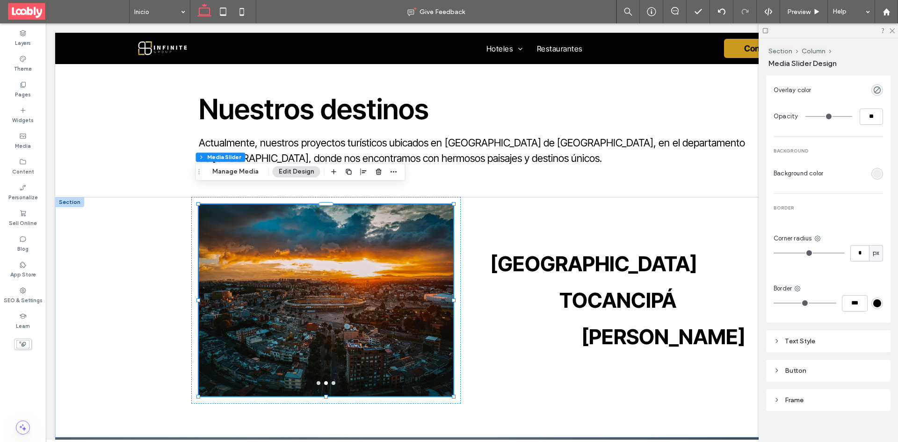
scroll to position [374, 0]
type input "*"
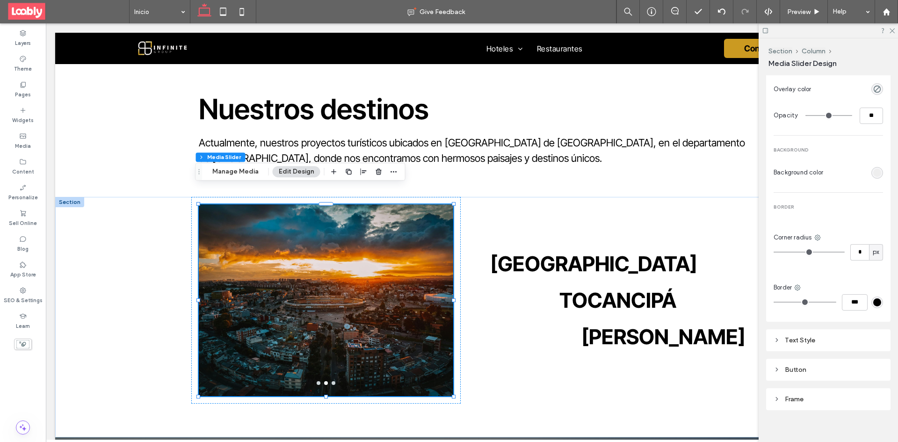
type input "*"
type input "**"
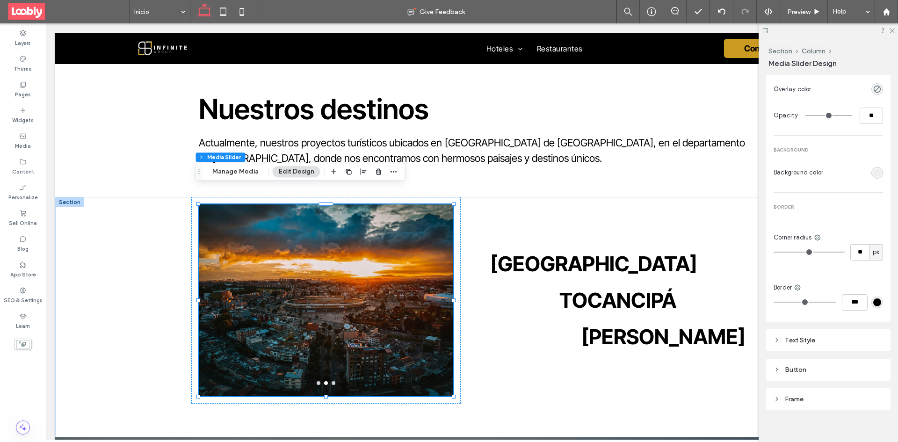
type input "**"
click at [785, 252] on input "range" at bounding box center [809, 252] width 71 height 1
click at [801, 257] on div "MEDIA Display full media Overlay color Opacity ** BACKGROUND Background color B…" at bounding box center [828, 173] width 109 height 287
type input "**"
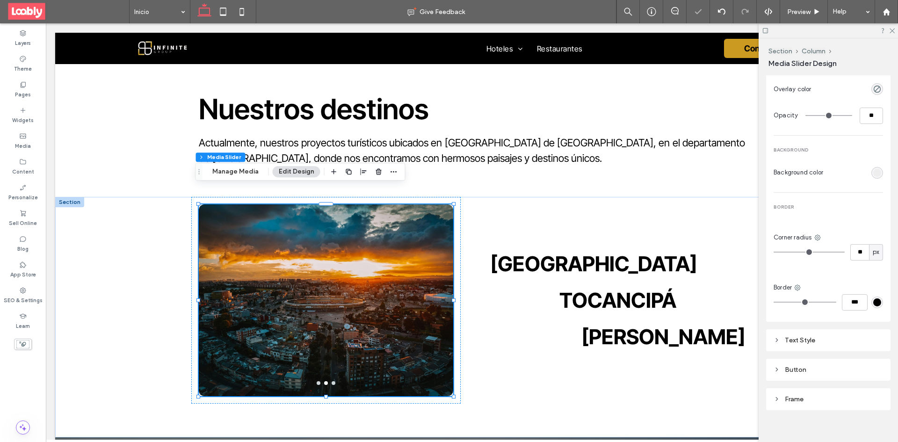
type input "**"
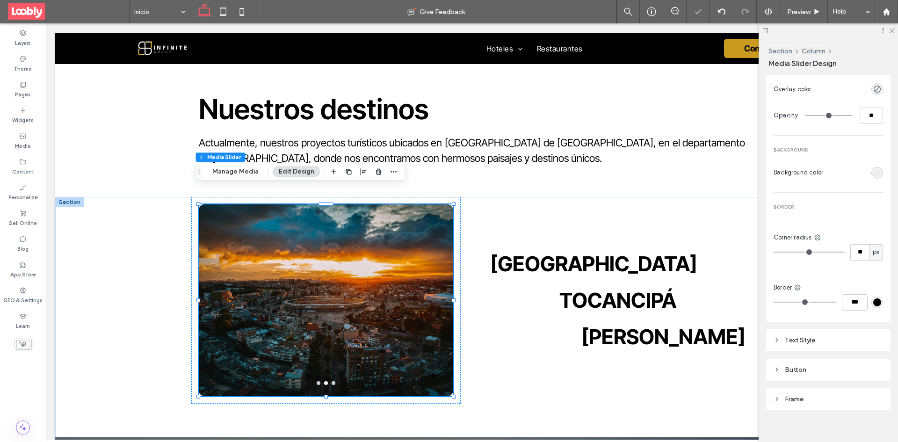
type input "**"
drag, startPoint x: 791, startPoint y: 251, endPoint x: 801, endPoint y: 250, distance: 9.9
type input "**"
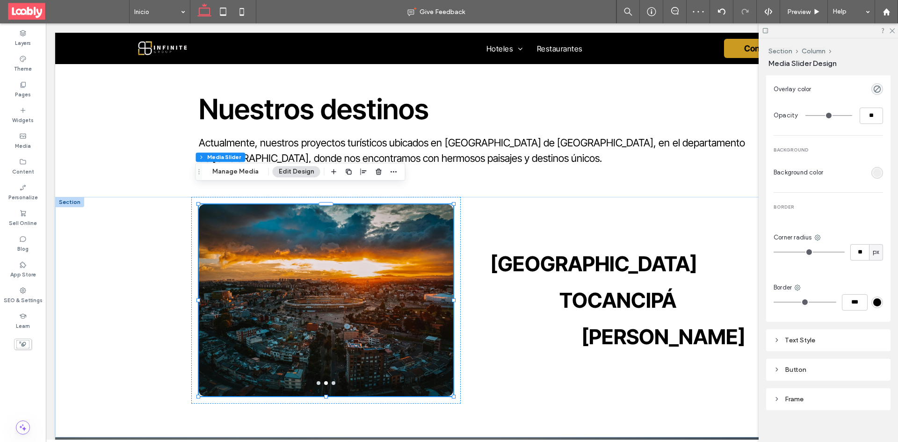
click at [801, 252] on input "range" at bounding box center [809, 252] width 71 height 1
drag, startPoint x: 891, startPoint y: 28, endPoint x: 843, endPoint y: 36, distance: 48.0
click at [891, 28] on icon at bounding box center [892, 30] width 6 height 6
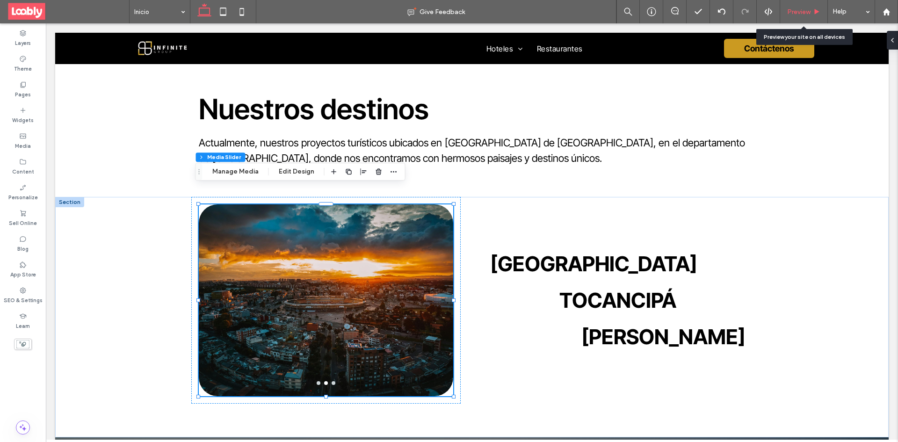
click at [797, 11] on span "Preview" at bounding box center [798, 12] width 23 height 8
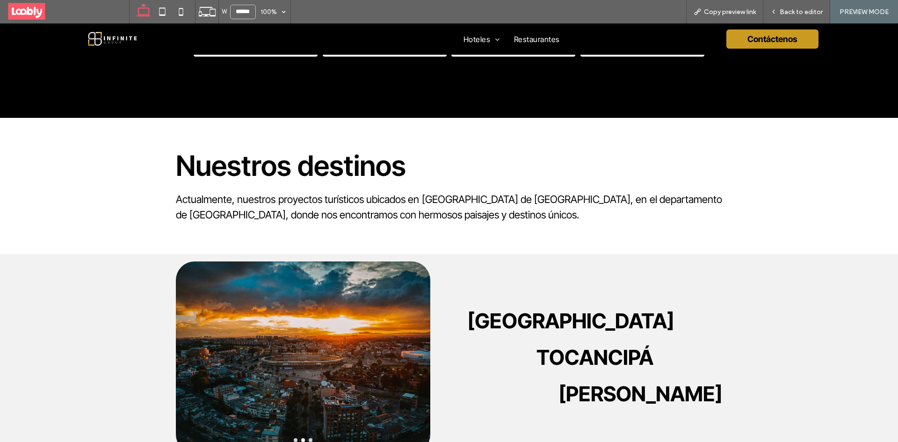
scroll to position [1704, 0]
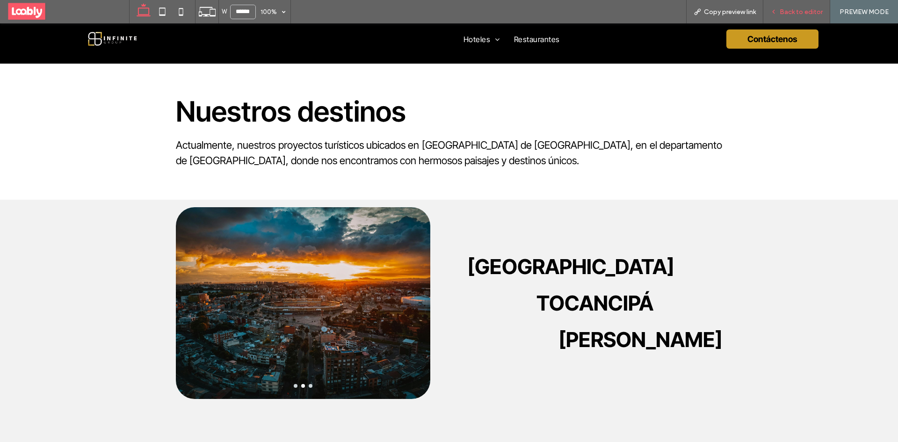
click at [795, 16] on div "Back to editor" at bounding box center [796, 11] width 67 height 23
click at [789, 13] on span "Back to editor" at bounding box center [801, 12] width 43 height 8
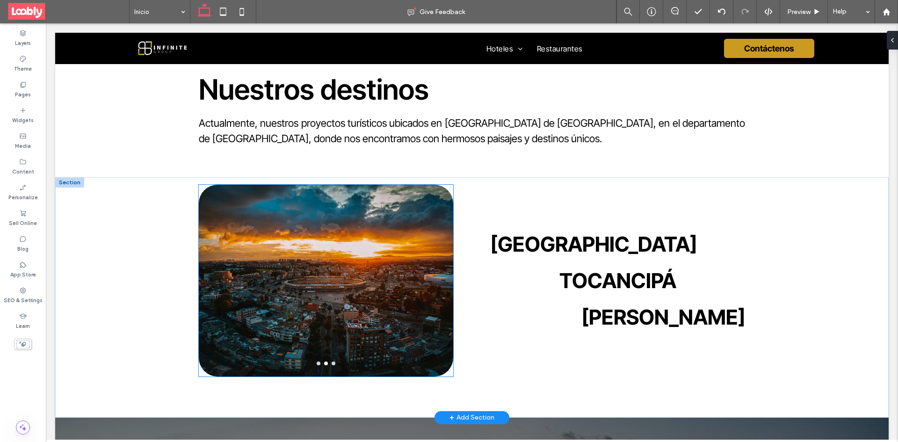
scroll to position [1684, 0]
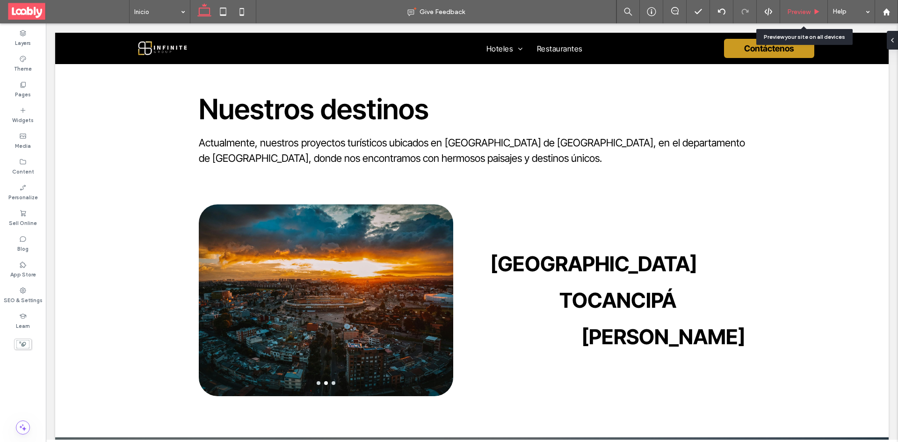
click at [818, 19] on div "Preview" at bounding box center [804, 11] width 48 height 23
click at [806, 6] on div "Preview" at bounding box center [804, 11] width 48 height 23
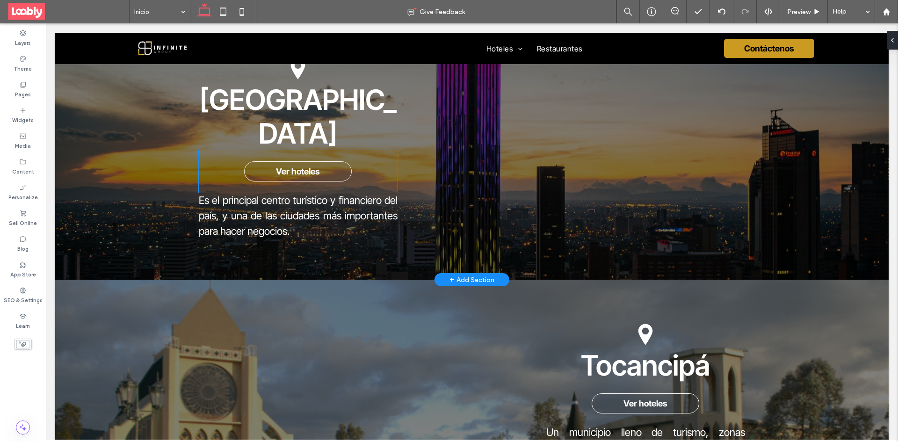
scroll to position [1996, 0]
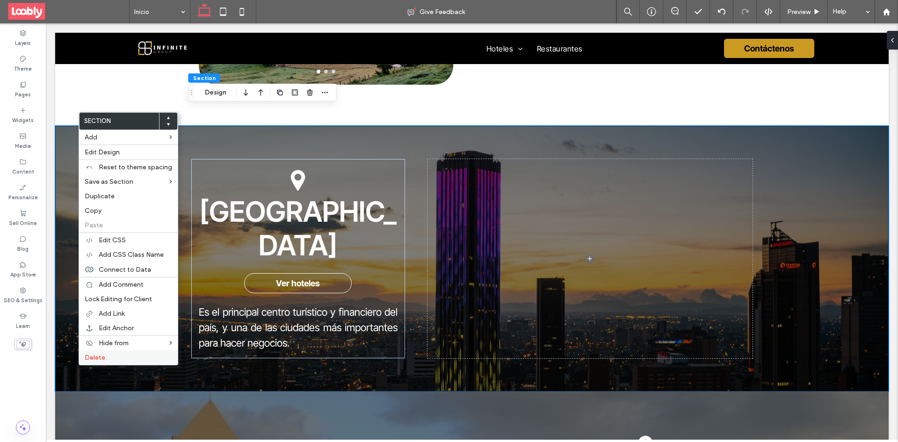
click at [120, 353] on div "Delete" at bounding box center [128, 357] width 99 height 15
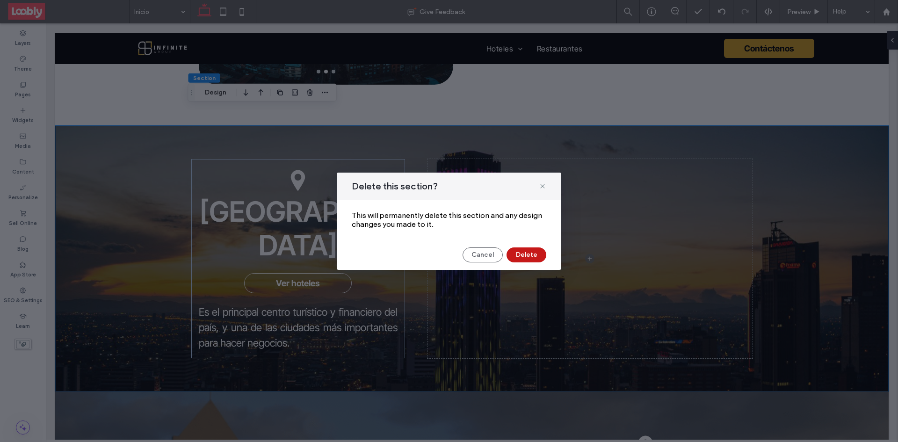
drag, startPoint x: 534, startPoint y: 255, endPoint x: 428, endPoint y: 222, distance: 111.3
click at [534, 255] on button "Delete" at bounding box center [527, 254] width 40 height 15
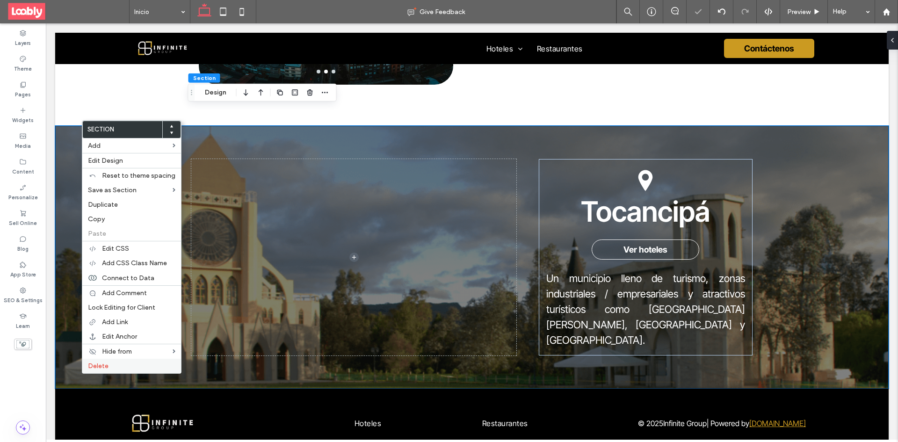
click at [145, 365] on label "Delete" at bounding box center [131, 366] width 87 height 8
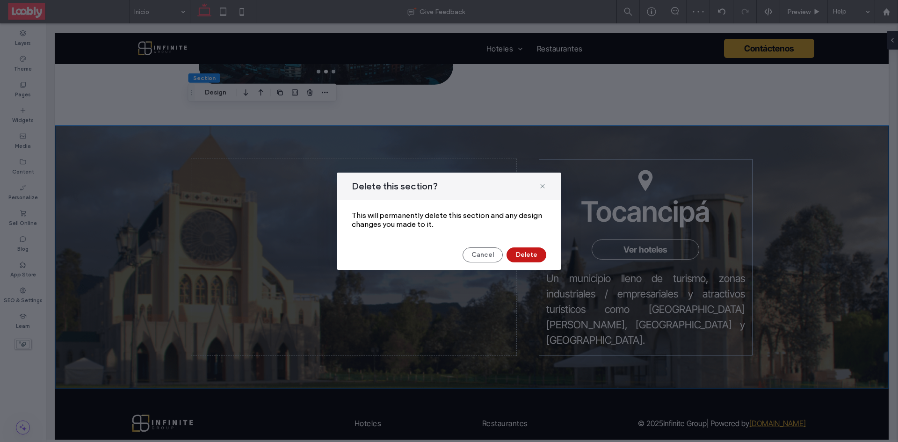
drag, startPoint x: 516, startPoint y: 260, endPoint x: 472, endPoint y: 237, distance: 50.2
click at [516, 260] on button "Delete" at bounding box center [527, 254] width 40 height 15
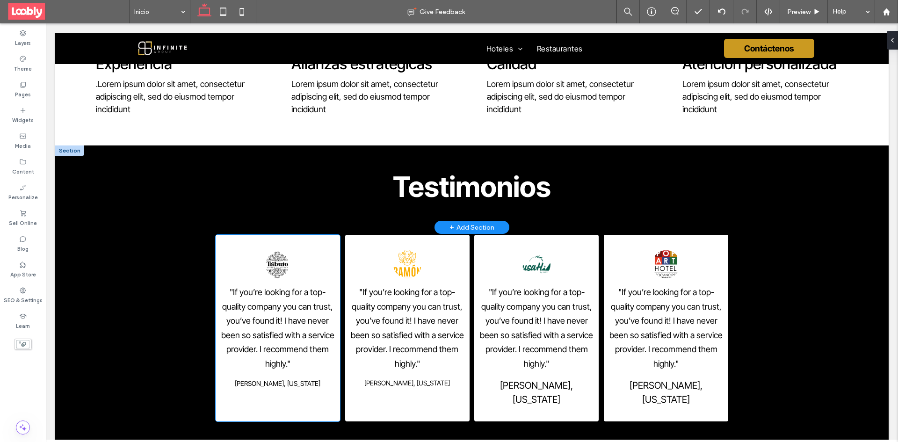
scroll to position [1263, 0]
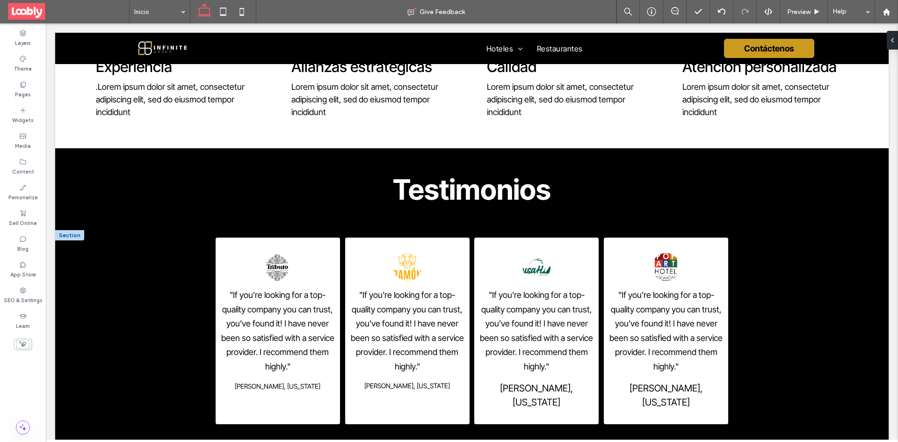
drag, startPoint x: 71, startPoint y: 232, endPoint x: 140, endPoint y: 233, distance: 68.8
click at [71, 232] on div at bounding box center [69, 235] width 29 height 10
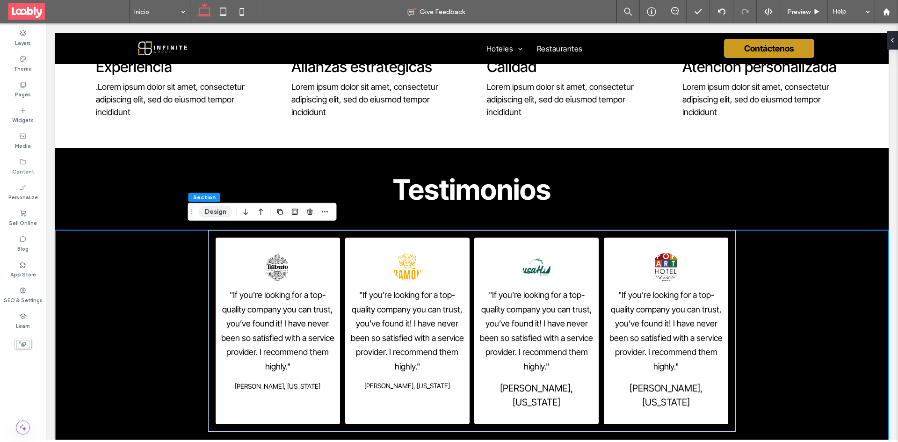
click at [218, 211] on button "Design" at bounding box center [216, 211] width 34 height 11
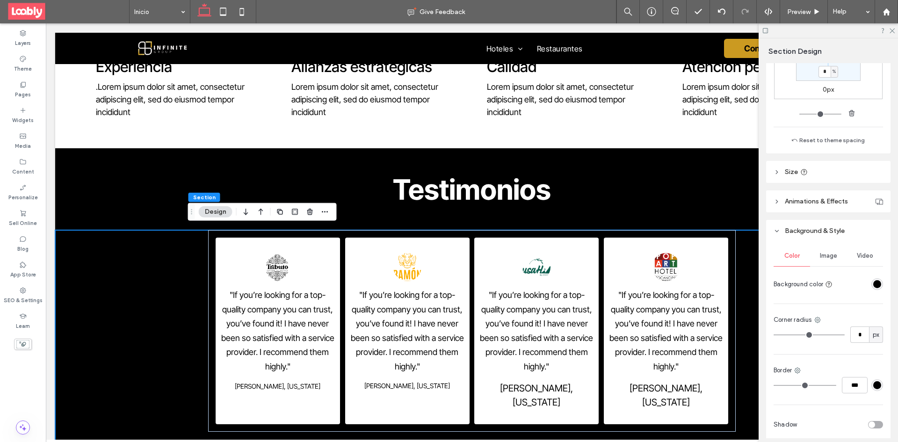
scroll to position [270, 0]
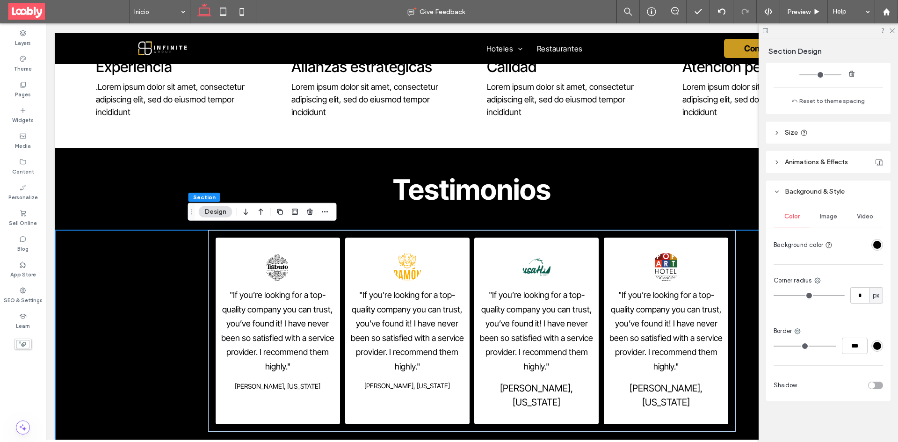
click at [815, 164] on span "Animations & Effects" at bounding box center [816, 162] width 63 height 8
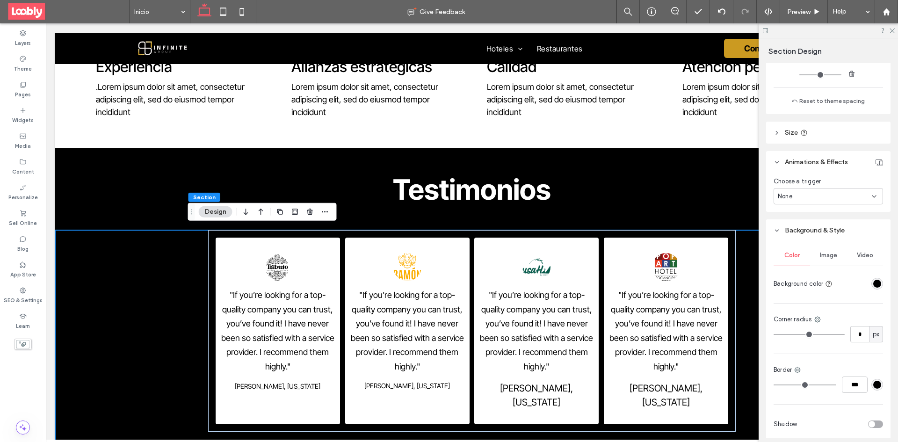
click at [851, 202] on div "None" at bounding box center [828, 196] width 109 height 16
click at [835, 247] on div "Entrance" at bounding box center [826, 245] width 104 height 16
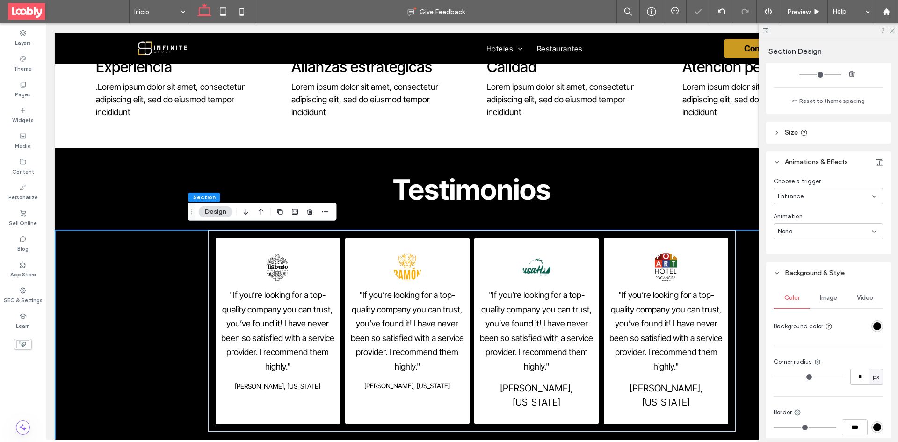
click at [865, 225] on div "None" at bounding box center [828, 231] width 109 height 16
click at [815, 284] on div "Shake" at bounding box center [826, 280] width 104 height 16
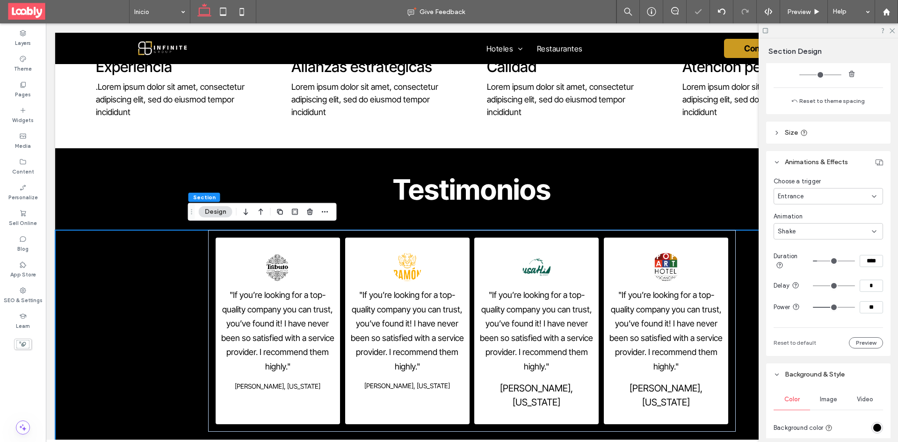
click at [864, 228] on div "Shake" at bounding box center [825, 231] width 94 height 9
click at [817, 316] on div "[PERSON_NAME]" at bounding box center [826, 313] width 104 height 16
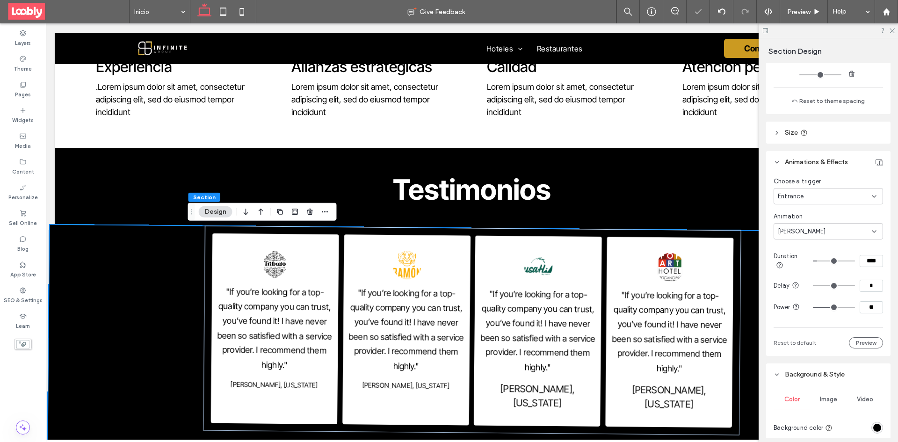
click at [851, 235] on div "[PERSON_NAME]" at bounding box center [825, 231] width 94 height 9
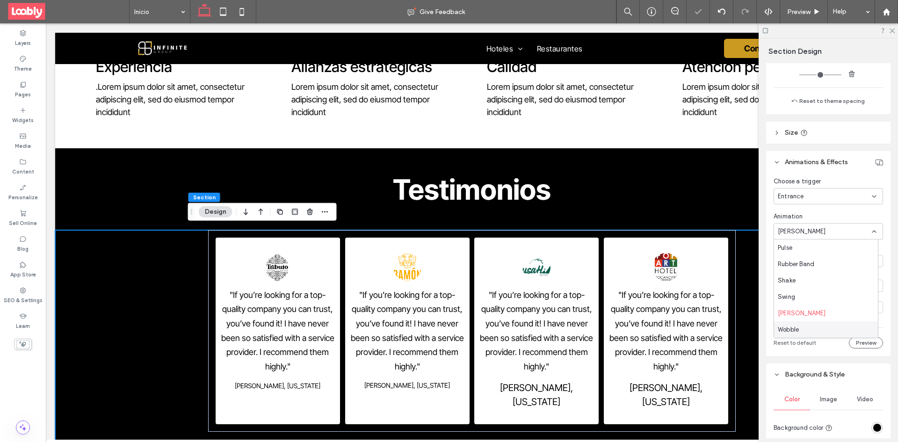
click at [813, 338] on div "None Fade In Slide In Bounce In Rotate In Roll In Zoom In Flip In Flash Pulse R…" at bounding box center [826, 288] width 105 height 99
click at [817, 330] on div "Wobble" at bounding box center [826, 329] width 104 height 16
click at [861, 231] on div "Wobble" at bounding box center [825, 231] width 94 height 9
click at [824, 309] on div "Rubber Band" at bounding box center [826, 311] width 104 height 16
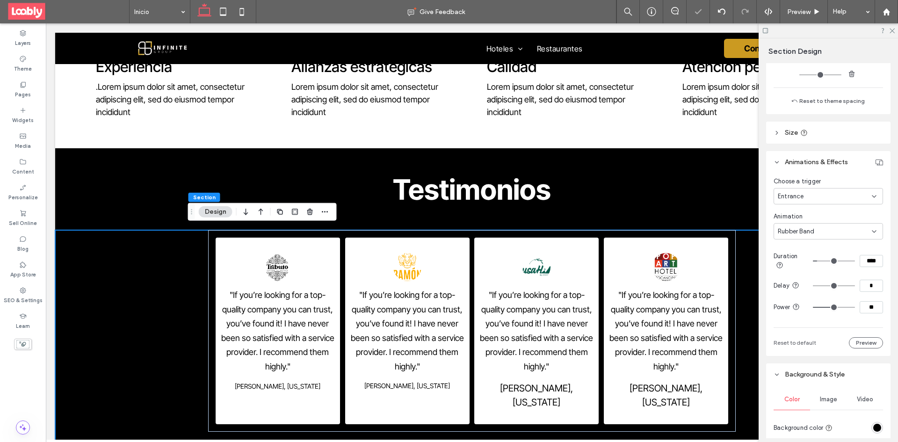
click at [873, 232] on div "Rubber Band" at bounding box center [828, 231] width 109 height 16
click at [822, 300] on div "Zoom In" at bounding box center [826, 299] width 104 height 16
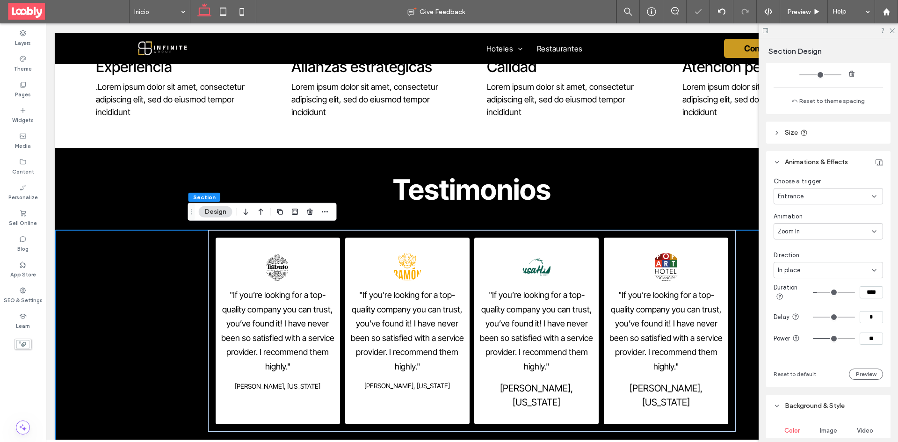
click at [861, 233] on div "Zoom In" at bounding box center [825, 231] width 94 height 9
click at [820, 273] on div "Flip In" at bounding box center [826, 269] width 104 height 16
click at [875, 229] on div "Flip In" at bounding box center [828, 231] width 109 height 16
click at [831, 286] on div "Flash" at bounding box center [826, 285] width 104 height 16
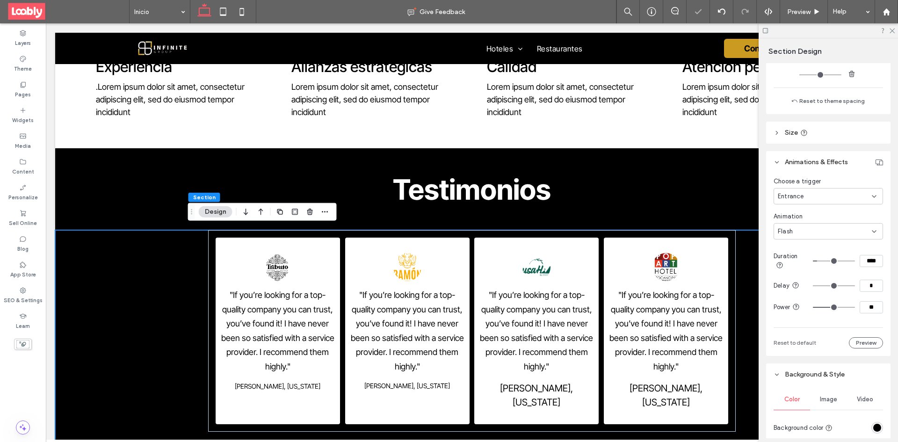
click at [871, 234] on icon at bounding box center [874, 231] width 7 height 7
click at [818, 299] on div "Bounce In" at bounding box center [826, 297] width 104 height 16
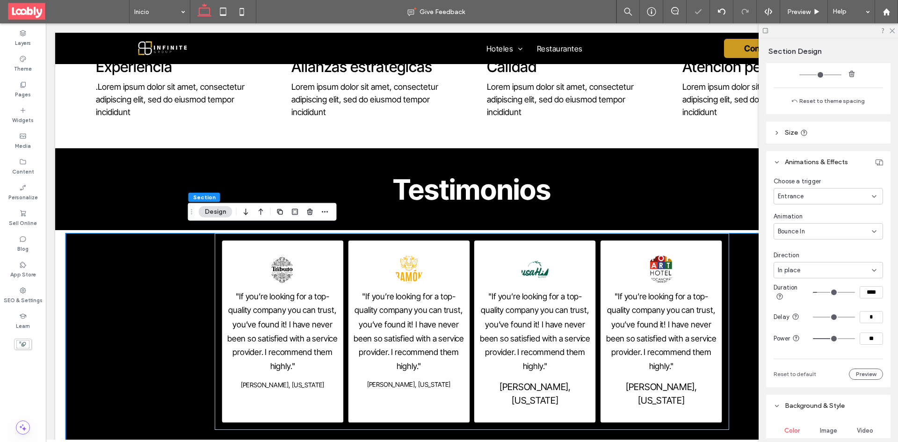
click at [863, 235] on div "Bounce In" at bounding box center [825, 231] width 94 height 9
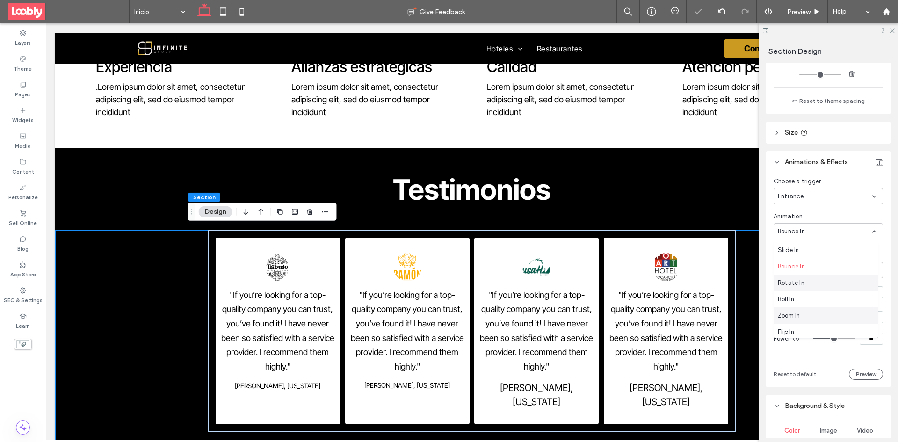
scroll to position [47, 0]
click at [823, 299] on div "Zoom In" at bounding box center [826, 299] width 104 height 16
click at [871, 230] on icon at bounding box center [874, 231] width 7 height 7
click at [830, 309] on div "Pulse" at bounding box center [826, 301] width 104 height 16
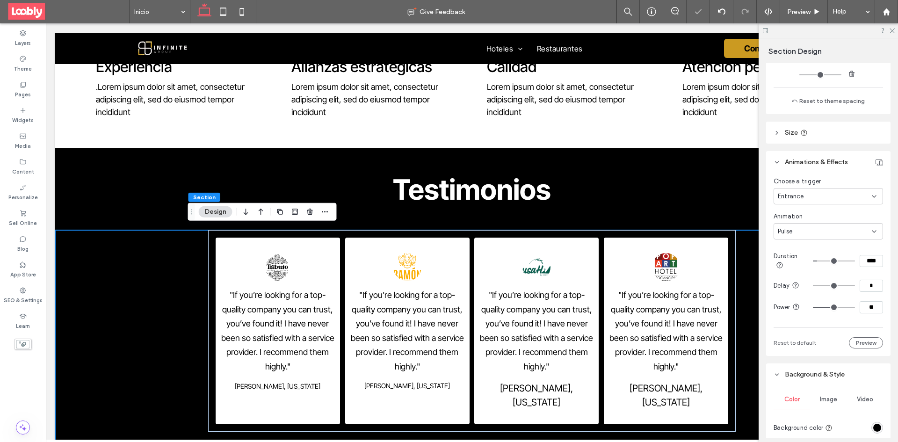
click at [871, 234] on icon at bounding box center [874, 231] width 7 height 7
click at [834, 280] on div "Shake" at bounding box center [826, 287] width 104 height 16
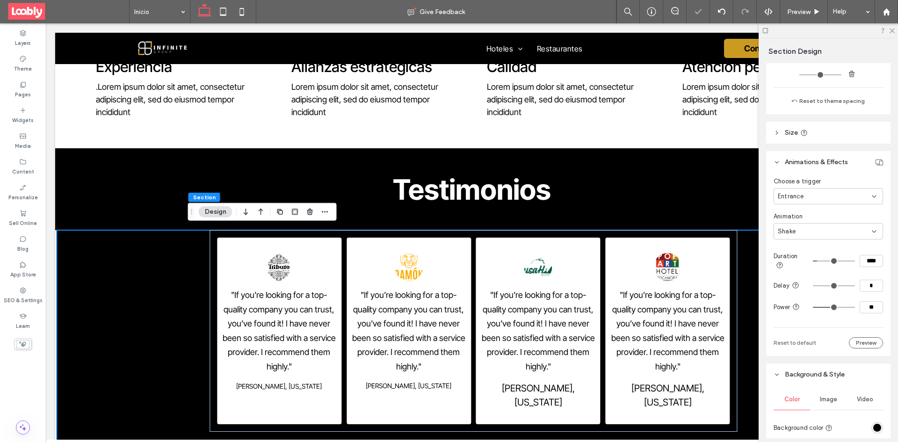
drag, startPoint x: 865, startPoint y: 233, endPoint x: 865, endPoint y: 238, distance: 4.8
click at [866, 233] on div "Shake" at bounding box center [828, 231] width 109 height 16
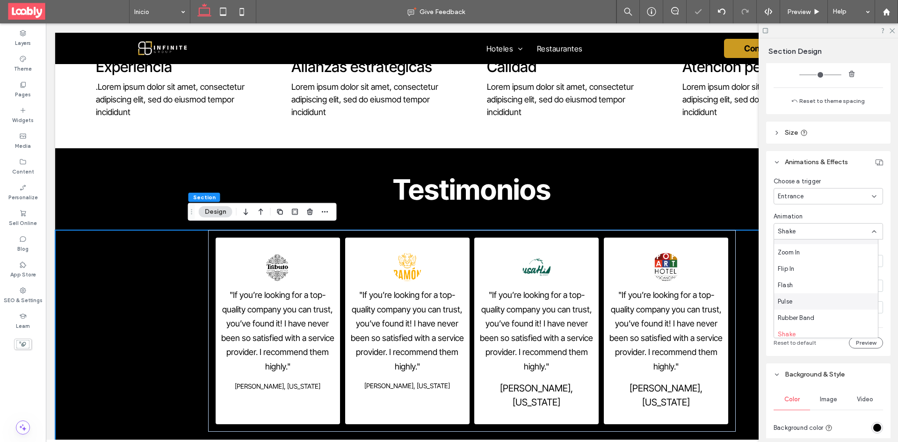
scroll to position [147, 0]
click at [834, 264] on div "Rubber Band" at bounding box center [826, 264] width 104 height 16
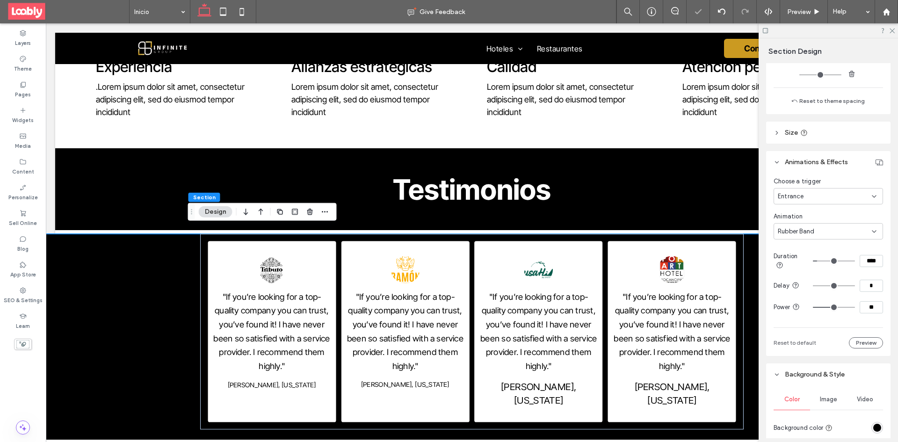
click at [871, 230] on icon at bounding box center [874, 231] width 7 height 7
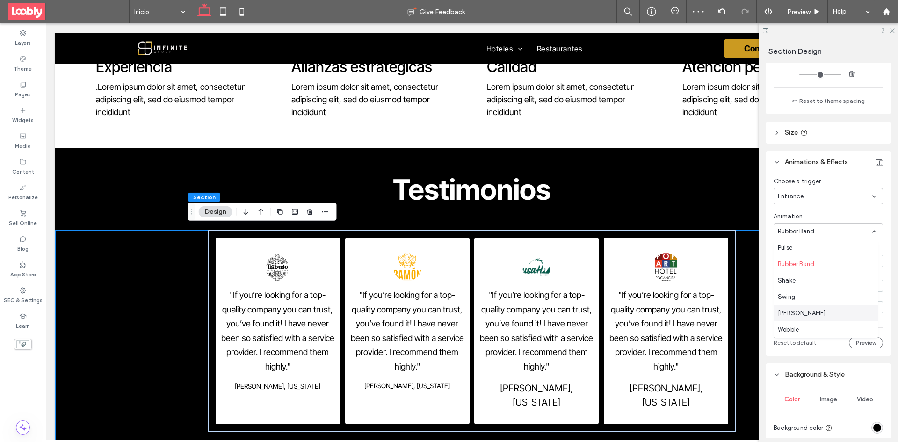
click at [825, 318] on div "[PERSON_NAME]" at bounding box center [826, 313] width 104 height 16
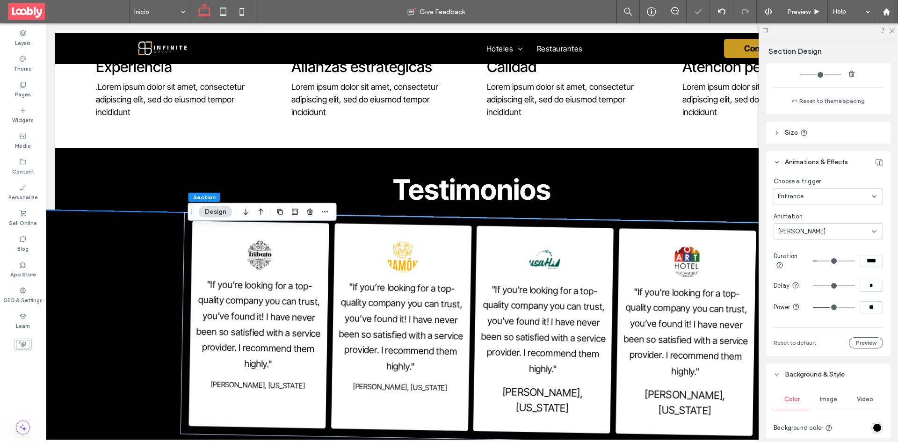
click at [873, 226] on div "[PERSON_NAME]" at bounding box center [828, 231] width 109 height 16
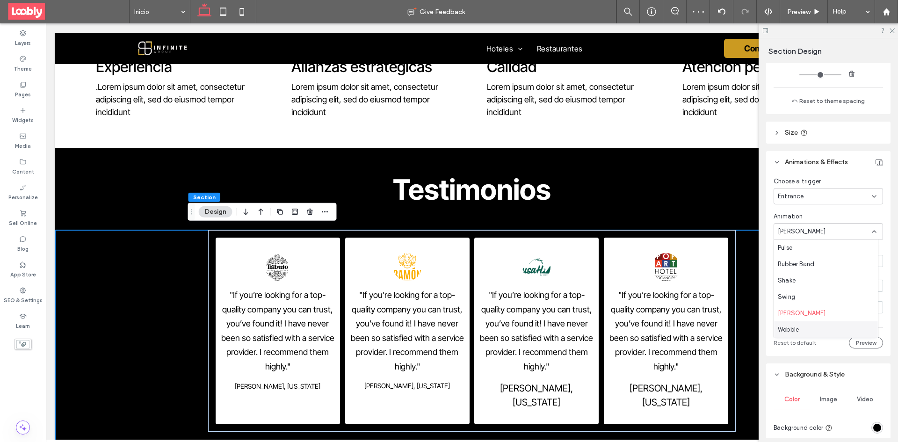
click at [819, 328] on div "Wobble" at bounding box center [826, 329] width 104 height 16
click at [869, 235] on div "Wobble" at bounding box center [828, 231] width 109 height 16
click at [828, 307] on div "Rotate In" at bounding box center [826, 306] width 104 height 16
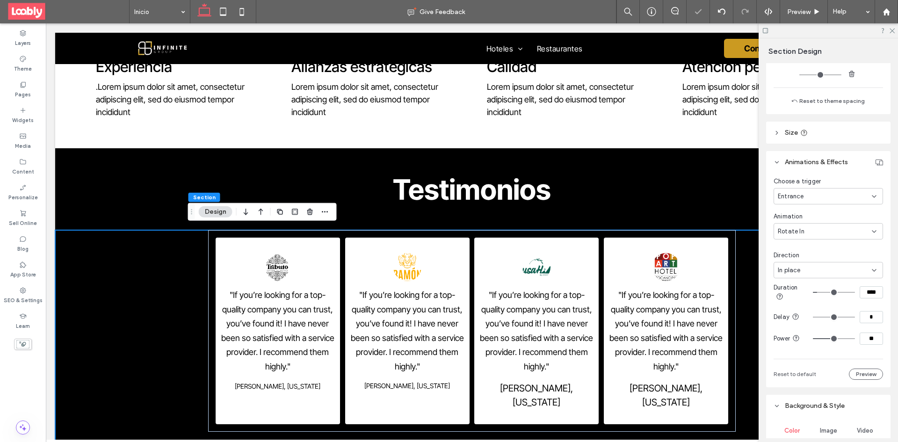
click at [861, 233] on div "Rotate In" at bounding box center [825, 231] width 94 height 9
click at [830, 278] on div "Slide In" at bounding box center [826, 280] width 104 height 16
click at [859, 234] on div "Slide In" at bounding box center [825, 231] width 94 height 9
click at [833, 266] on div "Fade In" at bounding box center [826, 264] width 104 height 16
click at [864, 231] on div "Fade In" at bounding box center [825, 231] width 94 height 9
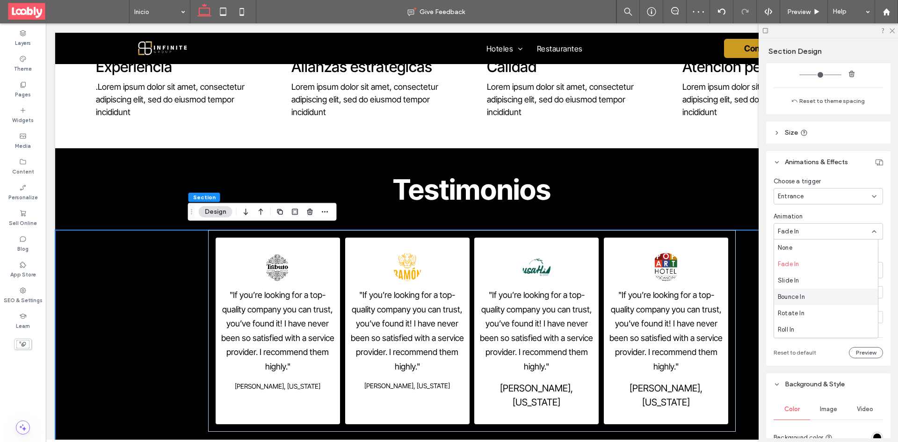
click at [841, 291] on div "Bounce In" at bounding box center [826, 297] width 104 height 16
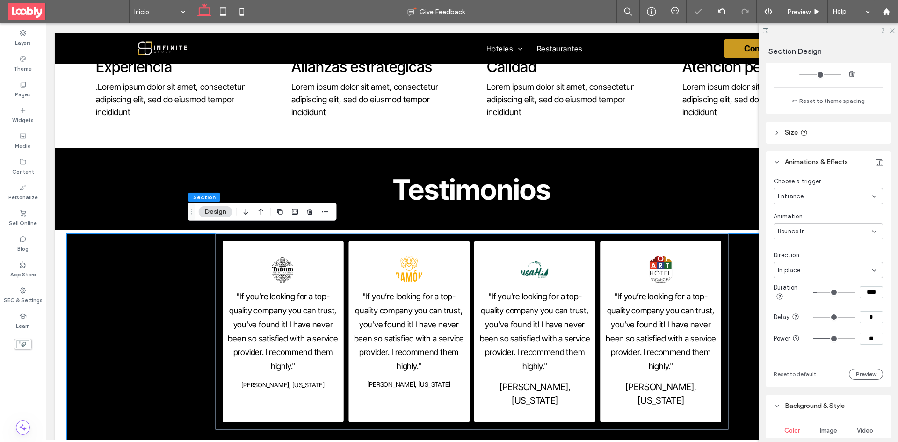
click at [865, 232] on div "Bounce In" at bounding box center [825, 231] width 94 height 9
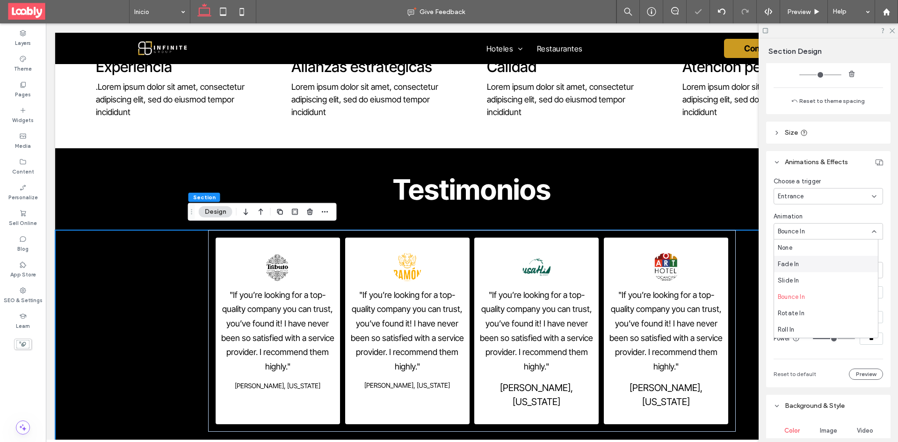
click at [842, 257] on div "Fade In" at bounding box center [826, 264] width 104 height 16
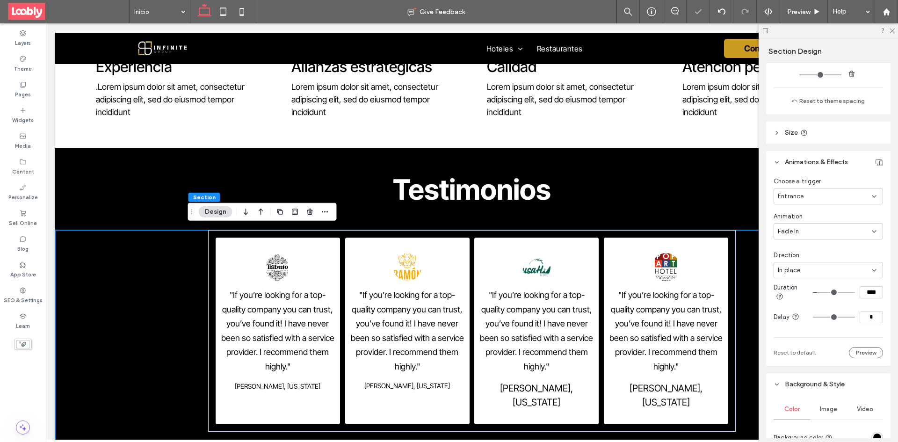
click at [871, 199] on icon at bounding box center [874, 196] width 7 height 7
click at [842, 233] on div "Hover" at bounding box center [826, 229] width 104 height 16
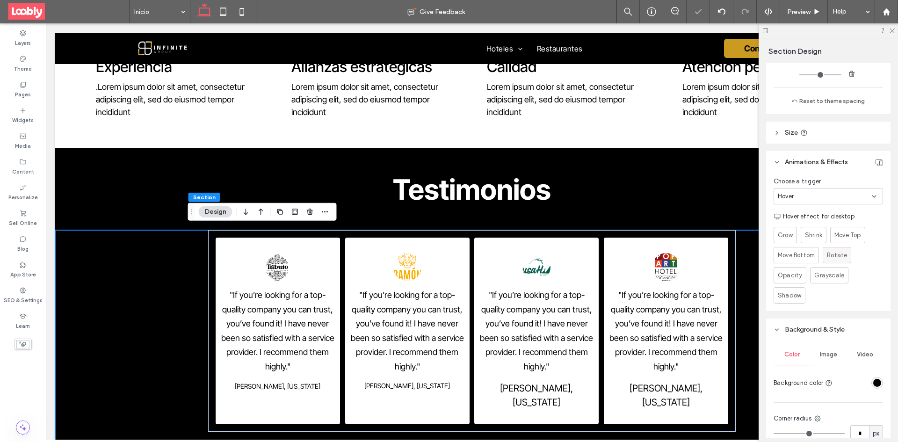
click at [825, 260] on label "Rotate" at bounding box center [837, 255] width 29 height 16
click at [811, 258] on span "Move Bottom" at bounding box center [796, 255] width 37 height 9
click at [824, 278] on span "Grayscale" at bounding box center [829, 275] width 30 height 9
click at [796, 292] on span "Shadow" at bounding box center [789, 295] width 23 height 9
click at [798, 269] on div "Opacity" at bounding box center [790, 275] width 24 height 15
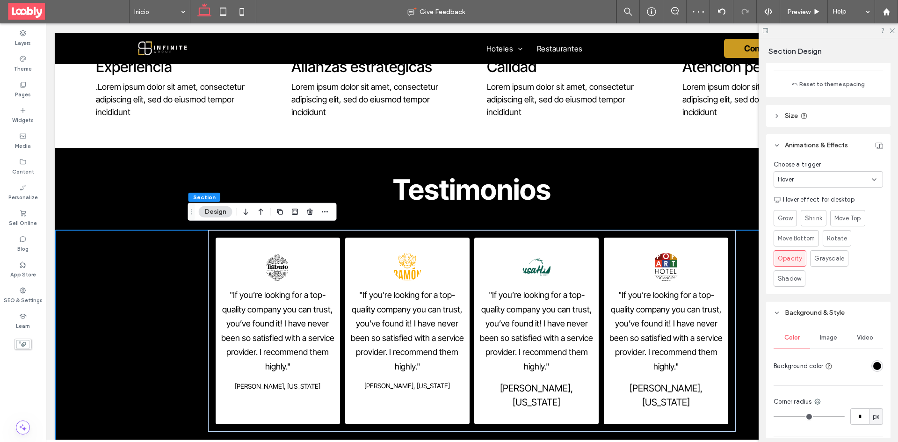
scroll to position [270, 0]
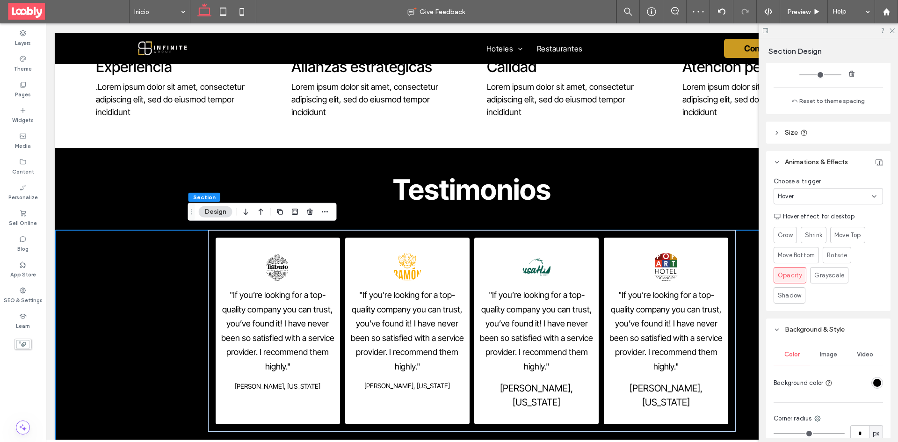
click at [871, 198] on icon at bounding box center [874, 196] width 7 height 7
click at [817, 257] on div "Scroll" at bounding box center [826, 262] width 104 height 16
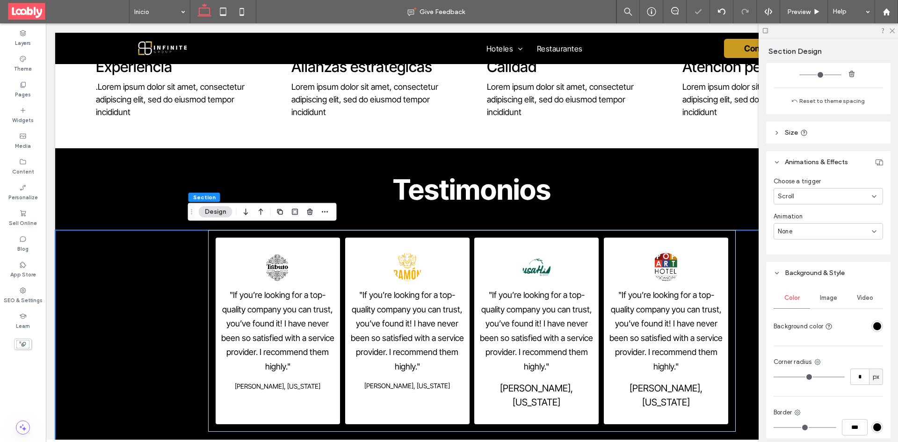
click at [851, 234] on div "None" at bounding box center [825, 231] width 94 height 9
click at [827, 281] on div "Slide" at bounding box center [826, 280] width 104 height 16
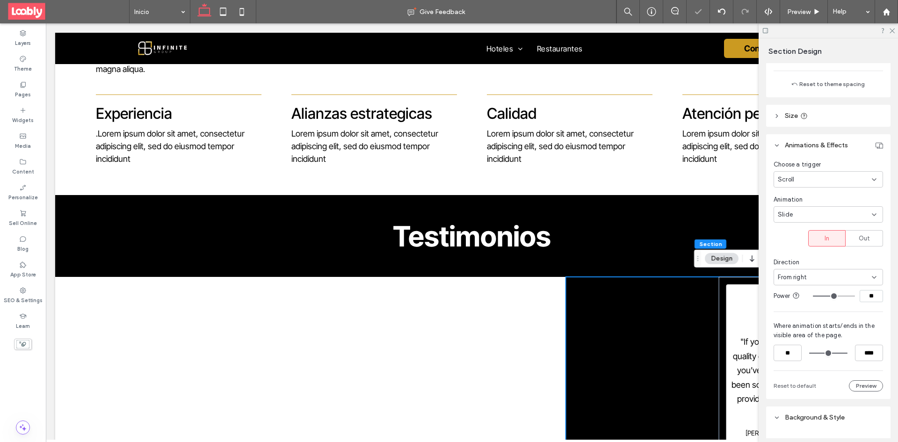
scroll to position [317, 0]
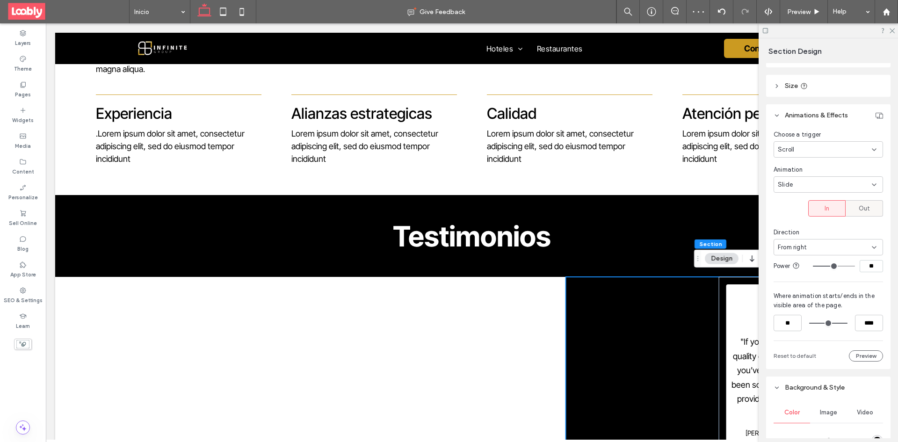
click at [859, 211] on span "Out" at bounding box center [865, 208] width 12 height 9
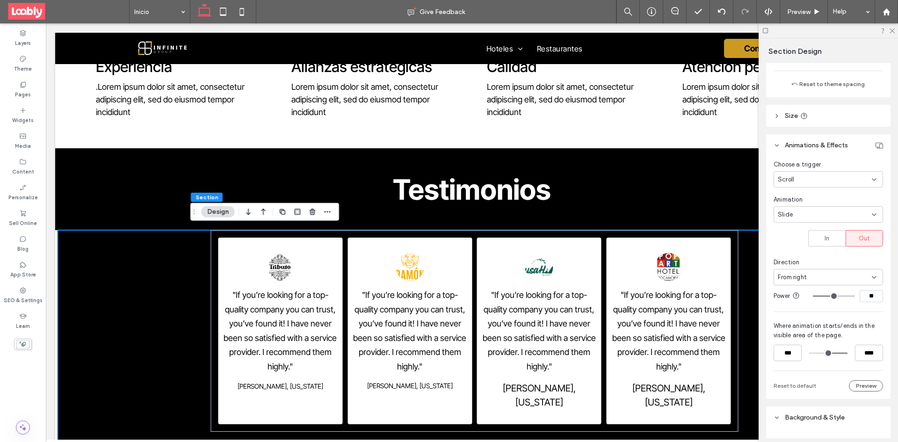
scroll to position [270, 0]
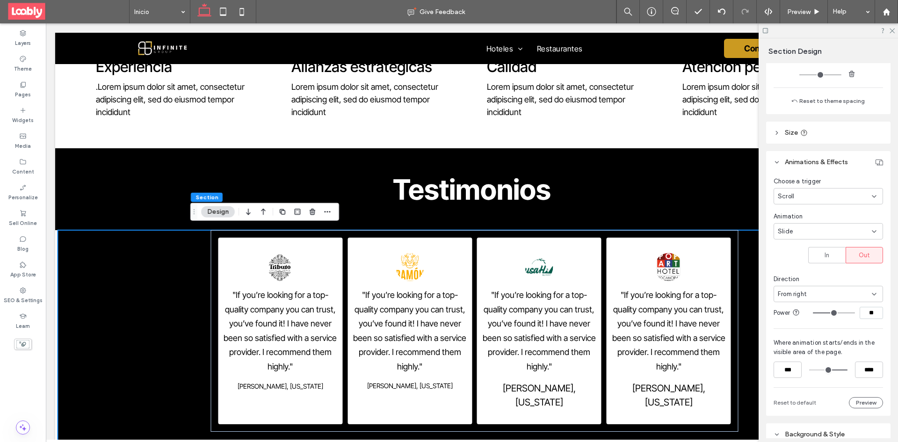
click at [861, 237] on div "Slide" at bounding box center [828, 231] width 109 height 16
click at [821, 310] on div "Rotate" at bounding box center [826, 313] width 104 height 16
type input "**"
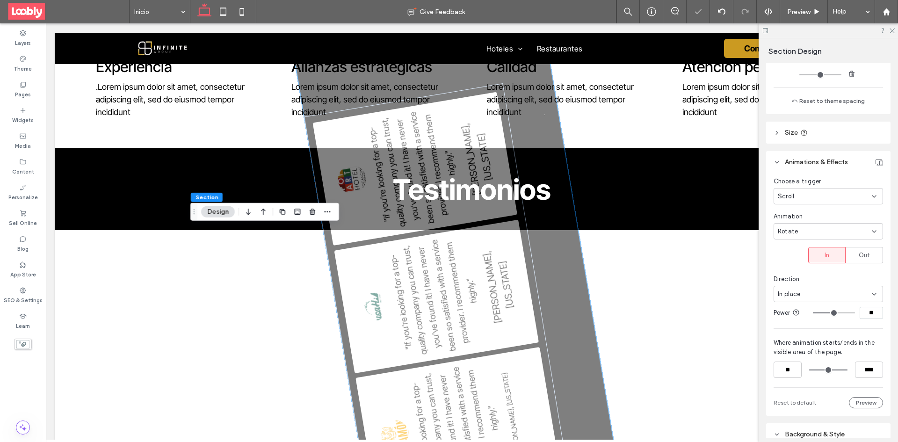
click at [858, 195] on div "Scroll" at bounding box center [825, 196] width 94 height 9
click at [822, 231] on div "Hover" at bounding box center [826, 229] width 104 height 16
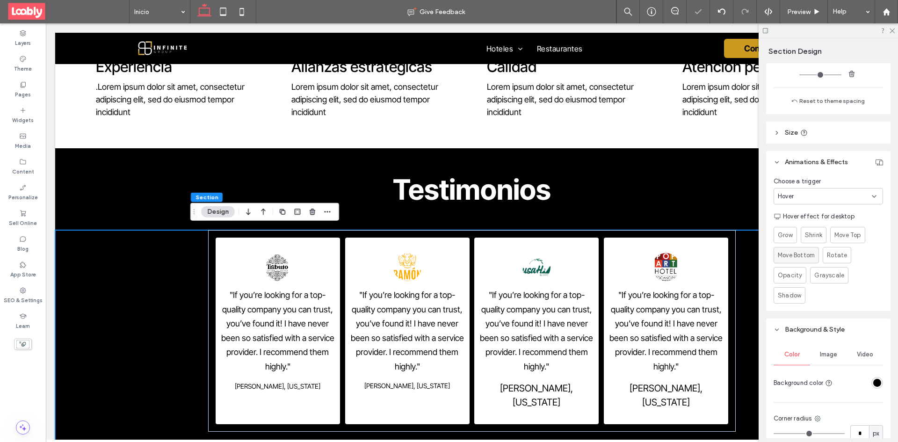
click at [808, 256] on span "Move Bottom" at bounding box center [796, 255] width 37 height 9
click at [892, 35] on div at bounding box center [828, 30] width 139 height 15
click at [892, 31] on use at bounding box center [892, 31] width 5 height 5
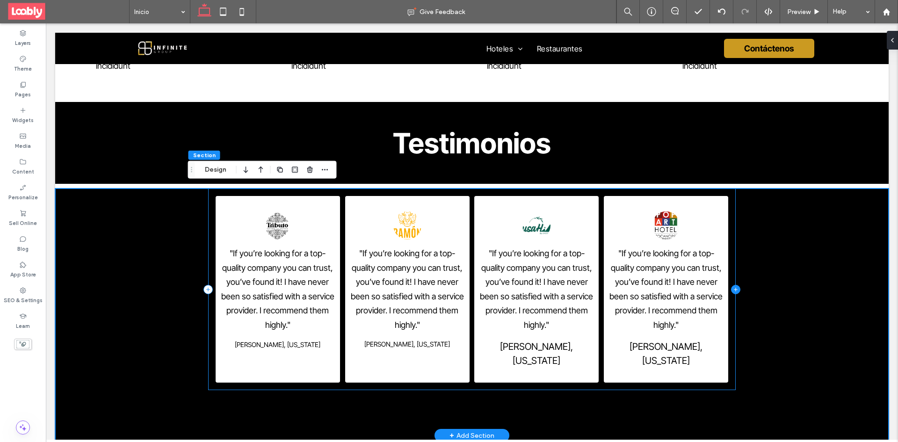
scroll to position [1310, 0]
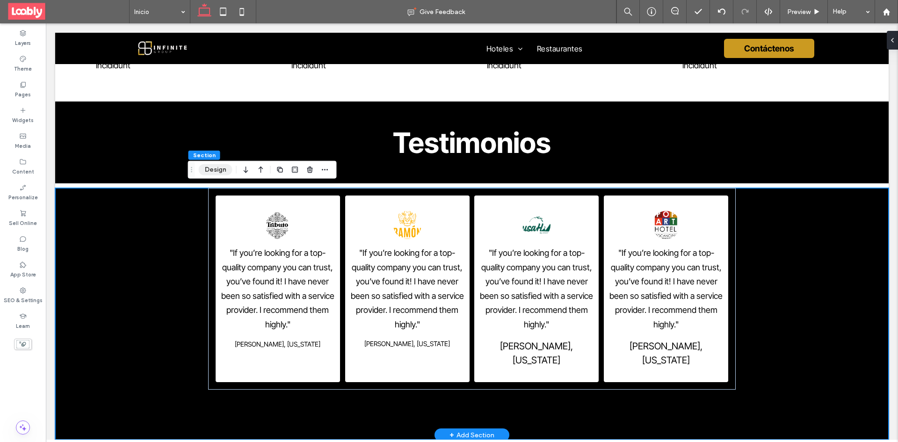
click at [214, 167] on button "Design" at bounding box center [216, 169] width 34 height 11
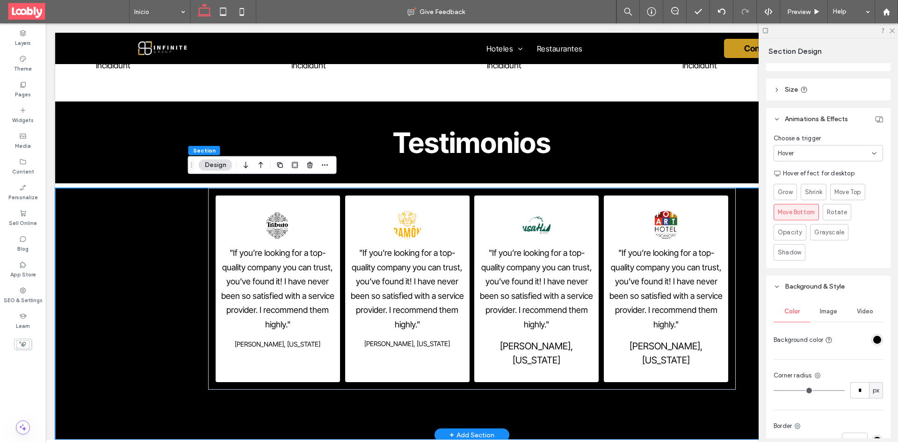
scroll to position [364, 0]
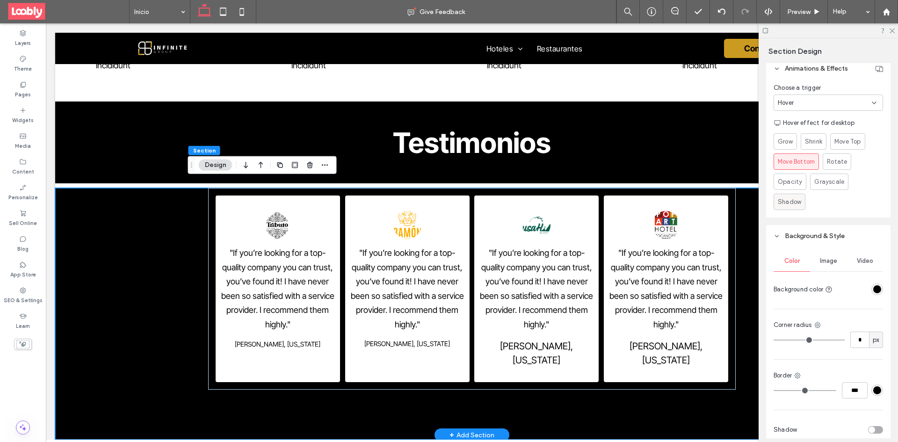
click at [792, 201] on span "Shadow" at bounding box center [789, 201] width 23 height 9
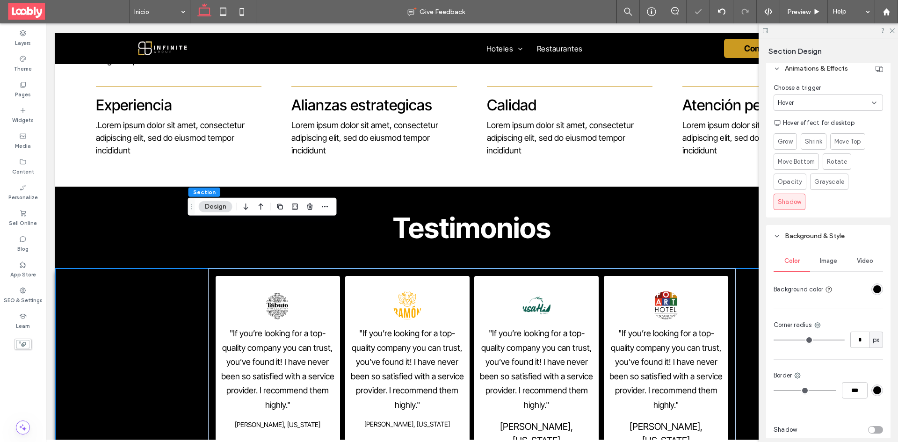
scroll to position [1216, 0]
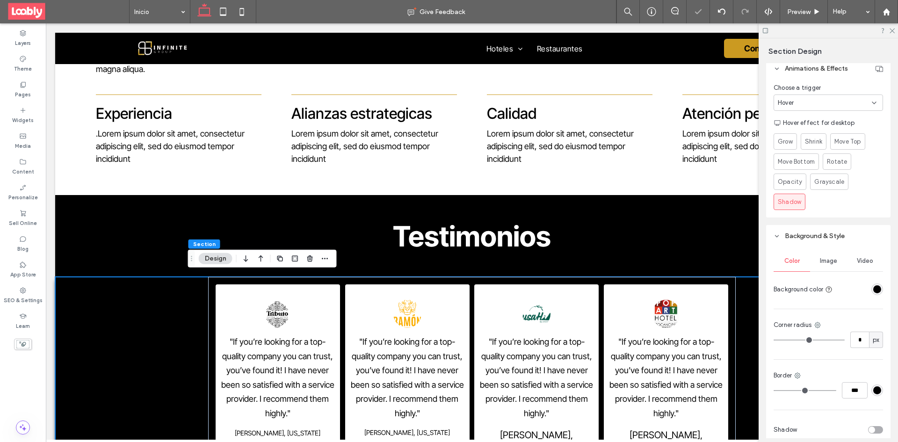
click at [845, 108] on div "Hover" at bounding box center [828, 103] width 109 height 16
click at [840, 118] on div "None" at bounding box center [826, 119] width 104 height 16
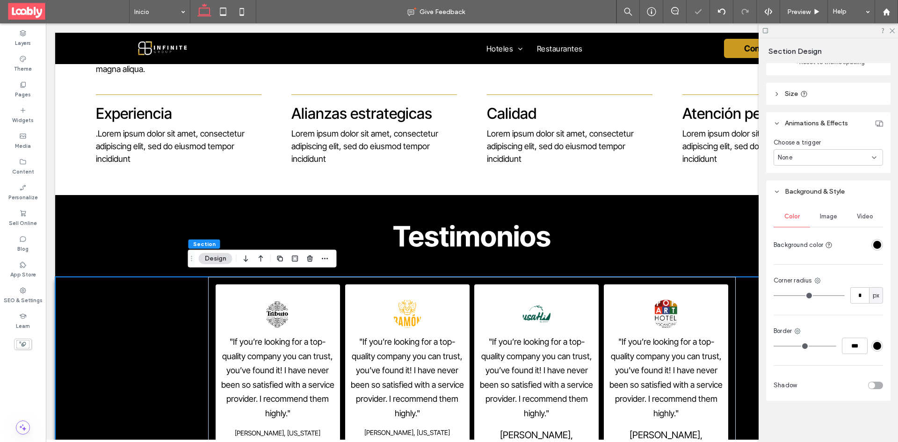
scroll to position [309, 0]
click at [891, 31] on icon at bounding box center [892, 30] width 6 height 6
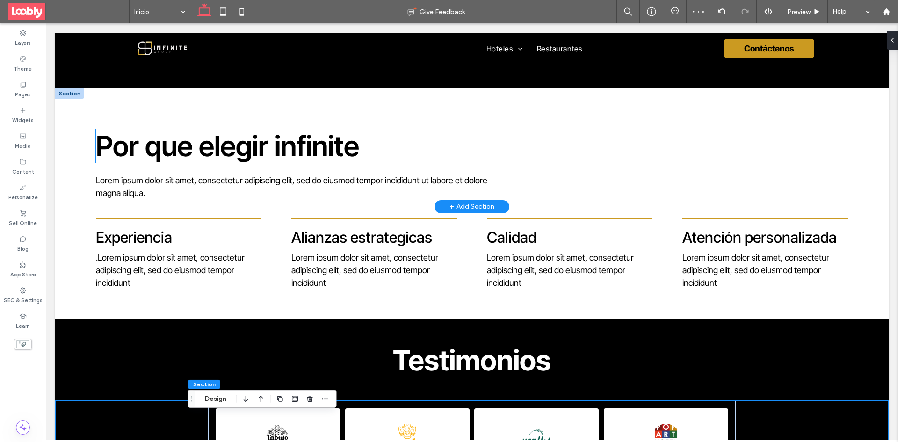
scroll to position [1076, 0]
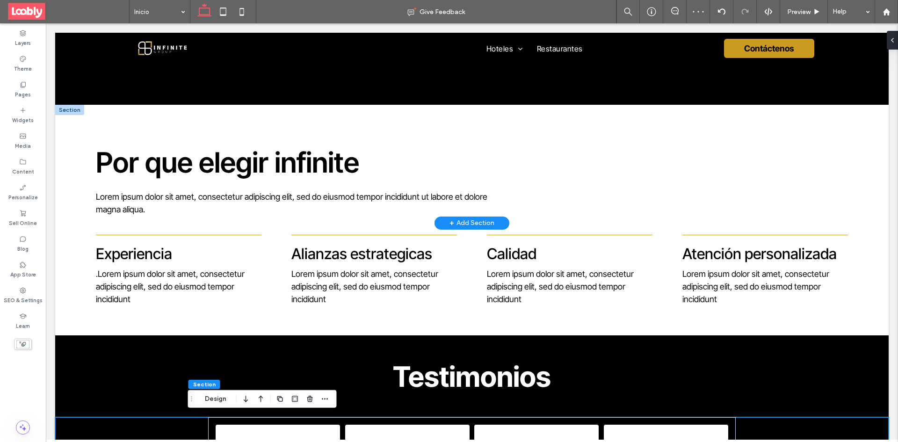
click at [74, 108] on div at bounding box center [69, 110] width 29 height 10
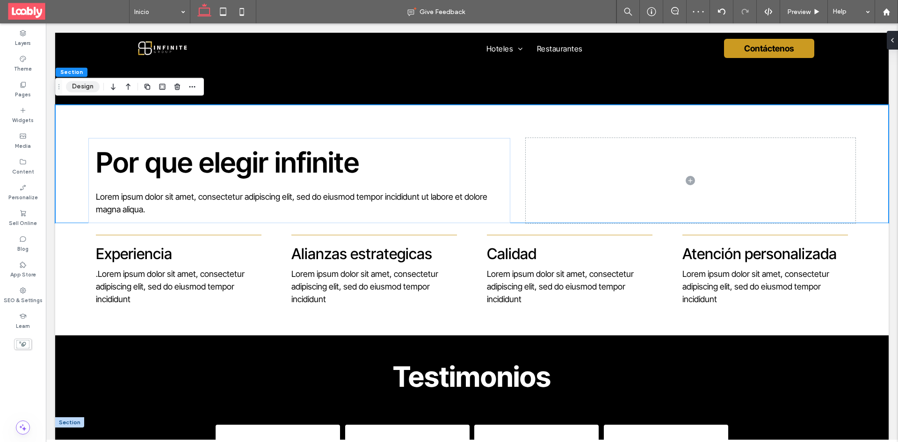
click at [93, 83] on button "Design" at bounding box center [83, 86] width 34 height 11
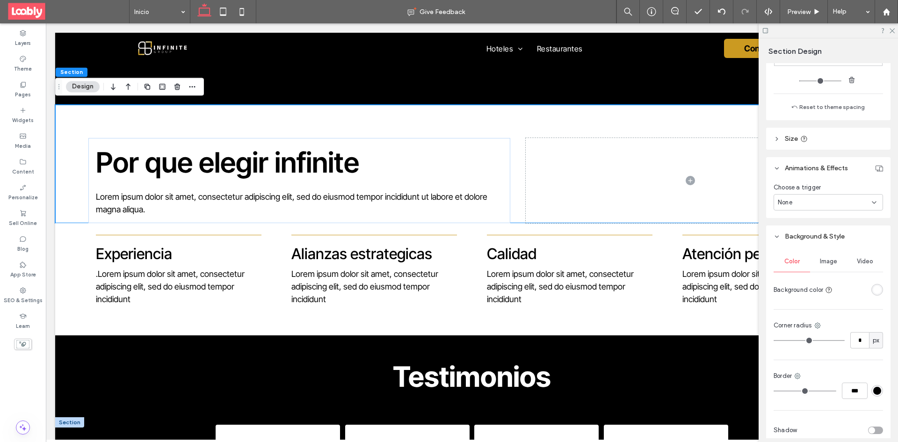
scroll to position [281, 0]
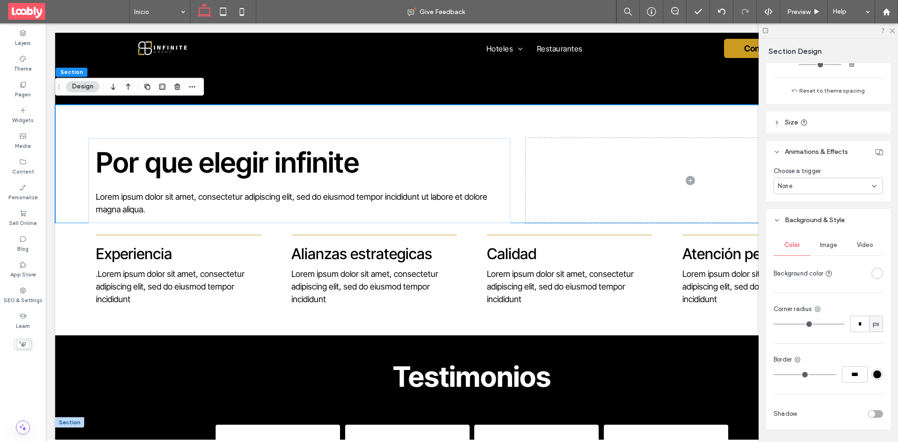
click at [871, 182] on icon at bounding box center [874, 185] width 7 height 7
click at [832, 233] on div "Entrance" at bounding box center [826, 235] width 104 height 16
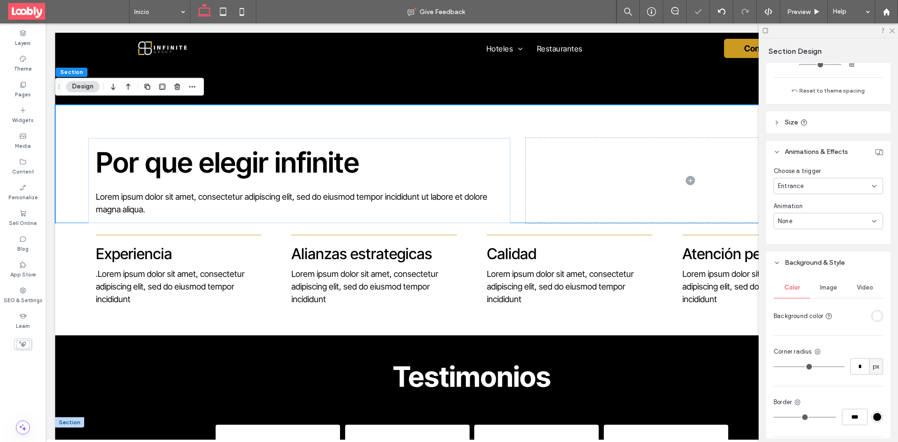
click at [861, 187] on div "Entrance" at bounding box center [825, 186] width 94 height 9
click at [822, 214] on div "Hover" at bounding box center [826, 219] width 104 height 16
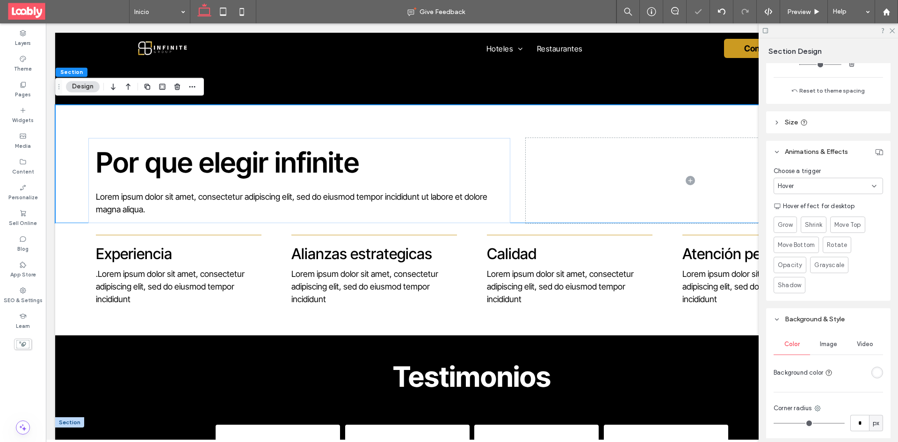
click at [852, 187] on div "Hover" at bounding box center [825, 186] width 94 height 9
click at [820, 247] on div "Scroll" at bounding box center [826, 251] width 104 height 16
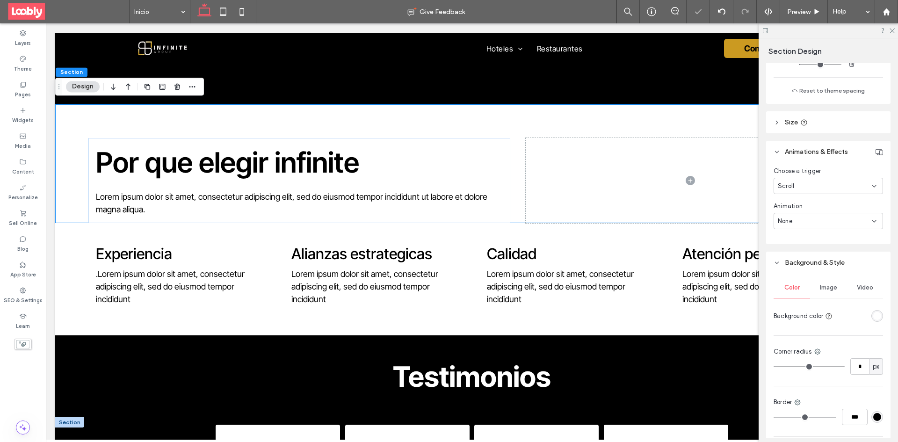
click at [853, 216] on div "None" at bounding box center [828, 221] width 109 height 16
click at [832, 268] on div "Slide" at bounding box center [826, 270] width 104 height 16
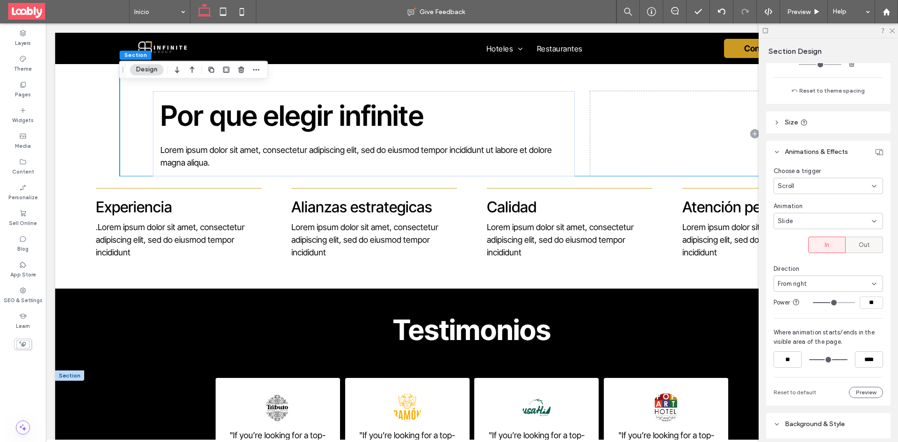
click at [859, 248] on span "Out" at bounding box center [865, 244] width 12 height 9
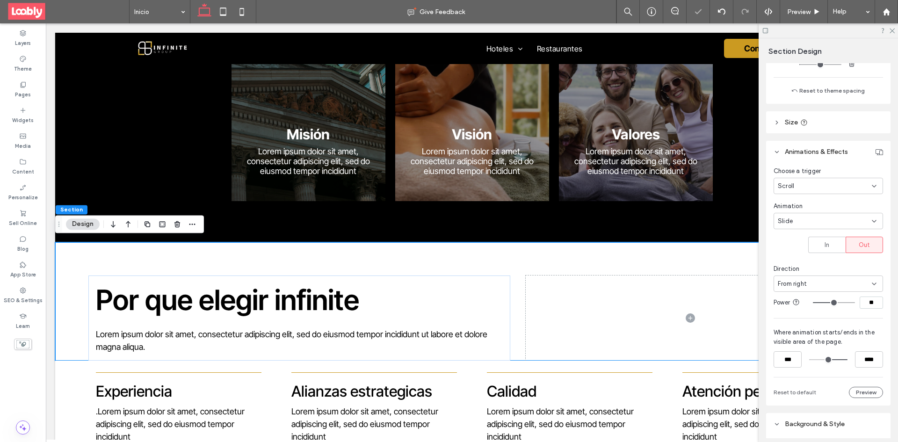
scroll to position [982, 0]
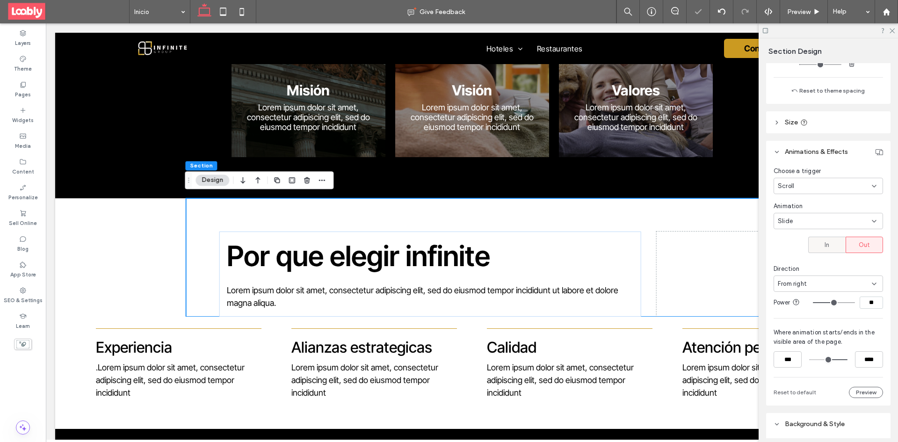
click at [825, 245] on span "In" at bounding box center [827, 244] width 5 height 9
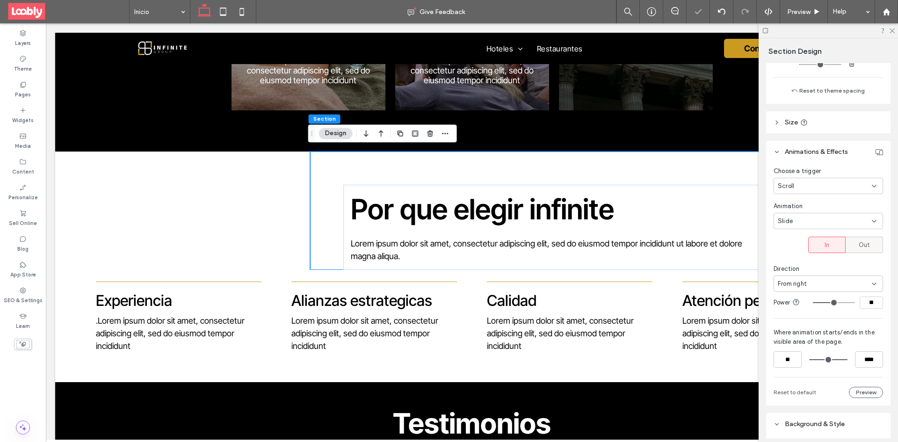
click at [860, 244] on span "Out" at bounding box center [865, 244] width 12 height 9
type input "***"
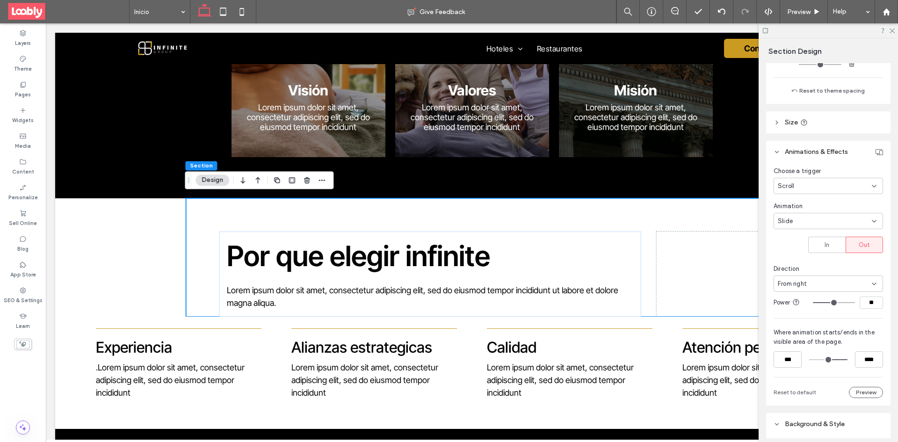
scroll to position [234, 0]
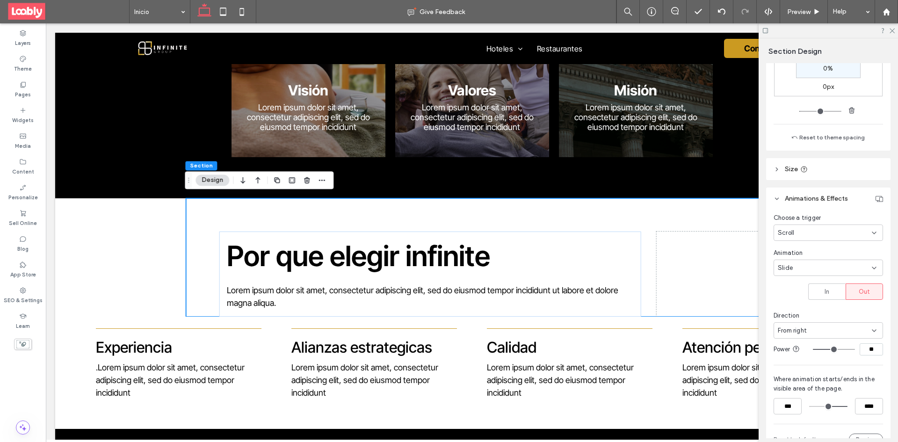
type input "**"
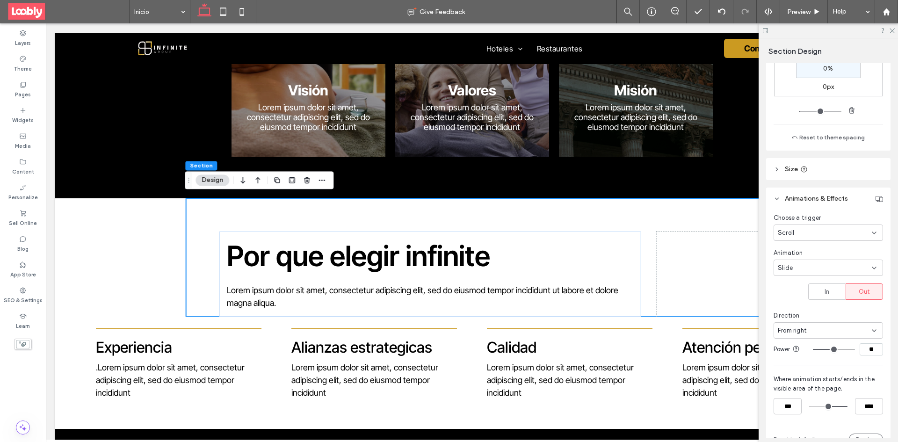
type input "**"
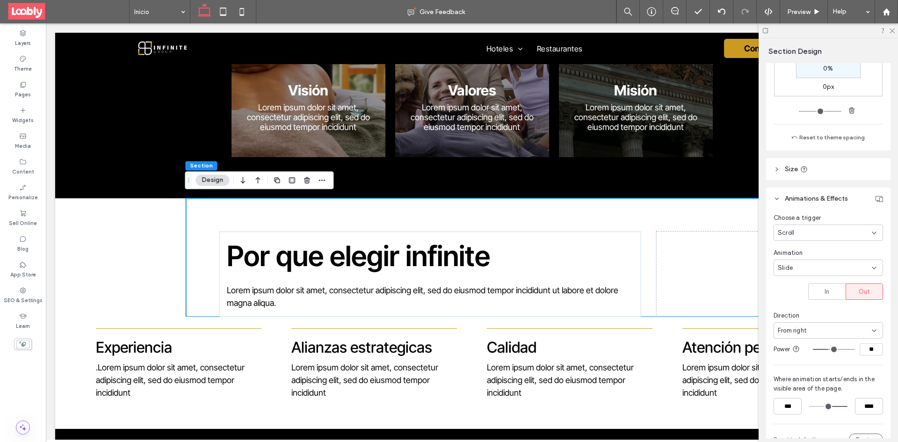
type input "**"
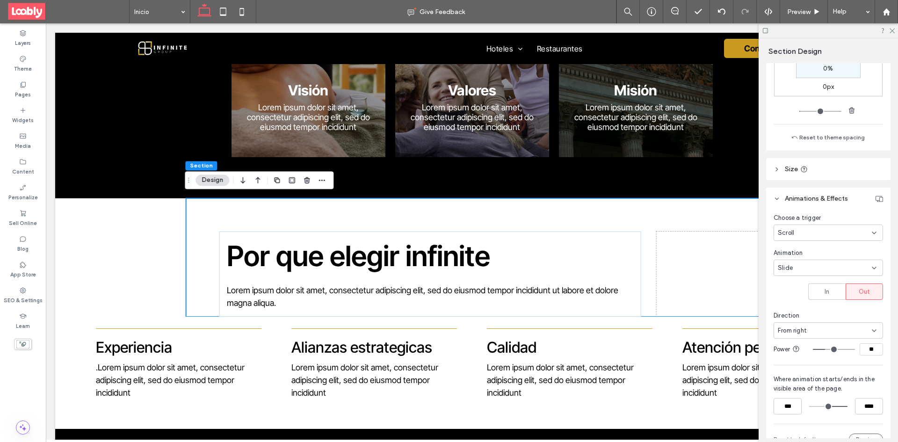
type input "**"
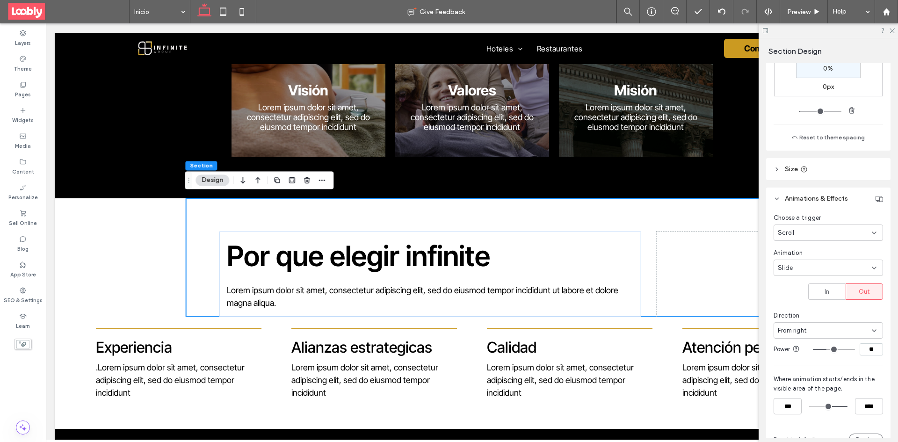
type input "**"
click at [824, 350] on input "range" at bounding box center [834, 349] width 42 height 1
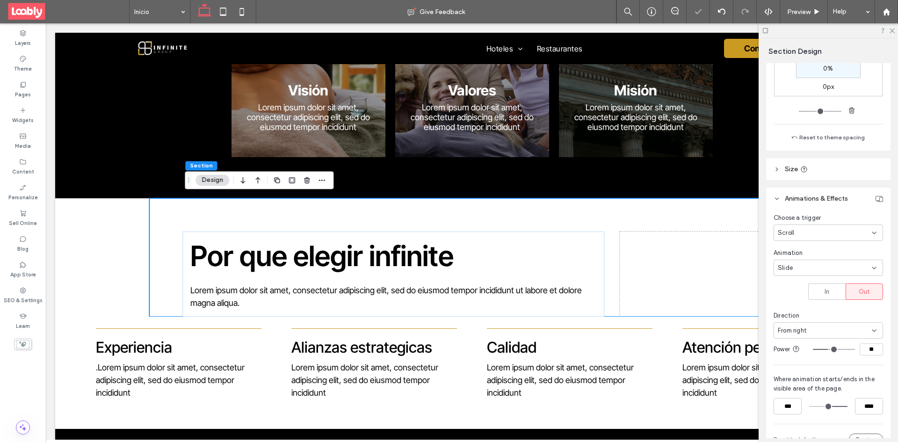
click at [869, 348] on input "**" at bounding box center [871, 349] width 23 height 12
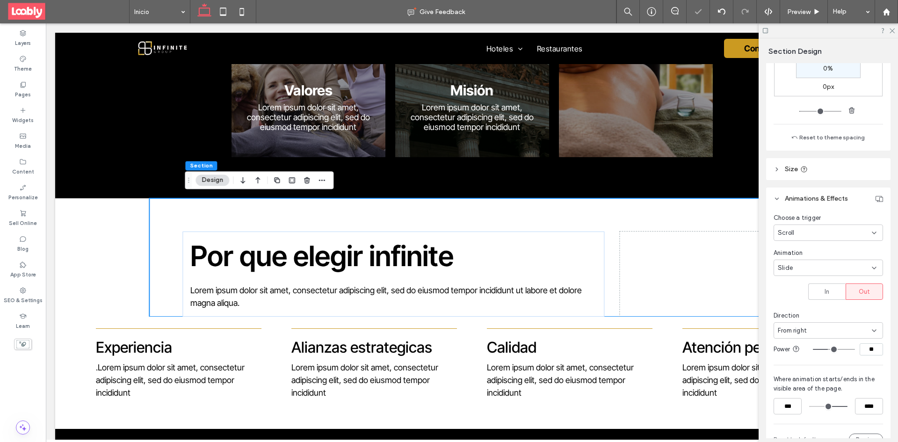
type input "**"
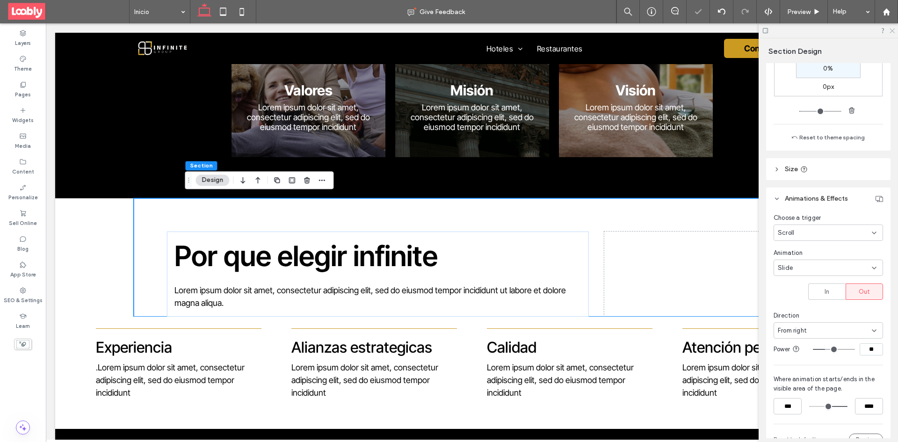
click at [894, 28] on icon at bounding box center [892, 30] width 6 height 6
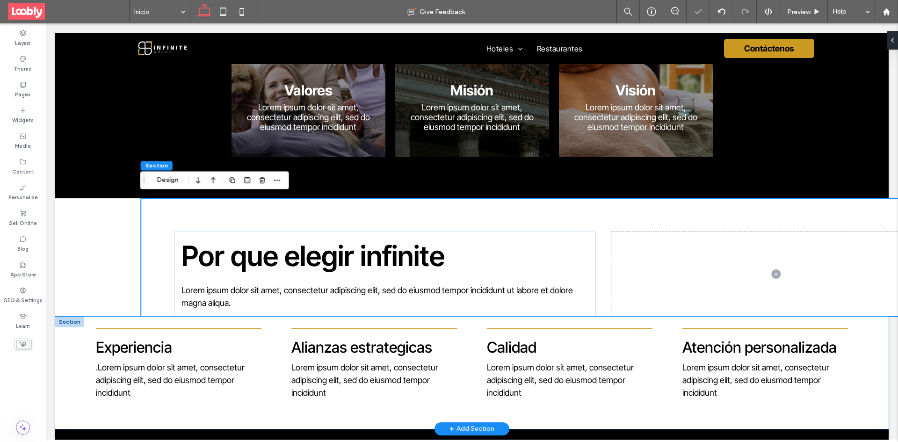
click at [72, 325] on div "Experiencia .Lorem ipsum dolor sit amet, consectetur adipiscing elit, sed do ei…" at bounding box center [472, 373] width 834 height 112
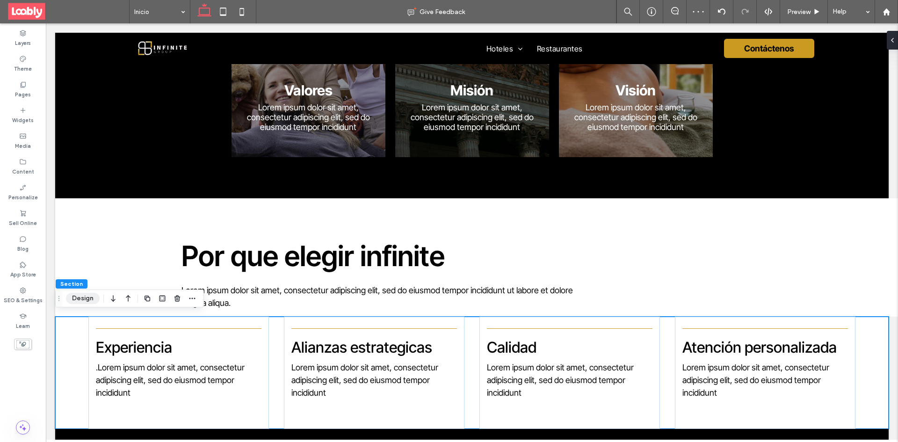
click at [94, 299] on button "Design" at bounding box center [83, 298] width 34 height 11
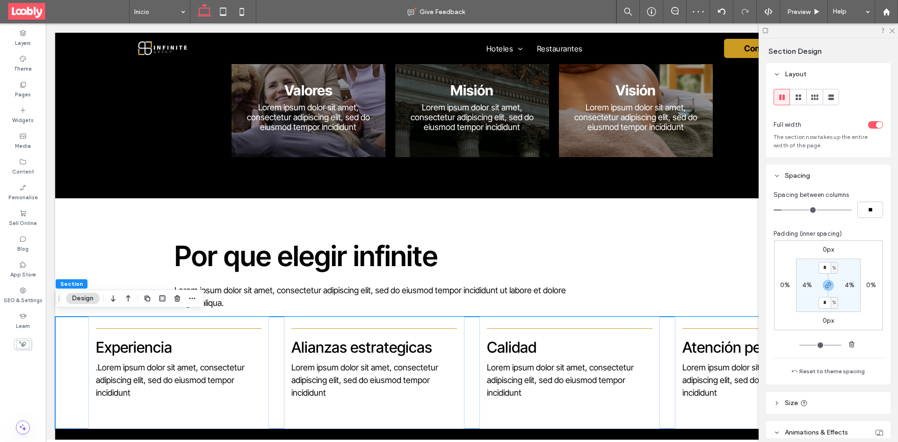
scroll to position [140, 0]
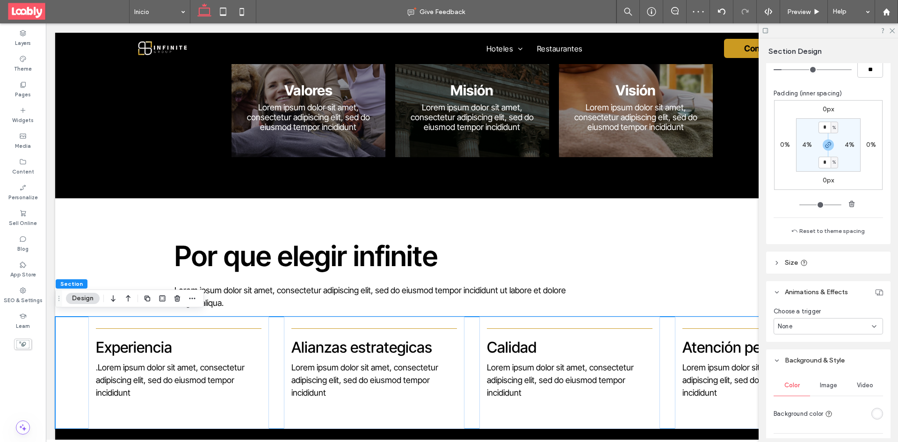
click at [850, 334] on div "None" at bounding box center [828, 326] width 109 height 16
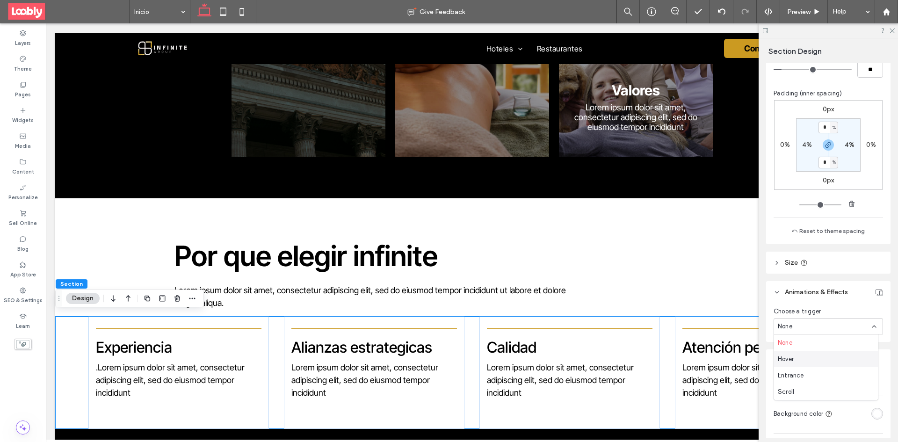
click at [823, 361] on div "Hover" at bounding box center [826, 359] width 104 height 16
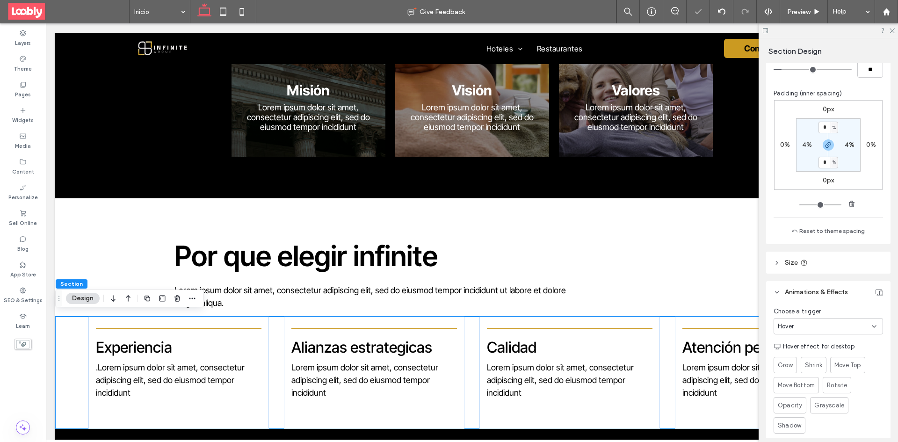
click at [853, 331] on div "Hover" at bounding box center [825, 326] width 94 height 9
click at [828, 371] on div "Entrance" at bounding box center [826, 375] width 104 height 16
click at [858, 358] on div "None" at bounding box center [825, 361] width 94 height 9
click at [817, 298] on div "Slide In" at bounding box center [826, 296] width 104 height 16
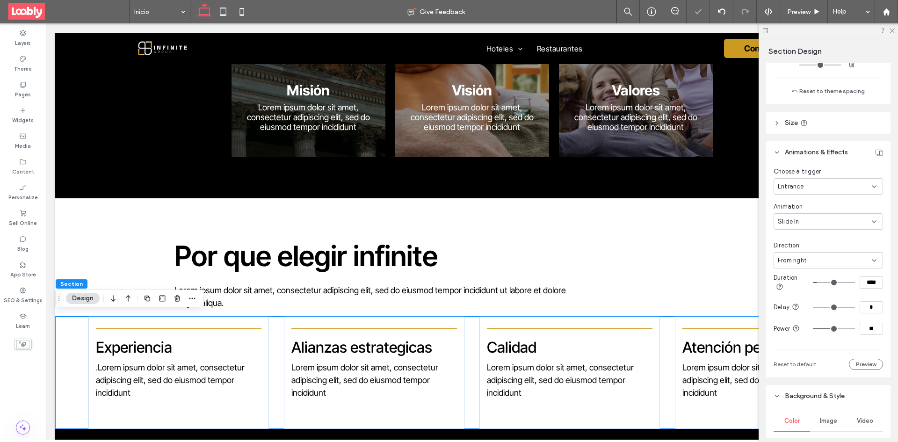
scroll to position [281, 0]
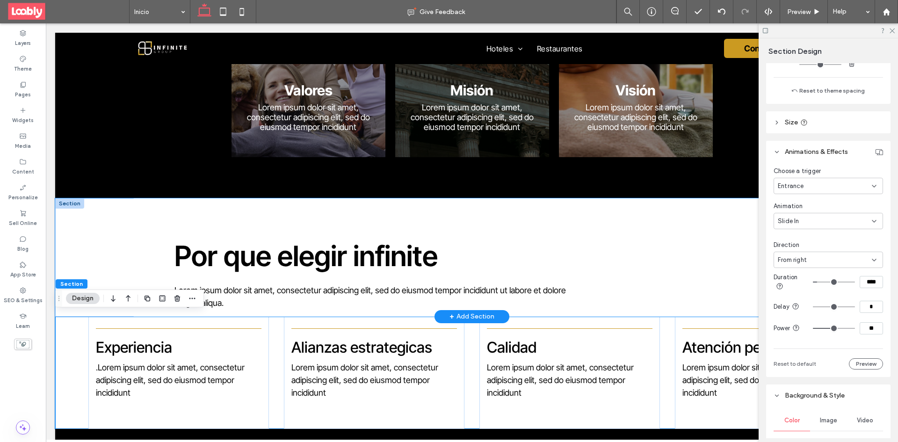
click at [84, 203] on section "Por que elegir infinite Lorem ipsum dolor sit amet, consectetur adipiscing elit…" at bounding box center [472, 257] width 834 height 118
click at [87, 200] on section "Por que elegir infinite Lorem ipsum dolor sit amet, consectetur adipiscing elit…" at bounding box center [472, 257] width 834 height 118
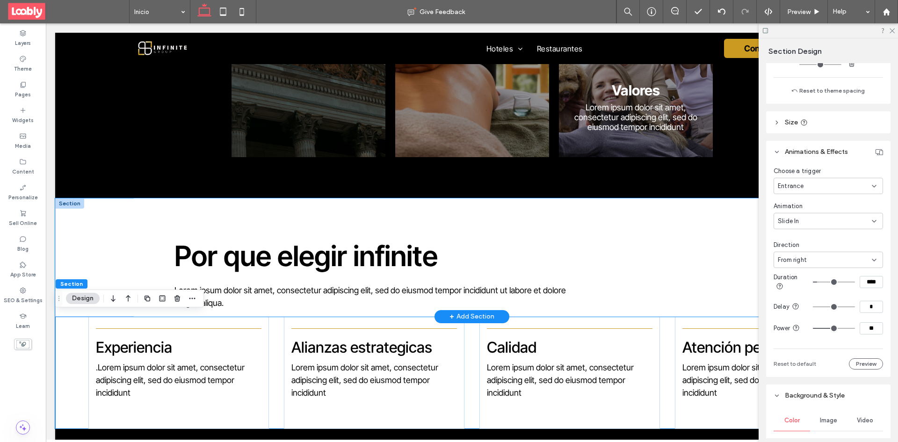
click at [80, 201] on div at bounding box center [69, 203] width 29 height 10
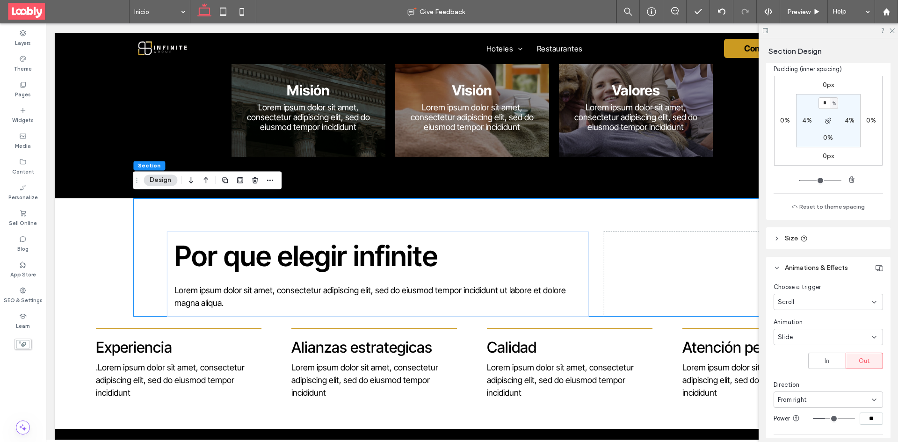
scroll to position [187, 0]
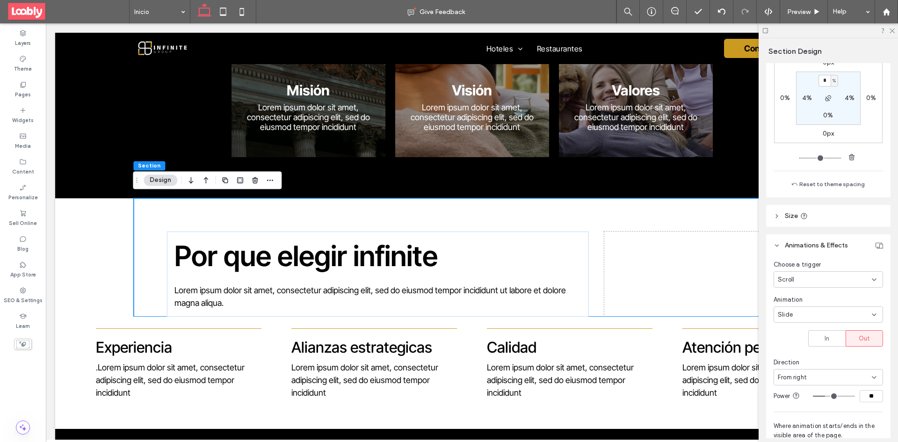
click at [871, 279] on icon at bounding box center [874, 279] width 7 height 7
click at [821, 328] on div "Entrance" at bounding box center [826, 328] width 104 height 16
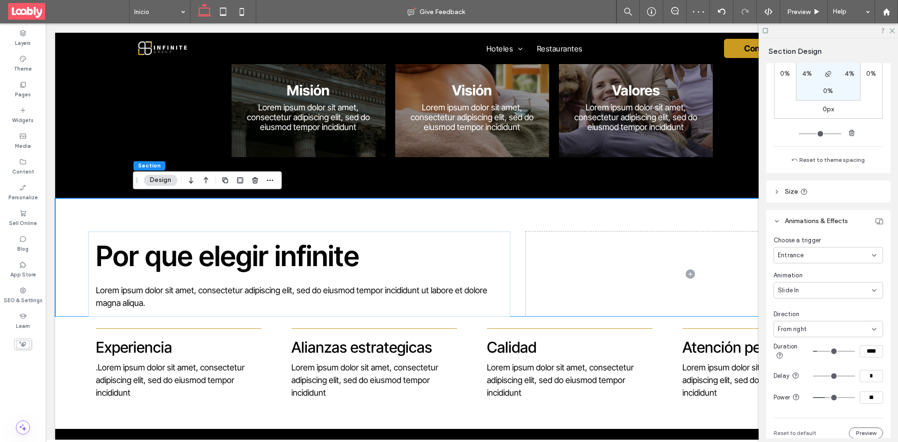
scroll to position [234, 0]
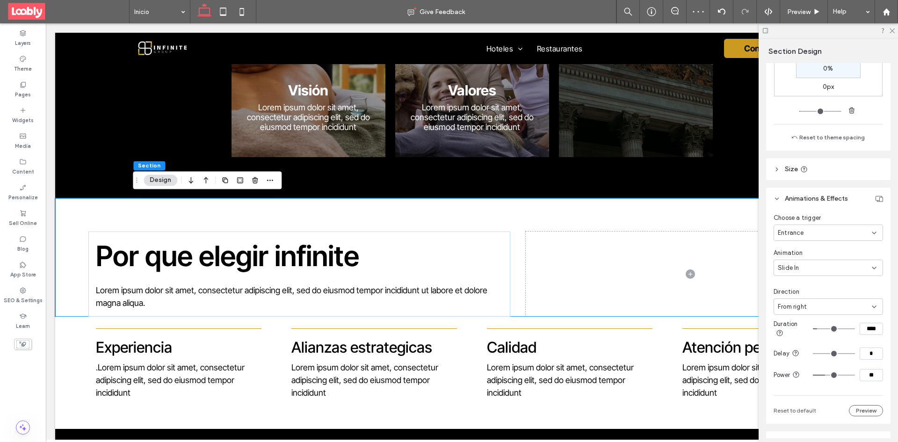
click at [895, 31] on div at bounding box center [828, 30] width 139 height 15
click at [890, 30] on icon at bounding box center [892, 30] width 6 height 6
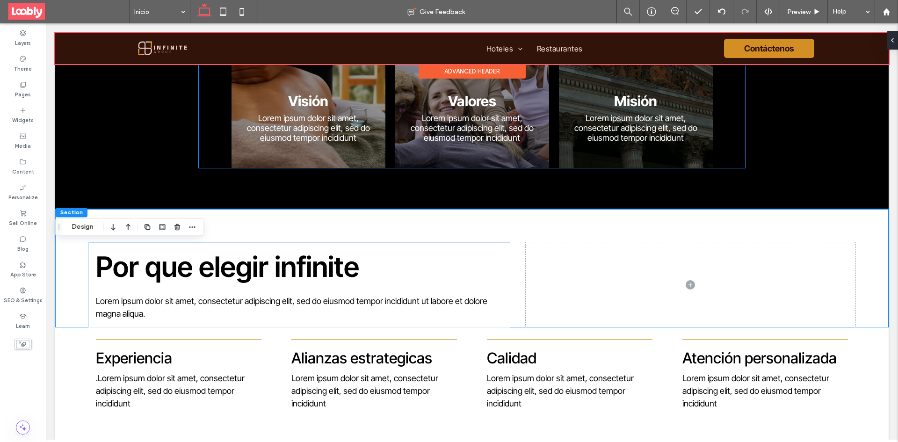
scroll to position [936, 0]
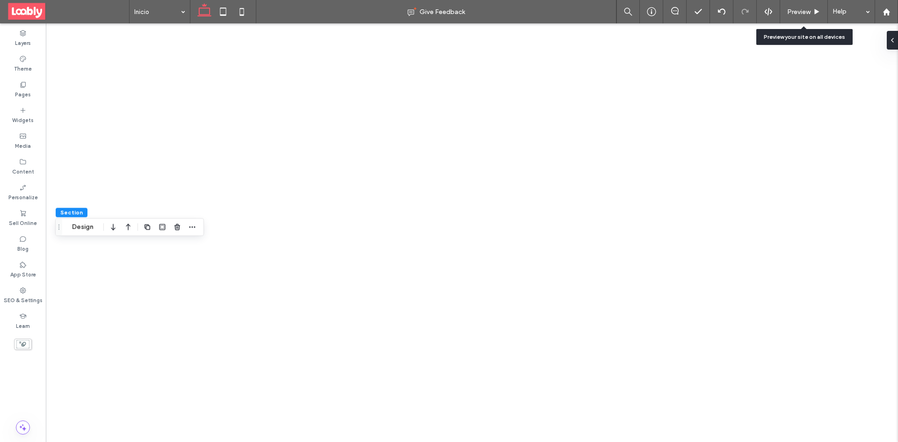
click at [788, 17] on div "Preview" at bounding box center [804, 11] width 48 height 23
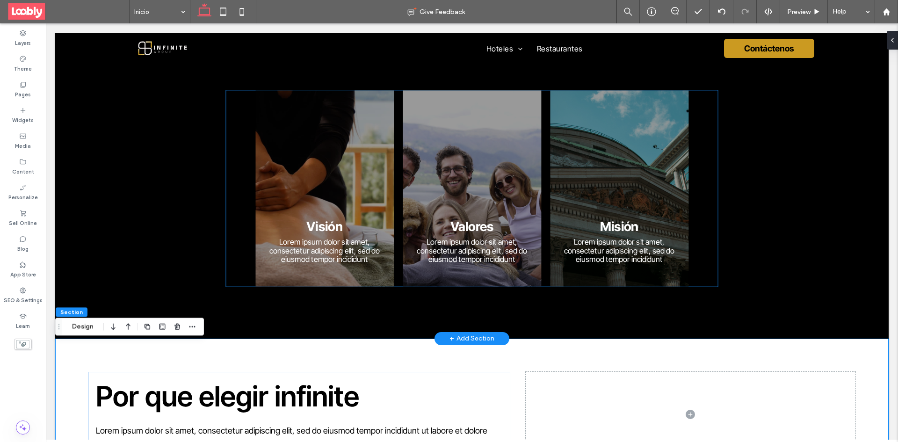
scroll to position [795, 0]
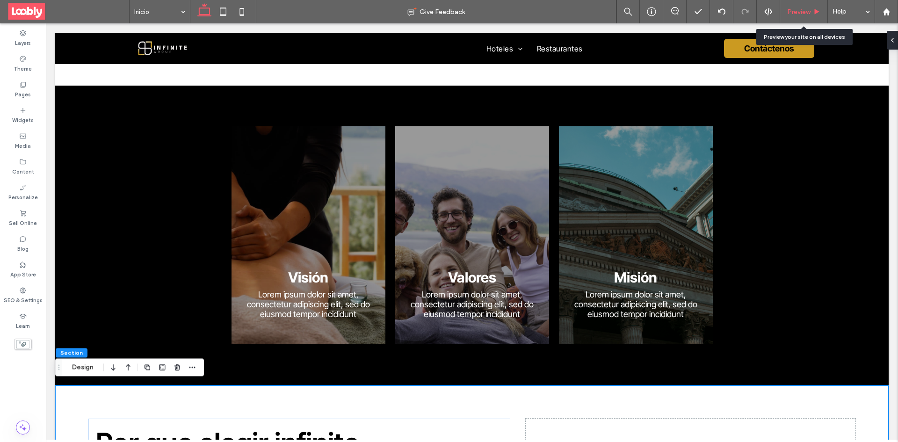
click at [792, 14] on span "Preview" at bounding box center [798, 12] width 23 height 8
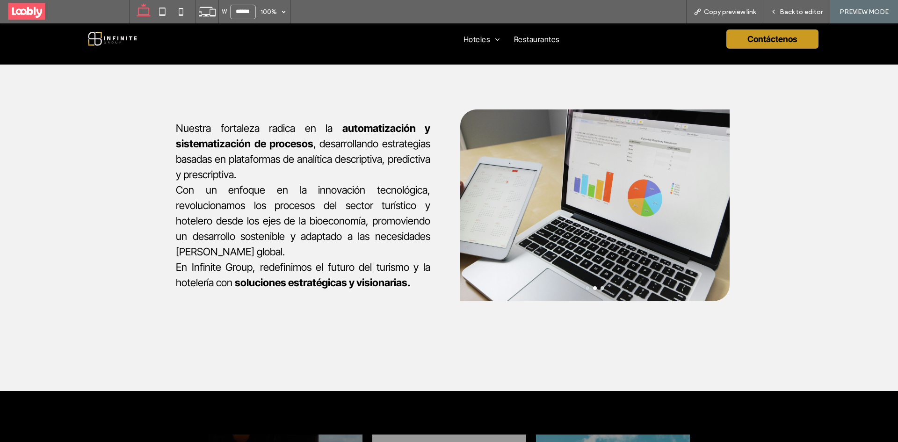
scroll to position [473, 0]
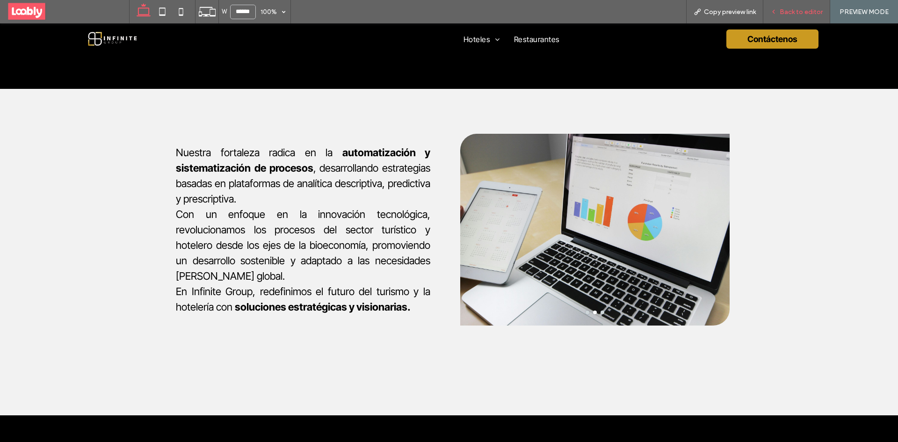
click at [802, 13] on span "Back to editor" at bounding box center [801, 12] width 43 height 8
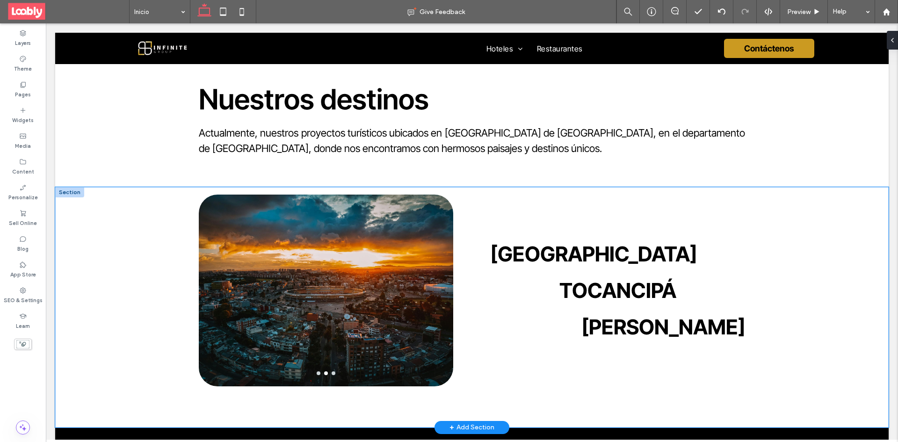
scroll to position [1736, 0]
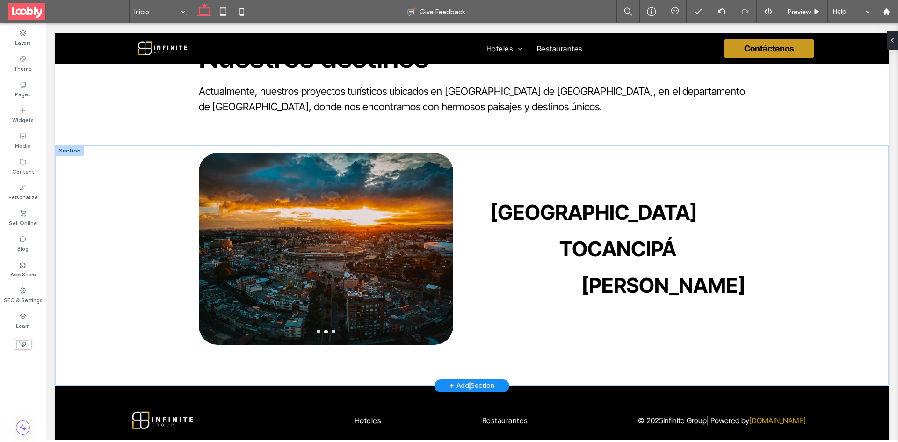
click at [466, 381] on div "+ Add Section" at bounding box center [472, 386] width 45 height 10
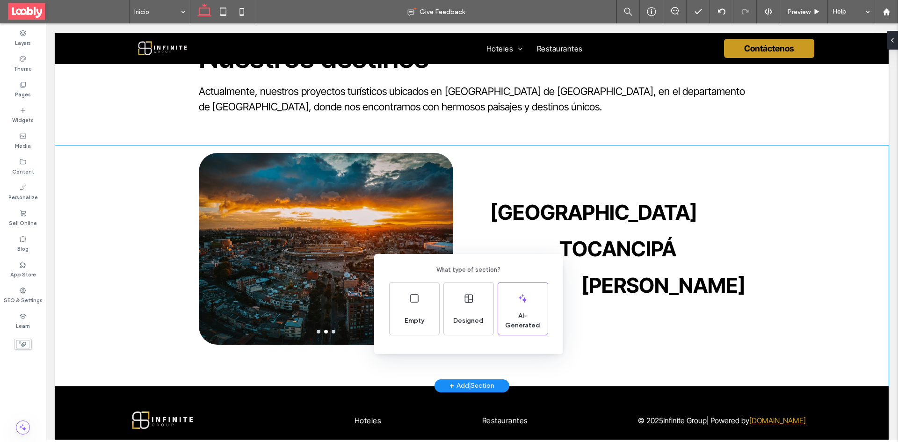
click at [895, 253] on div "What type of section? Empty Designed AI-Generated" at bounding box center [449, 244] width 898 height 488
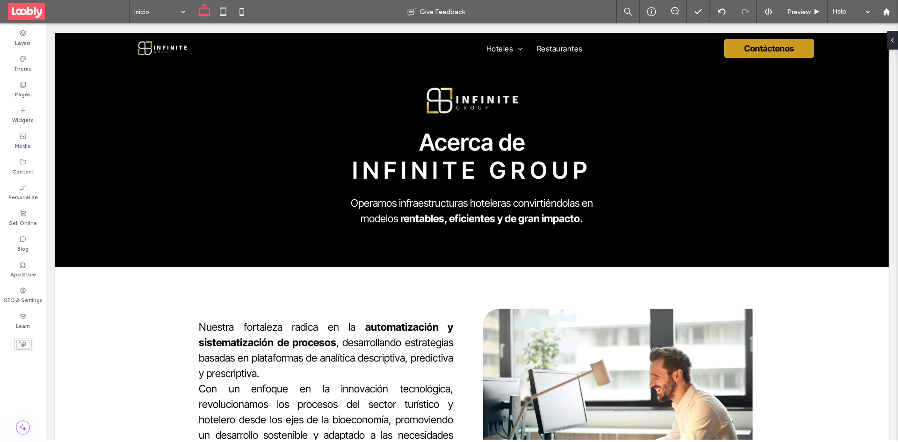
scroll to position [0, 0]
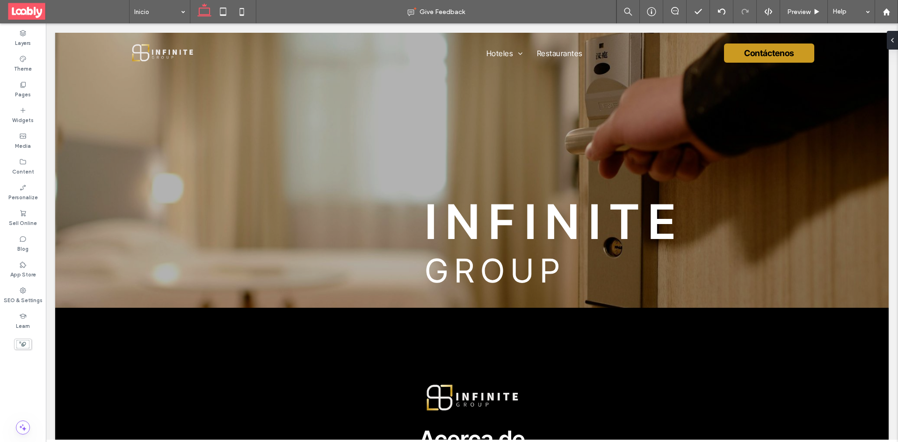
drag, startPoint x: 895, startPoint y: 388, endPoint x: 672, endPoint y: 44, distance: 410.3
click at [803, 13] on span "Preview" at bounding box center [798, 12] width 23 height 8
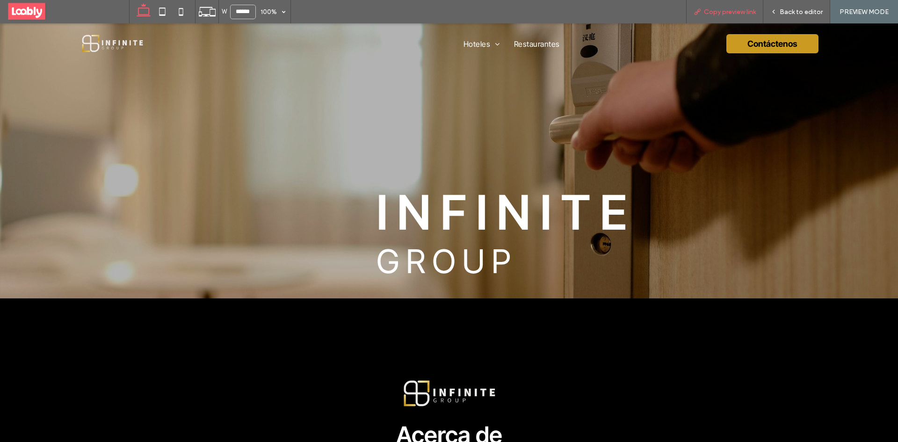
click at [727, 18] on div "Copy preview link" at bounding box center [724, 11] width 77 height 23
click at [730, 13] on span "Copy preview link" at bounding box center [730, 12] width 52 height 8
